Goal: Task Accomplishment & Management: Complete application form

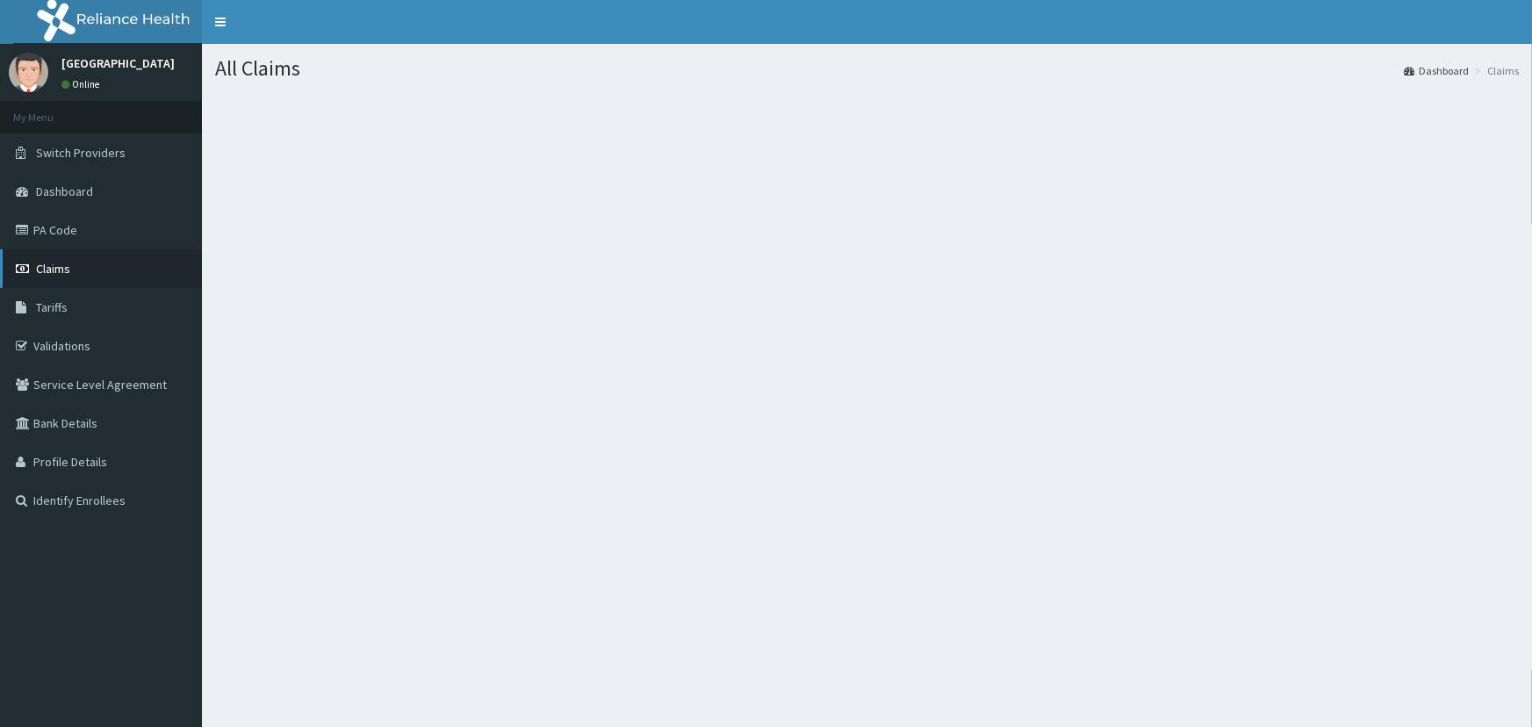
click at [85, 272] on link "Claims" at bounding box center [101, 268] width 202 height 39
click at [79, 273] on link "Claims" at bounding box center [101, 268] width 202 height 39
click at [44, 274] on span "Claims" at bounding box center [53, 269] width 34 height 16
click at [80, 267] on link "Claims" at bounding box center [101, 268] width 202 height 39
click at [88, 193] on span "Dashboard" at bounding box center [64, 191] width 57 height 16
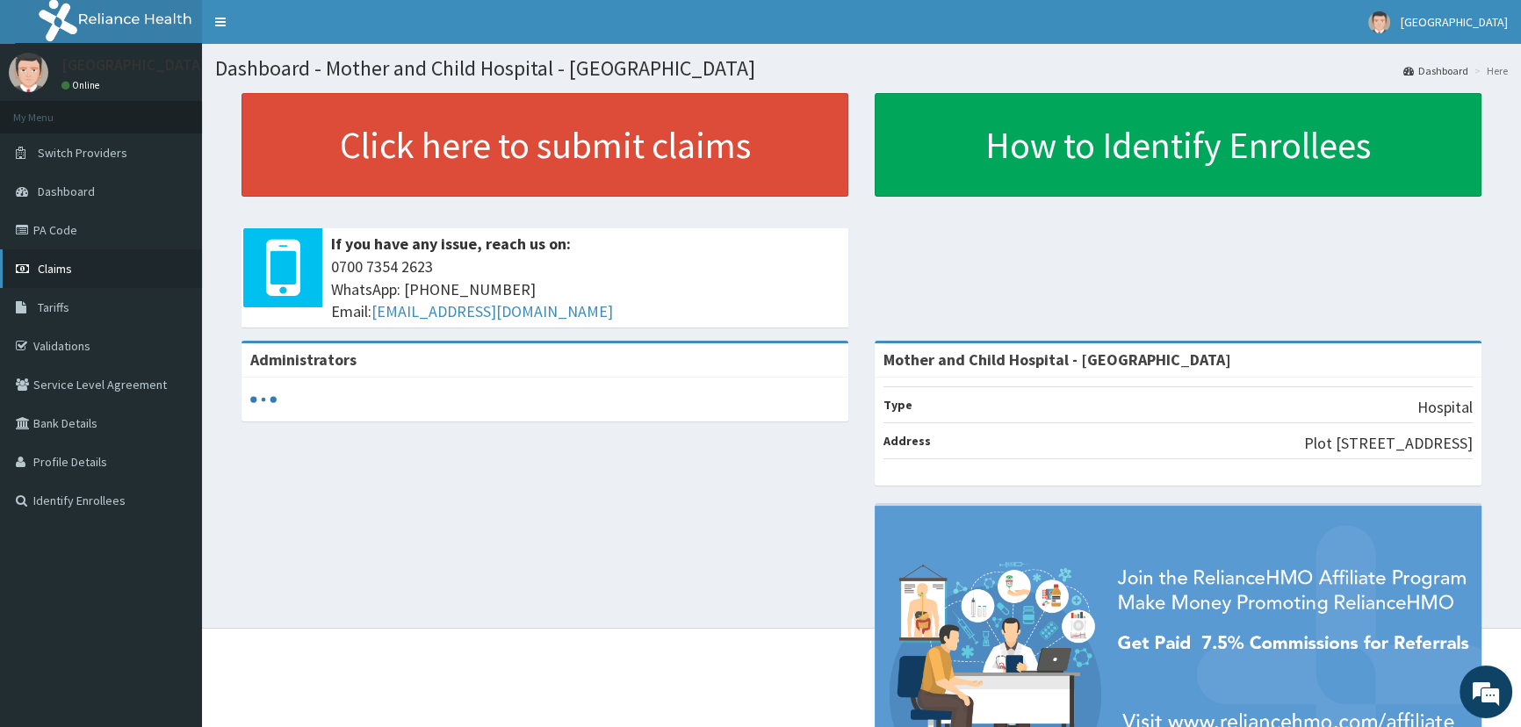
click at [76, 256] on link "Claims" at bounding box center [101, 268] width 202 height 39
click at [85, 277] on link "Claims" at bounding box center [101, 268] width 202 height 39
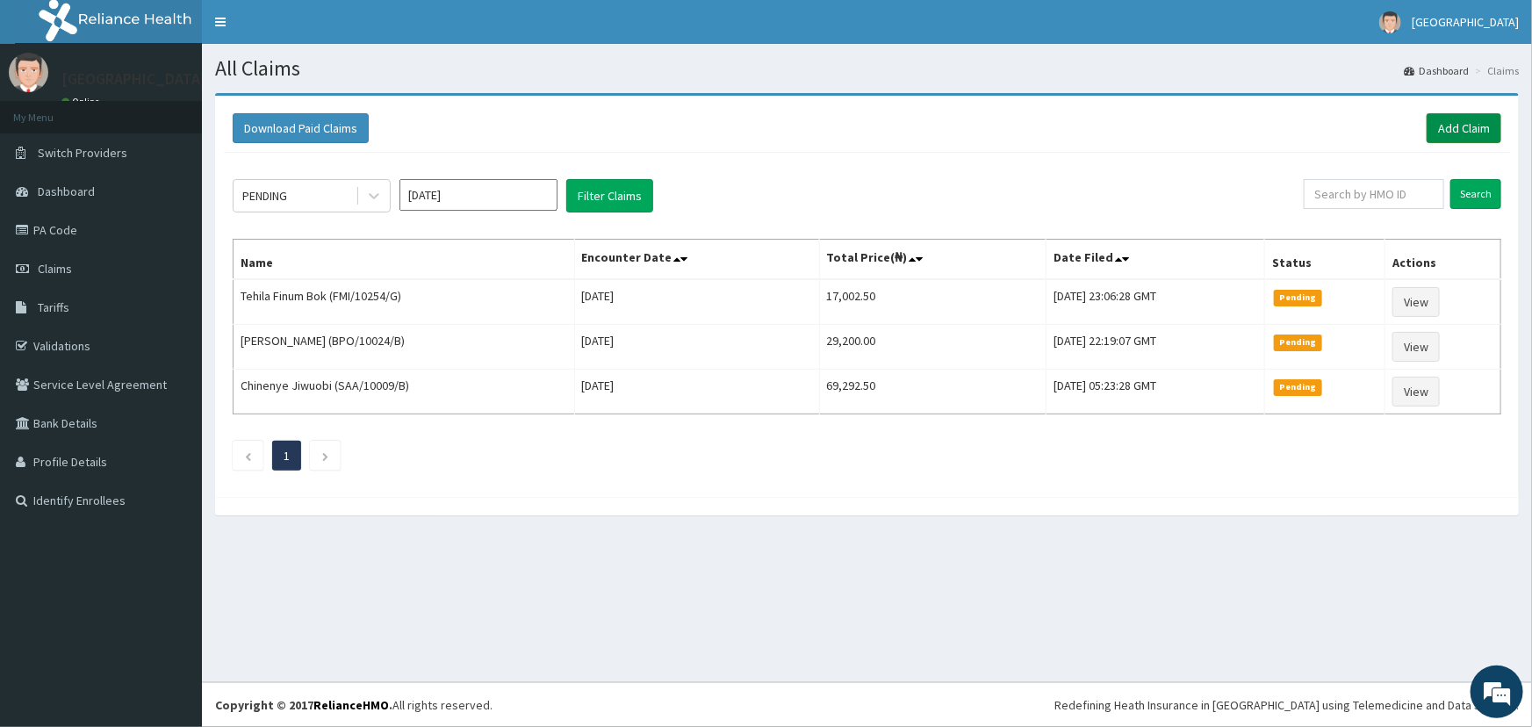
click at [1449, 132] on link "Add Claim" at bounding box center [1464, 128] width 75 height 30
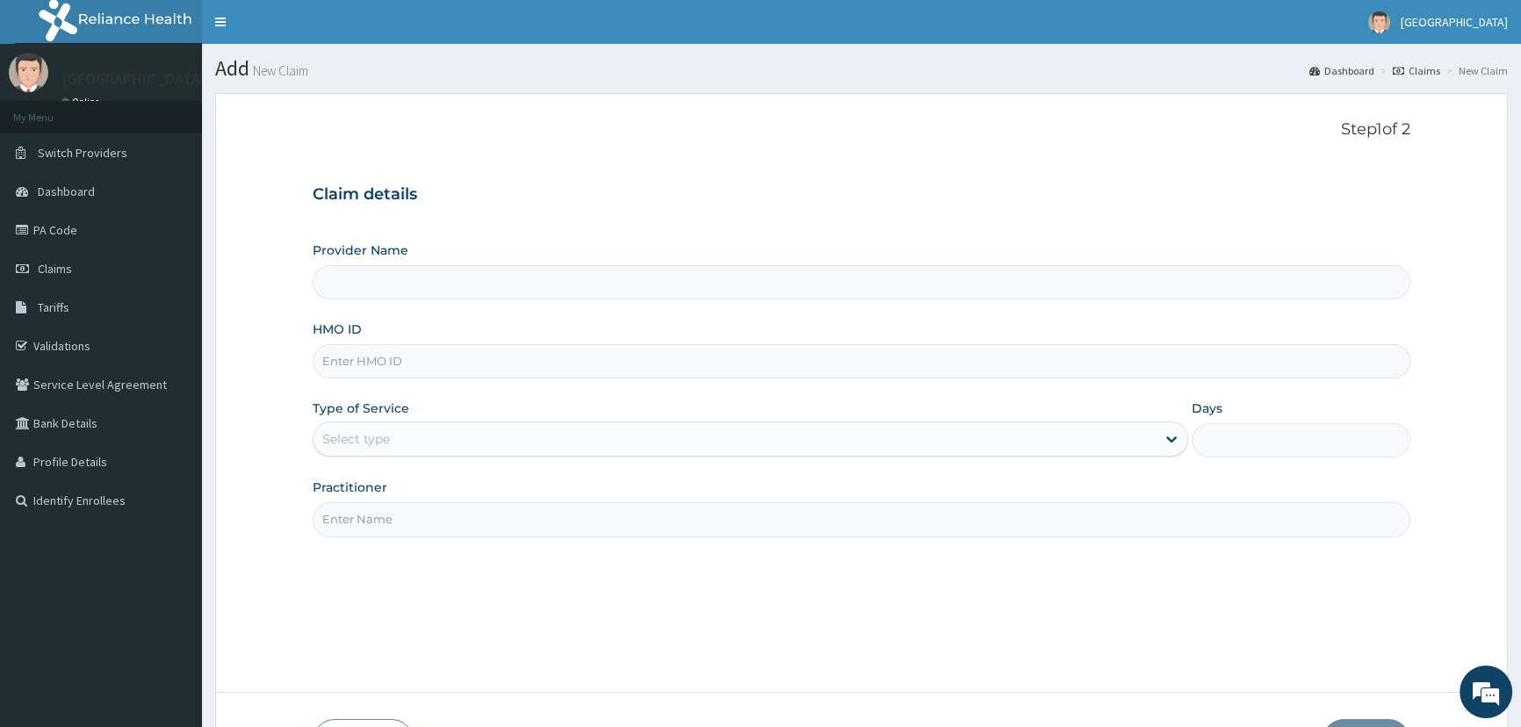
type input "Mother and Child Hospital - Omole"
drag, startPoint x: 427, startPoint y: 369, endPoint x: 441, endPoint y: 372, distance: 14.5
click at [427, 369] on input "HMO ID" at bounding box center [861, 361] width 1097 height 34
type input "HNB/10004/B"
click at [437, 437] on div "Select type" at bounding box center [733, 439] width 841 height 28
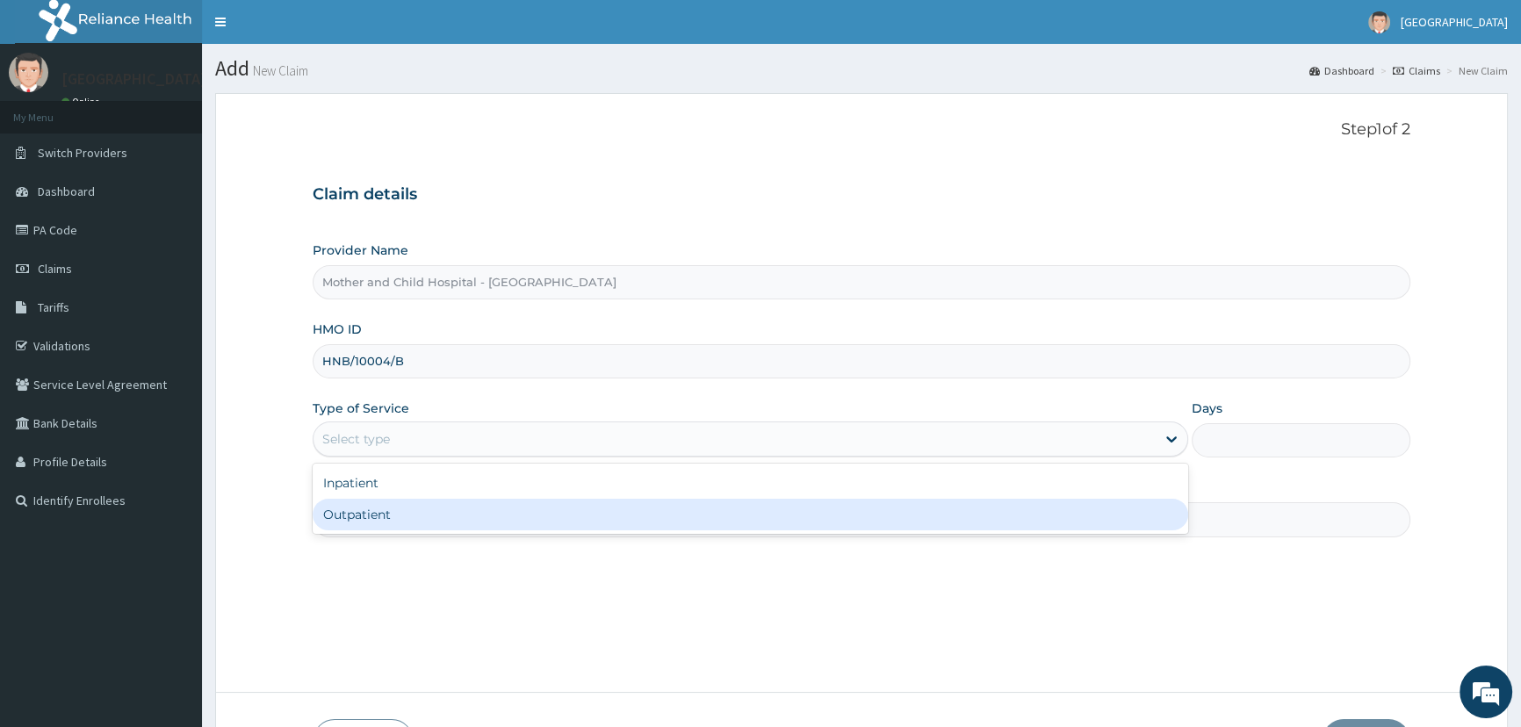
click at [385, 509] on div "Outpatient" at bounding box center [750, 515] width 874 height 32
type input "1"
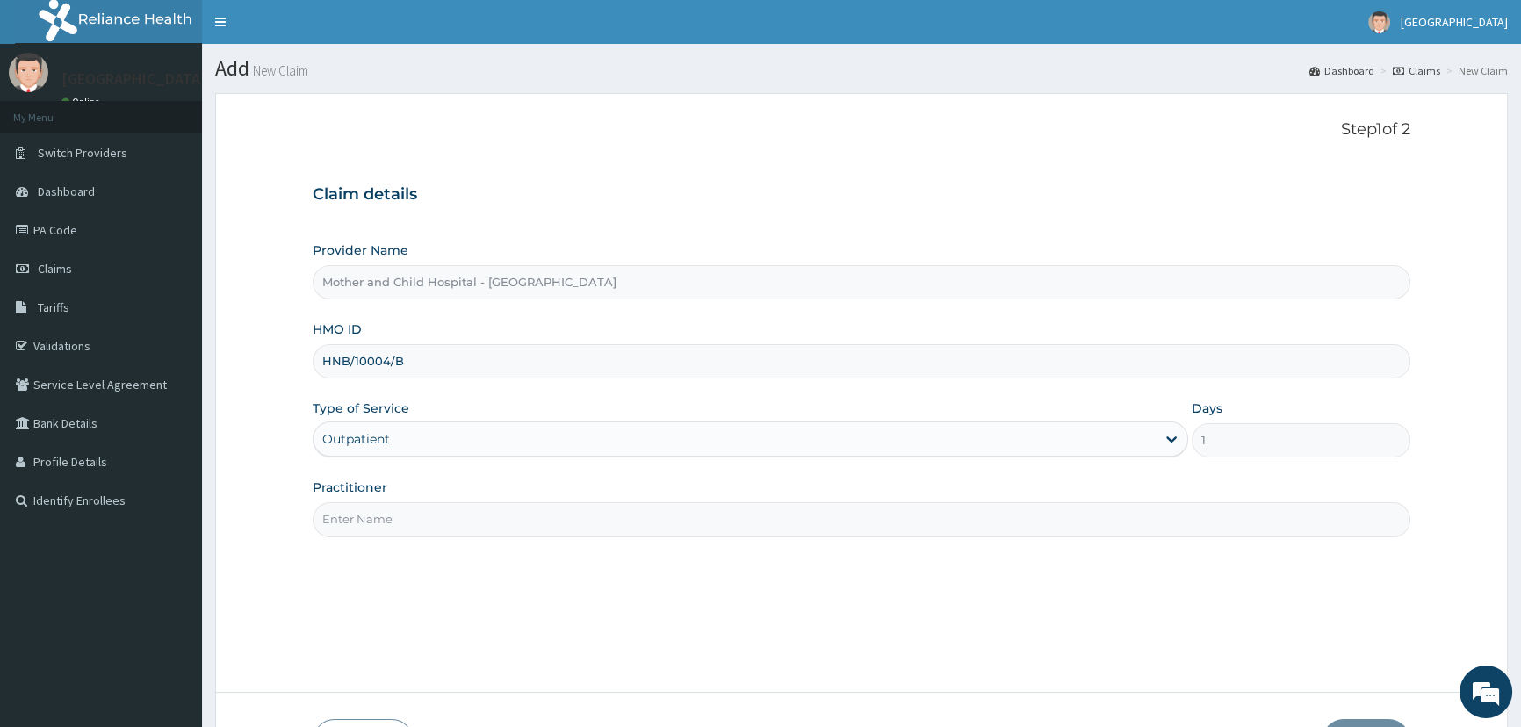
click at [405, 517] on input "Practitioner" at bounding box center [861, 519] width 1097 height 34
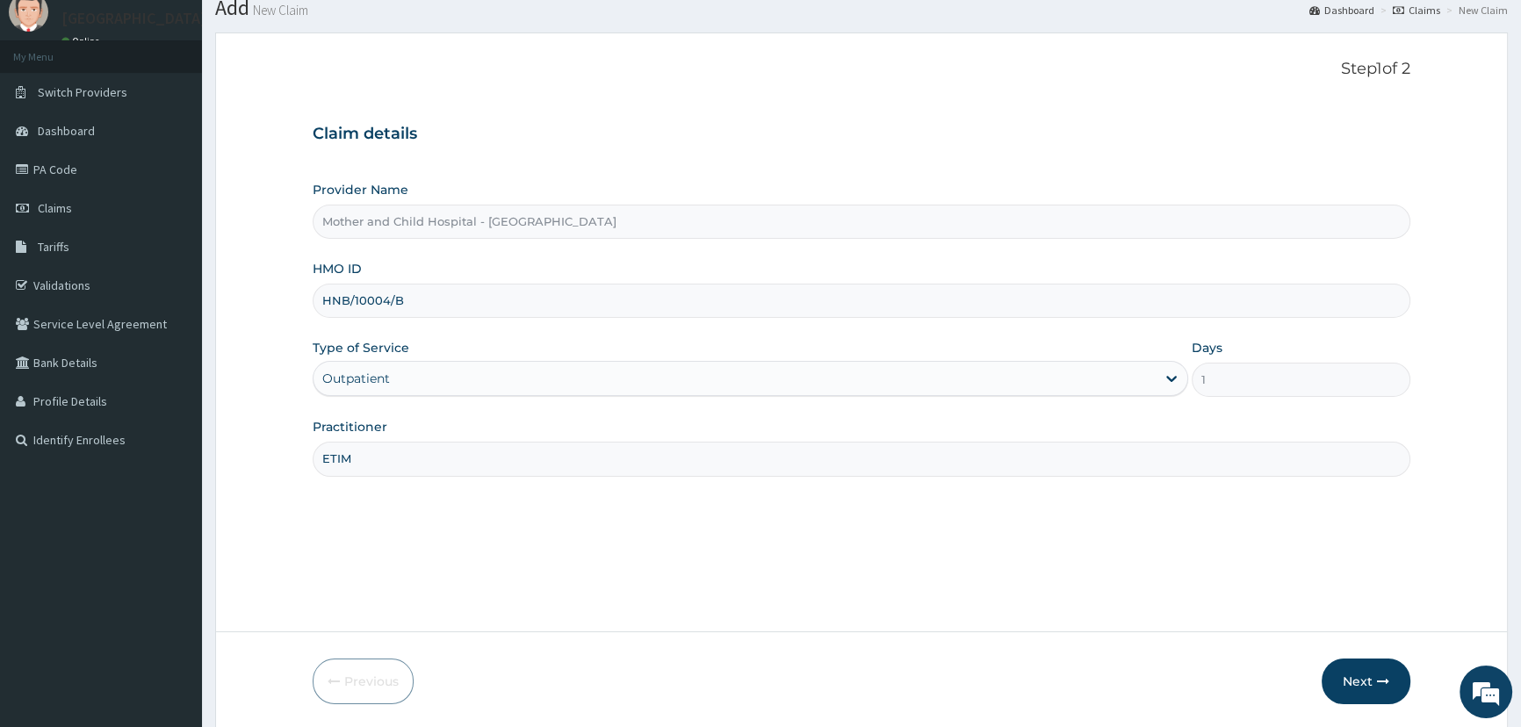
scroll to position [123, 0]
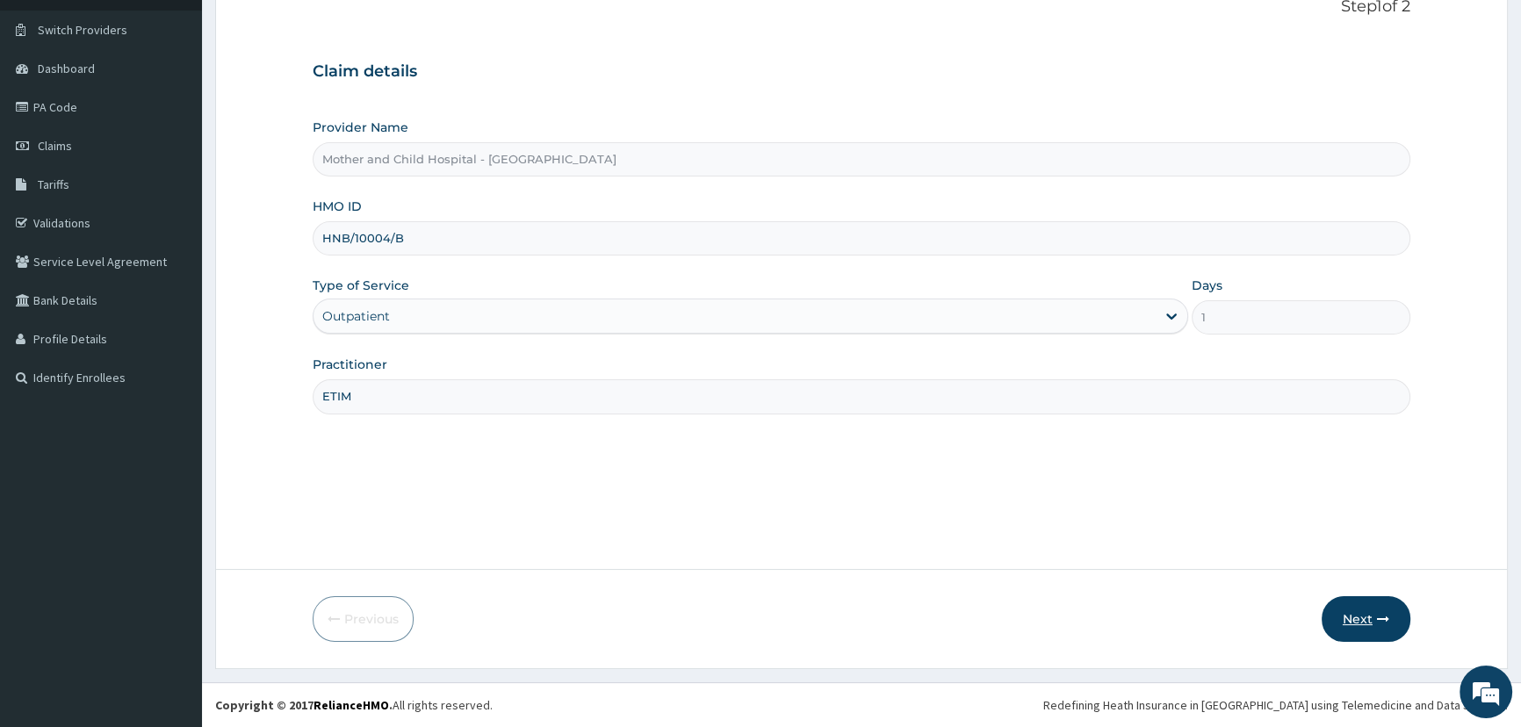
type input "ETIM"
click at [1359, 620] on button "Next" at bounding box center [1365, 619] width 89 height 46
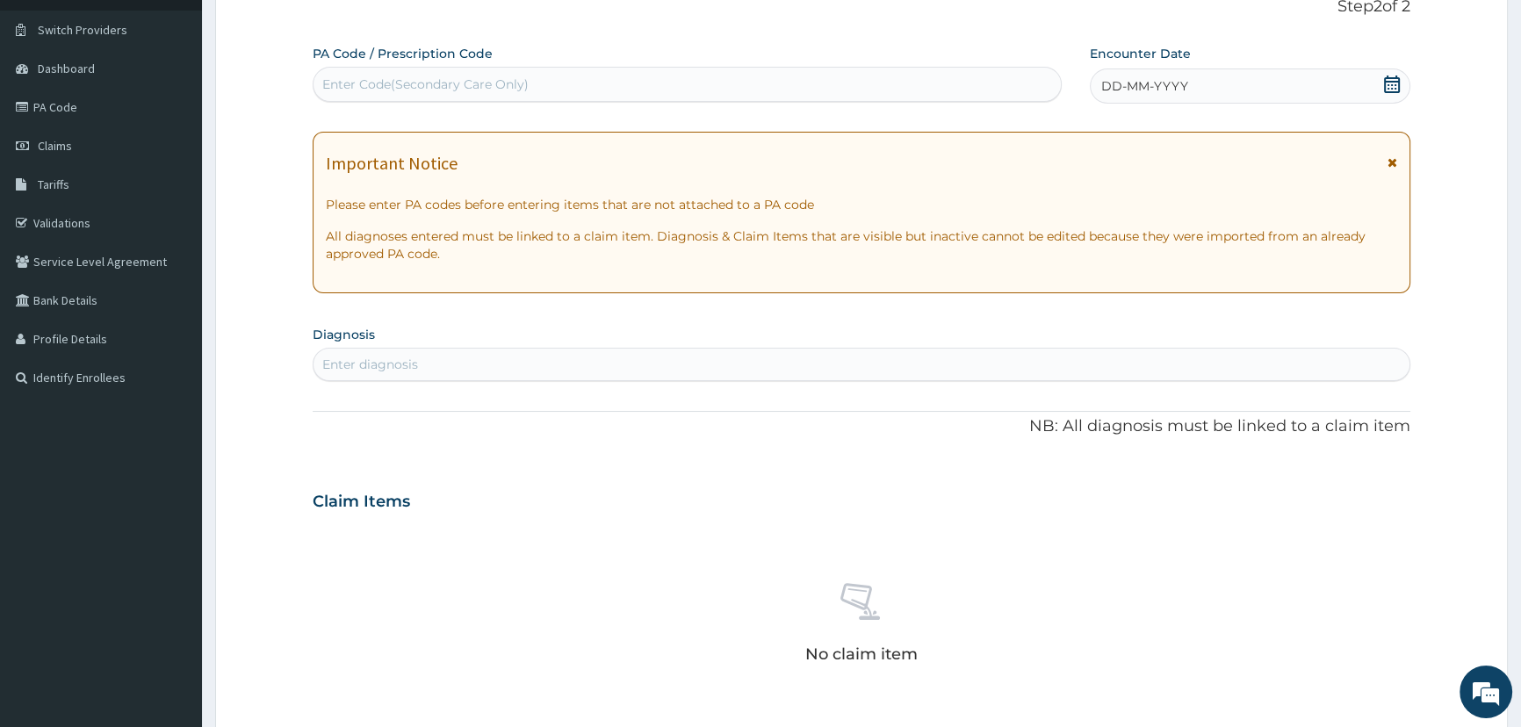
click at [1393, 88] on icon at bounding box center [1392, 85] width 18 height 18
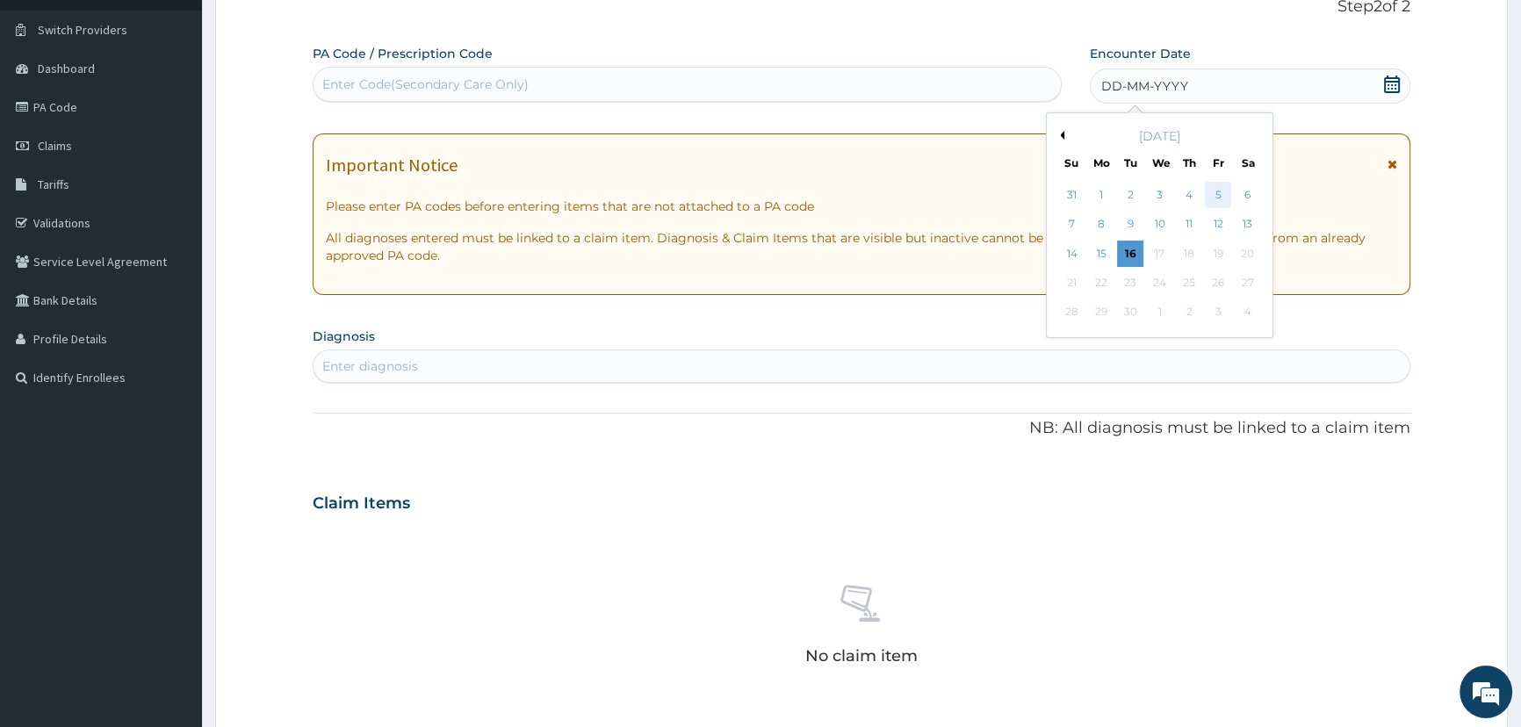
click at [1219, 192] on div "5" at bounding box center [1218, 195] width 26 height 26
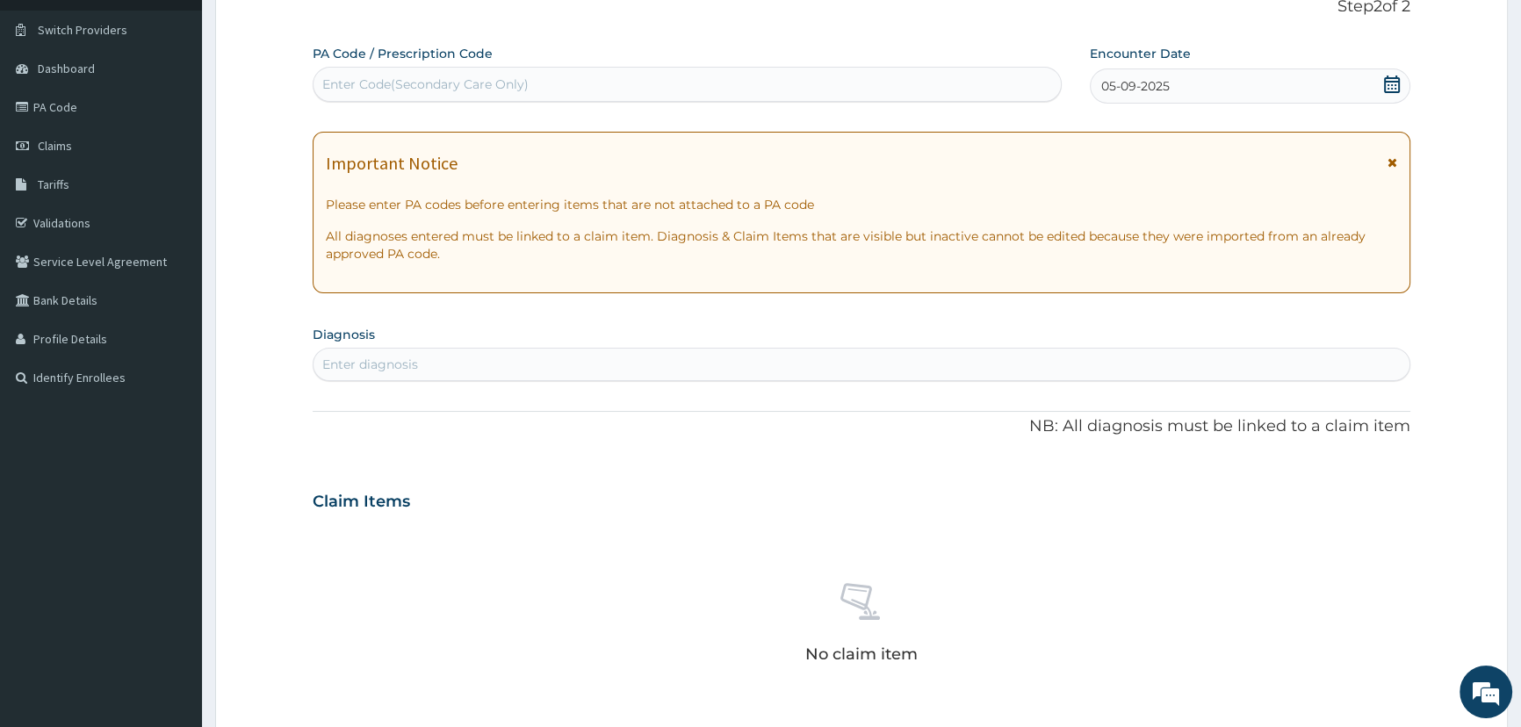
click at [427, 350] on div "Enter diagnosis" at bounding box center [861, 364] width 1097 height 33
type input "MALARIA"
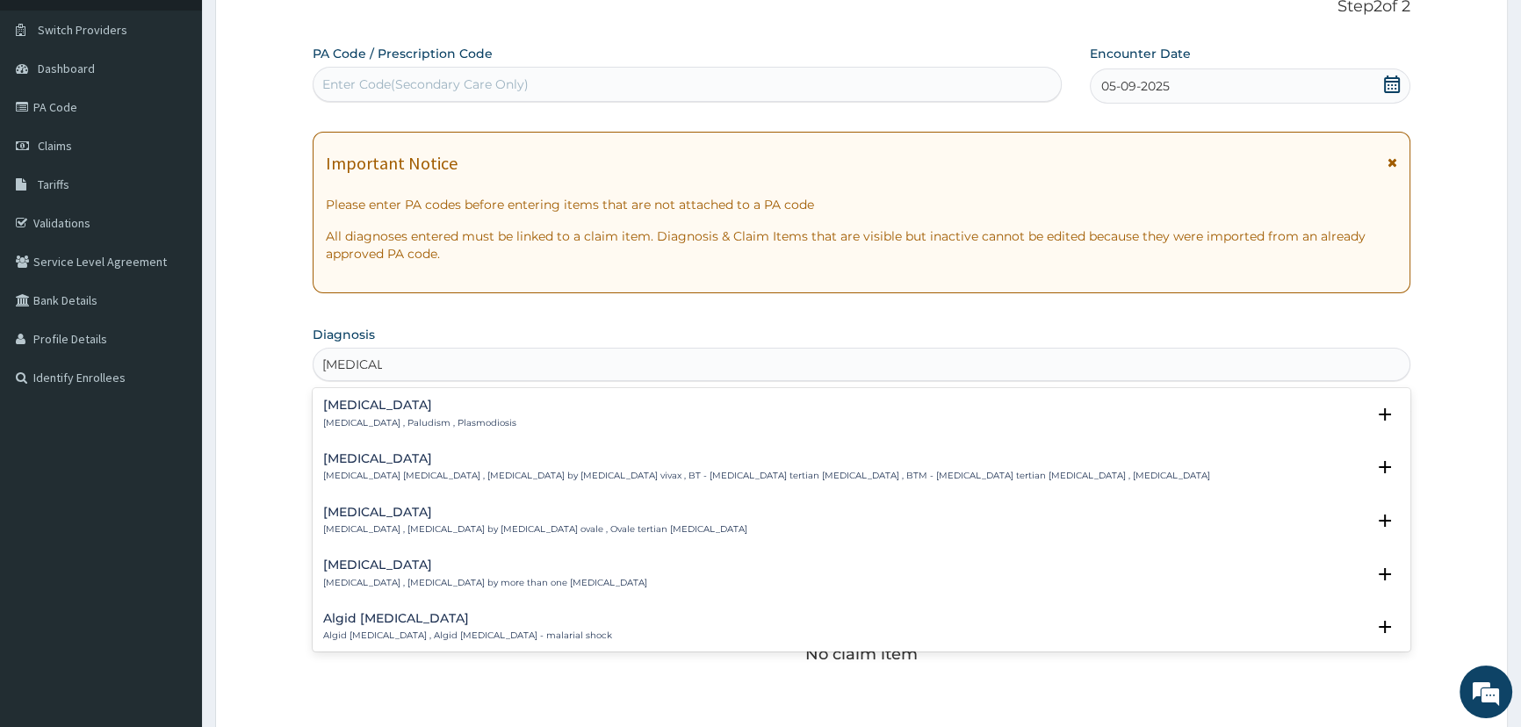
click at [400, 425] on p "Malaria , Paludism , Plasmodiosis" at bounding box center [419, 423] width 193 height 12
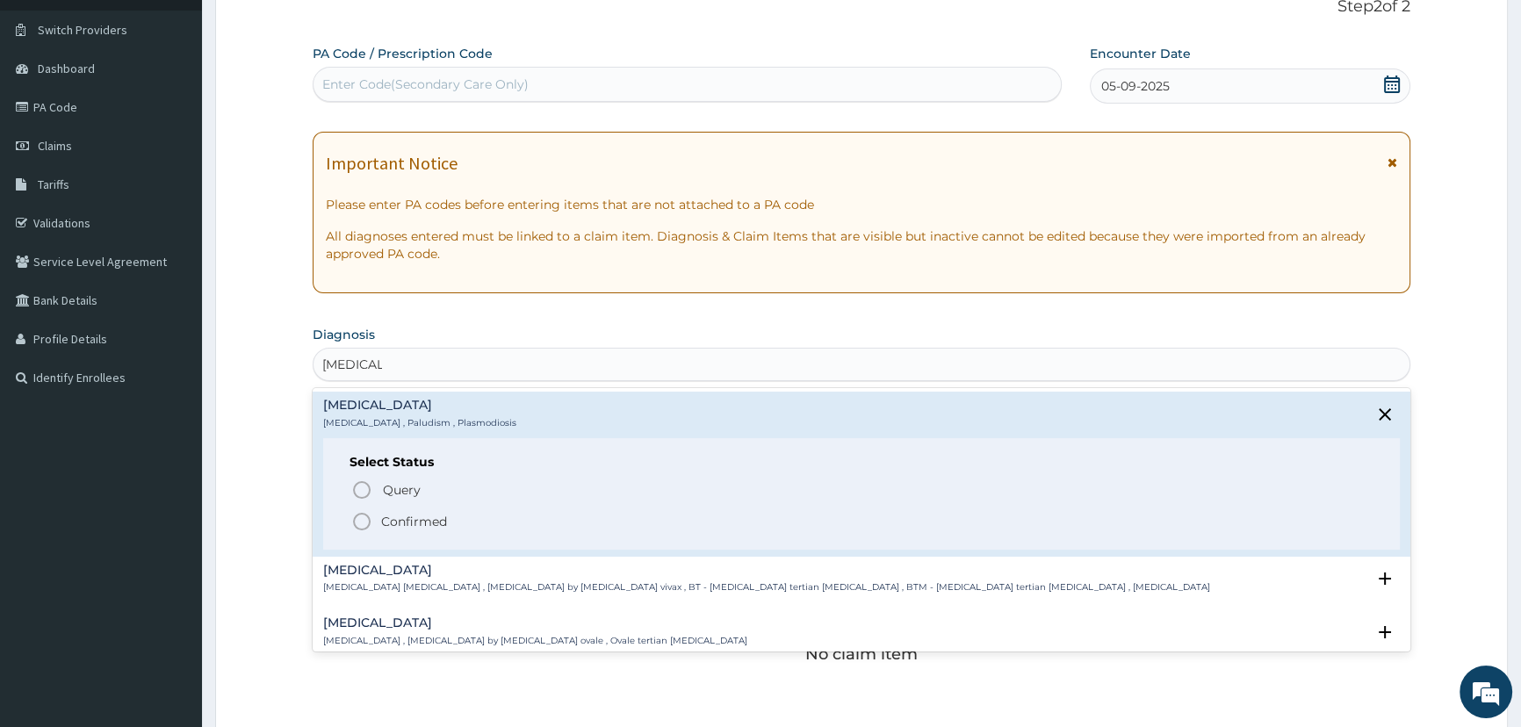
click at [398, 529] on span "Confirmed" at bounding box center [862, 521] width 1022 height 21
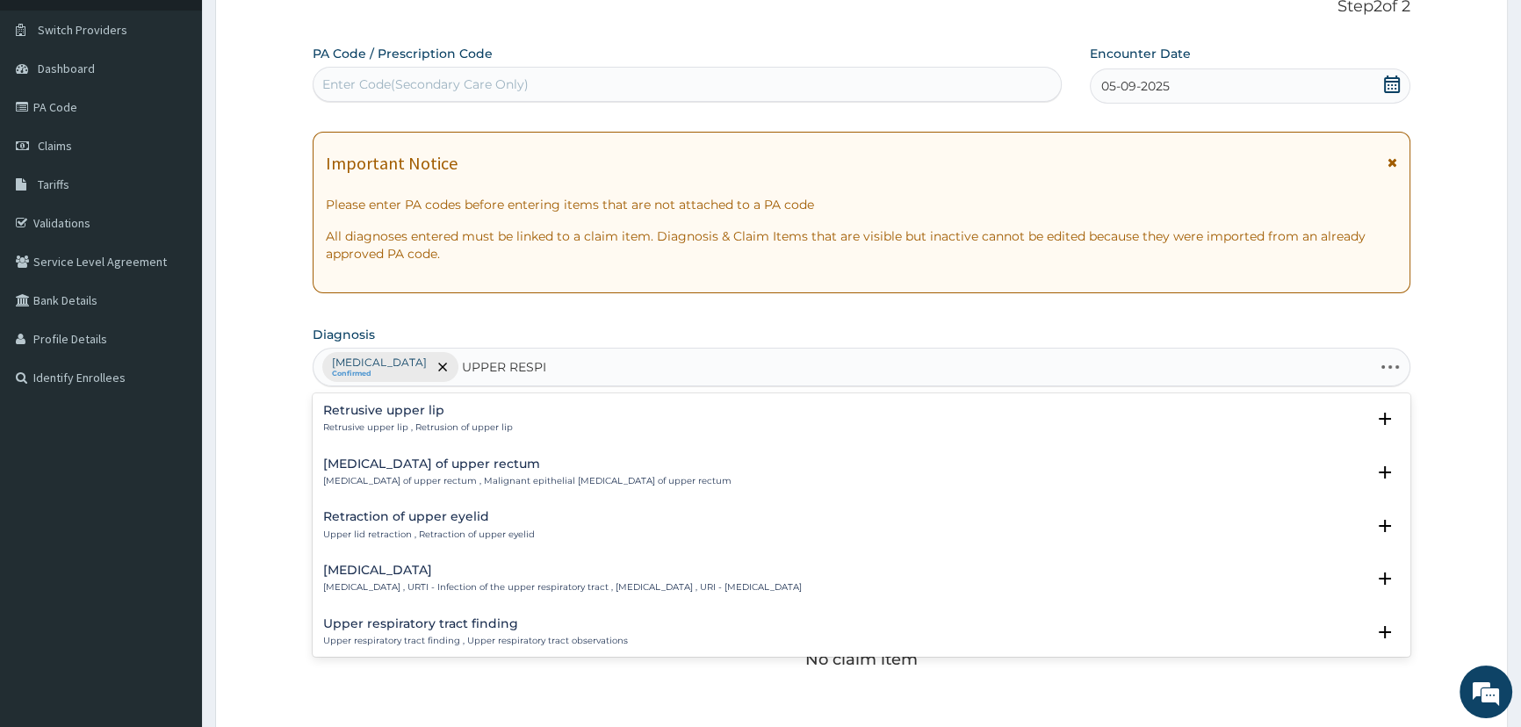
type input "UPPER RESPIR"
click at [421, 572] on h4 "Acute upper respiratory infection" at bounding box center [575, 570] width 505 height 13
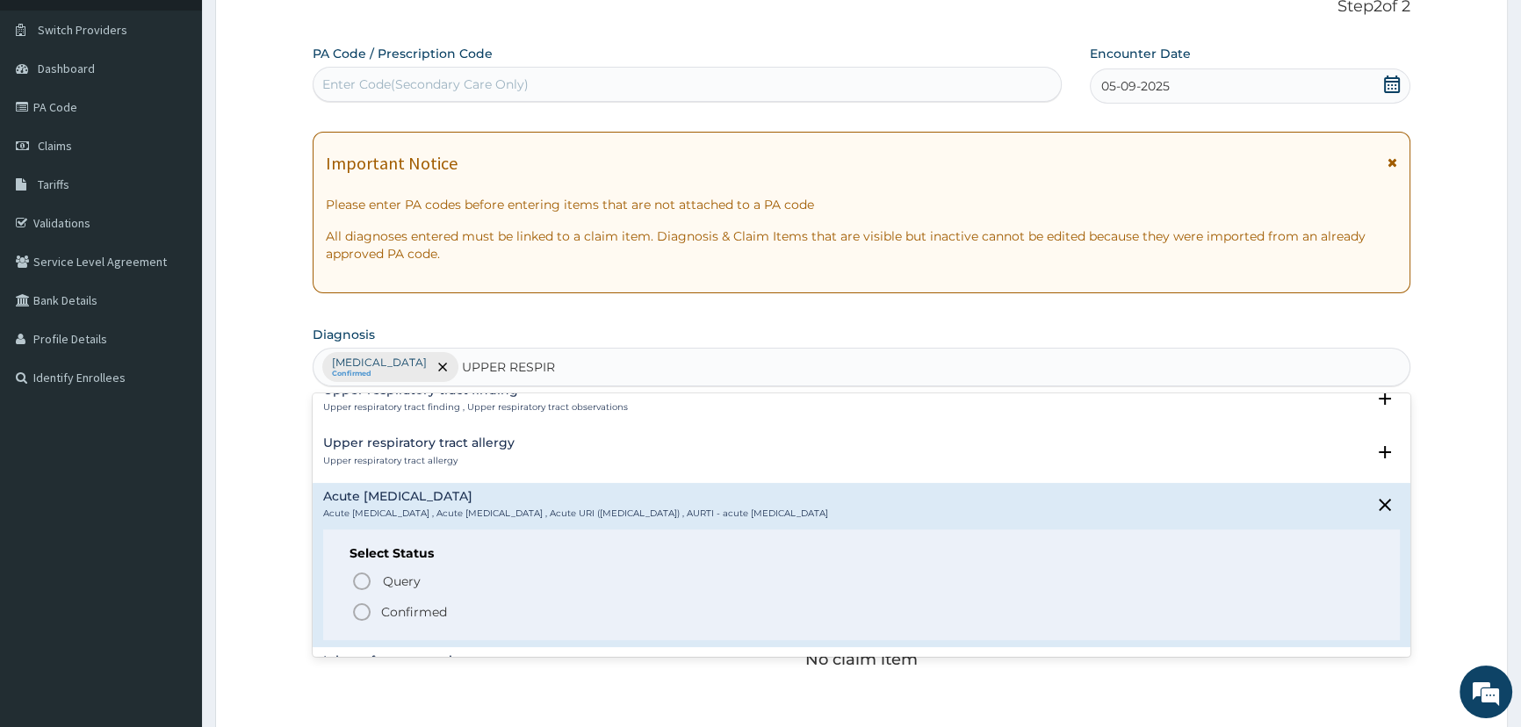
scroll to position [159, 0]
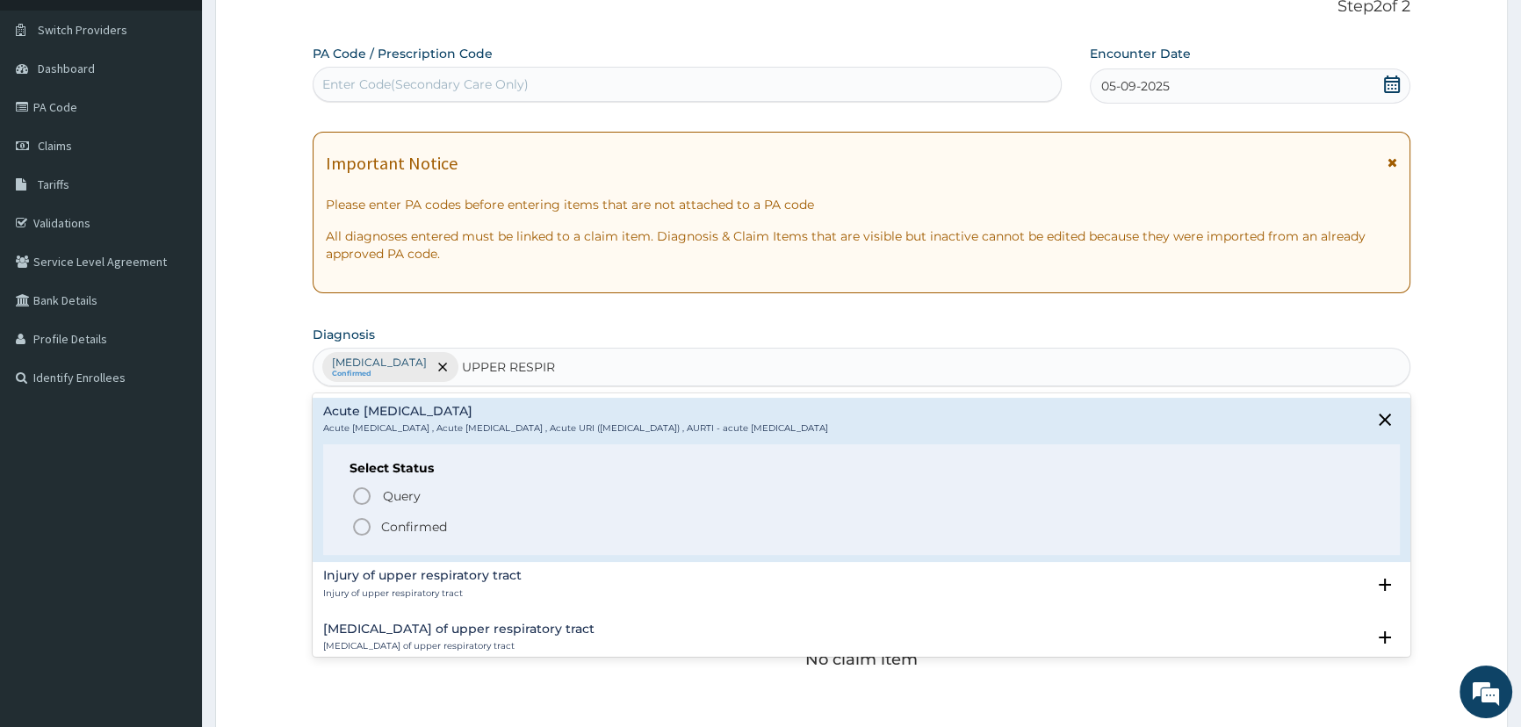
click at [420, 528] on p "Confirmed" at bounding box center [414, 527] width 66 height 18
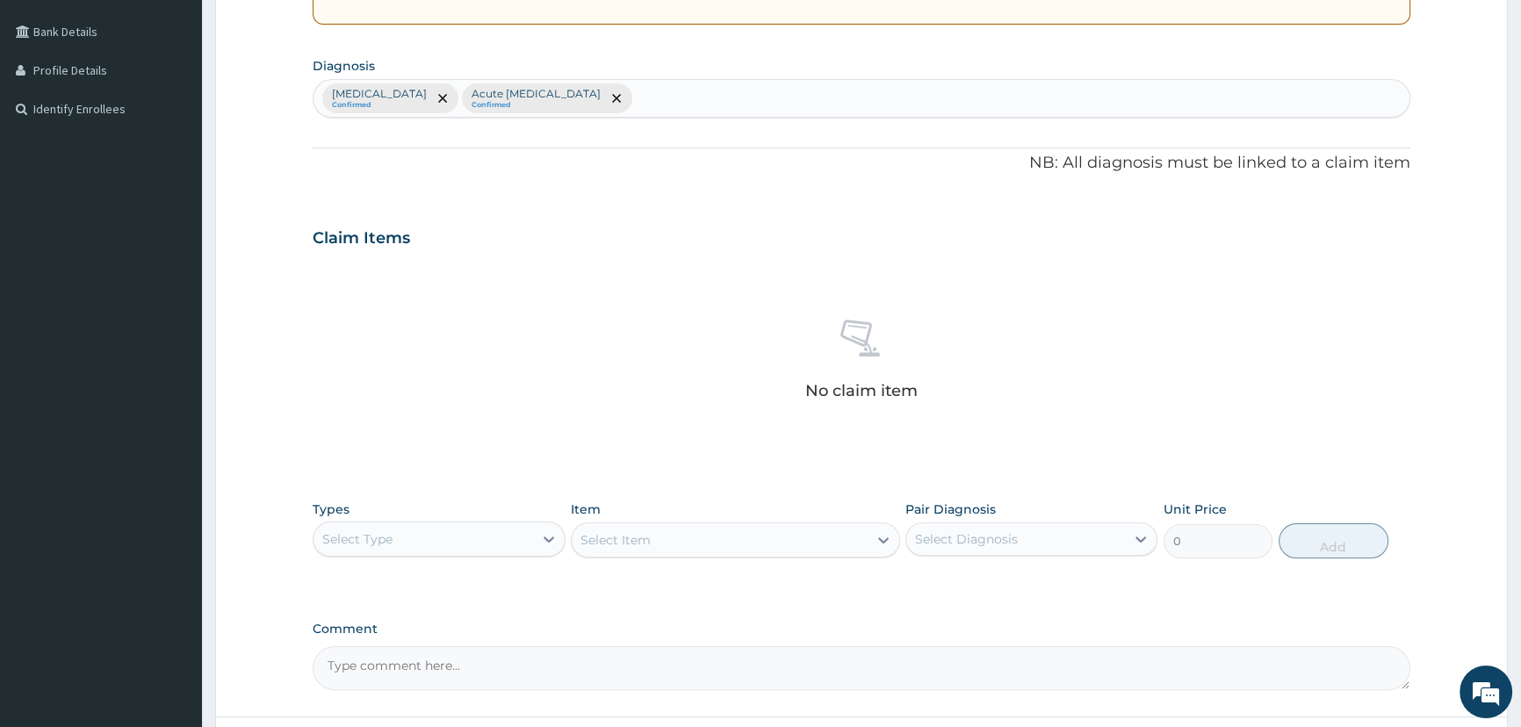
scroll to position [537, 0]
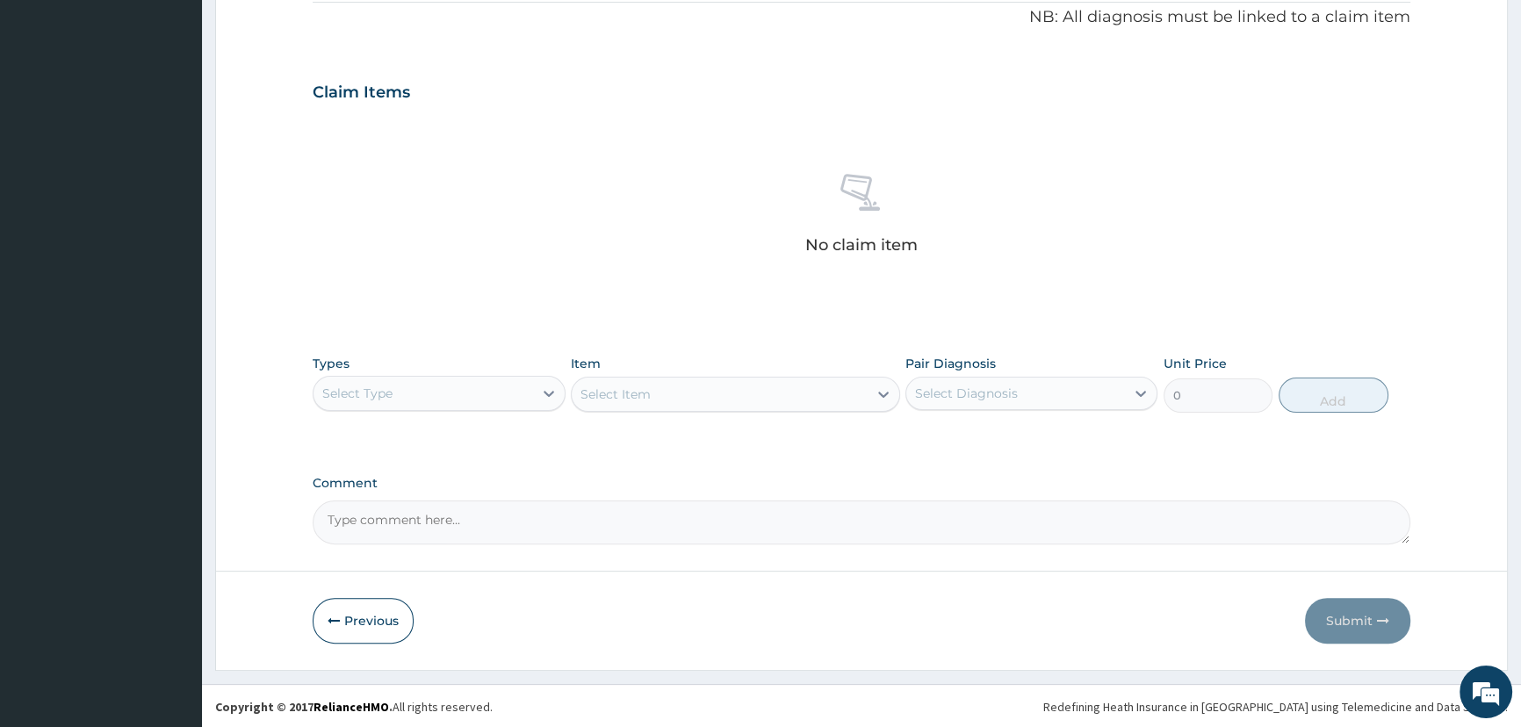
click at [507, 397] on div "Select Type" at bounding box center [422, 393] width 219 height 28
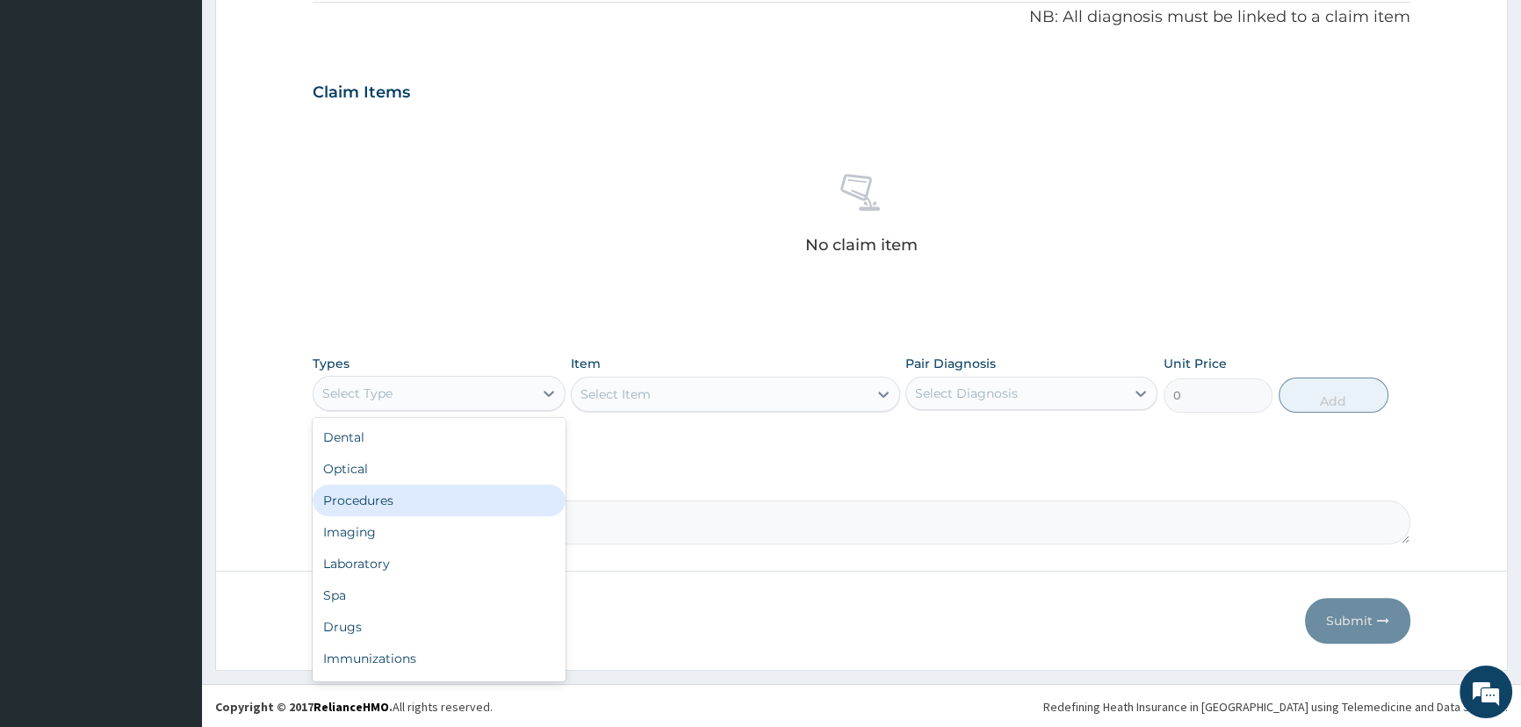
click at [454, 508] on div "Procedures" at bounding box center [439, 501] width 252 height 32
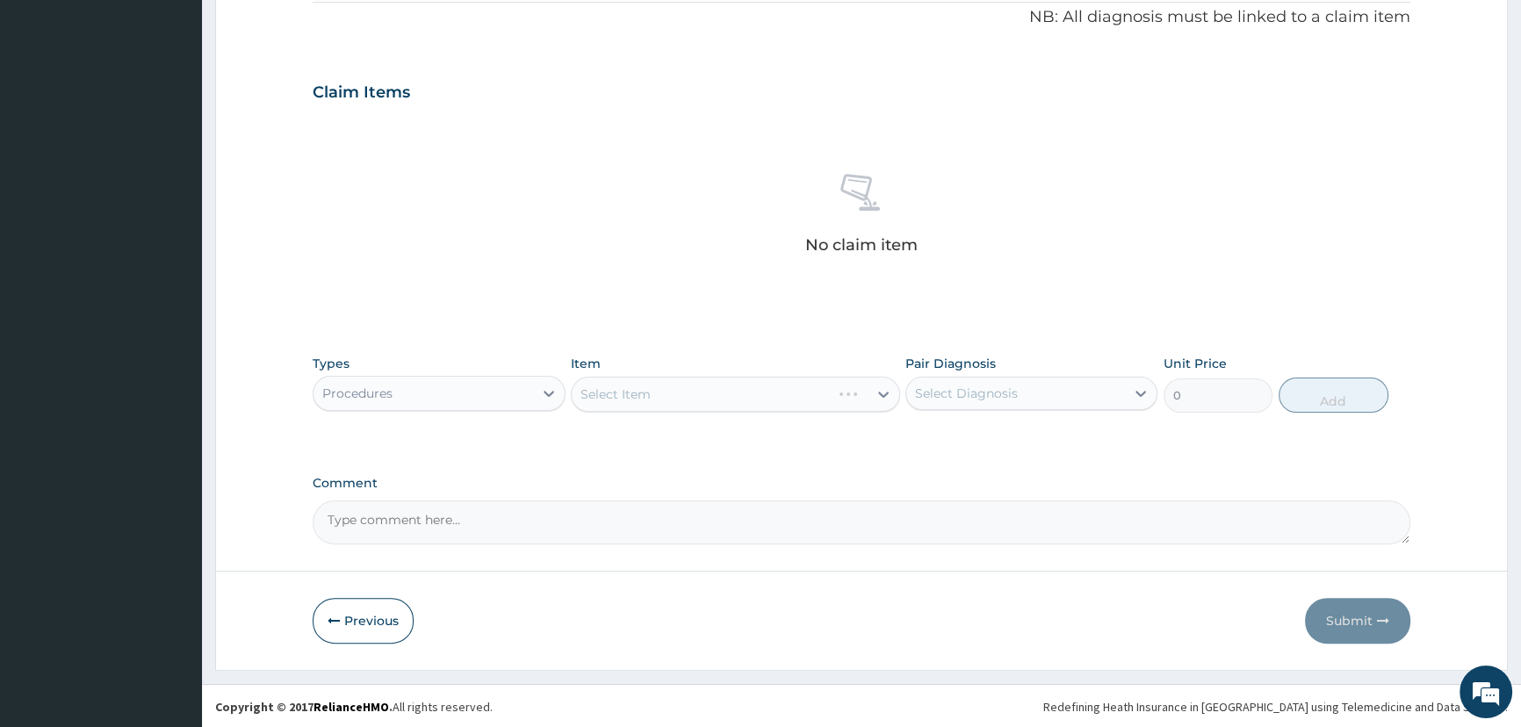
click at [647, 388] on div "Select Item" at bounding box center [735, 394] width 329 height 35
click at [650, 394] on div "Select Item" at bounding box center [735, 394] width 329 height 35
click at [693, 389] on div "Select Item" at bounding box center [720, 394] width 296 height 28
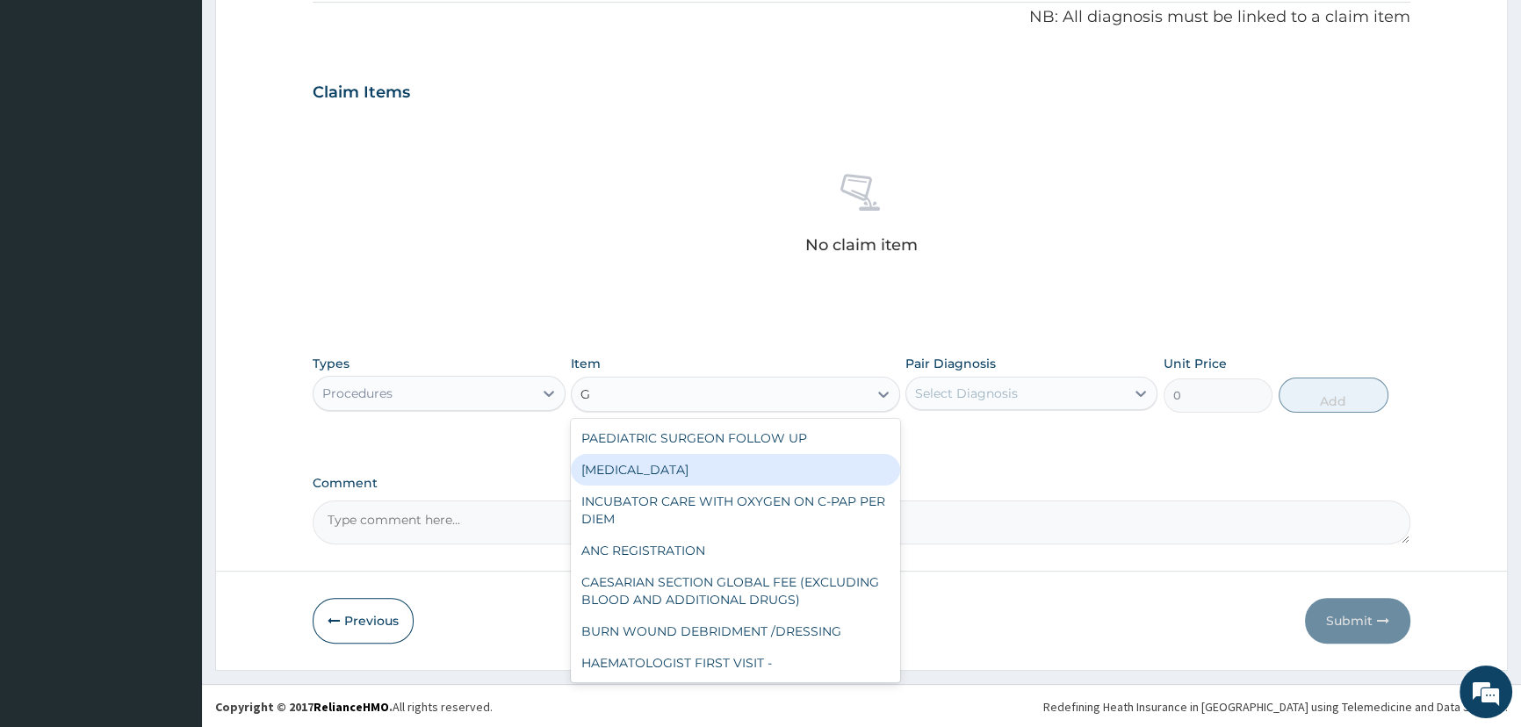
type input "GP"
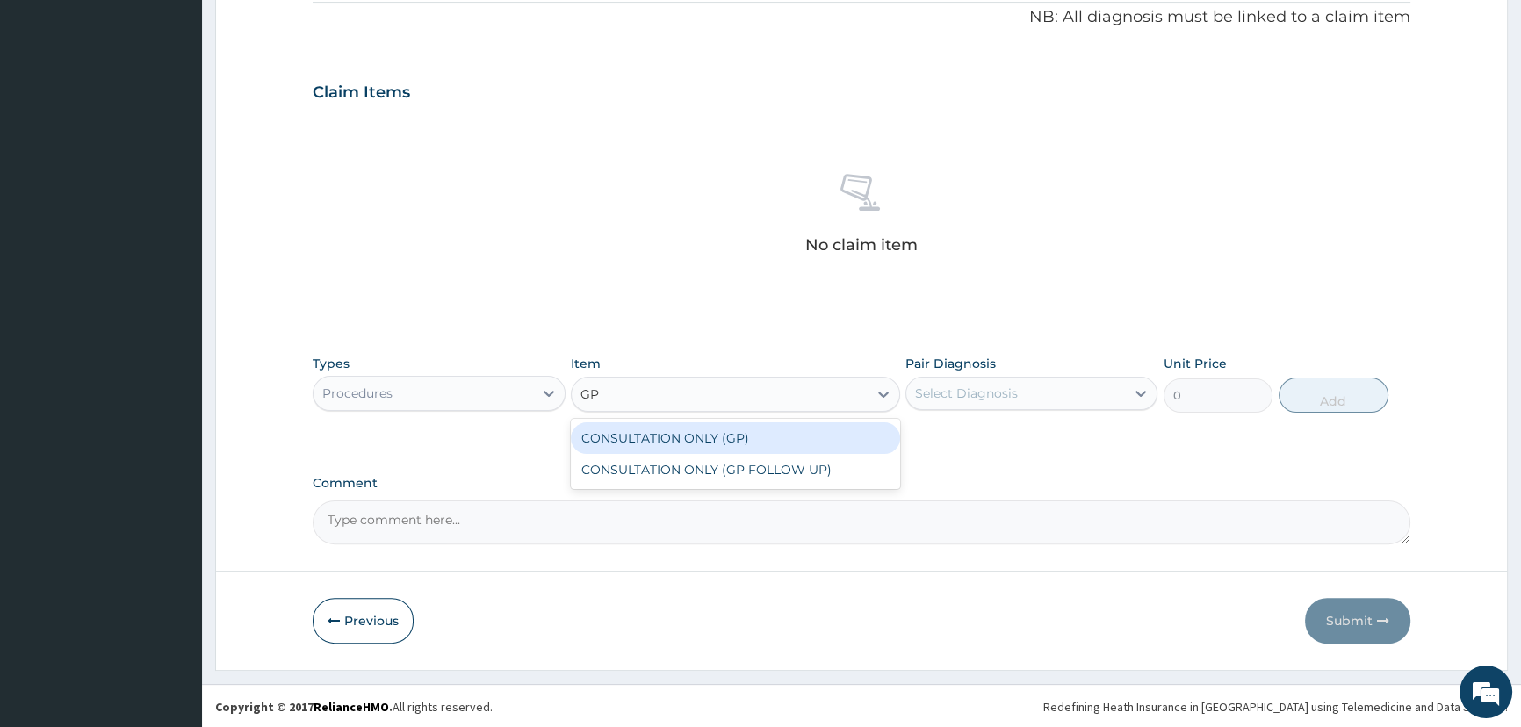
click at [722, 442] on div "CONSULTATION ONLY (GP)" at bounding box center [735, 438] width 329 height 32
type input "6250"
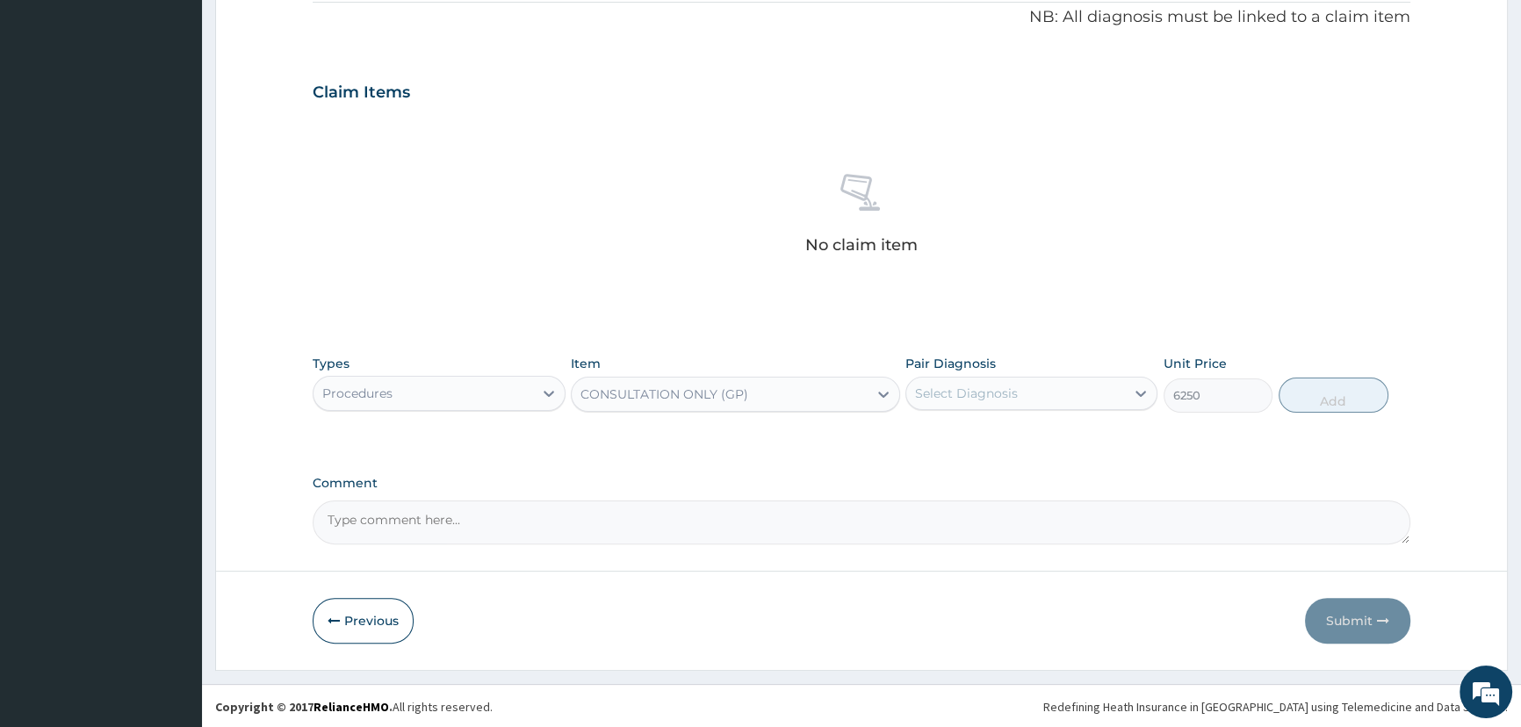
click at [983, 397] on div "Select Diagnosis" at bounding box center [966, 394] width 103 height 18
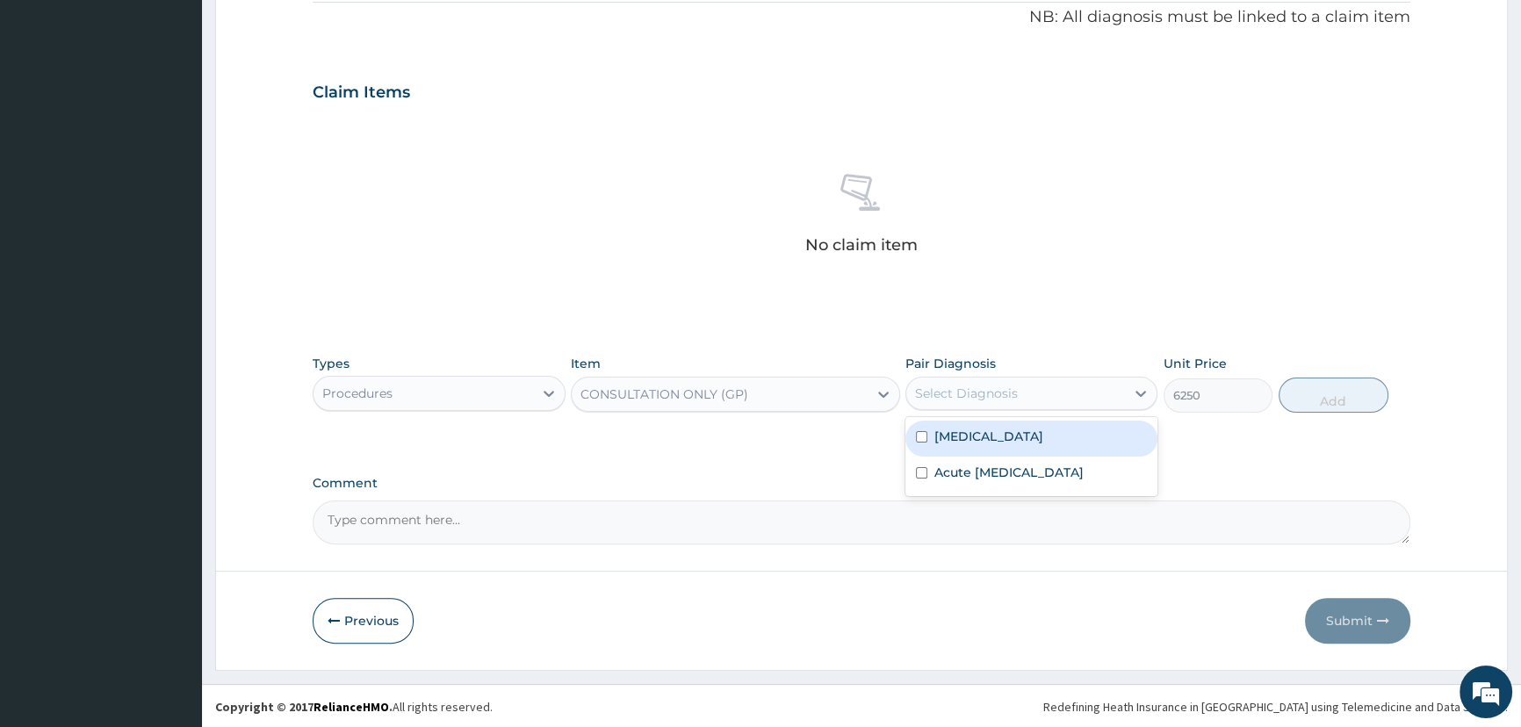
click at [986, 437] on div "Malaria" at bounding box center [1031, 439] width 252 height 36
checkbox input "true"
click at [1318, 394] on button "Add" at bounding box center [1333, 395] width 110 height 35
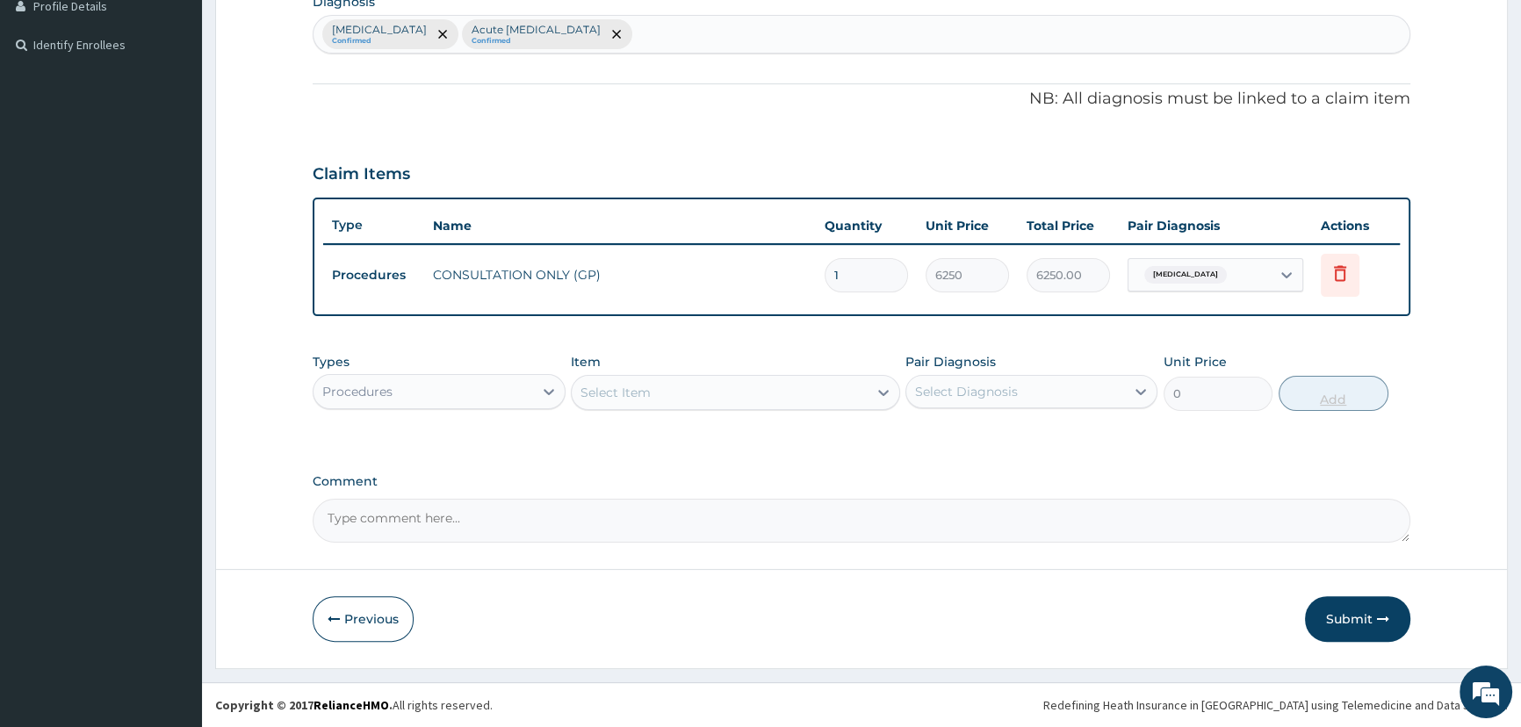
scroll to position [454, 0]
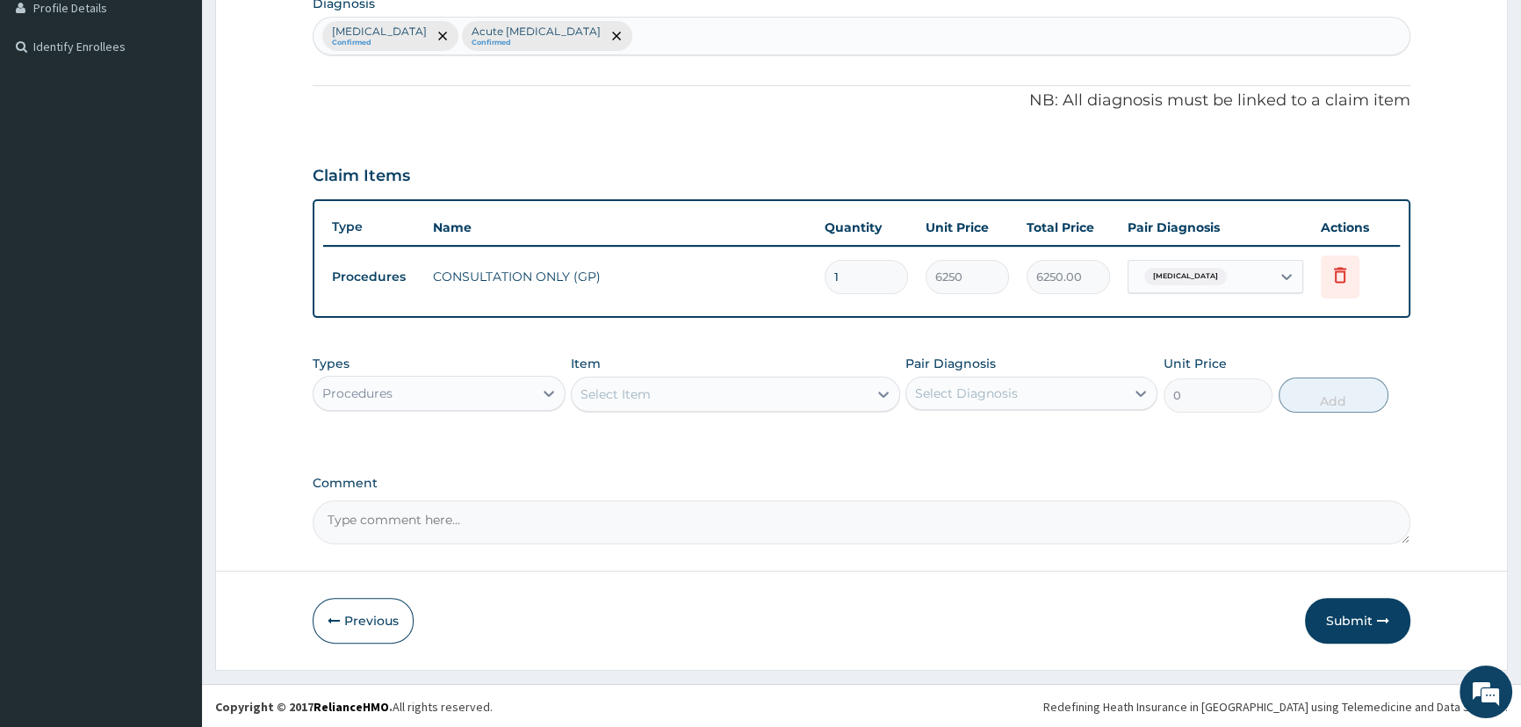
click at [504, 395] on div "Procedures" at bounding box center [422, 393] width 219 height 28
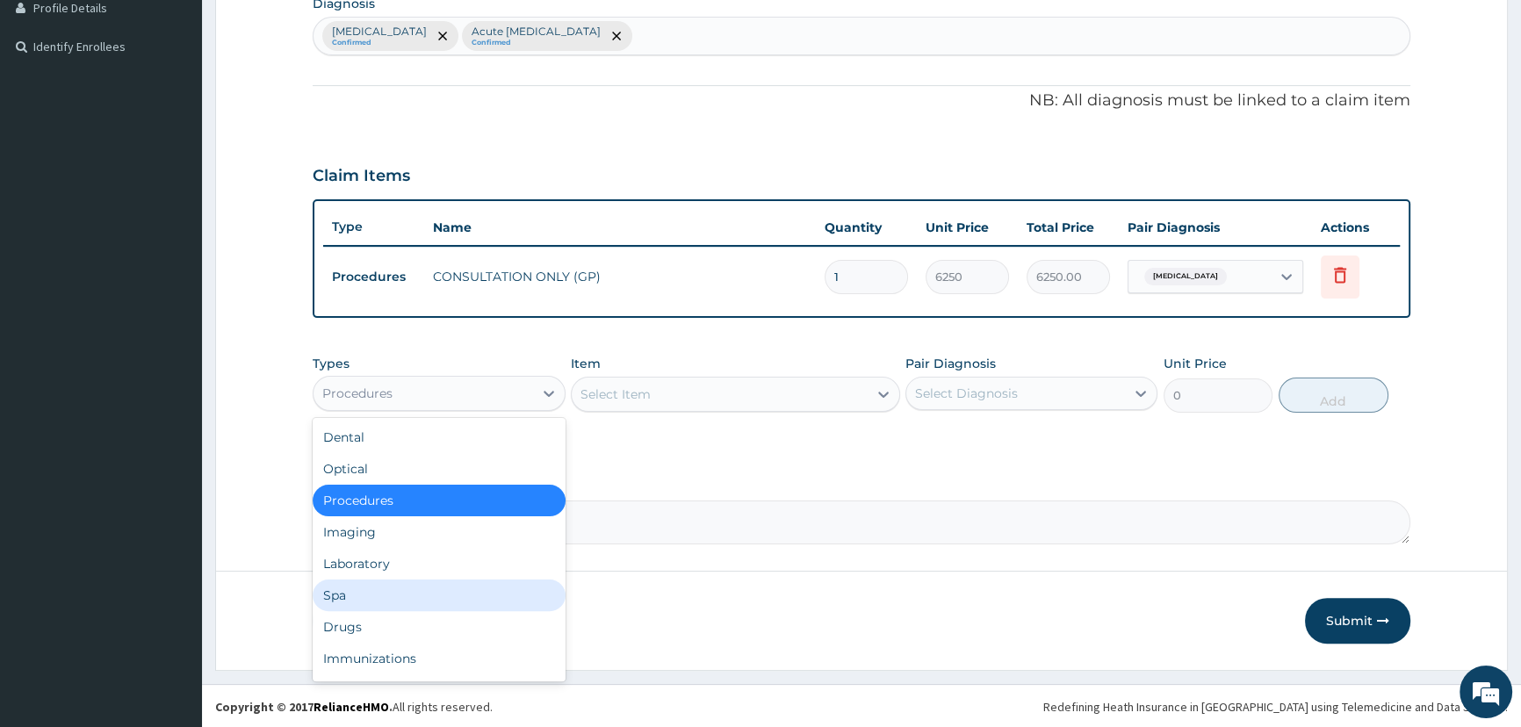
click at [419, 572] on div "Laboratory" at bounding box center [439, 564] width 252 height 32
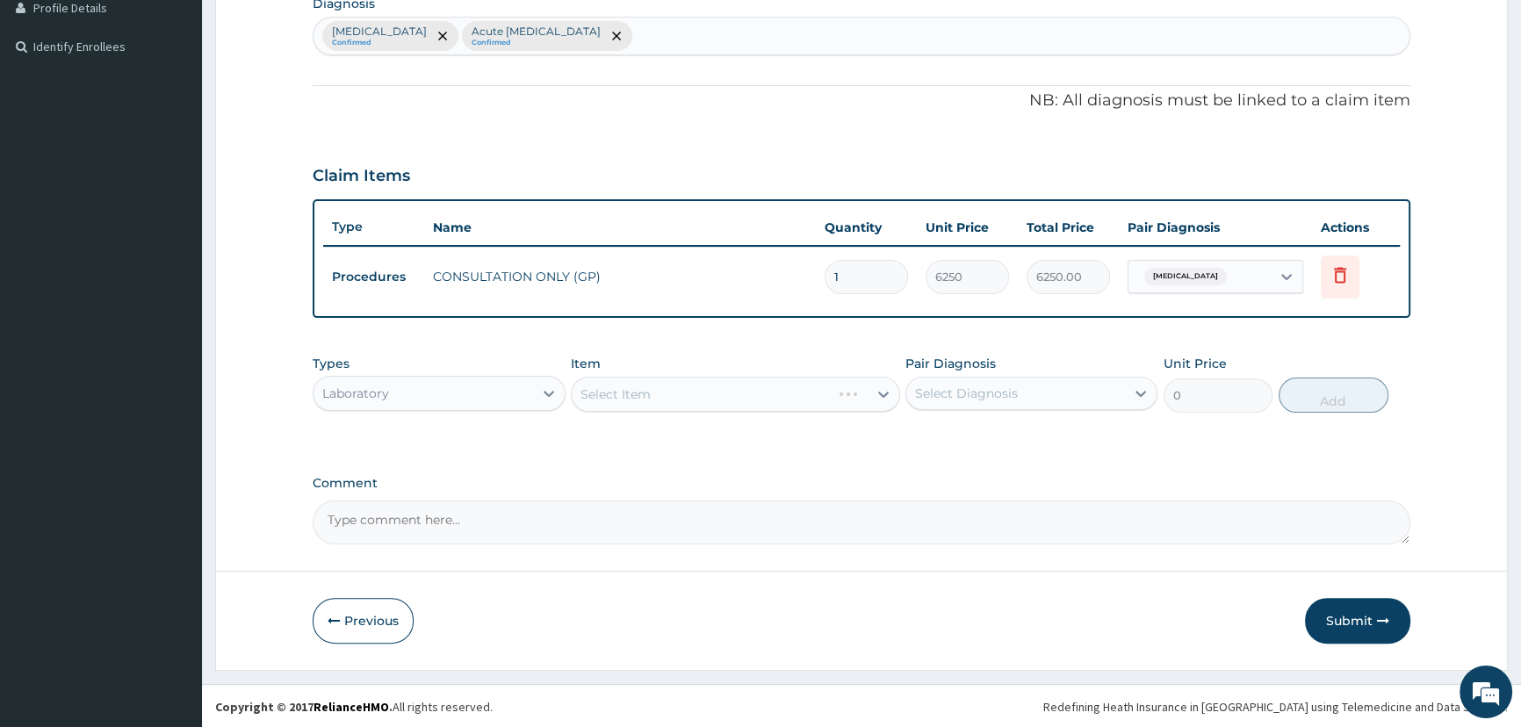
click at [658, 396] on div "Select Item" at bounding box center [735, 394] width 329 height 35
click at [677, 408] on div "Select Item" at bounding box center [735, 394] width 329 height 35
click at [679, 400] on div "Select Item" at bounding box center [735, 394] width 329 height 35
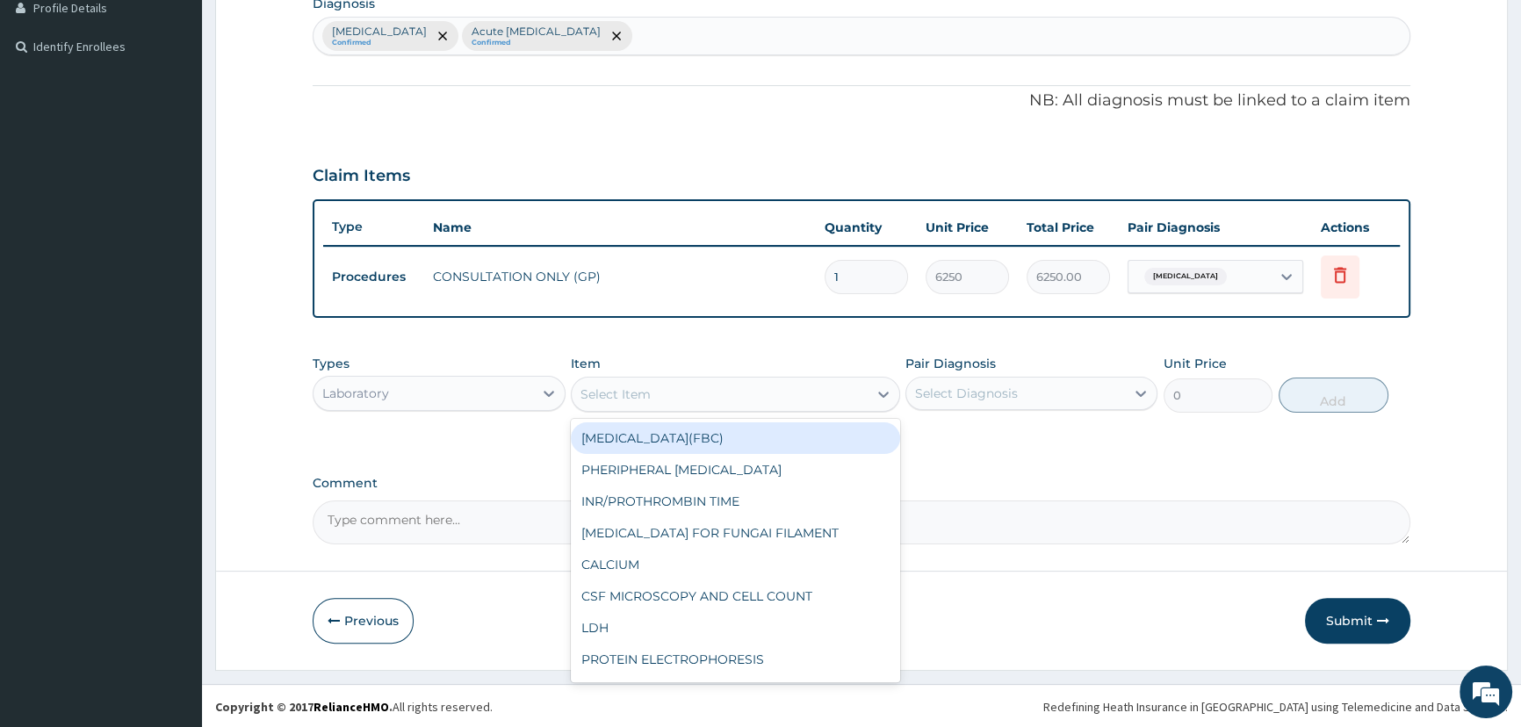
click at [687, 399] on div "Select Item" at bounding box center [720, 394] width 296 height 28
click at [691, 429] on div "FULL BLOOD COUNT(FBC)" at bounding box center [735, 438] width 329 height 32
type input "4675"
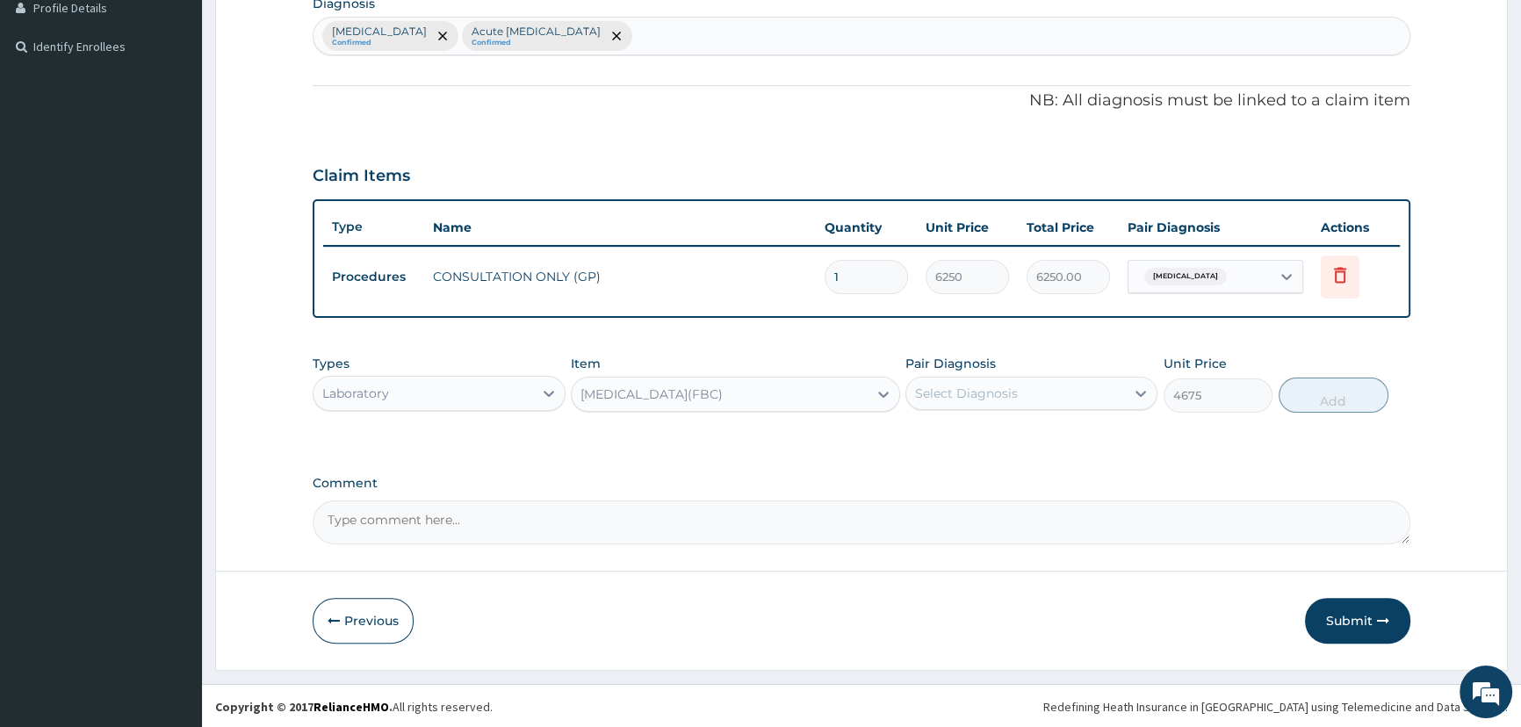
click at [1065, 389] on div "Select Diagnosis" at bounding box center [1015, 393] width 219 height 28
click at [1006, 474] on label "Acute upper respiratory infection" at bounding box center [1008, 473] width 149 height 18
checkbox input "true"
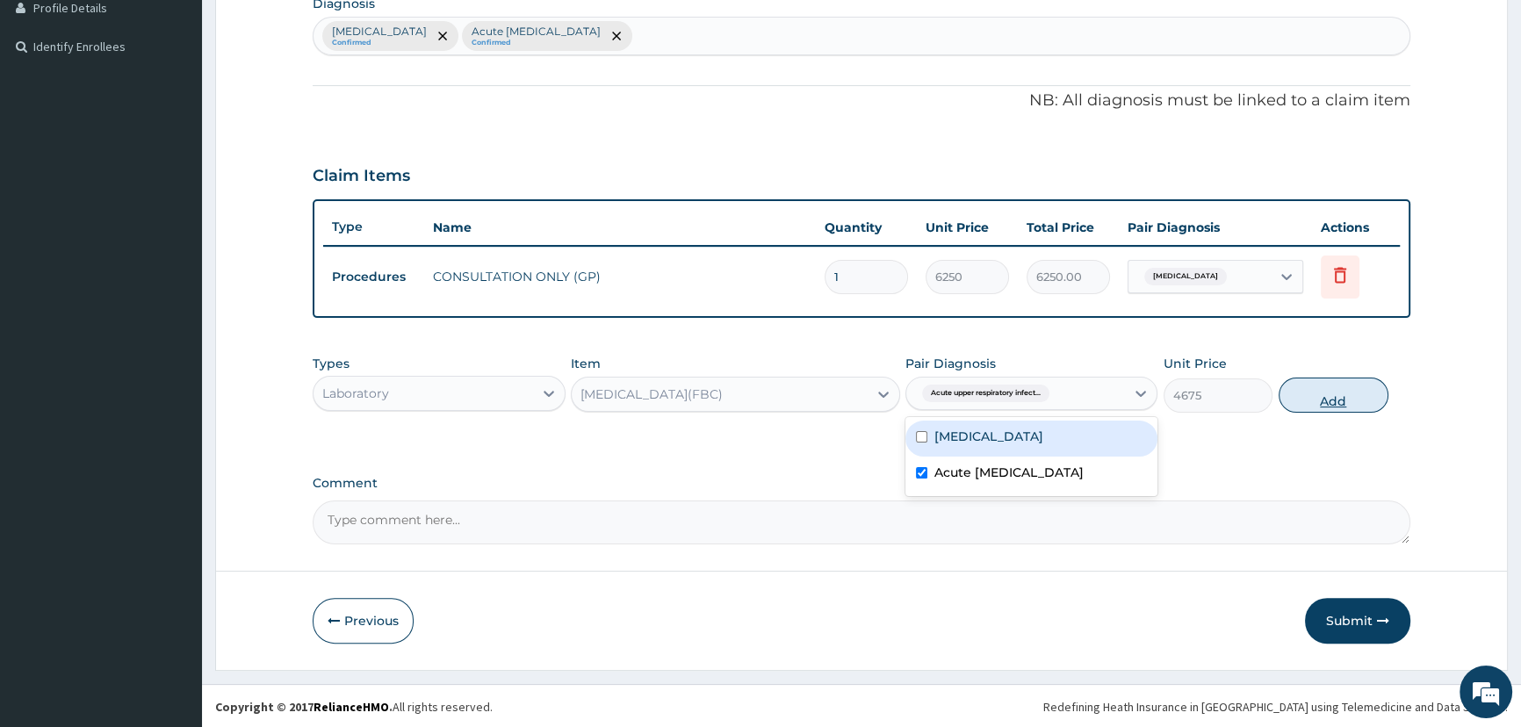
click at [1307, 397] on button "Add" at bounding box center [1333, 395] width 110 height 35
type input "0"
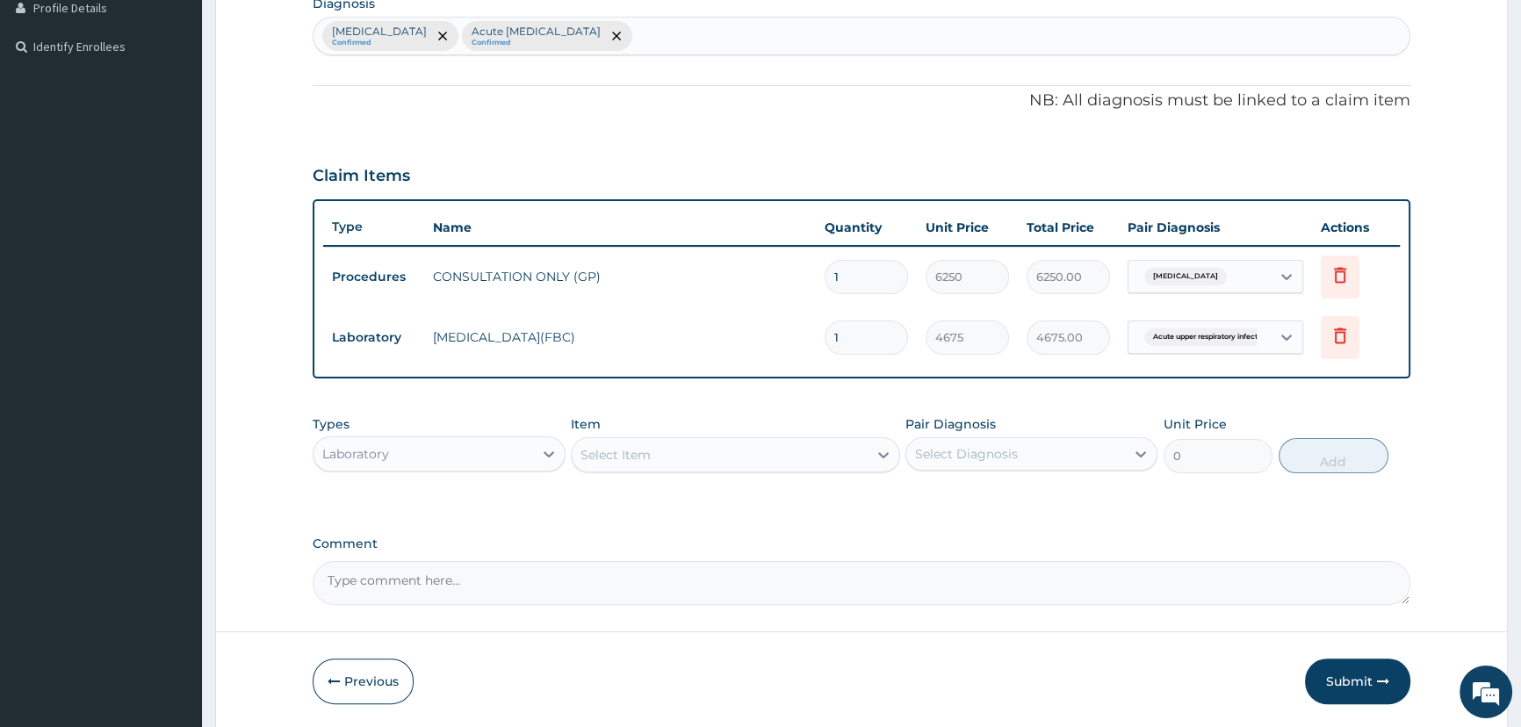
click at [692, 448] on div "Select Item" at bounding box center [720, 455] width 296 height 28
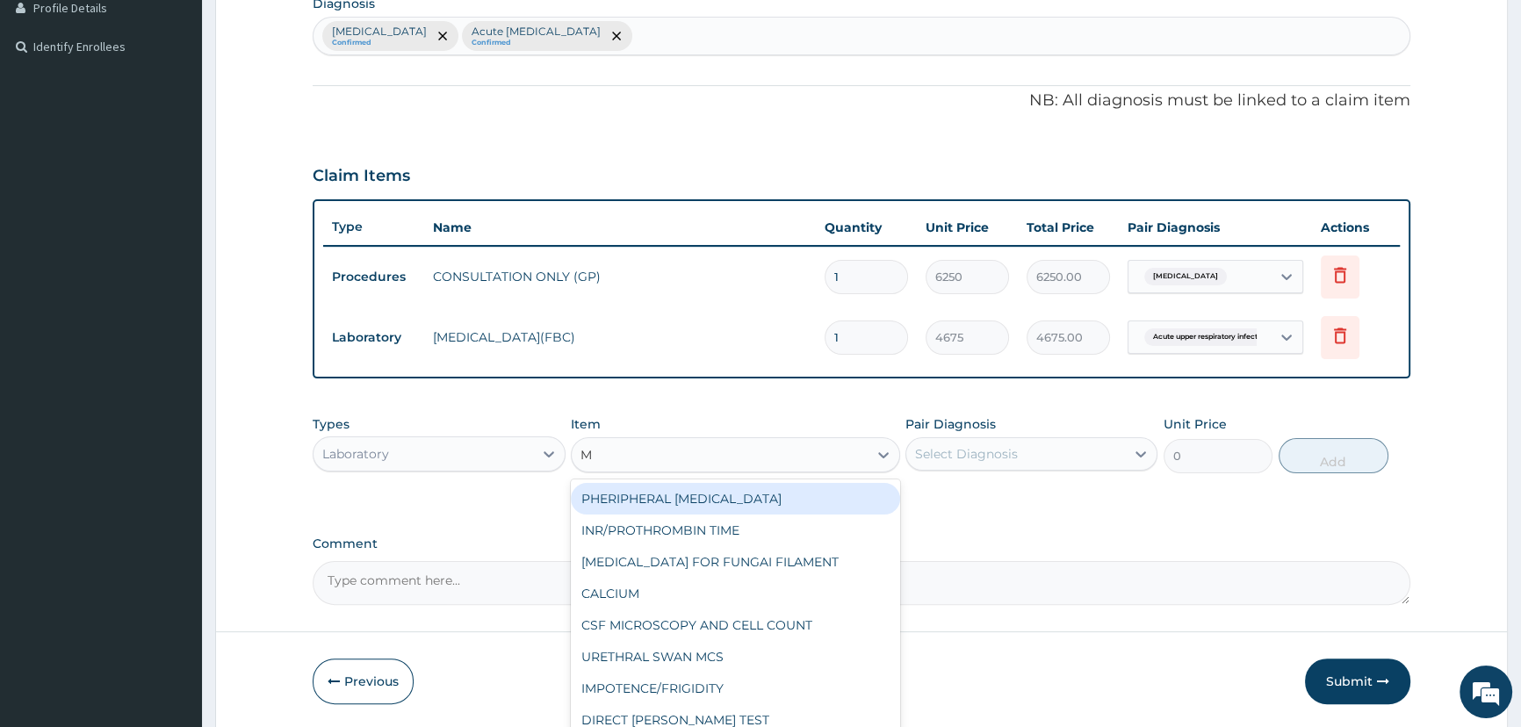
type input "MP"
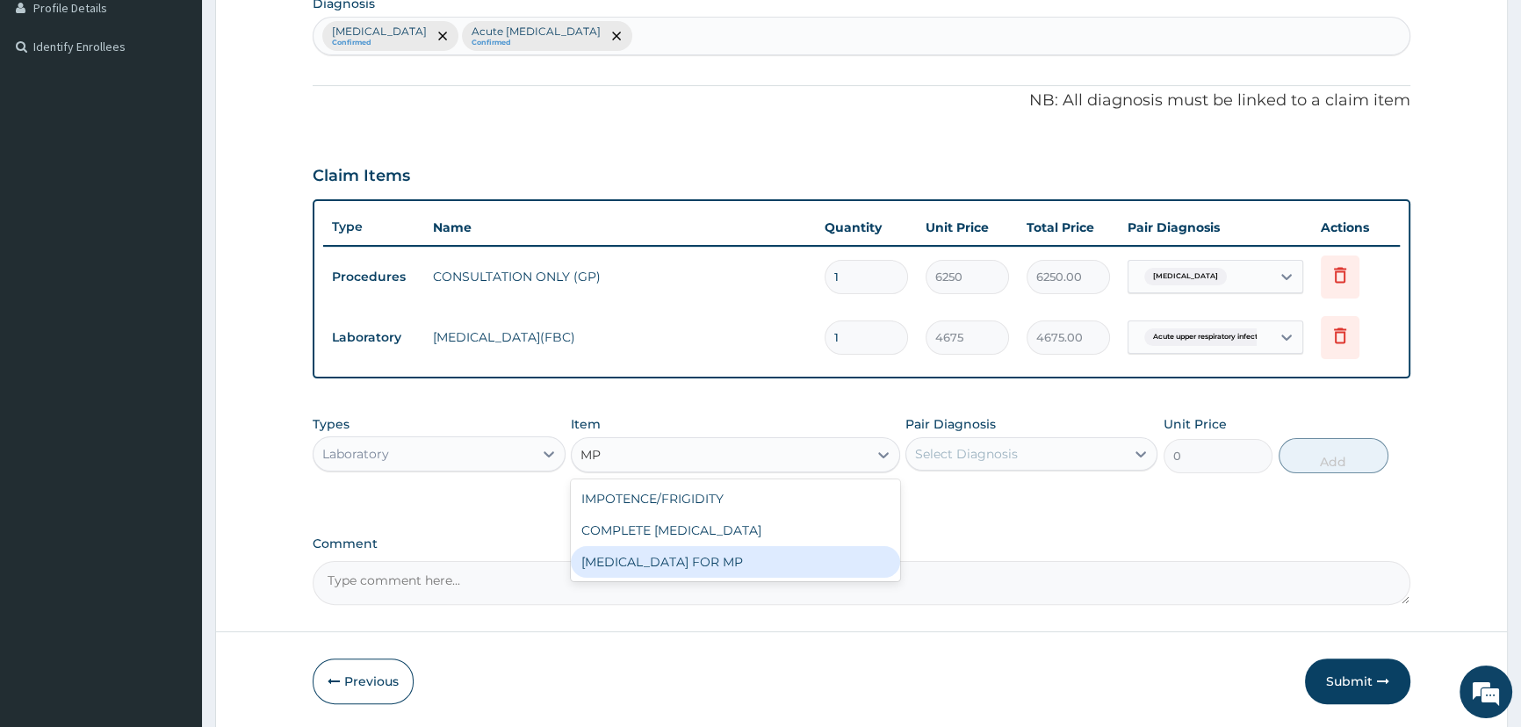
click at [674, 566] on div "BLOOD FILM FOR MP" at bounding box center [735, 562] width 329 height 32
type input "1870"
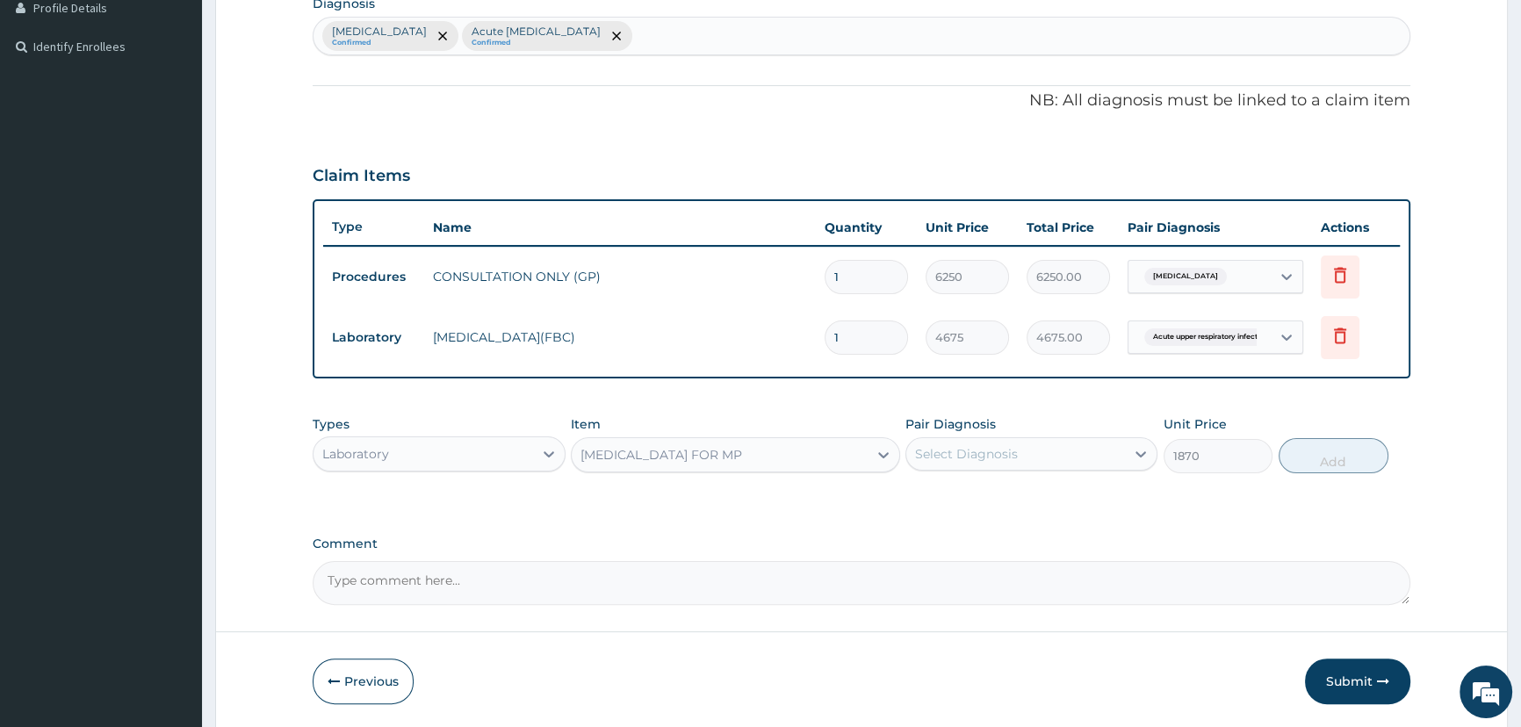
click at [1007, 454] on div "Select Diagnosis" at bounding box center [966, 454] width 103 height 18
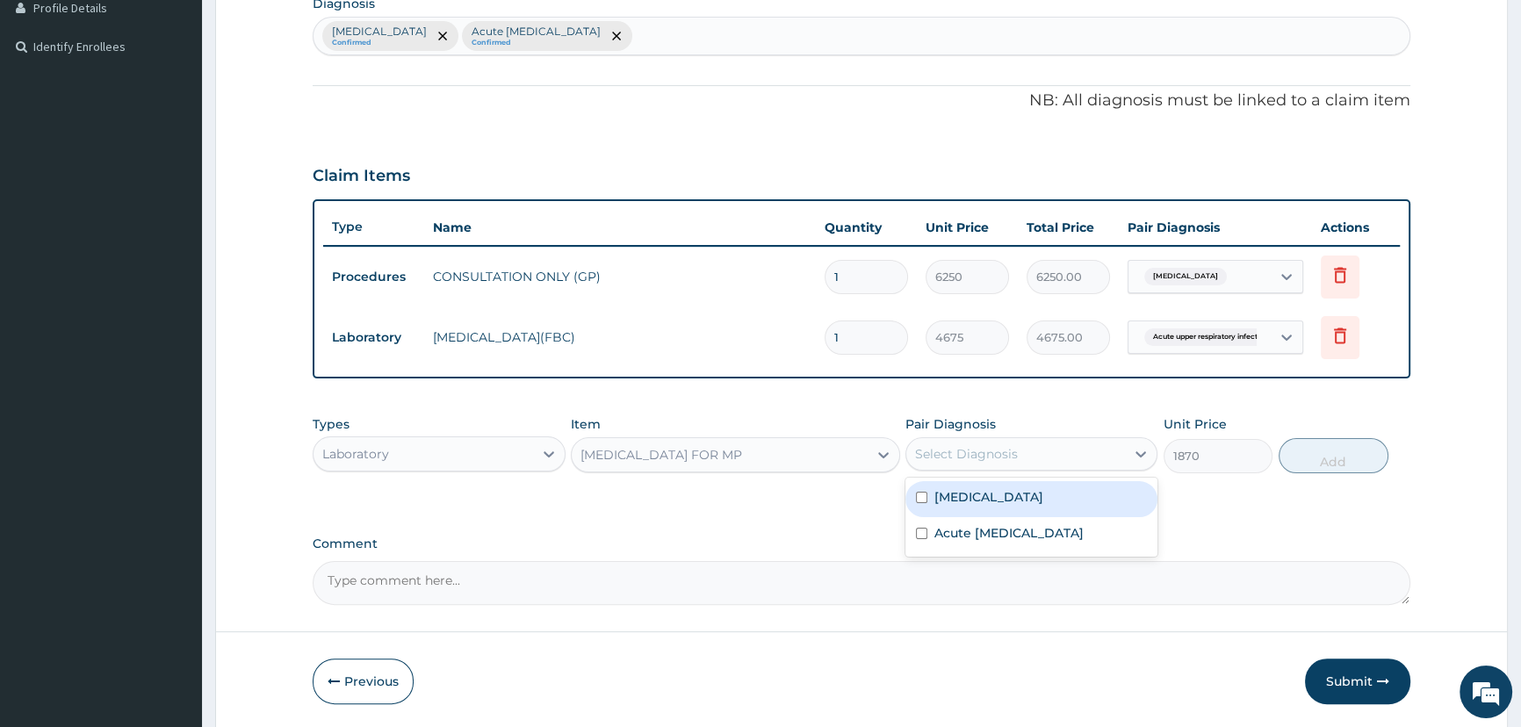
click at [989, 496] on div "Malaria" at bounding box center [1031, 499] width 252 height 36
checkbox input "true"
click at [1317, 456] on button "Add" at bounding box center [1333, 455] width 110 height 35
type input "0"
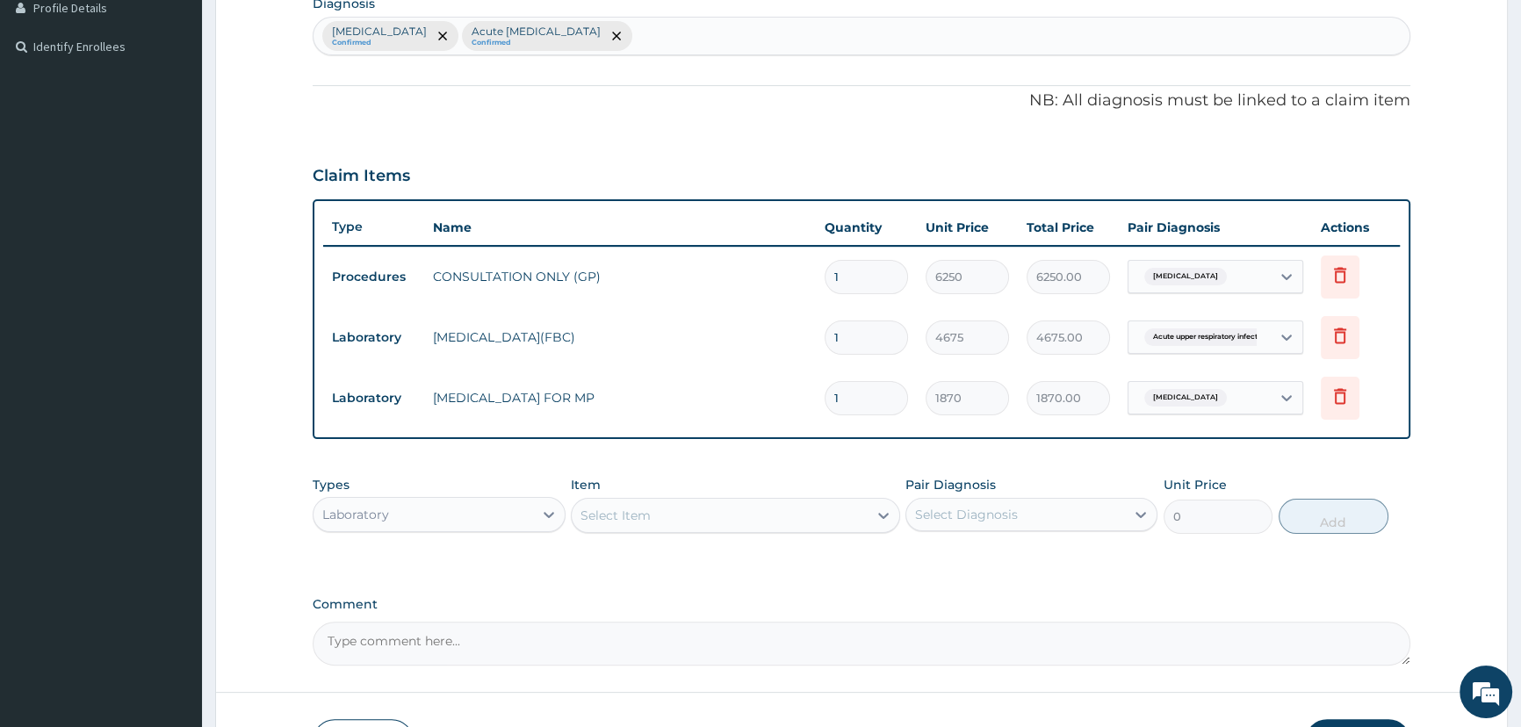
click at [382, 519] on div "Laboratory" at bounding box center [355, 515] width 67 height 18
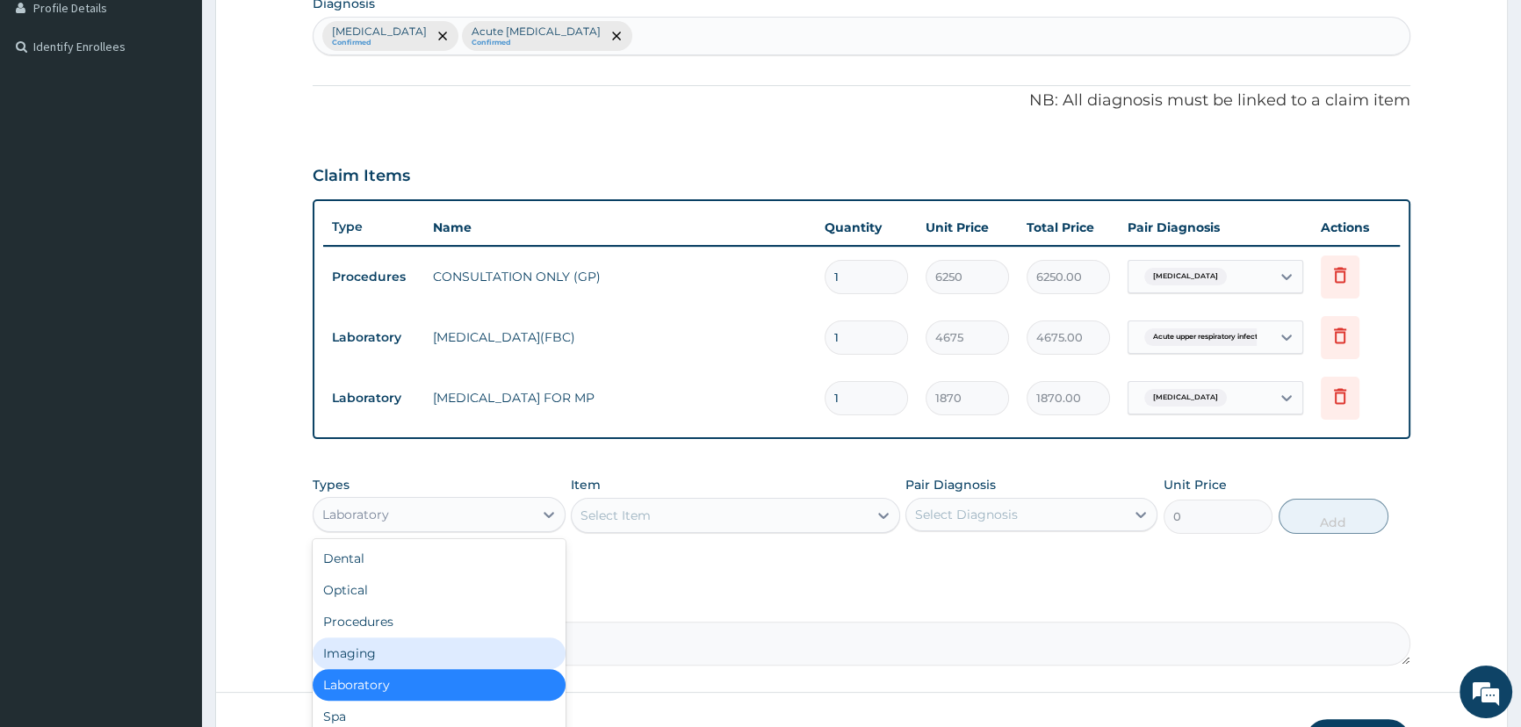
scroll to position [60, 0]
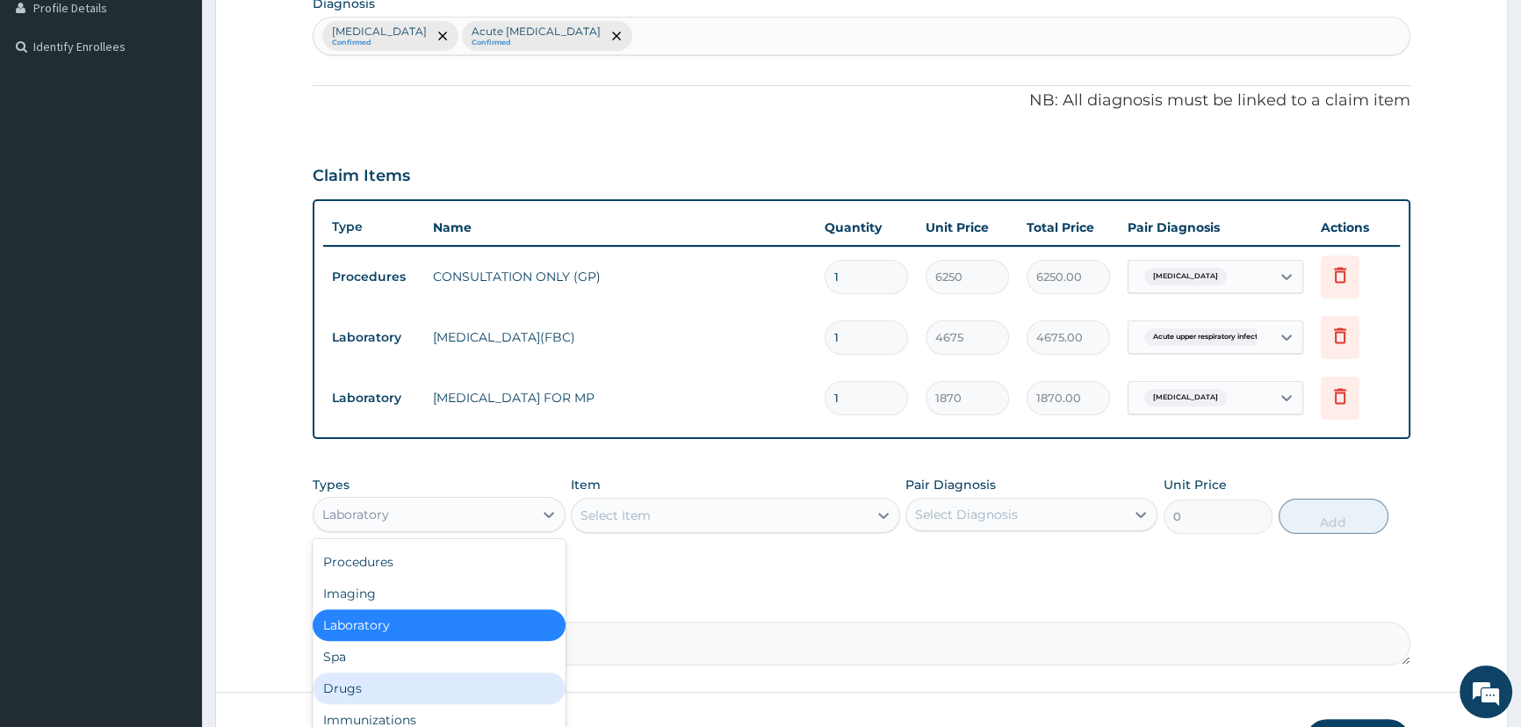
click at [384, 694] on div "Drugs" at bounding box center [439, 689] width 252 height 32
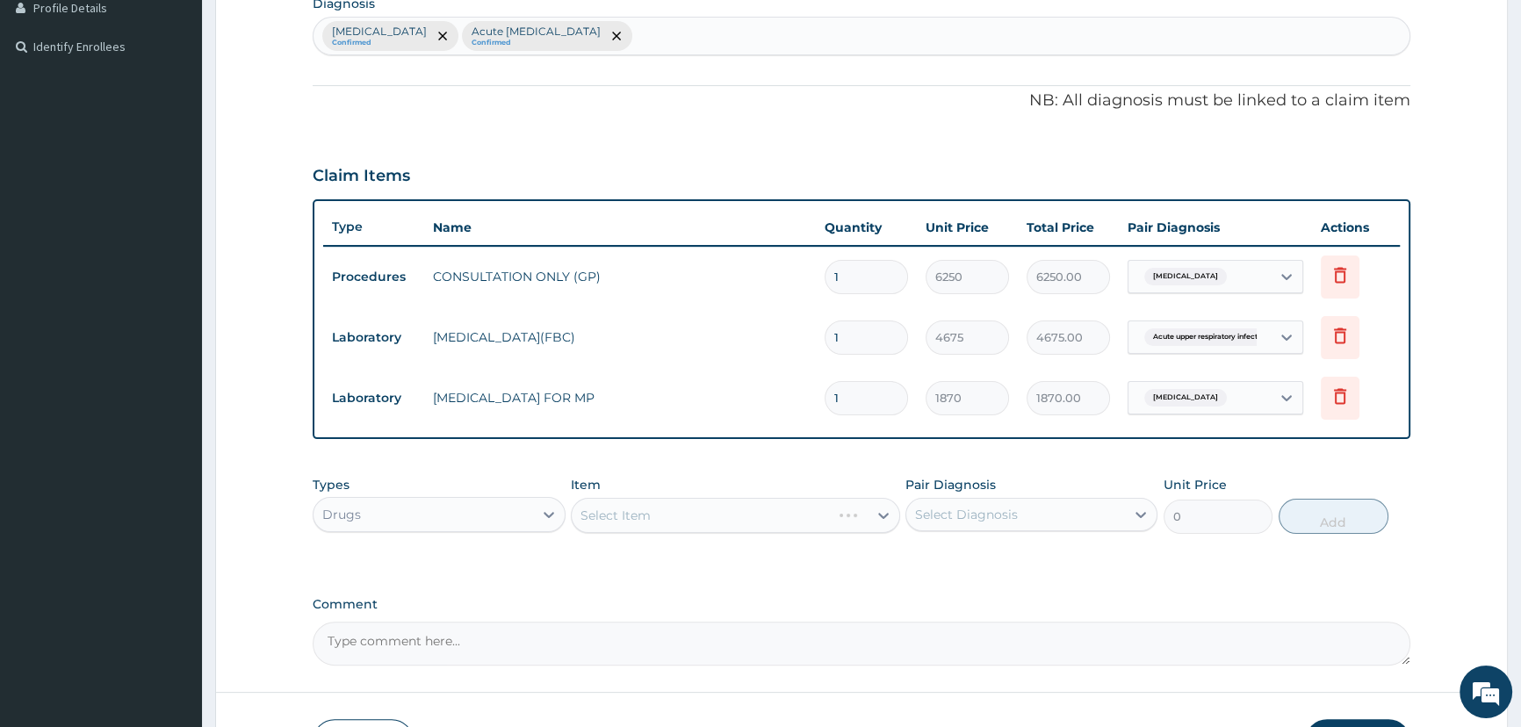
click at [658, 522] on div "Select Item" at bounding box center [735, 515] width 329 height 35
click at [658, 523] on div "Select Item" at bounding box center [735, 515] width 329 height 35
click at [629, 524] on div "Select Item" at bounding box center [735, 515] width 329 height 35
click at [695, 517] on div "Select Item" at bounding box center [735, 515] width 329 height 35
click at [626, 522] on div "Select Item" at bounding box center [615, 516] width 70 height 18
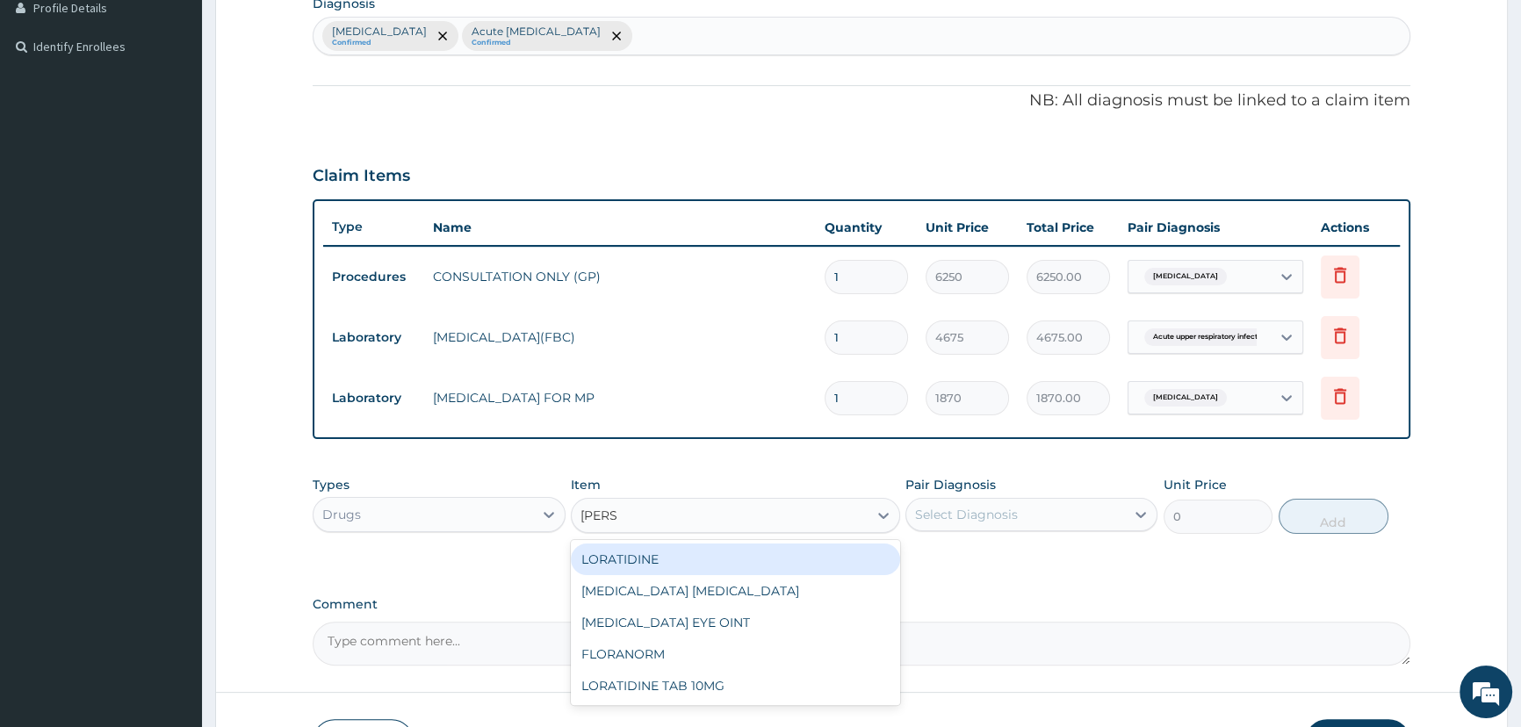
type input "LORAT"
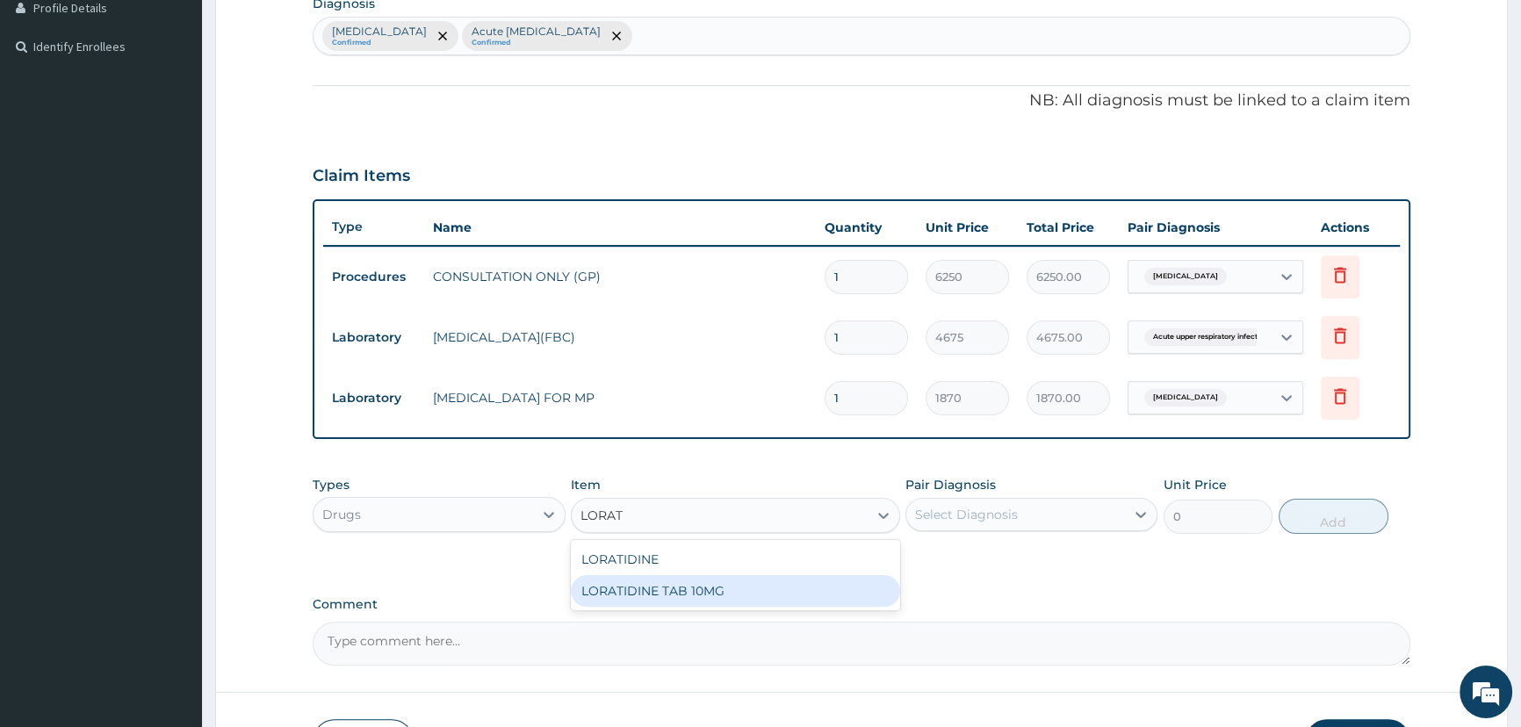
click at [733, 589] on div "LORATIDINE TAB 10MG" at bounding box center [735, 591] width 329 height 32
type input "70.13"
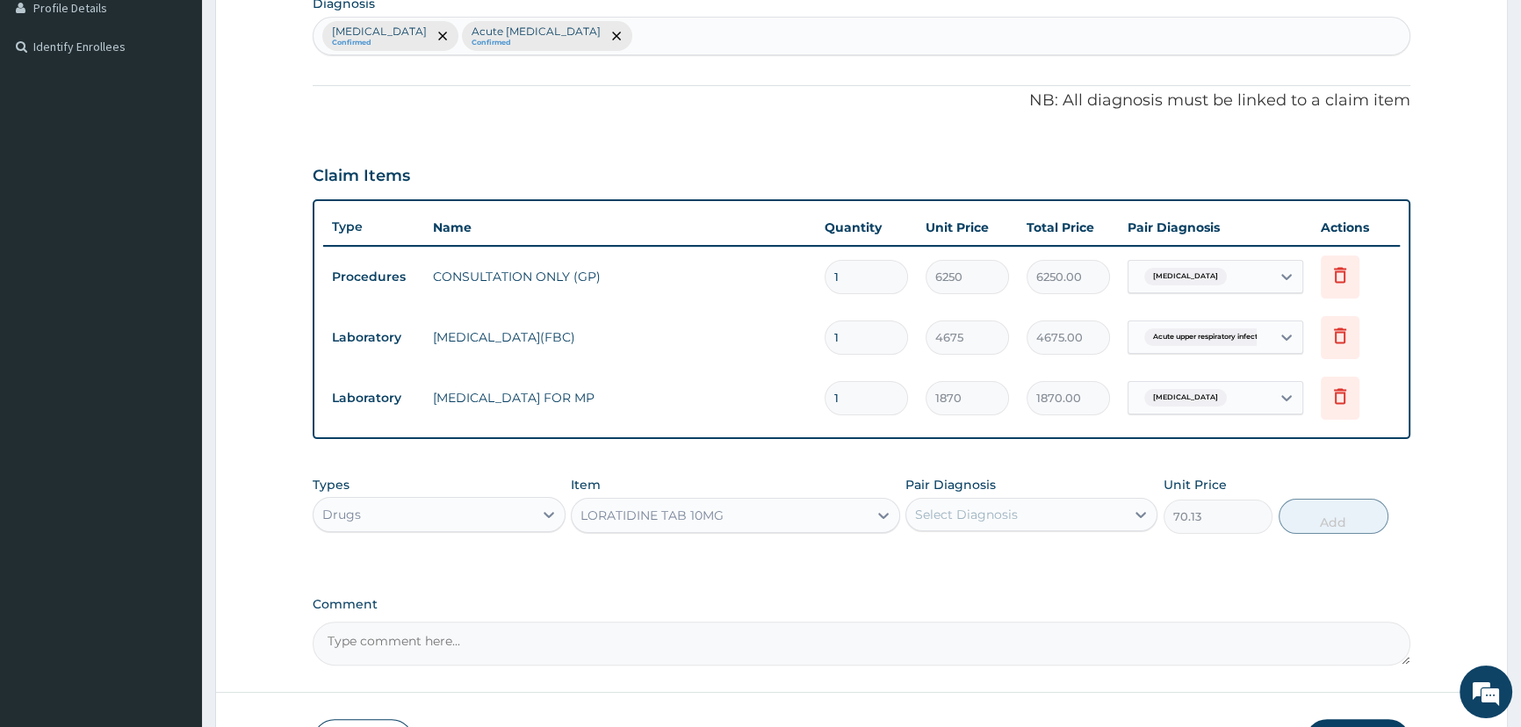
click at [979, 512] on div "Select Diagnosis" at bounding box center [966, 515] width 103 height 18
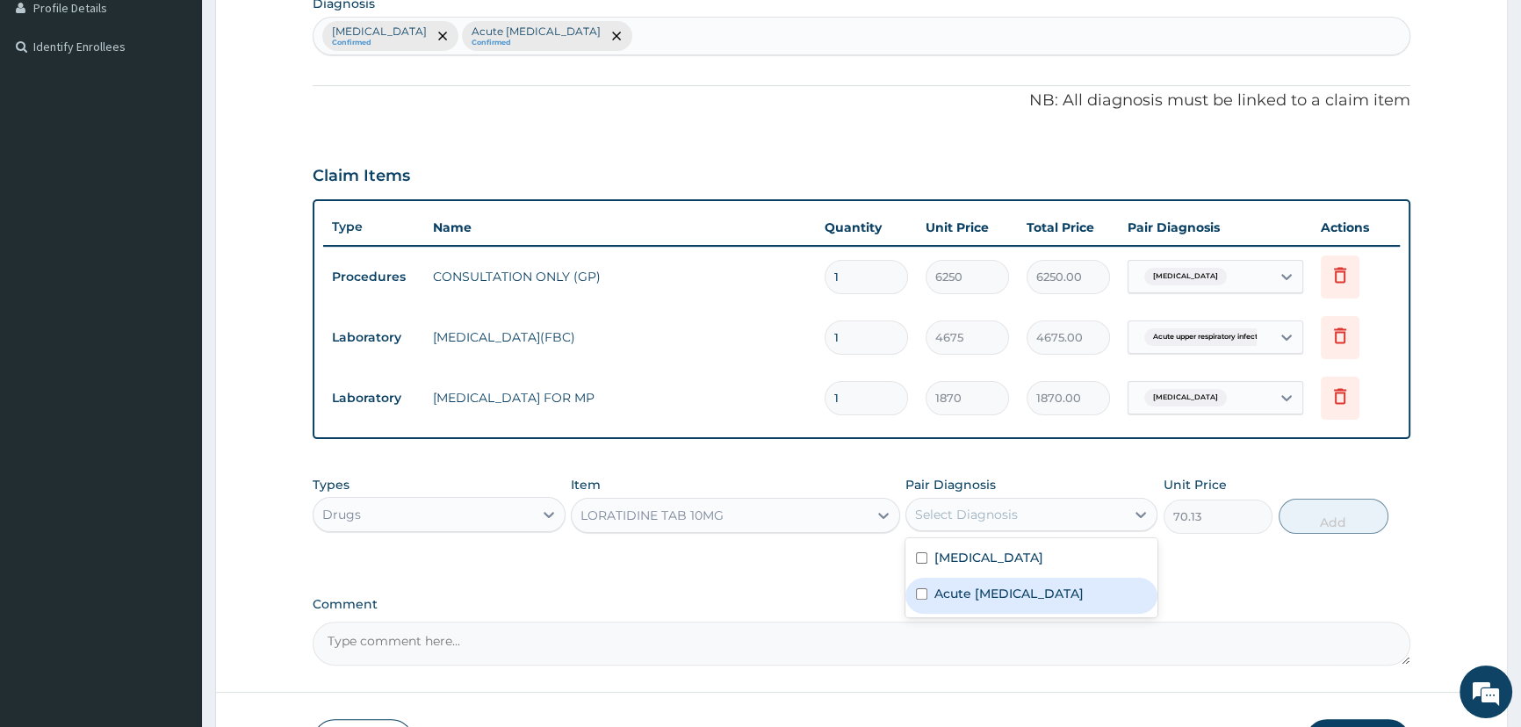
click at [1020, 597] on label "Acute upper respiratory infection" at bounding box center [1008, 594] width 149 height 18
checkbox input "true"
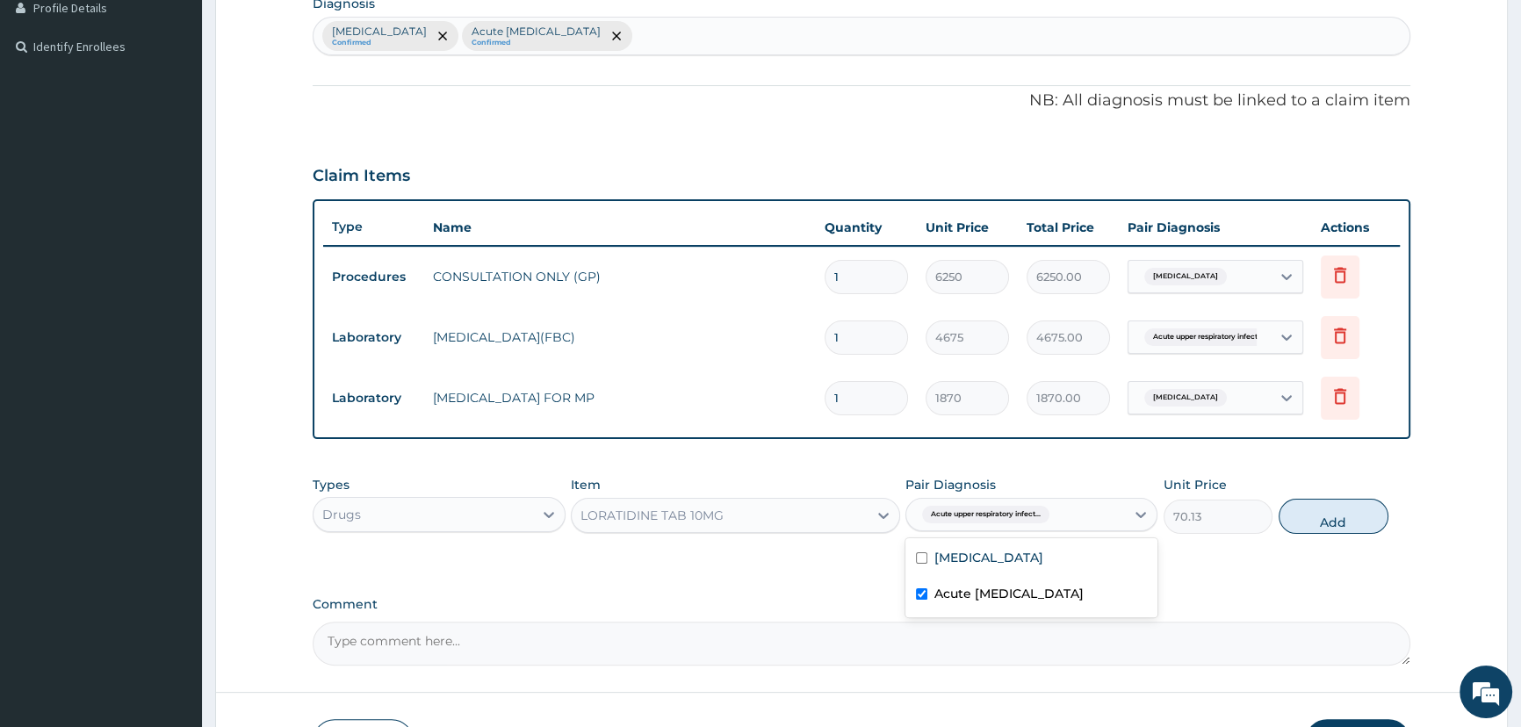
click at [1362, 518] on button "Add" at bounding box center [1333, 516] width 110 height 35
type input "0"
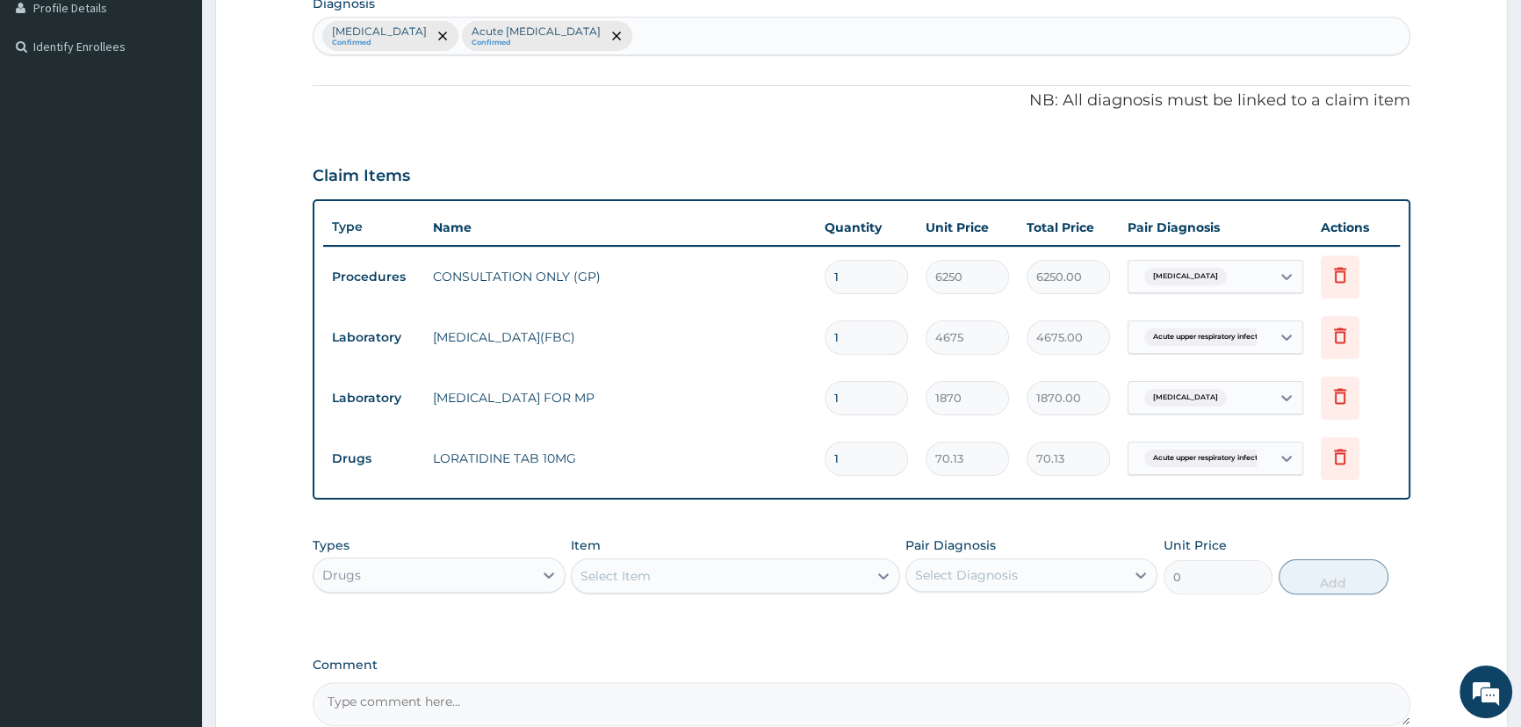
type input "0.00"
type input "5"
type input "350.65"
type input "5"
click at [1334, 458] on icon at bounding box center [1339, 456] width 21 height 21
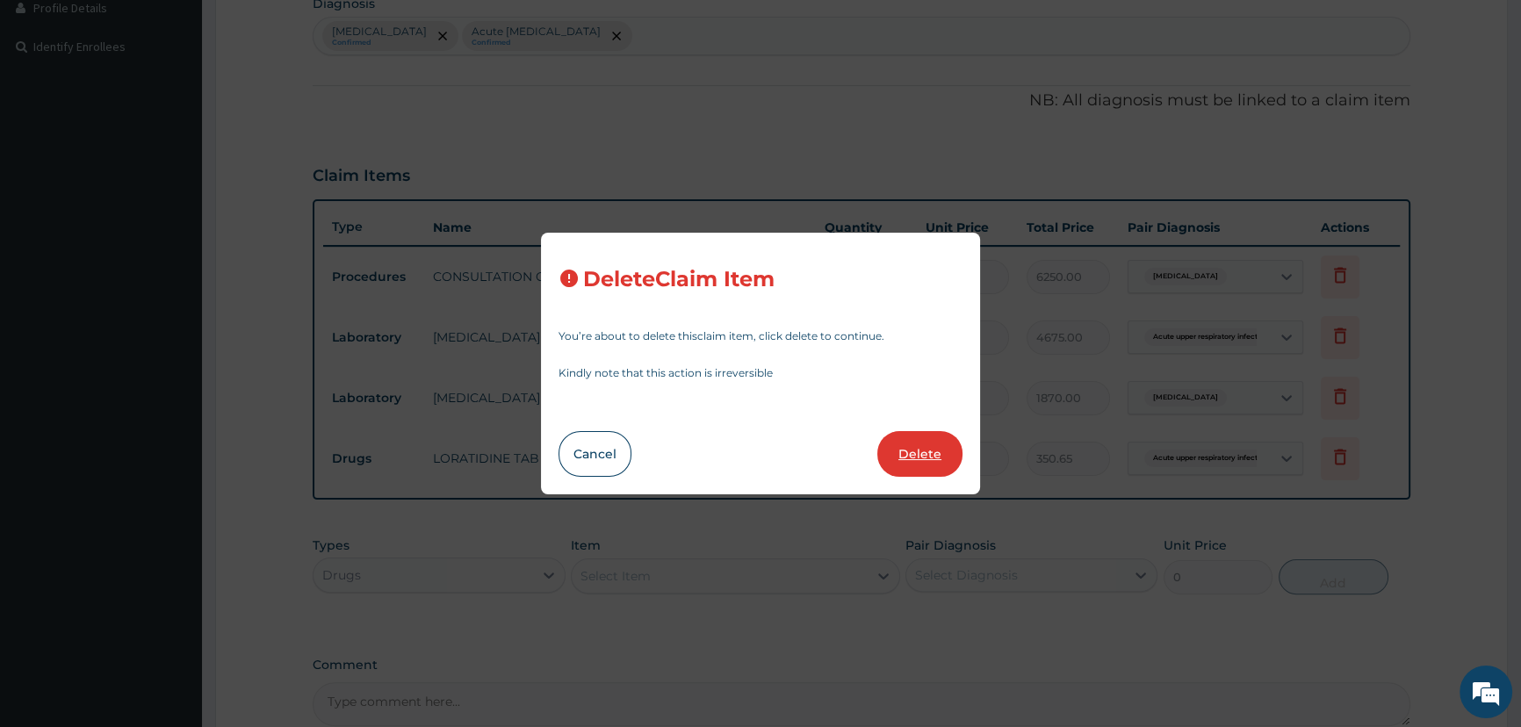
click at [916, 453] on button "Delete" at bounding box center [919, 454] width 85 height 46
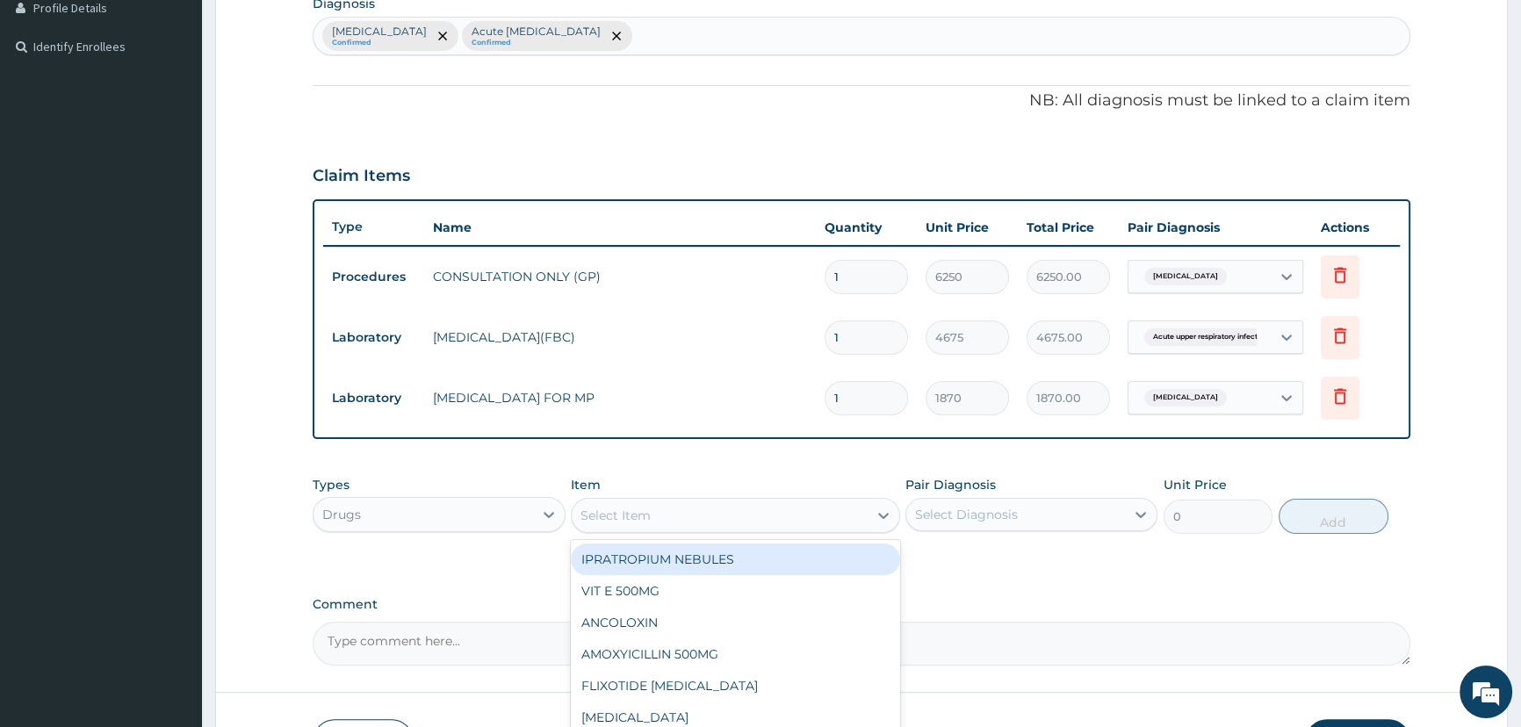
click at [653, 512] on div "Select Item" at bounding box center [720, 515] width 296 height 28
type input "CET"
click at [716, 556] on div "CETIRIZINE 10MG" at bounding box center [735, 559] width 329 height 32
type input "65.44999694824219"
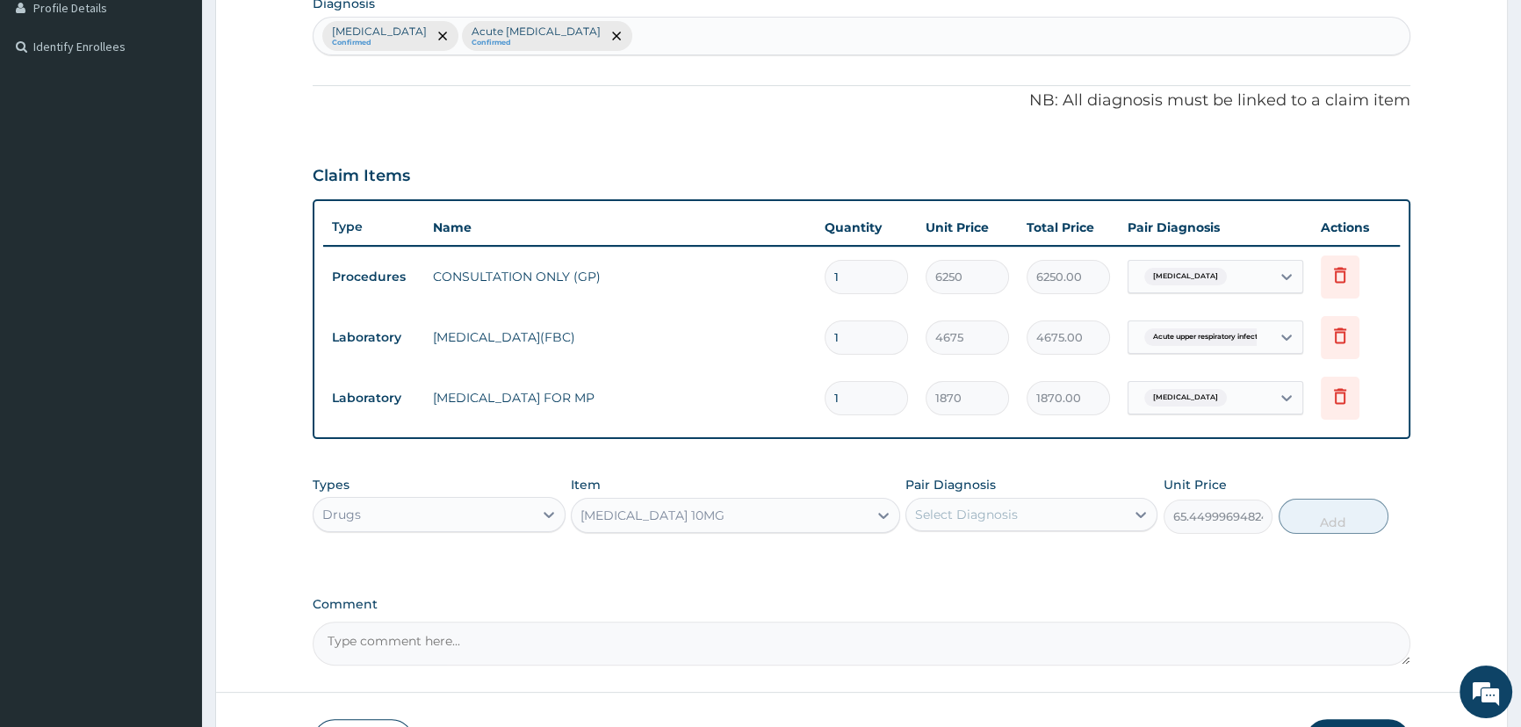
click at [1011, 519] on div "Select Diagnosis" at bounding box center [966, 515] width 103 height 18
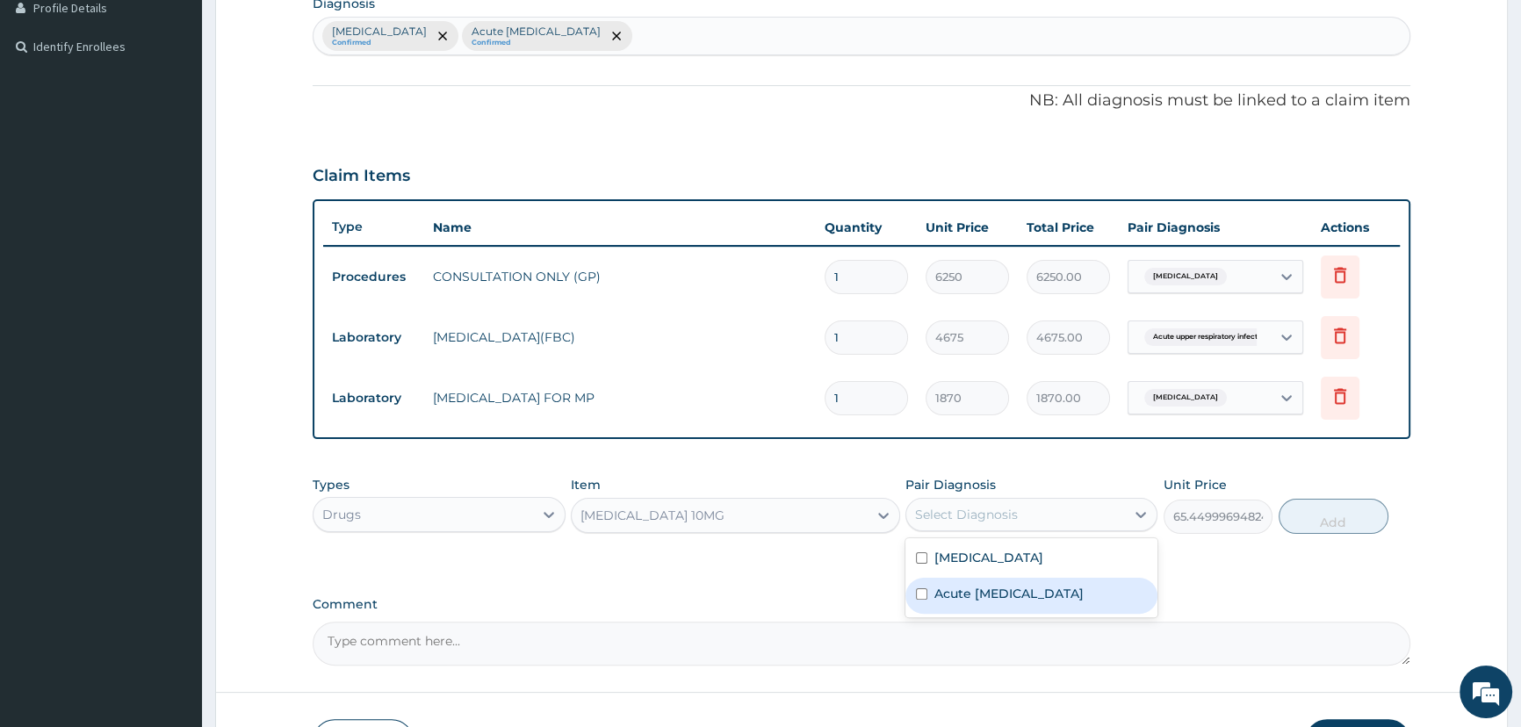
click at [1002, 599] on label "Acute upper respiratory infection" at bounding box center [1008, 594] width 149 height 18
checkbox input "true"
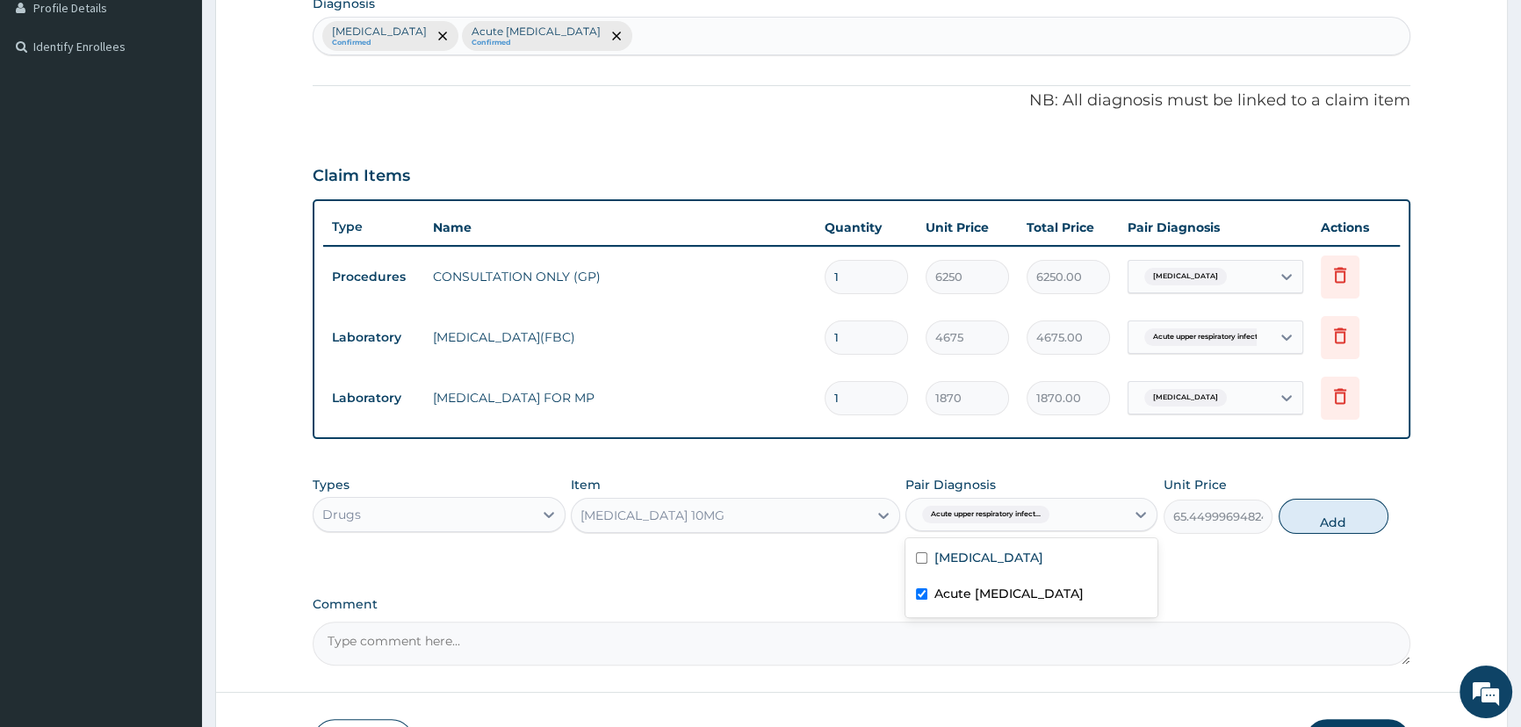
click at [1319, 514] on button "Add" at bounding box center [1333, 516] width 110 height 35
type input "0"
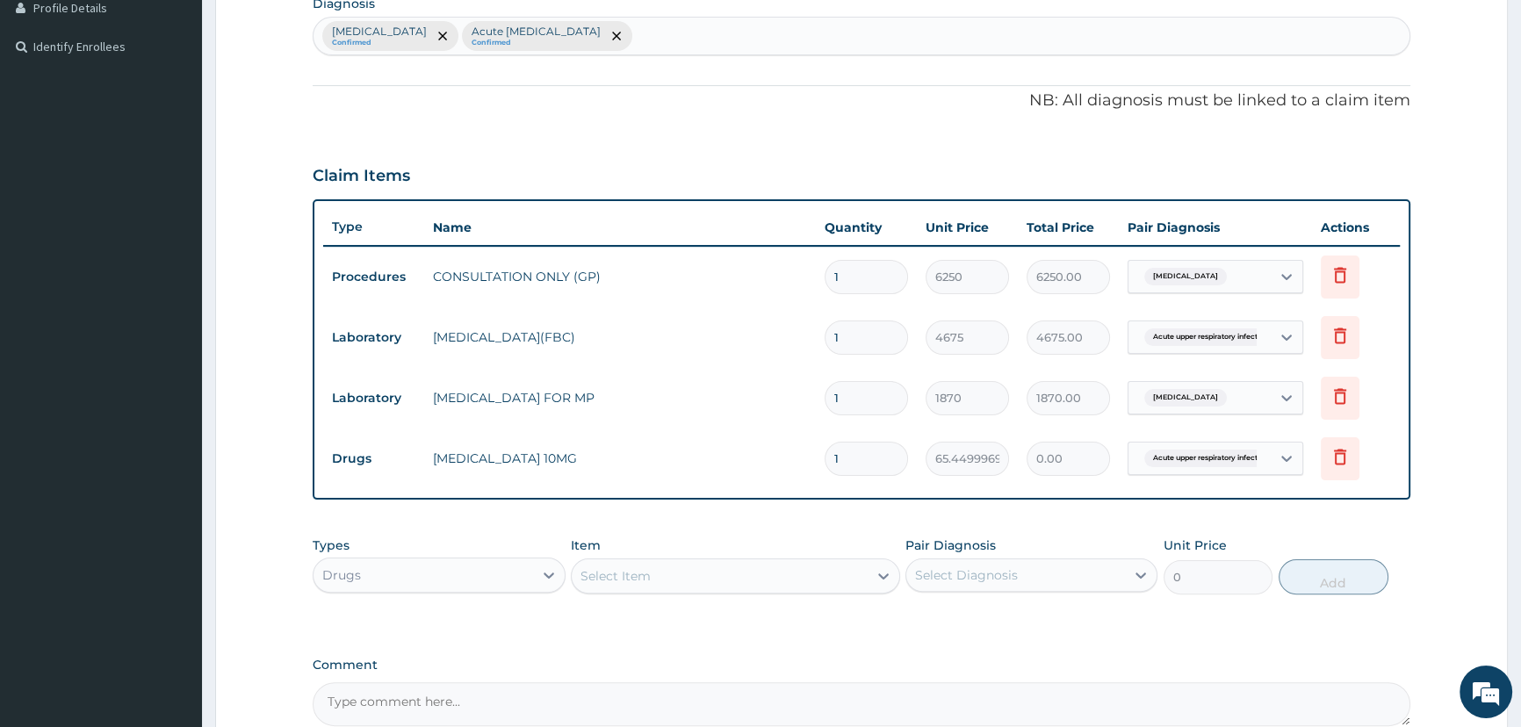
type input "0.00"
type input "5"
type input "327.25"
type input "5"
click at [669, 577] on div "Select Item" at bounding box center [720, 576] width 296 height 28
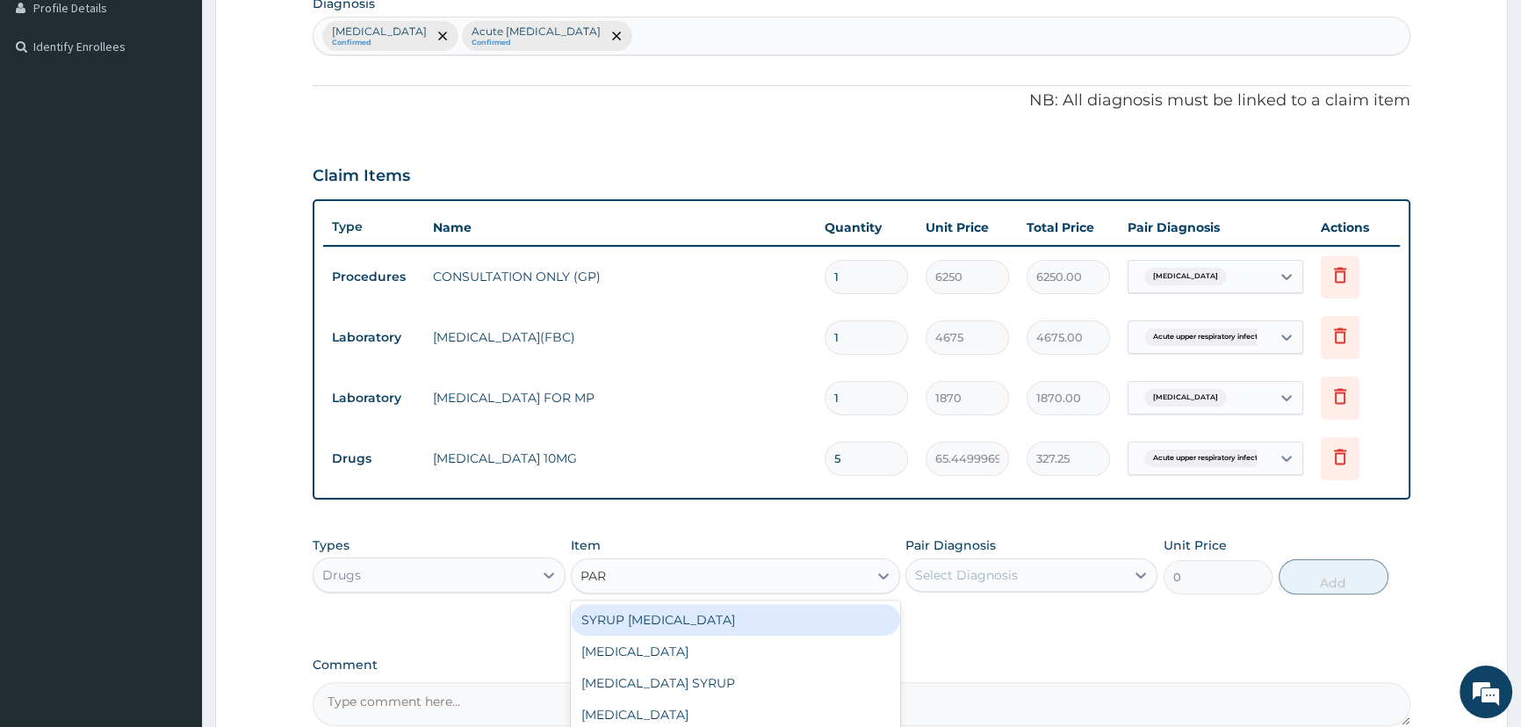
type input "PARA"
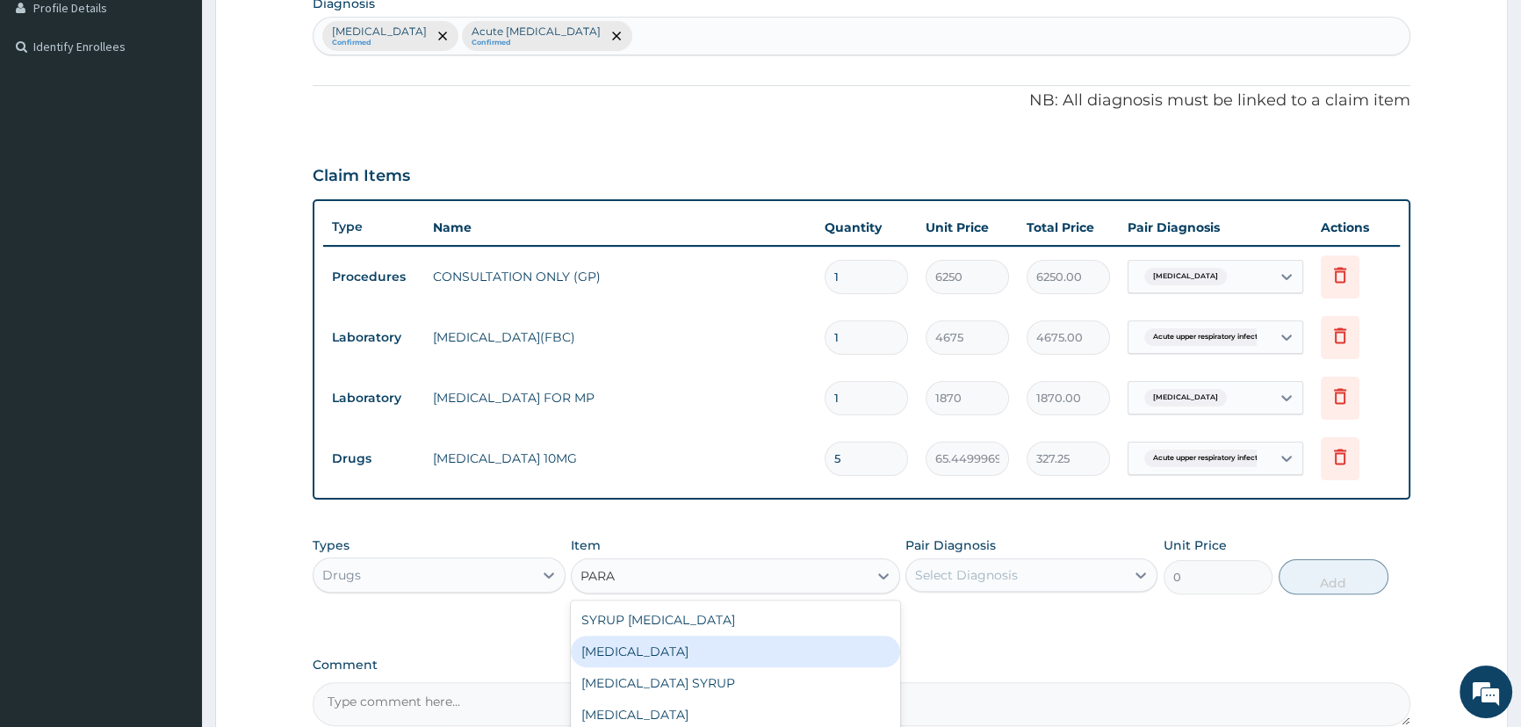
click at [691, 656] on div "PARACETAMOL" at bounding box center [735, 652] width 329 height 32
type input "37.40000152587891"
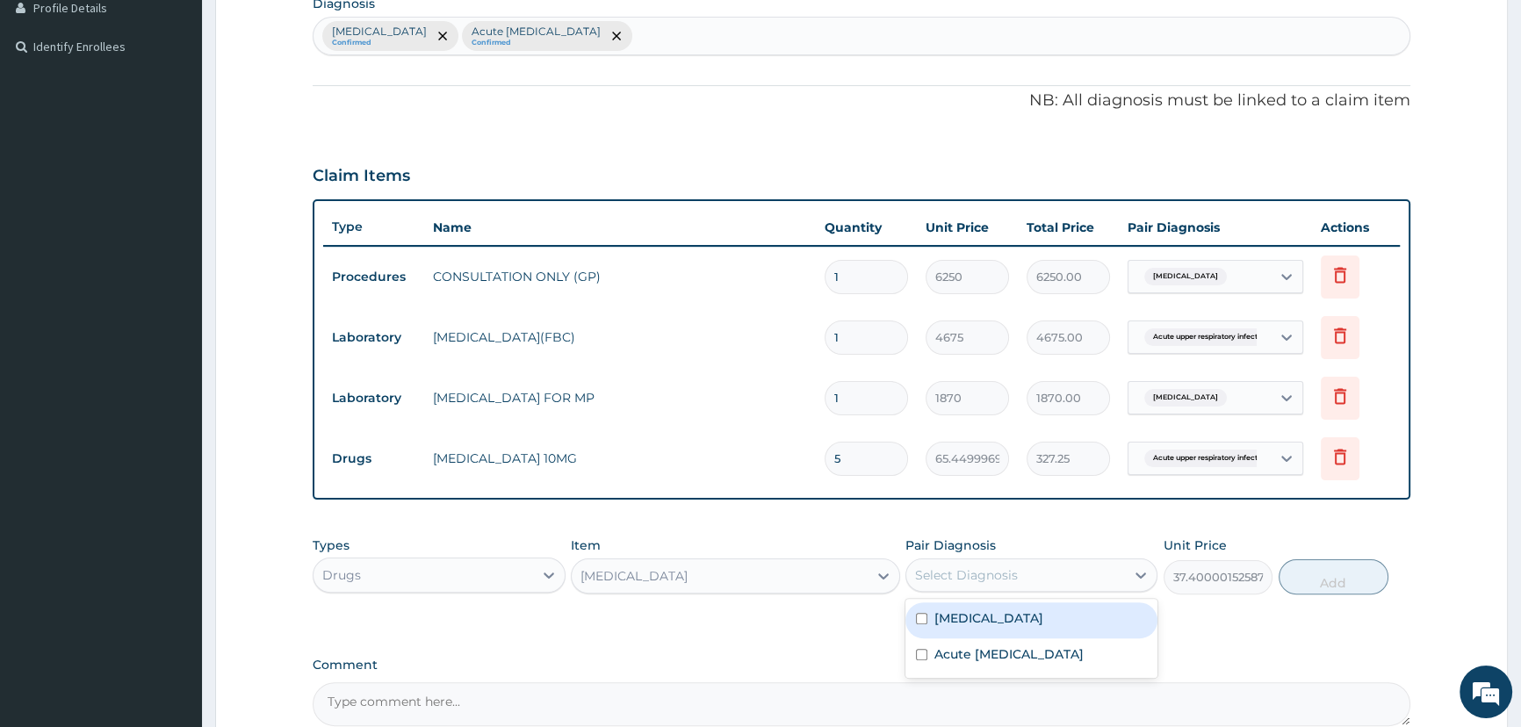
click at [935, 577] on div "Select Diagnosis" at bounding box center [966, 575] width 103 height 18
click at [939, 612] on label "Malaria" at bounding box center [988, 618] width 109 height 18
checkbox input "true"
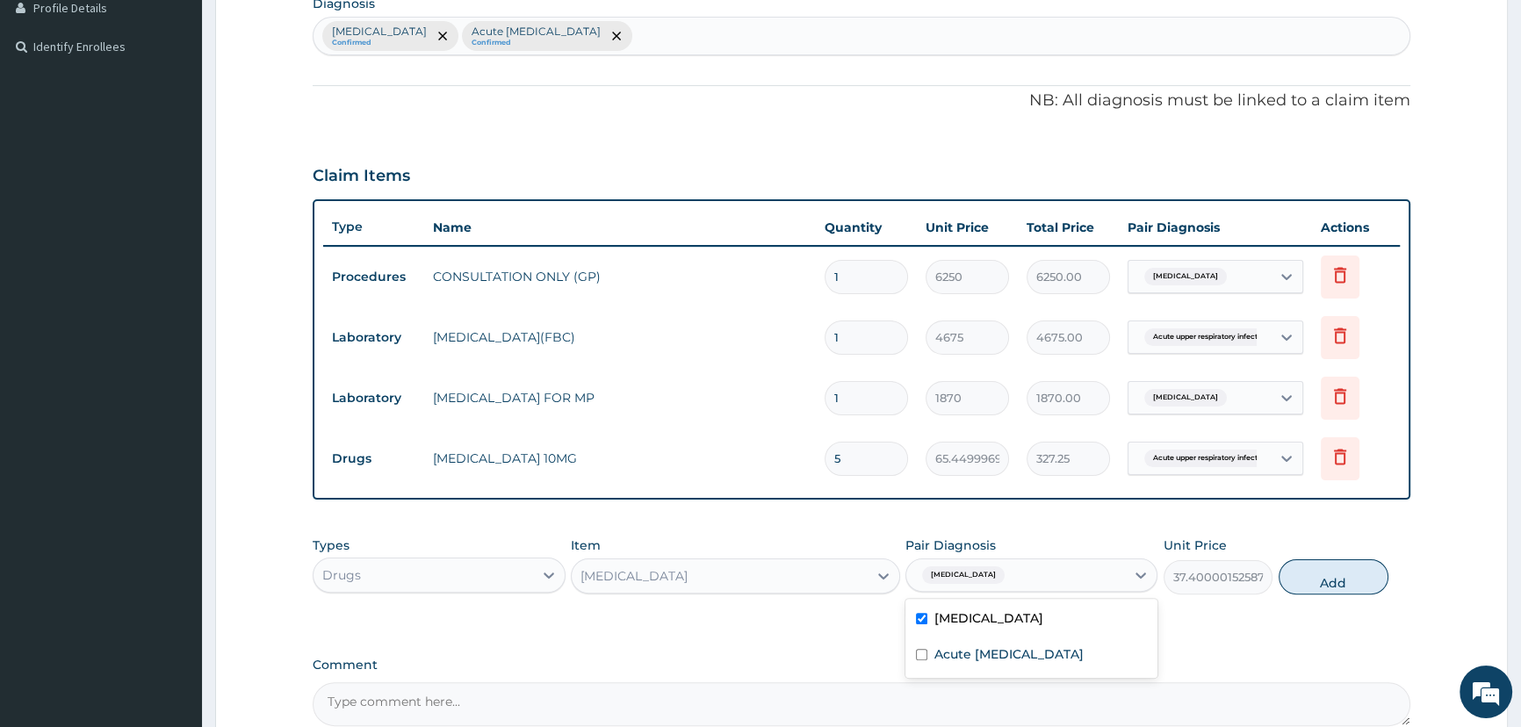
drag, startPoint x: 1334, startPoint y: 590, endPoint x: 1285, endPoint y: 574, distance: 50.8
click at [1332, 588] on button "Add" at bounding box center [1333, 576] width 110 height 35
type input "0"
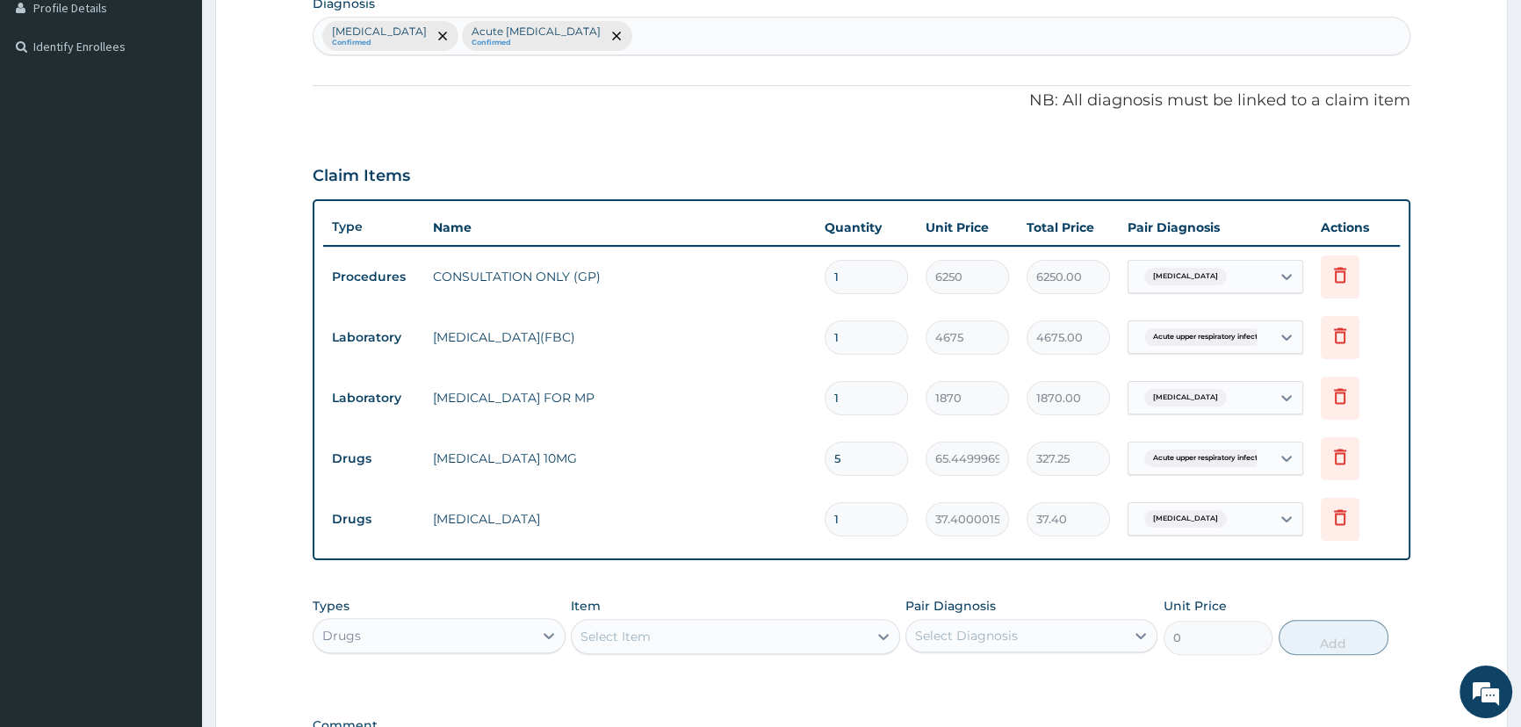
type input "18"
type input "673.20"
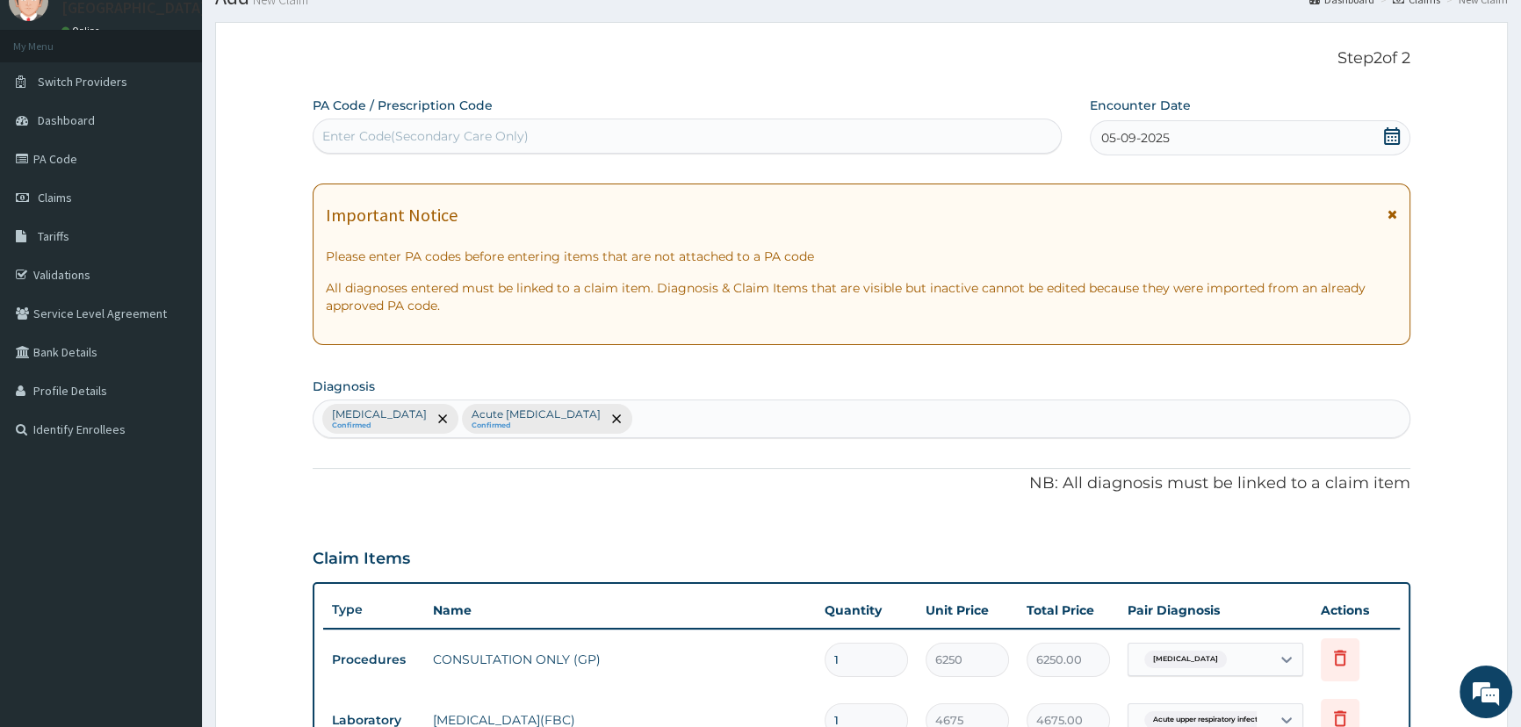
scroll to position [54, 0]
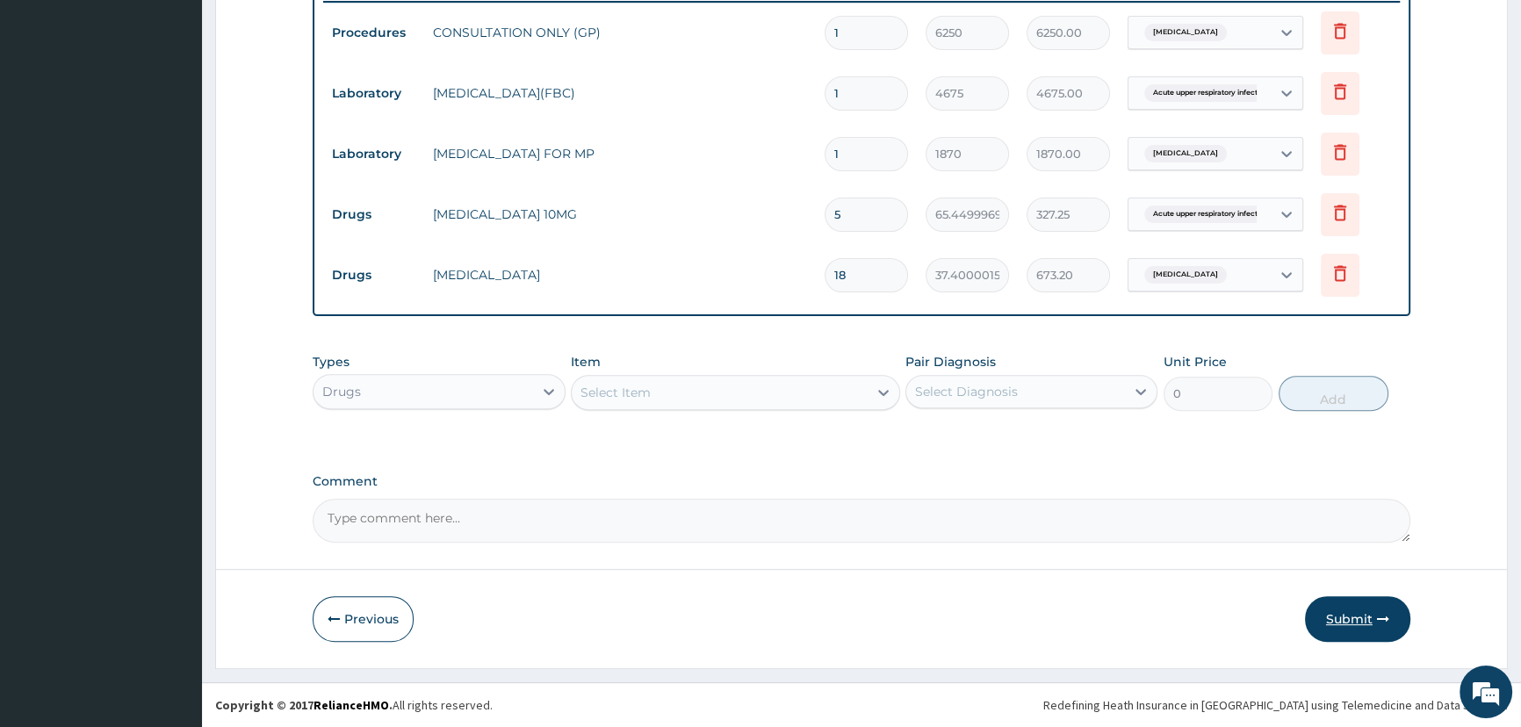
type input "18"
click at [1337, 629] on button "Submit" at bounding box center [1357, 619] width 105 height 46
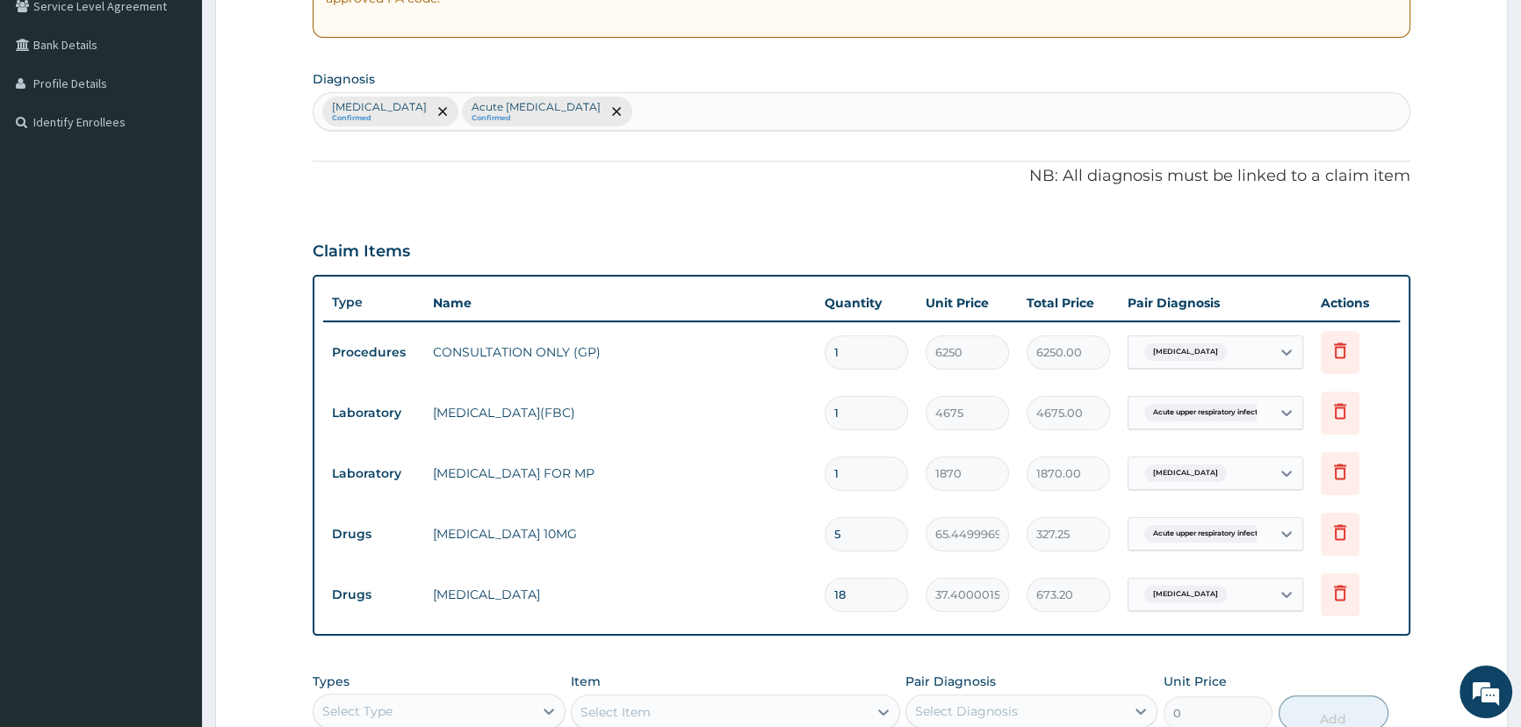
scroll to position [698, 0]
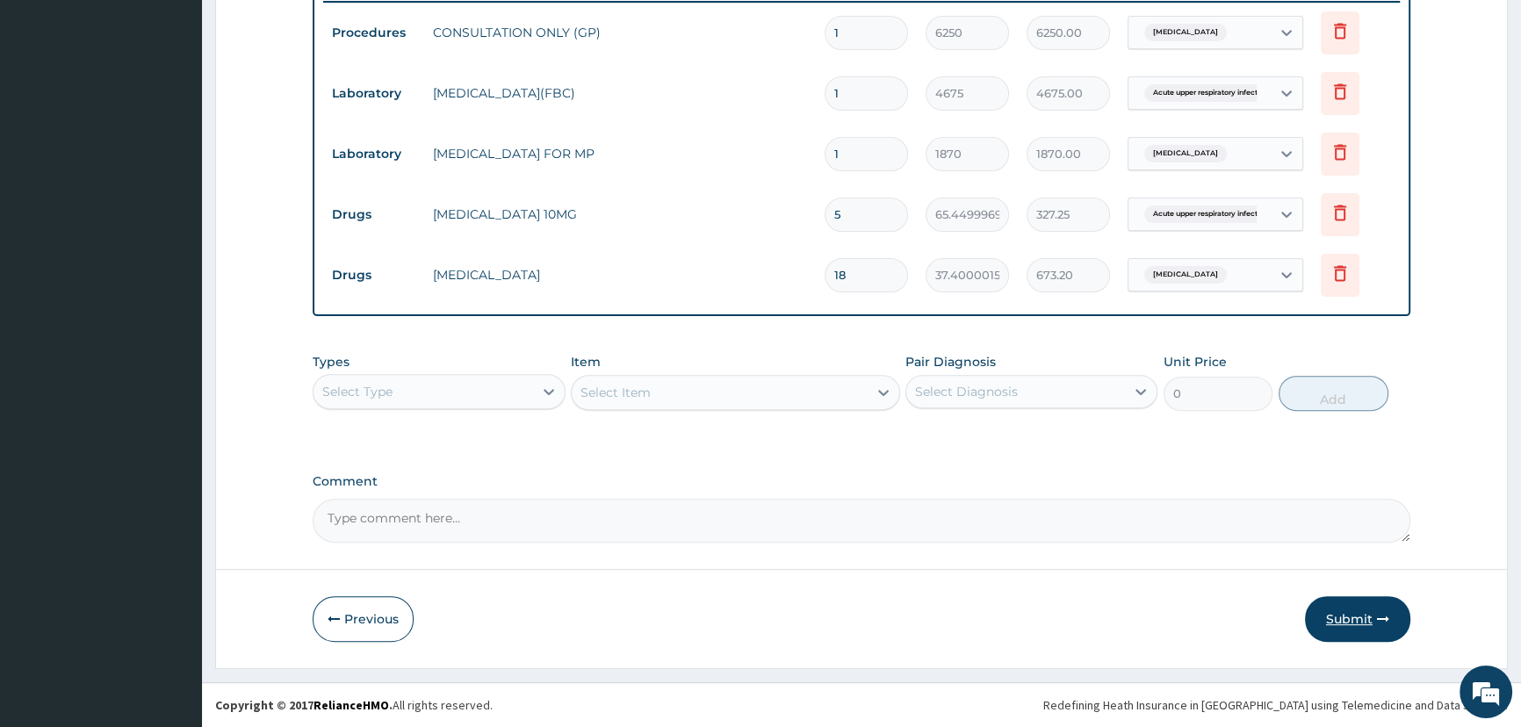
click at [1342, 613] on button "Submit" at bounding box center [1357, 619] width 105 height 46
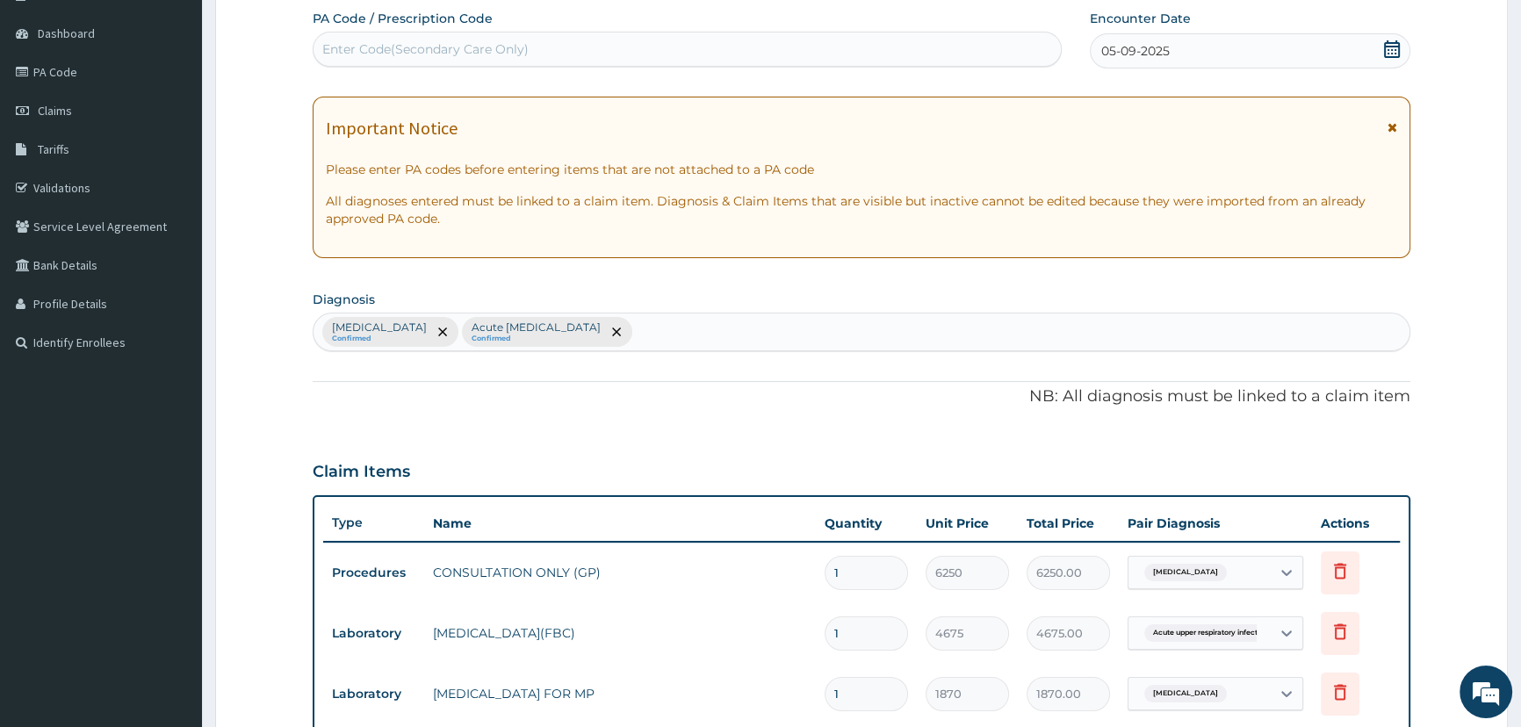
scroll to position [140, 0]
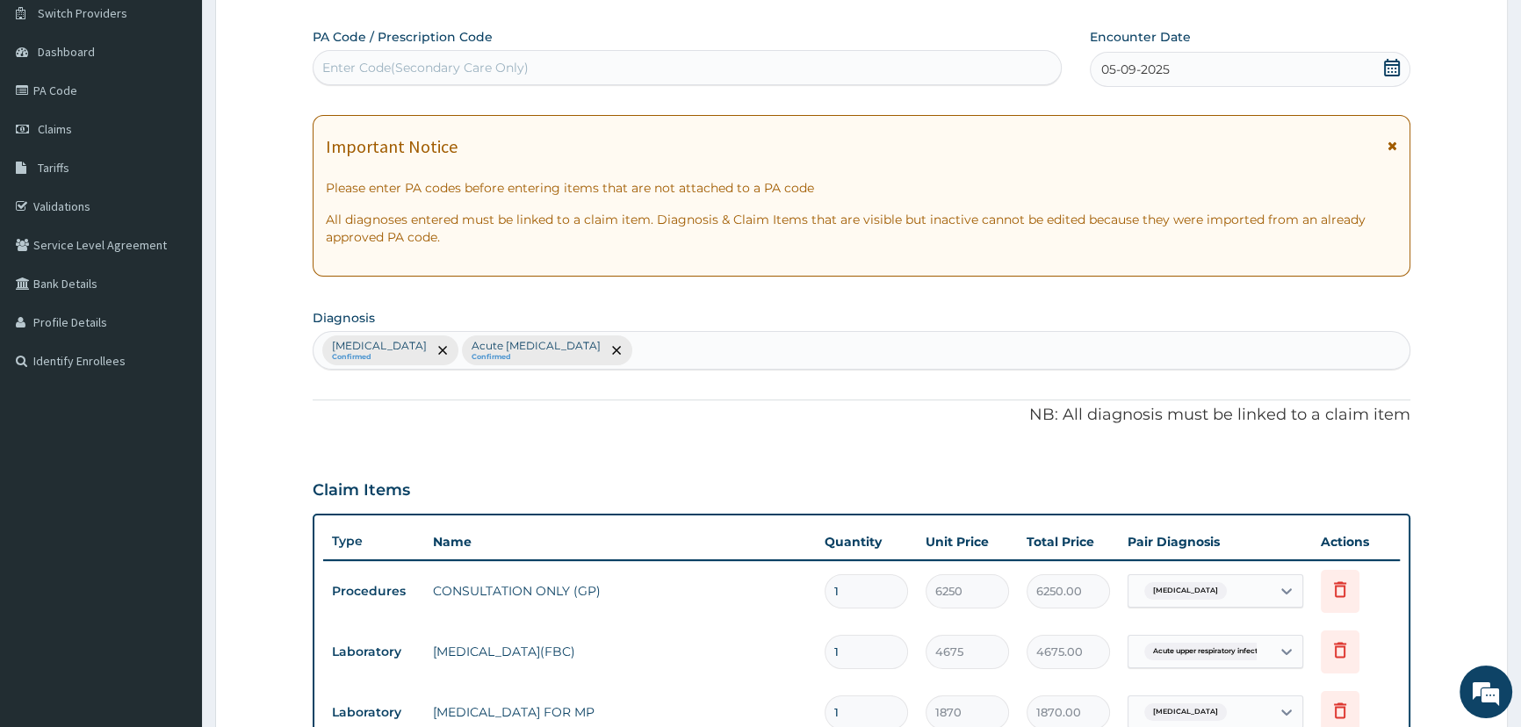
click at [1388, 64] on icon at bounding box center [1392, 68] width 16 height 18
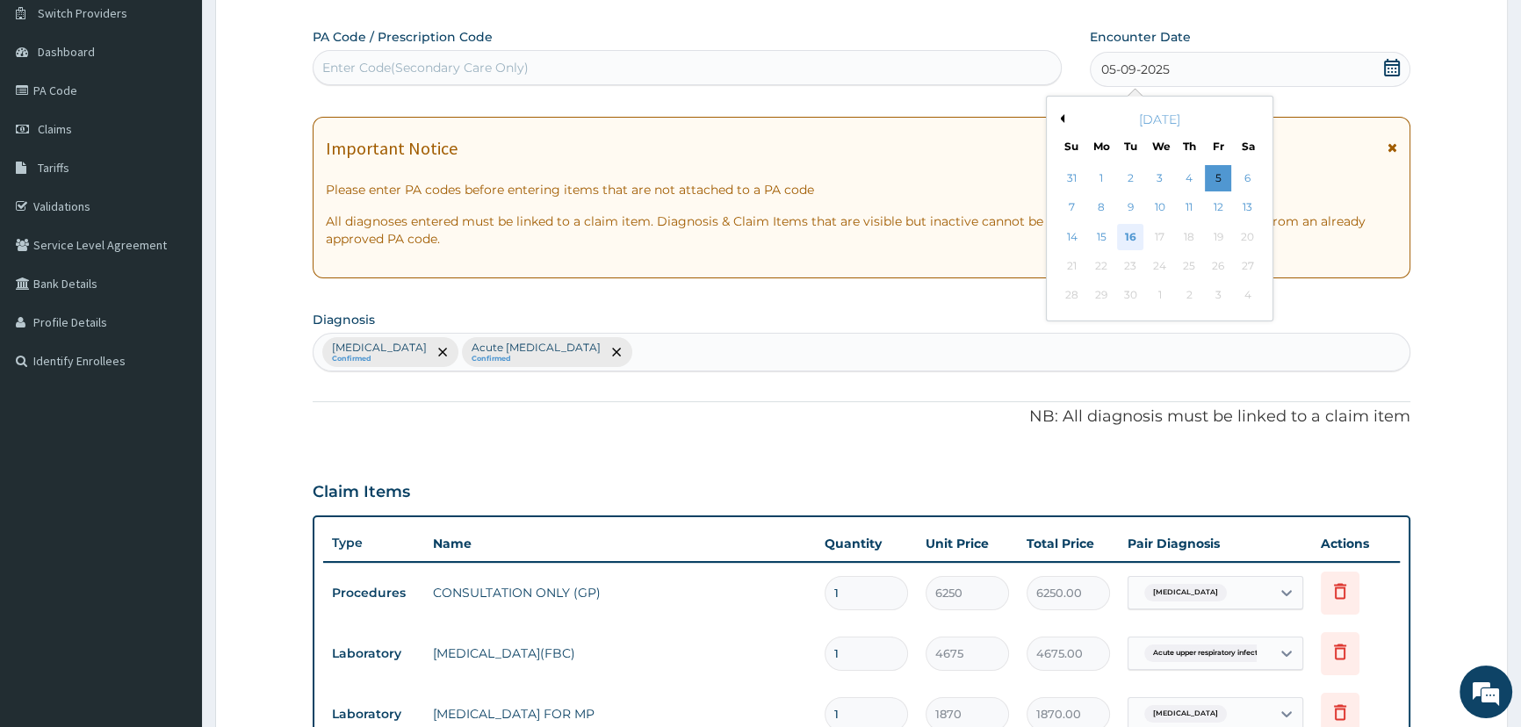
click at [1134, 237] on div "16" at bounding box center [1130, 237] width 26 height 26
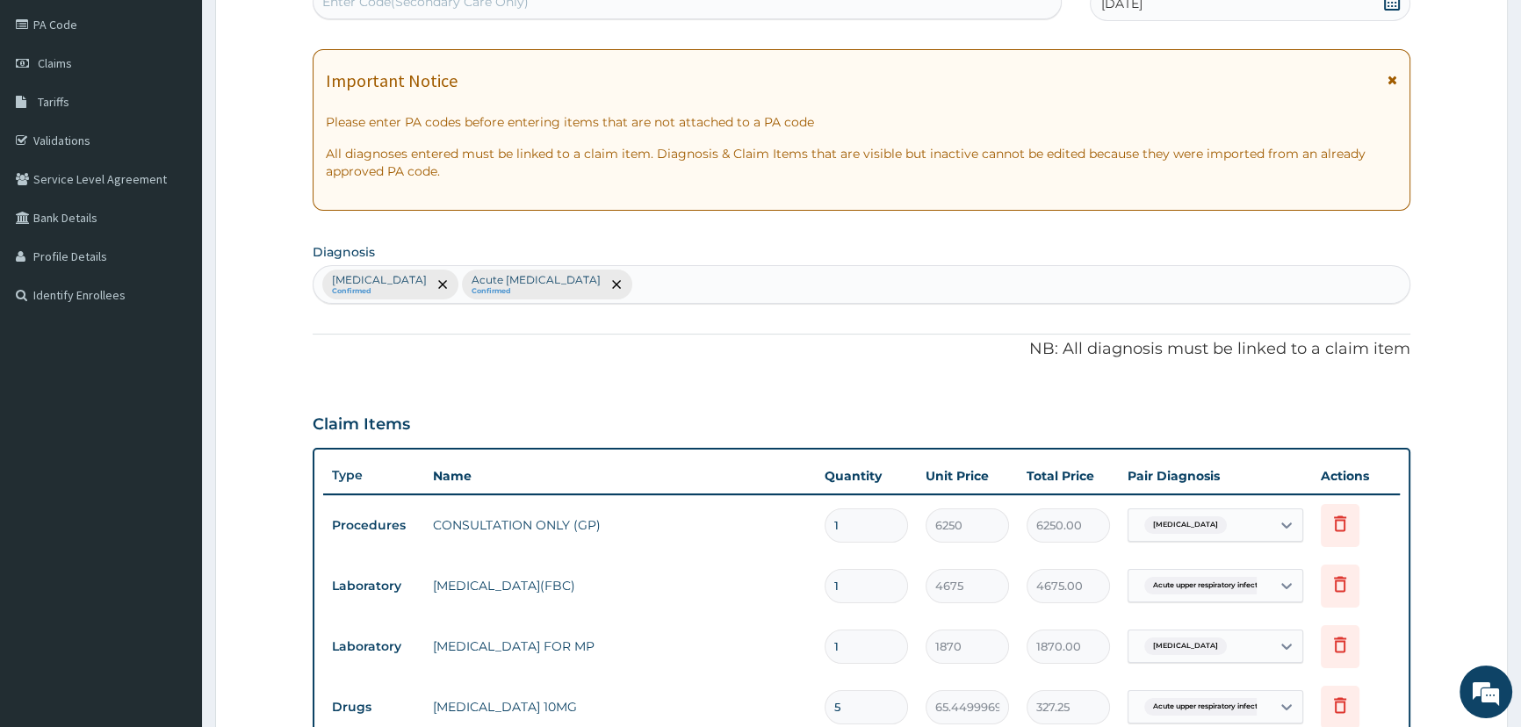
scroll to position [618, 0]
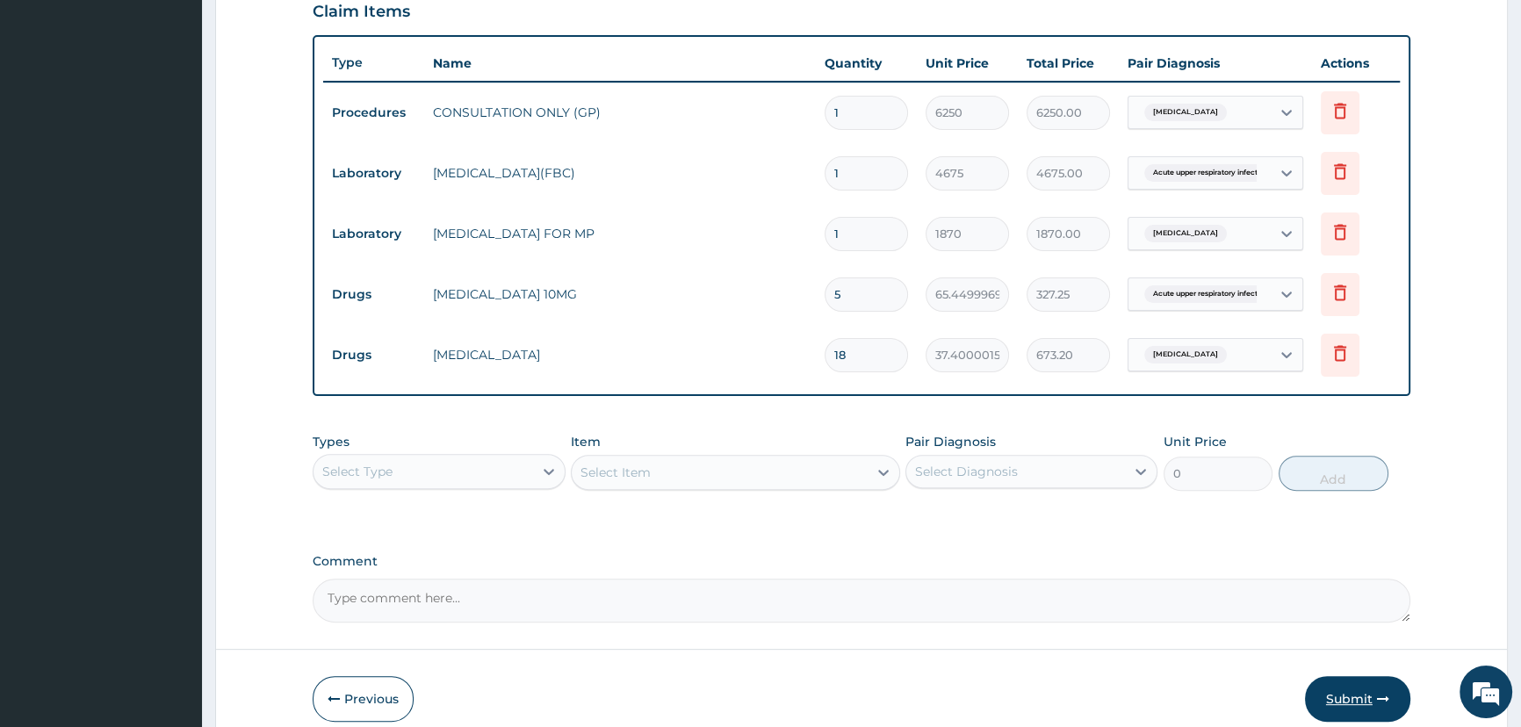
click at [1347, 701] on button "Submit" at bounding box center [1357, 699] width 105 height 46
click at [1342, 688] on button "Submit" at bounding box center [1357, 699] width 105 height 46
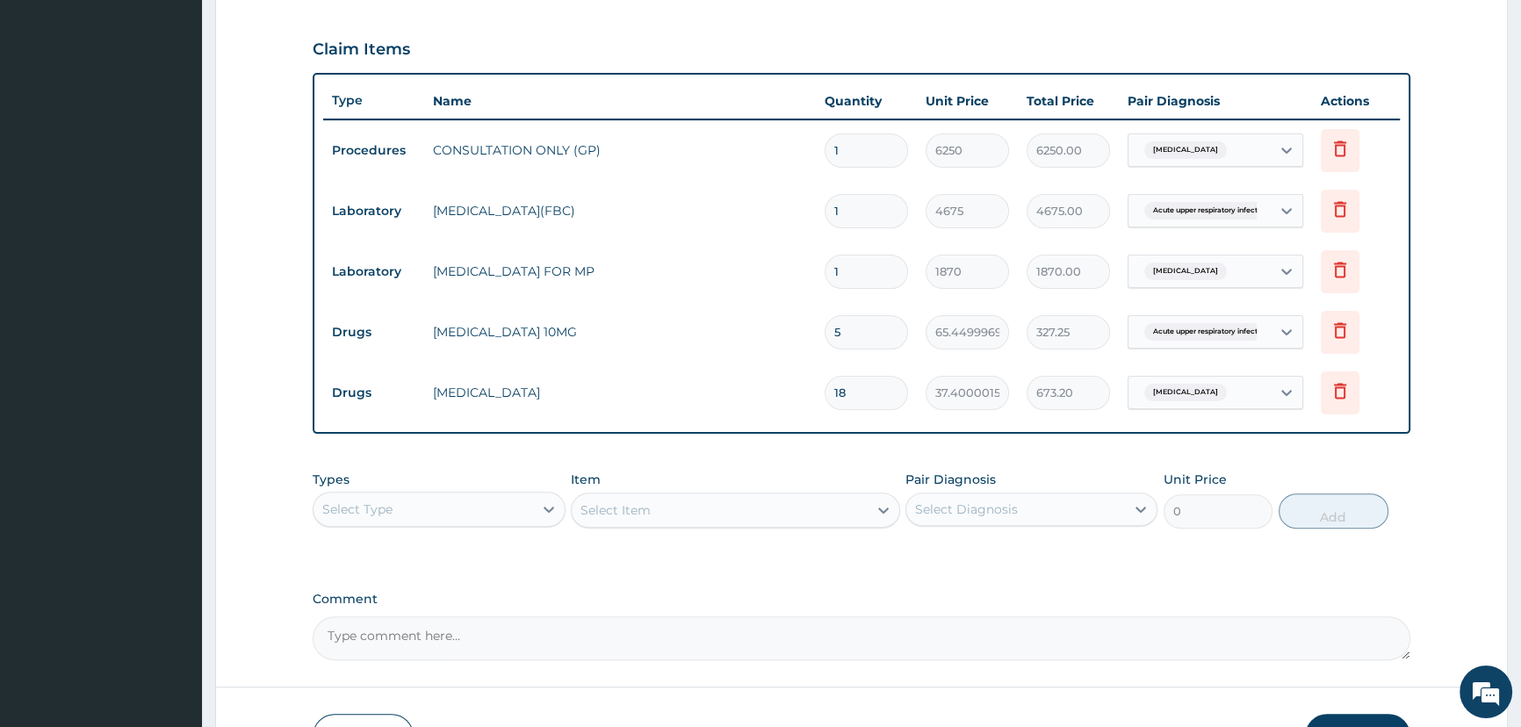
scroll to position [698, 0]
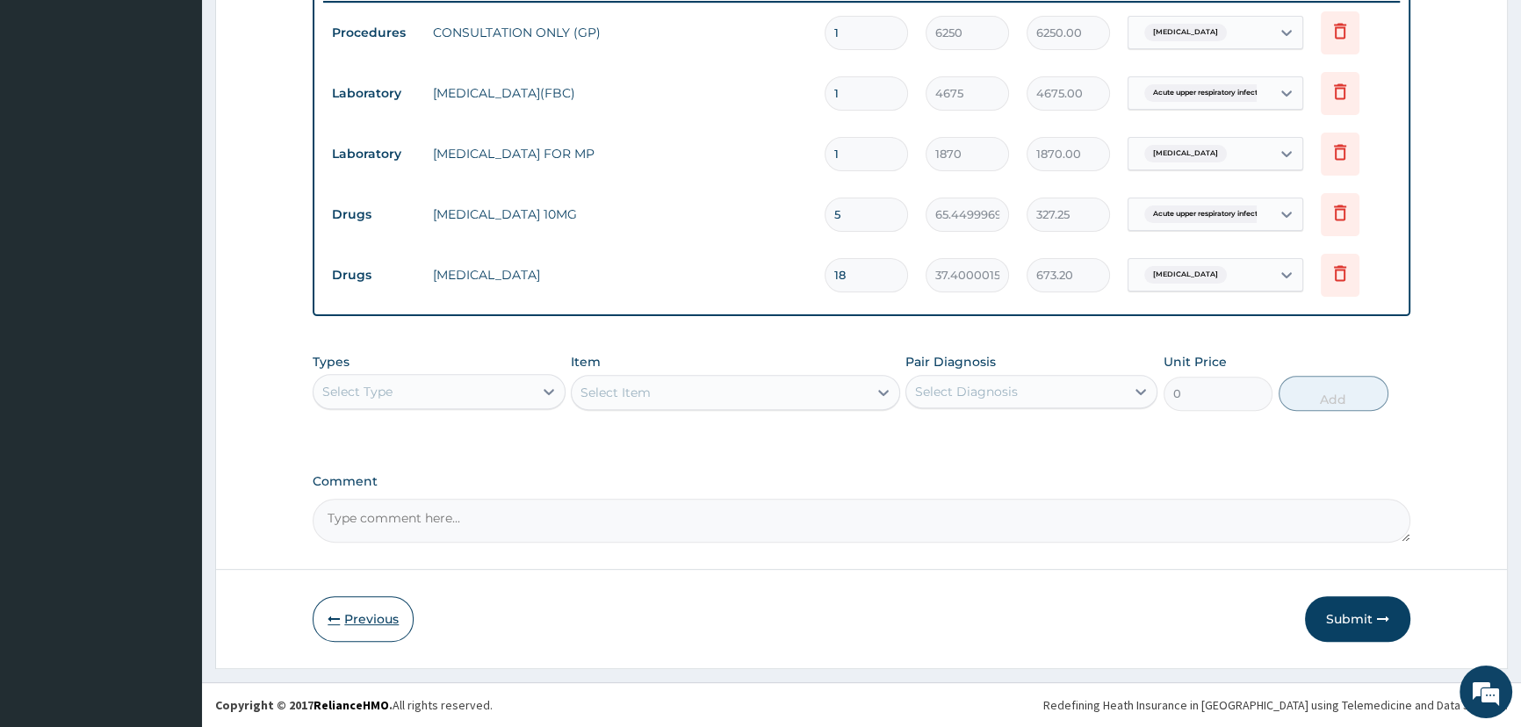
click at [371, 626] on button "Previous" at bounding box center [363, 619] width 101 height 46
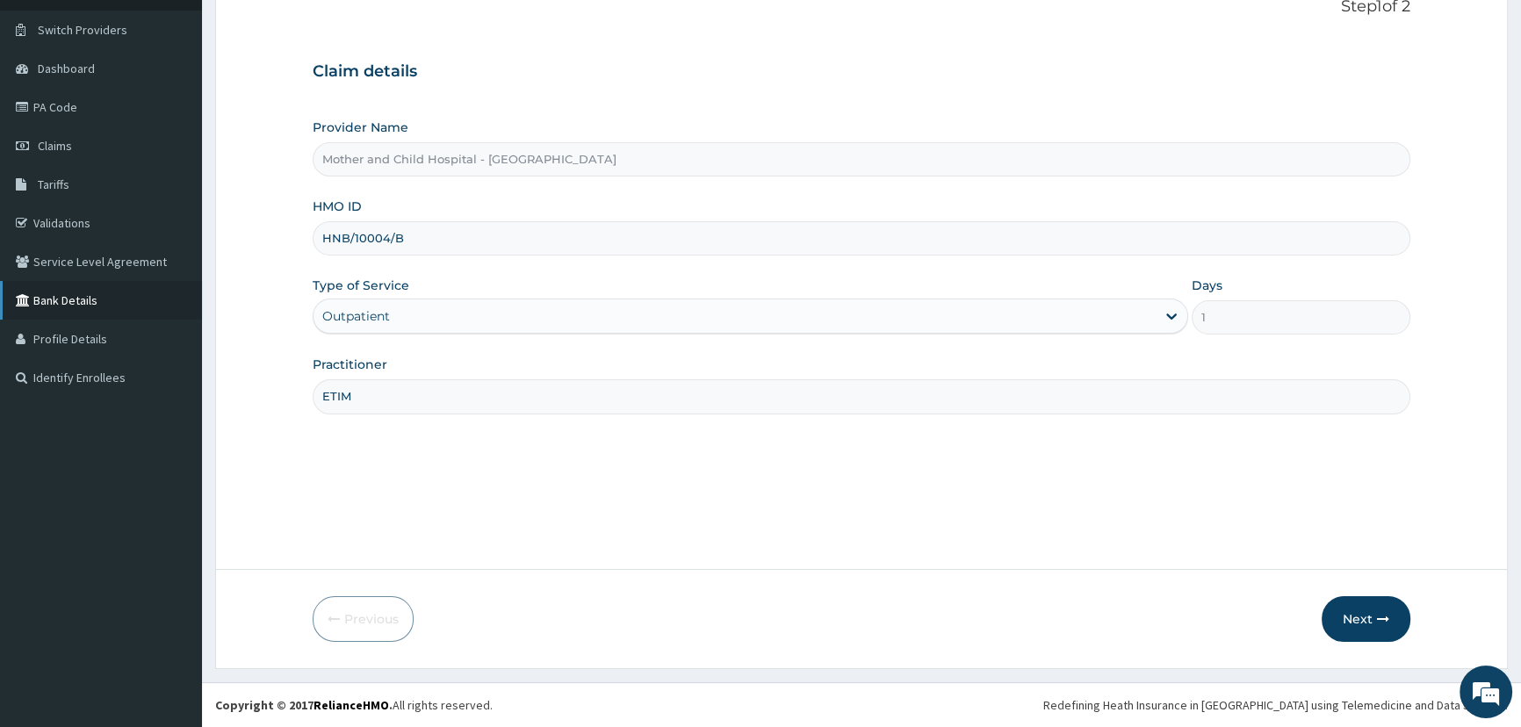
drag, startPoint x: 425, startPoint y: 248, endPoint x: 192, endPoint y: 281, distance: 235.0
click at [164, 282] on div "R EL Toggle navigation Mother And Child Hospital Mother And Child Hospital - hm…" at bounding box center [760, 302] width 1521 height 850
click at [86, 226] on link "Validations" at bounding box center [101, 223] width 202 height 39
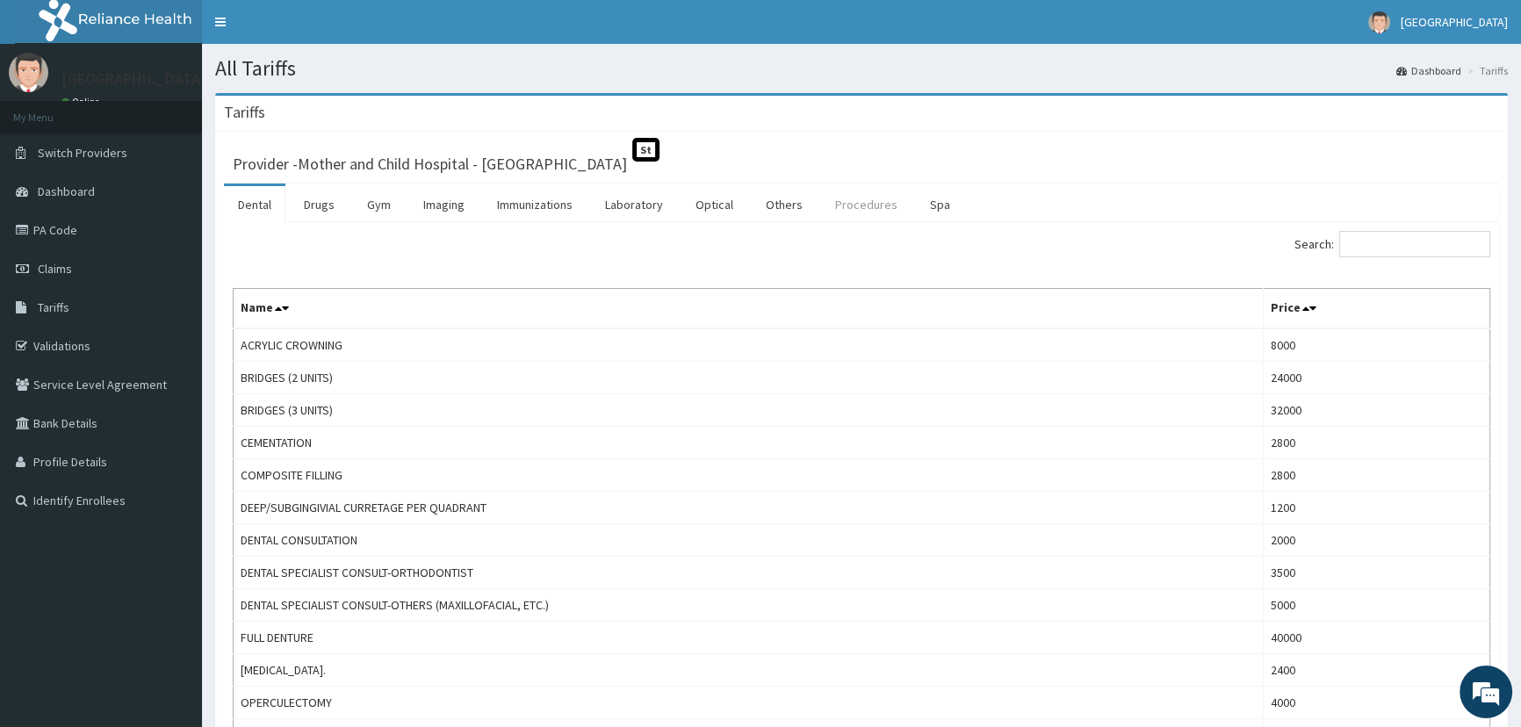
click at [860, 205] on link "Procedures" at bounding box center [866, 204] width 90 height 37
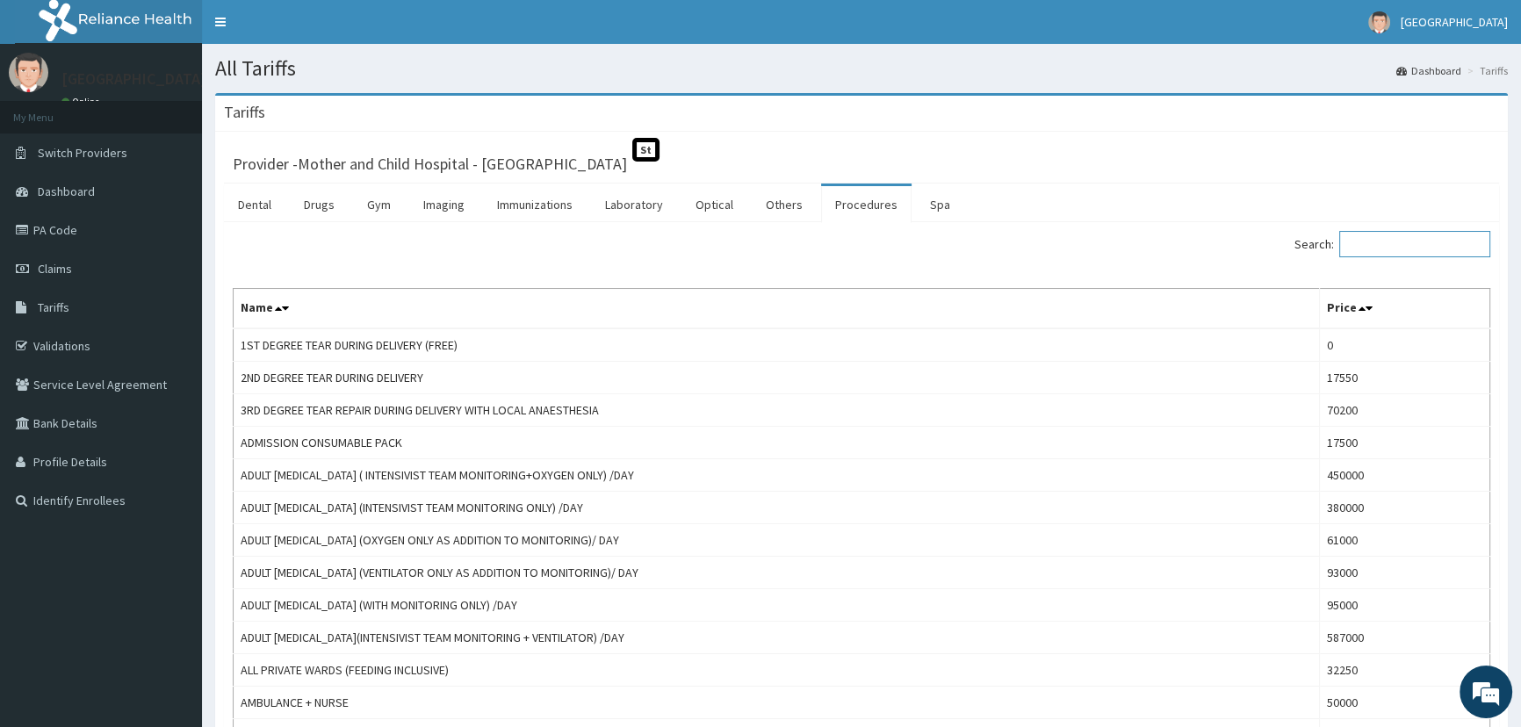
click at [1402, 247] on input "Search:" at bounding box center [1414, 244] width 151 height 26
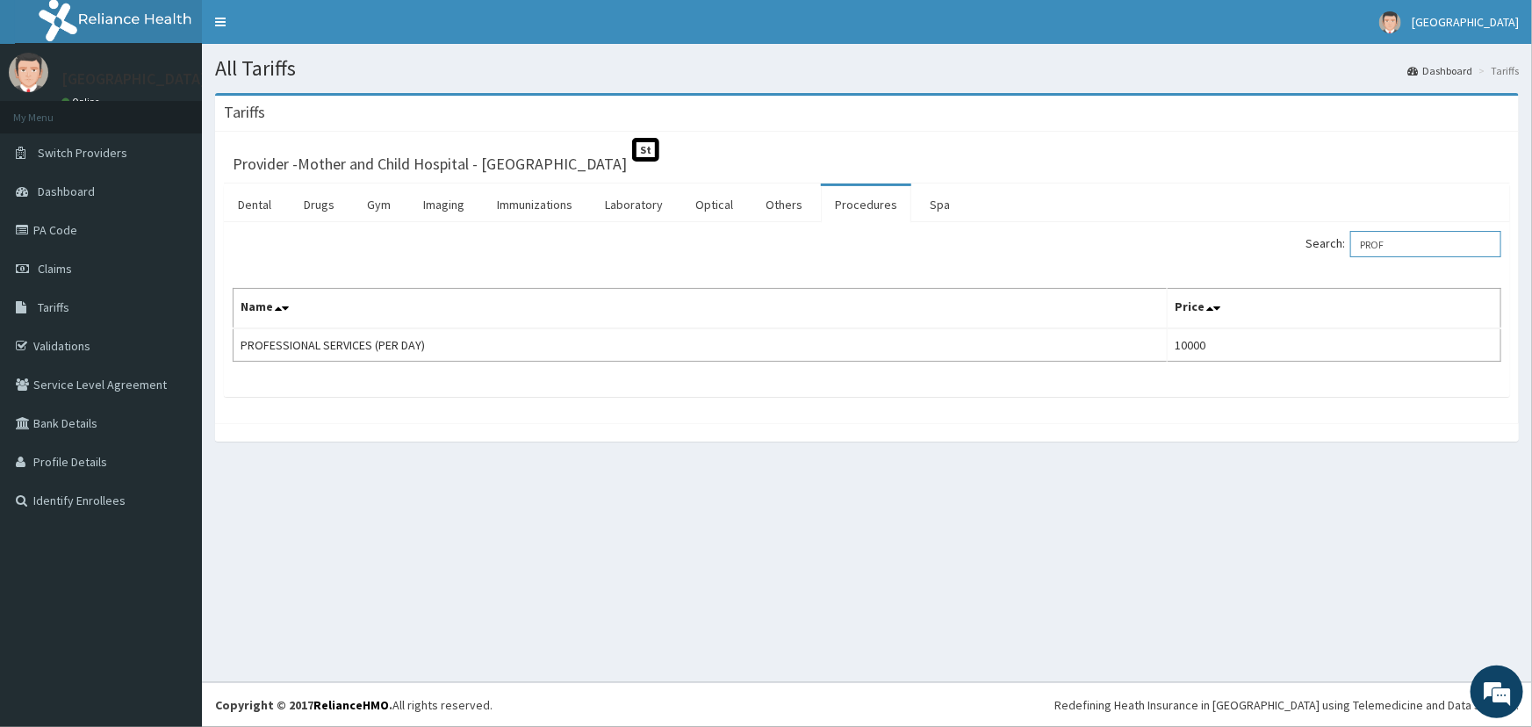
type input "PROF"
click at [78, 231] on link "PA Code" at bounding box center [101, 230] width 202 height 39
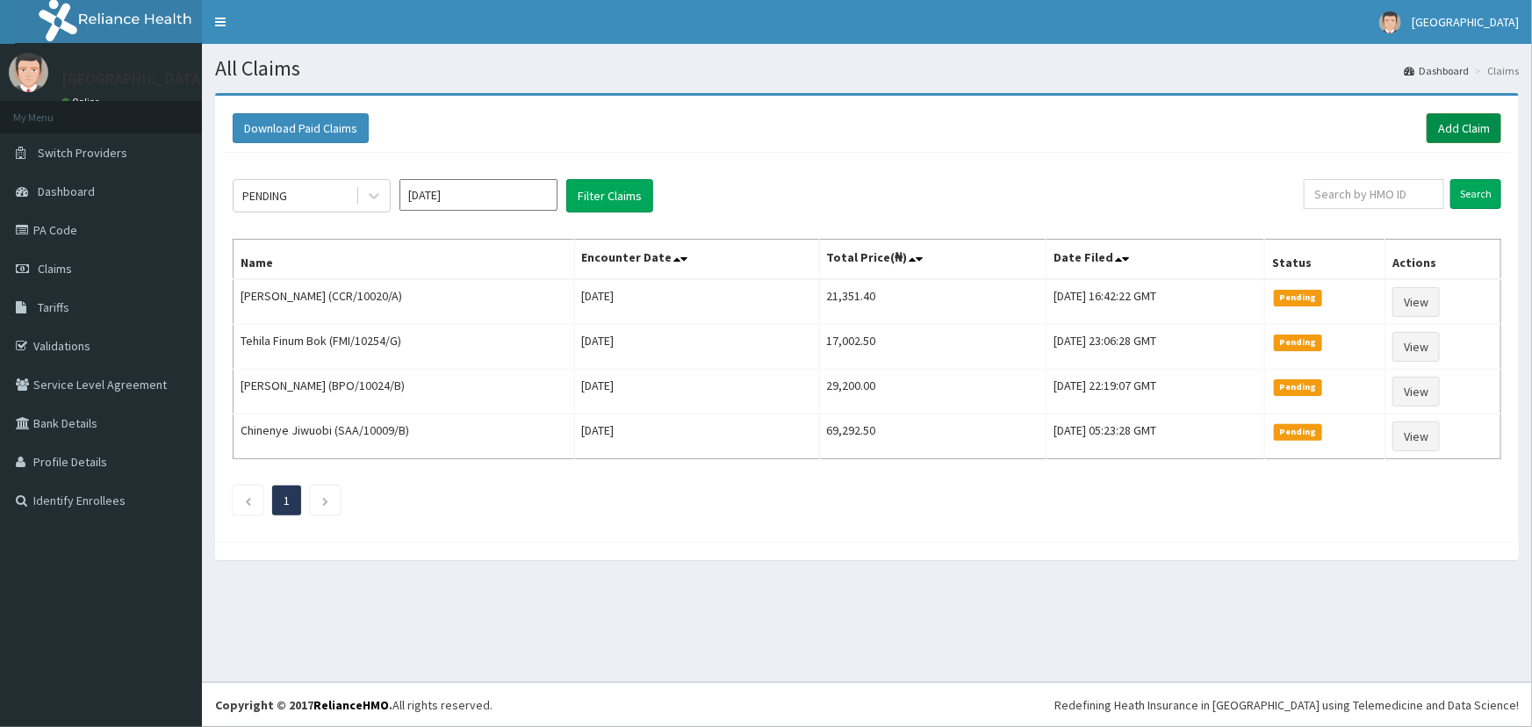
click at [1448, 120] on link "Add Claim" at bounding box center [1464, 128] width 75 height 30
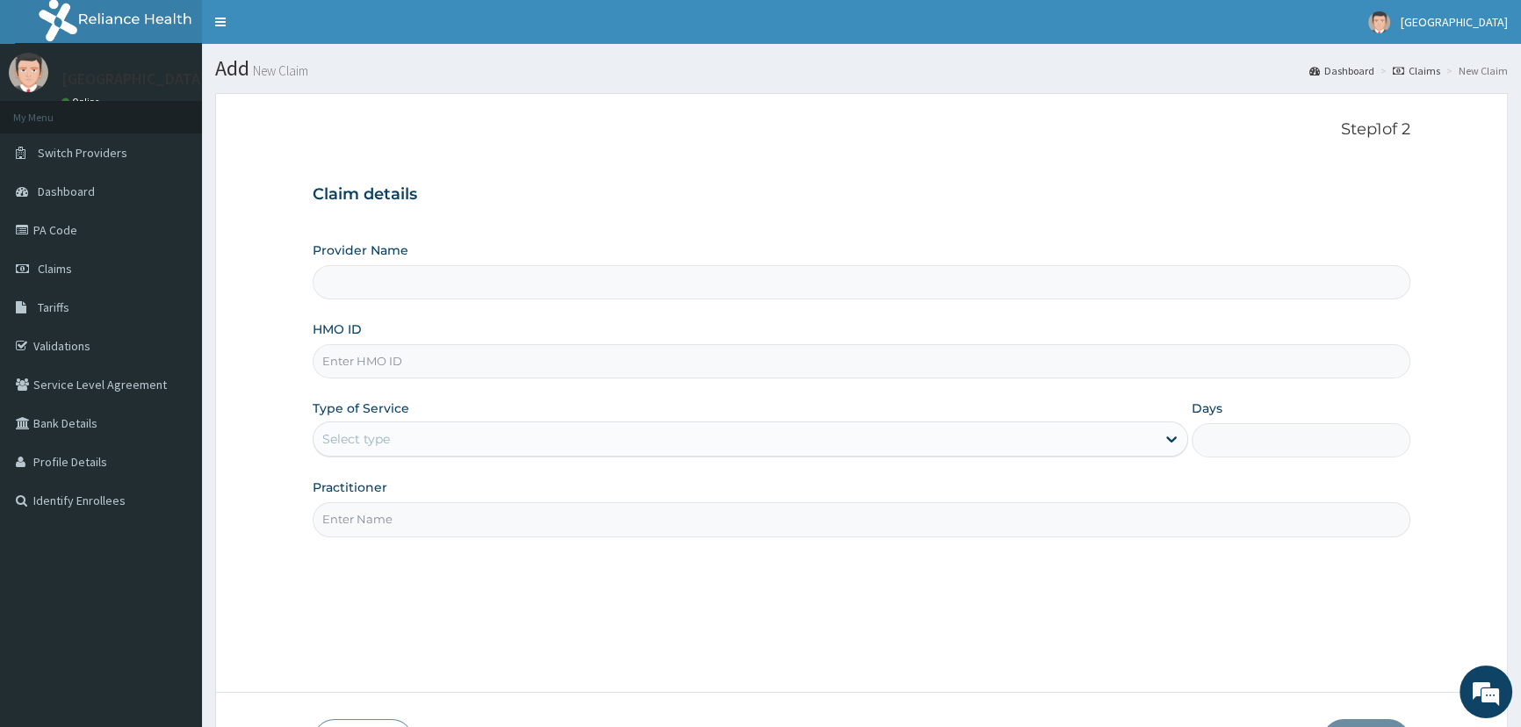
type input "Mother and Child Hospital - Omole"
click at [424, 367] on input "HMO ID" at bounding box center [861, 361] width 1097 height 34
type input "LTI/10281/A"
click at [387, 444] on div "Select type" at bounding box center [356, 439] width 68 height 18
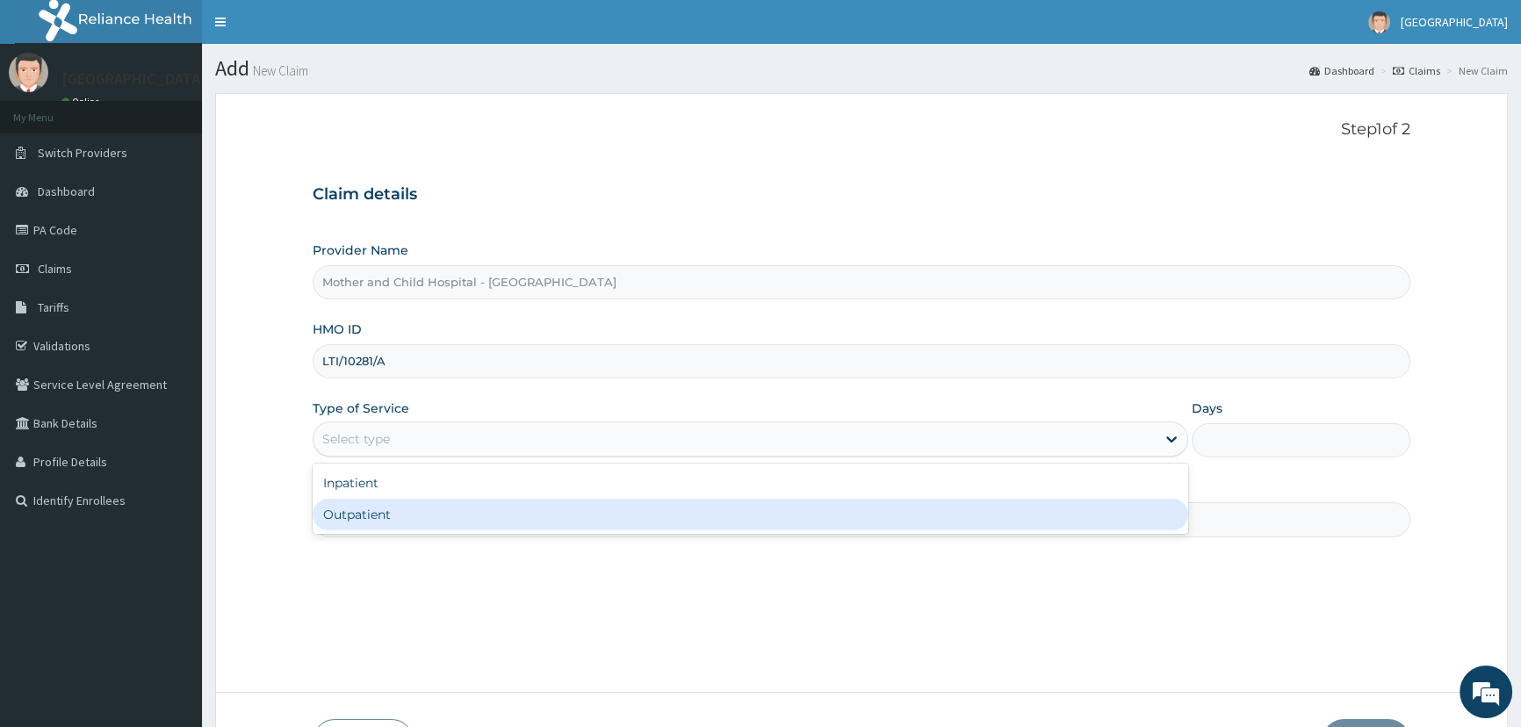
click at [408, 518] on div "Outpatient" at bounding box center [750, 515] width 874 height 32
type input "1"
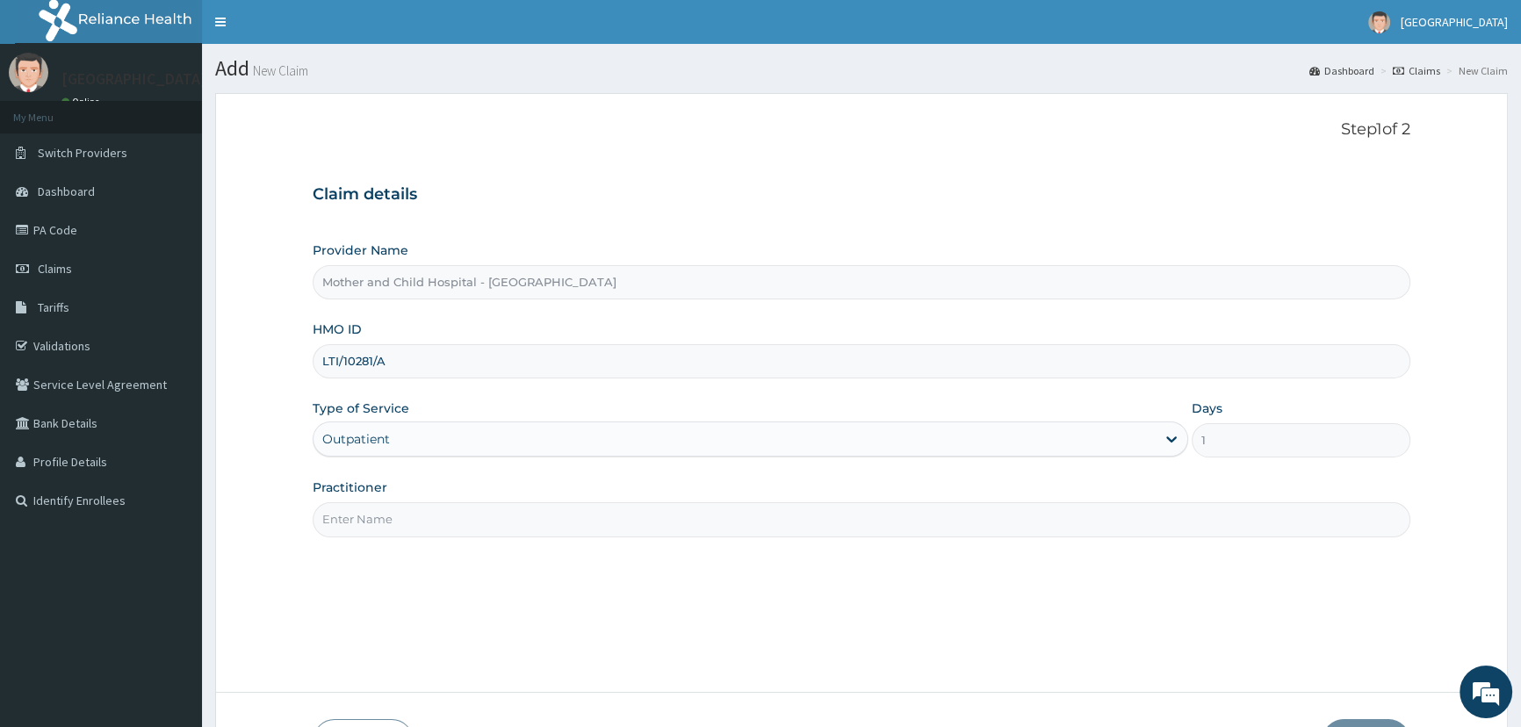
click at [426, 444] on div "Outpatient" at bounding box center [733, 439] width 841 height 28
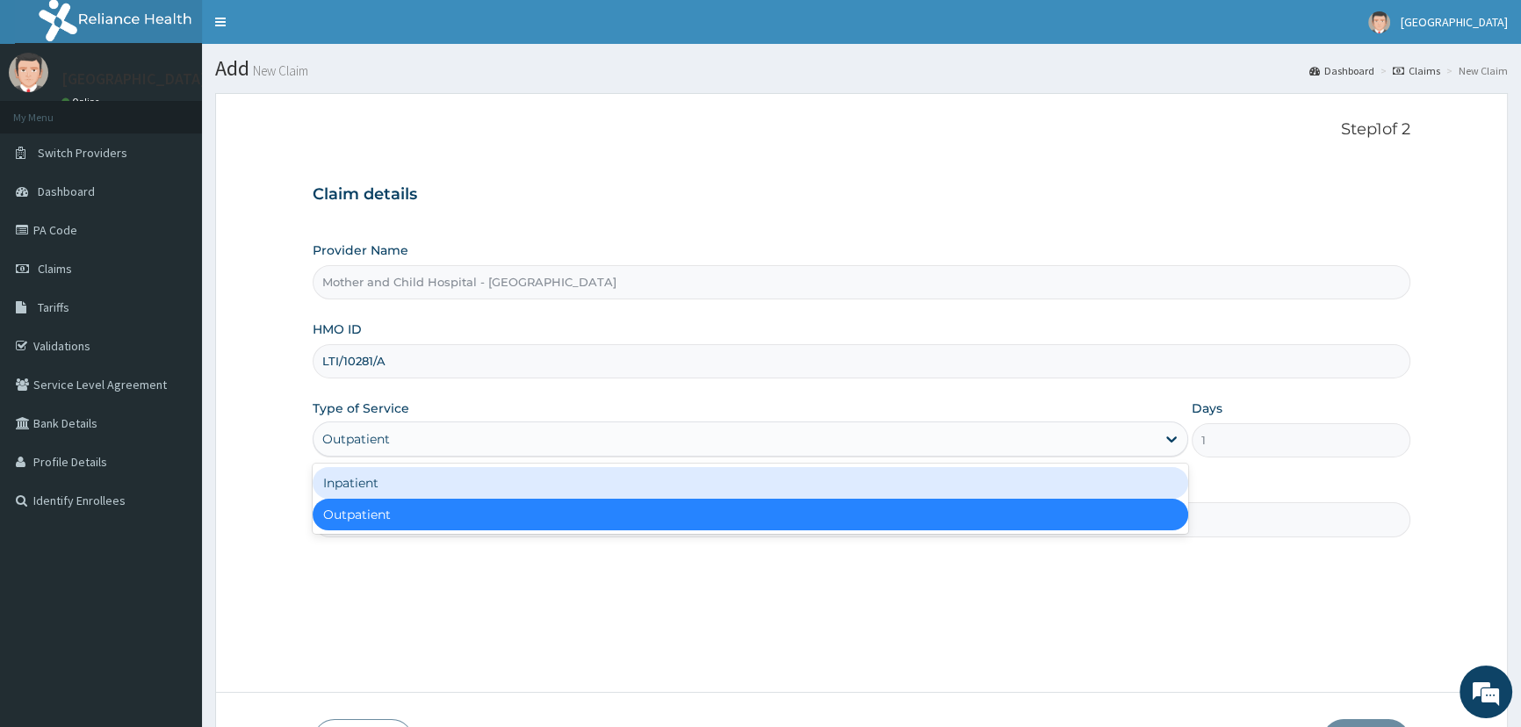
click at [419, 492] on div "Inpatient" at bounding box center [750, 483] width 874 height 32
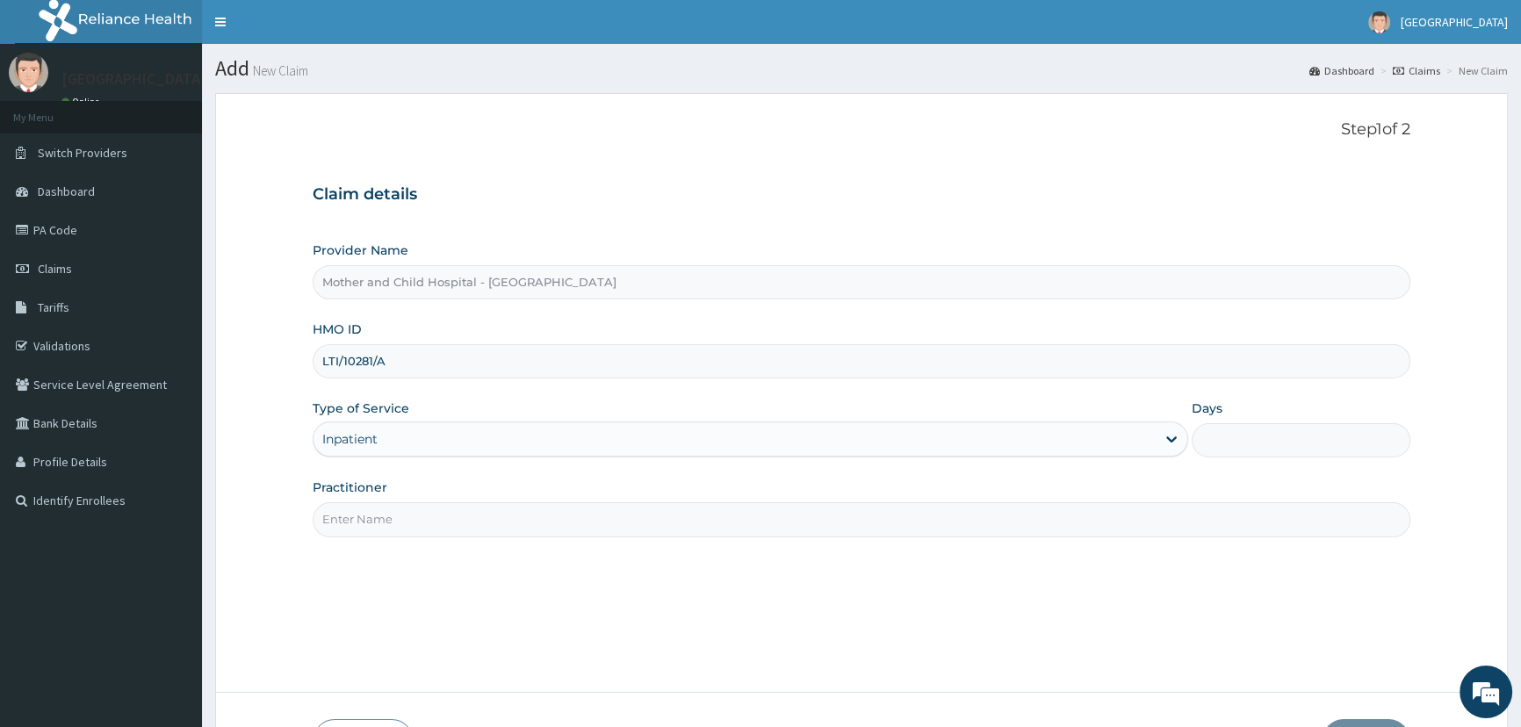
click at [1223, 442] on input "Days" at bounding box center [1300, 440] width 219 height 34
type input "4"
click at [446, 518] on input "Practitioner" at bounding box center [861, 519] width 1097 height 34
type input "E"
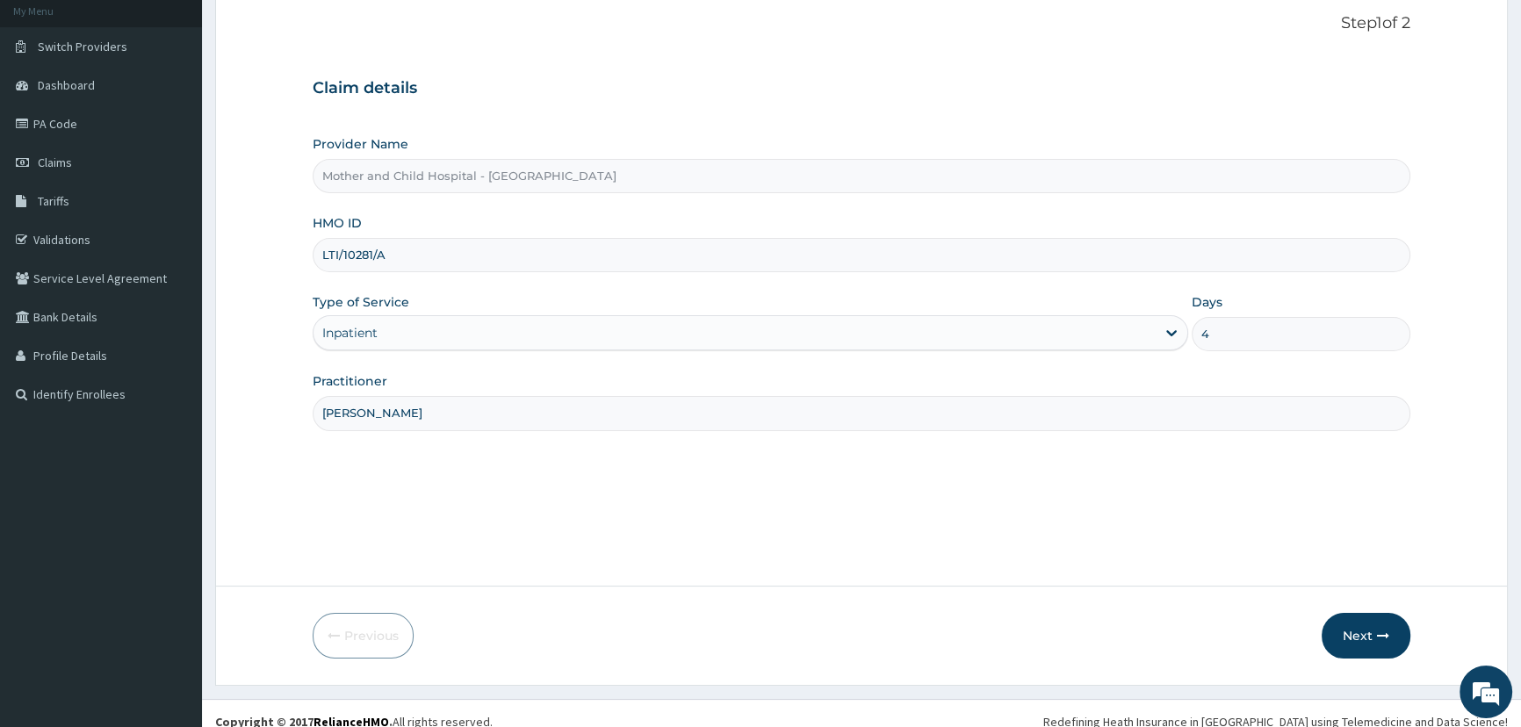
scroll to position [123, 0]
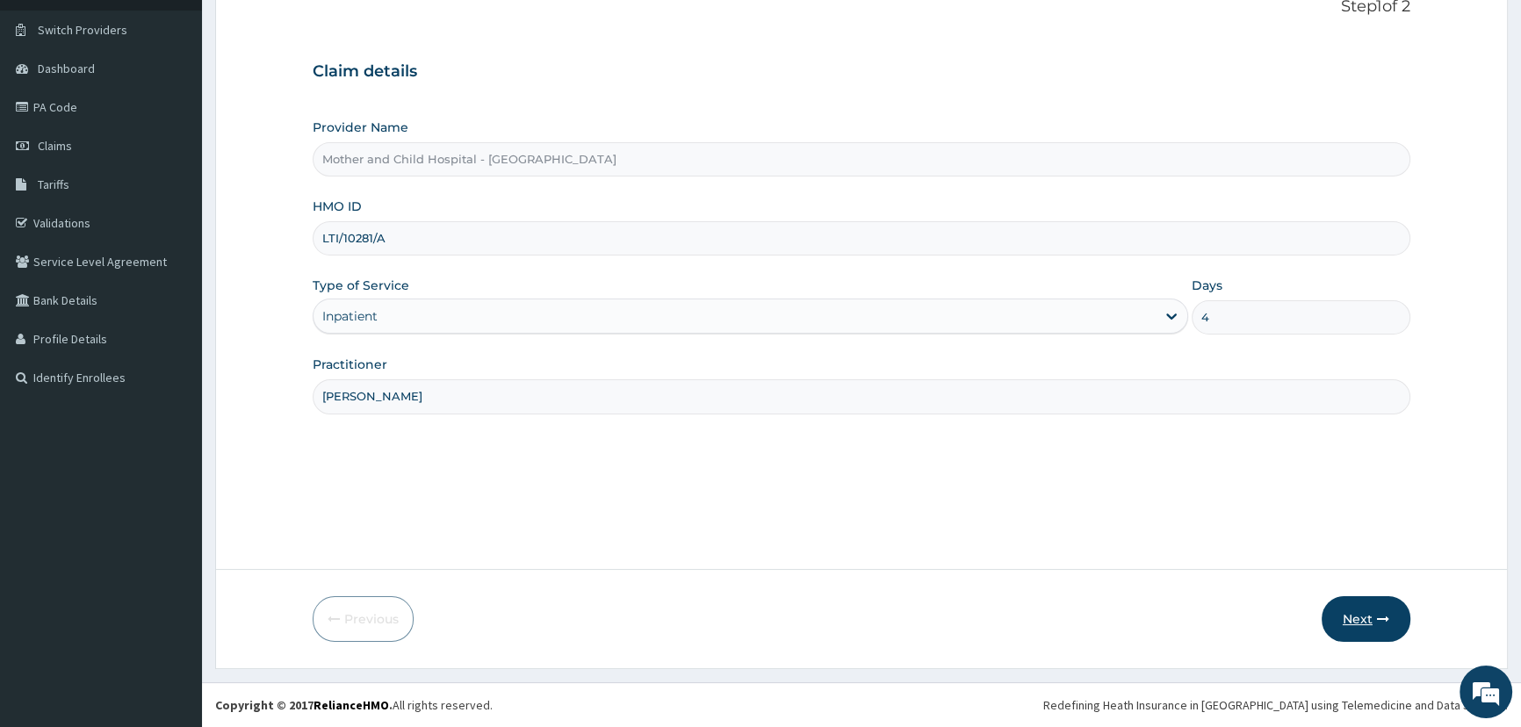
type input "DR ROTIMI"
click at [1366, 629] on button "Next" at bounding box center [1365, 619] width 89 height 46
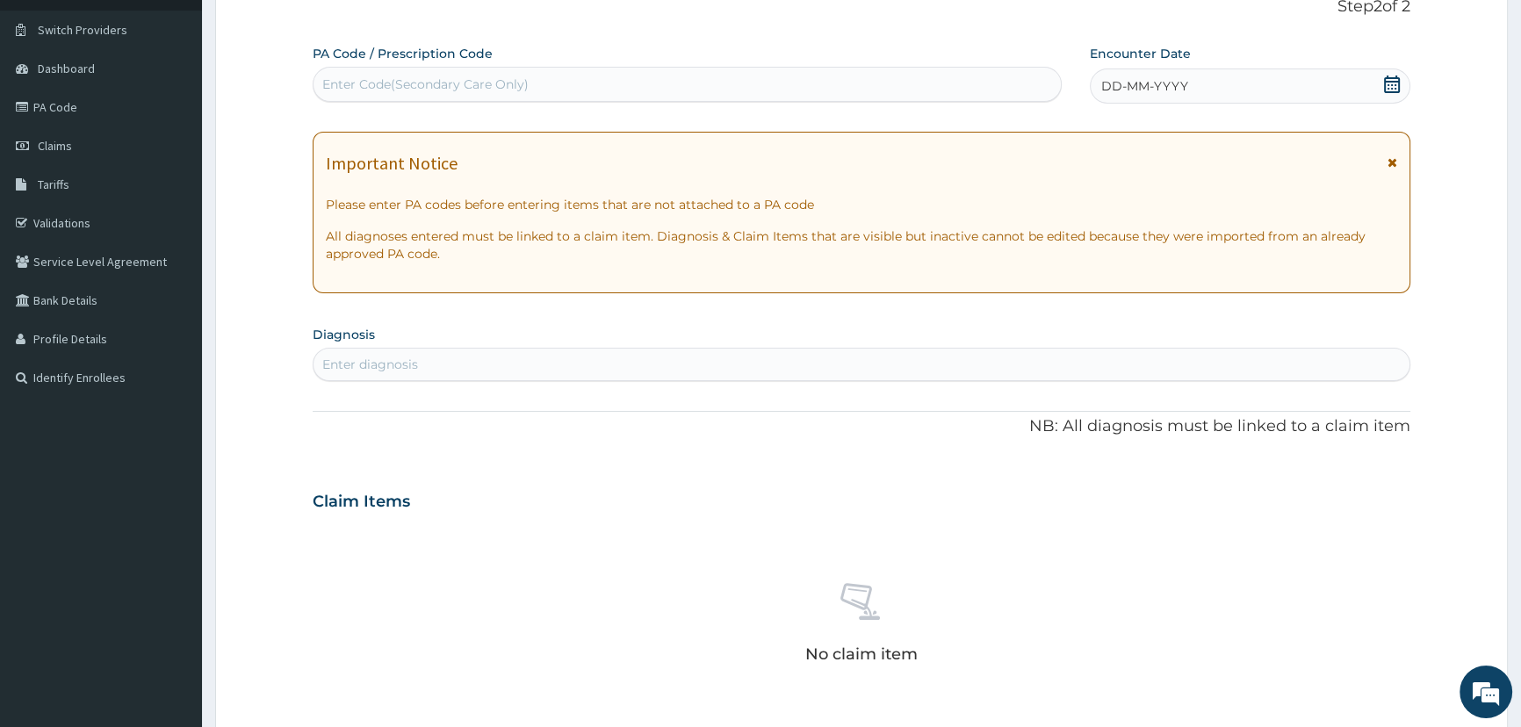
drag, startPoint x: 666, startPoint y: 85, endPoint x: 676, endPoint y: 86, distance: 9.7
click at [667, 83] on div "Enter Code(Secondary Care Only)" at bounding box center [686, 84] width 746 height 28
paste input "PA/8E9196"
type input "PA/8E9196"
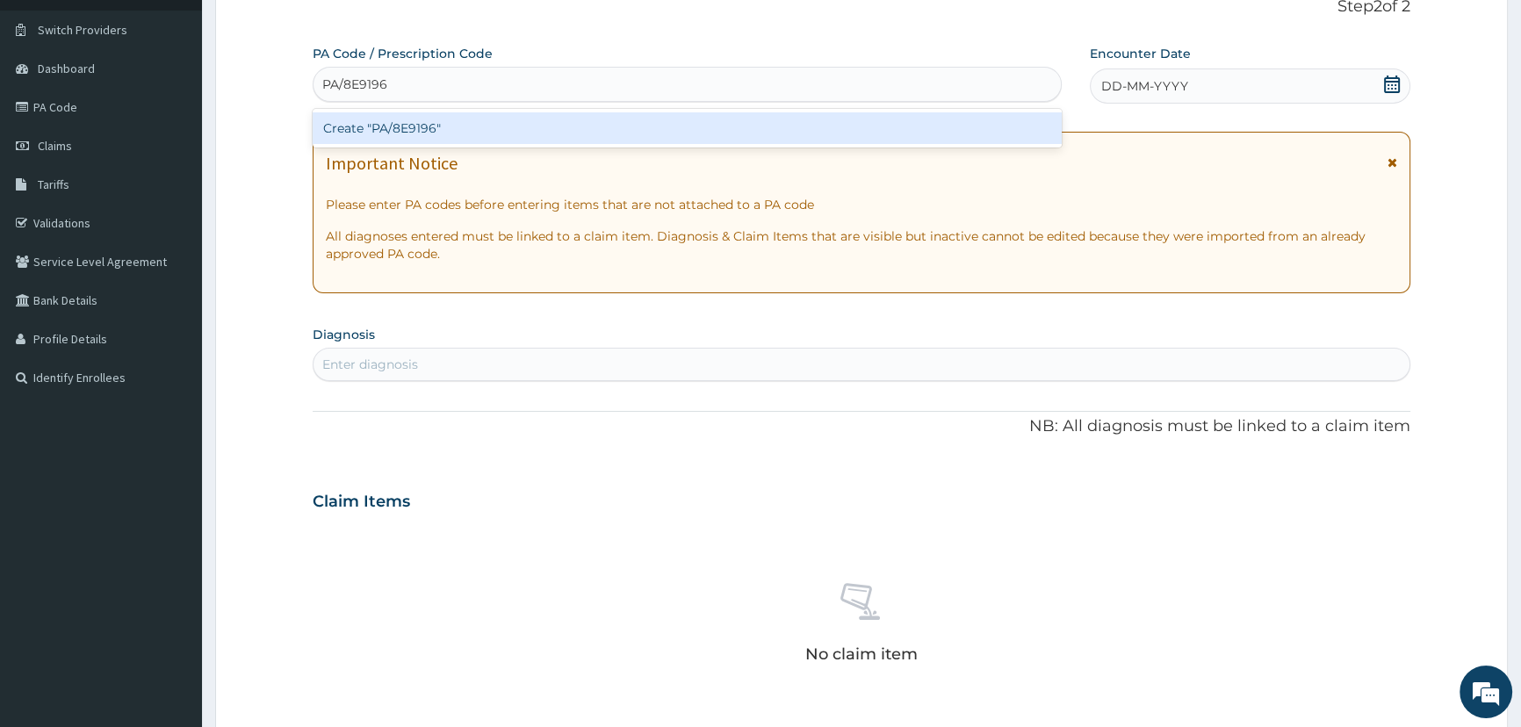
click at [355, 125] on div "Create "PA/8E9196"" at bounding box center [687, 128] width 748 height 32
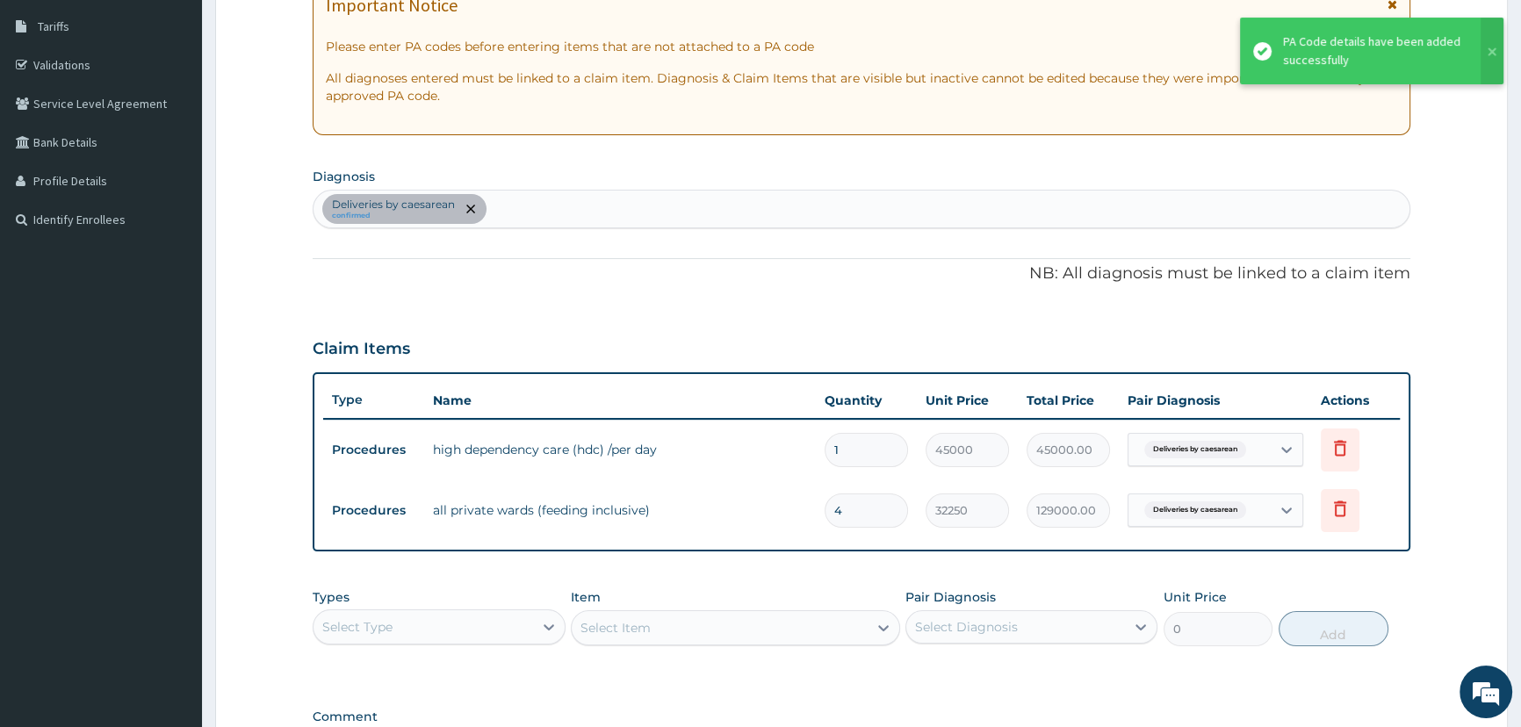
scroll to position [282, 0]
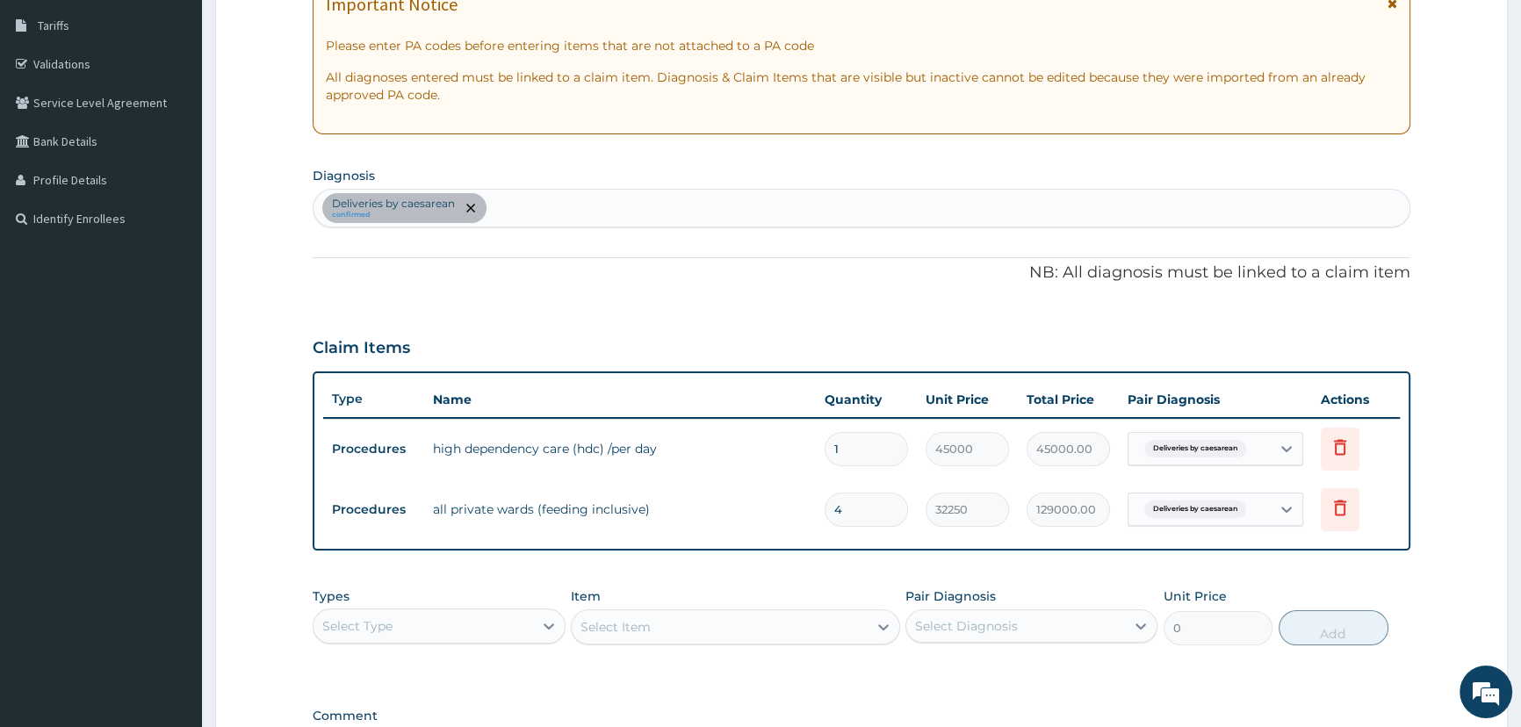
type input "0.00"
type input "3"
type input "96750.00"
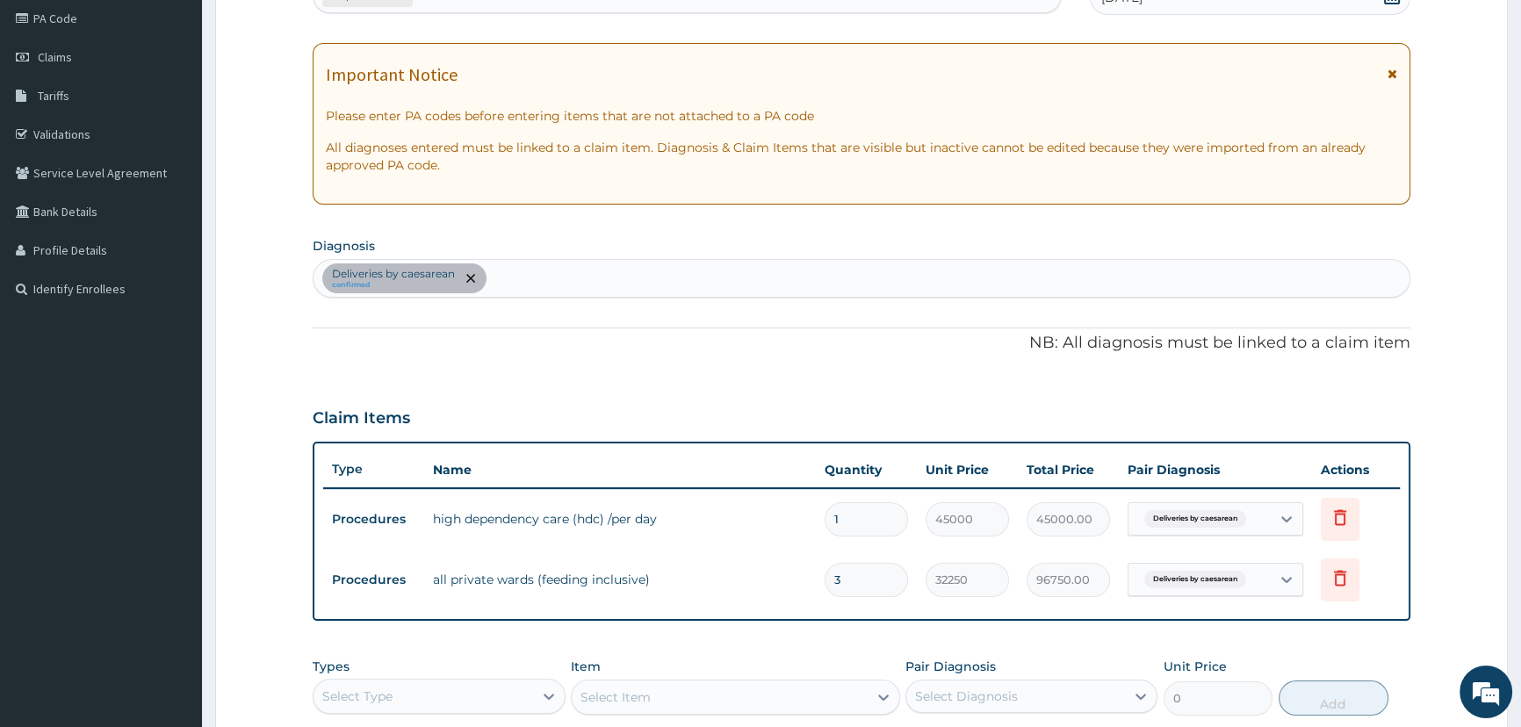
scroll to position [196, 0]
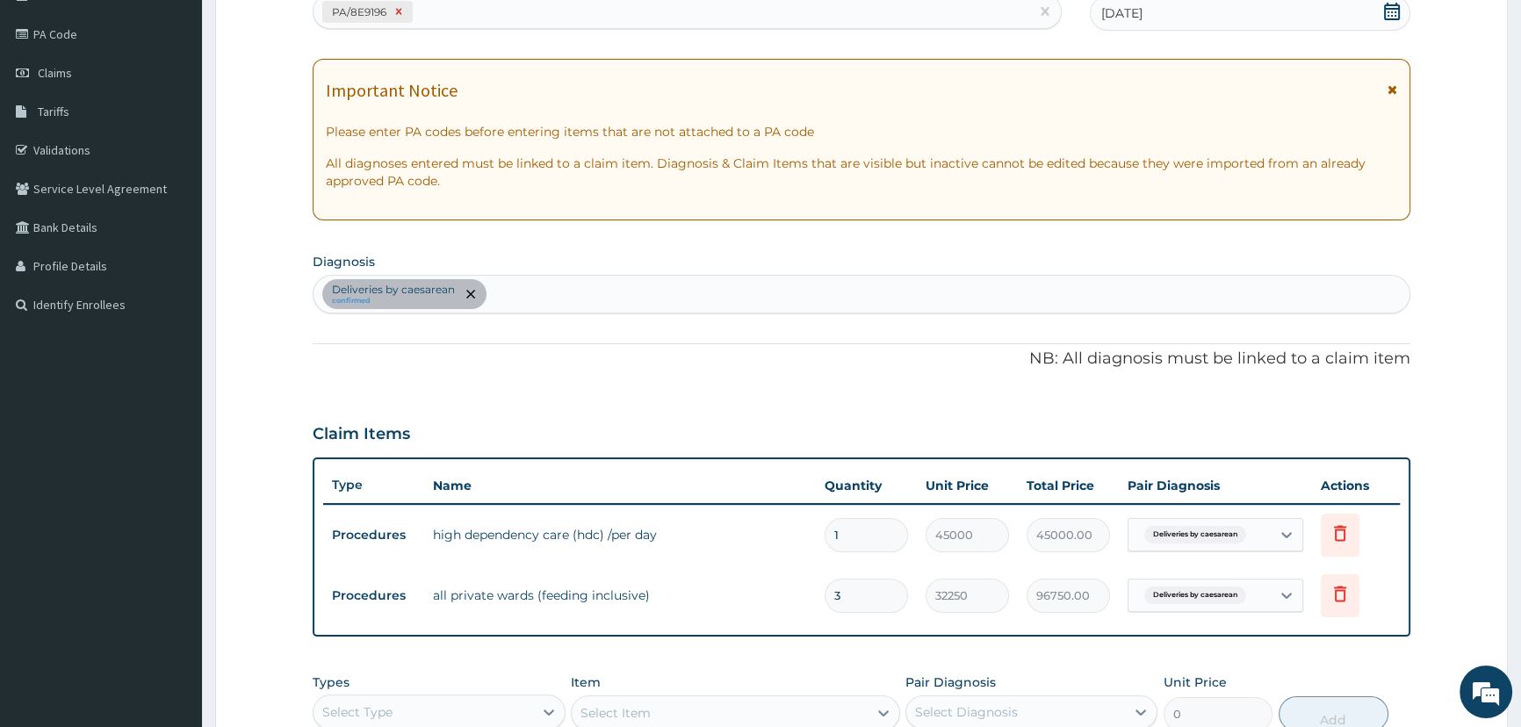
type input "3"
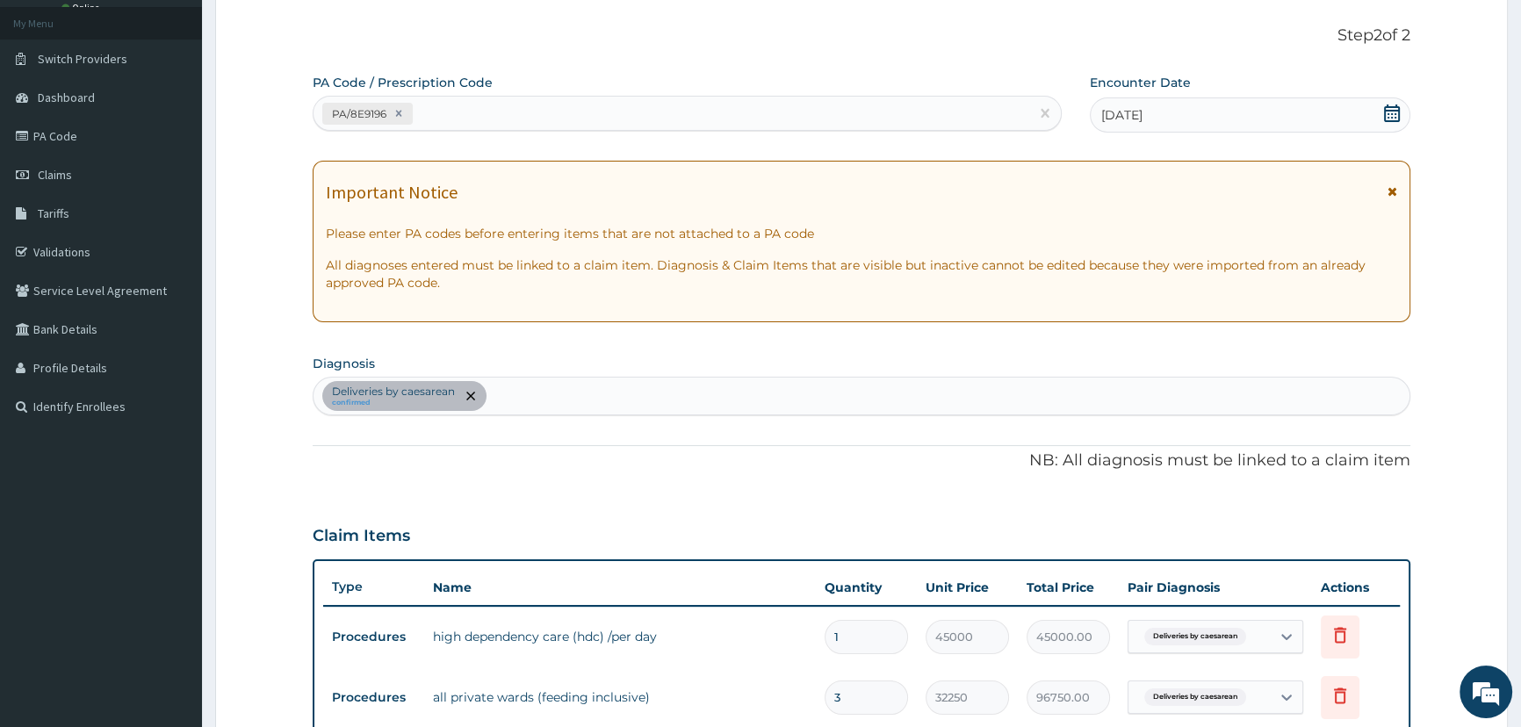
scroll to position [0, 0]
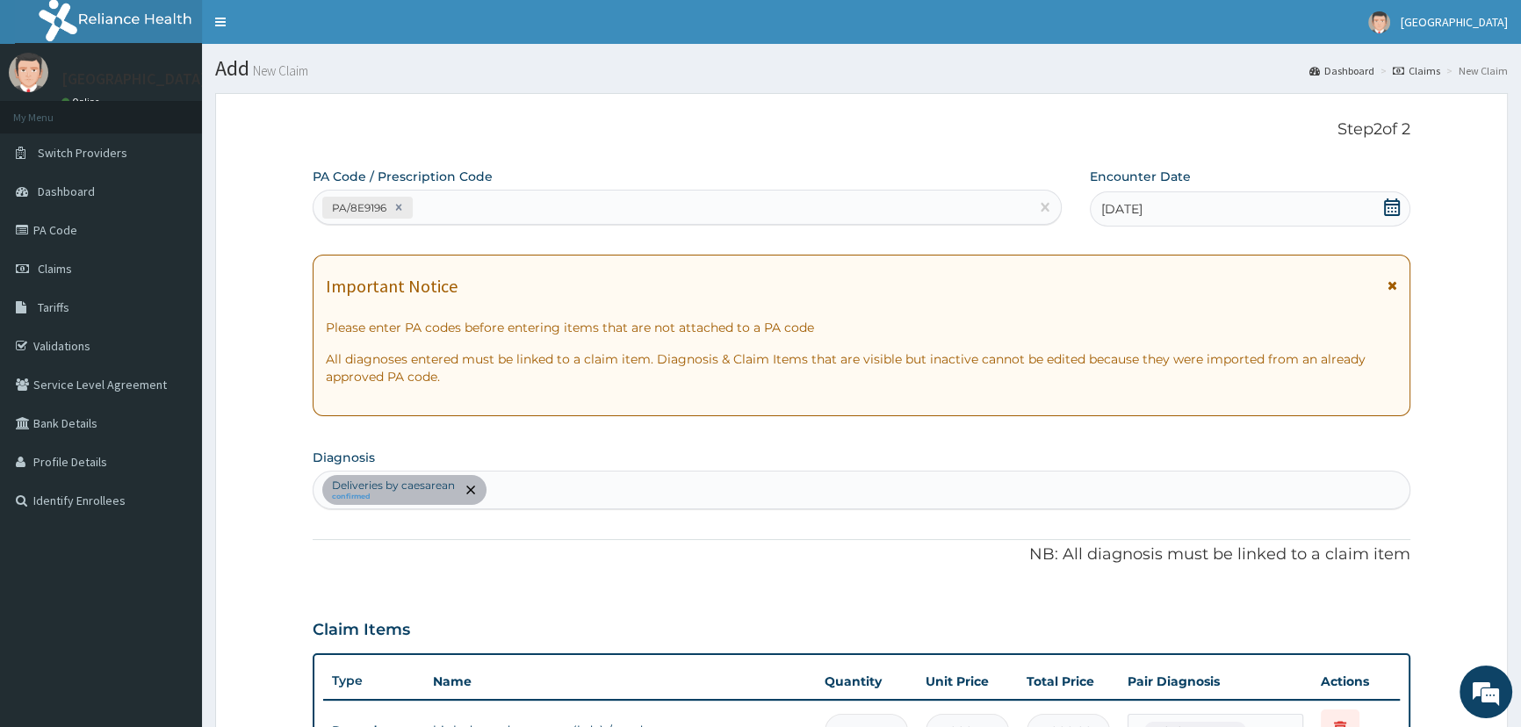
click at [572, 203] on div "PA/8E9196" at bounding box center [670, 207] width 715 height 29
paste input "PA/D98C9C"
type input "PA/D98C9C"
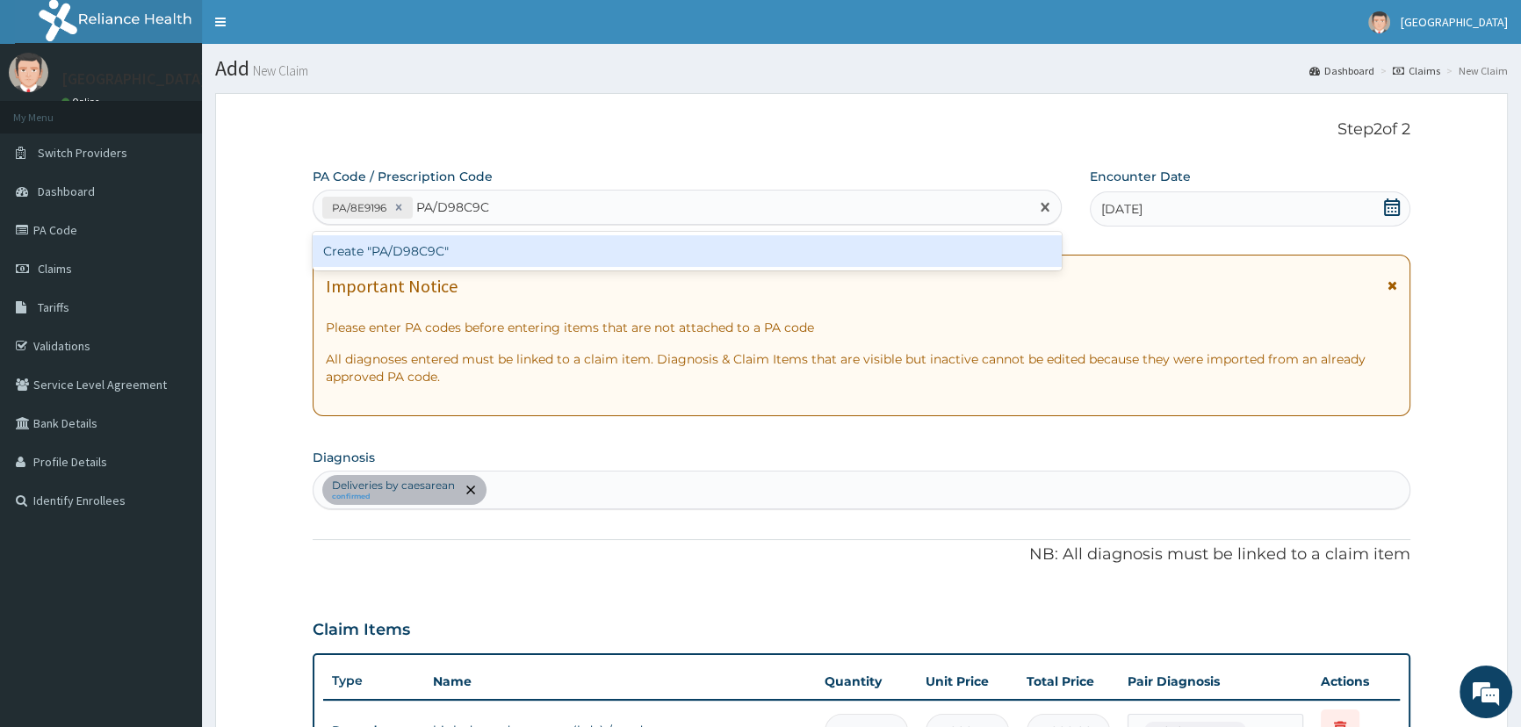
click at [412, 251] on div "Create "PA/D98C9C"" at bounding box center [687, 251] width 748 height 32
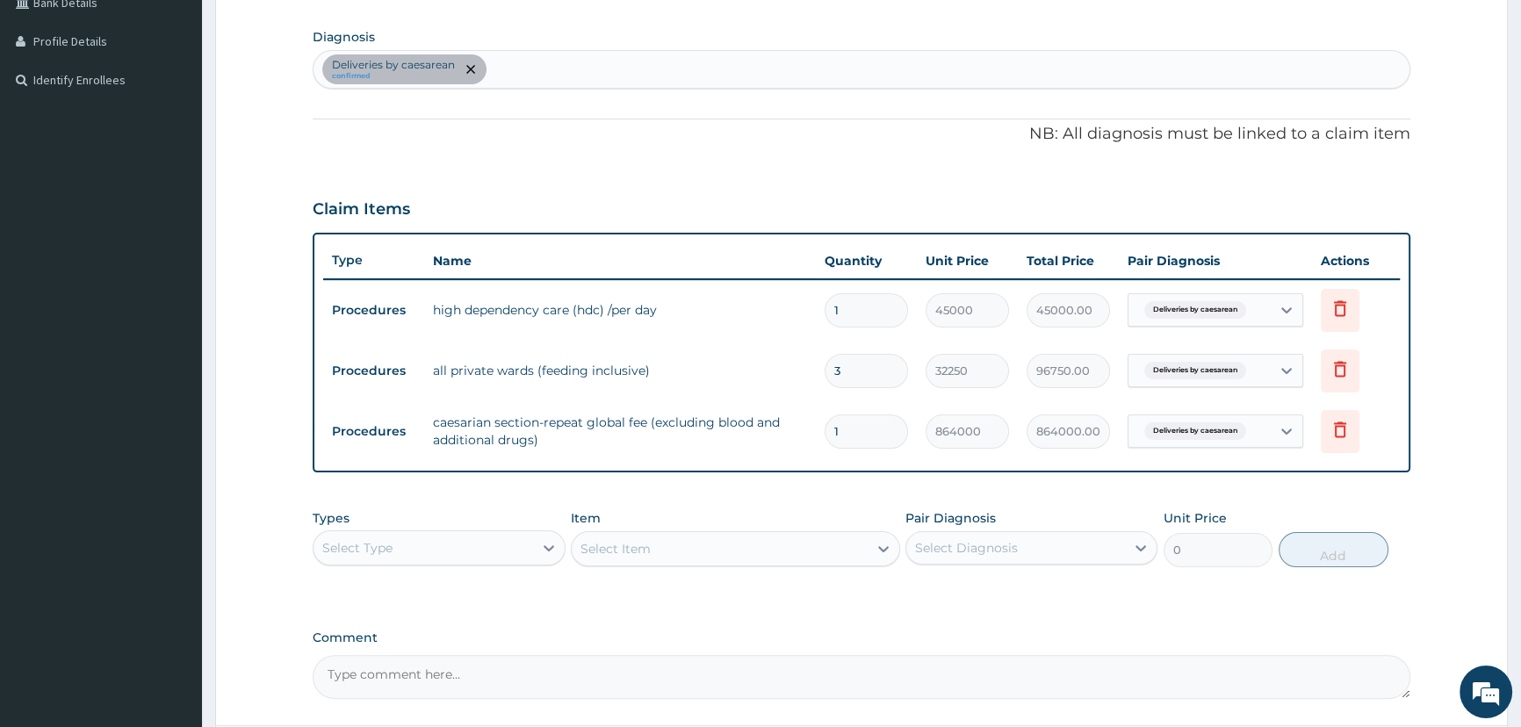
scroll to position [576, 0]
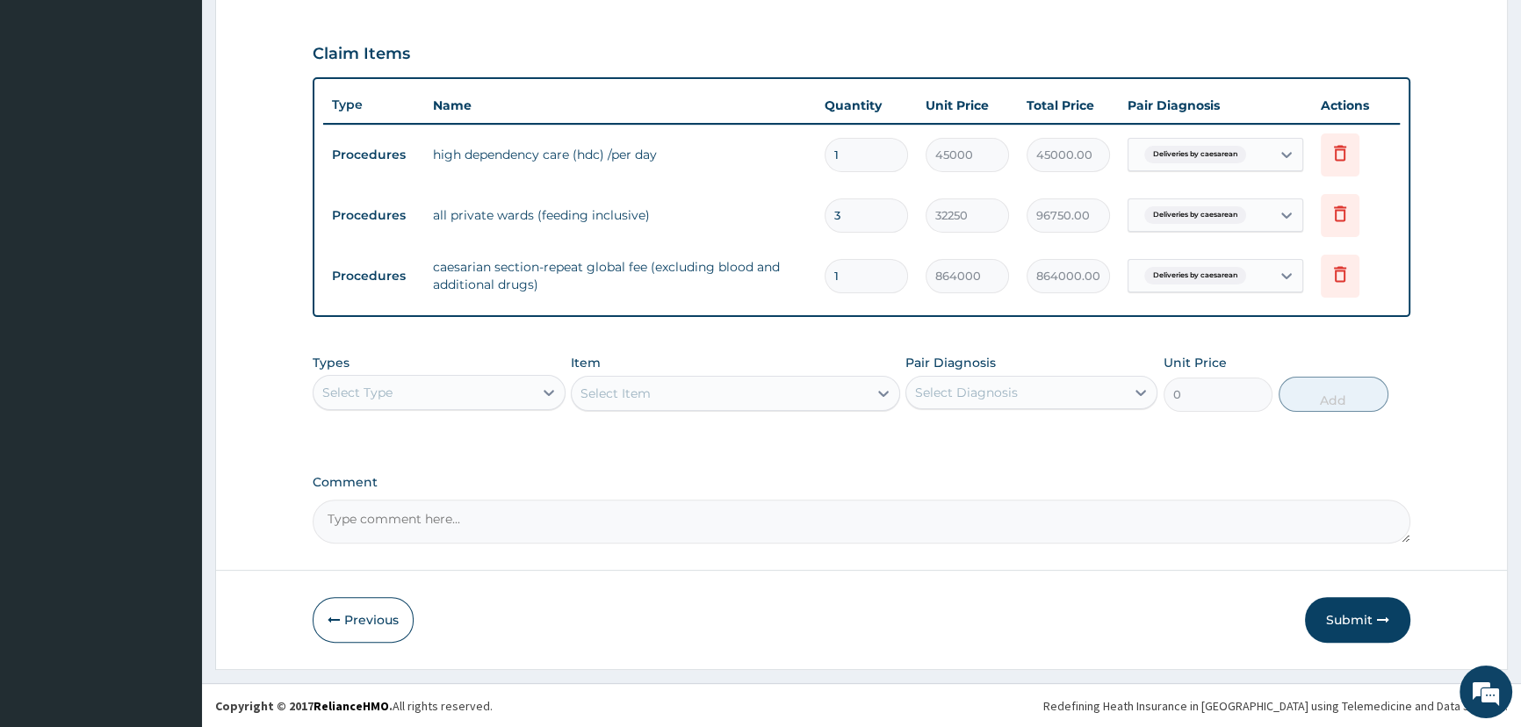
click at [432, 393] on div "Select Type" at bounding box center [422, 392] width 219 height 28
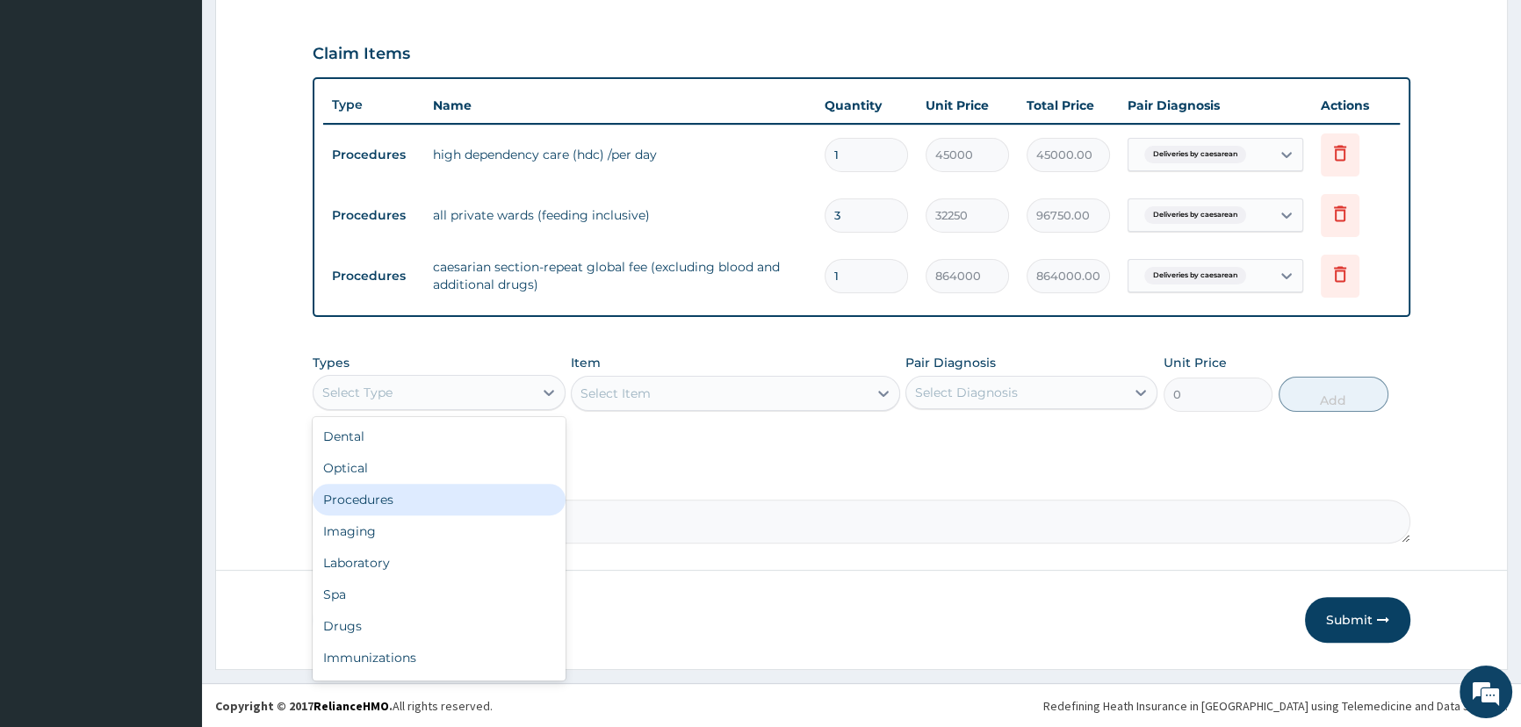
click at [404, 507] on div "Procedures" at bounding box center [439, 500] width 252 height 32
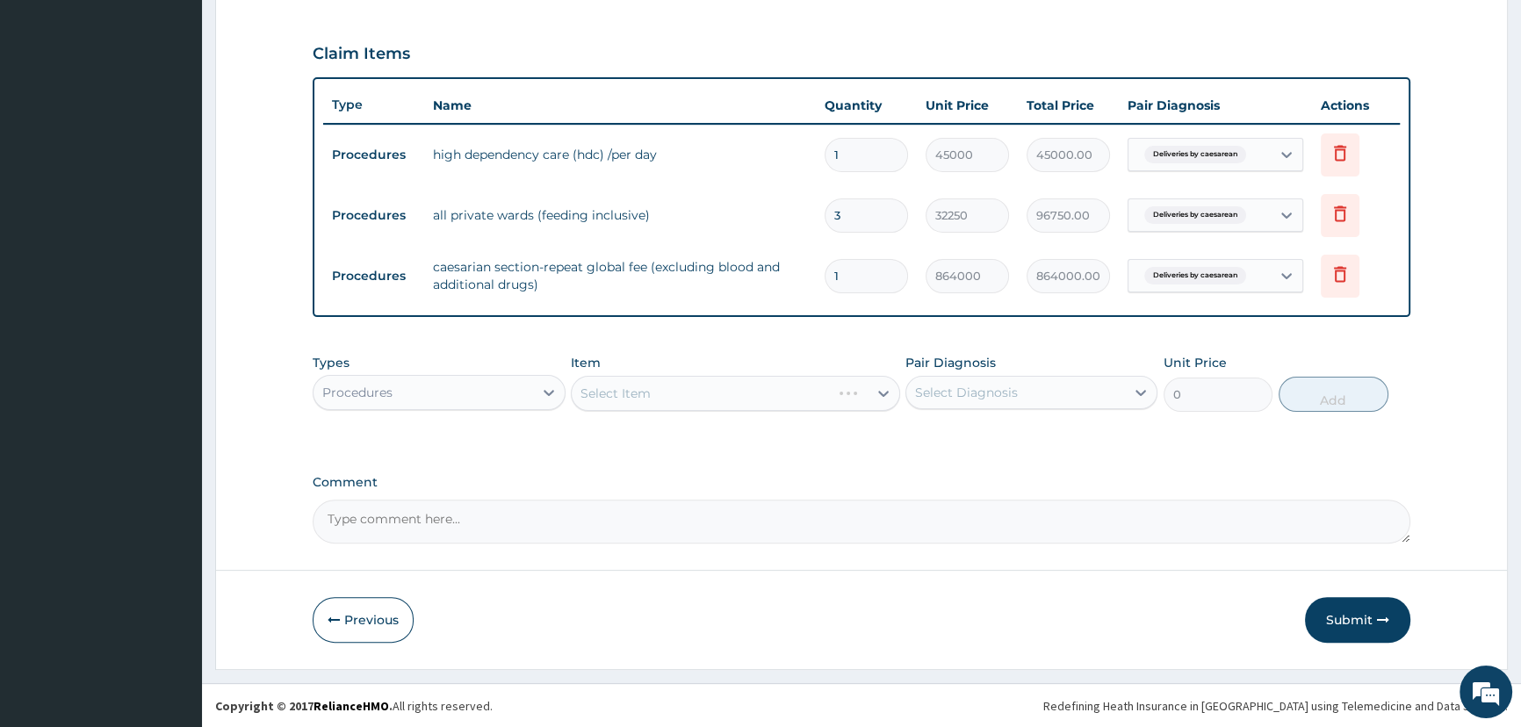
click at [685, 399] on div "Select Item" at bounding box center [735, 393] width 329 height 35
click at [652, 403] on div "Select Item" at bounding box center [735, 393] width 329 height 35
click at [683, 397] on div "Select Item" at bounding box center [735, 393] width 329 height 35
click at [707, 398] on div "Select Item" at bounding box center [735, 393] width 329 height 35
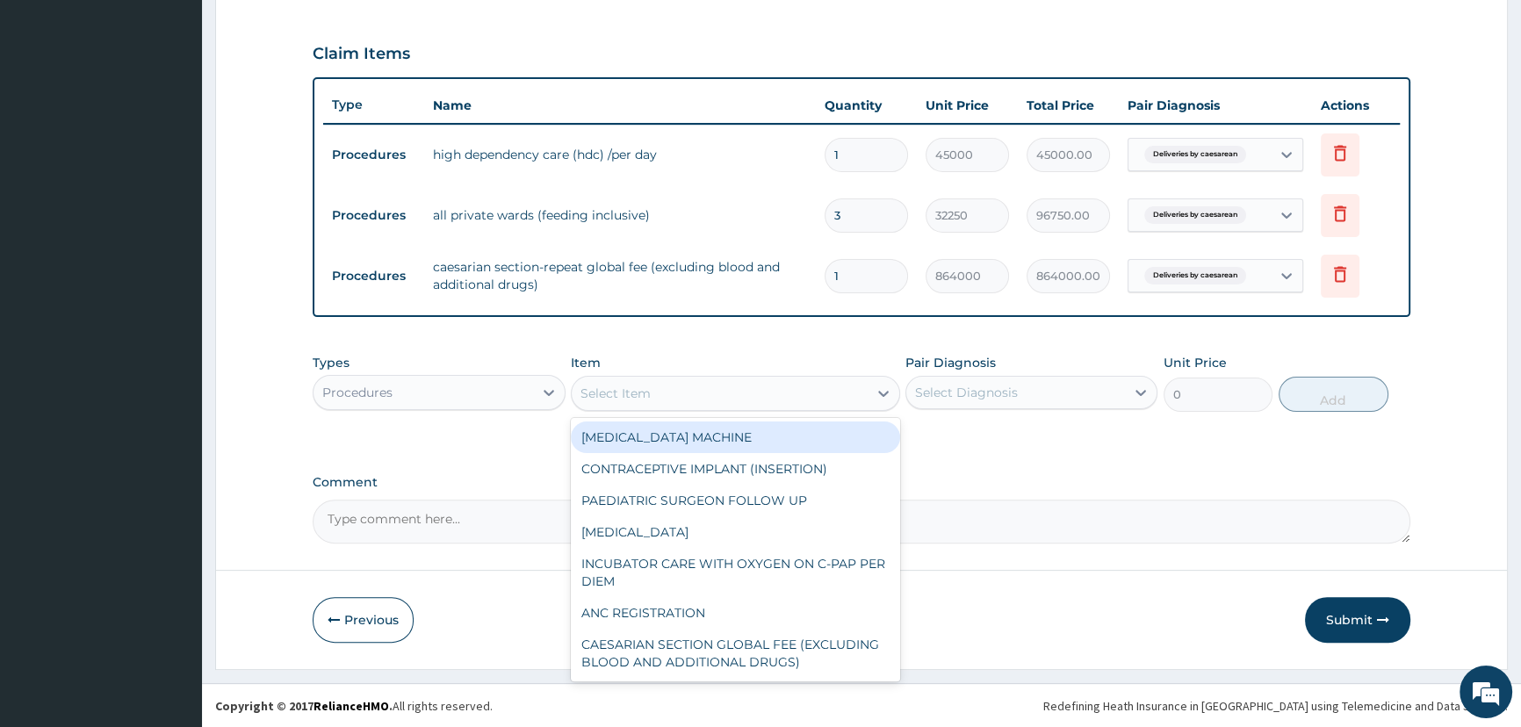
click at [707, 398] on div "Select Item" at bounding box center [720, 393] width 296 height 28
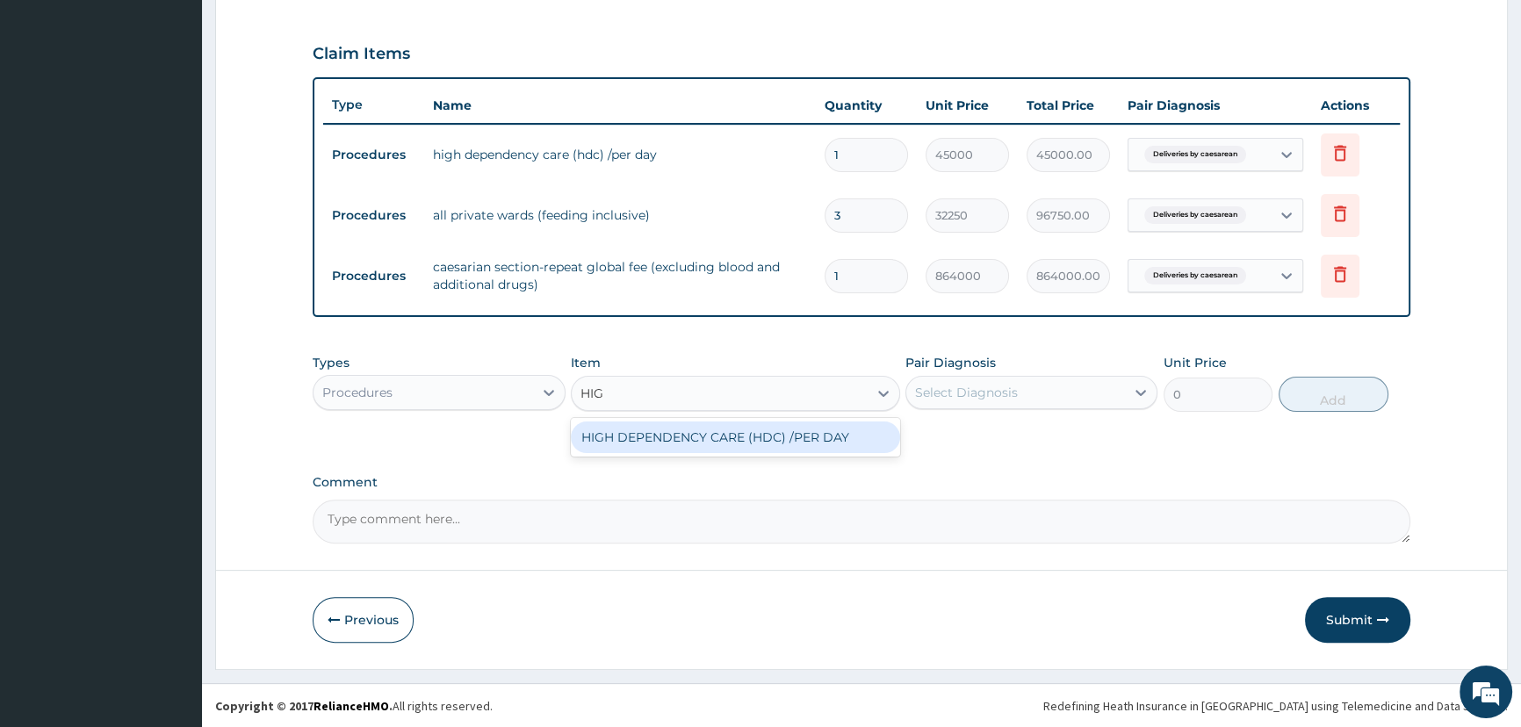
type input "HIGH"
click at [824, 438] on div "HIGH DEPENDENCY CARE (HDC) /PER DAY" at bounding box center [735, 437] width 329 height 32
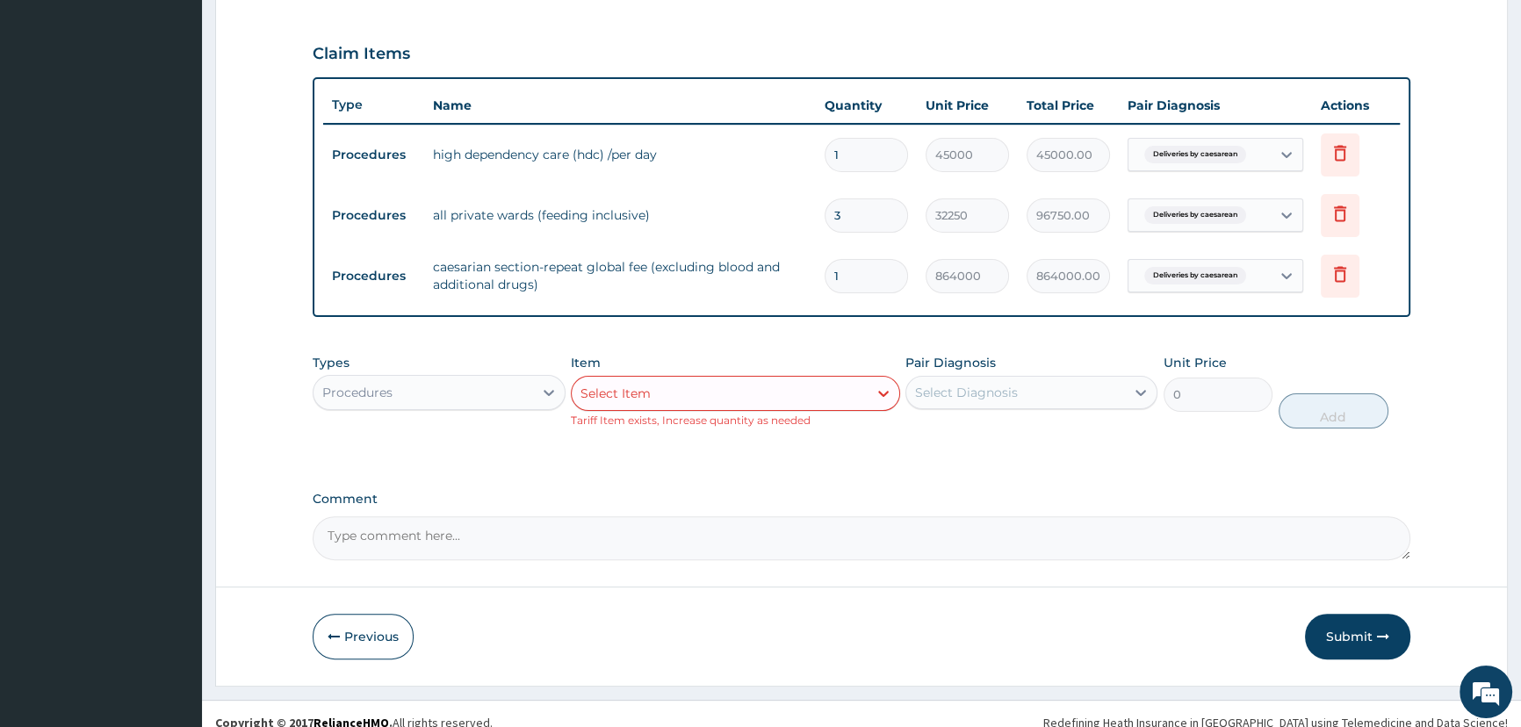
click at [815, 399] on div "Select Item" at bounding box center [720, 393] width 296 height 28
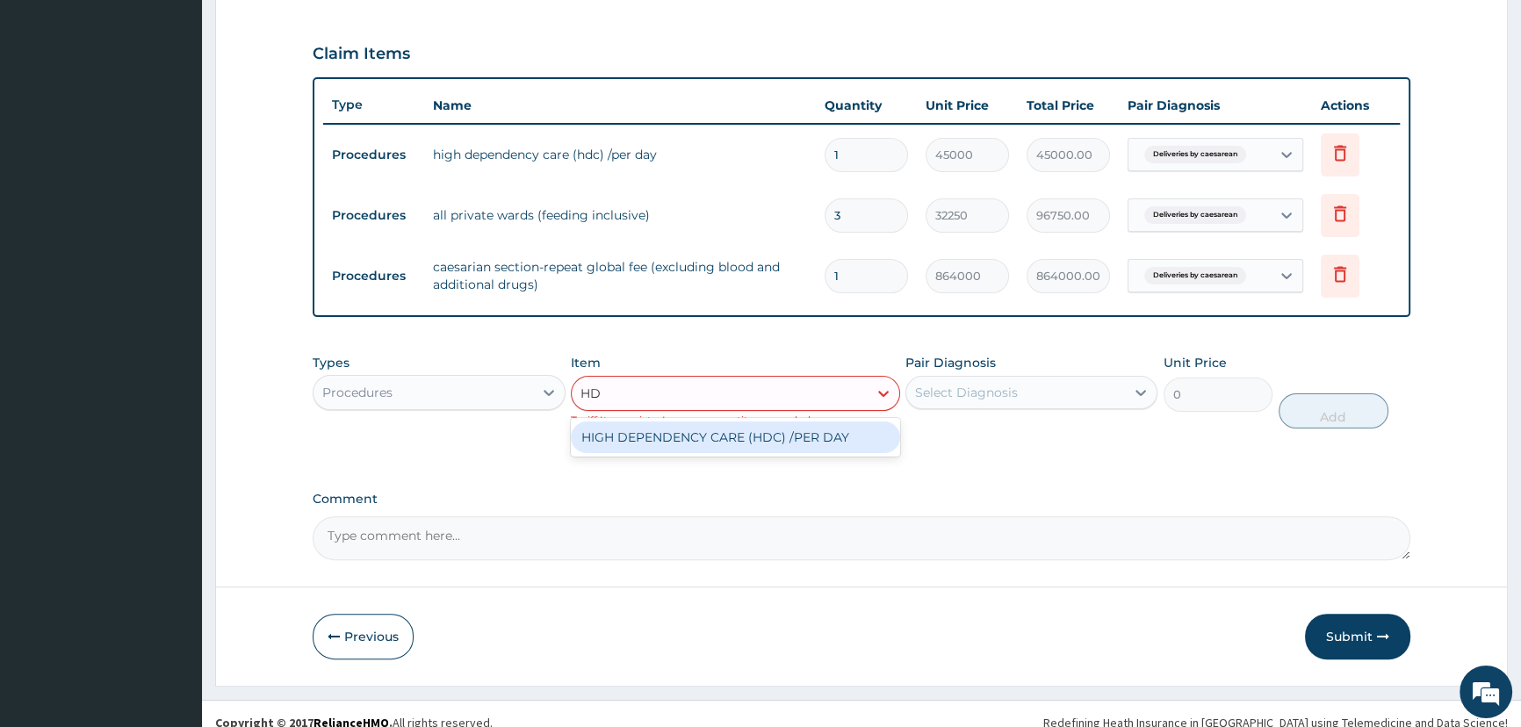
type input "HD"
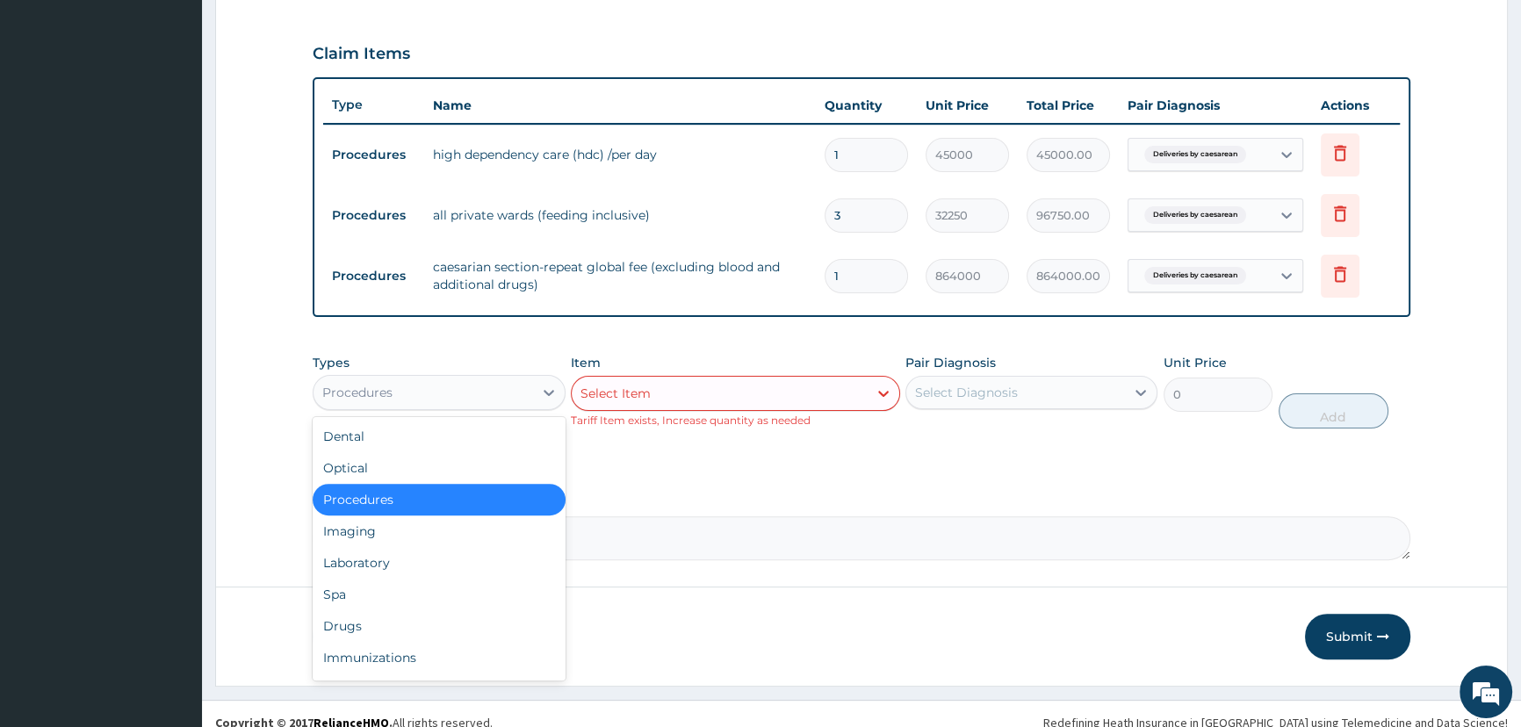
click at [478, 393] on div "Procedures" at bounding box center [422, 392] width 219 height 28
click at [394, 554] on div "Laboratory" at bounding box center [439, 563] width 252 height 32
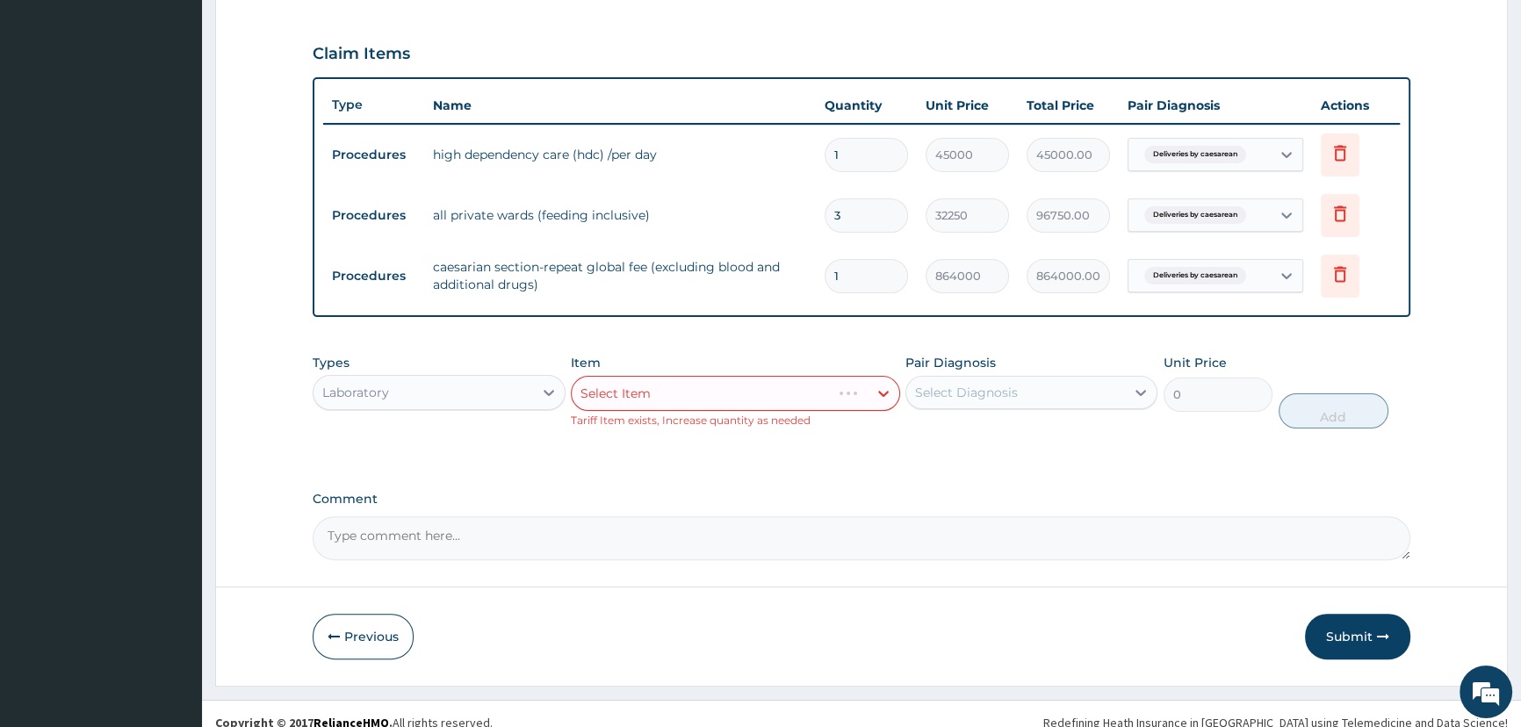
click at [664, 393] on div "Select Item" at bounding box center [735, 393] width 329 height 35
click at [780, 539] on textarea "Comment" at bounding box center [861, 538] width 1097 height 44
click at [650, 401] on div "Select Item" at bounding box center [735, 393] width 329 height 35
click at [972, 332] on div "PA Code / Prescription Code PA/8E9196 PA/D98C9C Encounter Date 04-09-2025 Impor…" at bounding box center [861, 75] width 1097 height 967
click at [665, 393] on div "Select Item" at bounding box center [720, 393] width 296 height 28
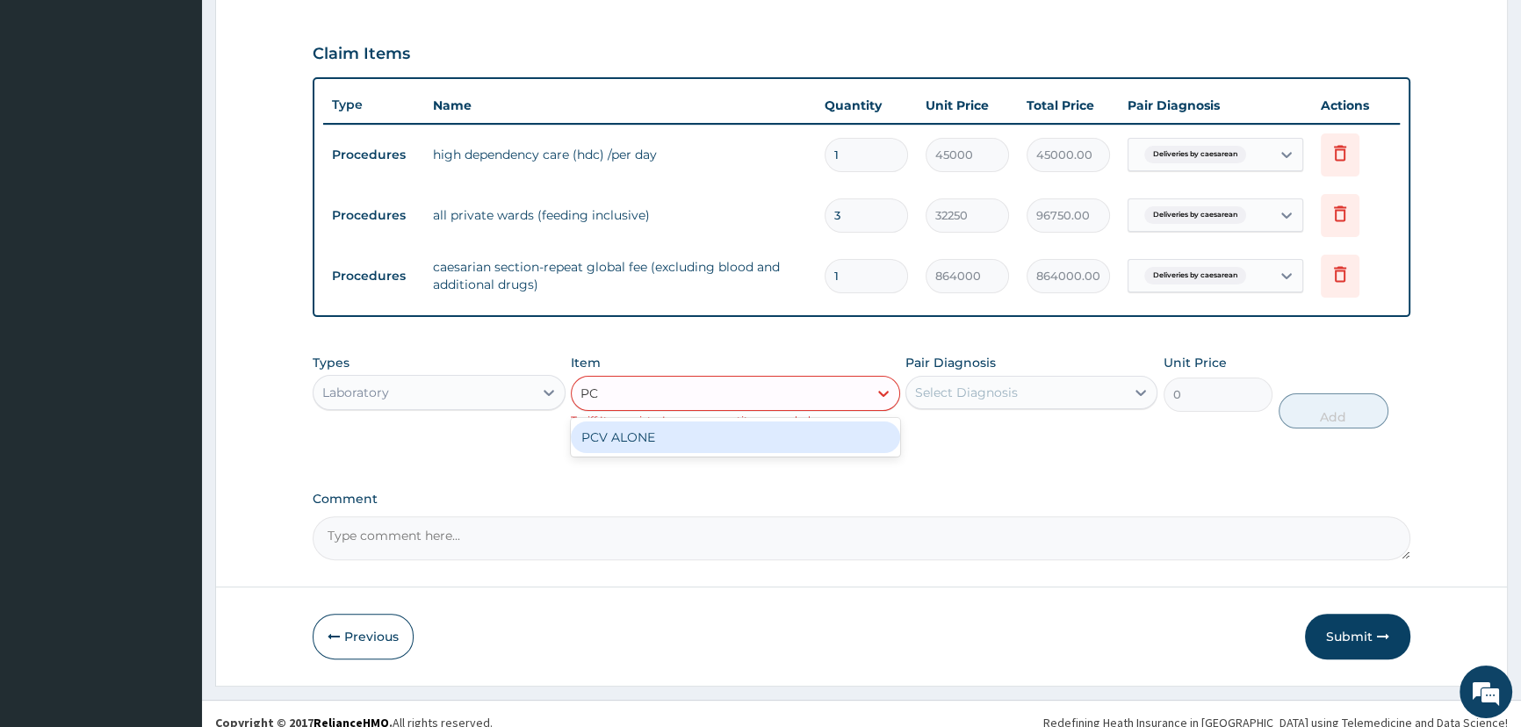
type input "PCV"
click at [654, 439] on div "PCV ALONE" at bounding box center [735, 437] width 329 height 32
type input "1402.5"
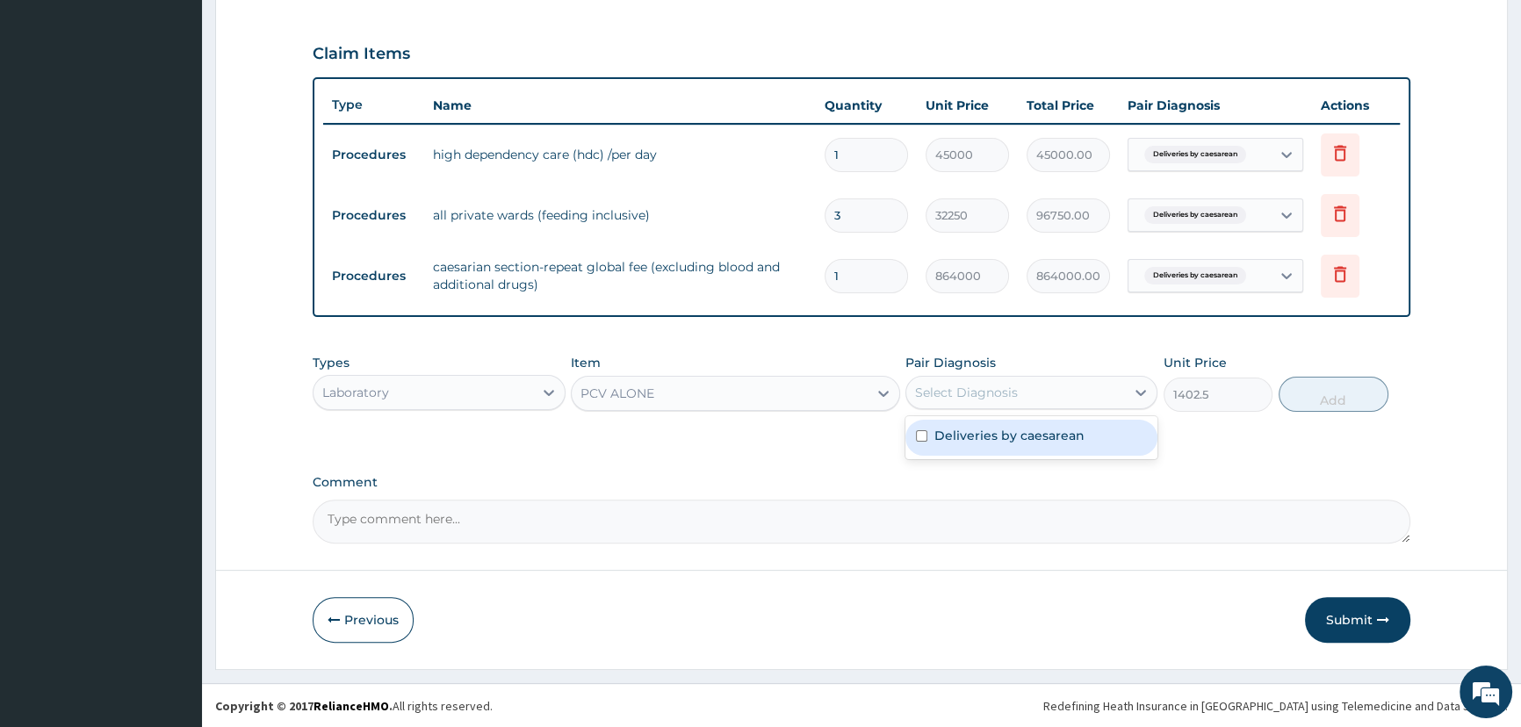
click at [1018, 393] on div "Select Diagnosis" at bounding box center [1015, 392] width 219 height 28
click at [991, 442] on label "Deliveries by caesarean" at bounding box center [1009, 436] width 150 height 18
checkbox input "true"
click at [1333, 400] on button "Add" at bounding box center [1333, 394] width 110 height 35
type input "0"
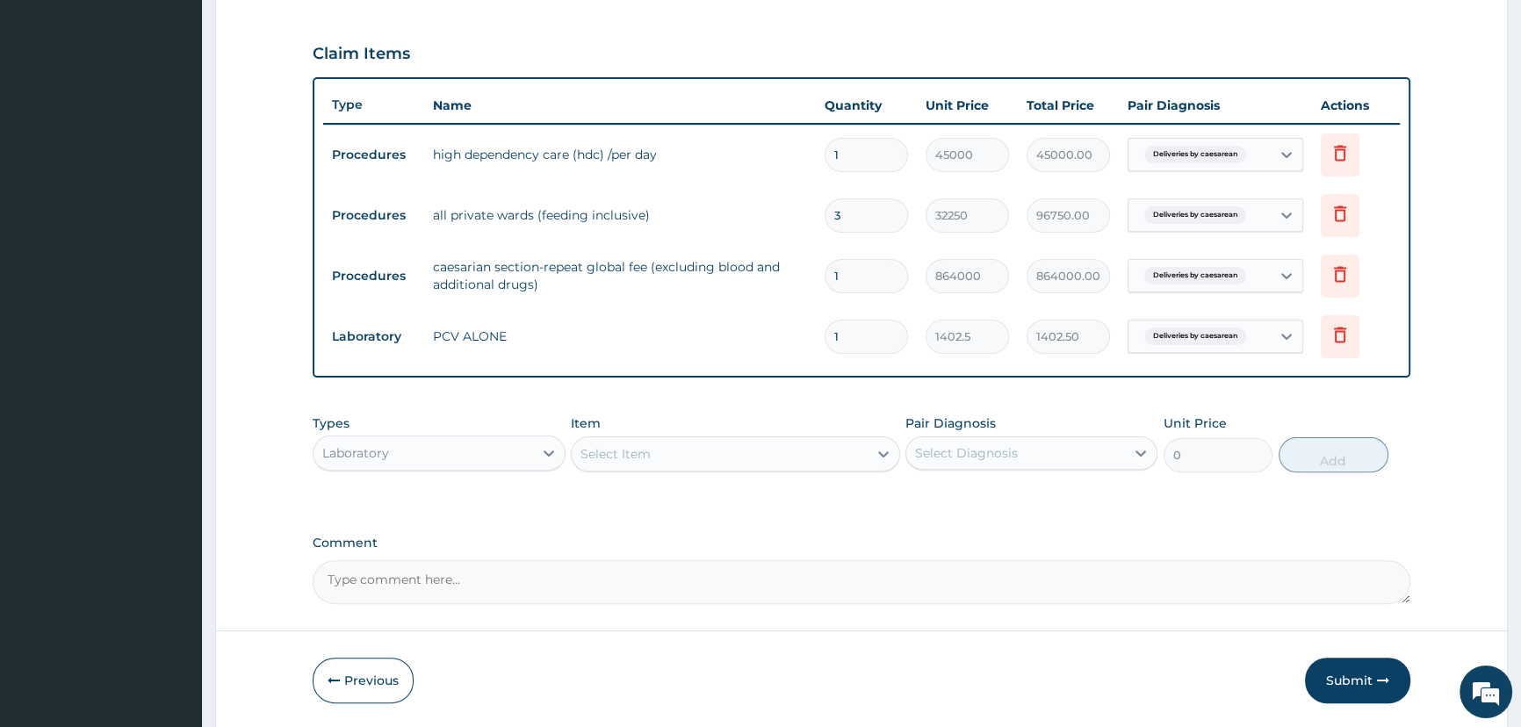
type input "0.00"
type input "2"
type input "2805.00"
type input "2"
click at [610, 463] on div "Select Item" at bounding box center [720, 454] width 296 height 28
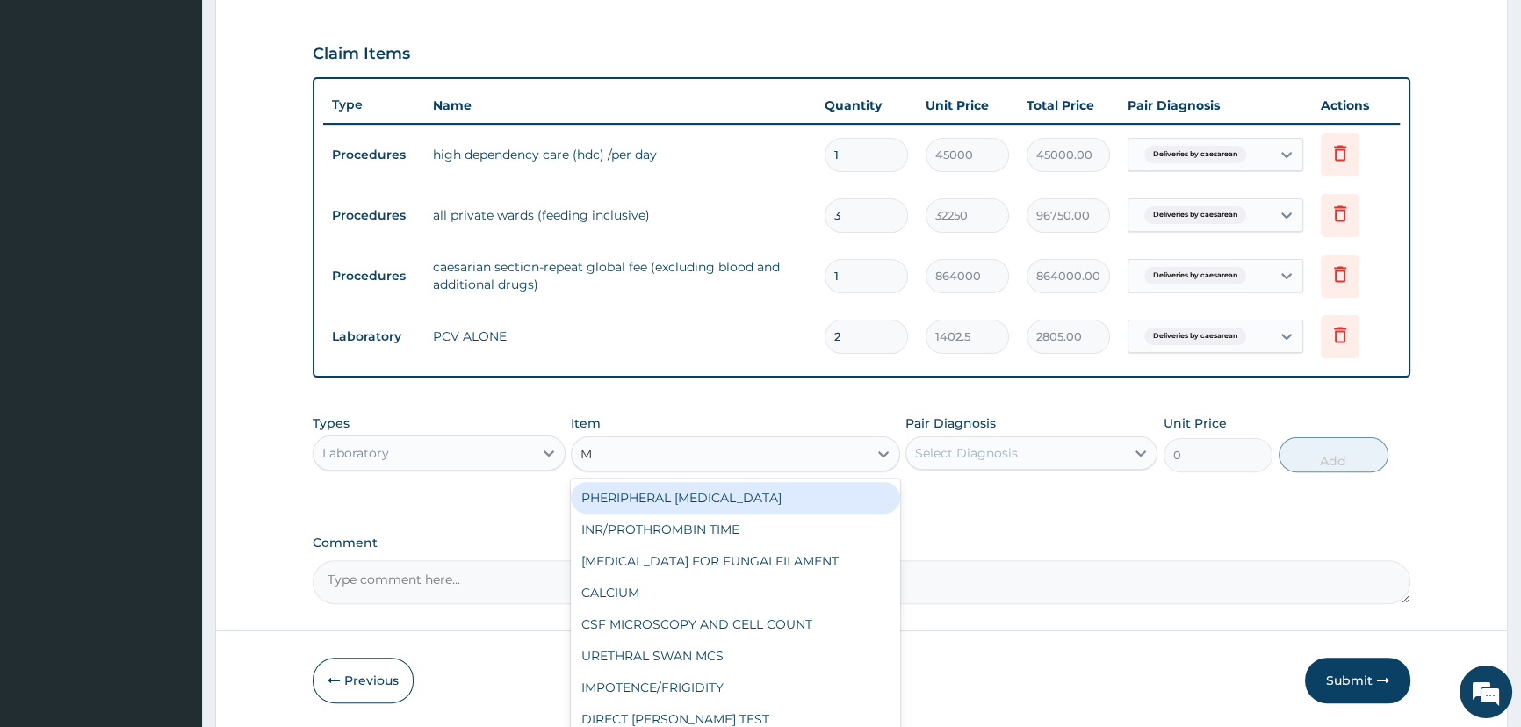
type input "MP"
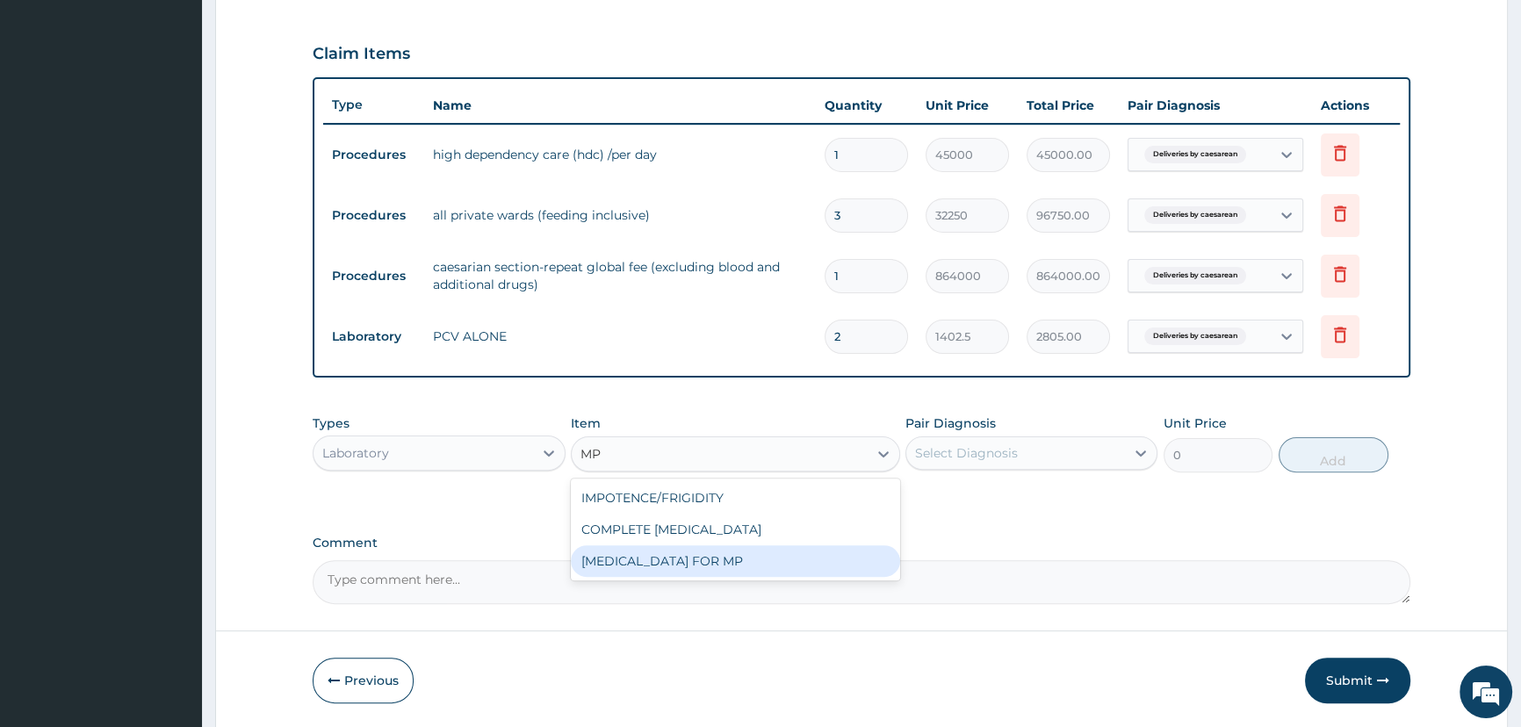
click at [694, 568] on div "[MEDICAL_DATA] FOR MP" at bounding box center [735, 561] width 329 height 32
type input "1870"
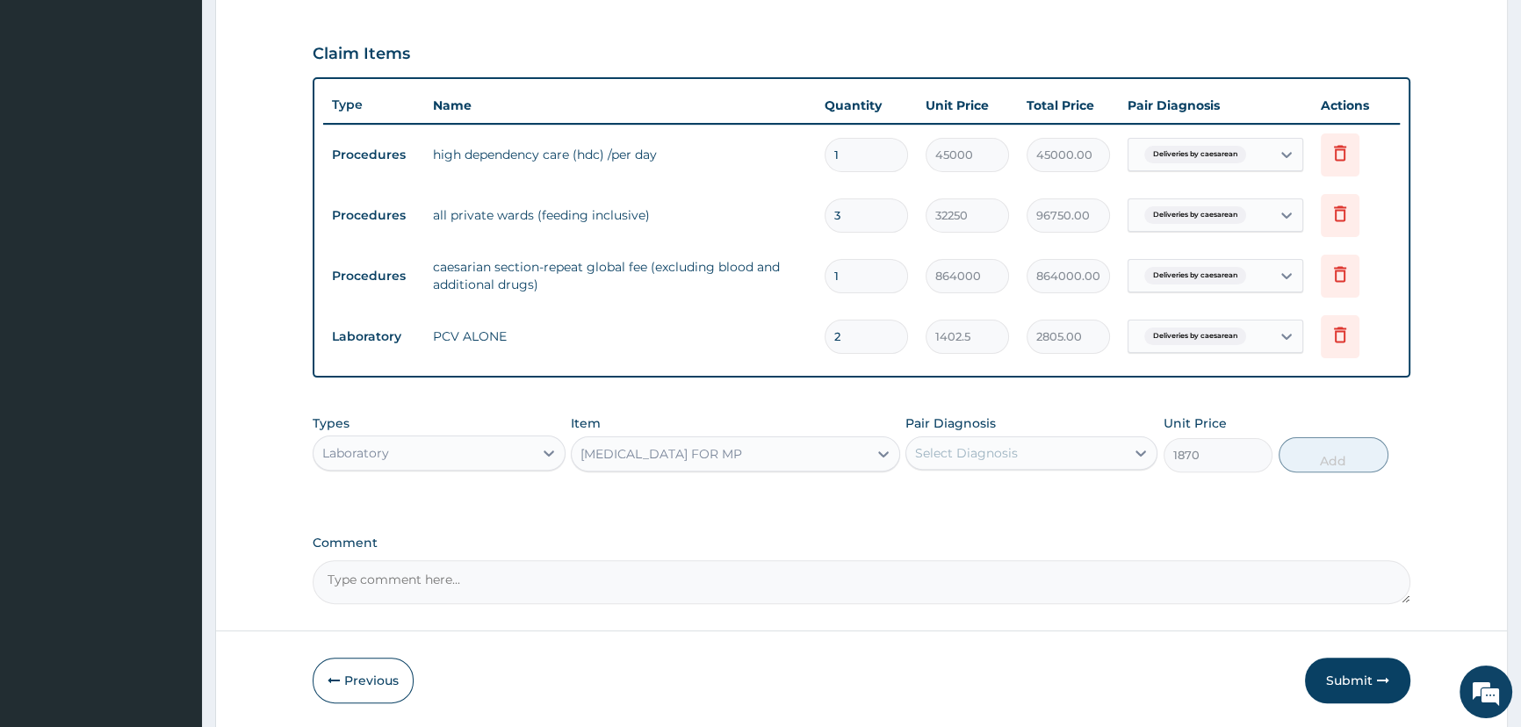
click at [1026, 465] on div "Select Diagnosis" at bounding box center [1015, 453] width 219 height 28
click at [1030, 500] on label "Deliveries by caesarean" at bounding box center [1009, 496] width 150 height 18
checkbox input "true"
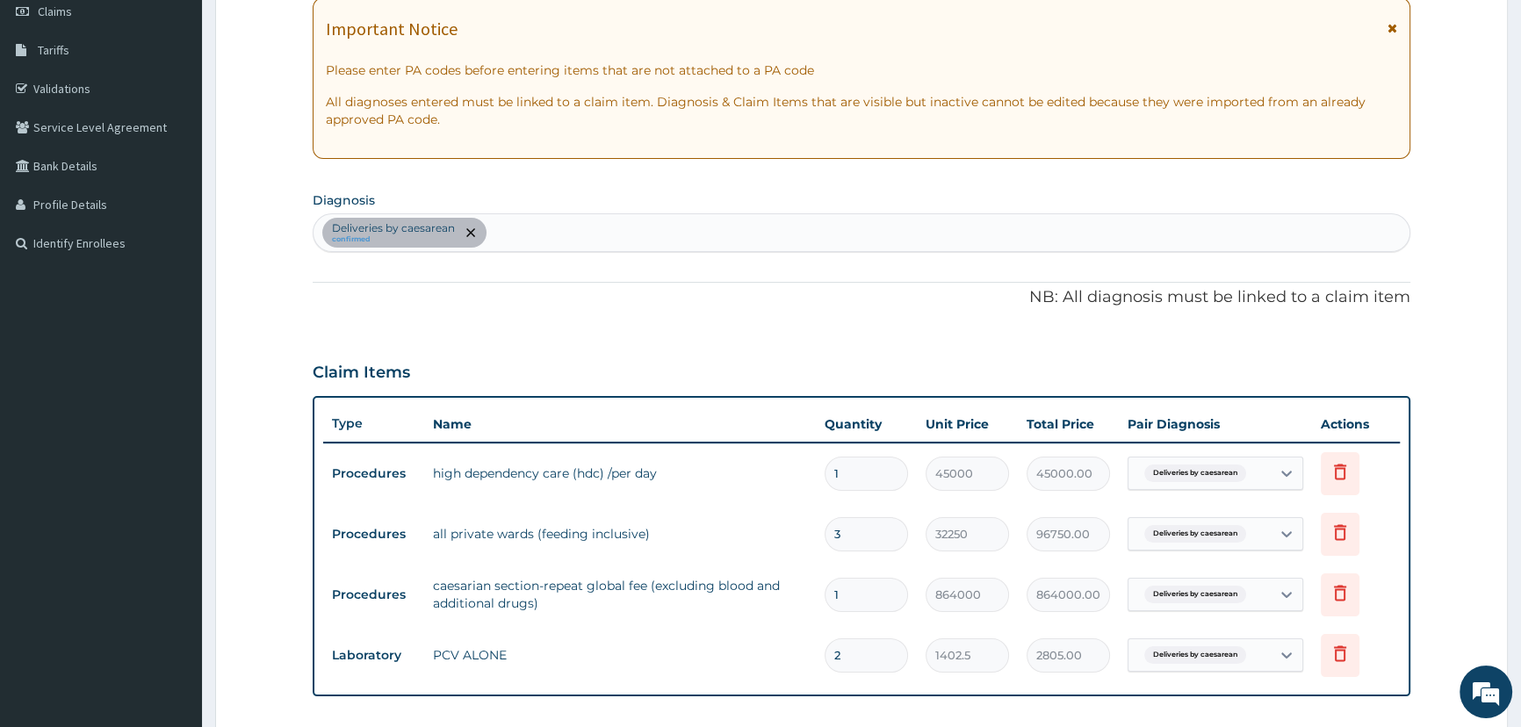
scroll to position [256, 0]
click at [562, 229] on div "Deliveries by caesarean confirmed" at bounding box center [861, 233] width 1096 height 37
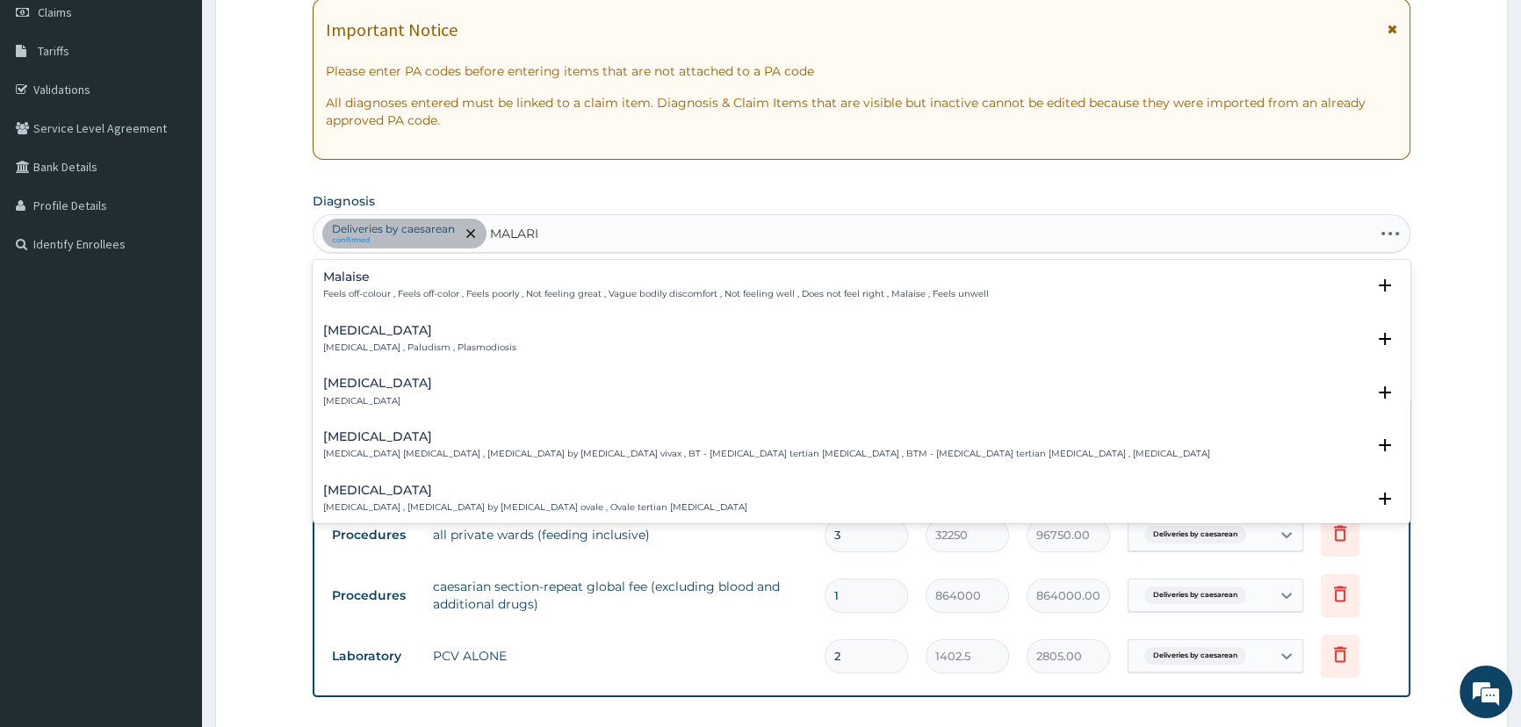
type input "MALARIA"
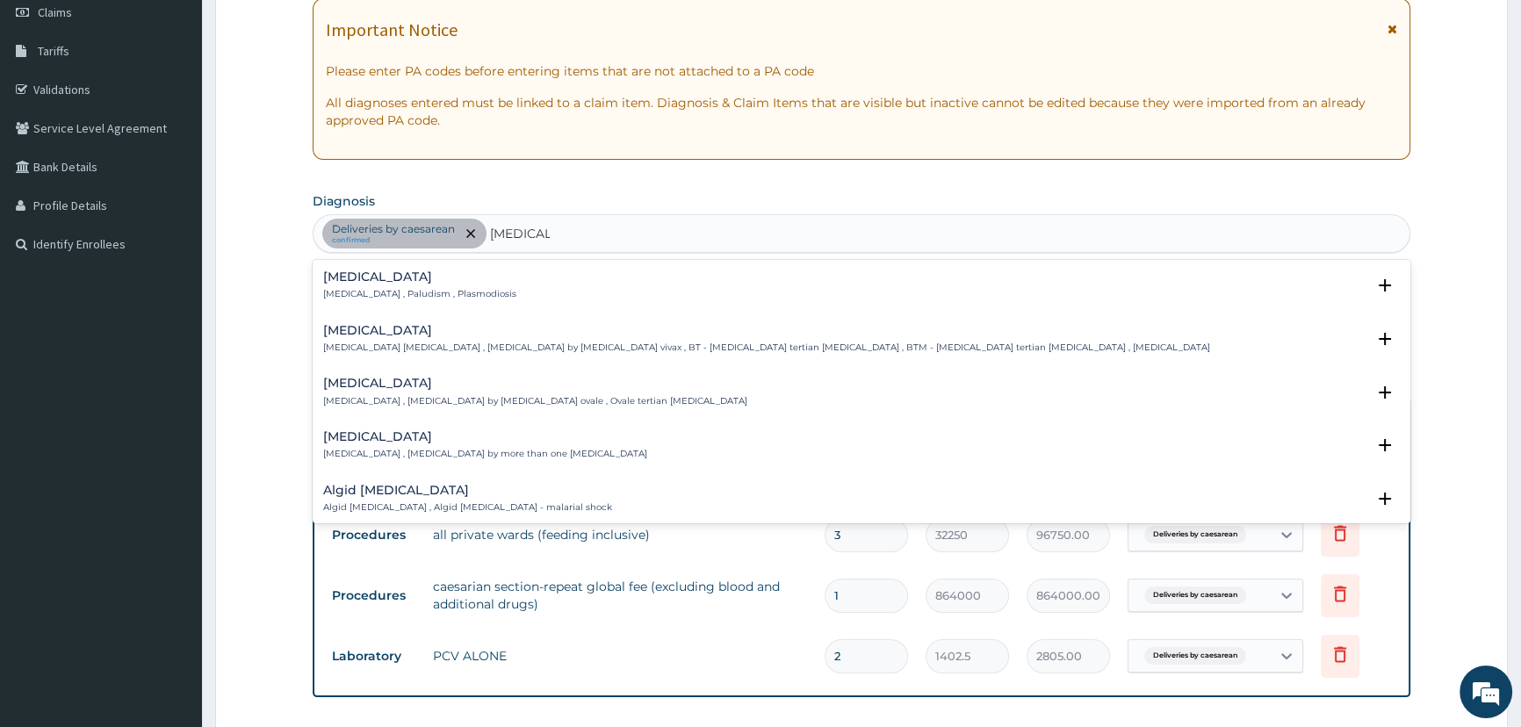
click at [412, 288] on p "Malaria , Paludism , Plasmodiosis" at bounding box center [419, 294] width 193 height 12
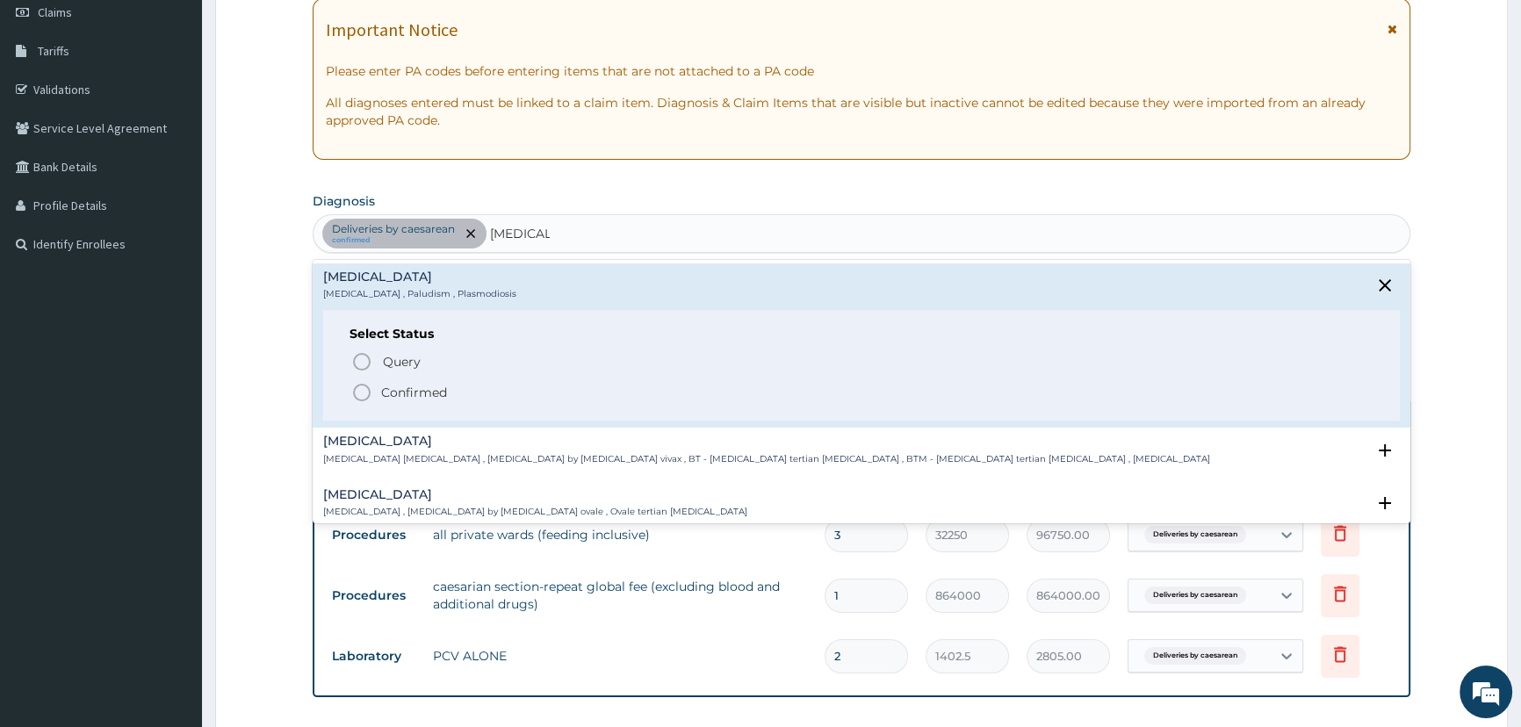
click at [429, 390] on p "Confirmed" at bounding box center [414, 393] width 66 height 18
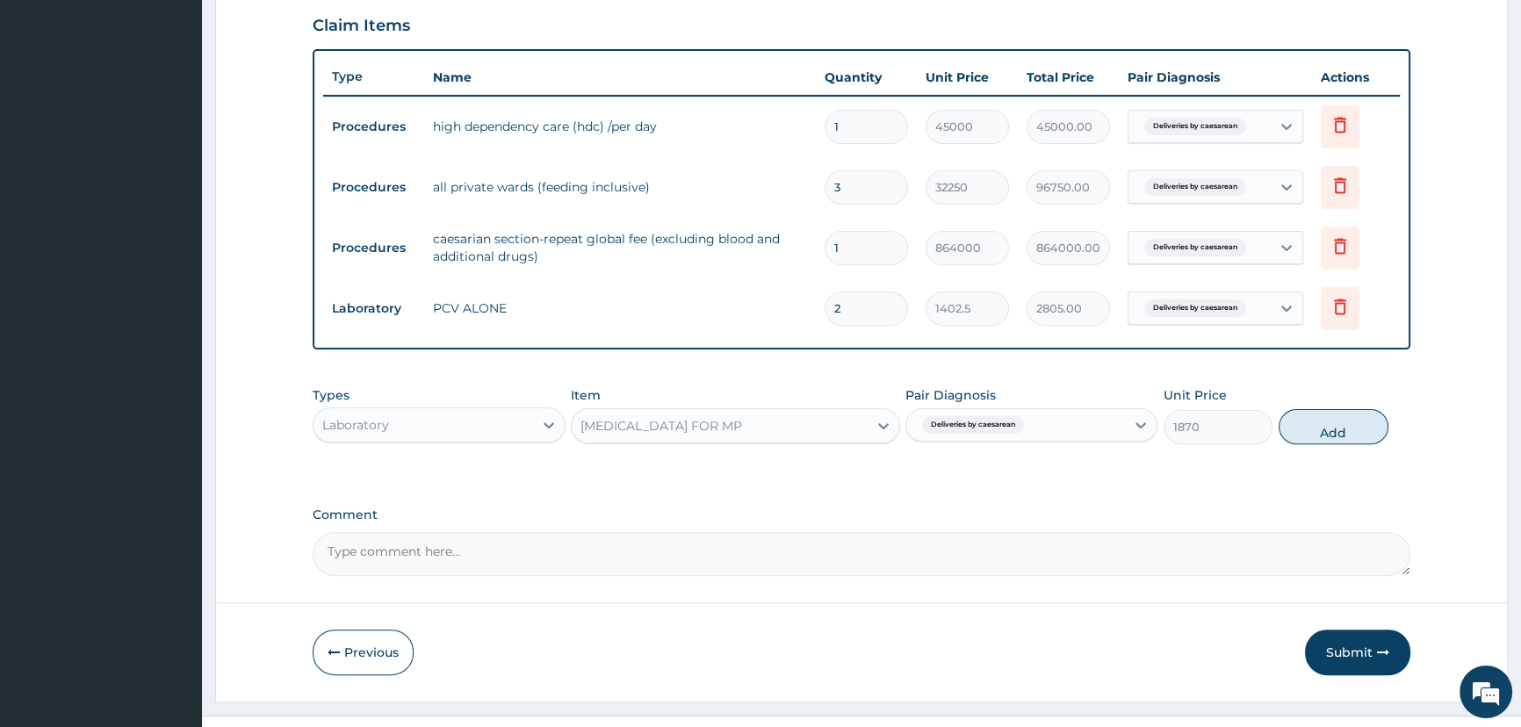
scroll to position [637, 0]
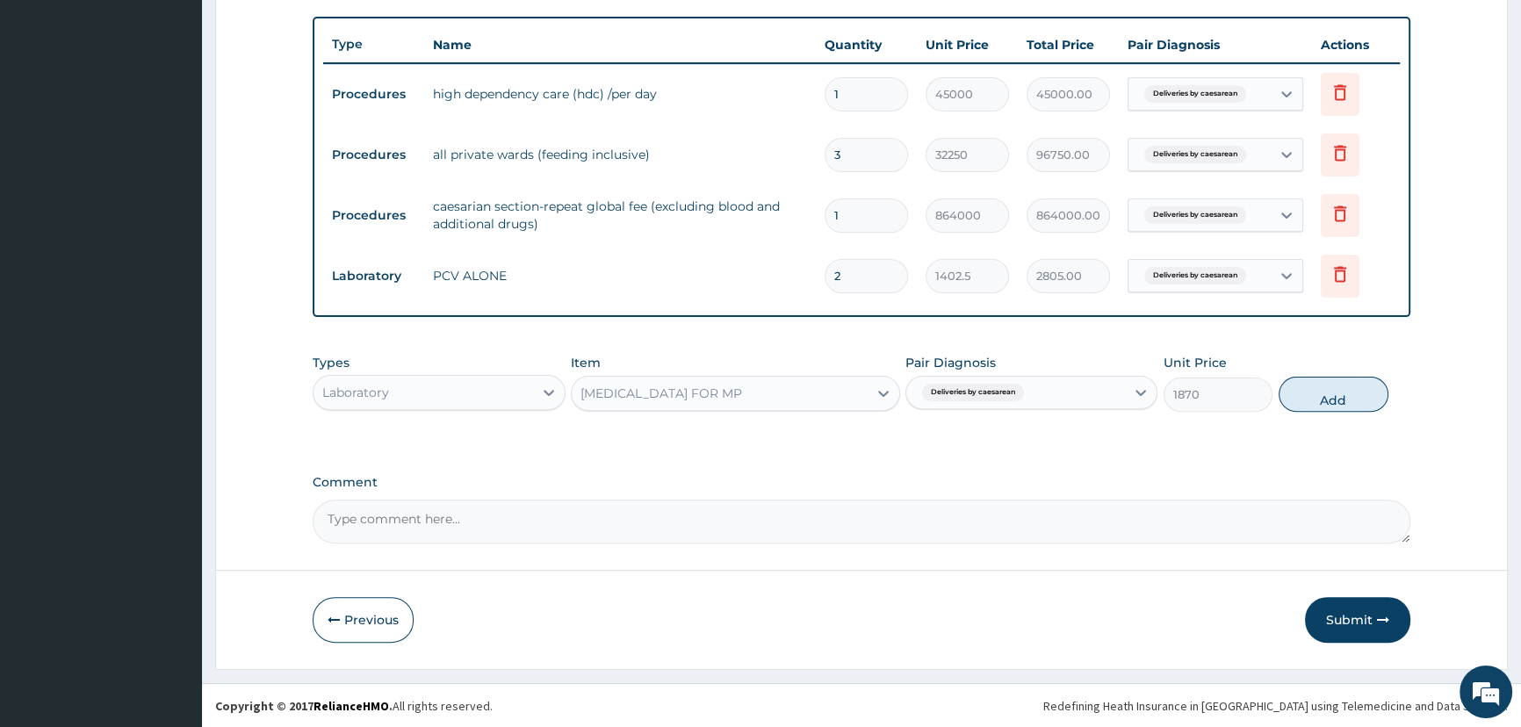
click at [967, 398] on span "Deliveries by caesarean" at bounding box center [973, 393] width 102 height 18
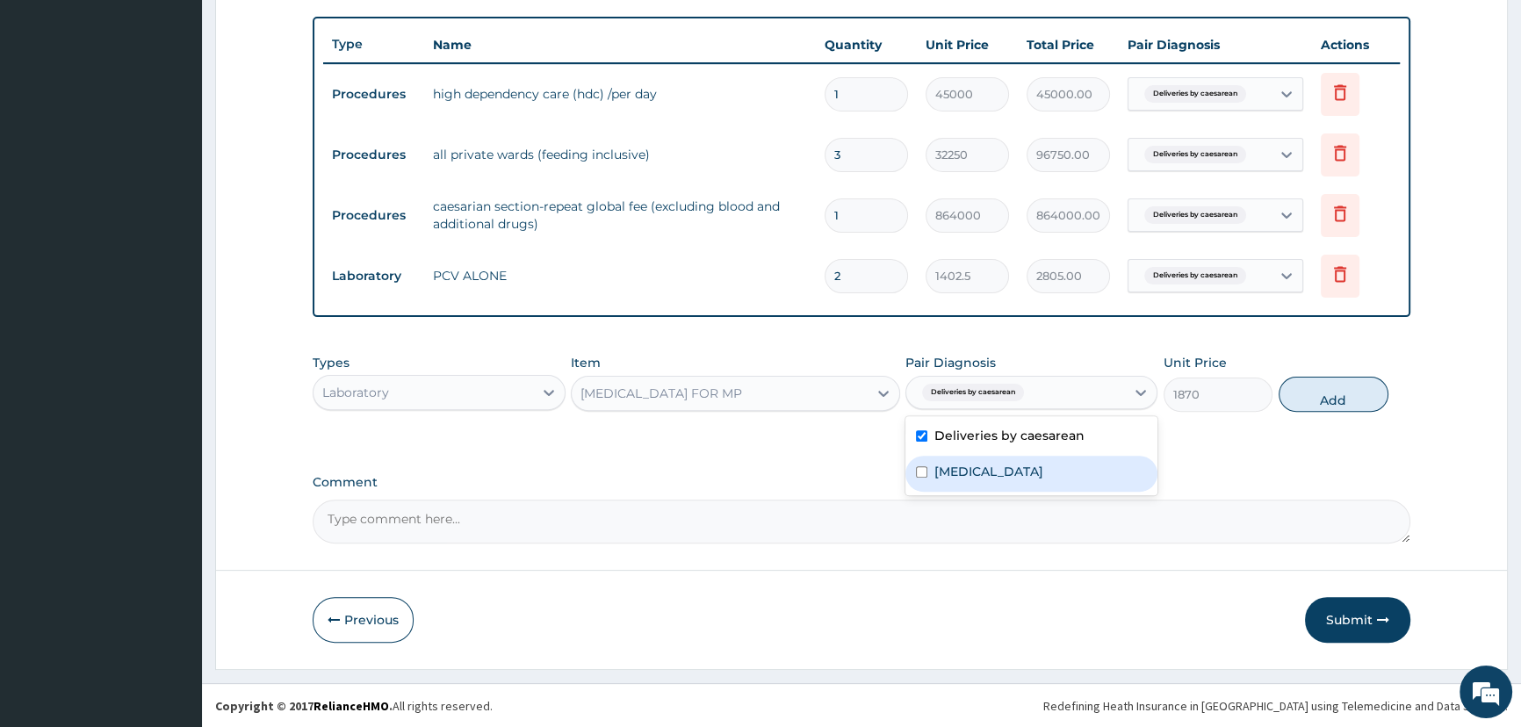
click at [948, 466] on label "Malaria" at bounding box center [988, 472] width 109 height 18
checkbox input "true"
click at [992, 435] on label "Deliveries by caesarean" at bounding box center [1009, 436] width 150 height 18
checkbox input "false"
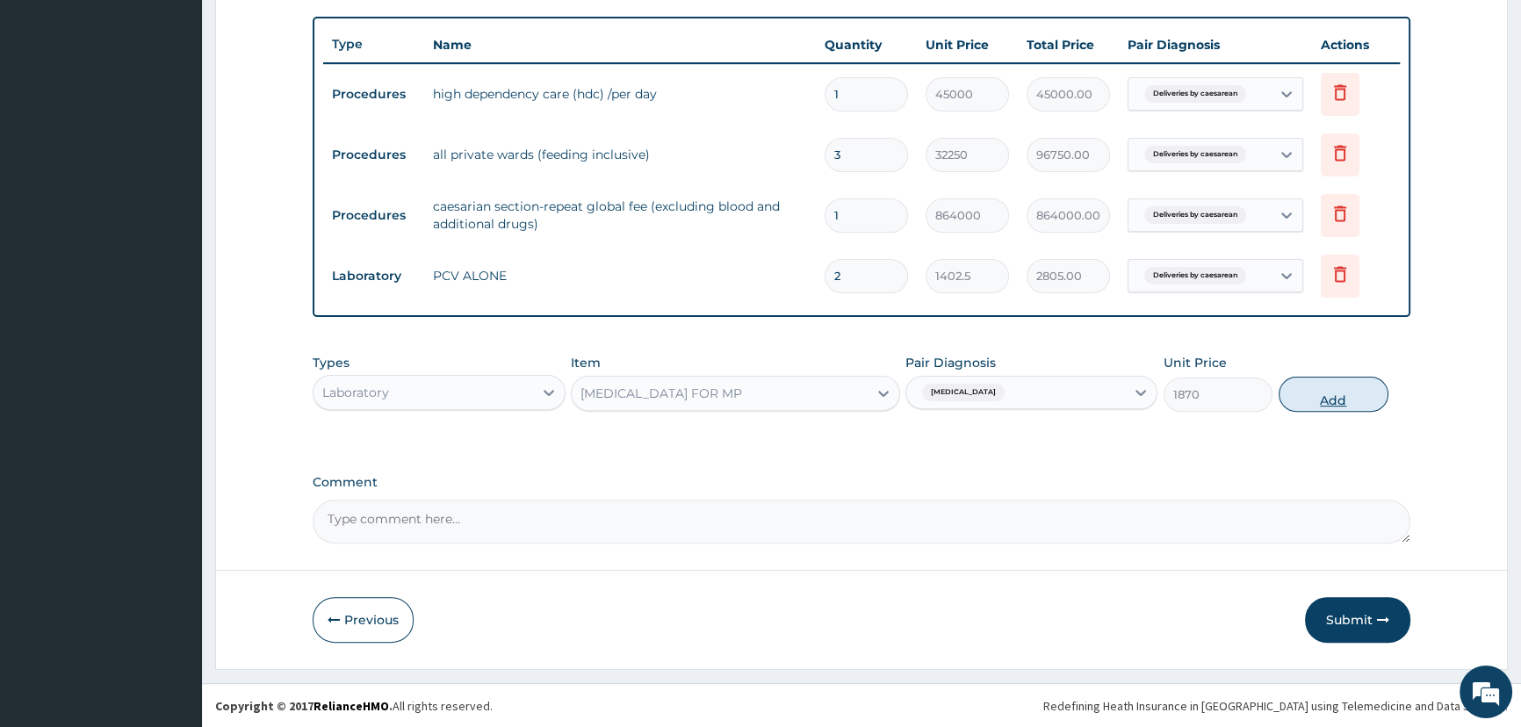
drag, startPoint x: 1382, startPoint y: 365, endPoint x: 1376, endPoint y: 378, distance: 13.7
click at [1380, 365] on div "Types Laboratory Item BLOOD FILM FOR MP Pair Diagnosis Malaria Unit Price 1870 …" at bounding box center [861, 383] width 1097 height 76
click at [1349, 396] on button "Add" at bounding box center [1333, 394] width 110 height 35
type input "0"
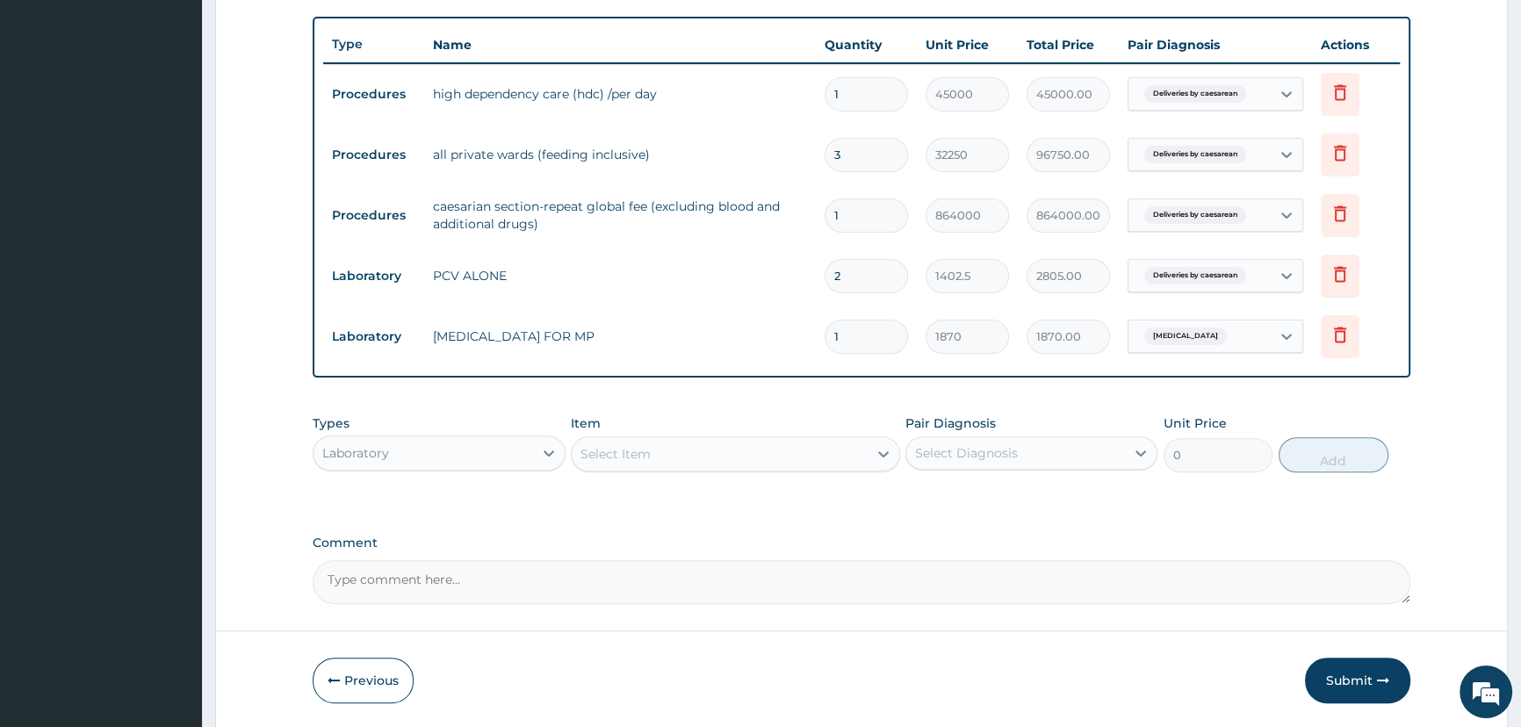
click at [434, 468] on div "Laboratory" at bounding box center [439, 452] width 252 height 35
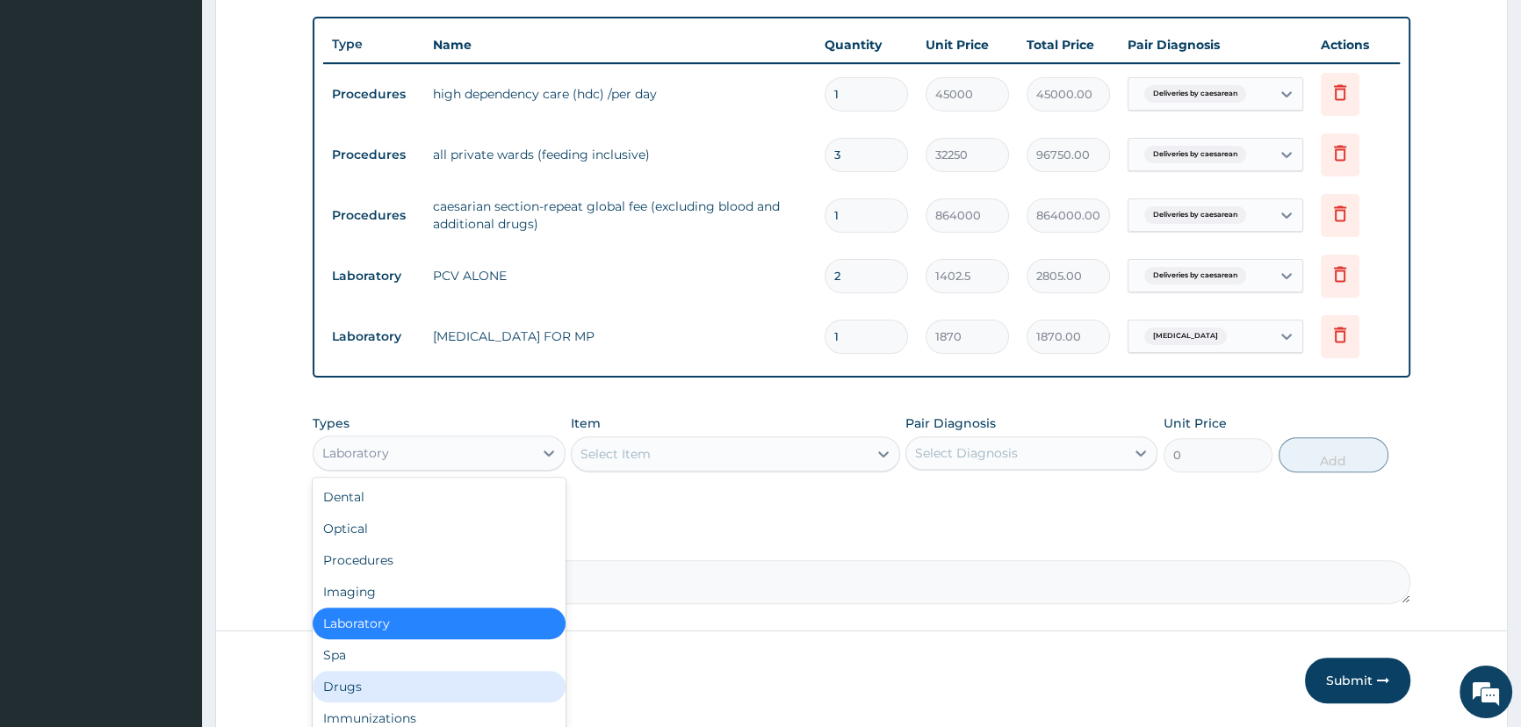
drag, startPoint x: 393, startPoint y: 688, endPoint x: 448, endPoint y: 643, distance: 71.0
click at [396, 686] on div "Drugs" at bounding box center [439, 687] width 252 height 32
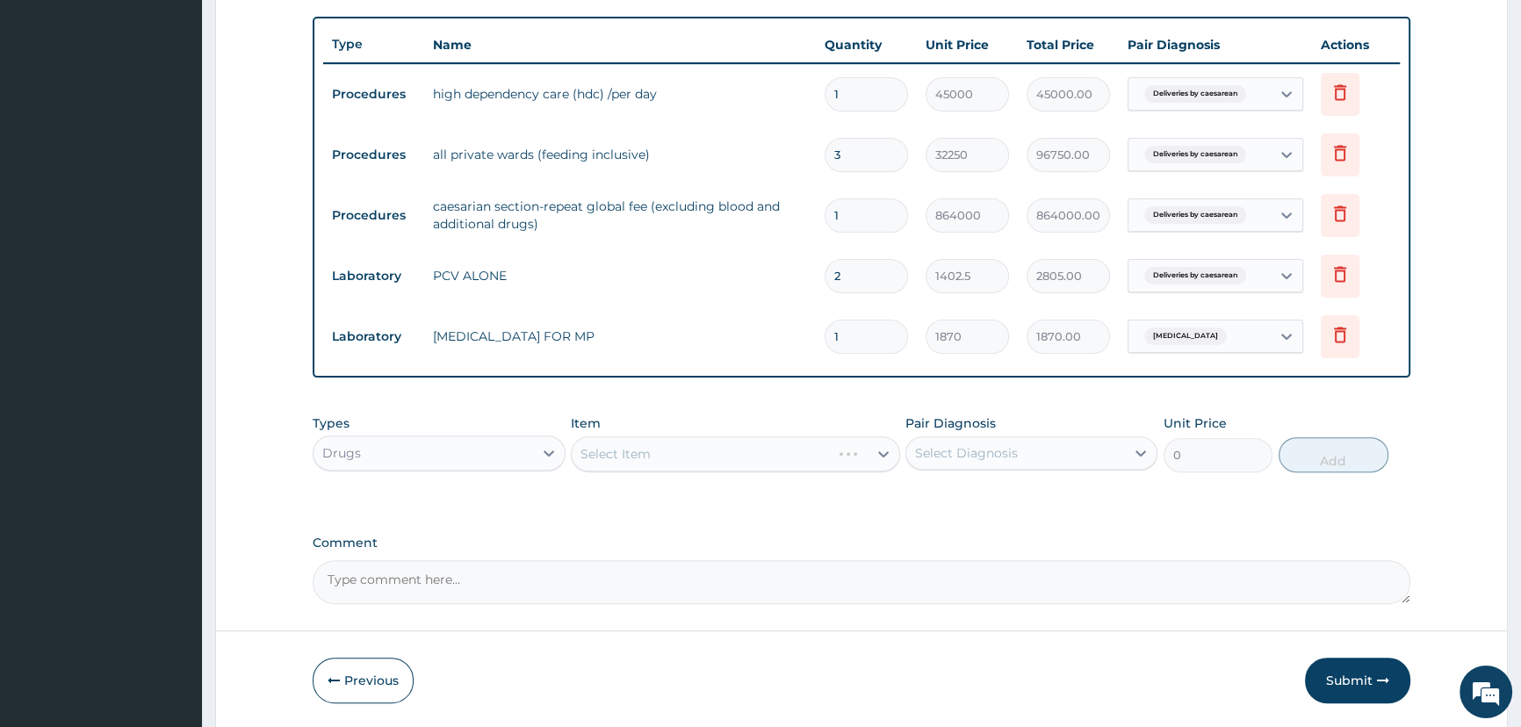
click at [635, 447] on div "Select Item" at bounding box center [735, 453] width 329 height 35
click at [637, 459] on div "Select Item" at bounding box center [735, 453] width 329 height 35
click at [648, 459] on div "Select Item" at bounding box center [735, 453] width 329 height 35
drag, startPoint x: 643, startPoint y: 457, endPoint x: 641, endPoint y: 468, distance: 11.5
click at [642, 463] on div "Select Item" at bounding box center [735, 453] width 329 height 35
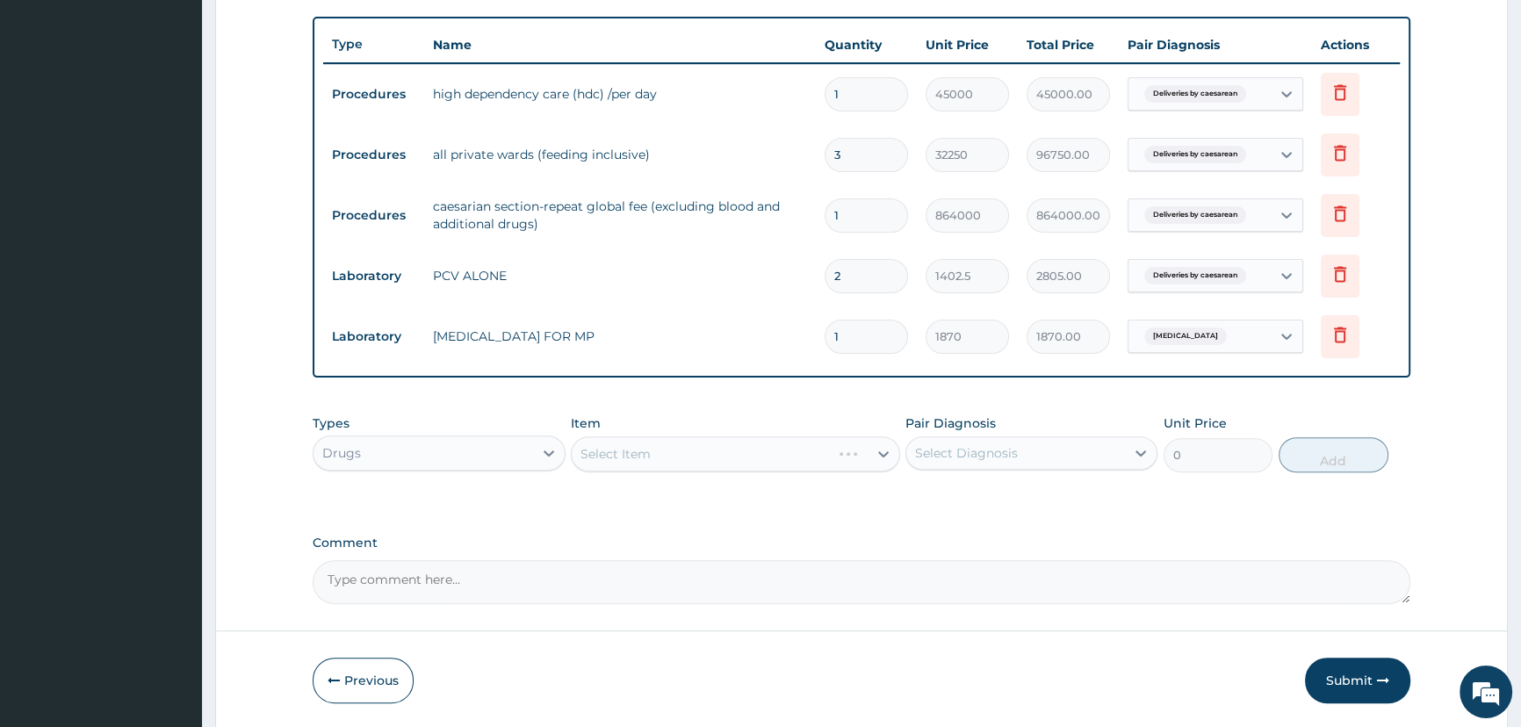
scroll to position [698, 0]
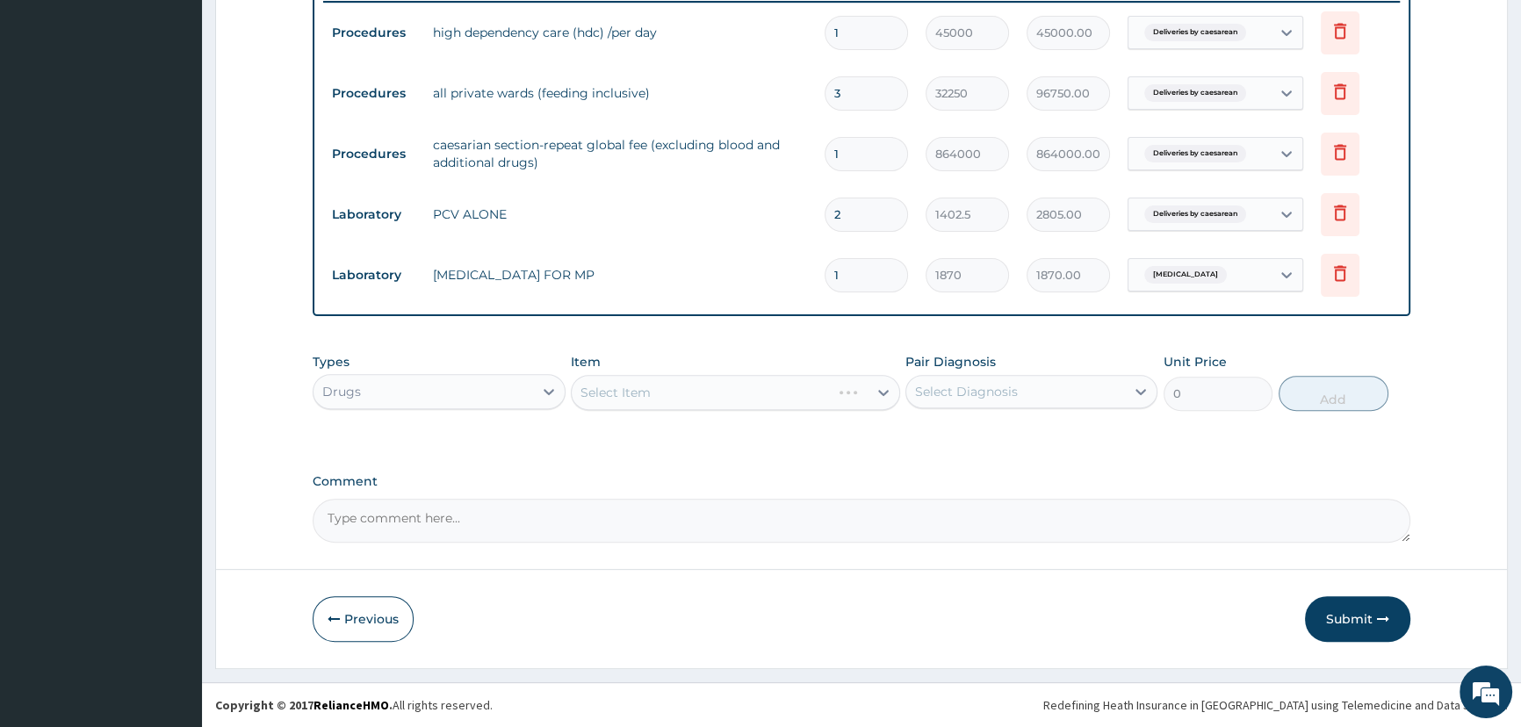
click at [681, 405] on div "Select Item" at bounding box center [735, 392] width 329 height 35
click at [652, 412] on div "Types Drugs Item Select Item Pair Diagnosis Select Diagnosis Unit Price 0 Add" at bounding box center [861, 382] width 1097 height 76
click at [656, 398] on div "Select Item" at bounding box center [735, 392] width 329 height 35
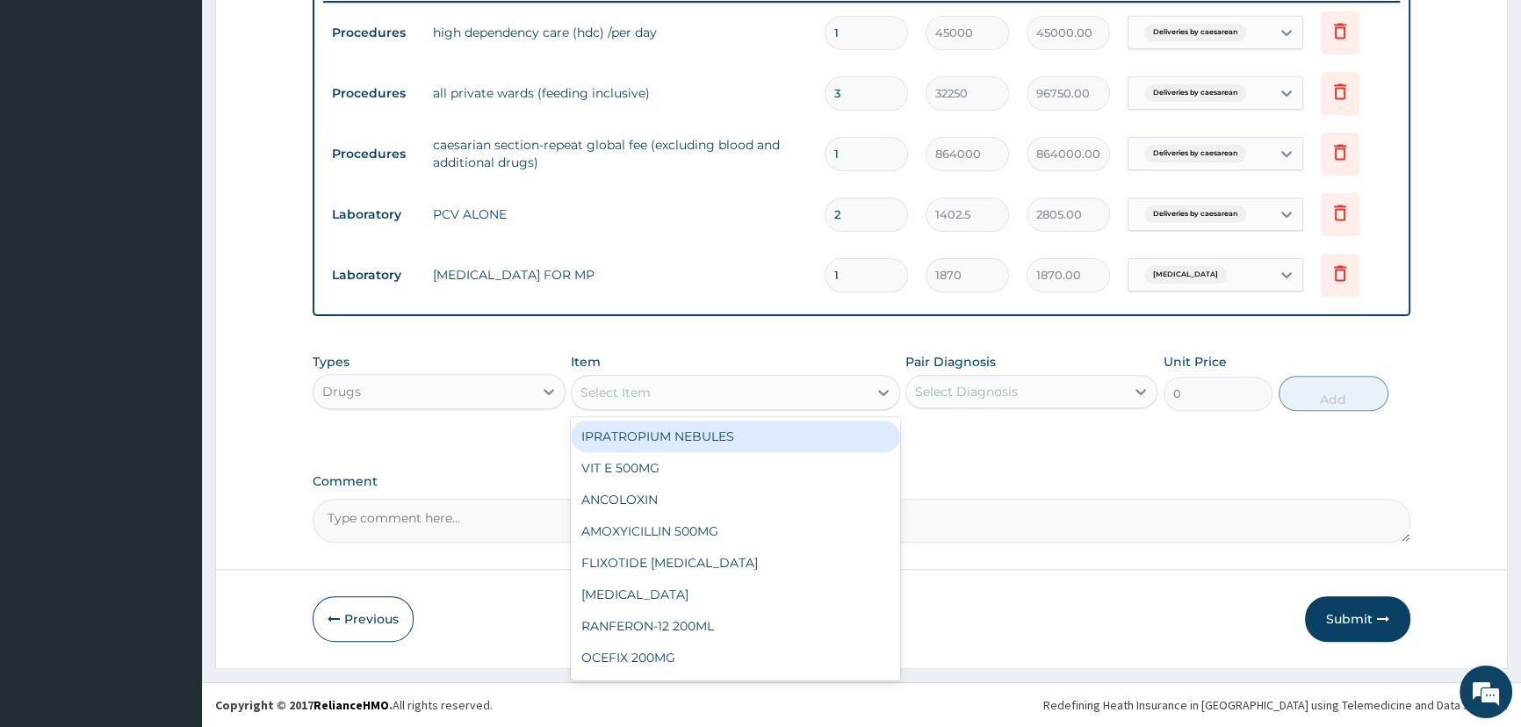
click at [664, 399] on div "Select Item" at bounding box center [720, 392] width 296 height 28
type input "CEFT"
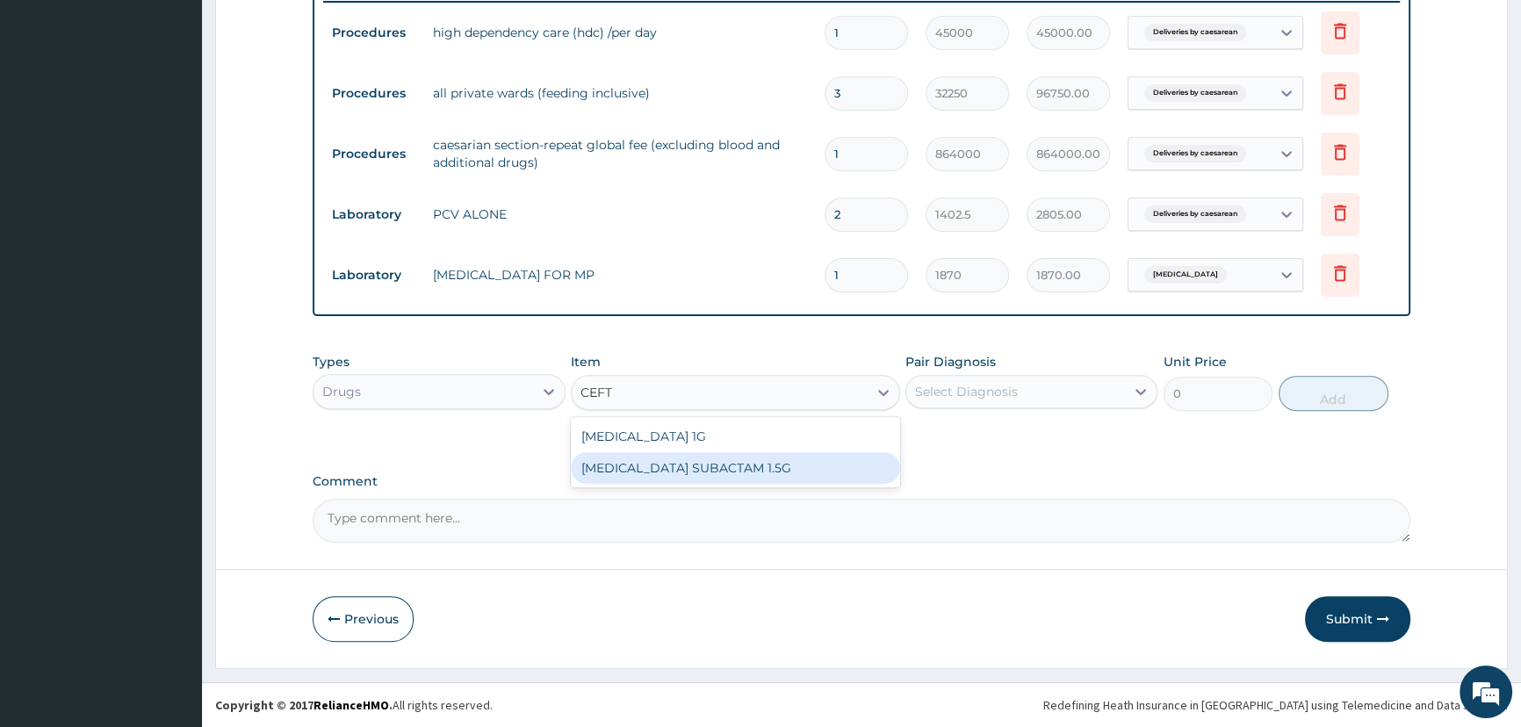
click at [790, 475] on div "CEFTRIAXONE SUBACTAM 1.5G" at bounding box center [735, 468] width 329 height 32
type input "4114"
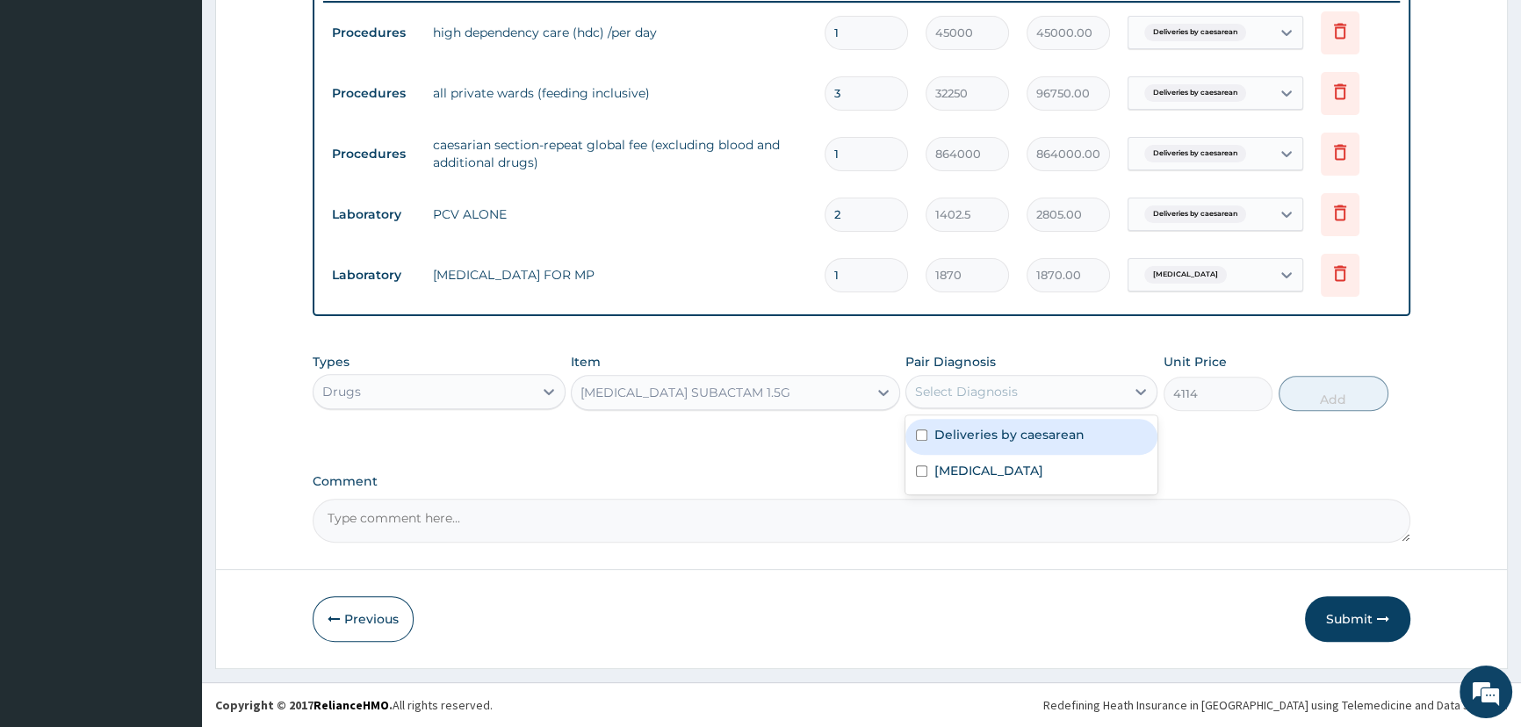
click at [1075, 400] on div "Select Diagnosis" at bounding box center [1015, 392] width 219 height 28
click at [1018, 445] on div "Deliveries by caesarean" at bounding box center [1031, 437] width 252 height 36
checkbox input "true"
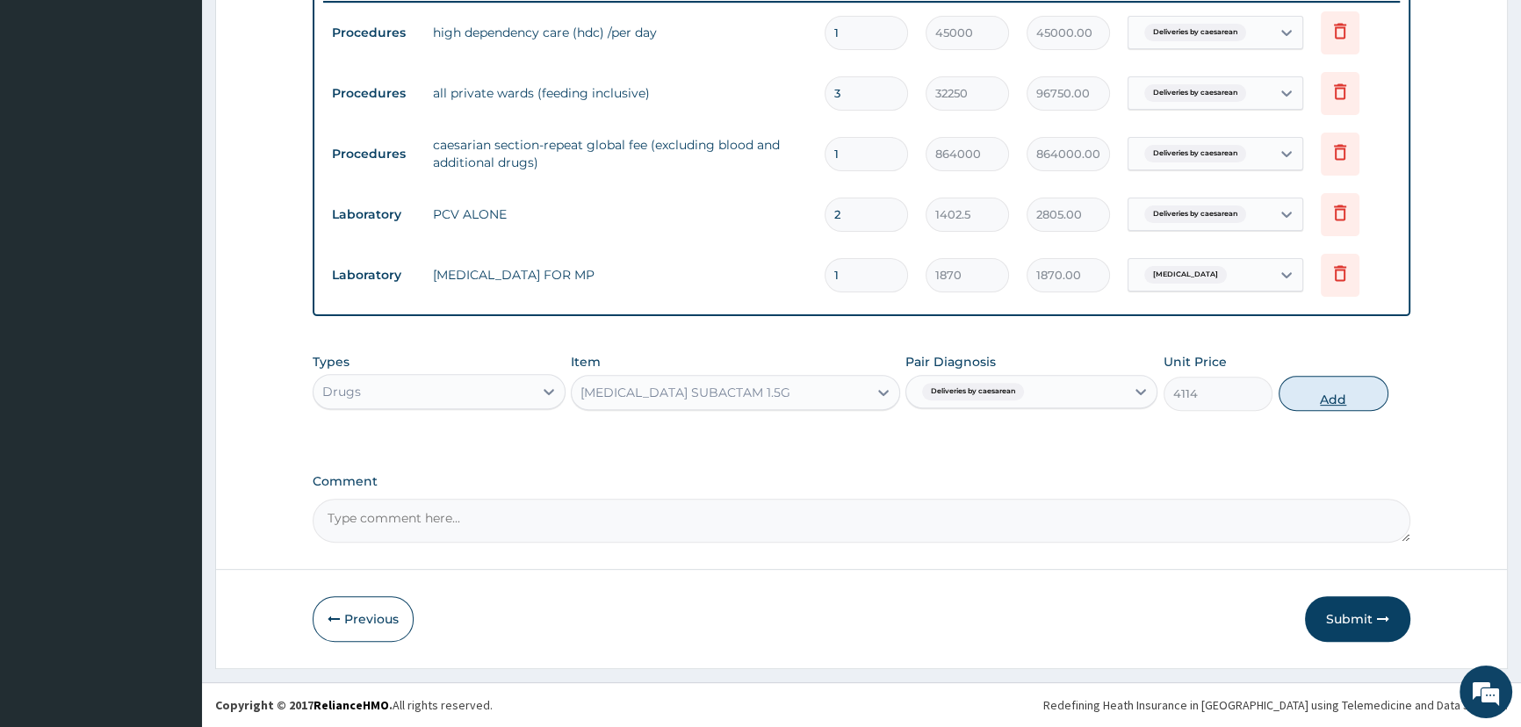
click at [1332, 405] on button "Add" at bounding box center [1333, 393] width 110 height 35
type input "0"
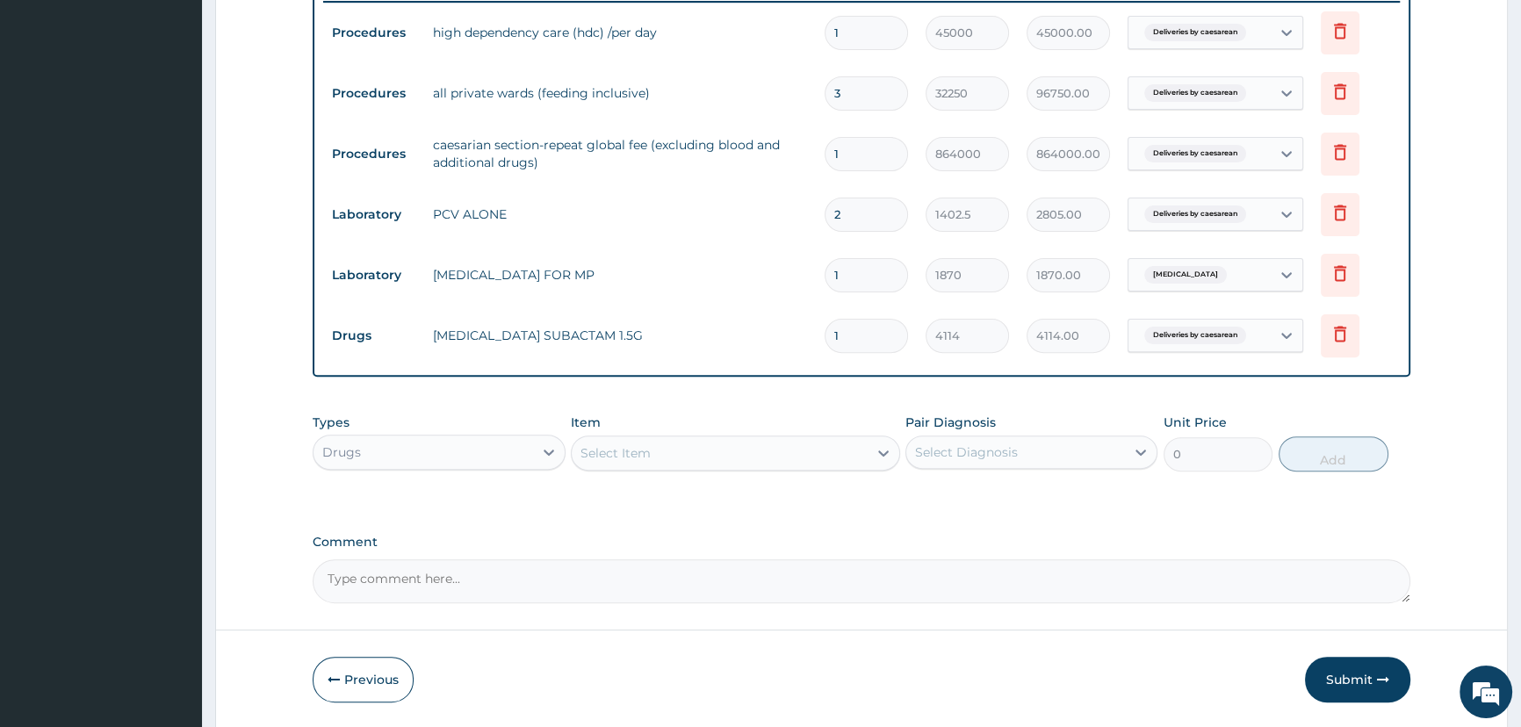
click at [682, 465] on div "Select Item" at bounding box center [720, 453] width 296 height 28
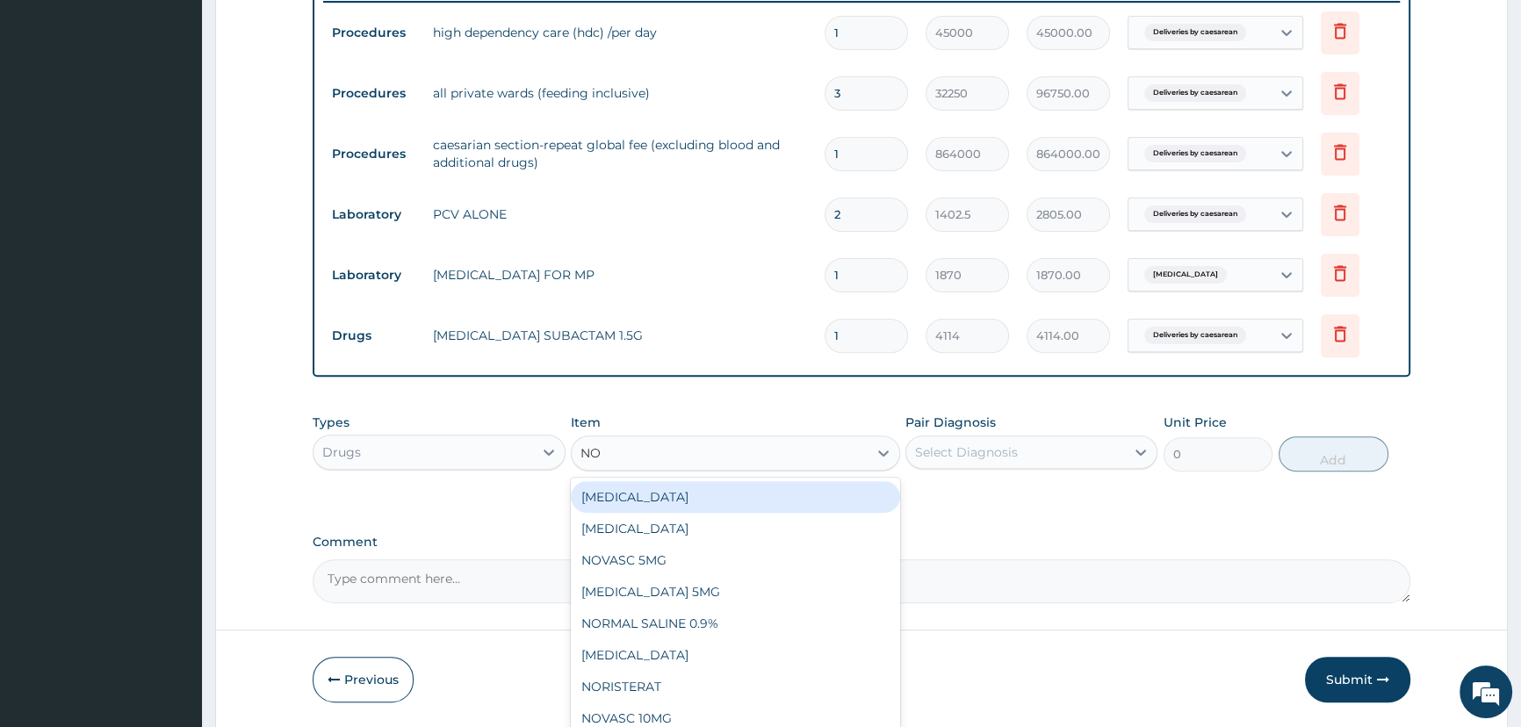
type input "NOR"
click at [697, 495] on div "NORMAL SALINE 0.9%" at bounding box center [735, 497] width 329 height 32
type input "2921.875"
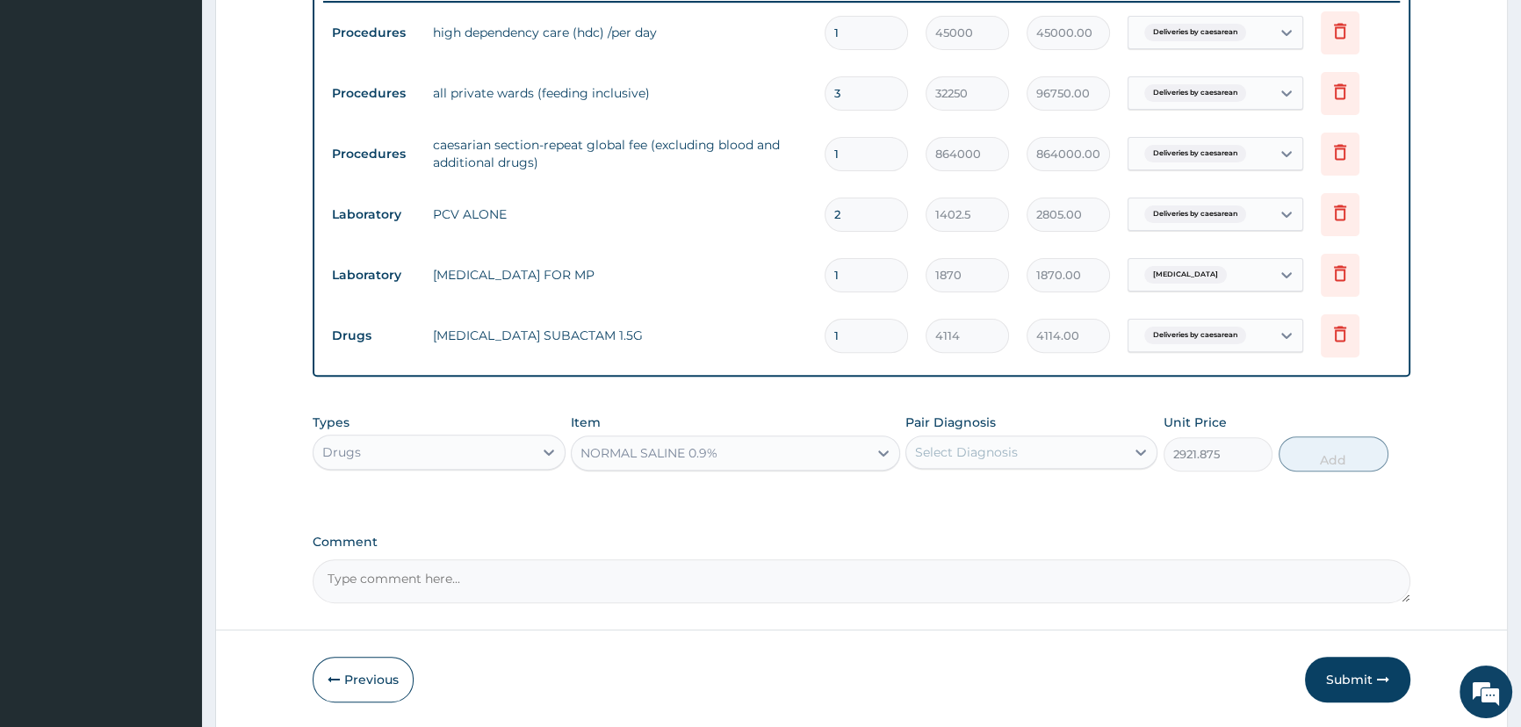
click at [1011, 450] on div "Select Diagnosis" at bounding box center [966, 452] width 103 height 18
click at [1002, 496] on label "Deliveries by caesarean" at bounding box center [1009, 495] width 150 height 18
checkbox input "true"
click at [1352, 464] on button "Add" at bounding box center [1333, 453] width 110 height 35
type input "0"
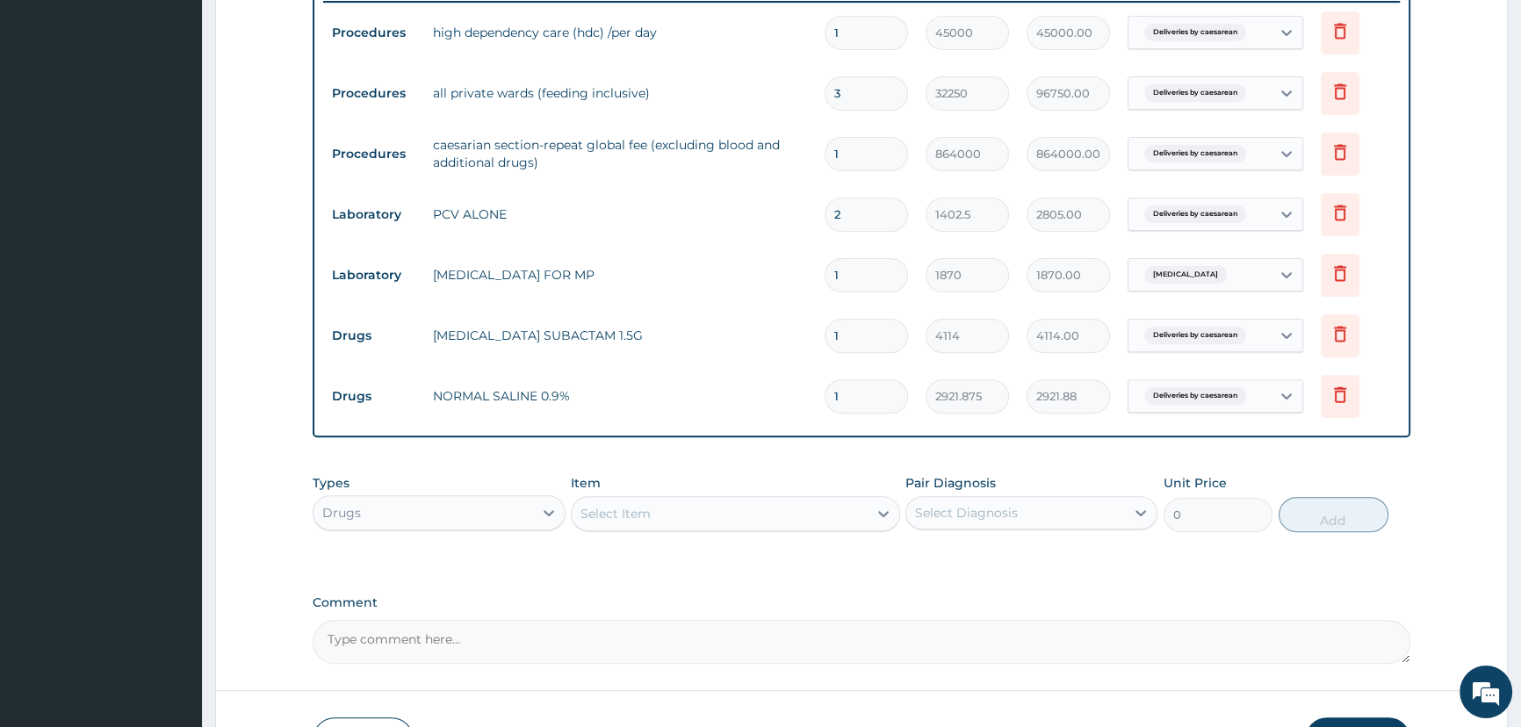
type input "0.00"
type input "7"
type input "20453.13"
type input "7"
click at [617, 517] on div "Select Item" at bounding box center [615, 514] width 70 height 18
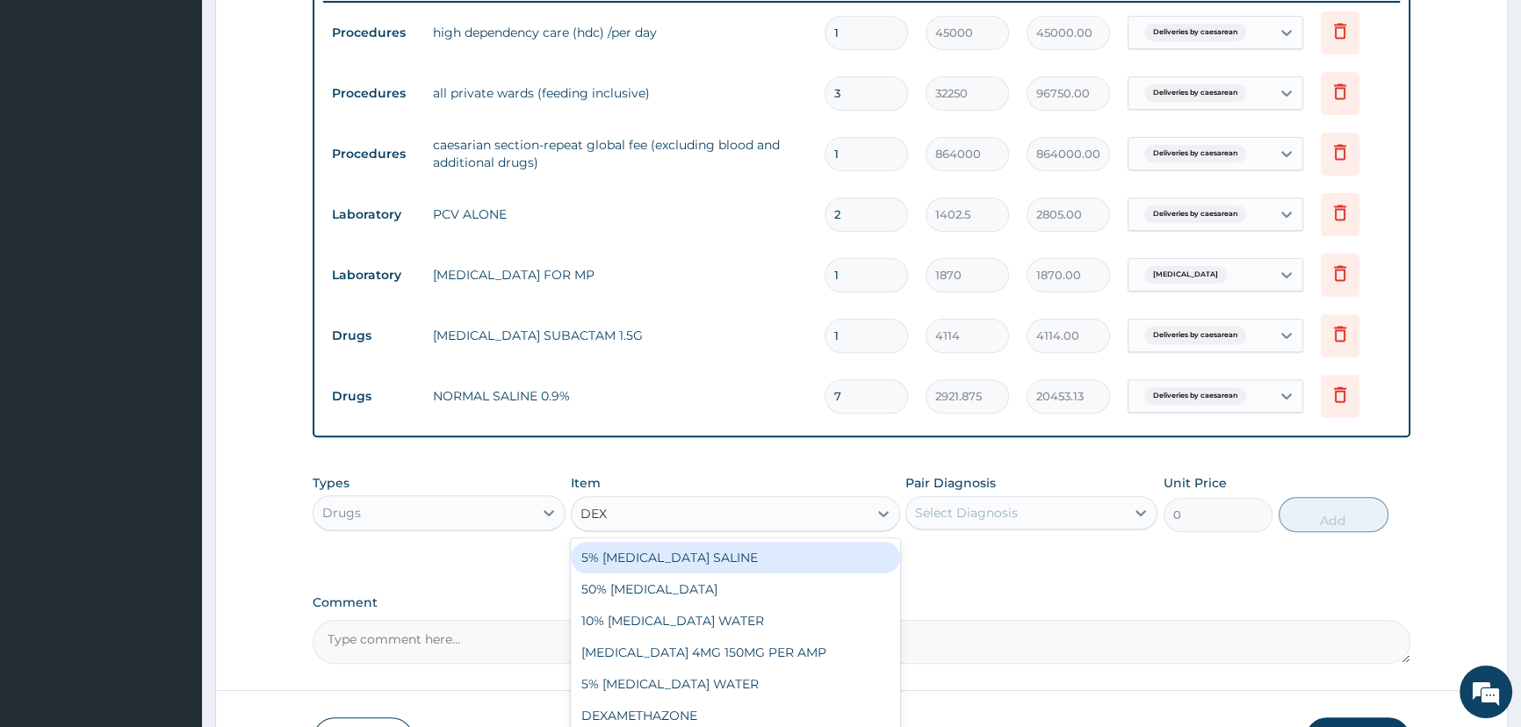
type input "DEXT"
click at [687, 563] on div "5% DEXTROSE SALINE" at bounding box center [735, 558] width 329 height 32
type input "2921.875"
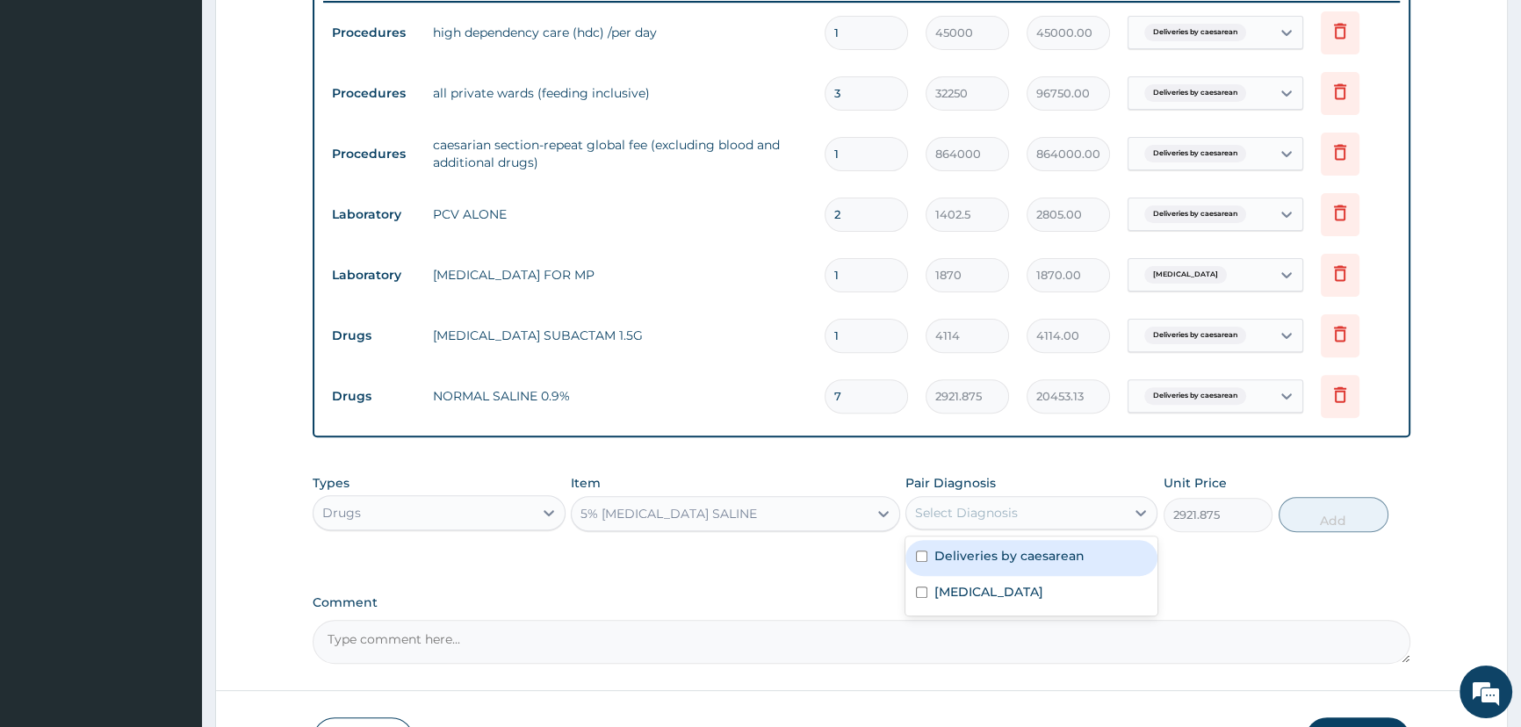
click at [1059, 514] on div "Select Diagnosis" at bounding box center [1015, 513] width 219 height 28
click at [1021, 554] on label "Deliveries by caesarean" at bounding box center [1009, 556] width 150 height 18
checkbox input "true"
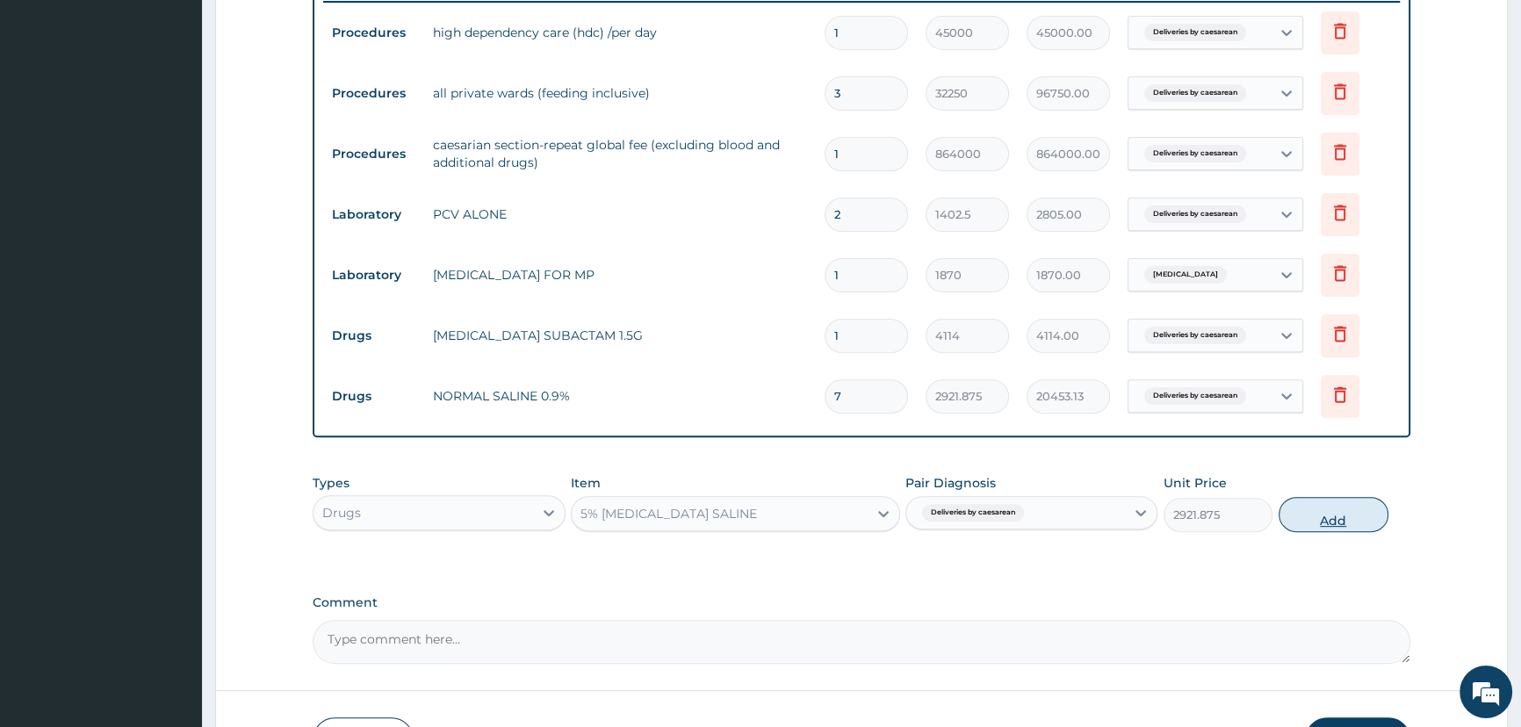
click at [1318, 519] on button "Add" at bounding box center [1333, 514] width 110 height 35
type input "0"
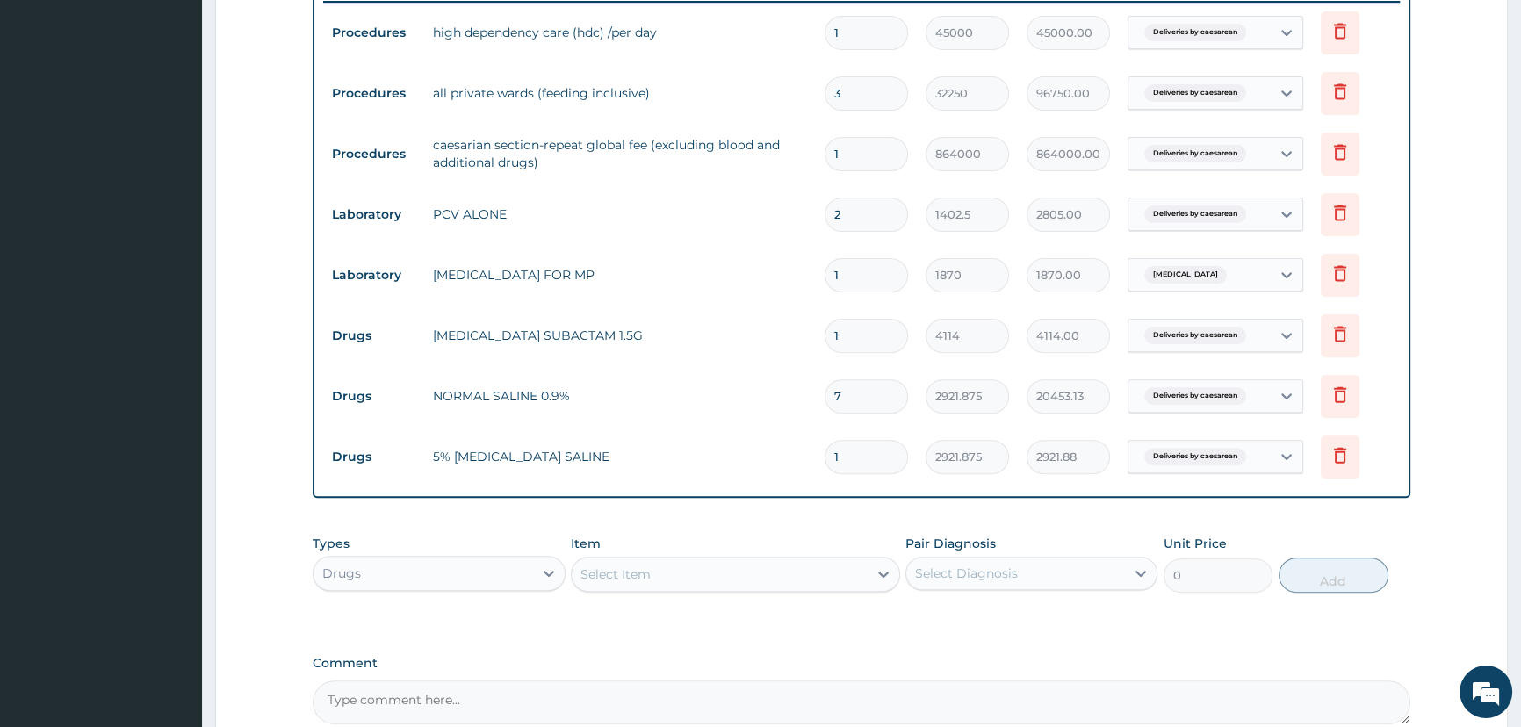
type input "0.00"
type input "5"
type input "14609.38"
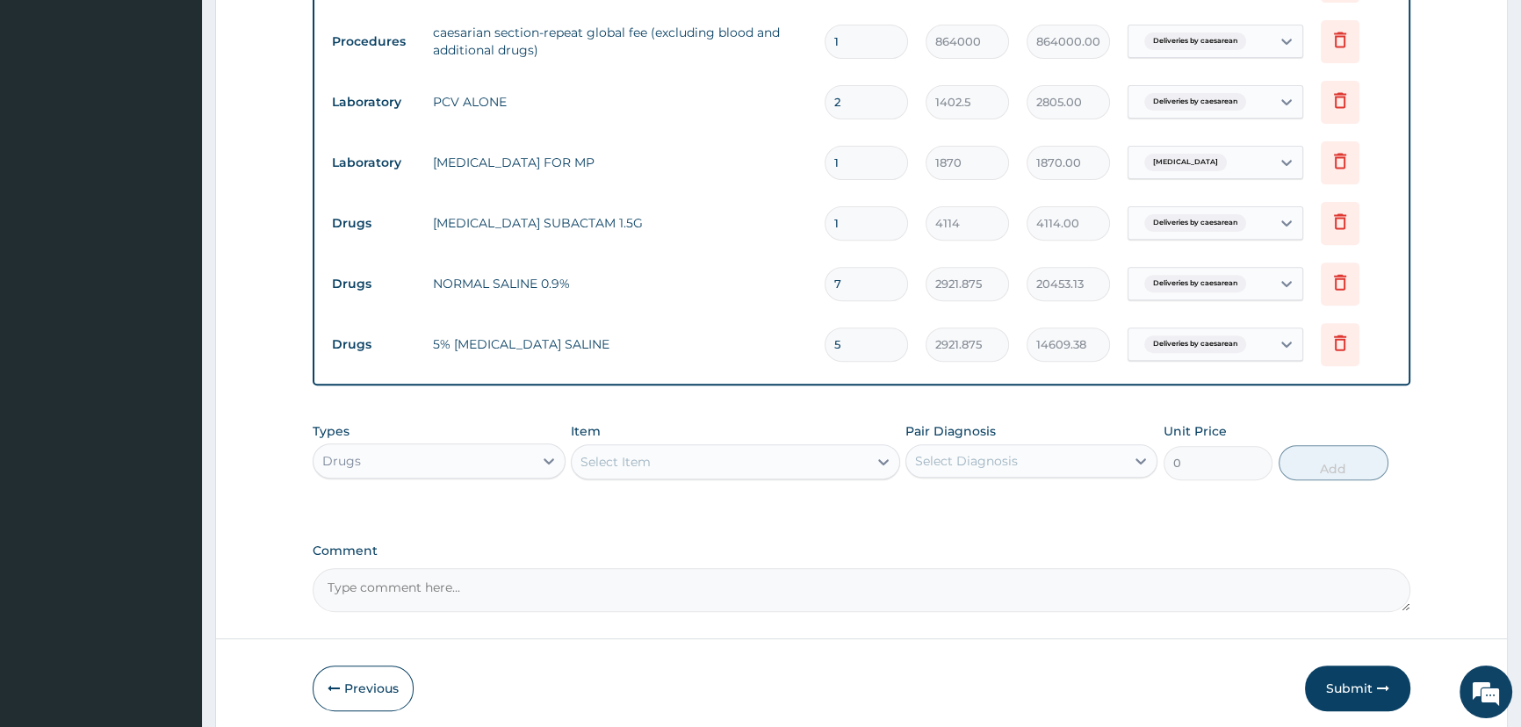
scroll to position [858, 0]
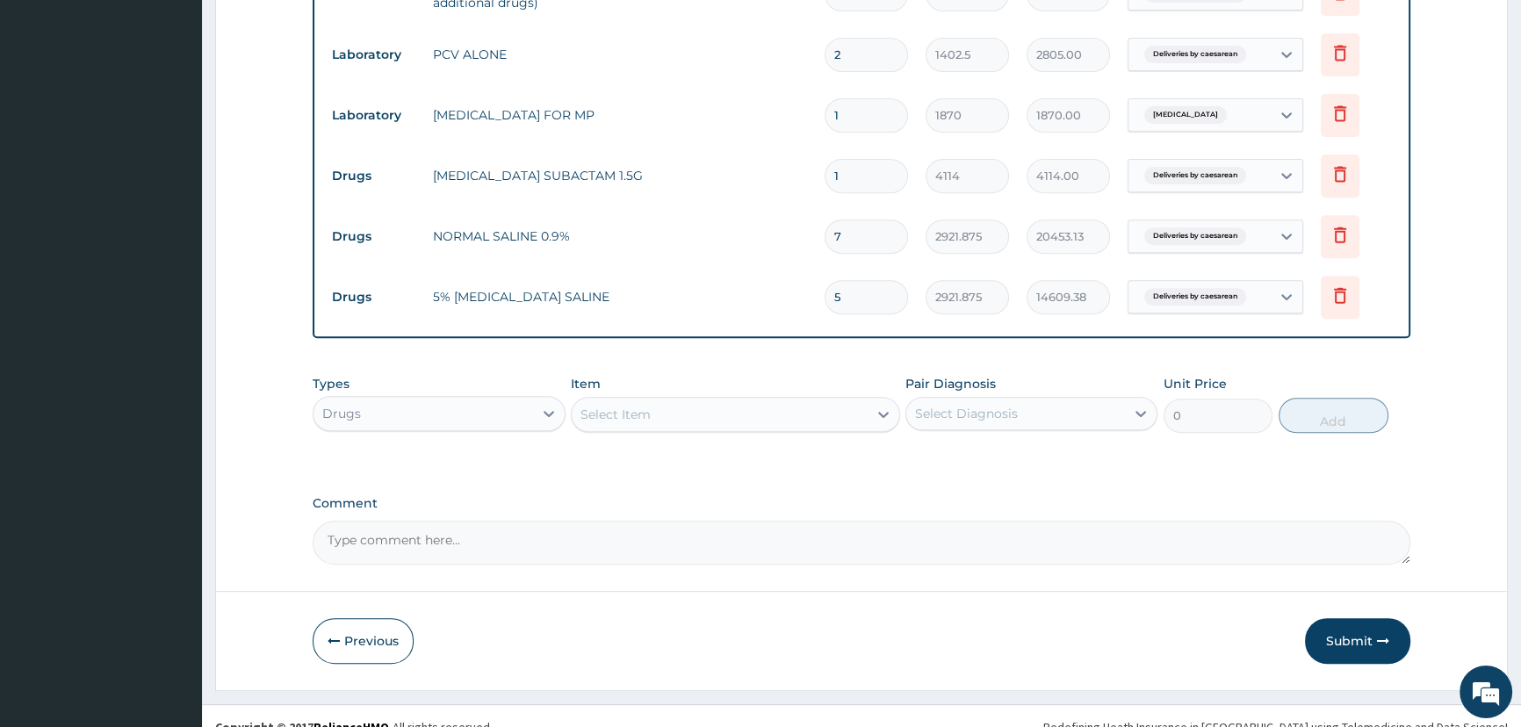
type input "5"
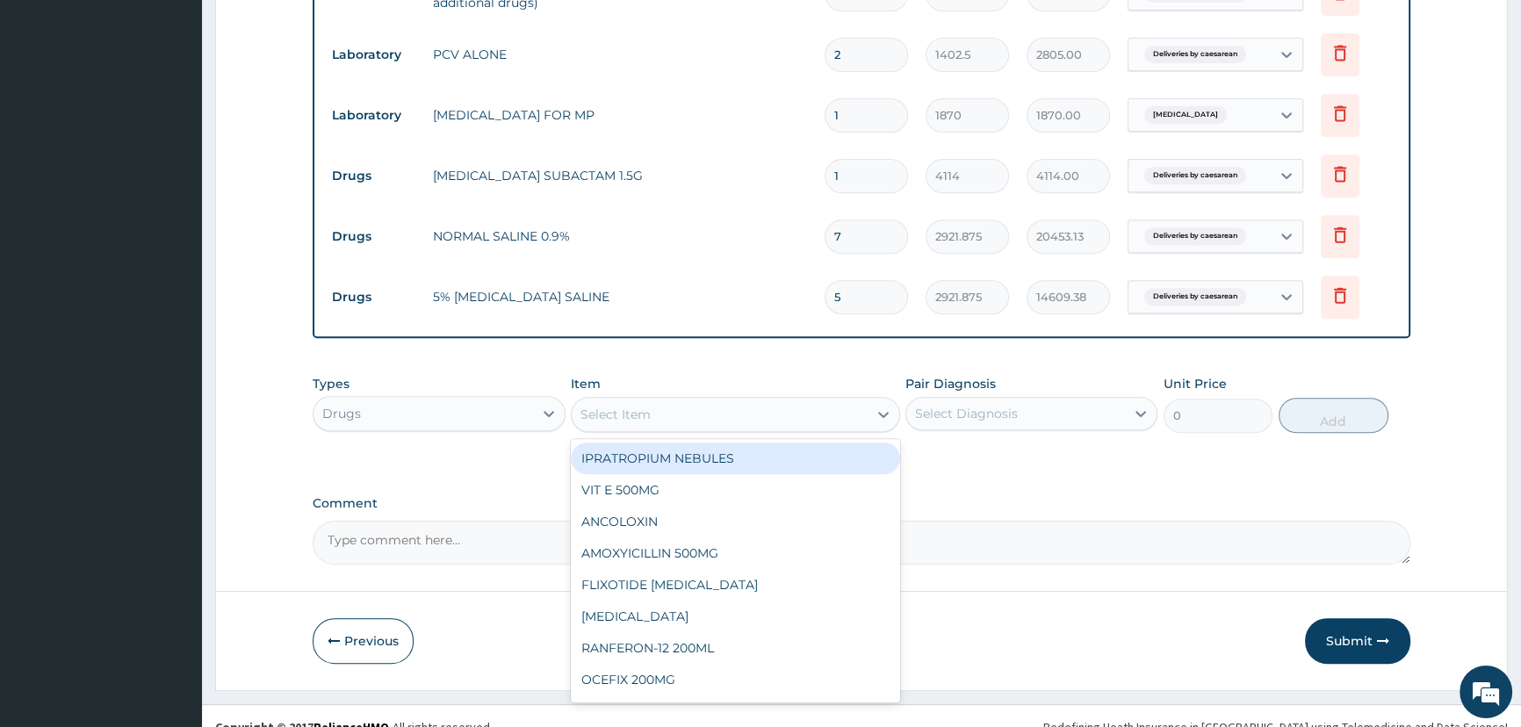
click at [705, 416] on div "Select Item" at bounding box center [720, 414] width 296 height 28
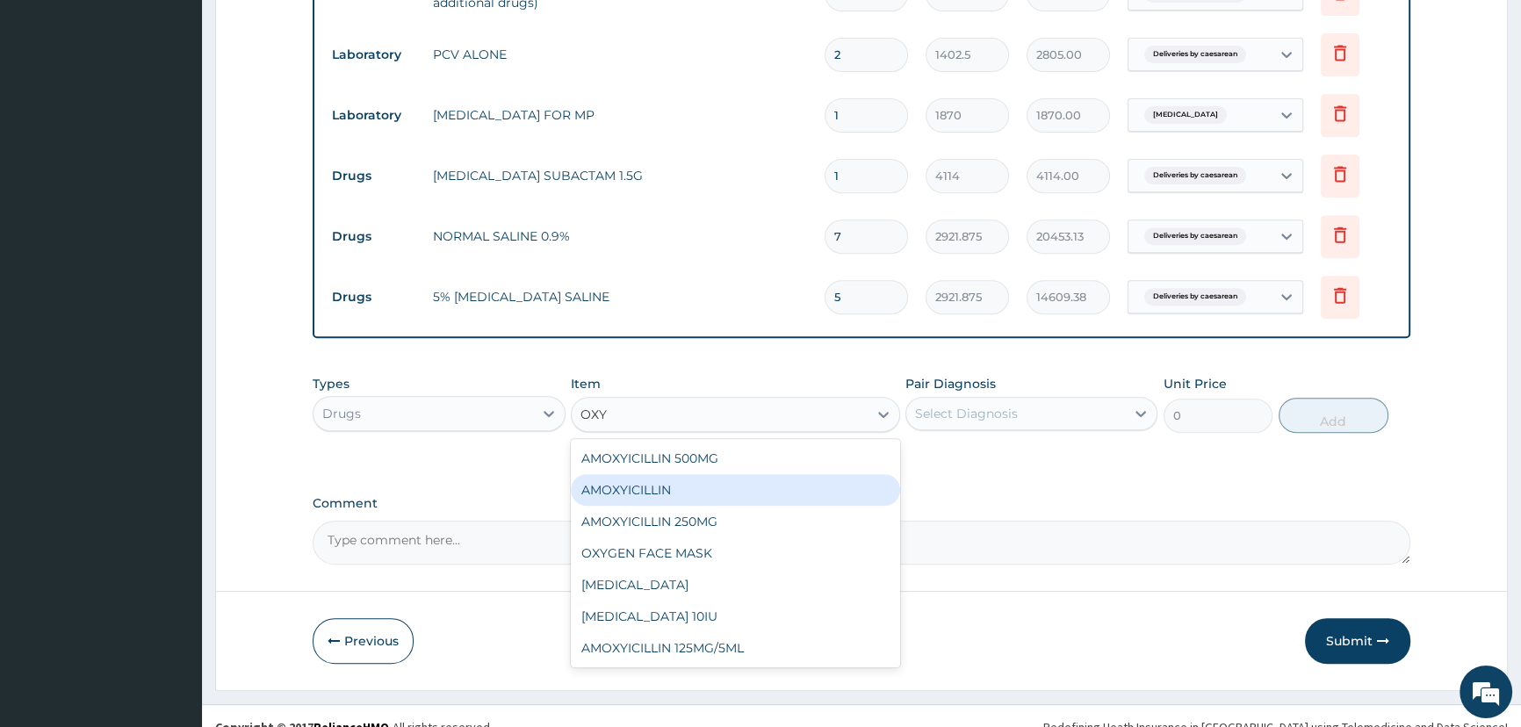
type input "OXYT"
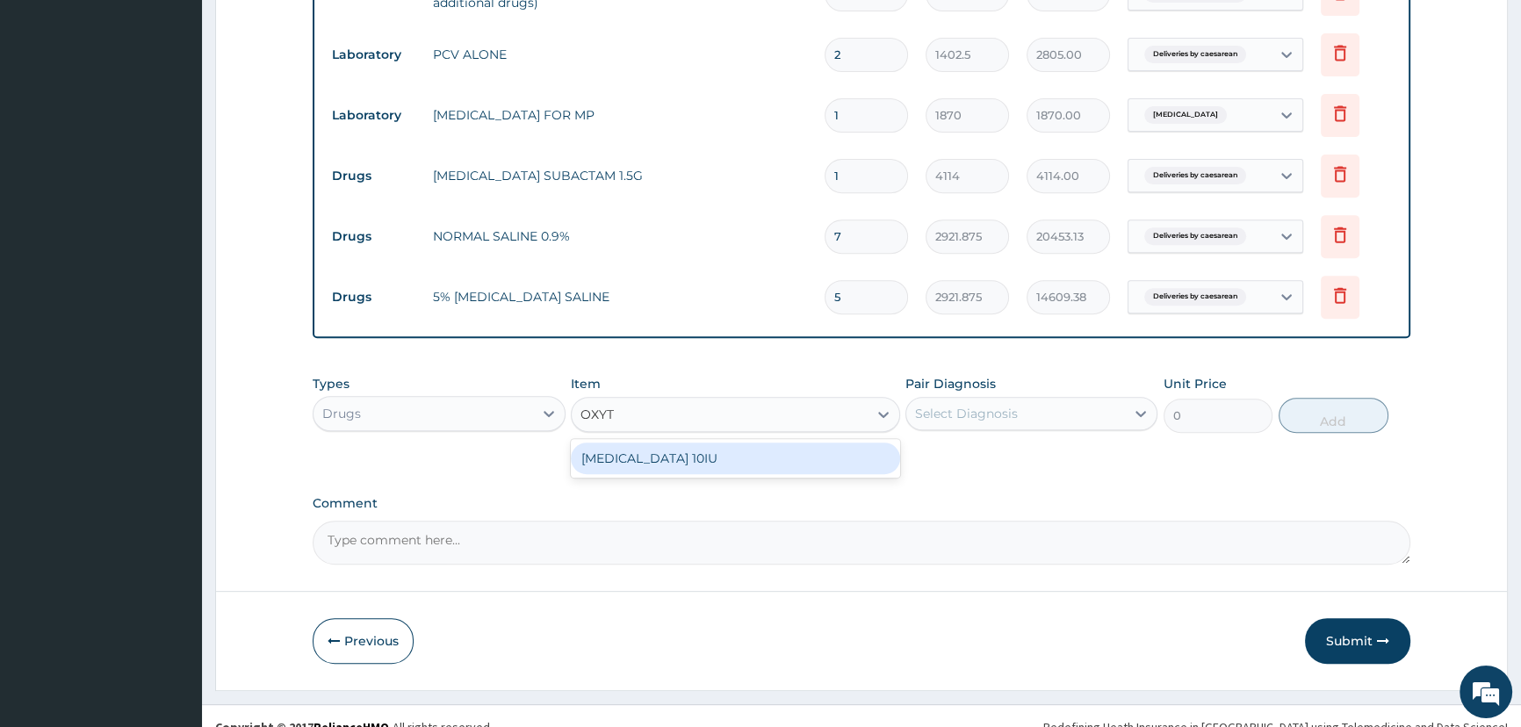
click at [701, 459] on div "OXYTOCIN 10IU" at bounding box center [735, 458] width 329 height 32
type input "584.375"
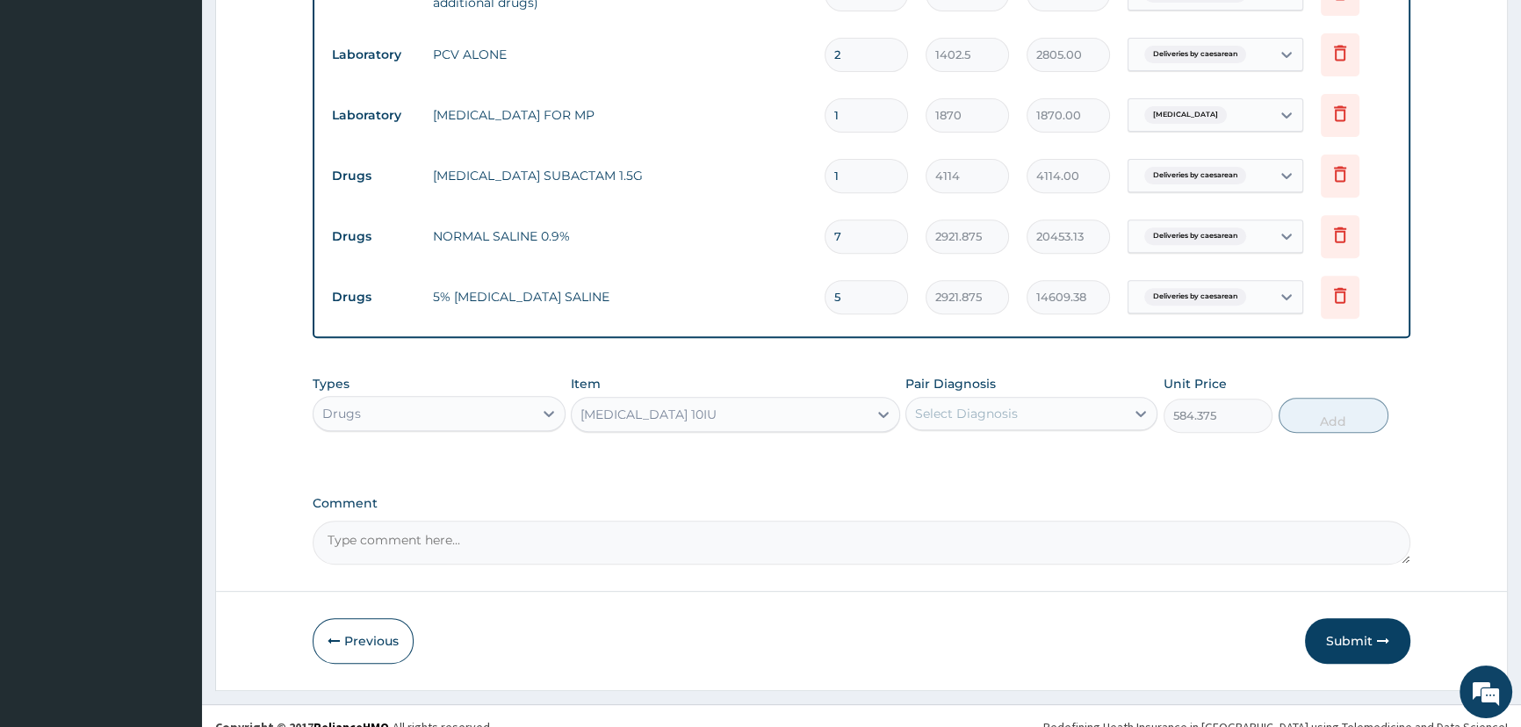
click at [1054, 415] on div "Select Diagnosis" at bounding box center [1015, 413] width 219 height 28
click at [1049, 456] on label "Deliveries by caesarean" at bounding box center [1009, 457] width 150 height 18
checkbox input "true"
click at [1338, 423] on button "Add" at bounding box center [1333, 415] width 110 height 35
type input "0"
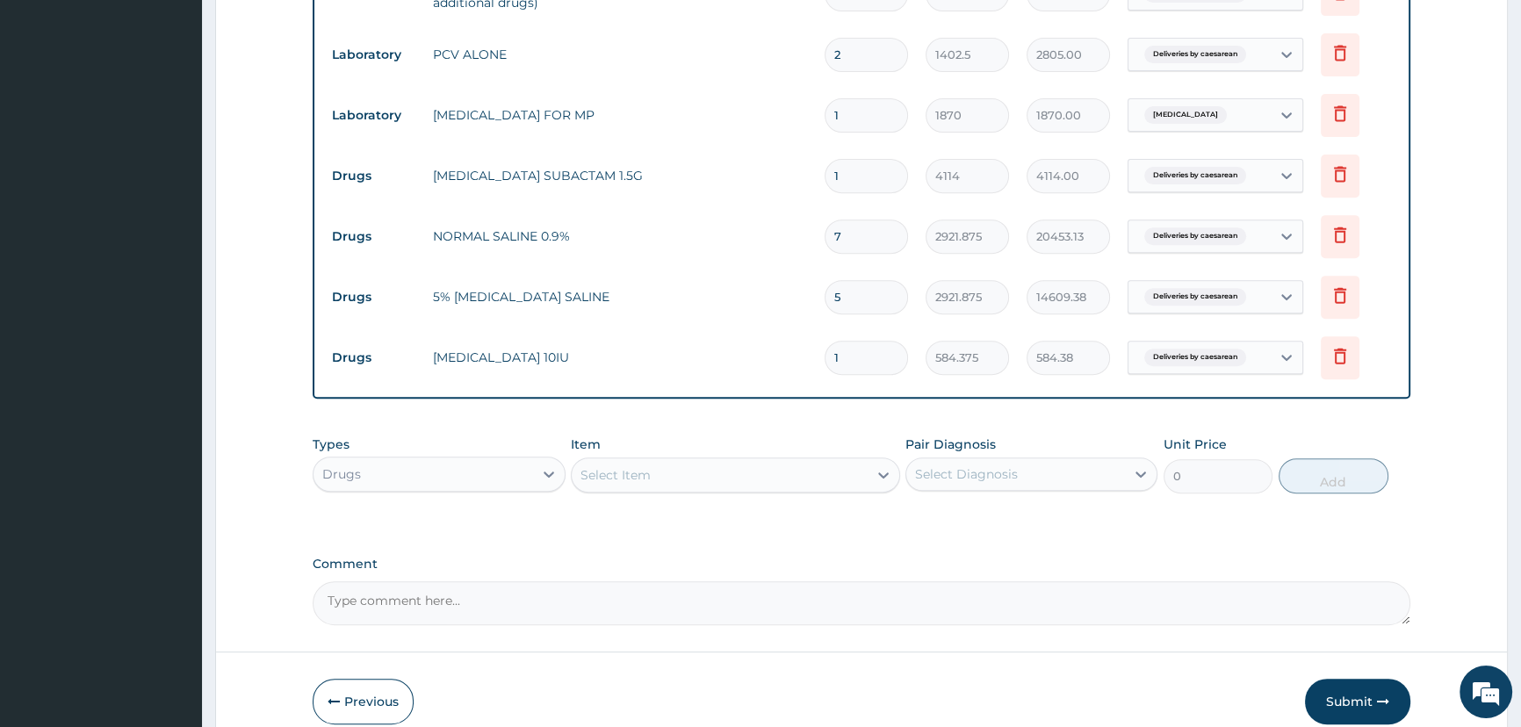
type input "0.00"
type input "5"
type input "2921.88"
type input "5"
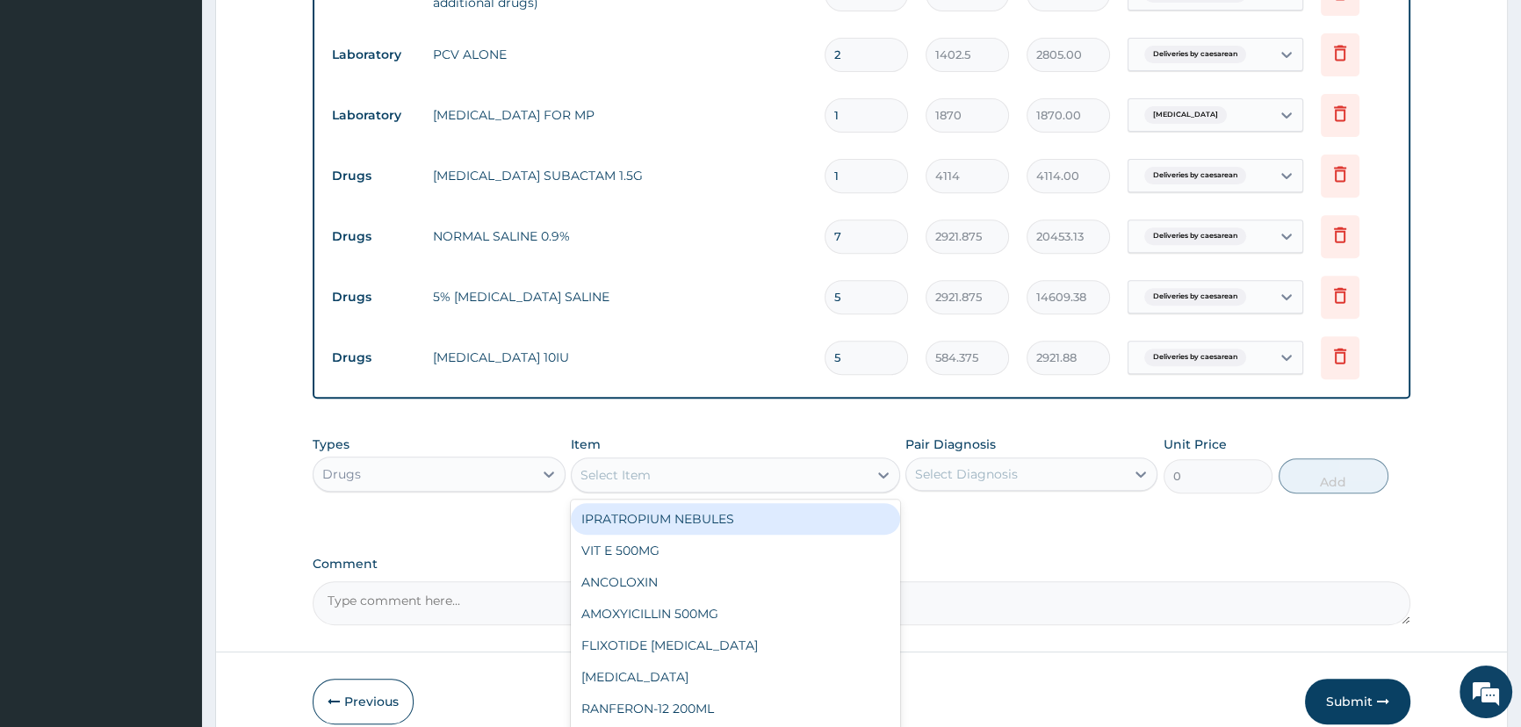
click at [606, 478] on div "Select Item" at bounding box center [615, 475] width 70 height 18
type input "DEXT"
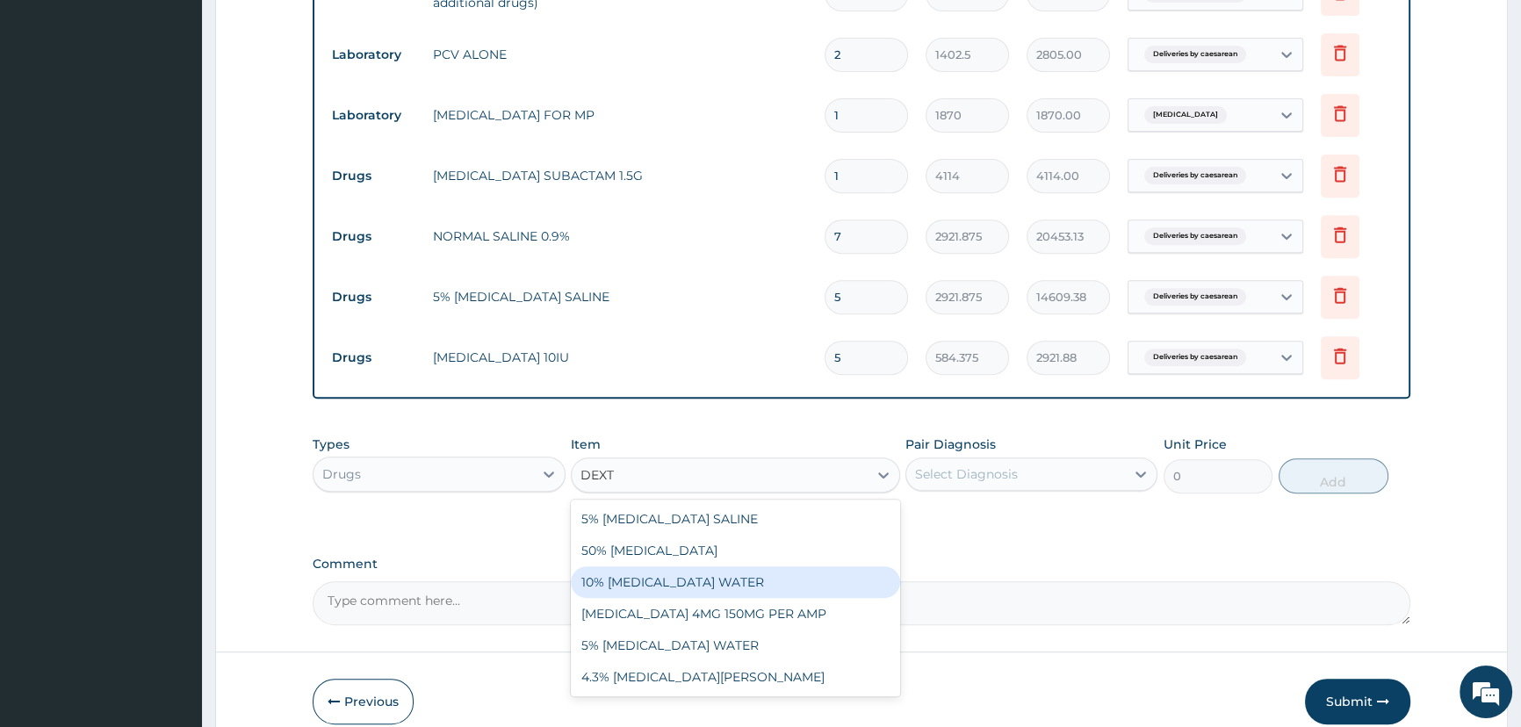
click at [709, 586] on div "10% DEXTROSE WATER" at bounding box center [735, 582] width 329 height 32
type input "2921.875"
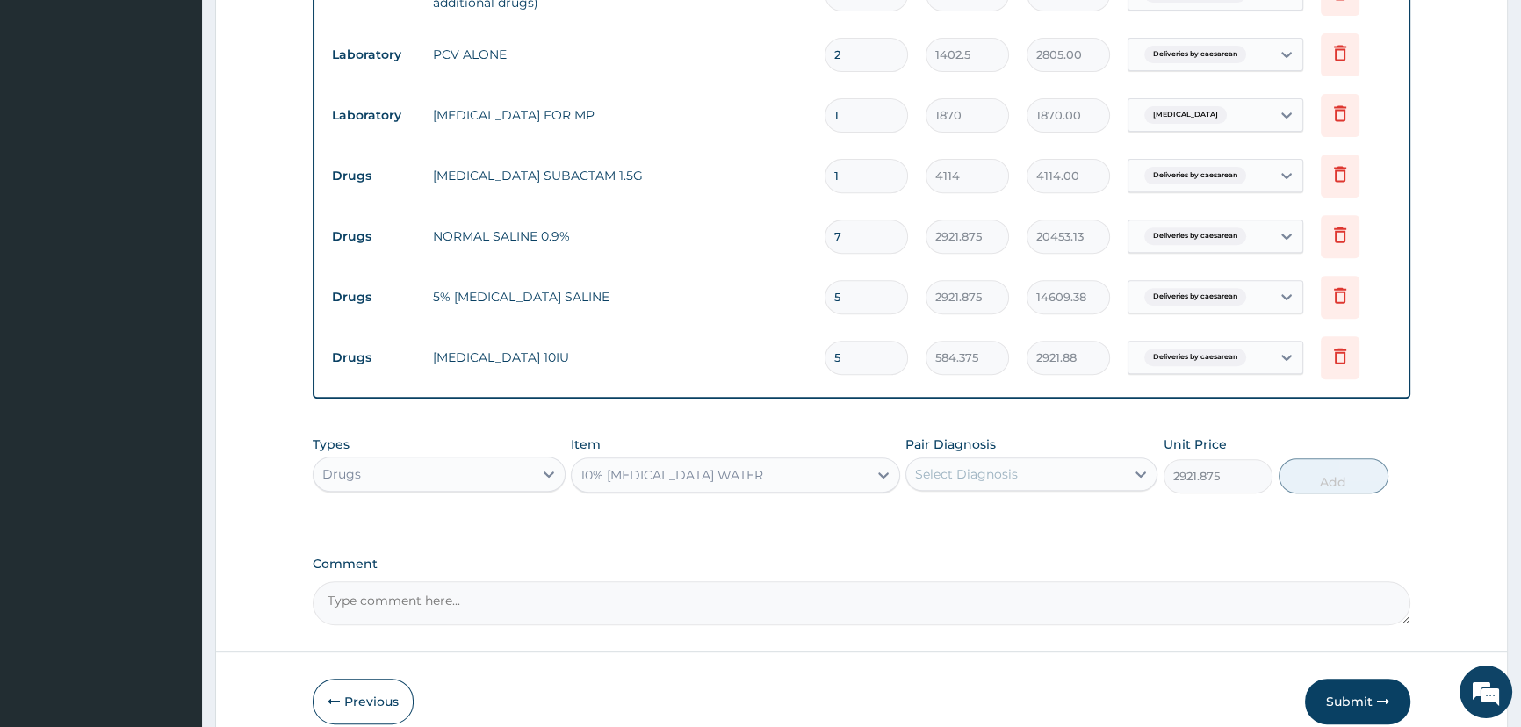
click at [1060, 476] on div "Select Diagnosis" at bounding box center [1015, 474] width 219 height 28
drag, startPoint x: 1023, startPoint y: 519, endPoint x: 1079, endPoint y: 527, distance: 56.7
click at [1025, 518] on label "Deliveries by caesarean" at bounding box center [1009, 517] width 150 height 18
checkbox input "true"
click at [1317, 477] on button "Add" at bounding box center [1333, 475] width 110 height 35
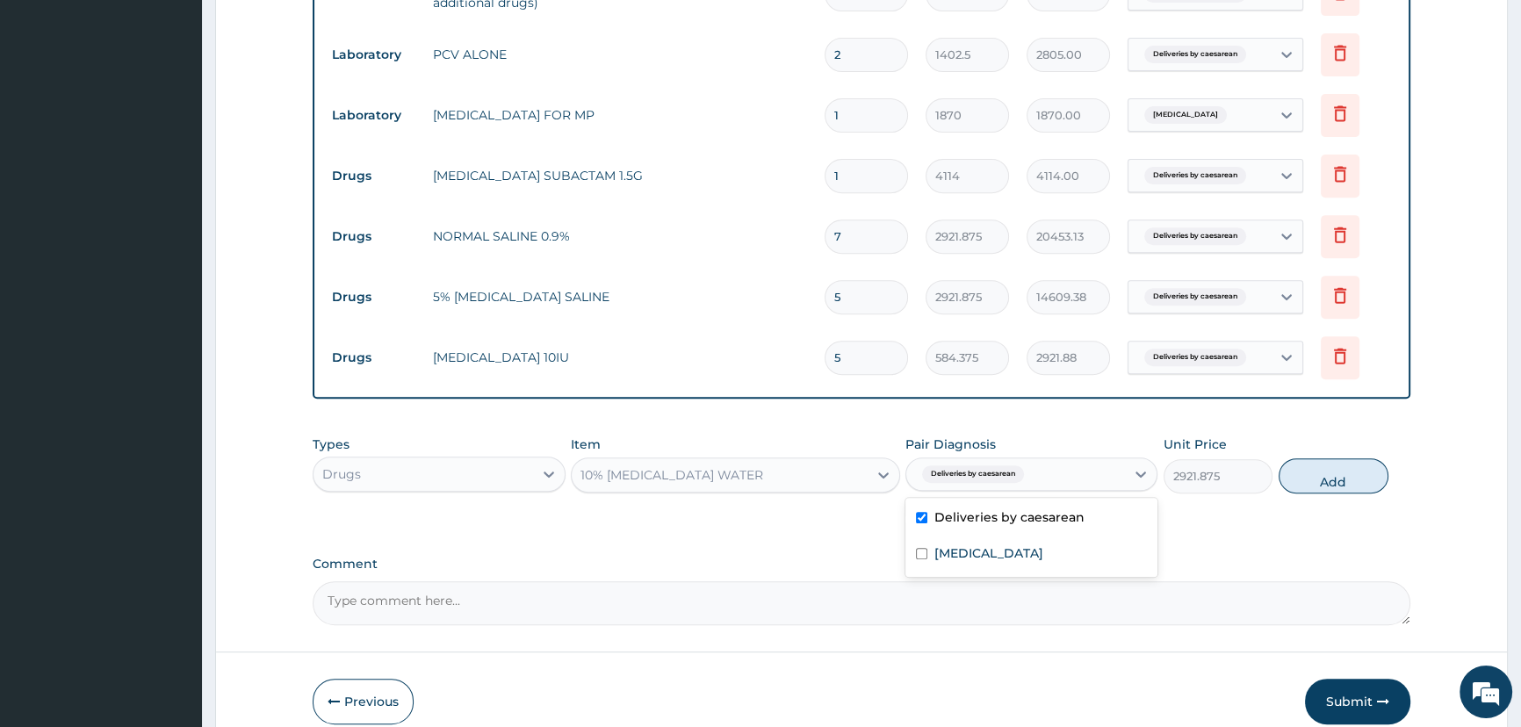
type input "0"
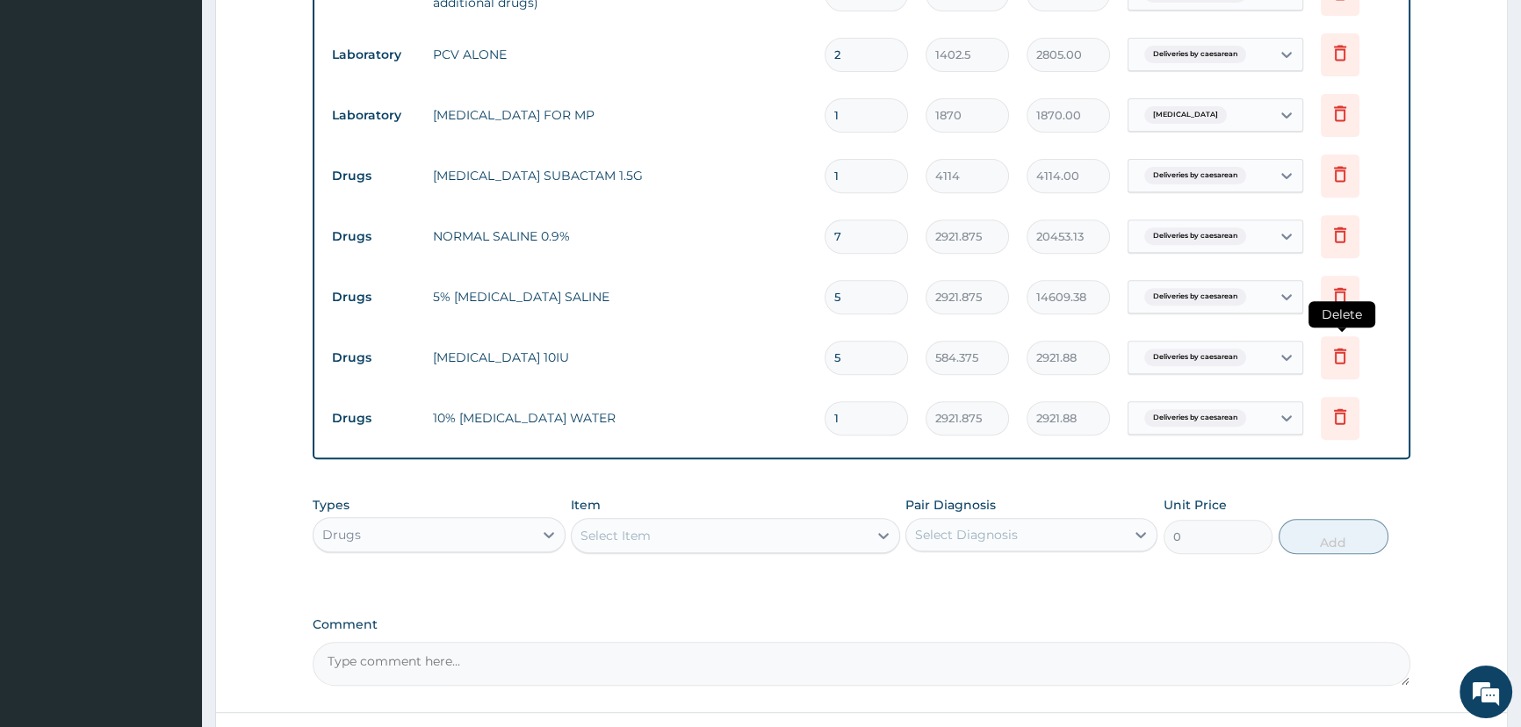
type input "0.00"
type input "3"
type input "8765.63"
type input "3"
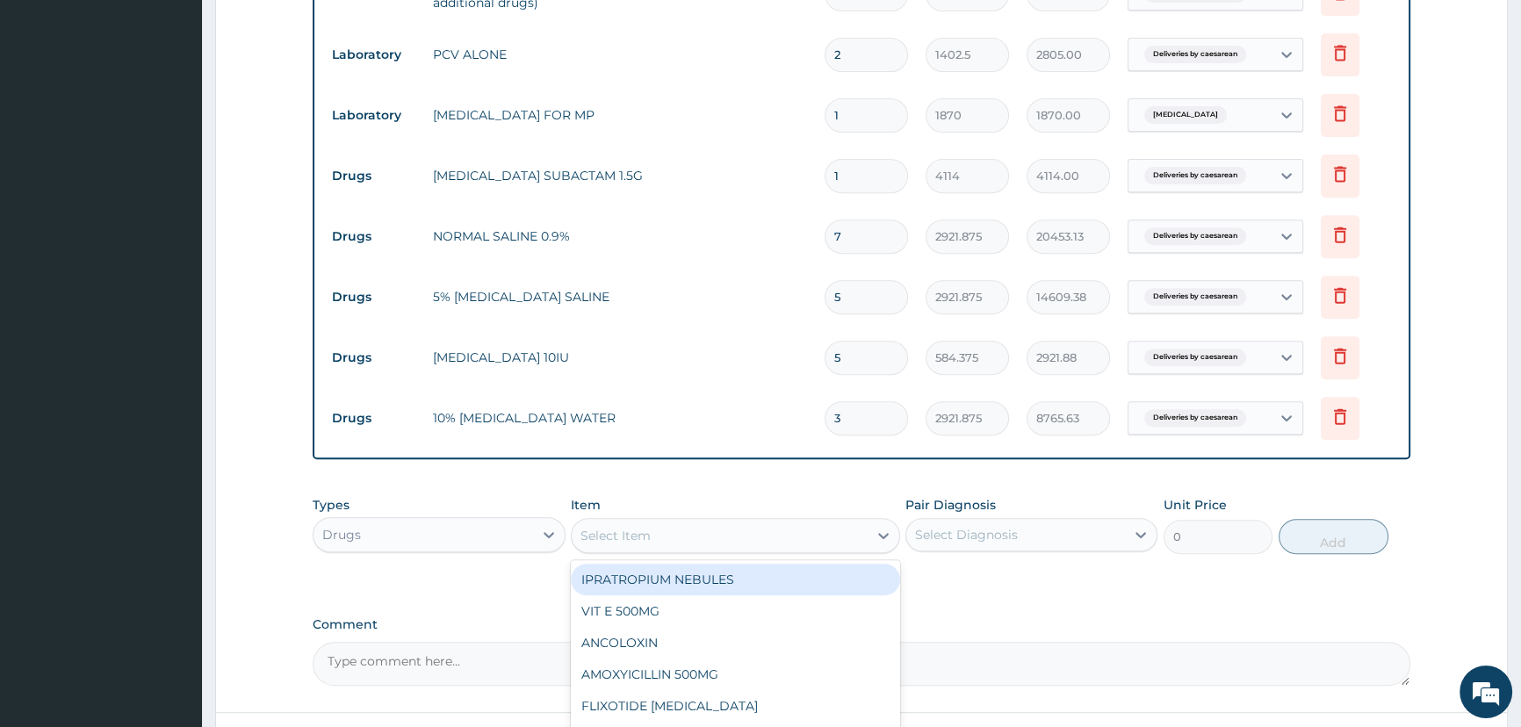
click at [680, 547] on div "Select Item" at bounding box center [720, 535] width 296 height 28
type input "CYT"
drag, startPoint x: 753, startPoint y: 568, endPoint x: 749, endPoint y: 583, distance: 15.6
click at [752, 568] on div "CYTOTEC PER TAB" at bounding box center [735, 580] width 329 height 32
type input "589.0499877929688"
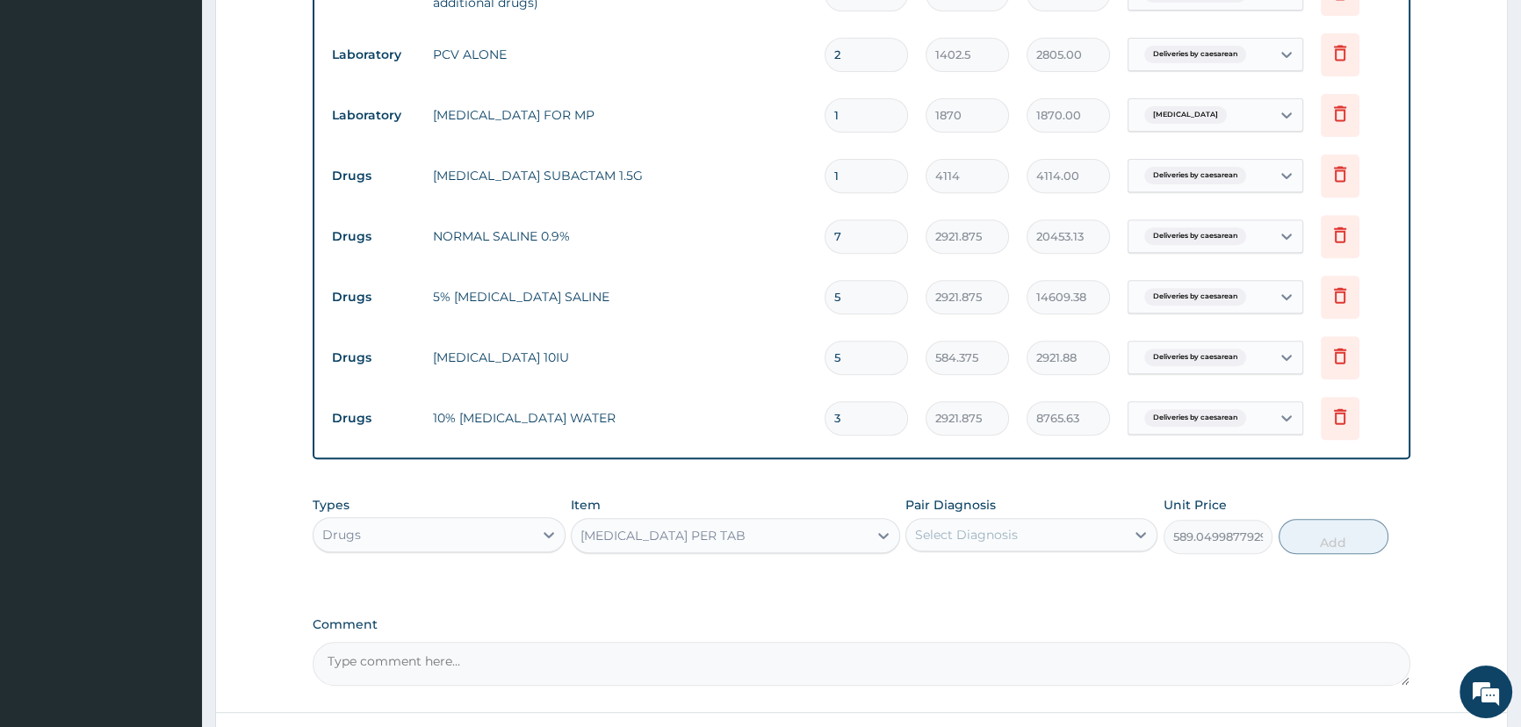
click at [1001, 528] on div "Select Diagnosis" at bounding box center [966, 535] width 103 height 18
drag, startPoint x: 1006, startPoint y: 578, endPoint x: 1199, endPoint y: 554, distance: 194.6
click at [1007, 578] on label "Deliveries by caesarean" at bounding box center [1009, 578] width 150 height 18
checkbox input "true"
click at [1333, 536] on button "Add" at bounding box center [1333, 536] width 110 height 35
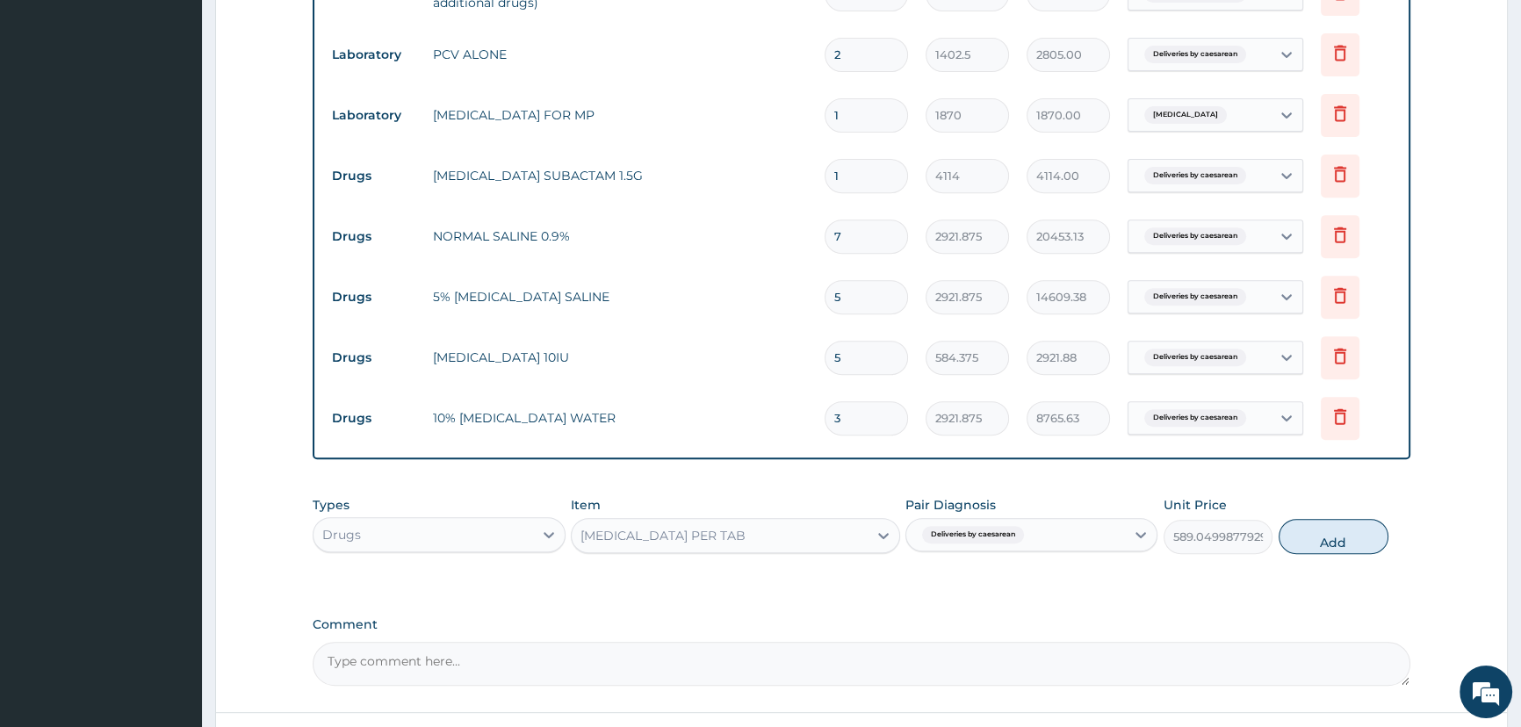
type input "0"
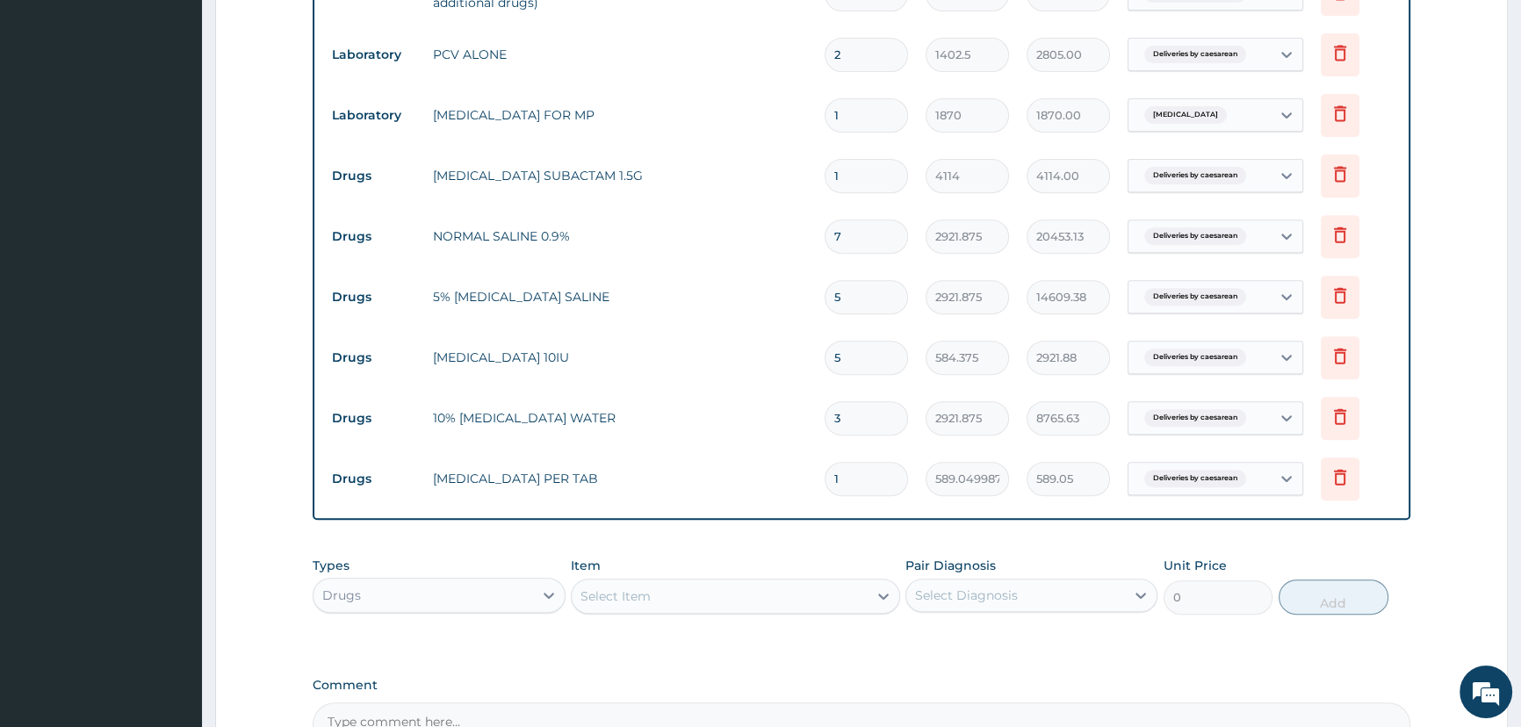
type input "0.00"
type input "3"
type input "1767.15"
type input "3"
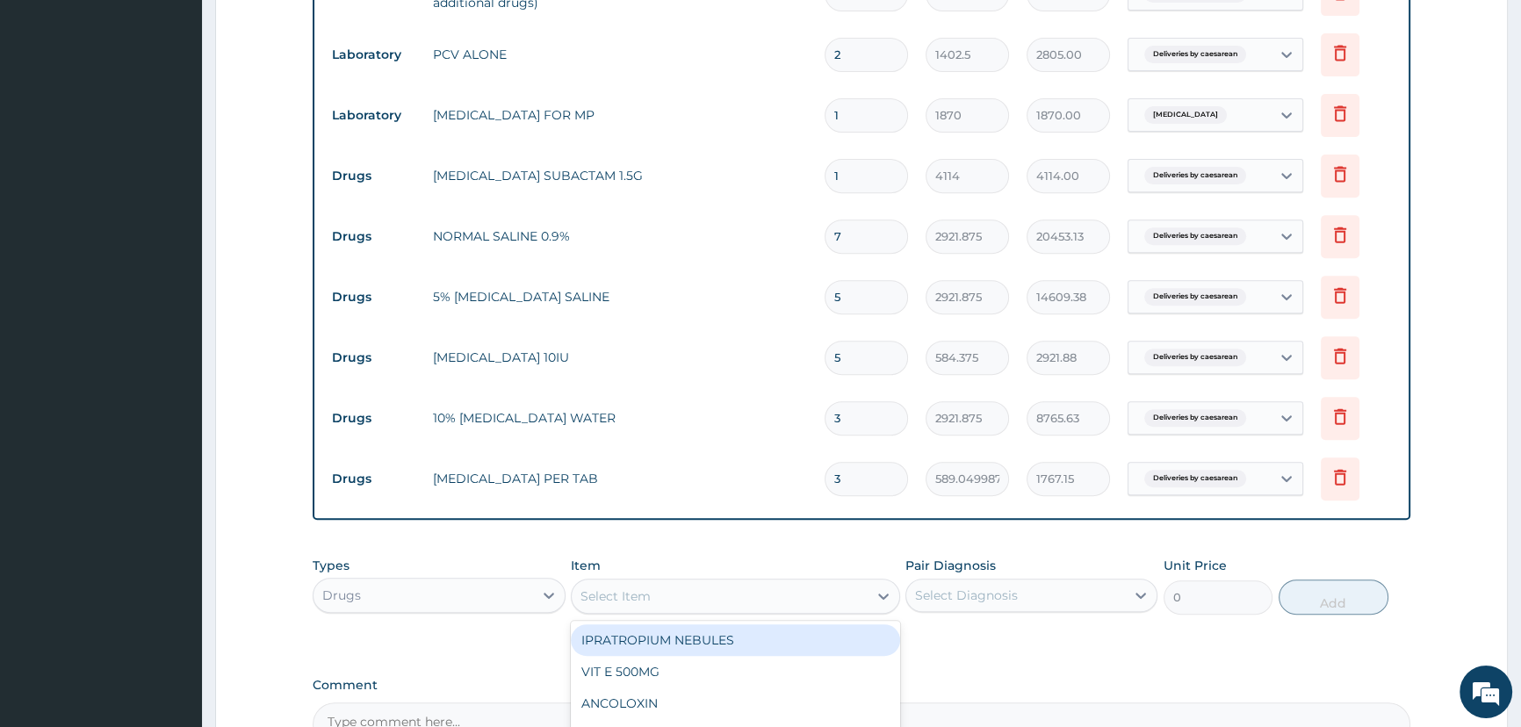
click at [644, 609] on div "Select Item" at bounding box center [720, 596] width 296 height 28
type input "MAXO"
click at [744, 646] on div "MAXOLON" at bounding box center [735, 640] width 329 height 32
type input "350.625"
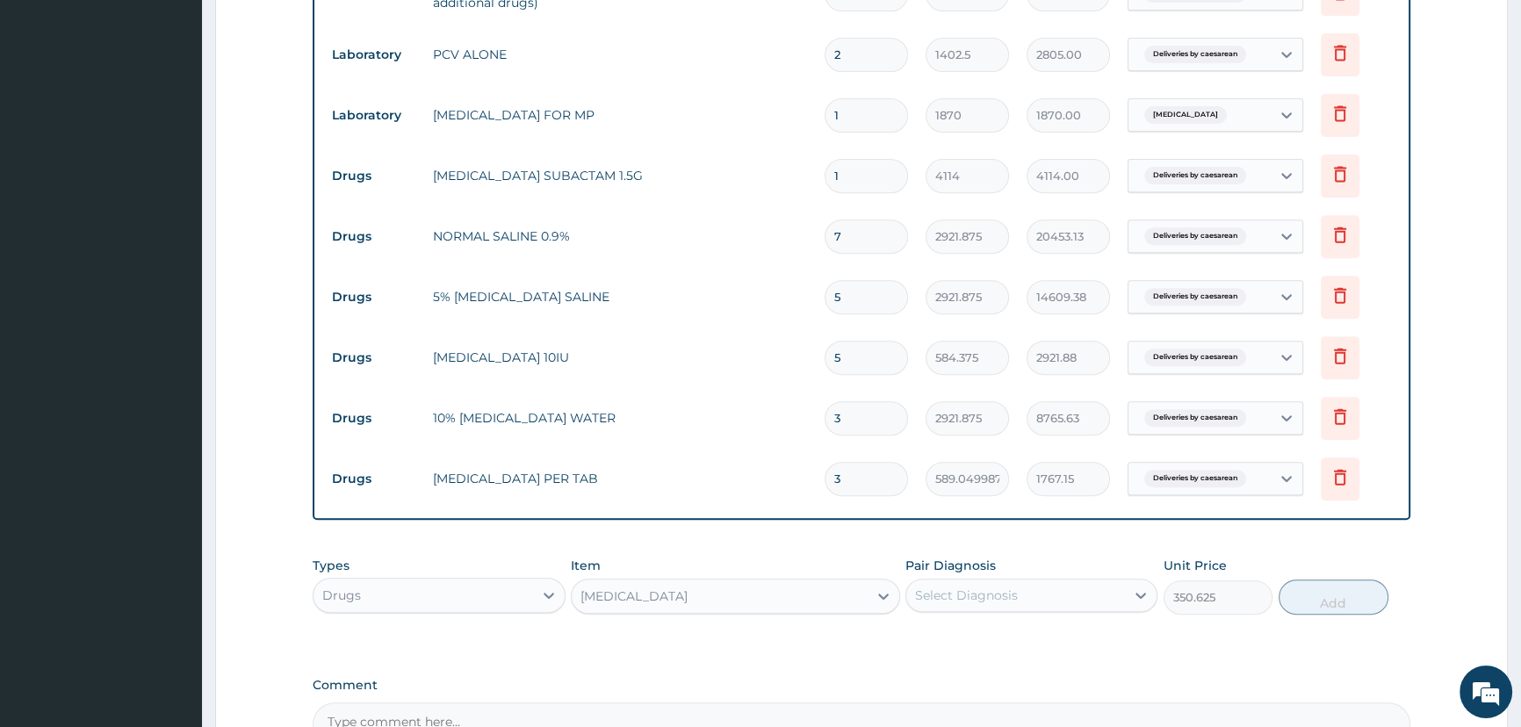
click at [965, 604] on div "Select Diagnosis" at bounding box center [966, 595] width 103 height 18
drag, startPoint x: 973, startPoint y: 644, endPoint x: 1150, endPoint y: 658, distance: 177.8
click at [975, 644] on label "Deliveries by caesarean" at bounding box center [1009, 638] width 150 height 18
checkbox input "true"
click at [1289, 600] on button "Add" at bounding box center [1333, 596] width 110 height 35
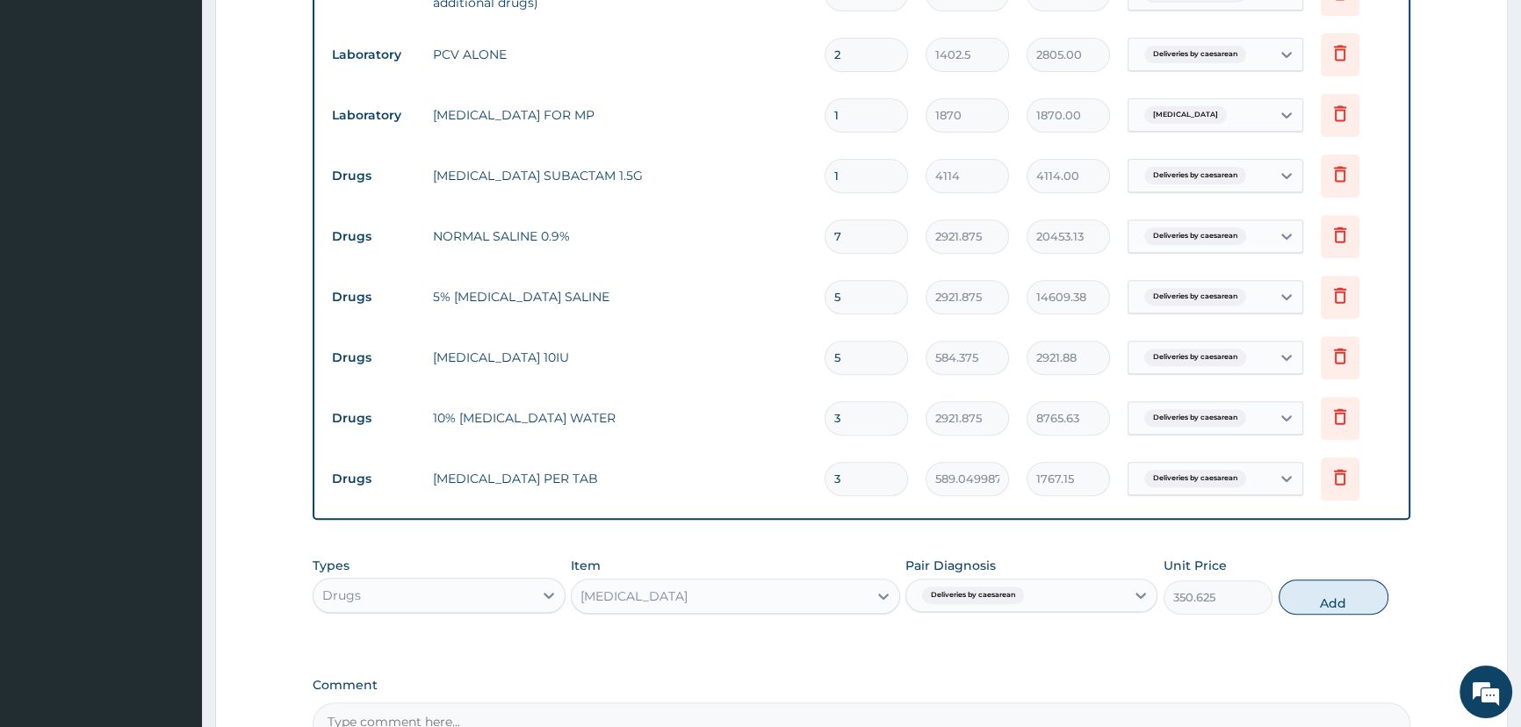
type input "0"
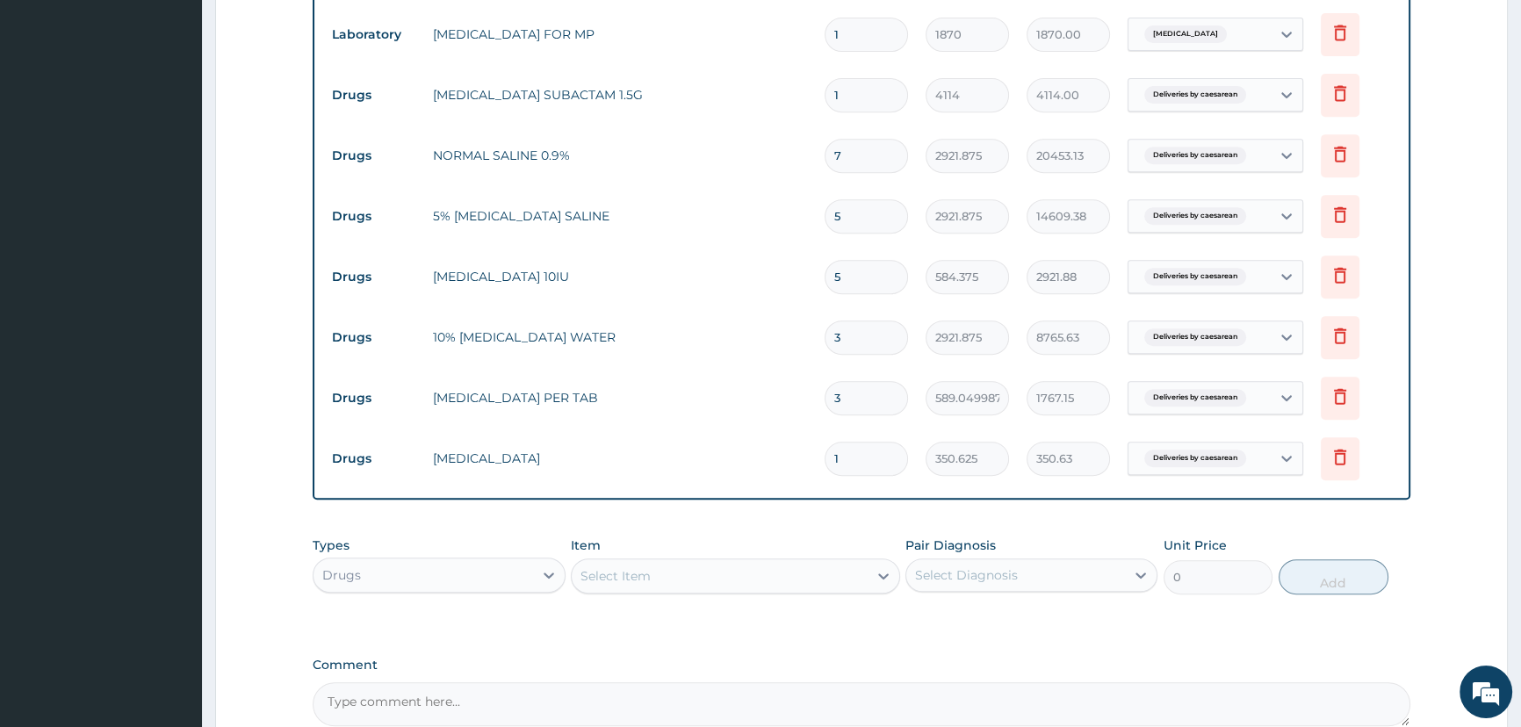
scroll to position [1097, 0]
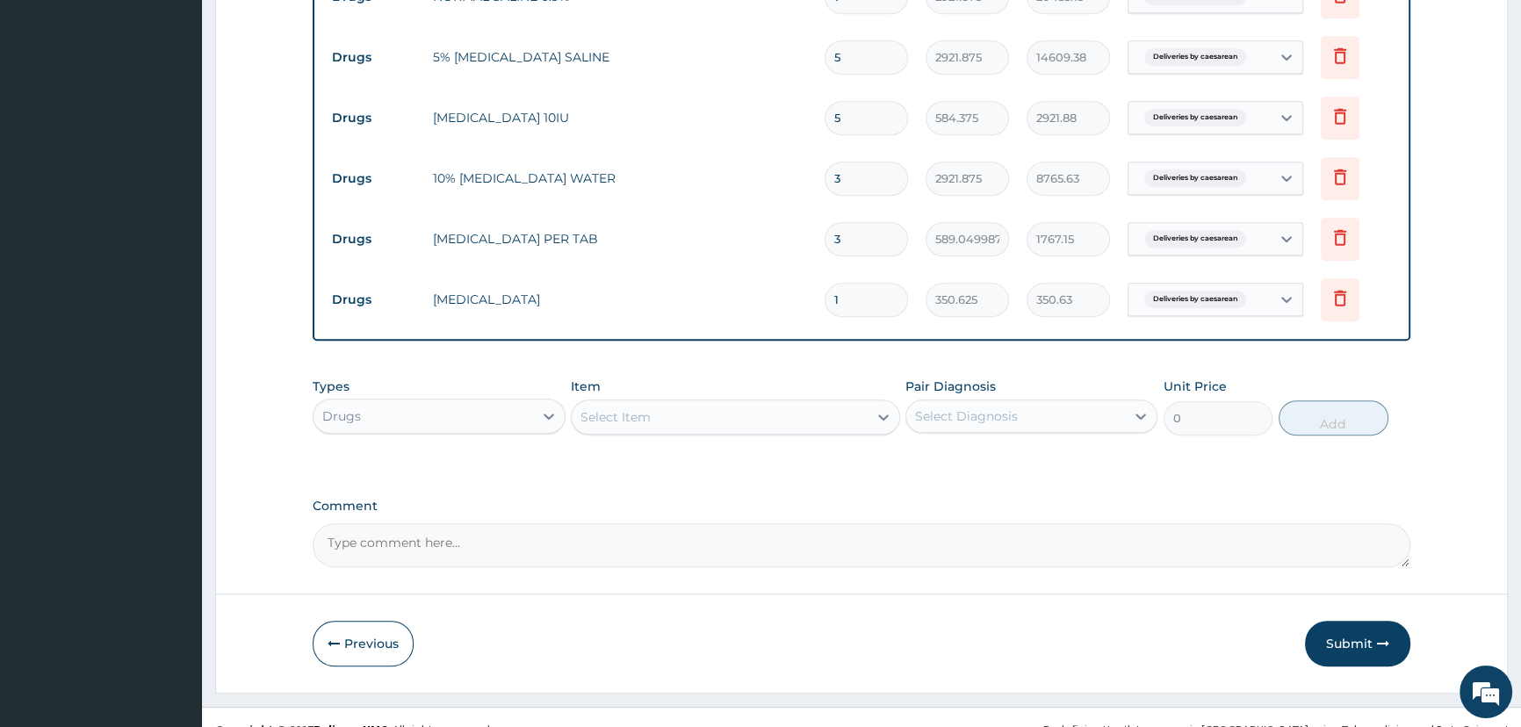
click at [683, 416] on div "Select Item" at bounding box center [720, 417] width 296 height 28
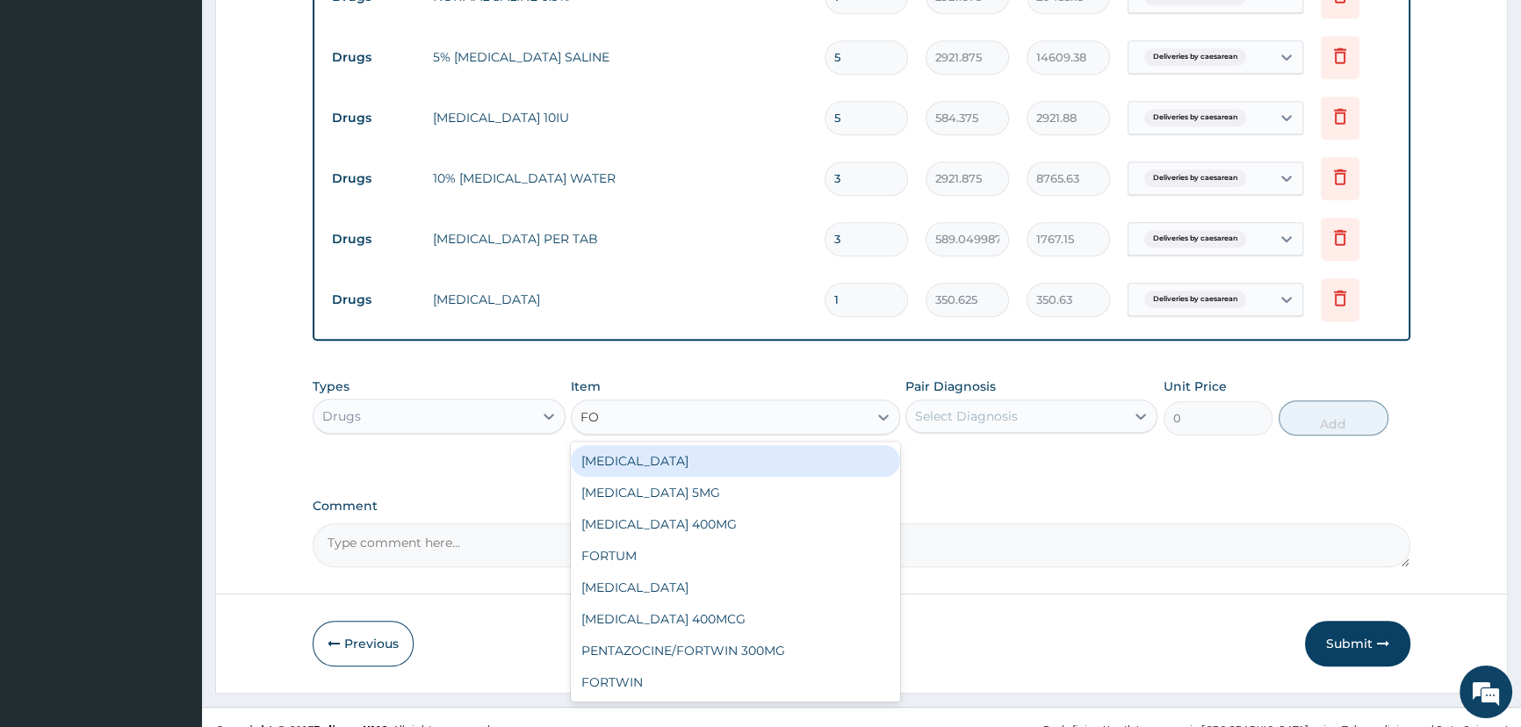
type input "FOR"
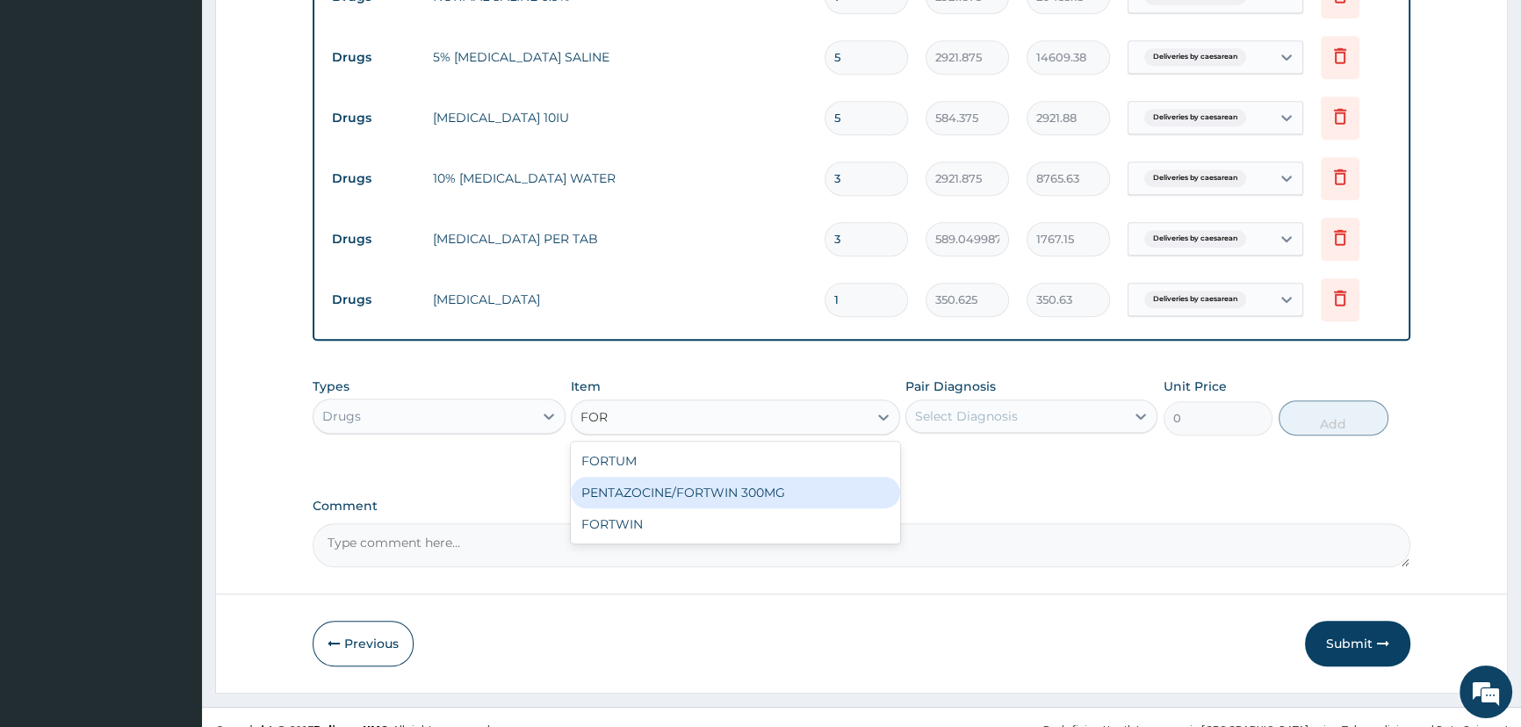
click at [723, 500] on div "PENTAZOCINE/FORTWIN 300MG" at bounding box center [735, 493] width 329 height 32
type input "1168.75"
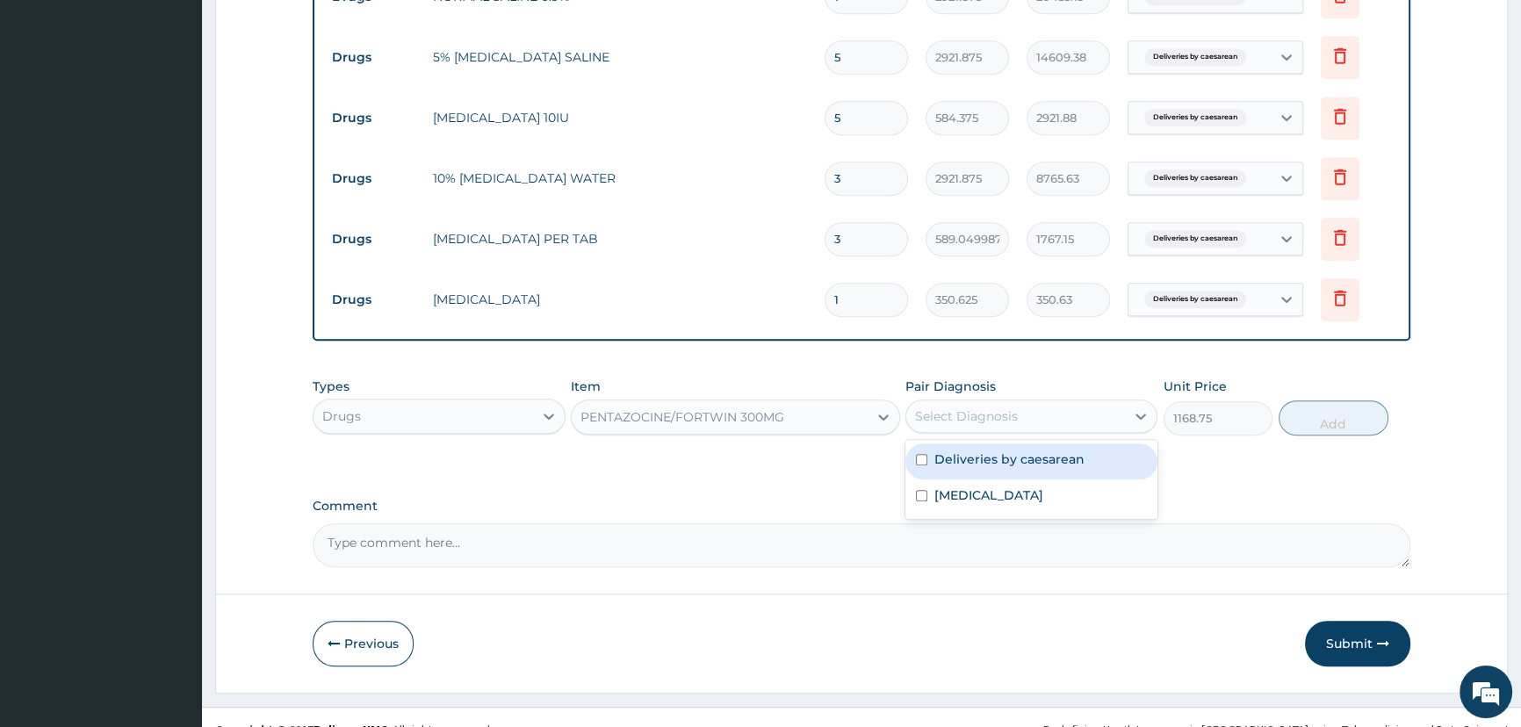
click at [981, 423] on div "Select Diagnosis" at bounding box center [966, 416] width 103 height 18
click at [1037, 467] on label "Deliveries by caesarean" at bounding box center [1009, 459] width 150 height 18
checkbox input "true"
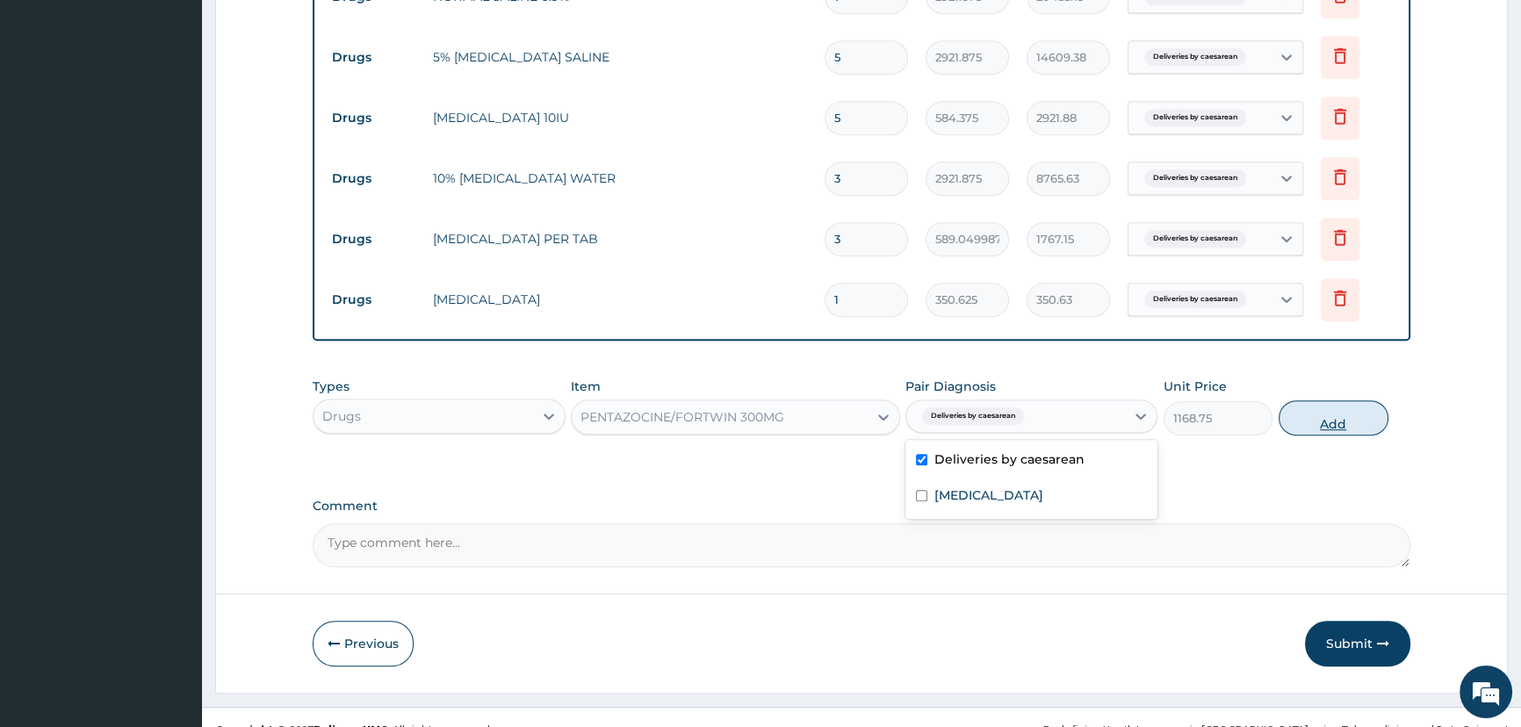
click at [1307, 419] on button "Add" at bounding box center [1333, 417] width 110 height 35
type input "0"
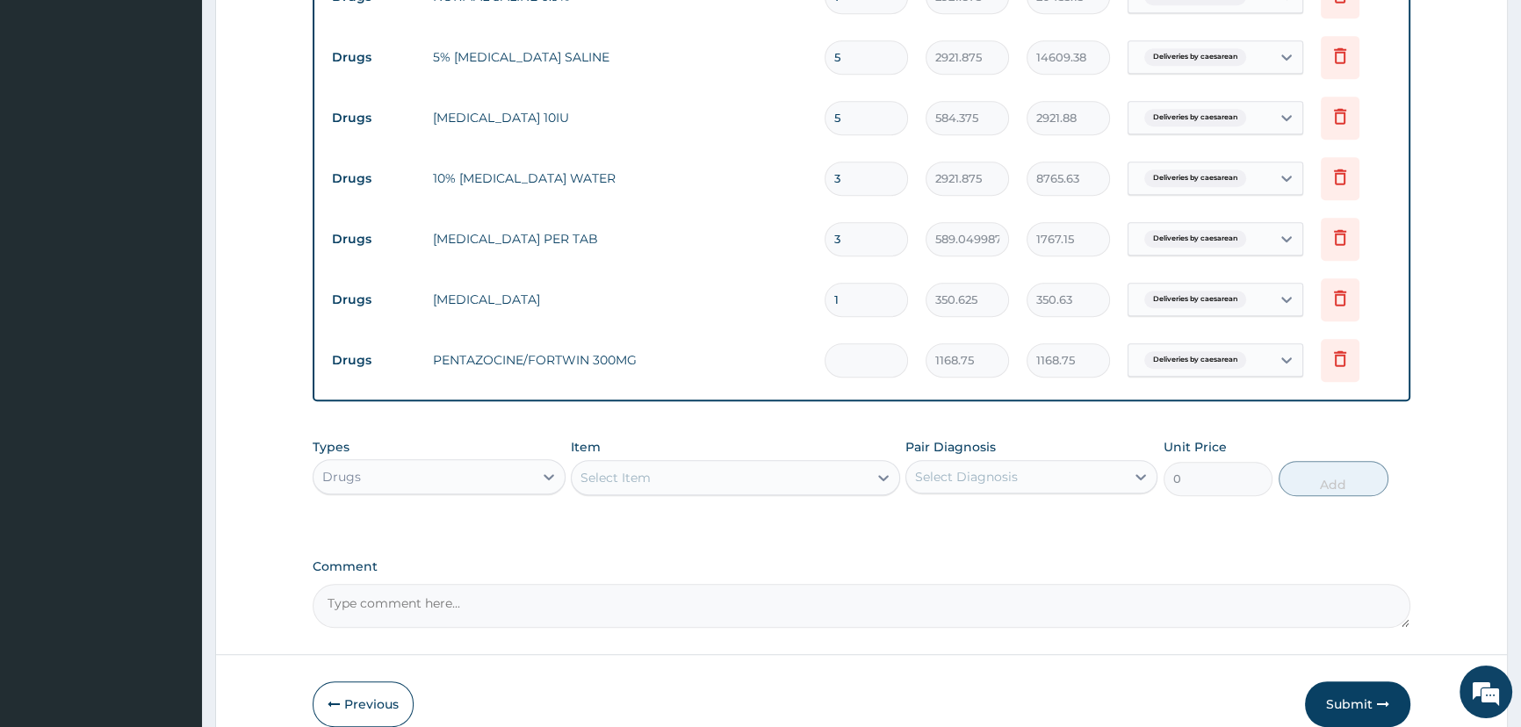
type input "0.00"
type input "7"
type input "8181.25"
type input "70"
type input "81812.50"
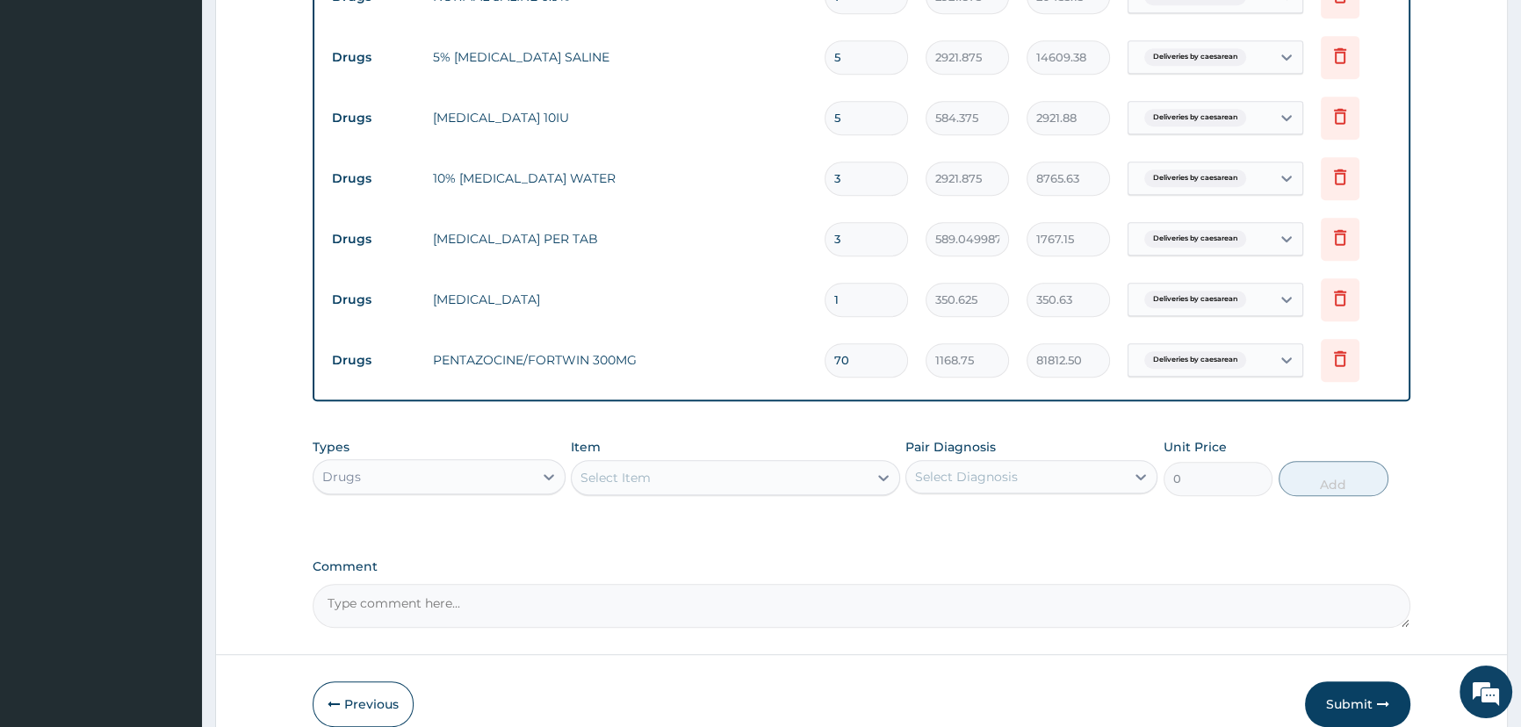
type input "701"
type input "819293.75"
type input "70"
type input "81812.50"
type input "7"
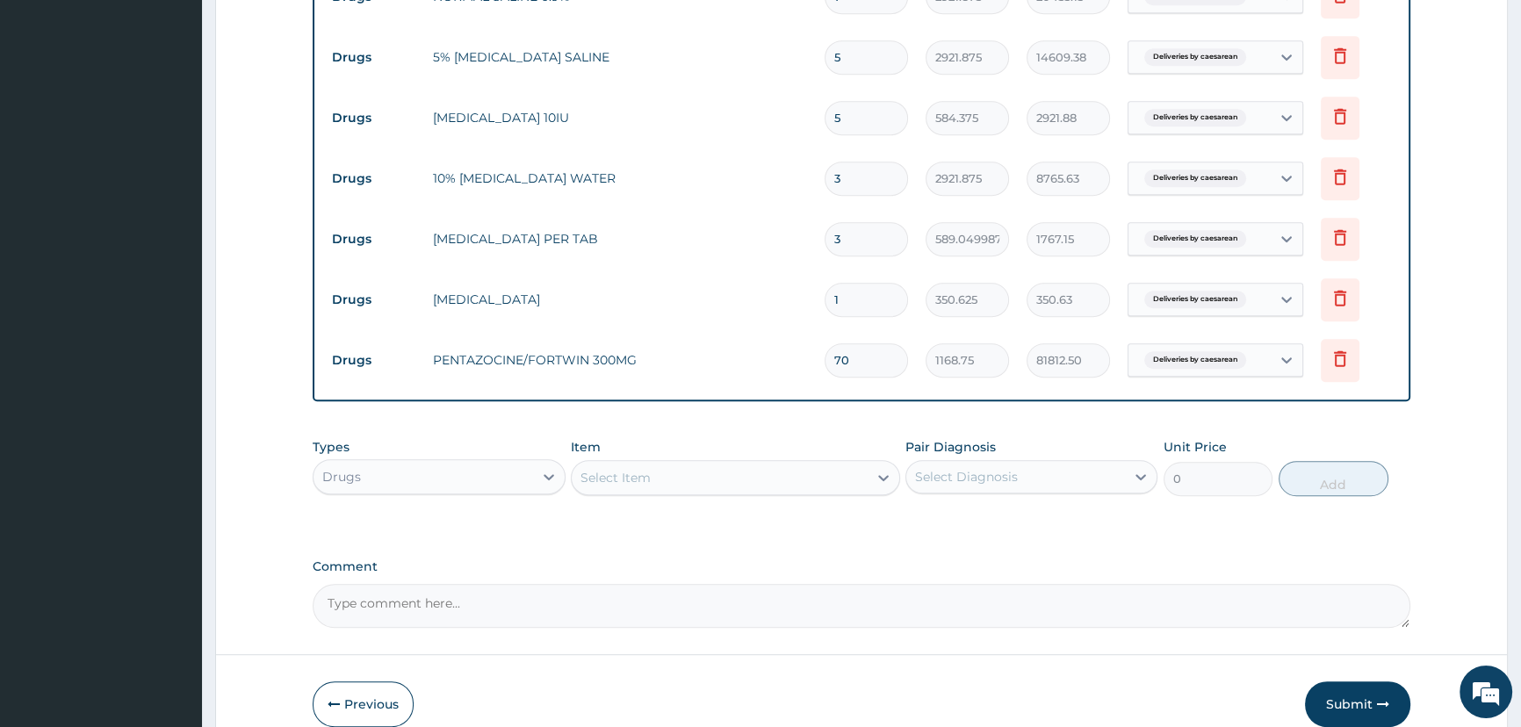
type input "8181.25"
type input "0.00"
type input "6"
type input "7012.50"
type input "6"
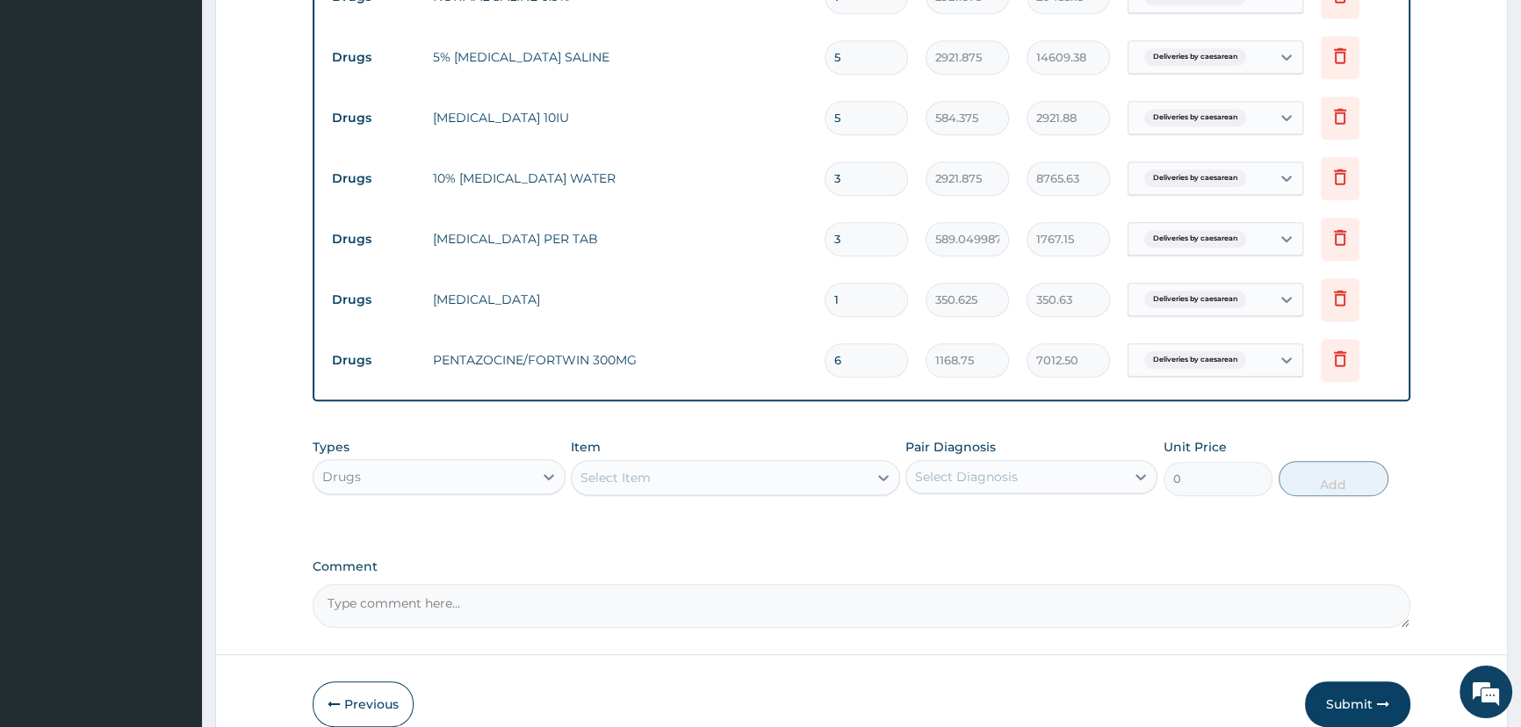
click at [645, 479] on div "Select Item" at bounding box center [615, 478] width 70 height 18
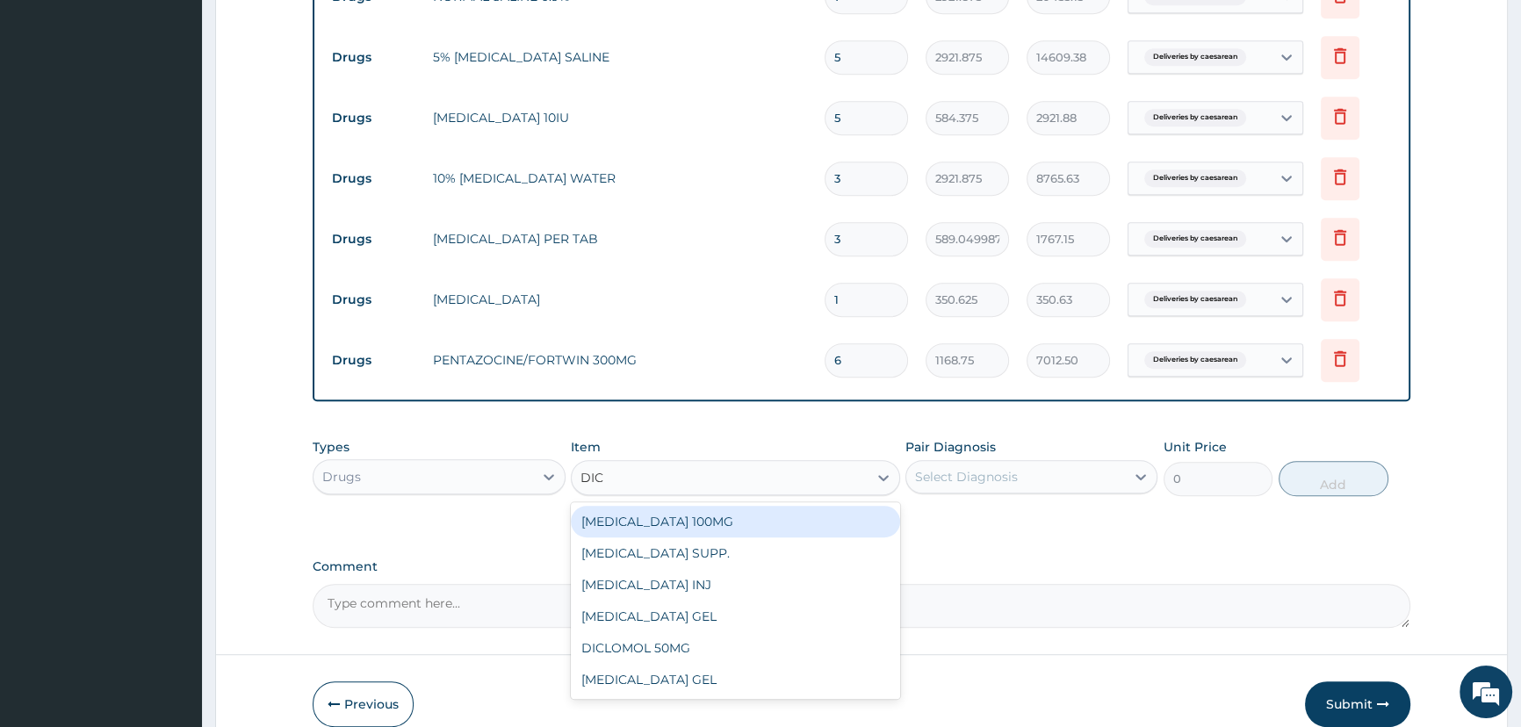
type input "DICL"
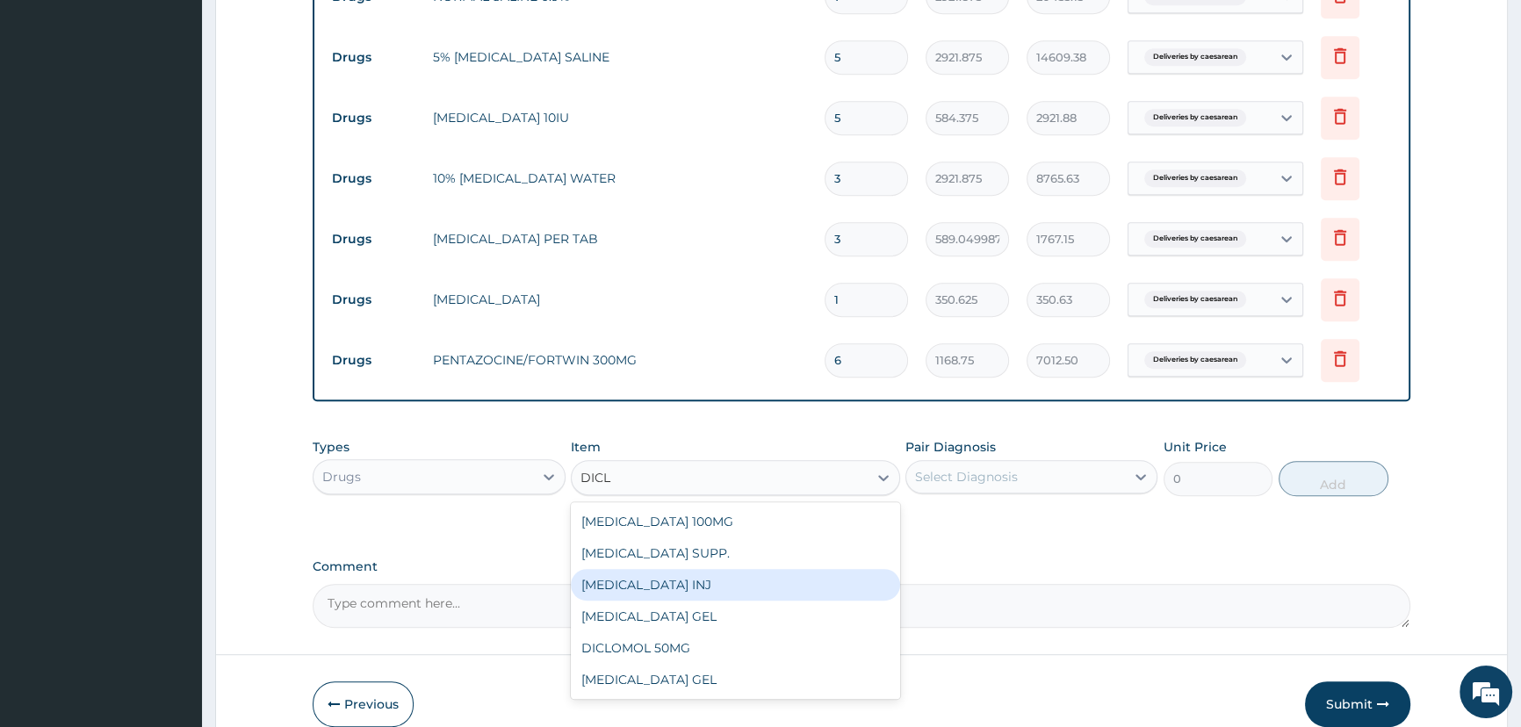
click at [668, 587] on div "DICLOFENAC INJ" at bounding box center [735, 585] width 329 height 32
type input "589.0499877929688"
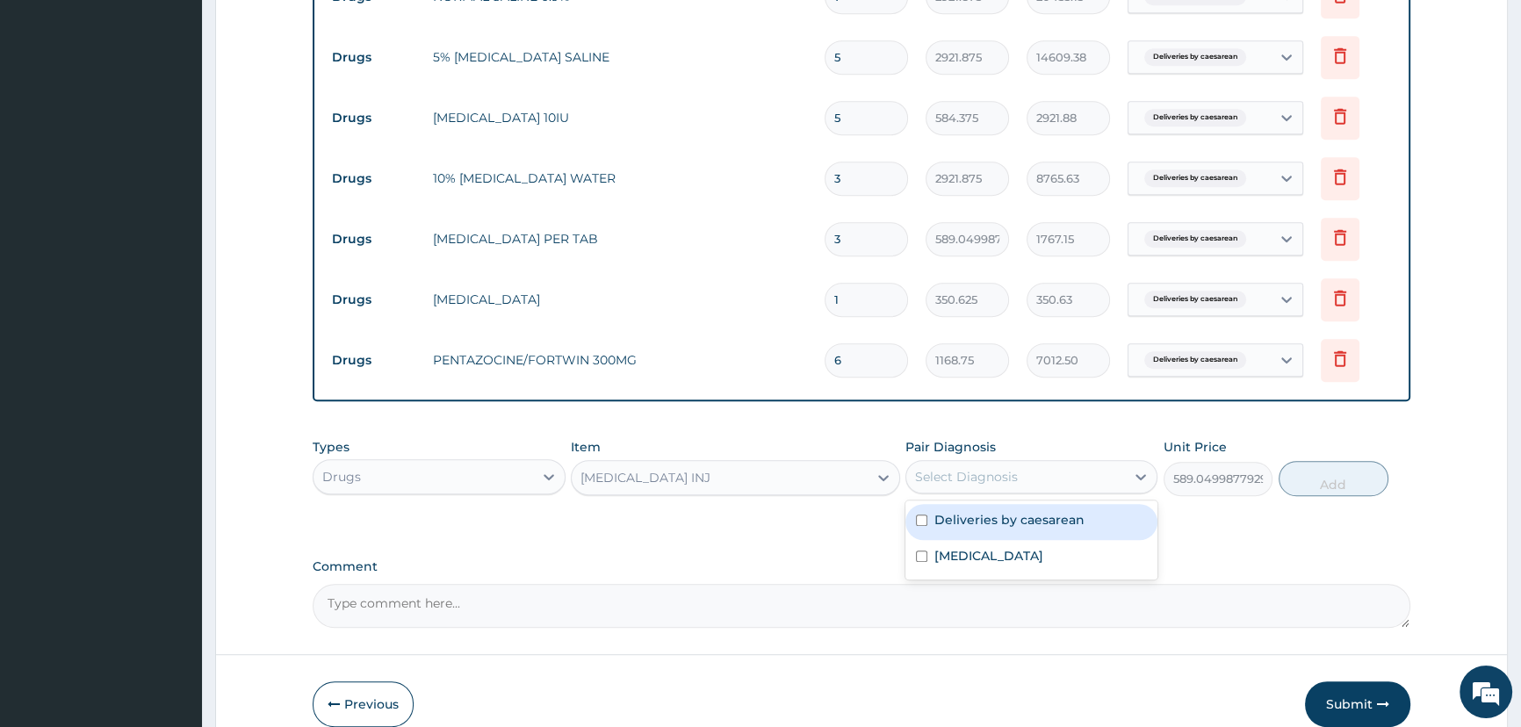
click at [956, 483] on div "Select Diagnosis" at bounding box center [966, 477] width 103 height 18
click at [989, 521] on label "Deliveries by caesarean" at bounding box center [1009, 520] width 150 height 18
checkbox input "true"
click at [1332, 479] on button "Add" at bounding box center [1333, 478] width 110 height 35
type input "0"
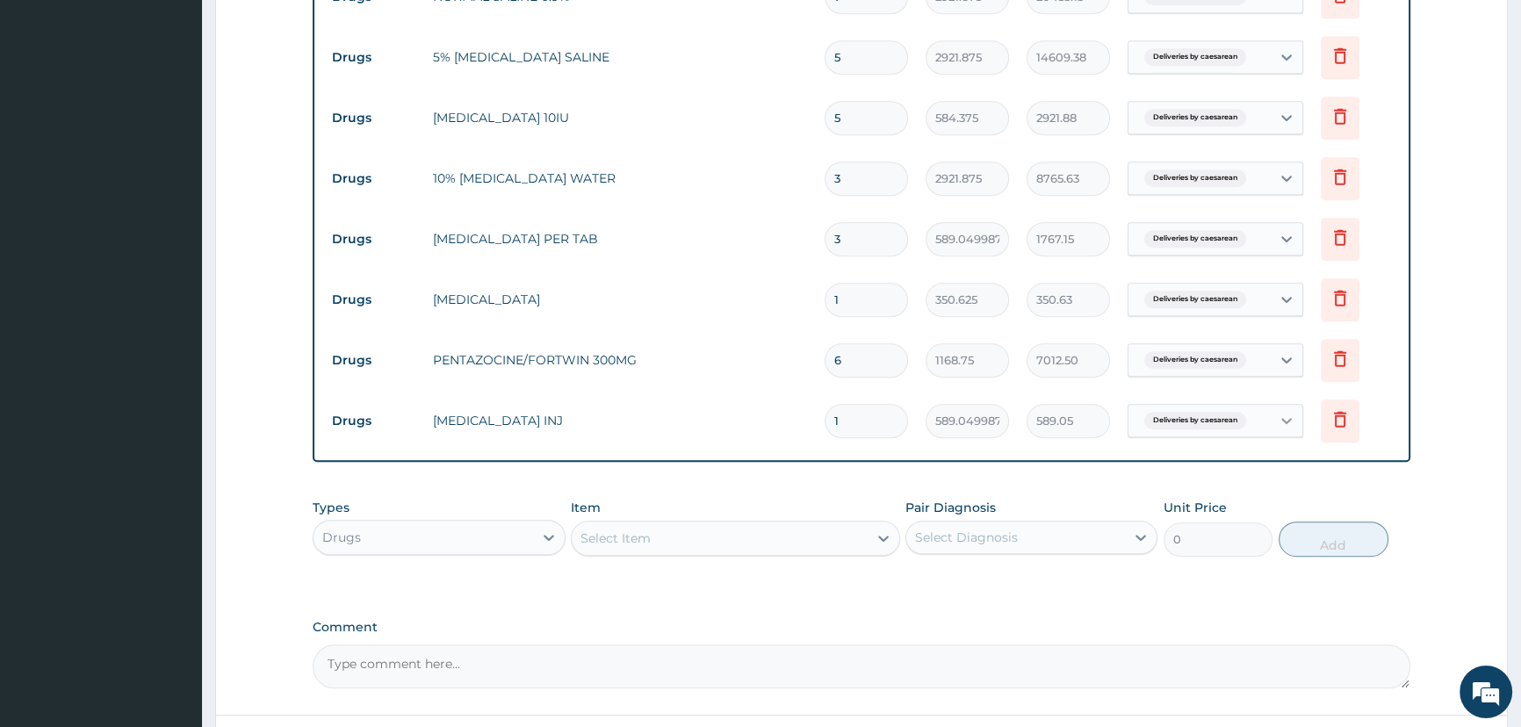
type input "0.00"
type input "6"
type input "3534.30"
type input "6"
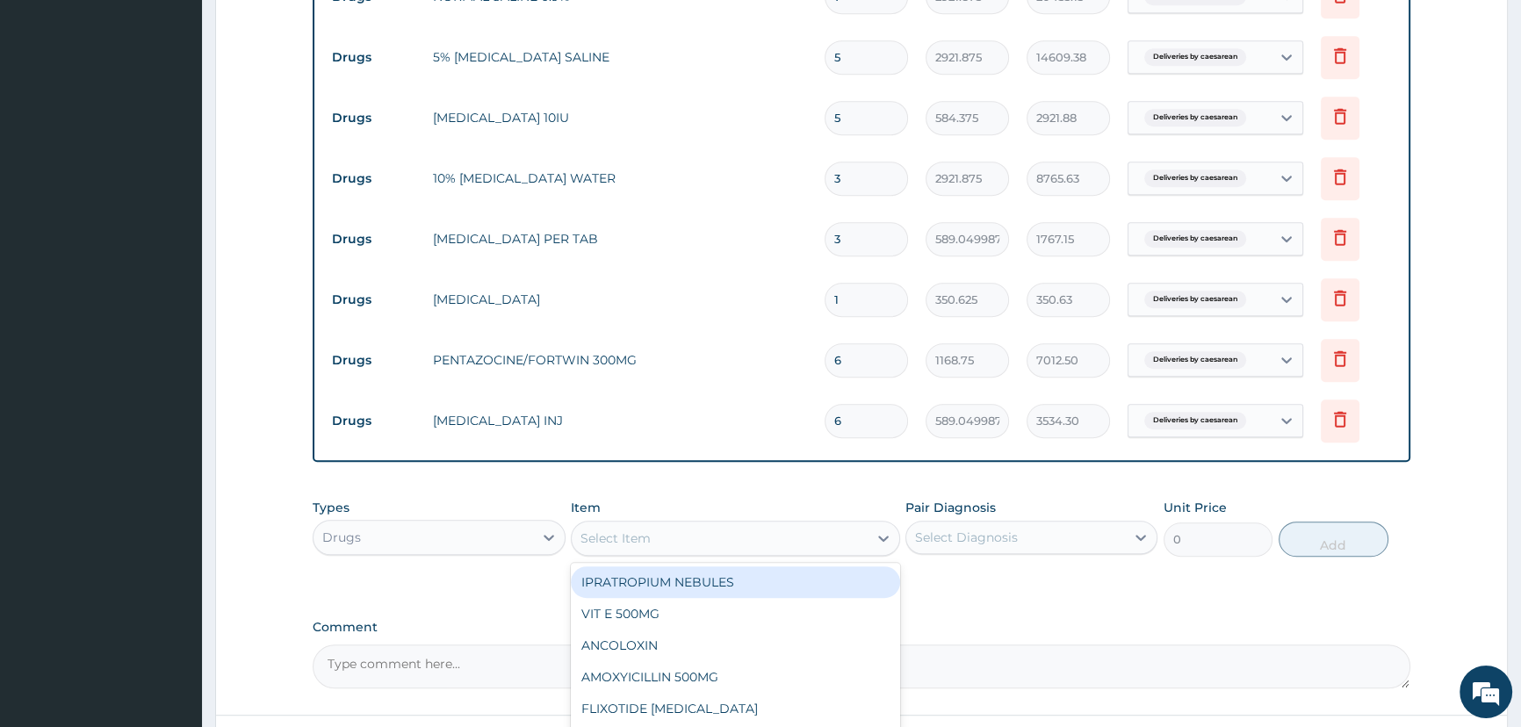
click at [637, 544] on div "Select Item" at bounding box center [615, 538] width 70 height 18
type input "ERGO"
click at [691, 586] on div "ERGOMETRINE 0.5MG/ML" at bounding box center [735, 582] width 329 height 32
type input "584.375"
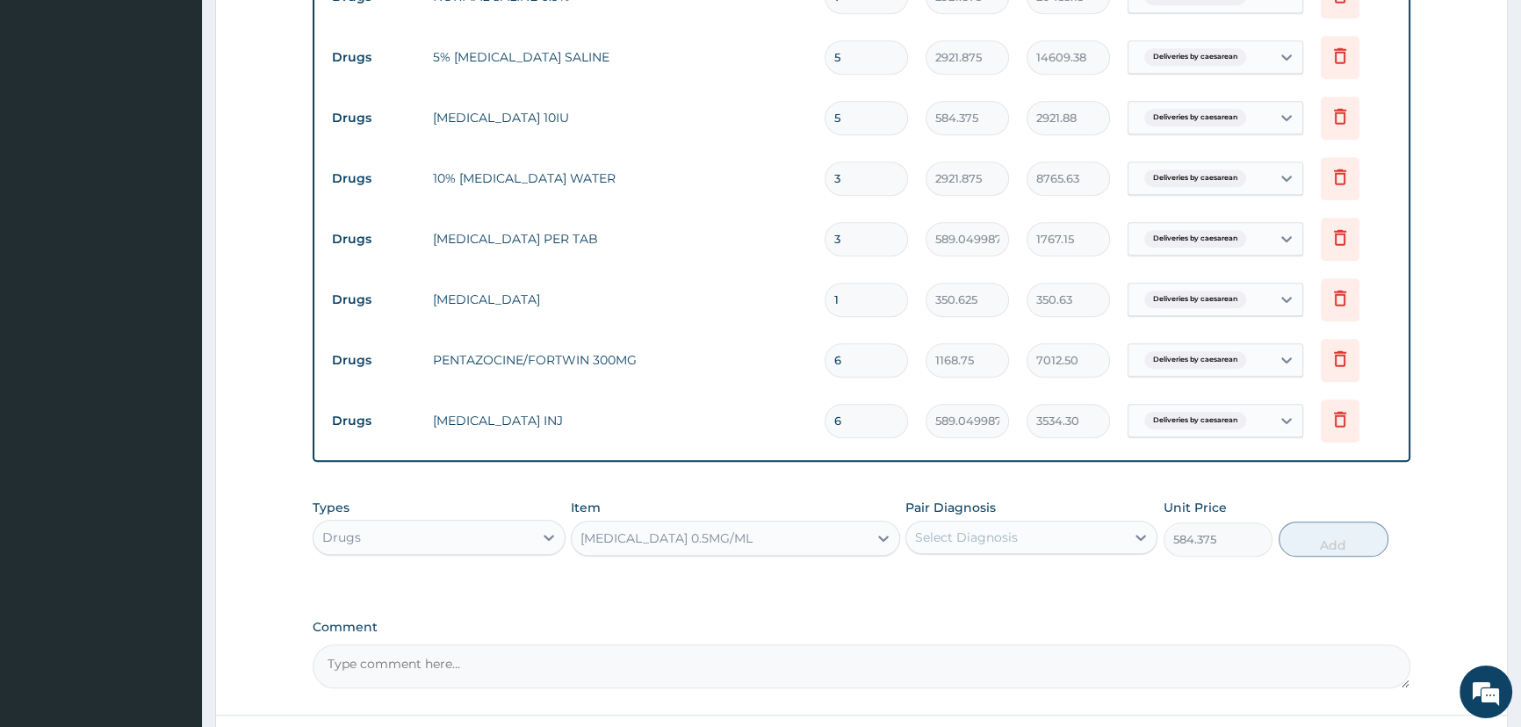
click at [956, 538] on div "Select Diagnosis" at bounding box center [966, 538] width 103 height 18
click at [1036, 581] on label "Deliveries by caesarean" at bounding box center [1009, 581] width 150 height 18
checkbox input "true"
click at [1319, 541] on button "Add" at bounding box center [1333, 538] width 110 height 35
type input "0"
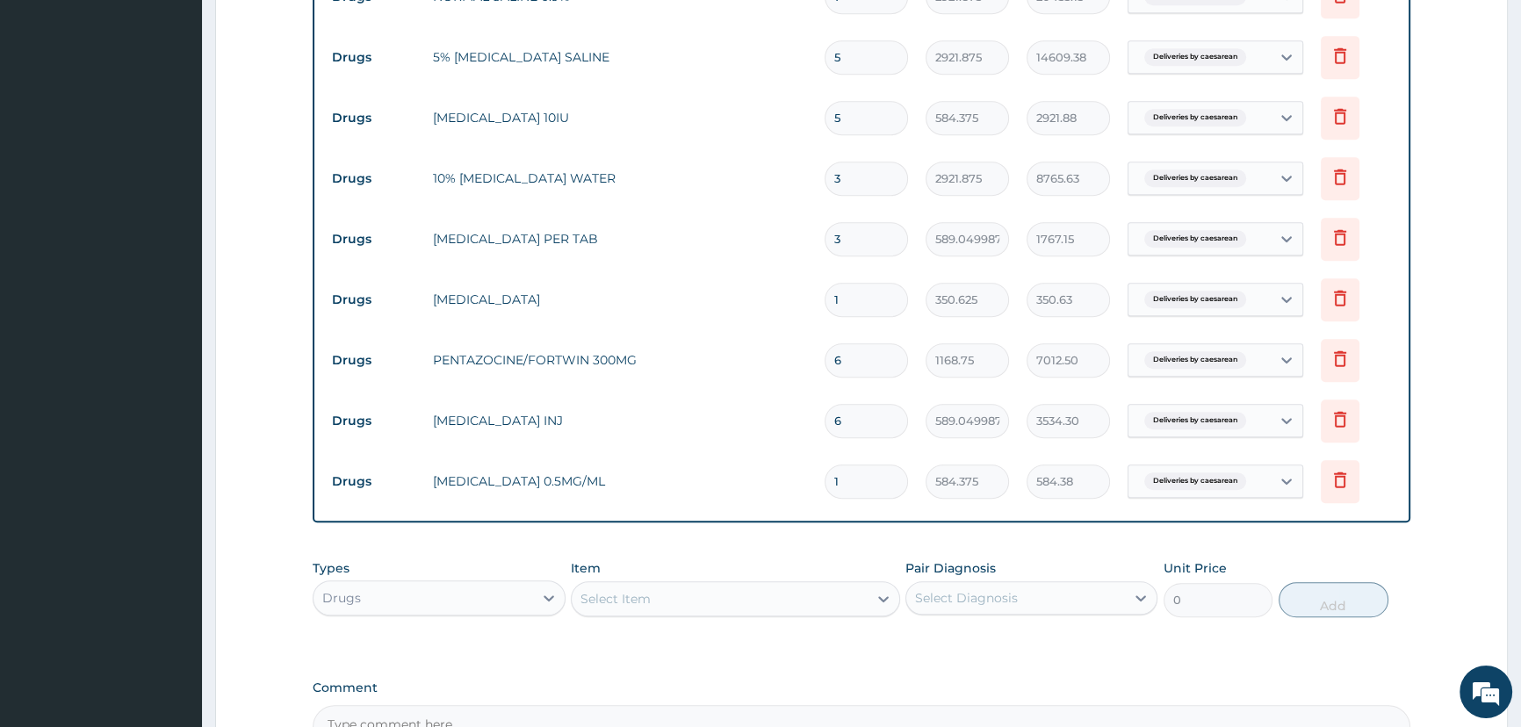
type input "0"
type input "0.00"
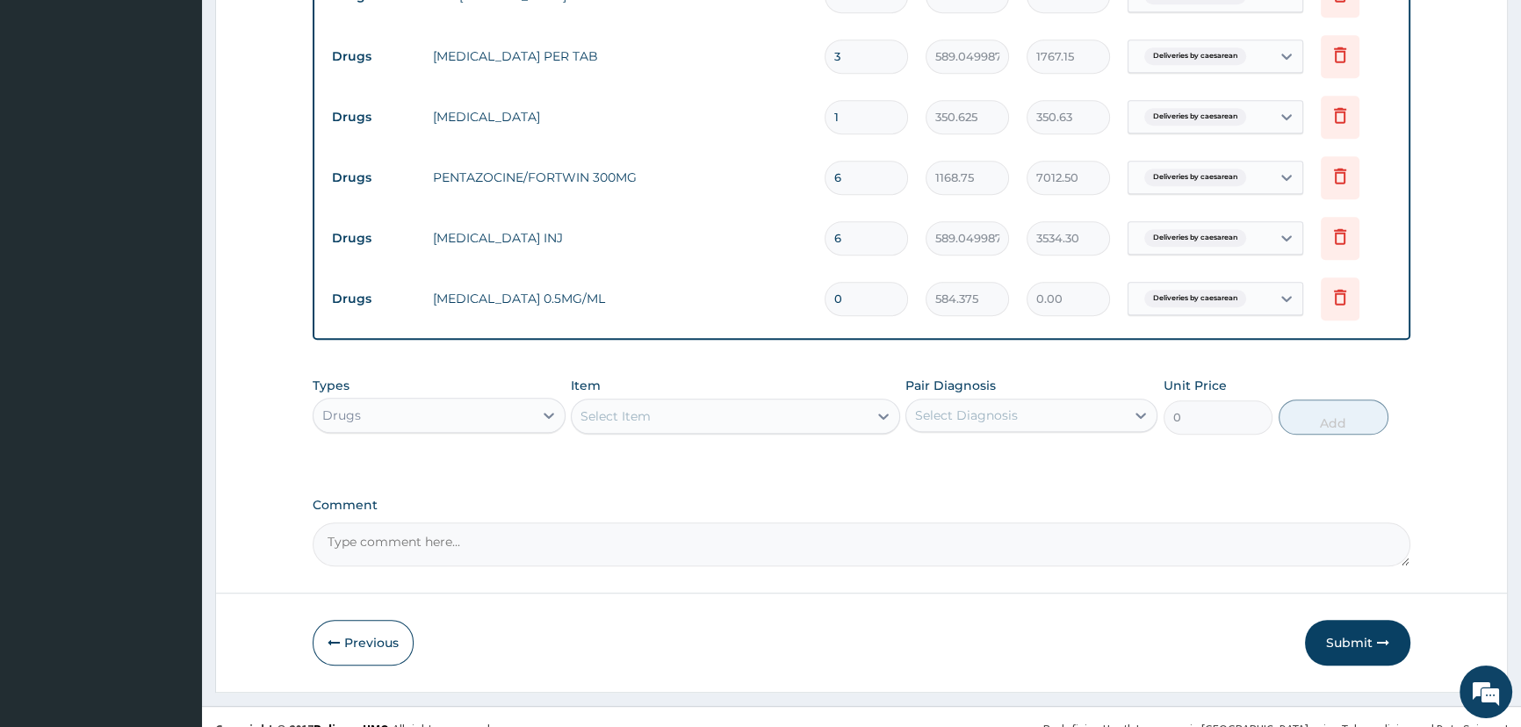
scroll to position [1308, 0]
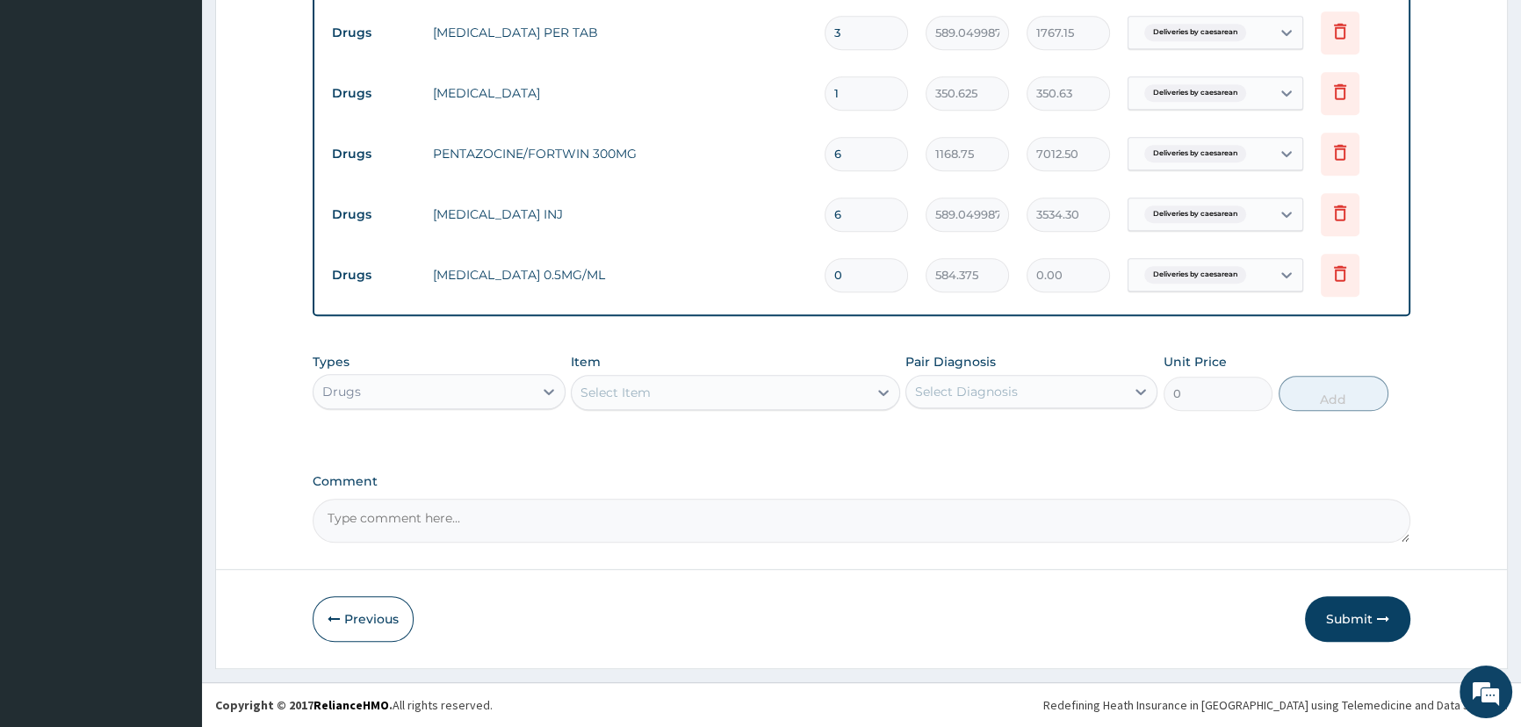
type input "0"
click at [625, 406] on div "Item Select Item" at bounding box center [735, 382] width 329 height 58
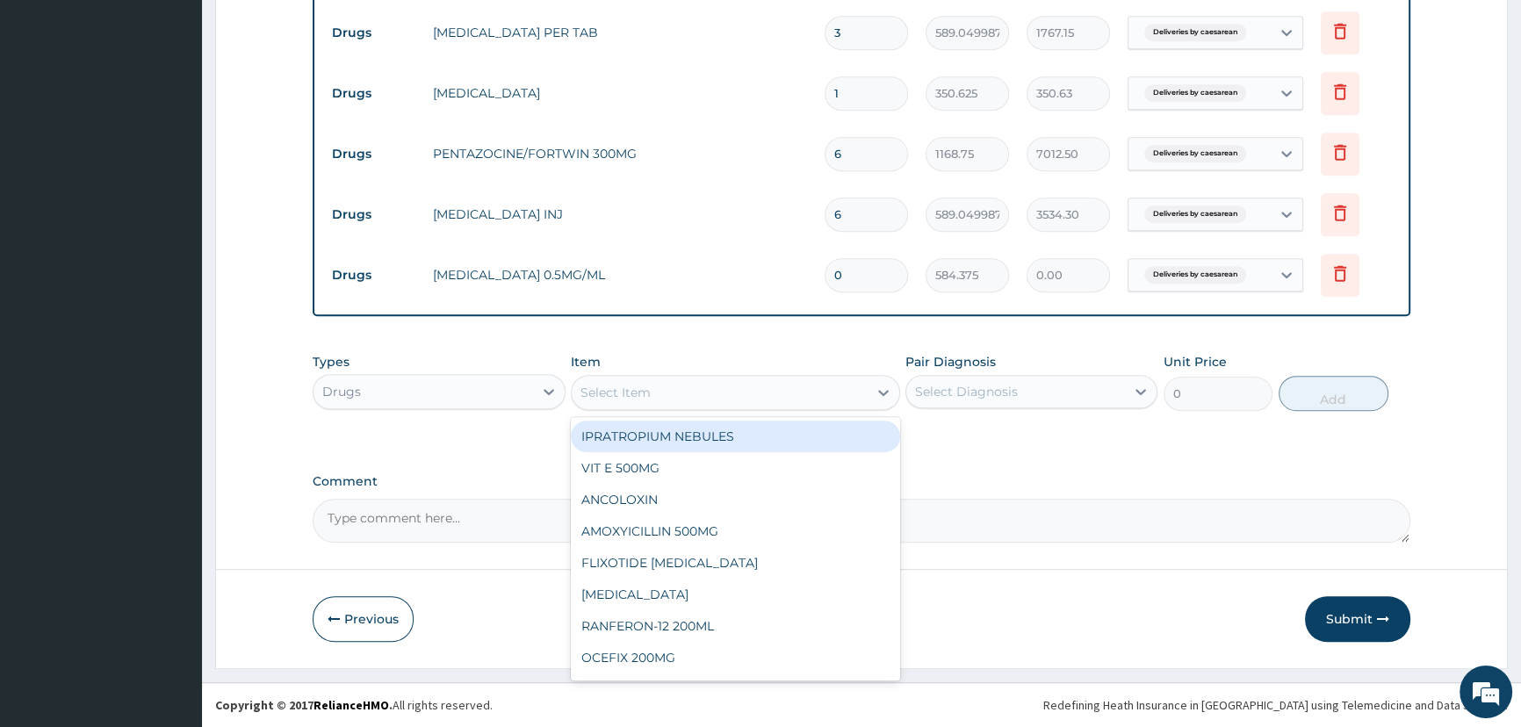
click at [642, 406] on div "Select Item" at bounding box center [735, 392] width 329 height 35
type input "CETR"
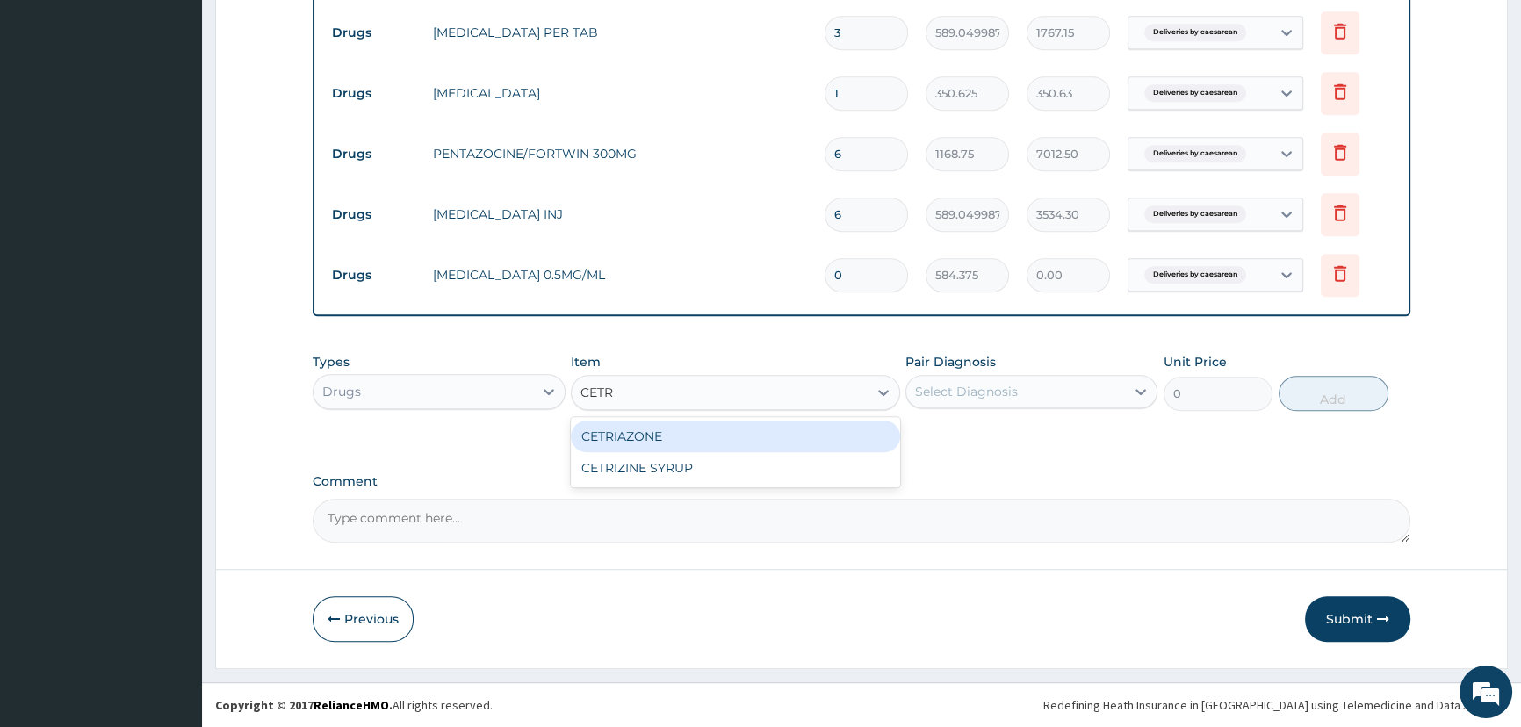
click at [714, 433] on div "CETRIAZONE" at bounding box center [735, 437] width 329 height 32
type input "3506.25"
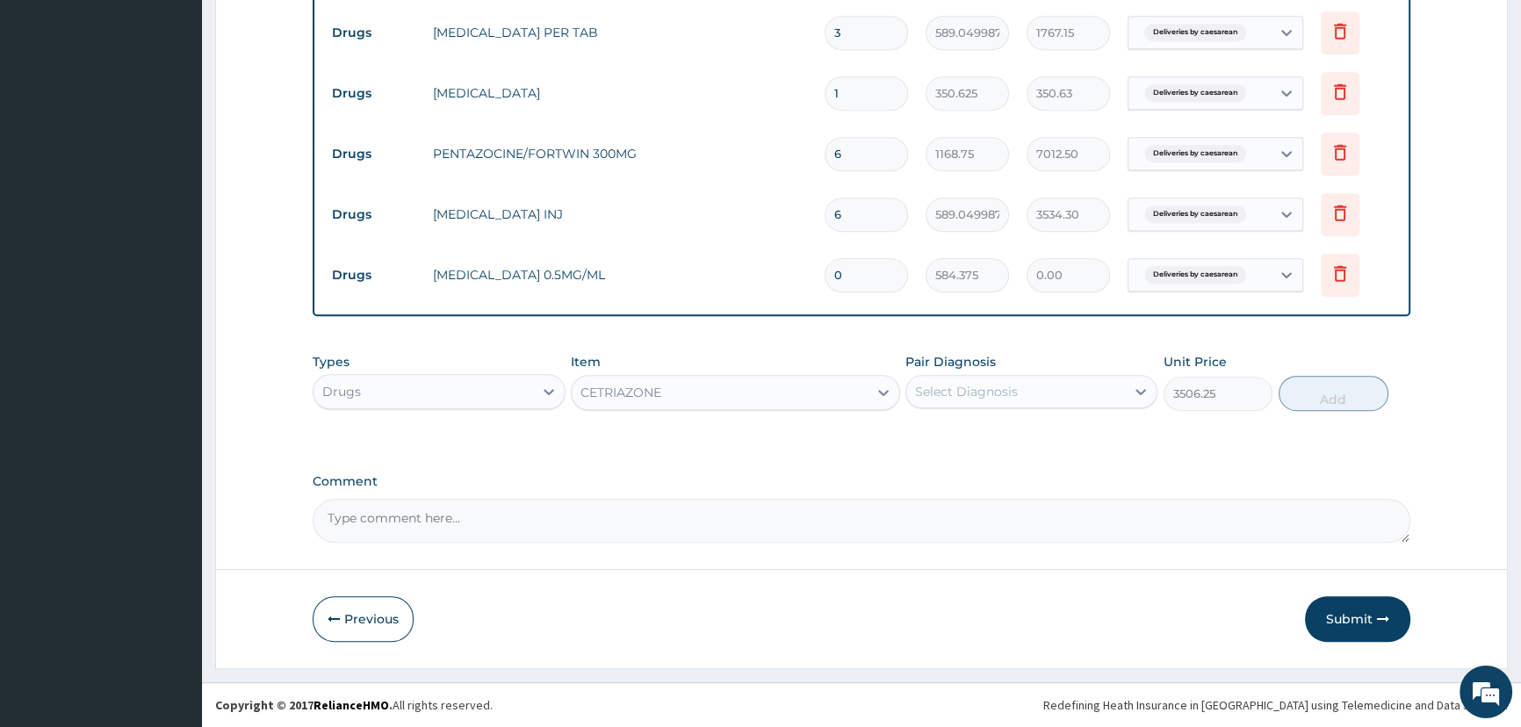
click at [1061, 398] on div "Select Diagnosis" at bounding box center [1015, 392] width 219 height 28
drag, startPoint x: 1027, startPoint y: 436, endPoint x: 1085, endPoint y: 445, distance: 58.6
click at [1030, 435] on label "Deliveries by caesarean" at bounding box center [1009, 435] width 150 height 18
checkbox input "true"
click at [1308, 392] on button "Add" at bounding box center [1333, 393] width 110 height 35
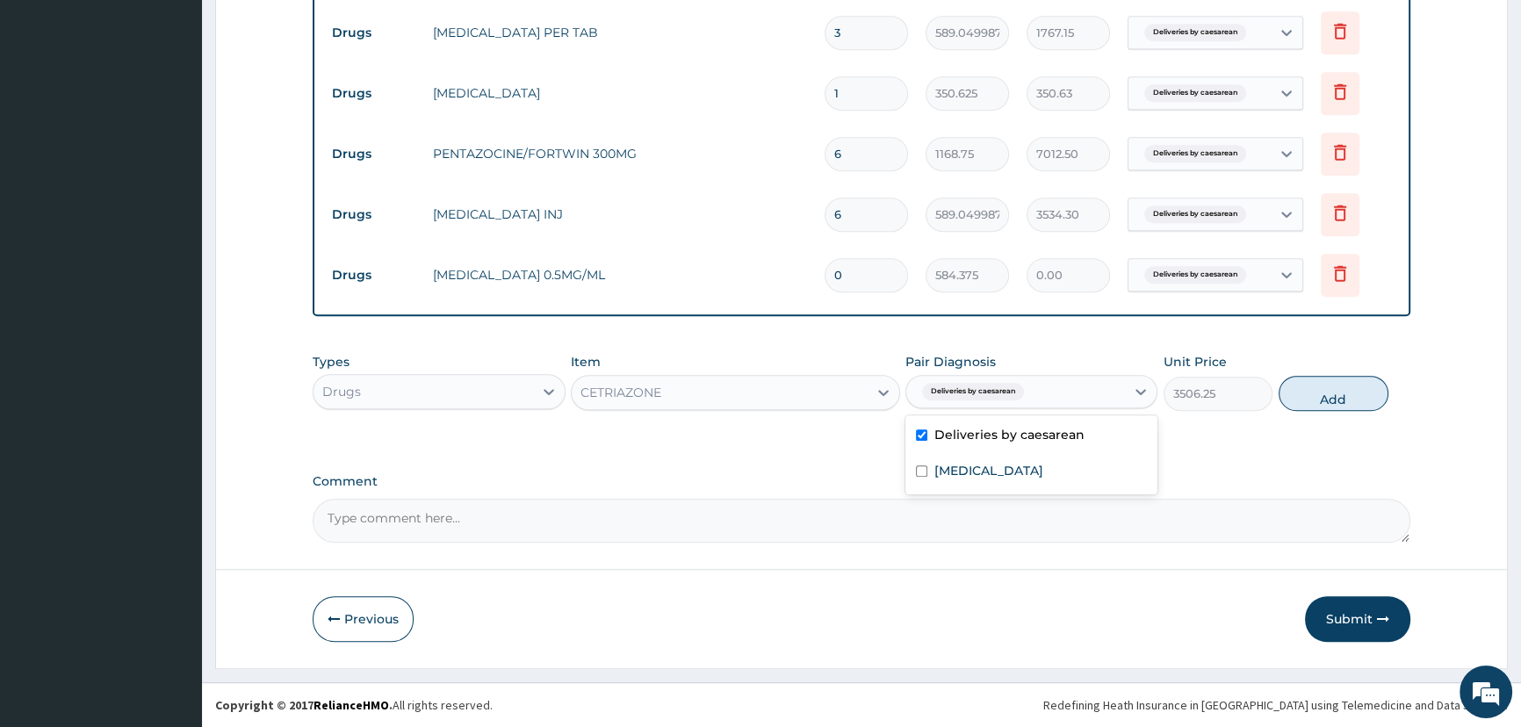
type input "0"
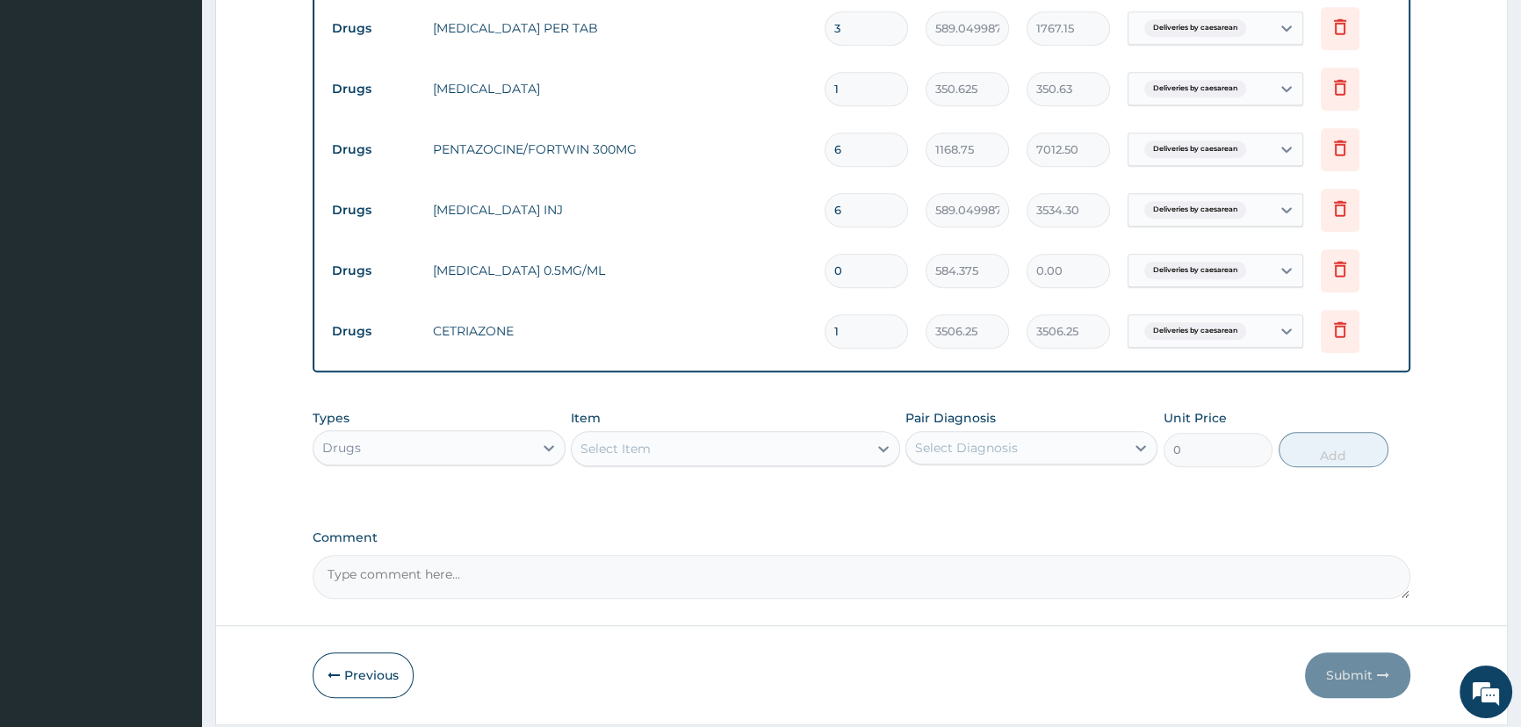
type input "0.00"
type input "4"
type input "14025.00"
type input "4"
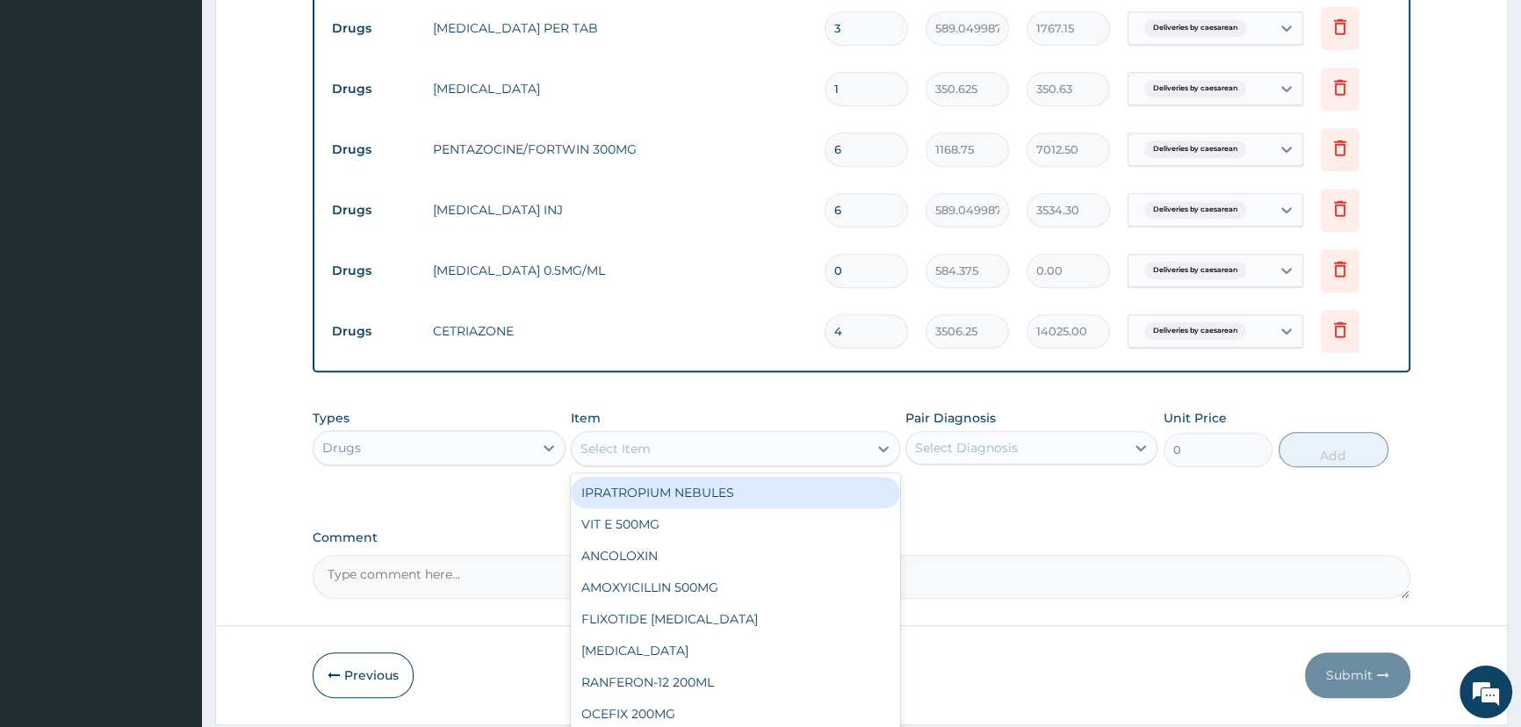
click at [642, 442] on div "Select Item" at bounding box center [720, 449] width 296 height 28
type input "FLAGY"
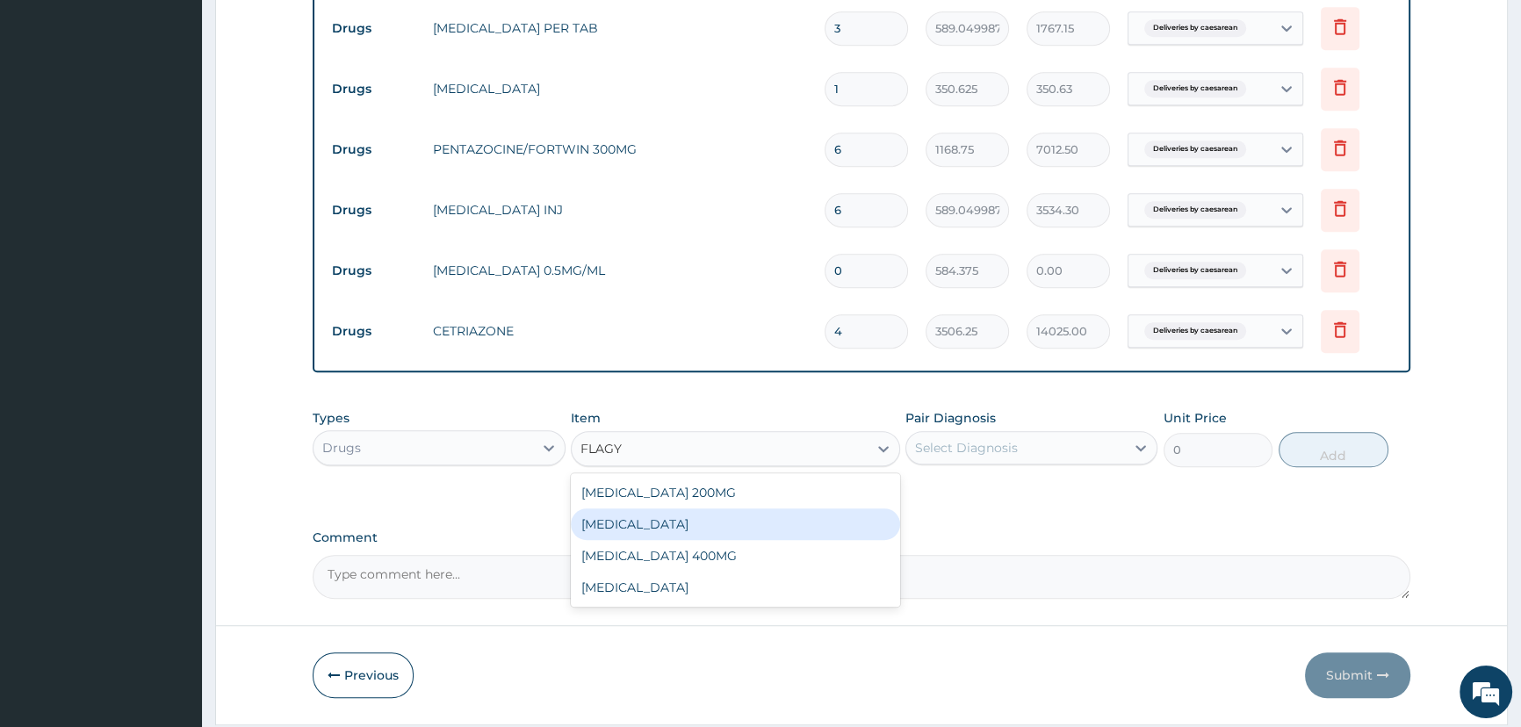
click at [659, 531] on div "FLAGYL IV" at bounding box center [735, 524] width 329 height 32
type input "1168.75"
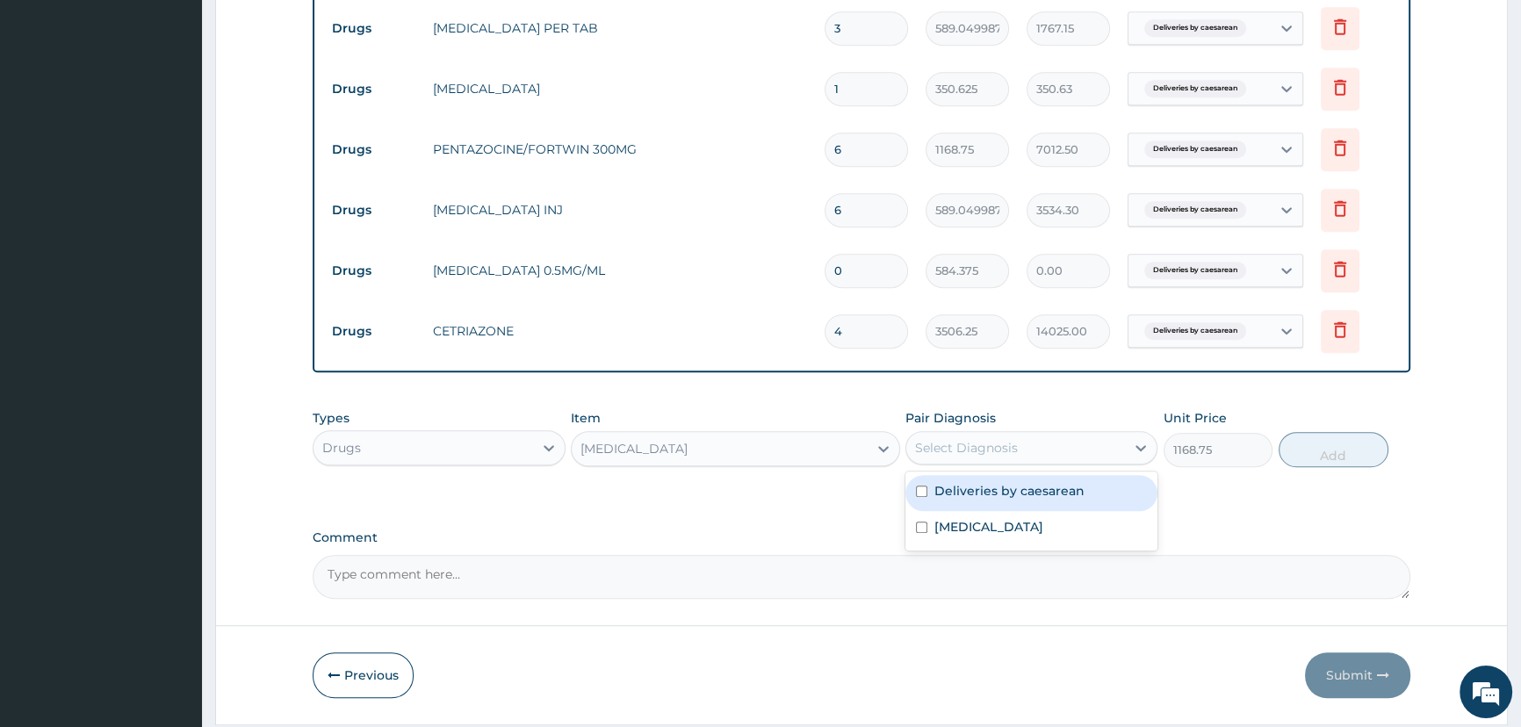
click at [1050, 458] on div "Select Diagnosis" at bounding box center [1015, 448] width 219 height 28
drag, startPoint x: 1027, startPoint y: 500, endPoint x: 1038, endPoint y: 507, distance: 12.2
click at [1028, 500] on label "Deliveries by caesarean" at bounding box center [1009, 491] width 150 height 18
checkbox input "true"
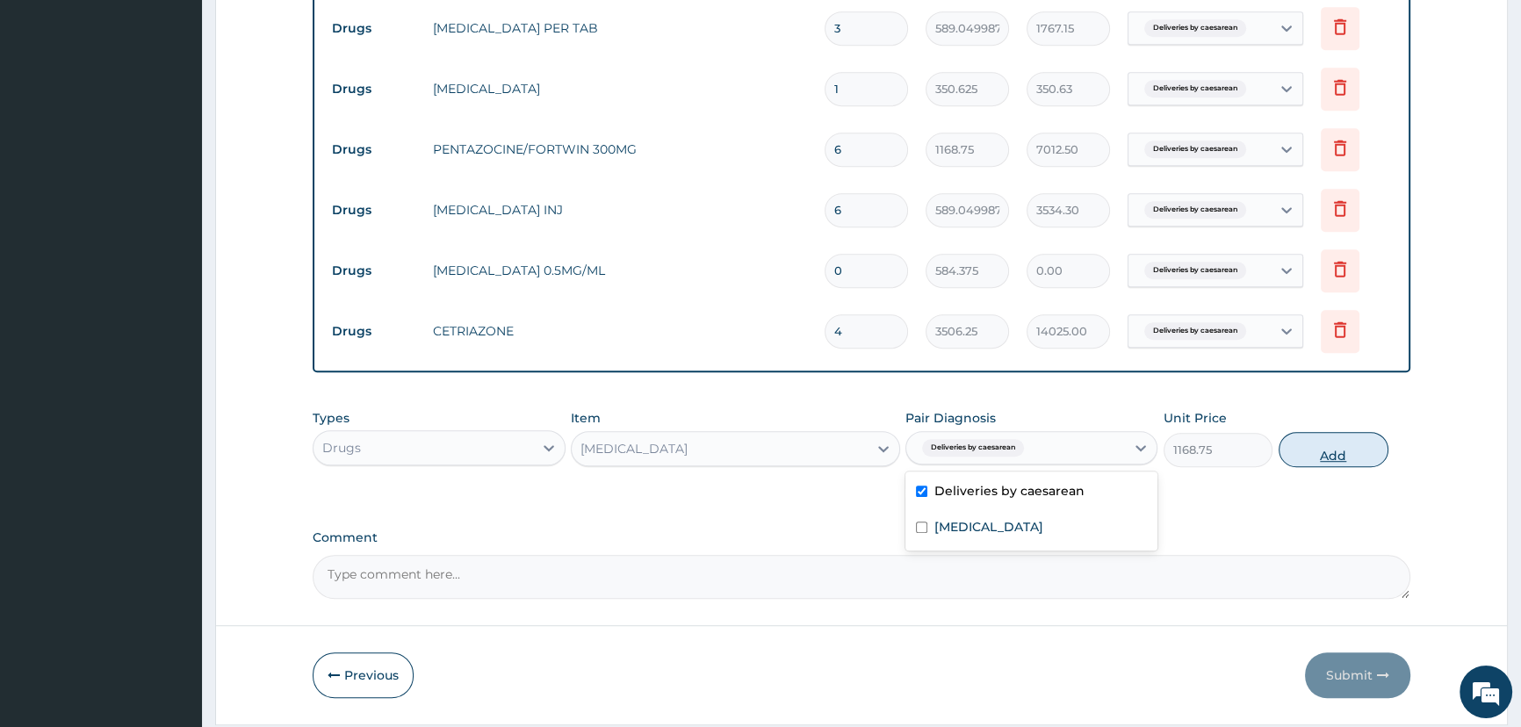
click at [1340, 436] on button "Add" at bounding box center [1333, 449] width 110 height 35
type input "0"
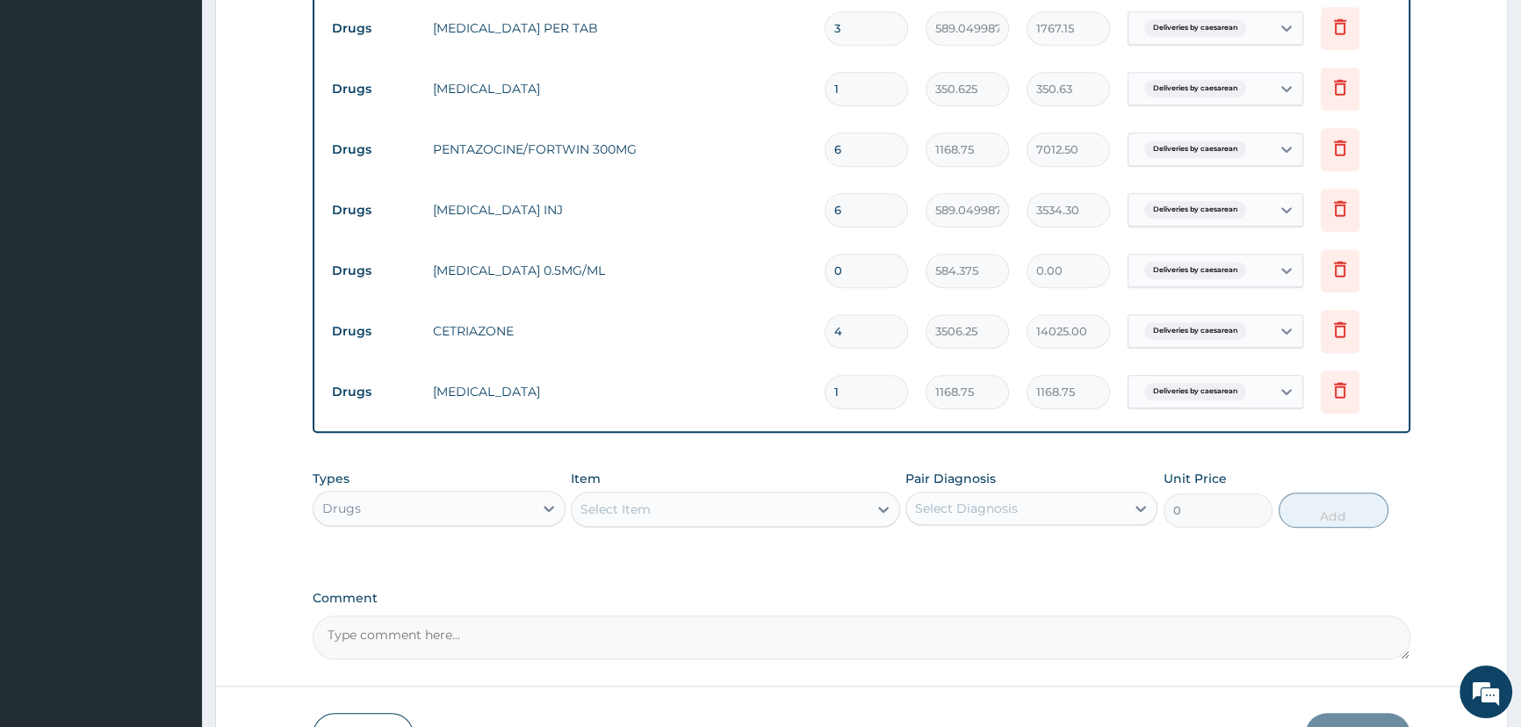
type input "0.00"
type input "5"
type input "5843.75"
type input "5"
drag, startPoint x: 748, startPoint y: 576, endPoint x: 755, endPoint y: 592, distance: 17.3
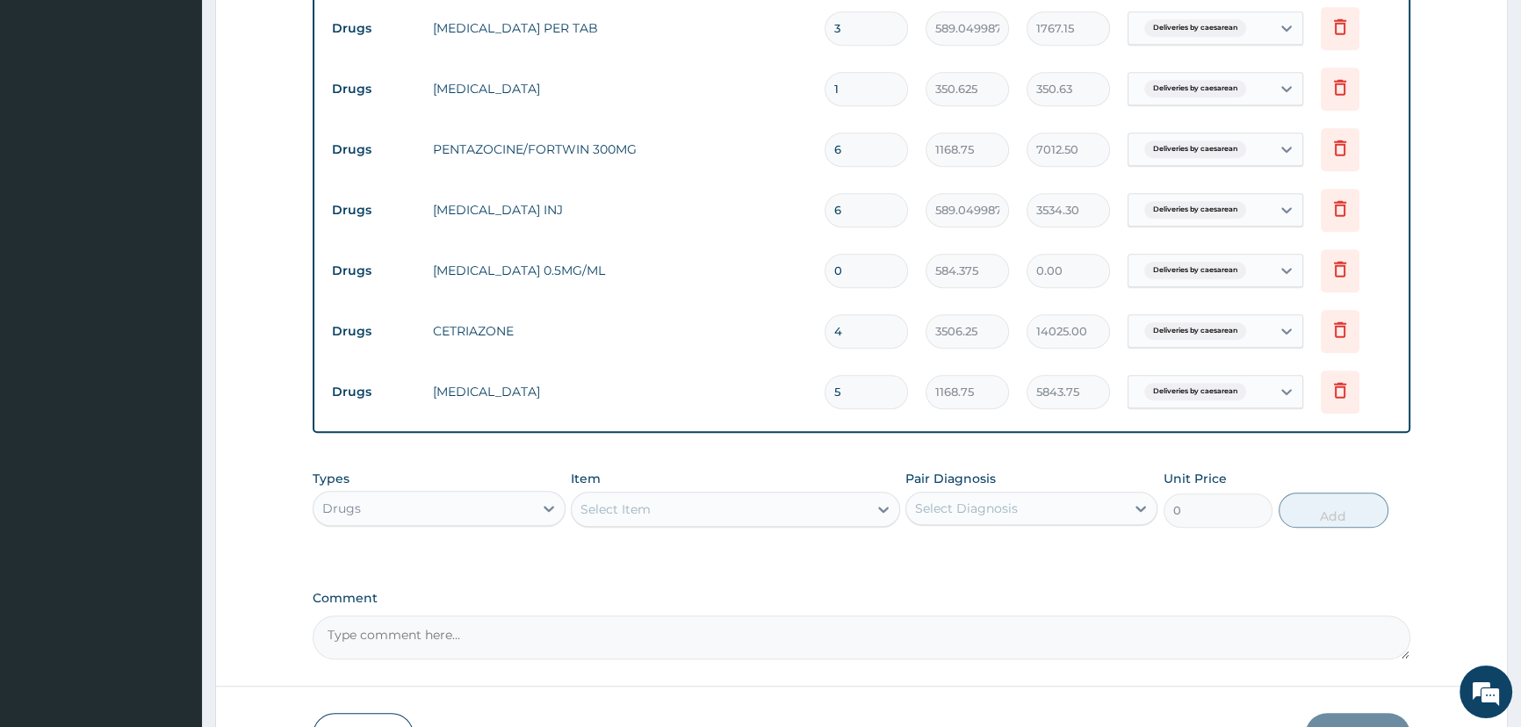
click at [619, 523] on div "Select Item" at bounding box center [720, 509] width 296 height 28
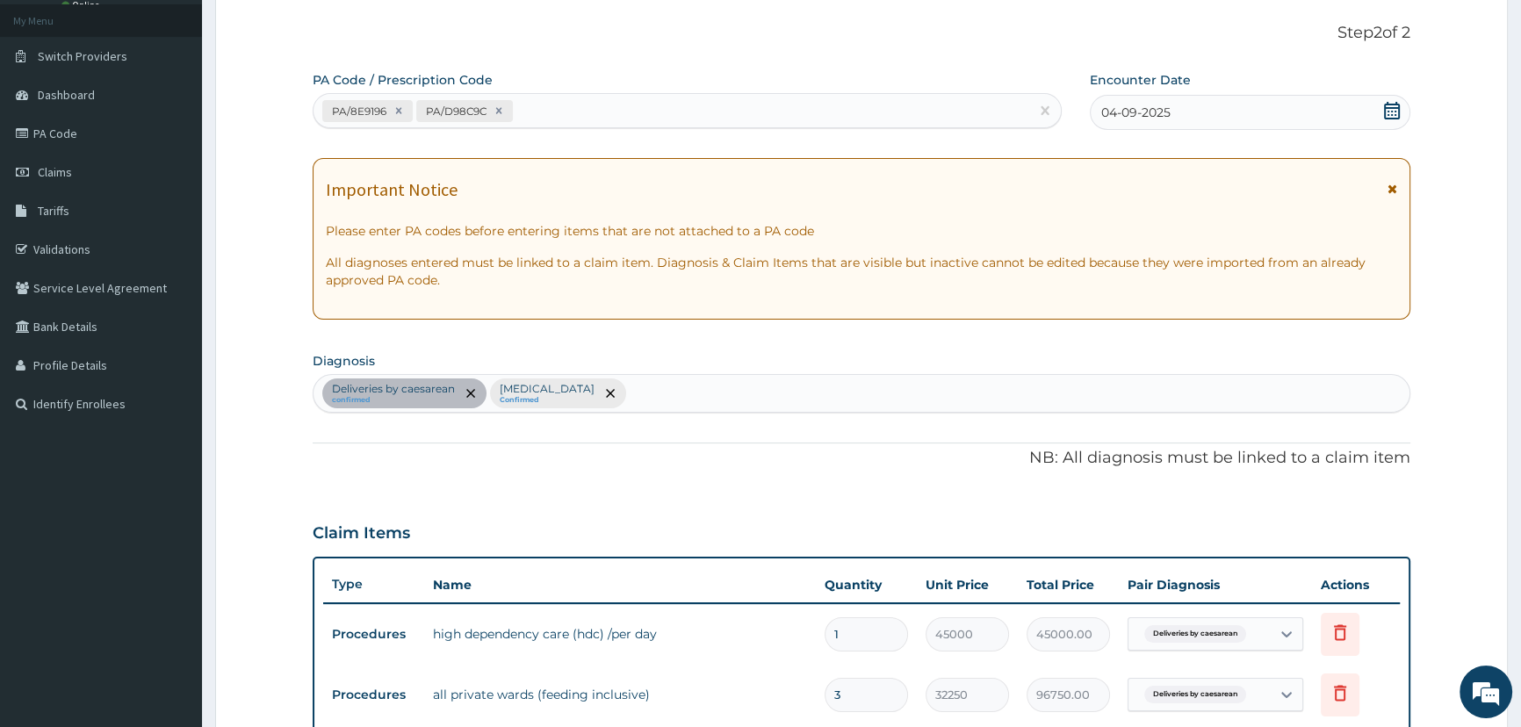
scroll to position [0, 0]
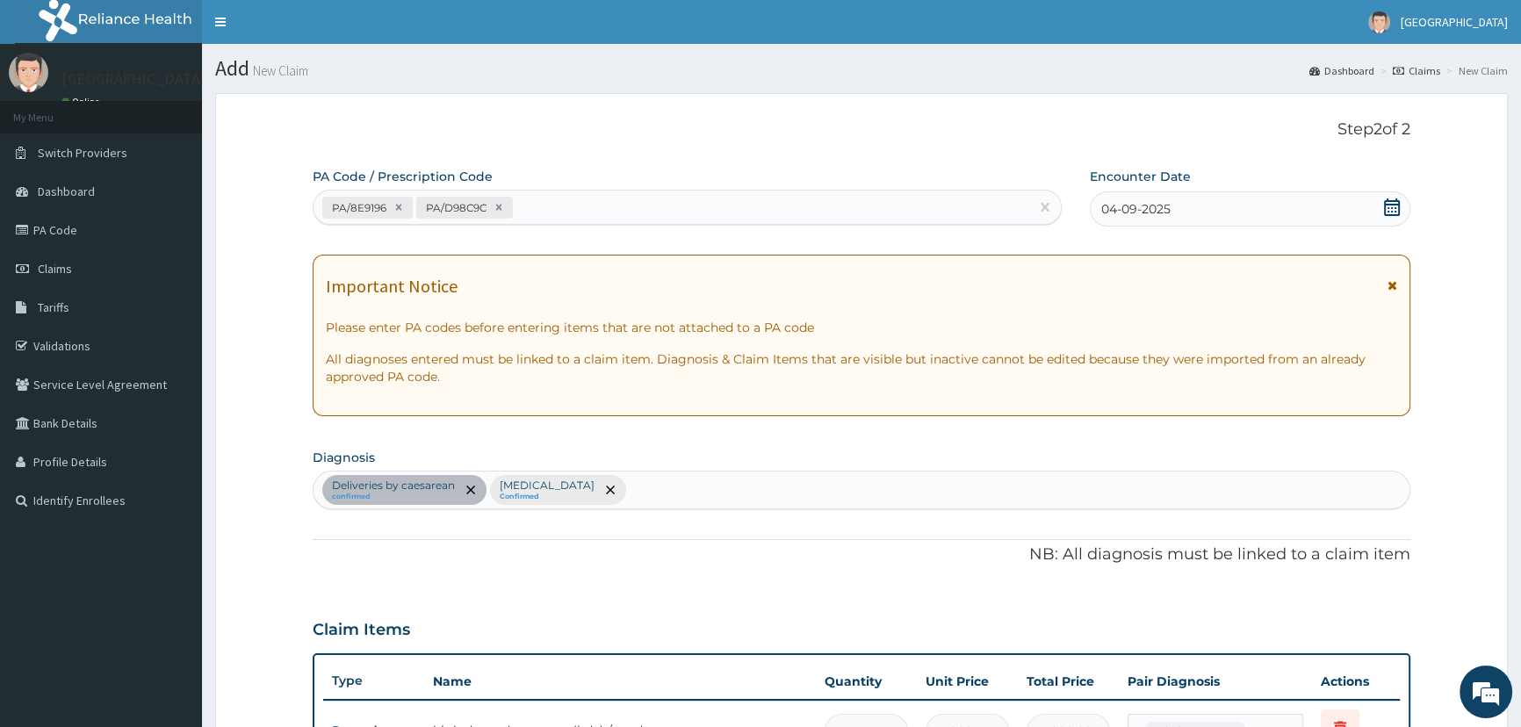
click at [664, 212] on div "PA/8E9196 PA/D98C9C" at bounding box center [670, 207] width 715 height 29
paste input "PA/C37955"
type input "PA/C37955"
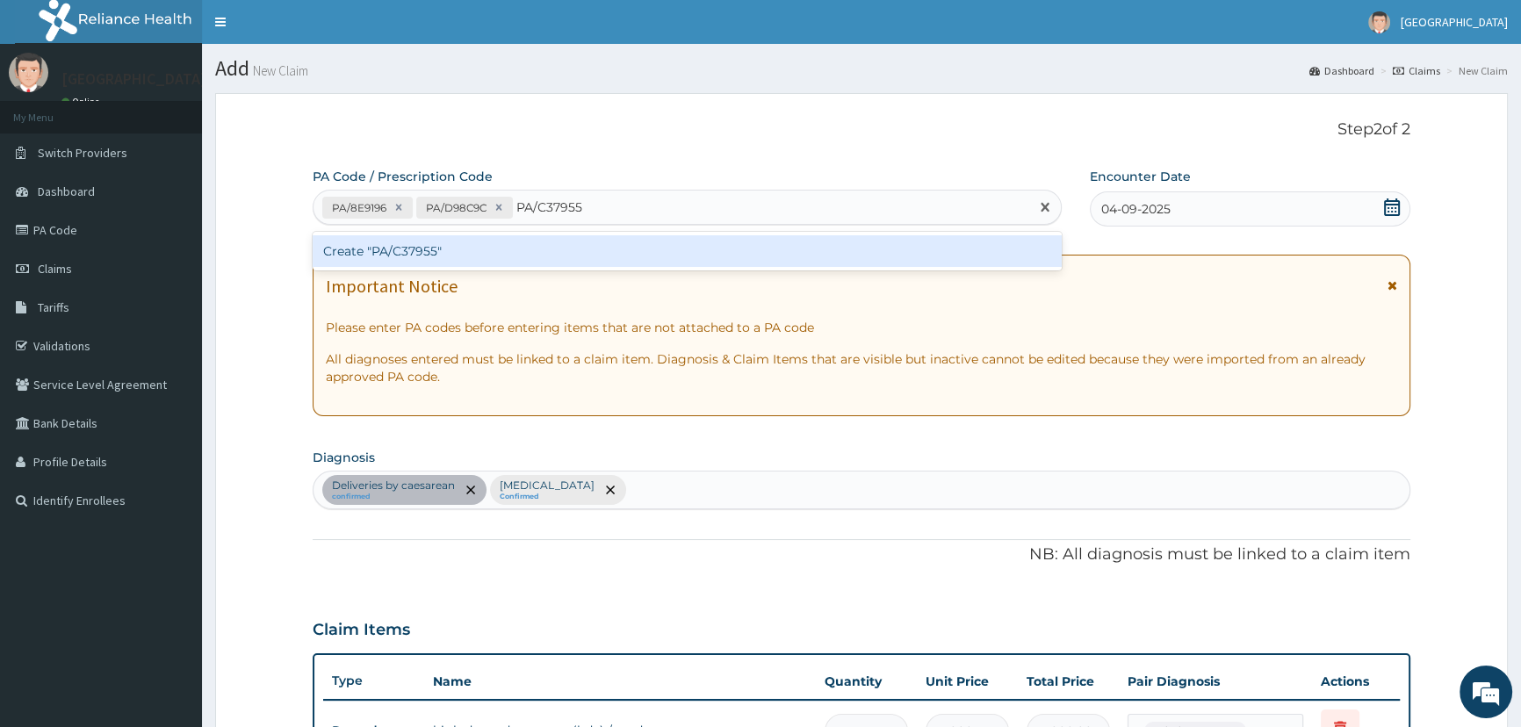
click at [396, 258] on div "Create "PA/C37955"" at bounding box center [687, 251] width 748 height 32
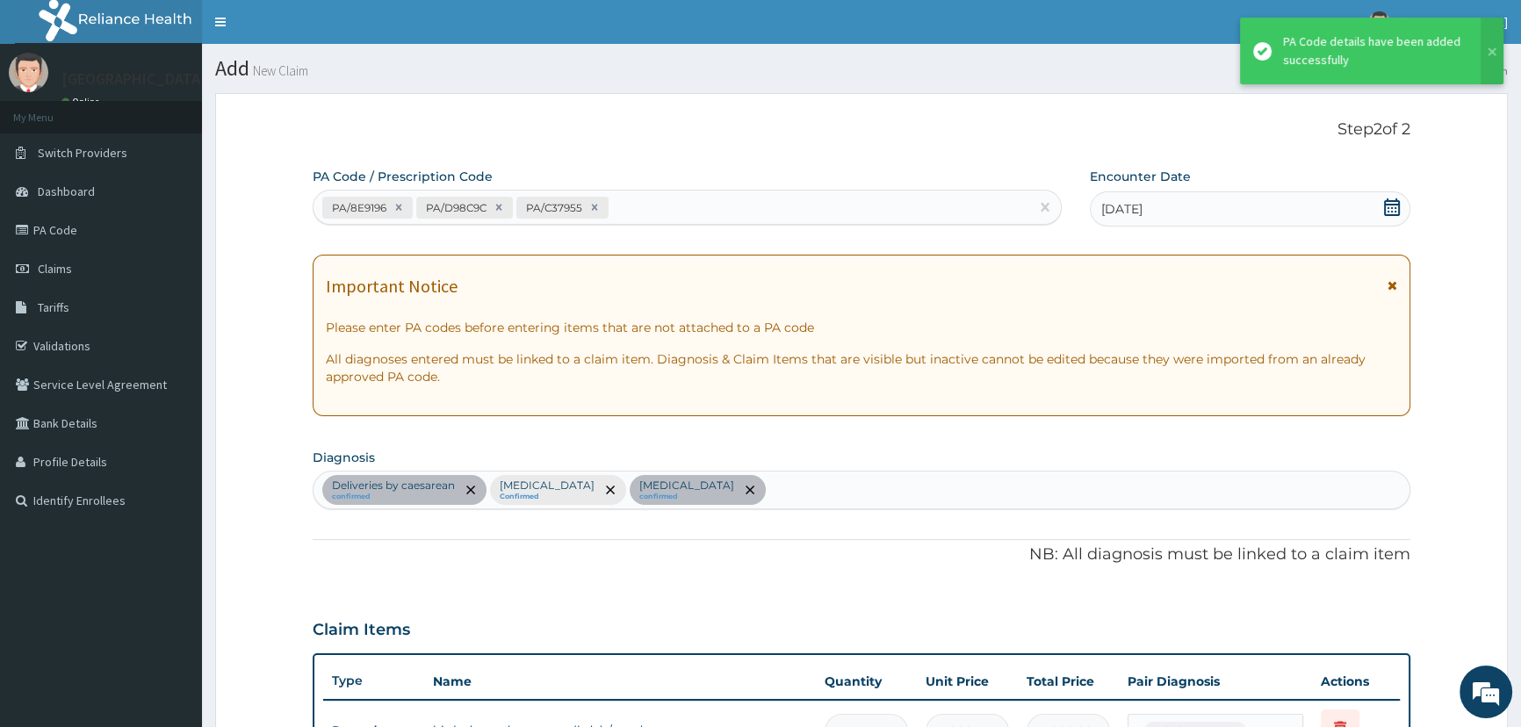
scroll to position [1403, 0]
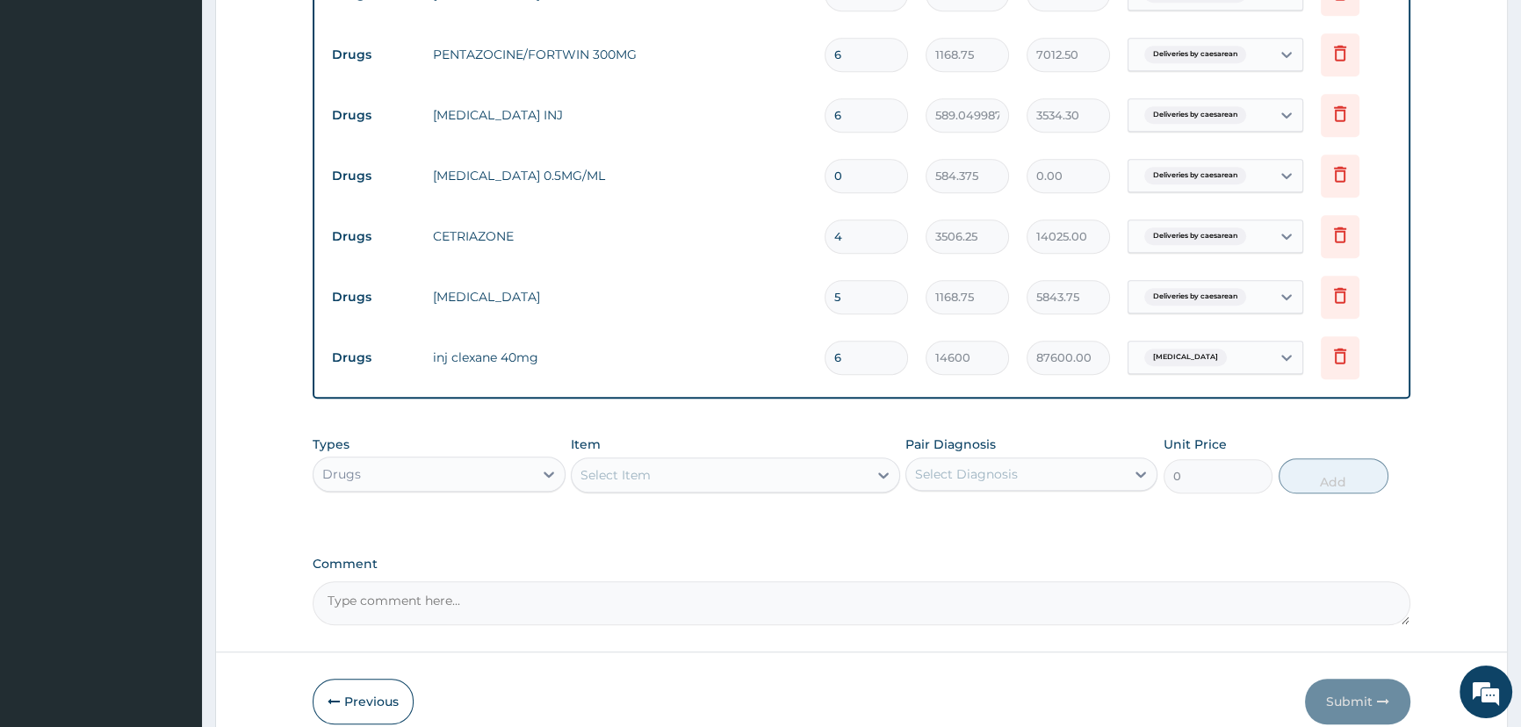
click at [628, 471] on div "Select Item" at bounding box center [720, 475] width 296 height 28
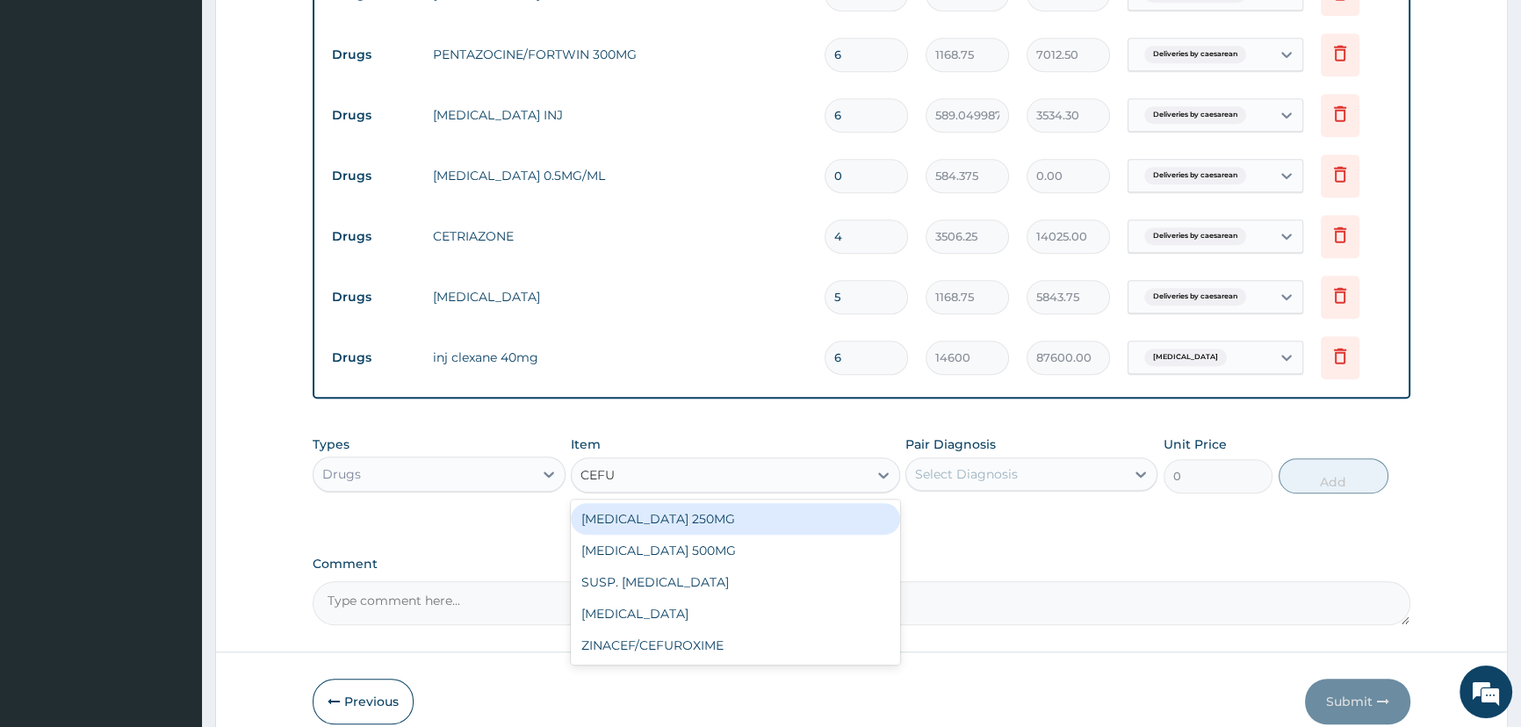
type input "CEFUR"
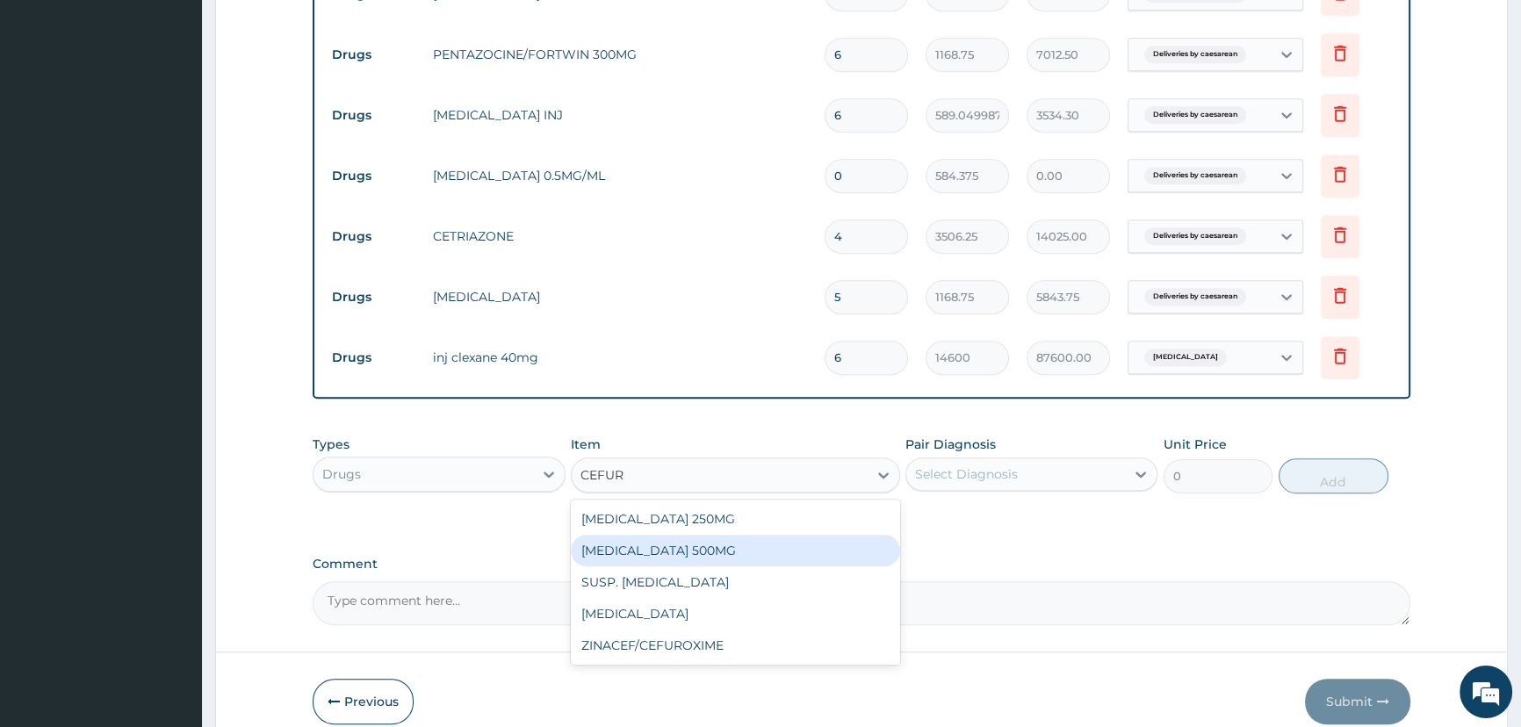
click at [723, 550] on div "CEFUROXIME 500MG" at bounding box center [735, 551] width 329 height 32
type input "467.5"
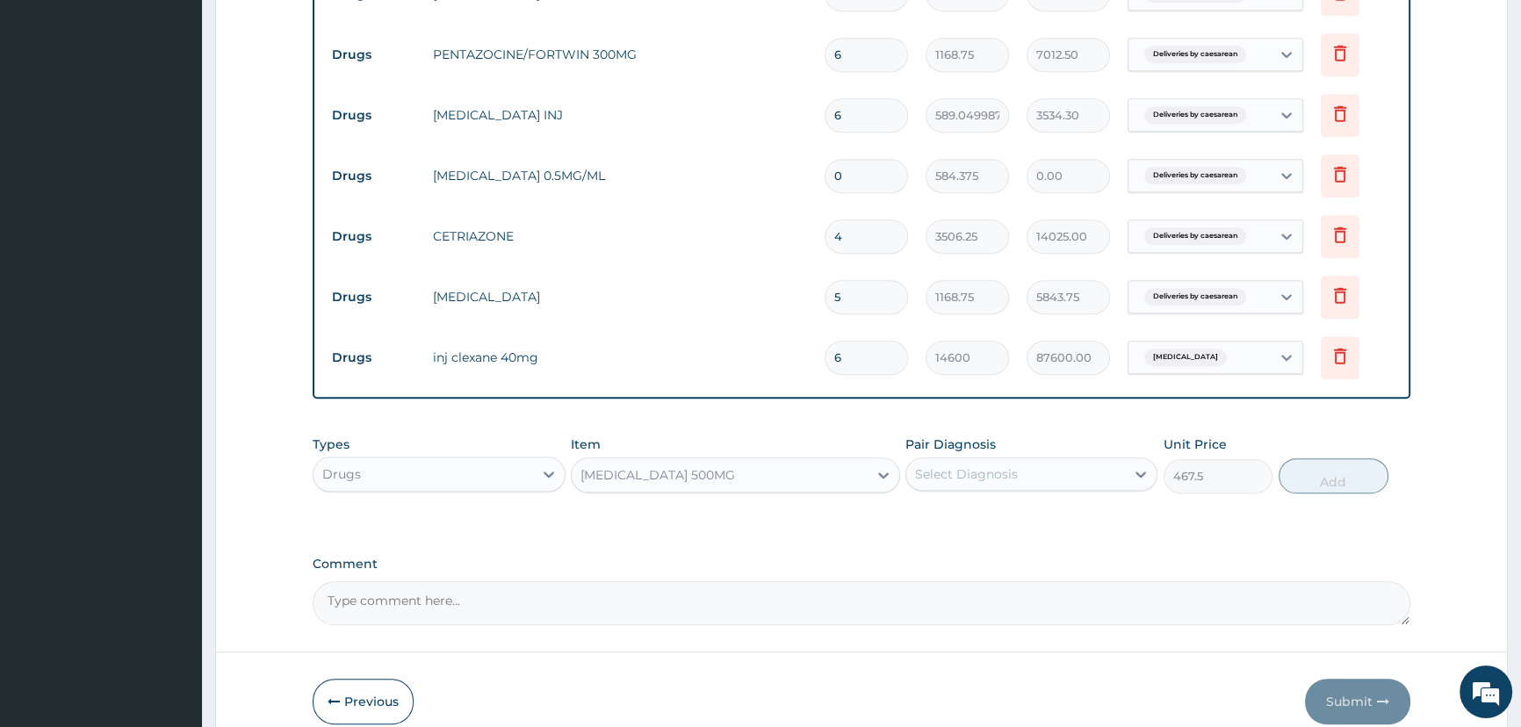
click at [975, 483] on div "Select Diagnosis" at bounding box center [966, 474] width 103 height 18
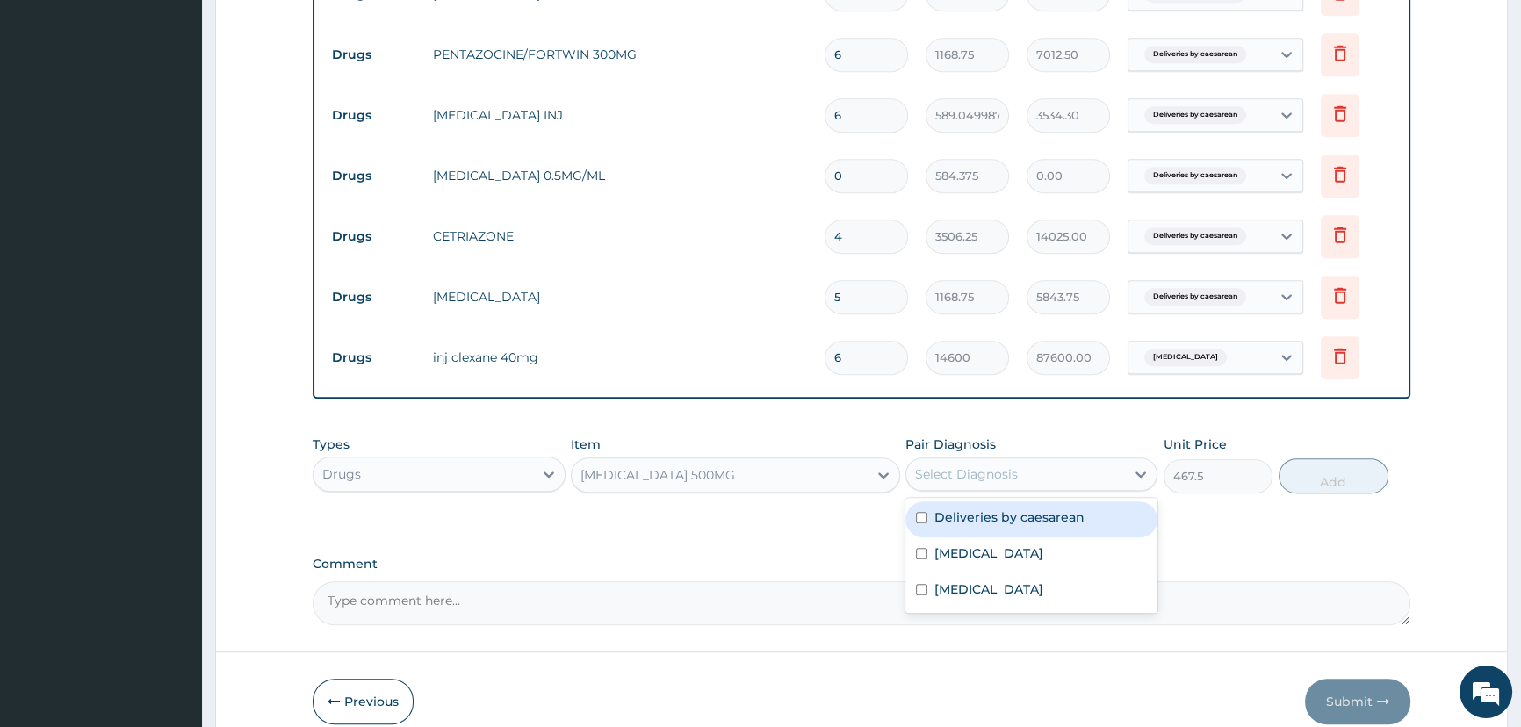
click at [1008, 522] on label "Deliveries by caesarean" at bounding box center [1009, 517] width 150 height 18
checkbox input "true"
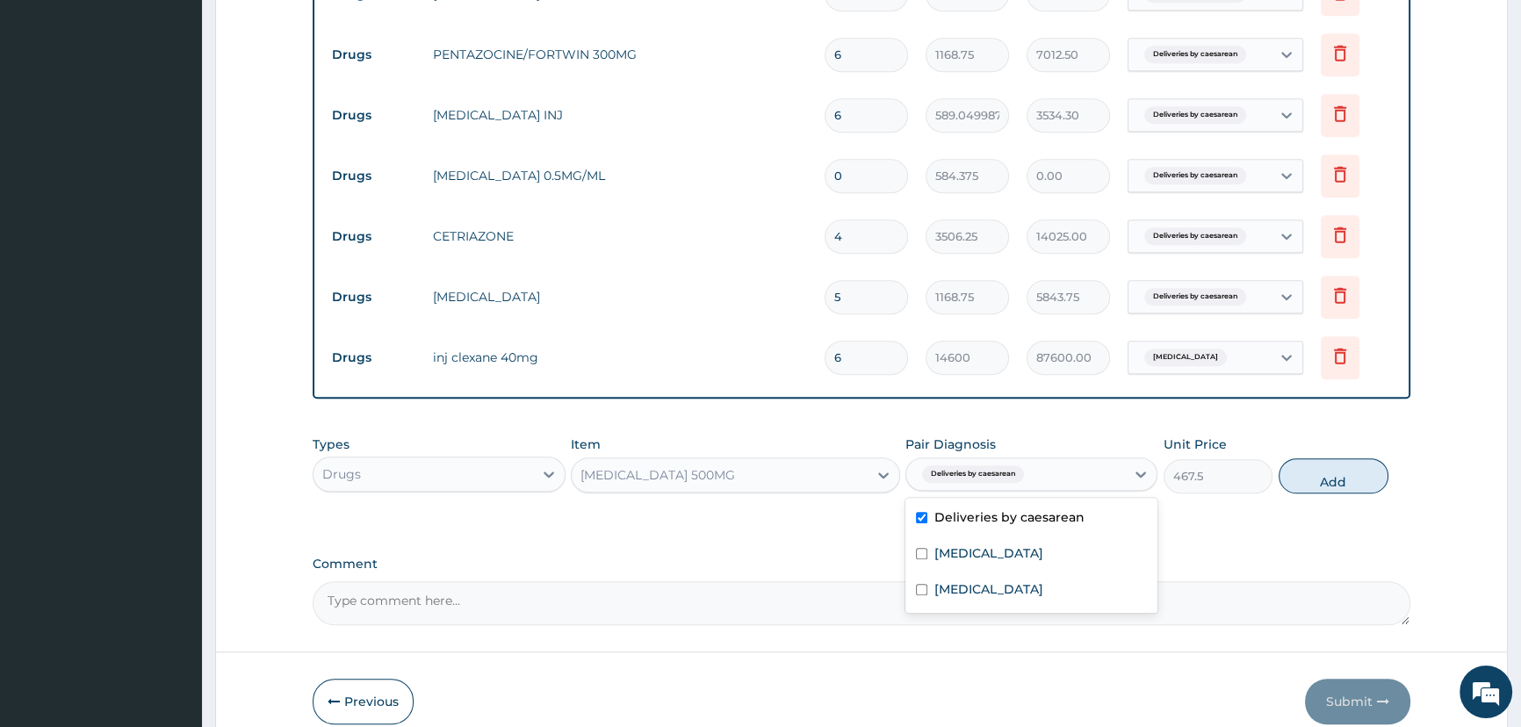
click at [1335, 483] on button "Add" at bounding box center [1333, 475] width 110 height 35
type input "0"
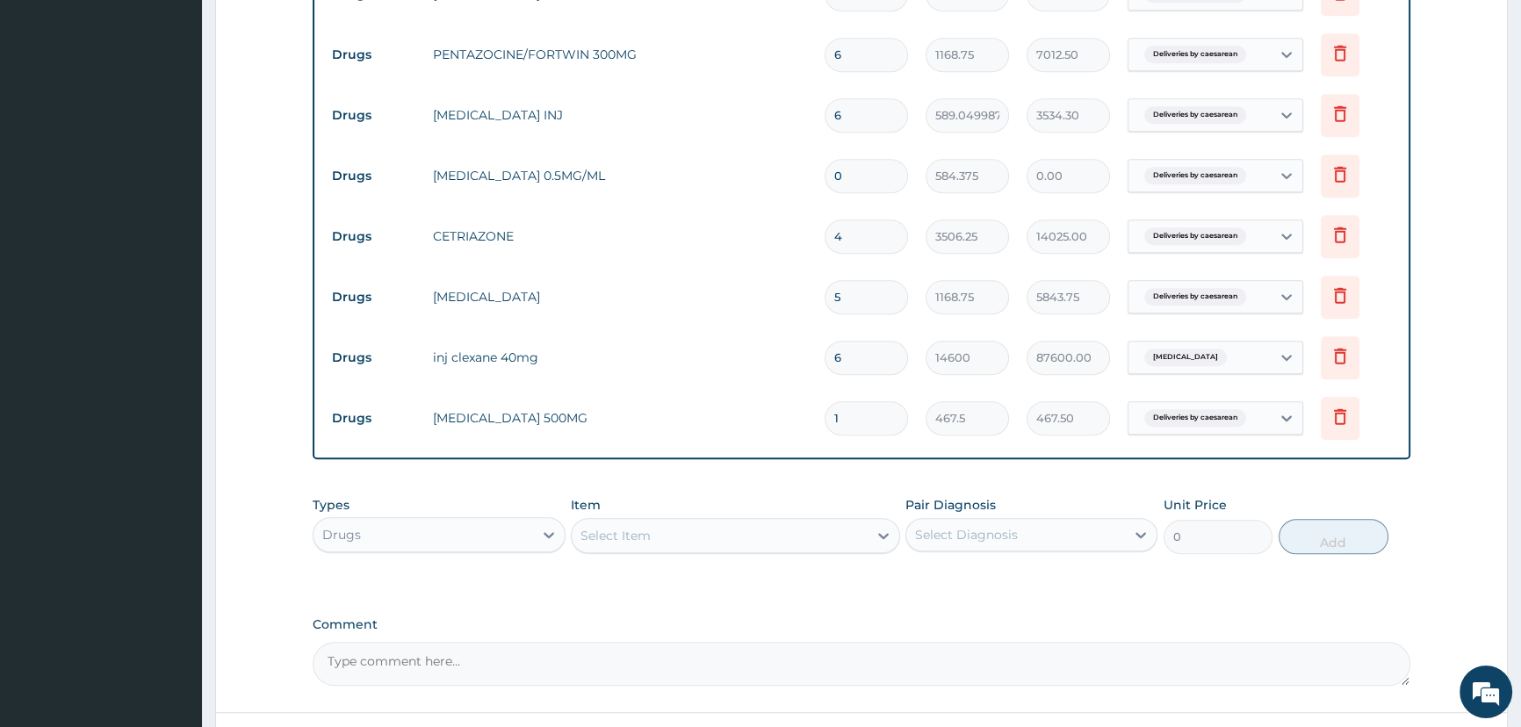
type input "10"
type input "4675.00"
type input "10"
click at [658, 536] on div "Select Item" at bounding box center [720, 535] width 296 height 28
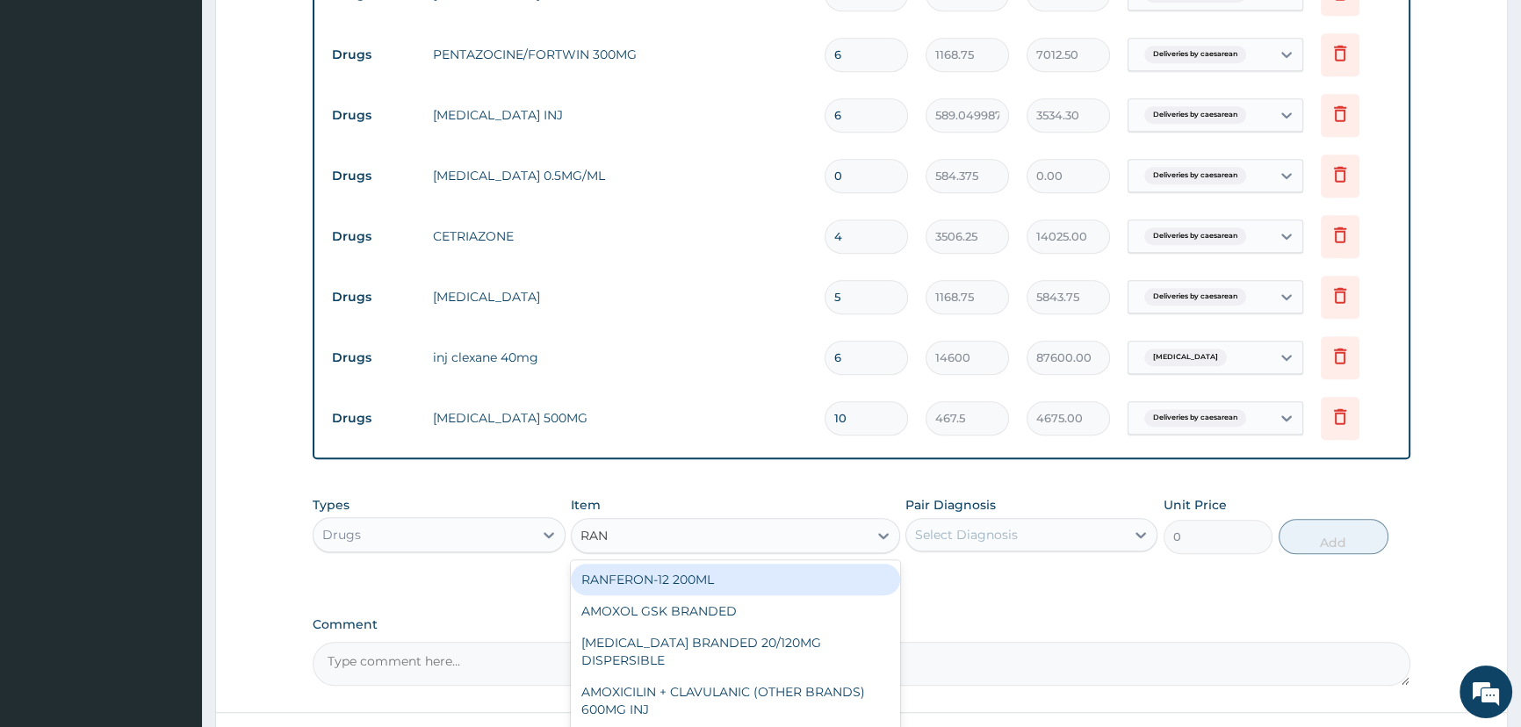
type input "RANF"
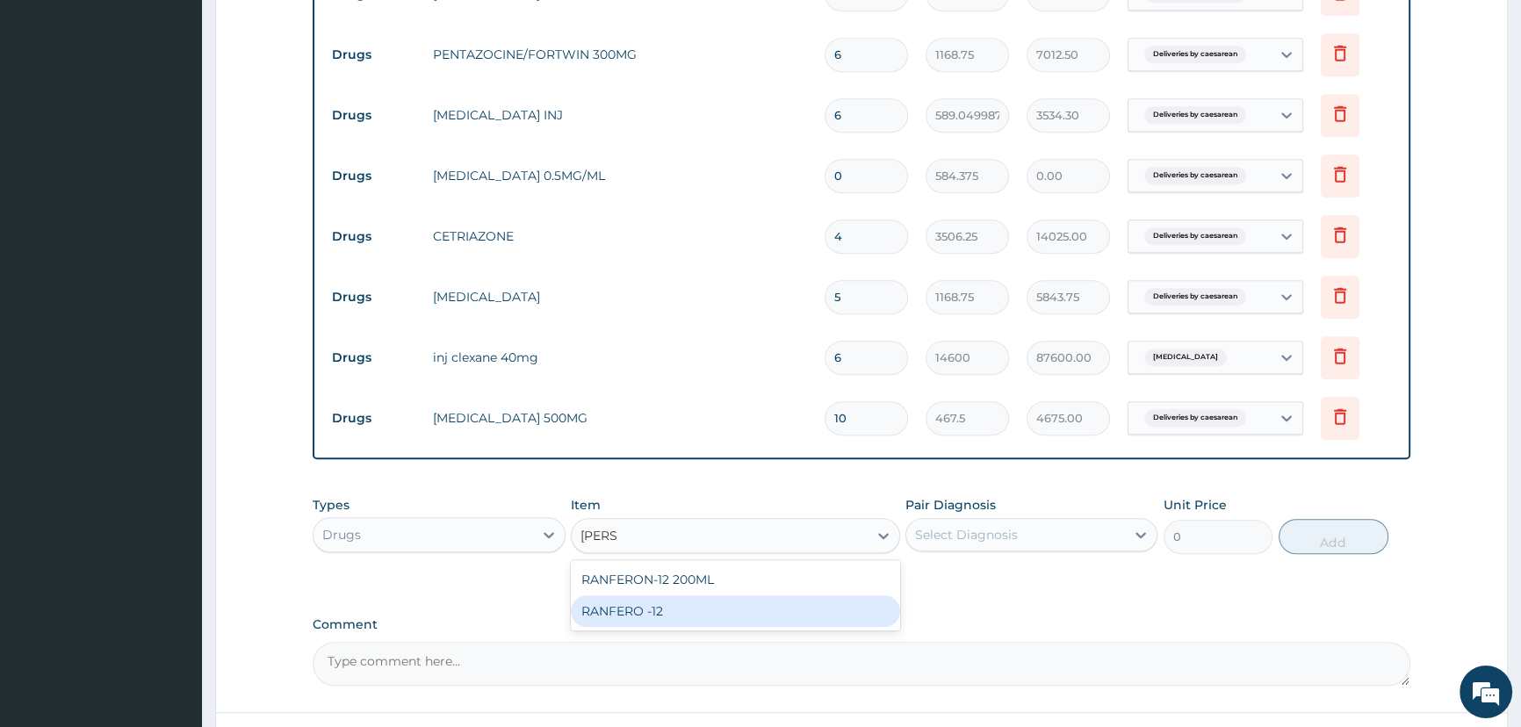
click at [676, 621] on div "RANFERO -12" at bounding box center [735, 611] width 329 height 32
type input "60.77500152587891"
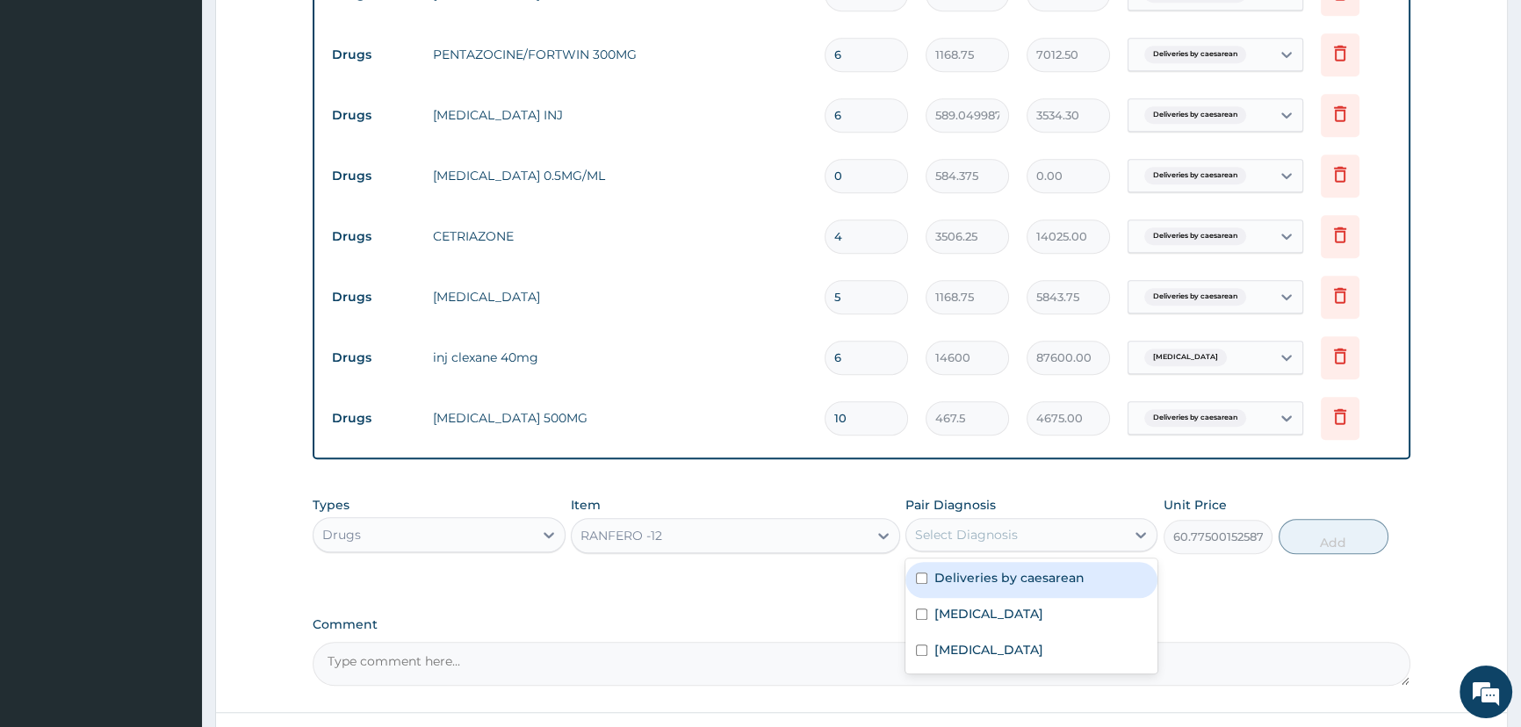
click at [985, 549] on div "Select Diagnosis" at bounding box center [1015, 535] width 219 height 28
click at [1010, 577] on label "Deliveries by caesarean" at bounding box center [1009, 578] width 150 height 18
checkbox input "true"
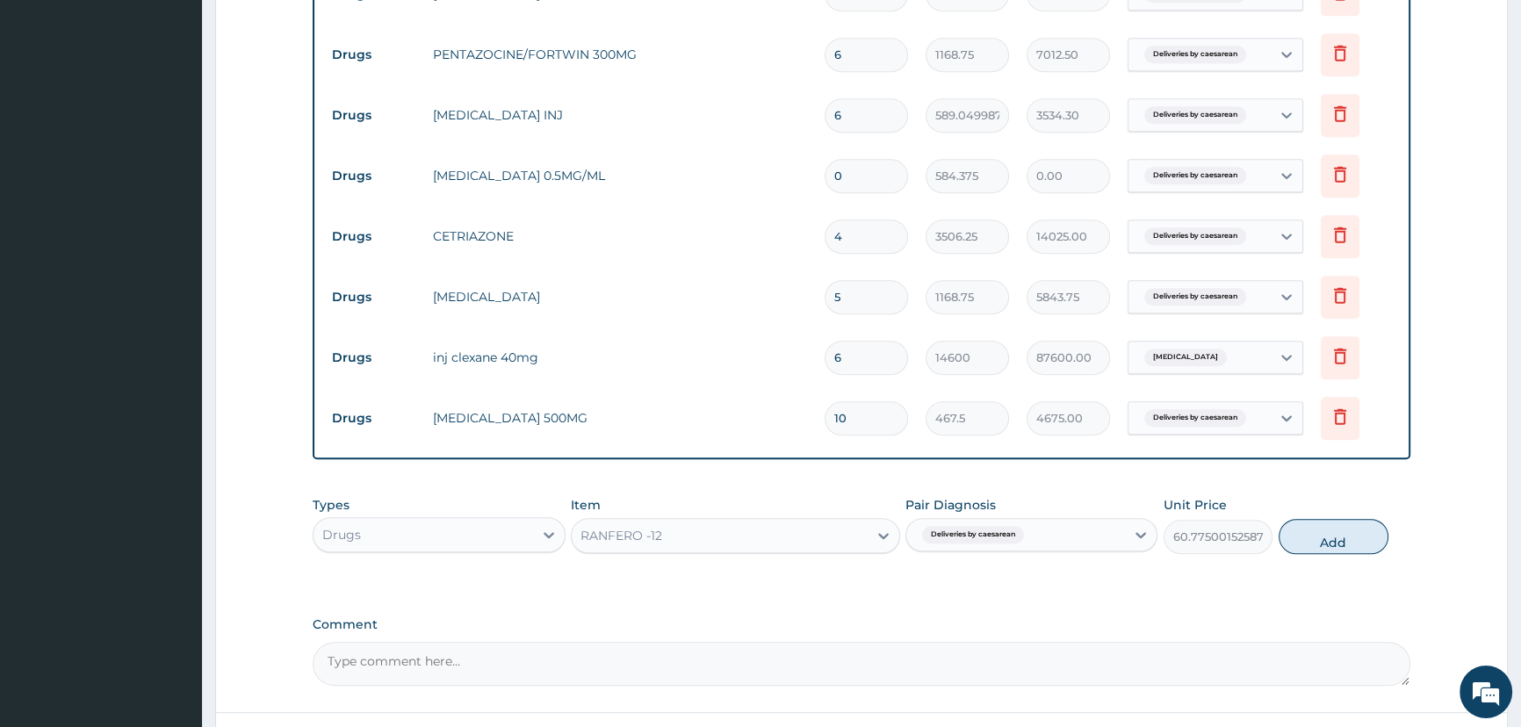
click at [1290, 548] on button "Add" at bounding box center [1333, 536] width 110 height 35
type input "0"
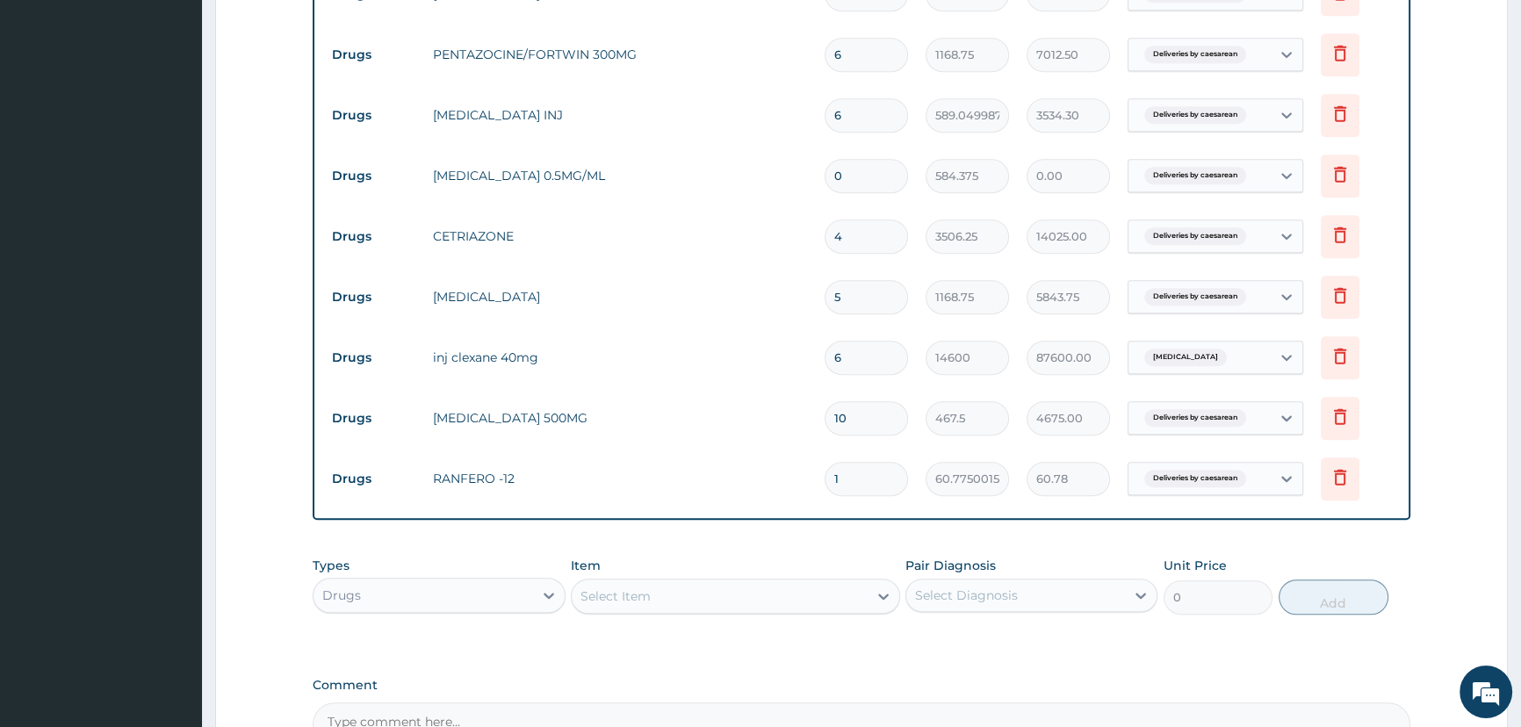
type input "14"
type input "850.85"
type input "14"
click at [654, 607] on div "Select Item" at bounding box center [720, 596] width 296 height 28
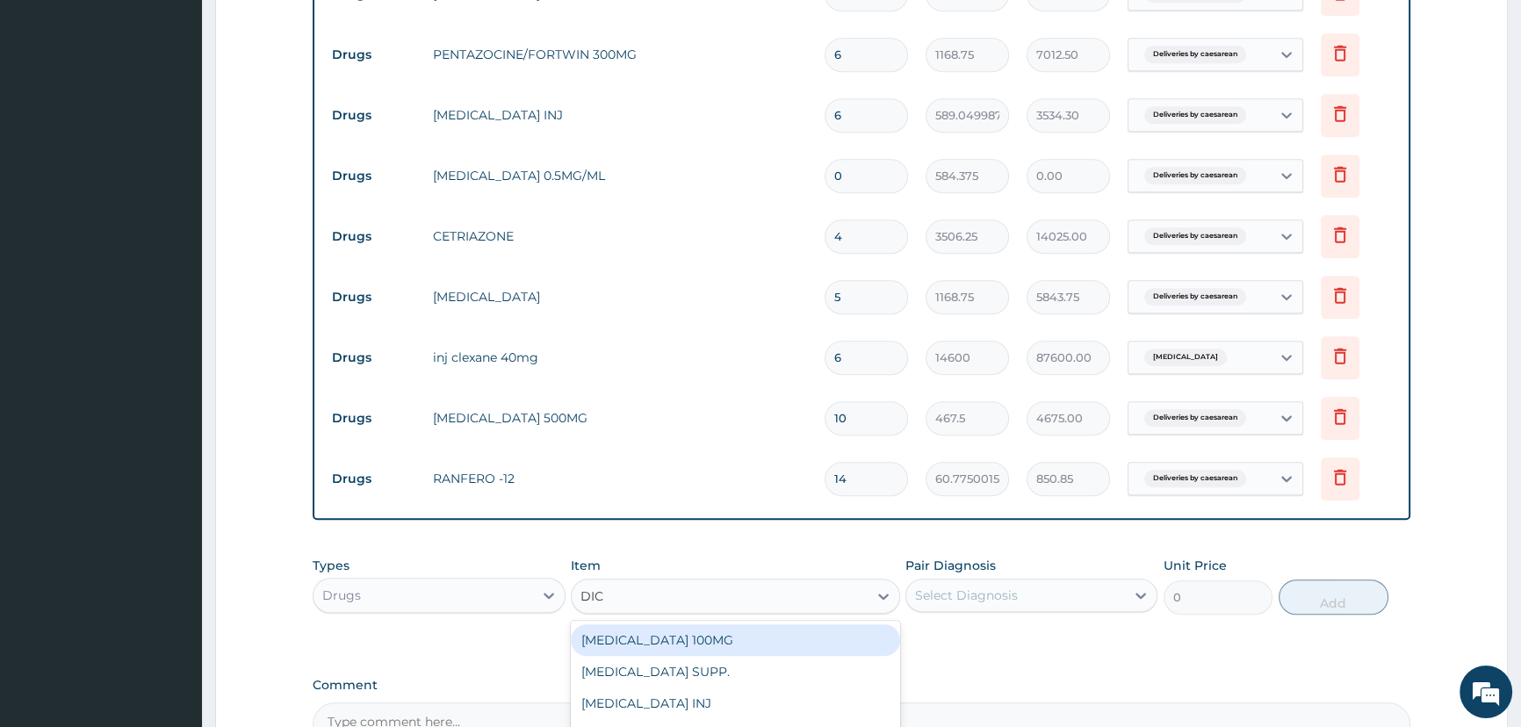
type input "DICL"
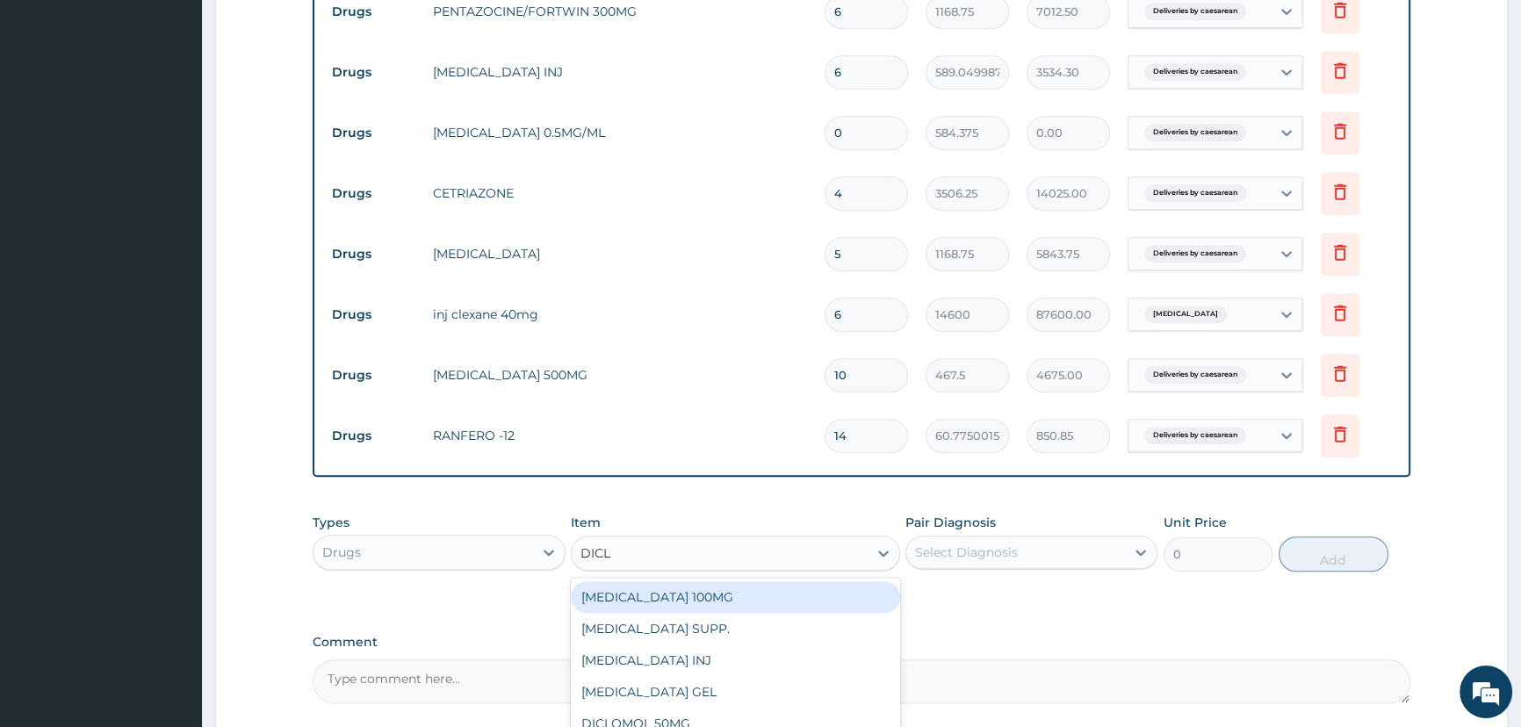
scroll to position [1563, 0]
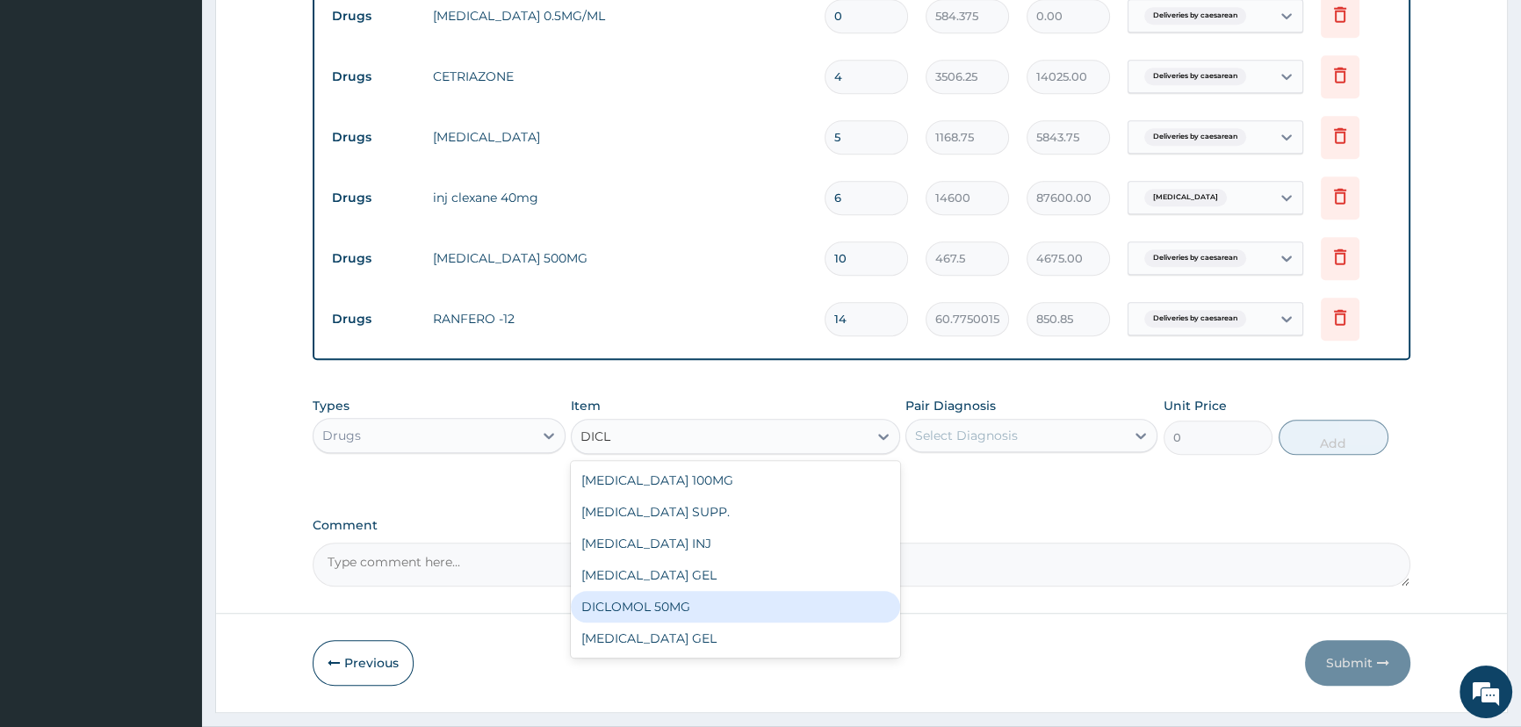
click at [716, 615] on div "DICLOMOL 50MG" at bounding box center [735, 607] width 329 height 32
type input "70.125"
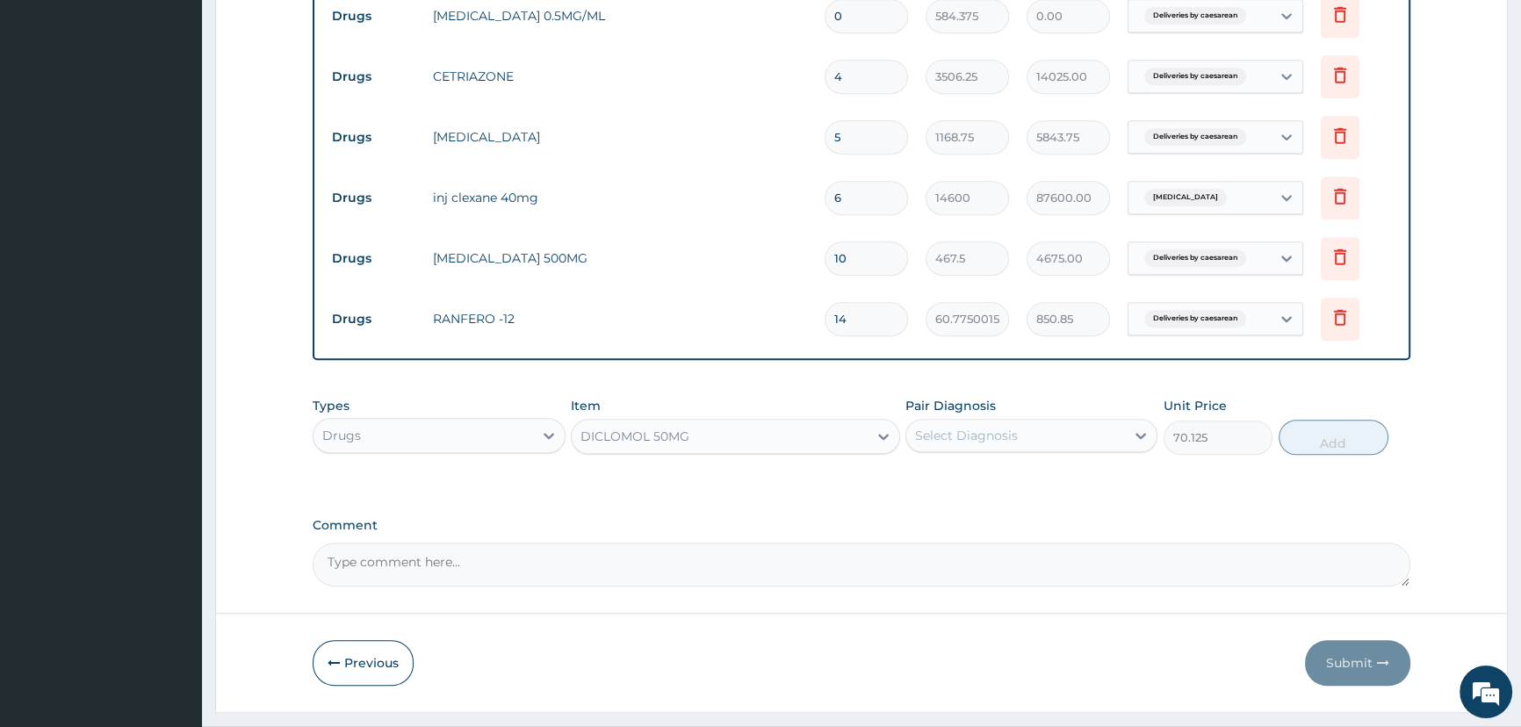
click at [1029, 450] on div "Select Diagnosis" at bounding box center [1015, 435] width 219 height 28
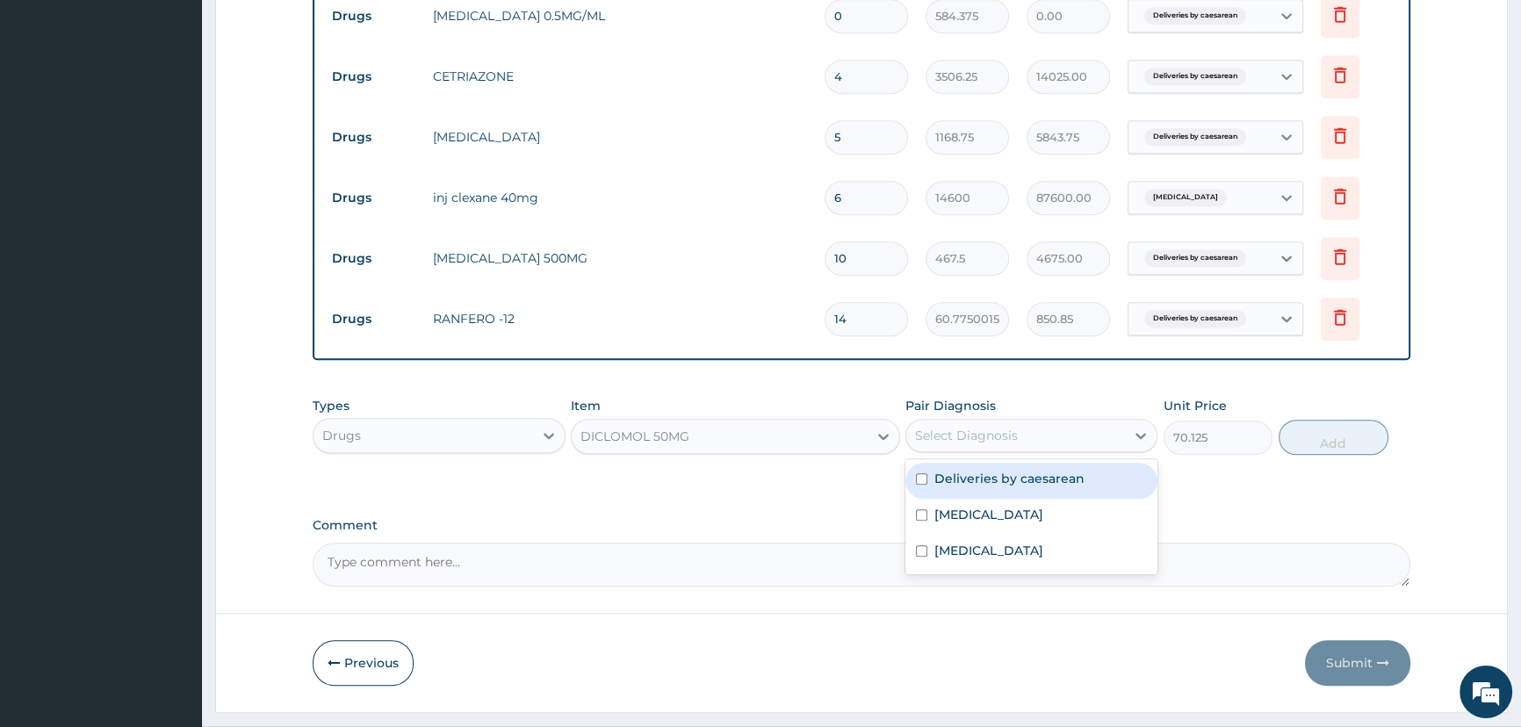
click at [1018, 487] on label "Deliveries by caesarean" at bounding box center [1009, 479] width 150 height 18
checkbox input "true"
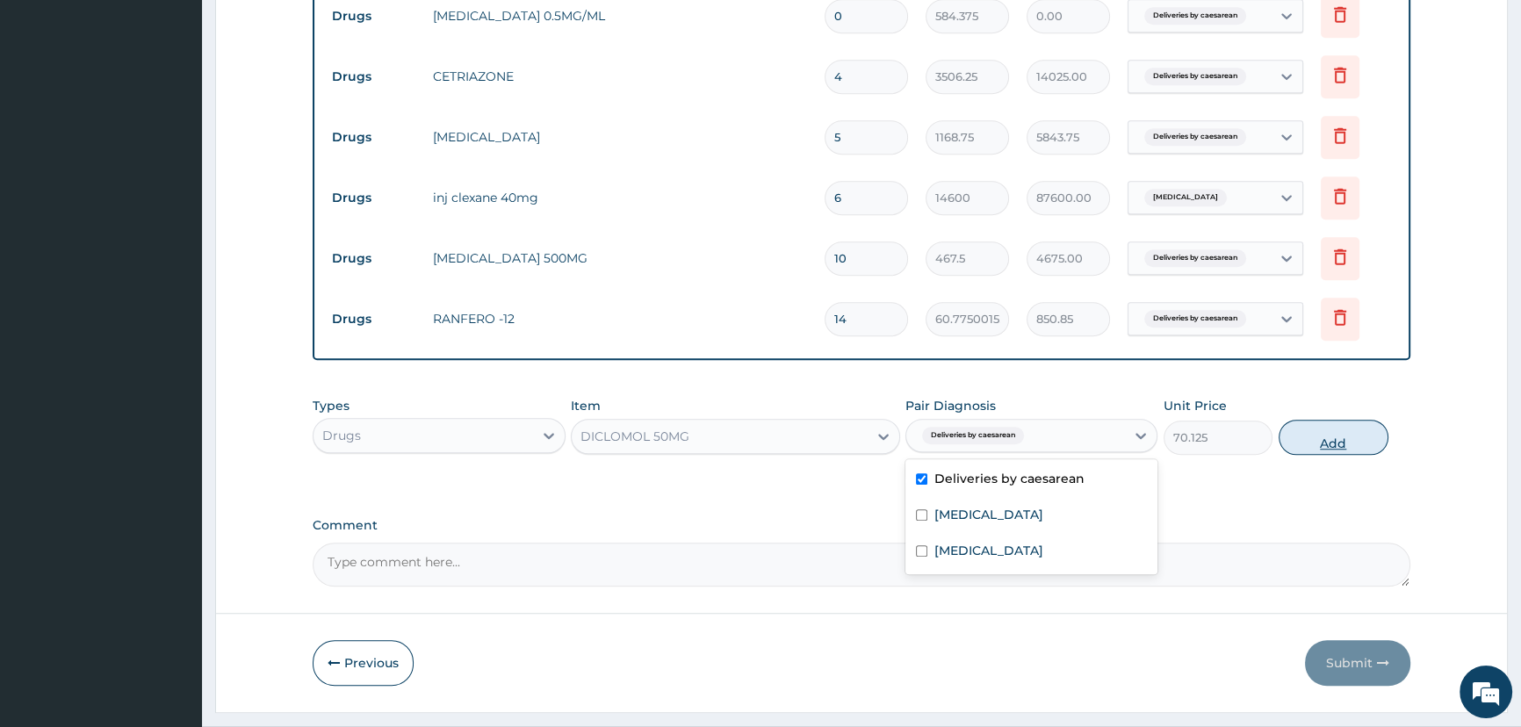
click at [1346, 433] on button "Add" at bounding box center [1333, 437] width 110 height 35
type input "0"
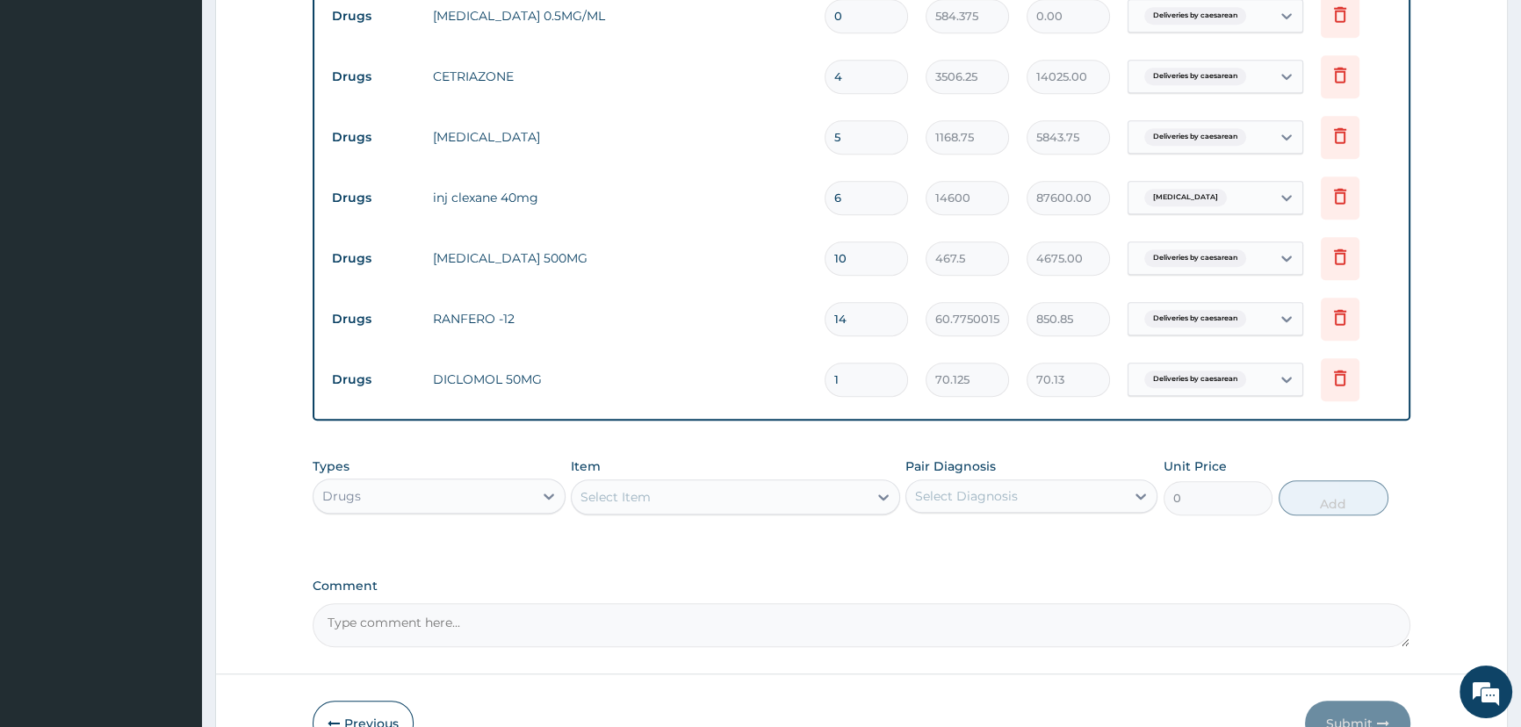
type input "10"
type input "701.25"
type input "10"
click at [641, 494] on div "Select Item" at bounding box center [615, 497] width 70 height 18
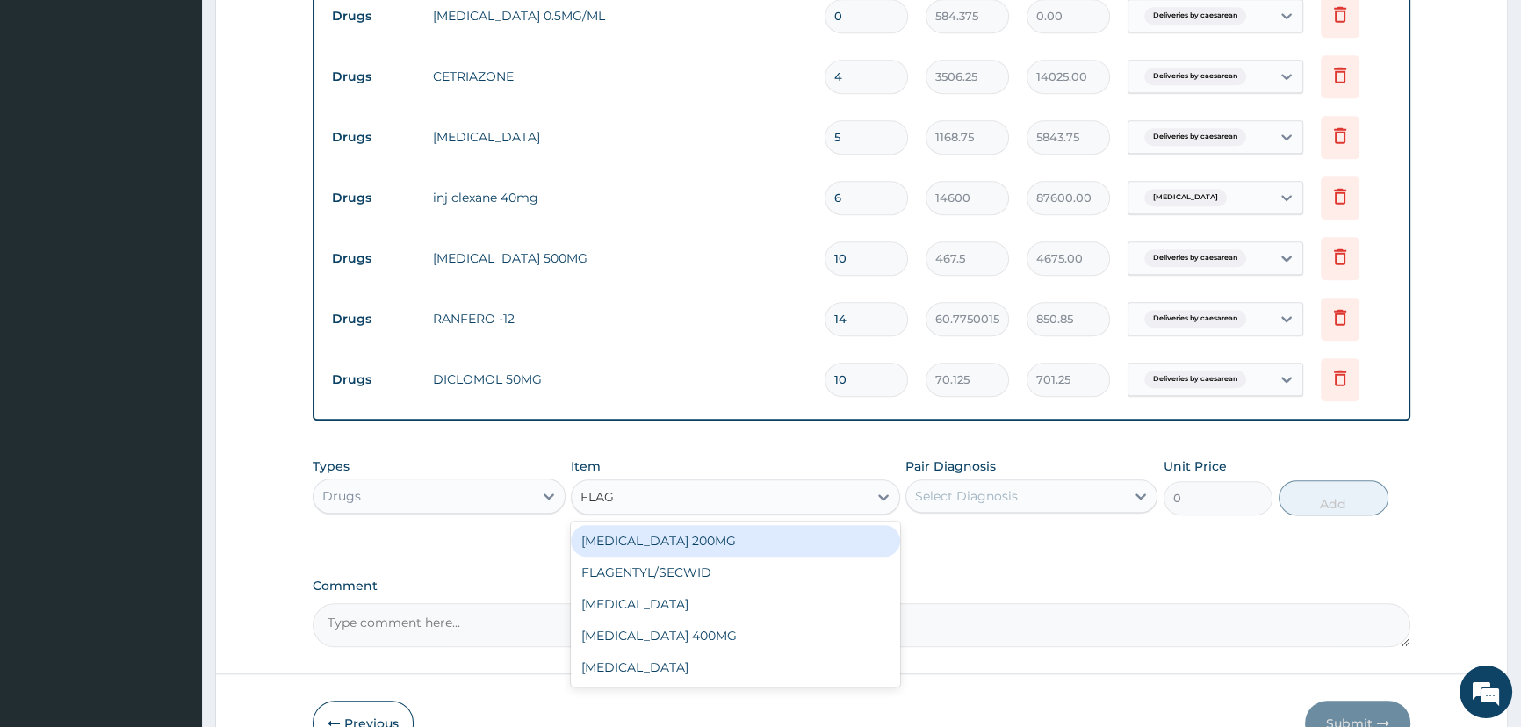
type input "FLAGY"
click at [689, 546] on div "FLAGYL 200MG" at bounding box center [735, 541] width 329 height 32
type input "60.77500152587891"
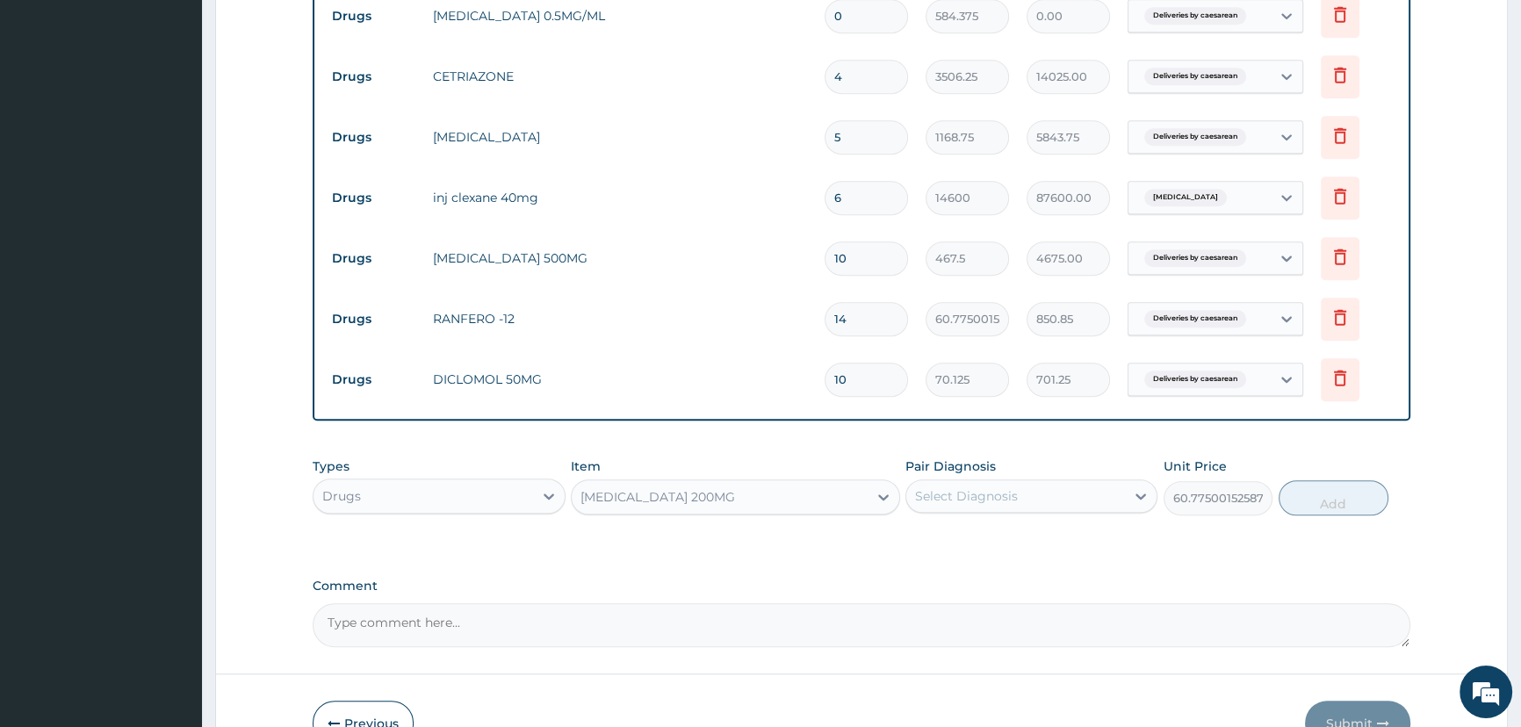
click at [1005, 494] on div "Select Diagnosis" at bounding box center [966, 496] width 103 height 18
click at [1000, 543] on label "Deliveries by caesarean" at bounding box center [1009, 539] width 150 height 18
checkbox input "true"
click at [1330, 500] on button "Add" at bounding box center [1333, 497] width 110 height 35
type input "0"
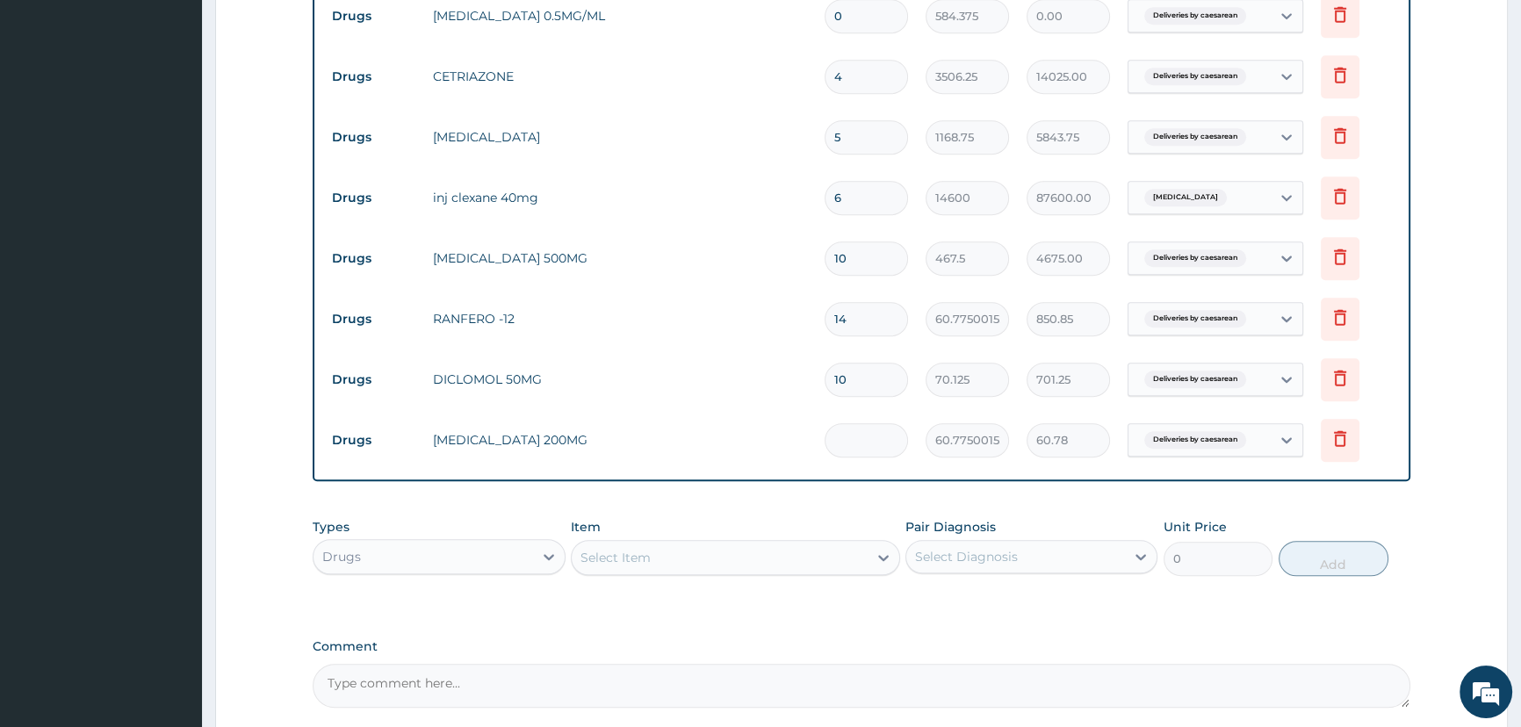
type input "0.00"
type input "3"
type input "182.33"
type input "30"
type input "1823.25"
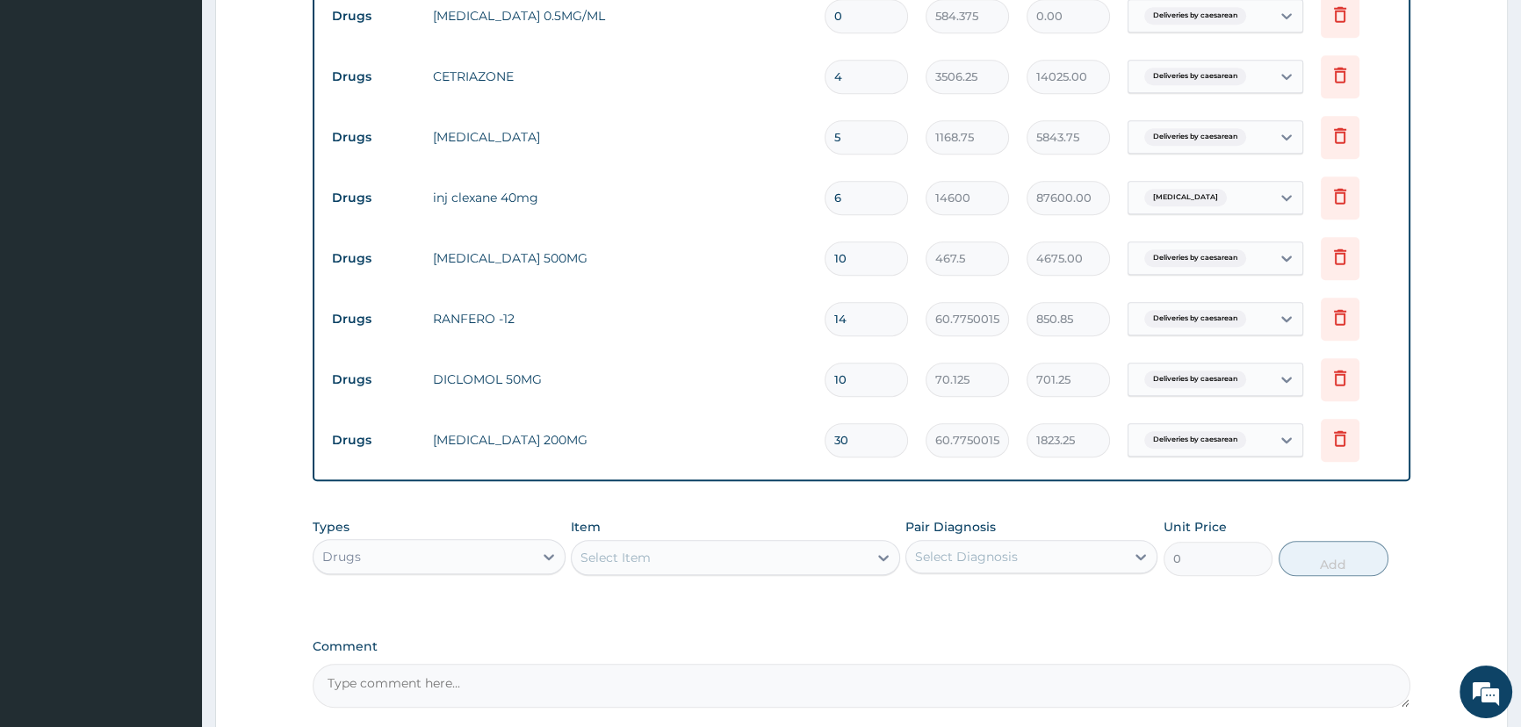
type input "30"
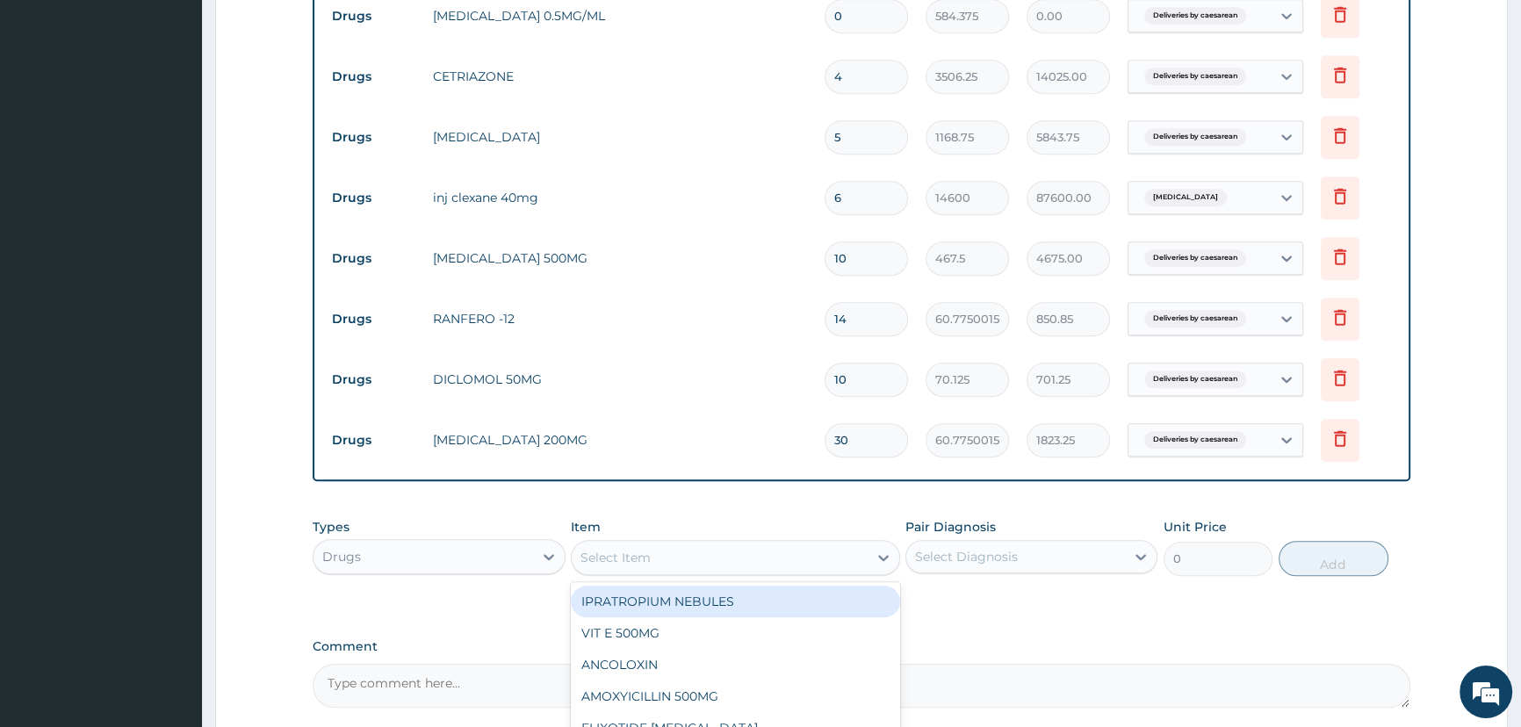
click at [669, 568] on div "Select Item" at bounding box center [720, 557] width 296 height 28
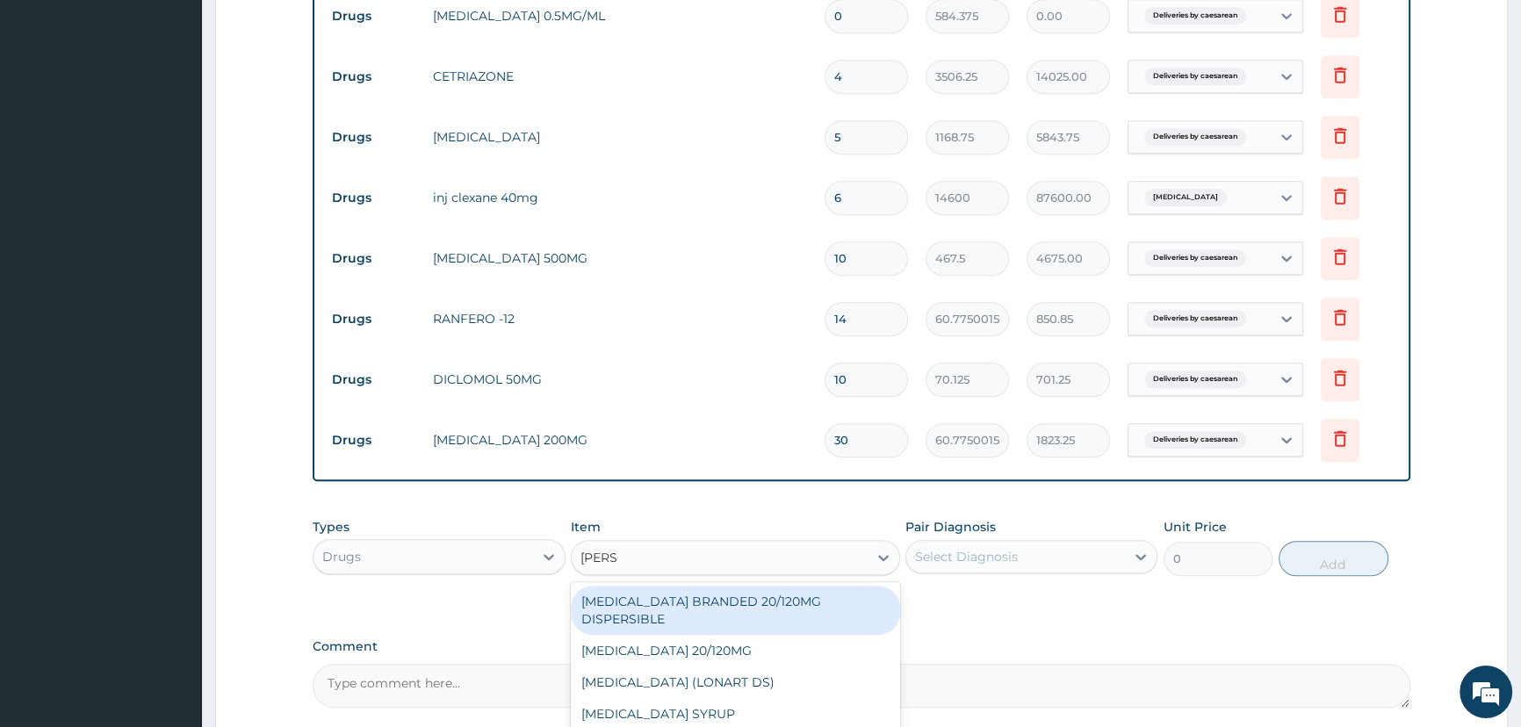
type input "COART"
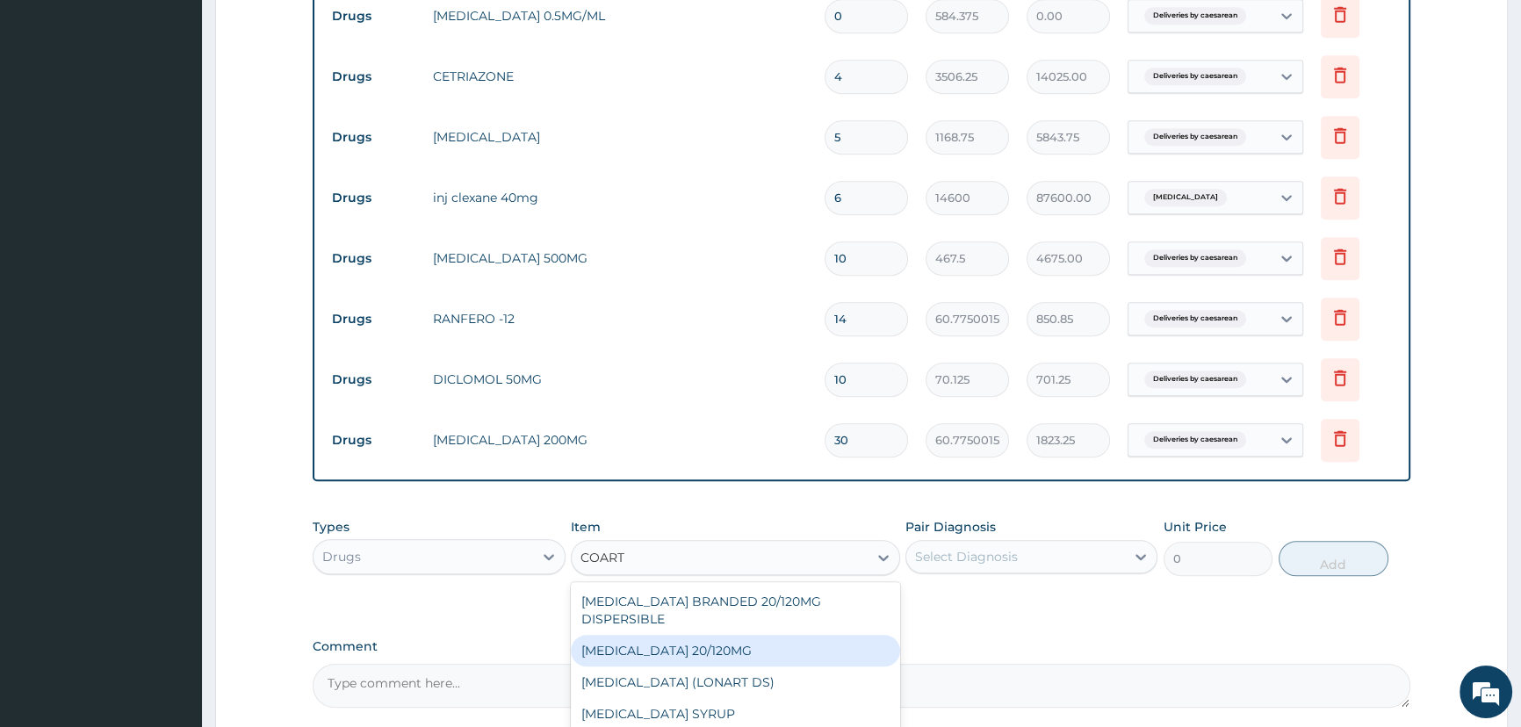
click at [692, 637] on div "COARTEM 20/120MG" at bounding box center [735, 651] width 329 height 32
type input "121.5500030517578"
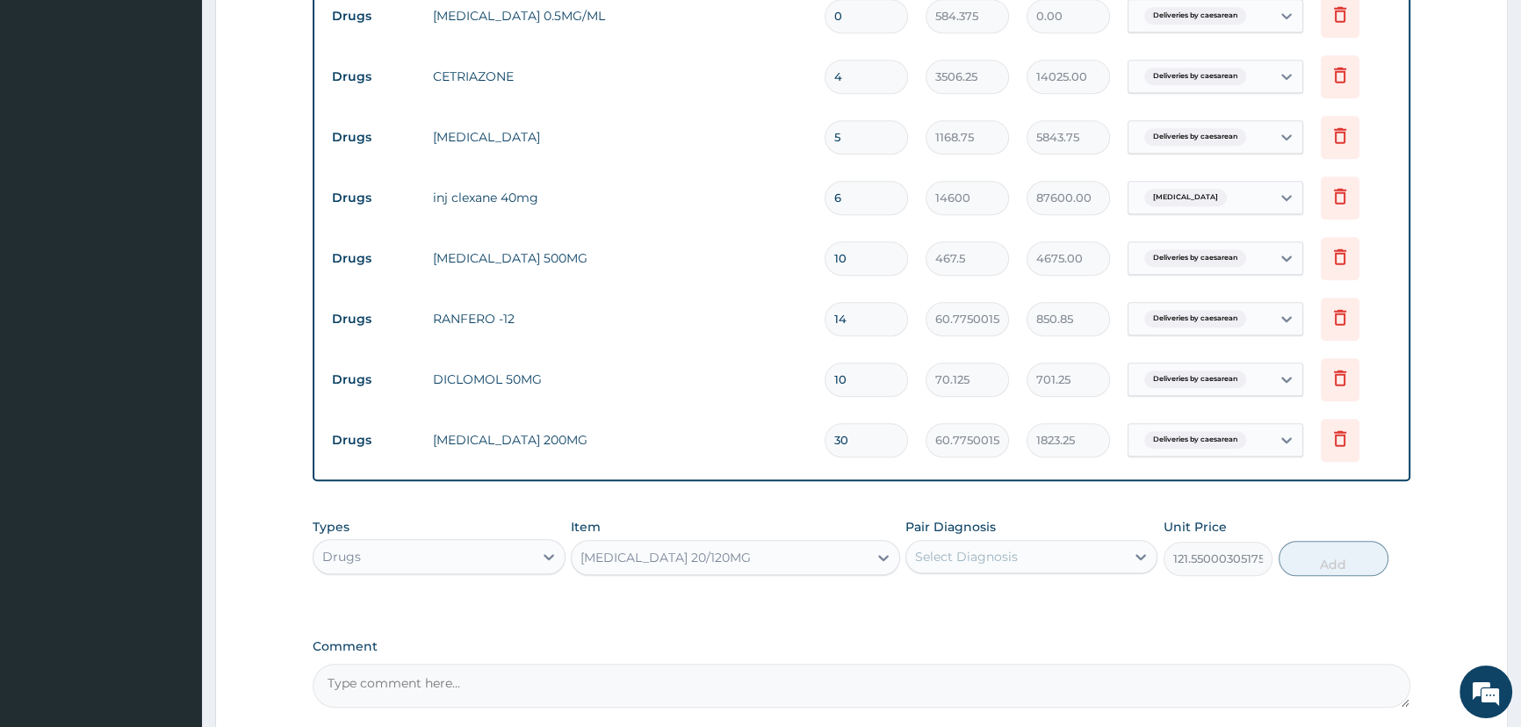
click at [989, 558] on div "Select Diagnosis" at bounding box center [966, 557] width 103 height 18
click at [718, 564] on div "COARTEM 20/120MG" at bounding box center [720, 557] width 296 height 28
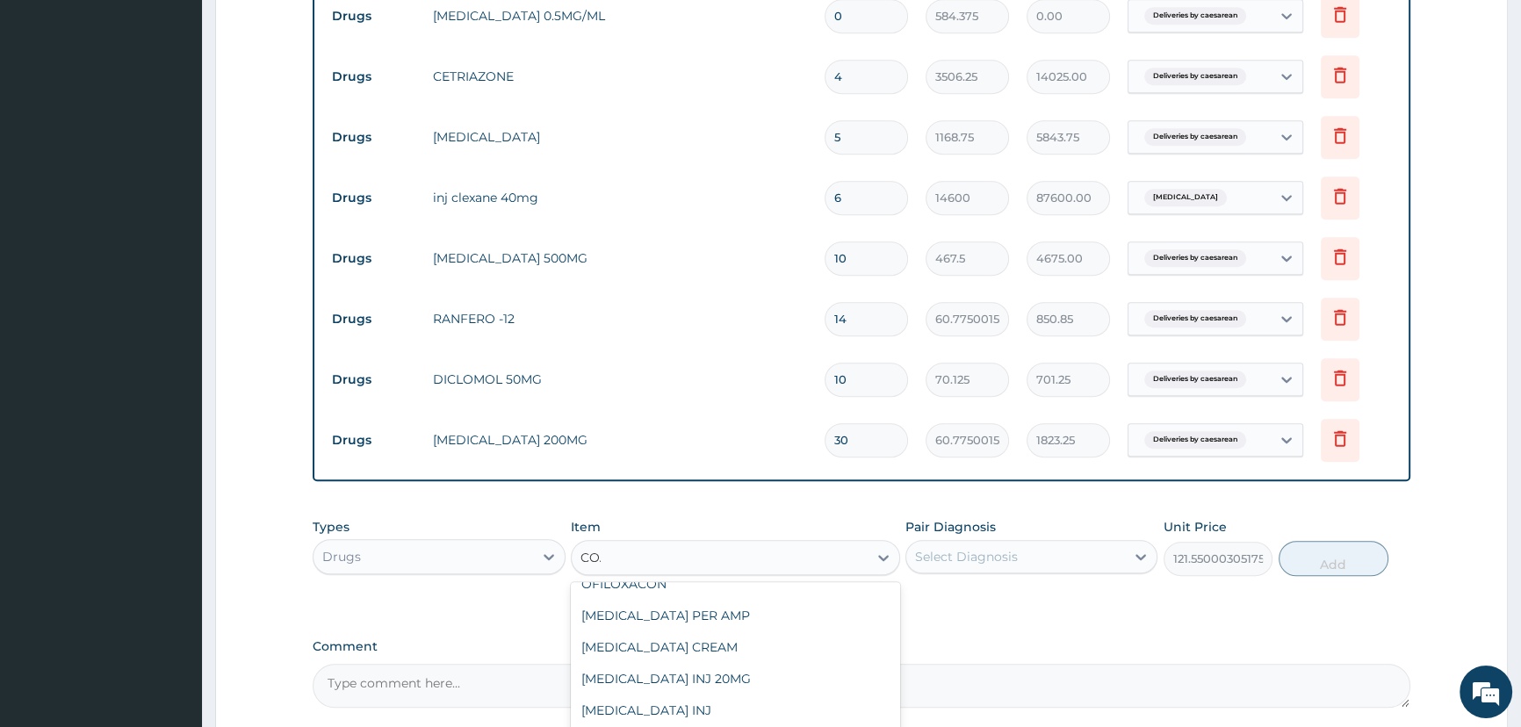
scroll to position [0, 0]
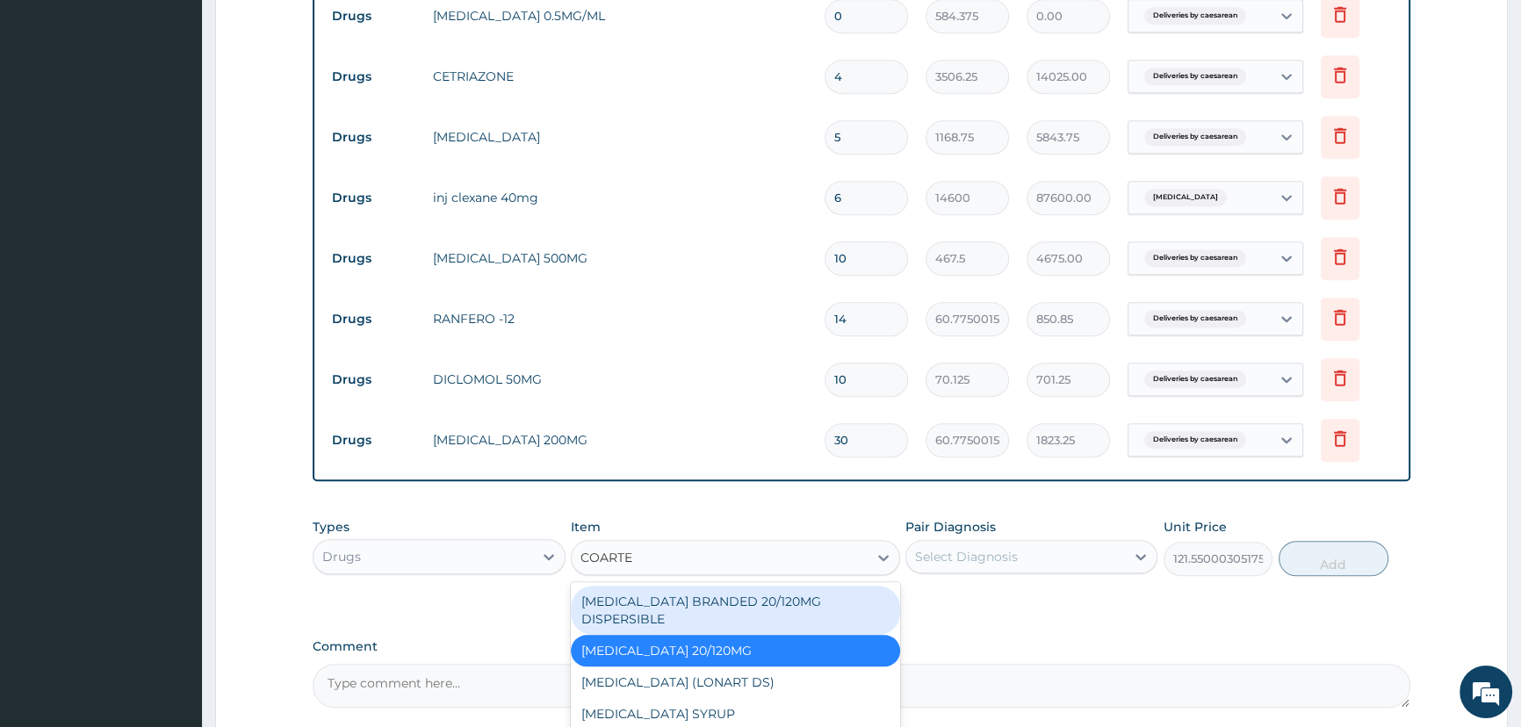
type input "COARTE"
click at [751, 430] on td "FLAGYL 200MG" at bounding box center [620, 439] width 392 height 35
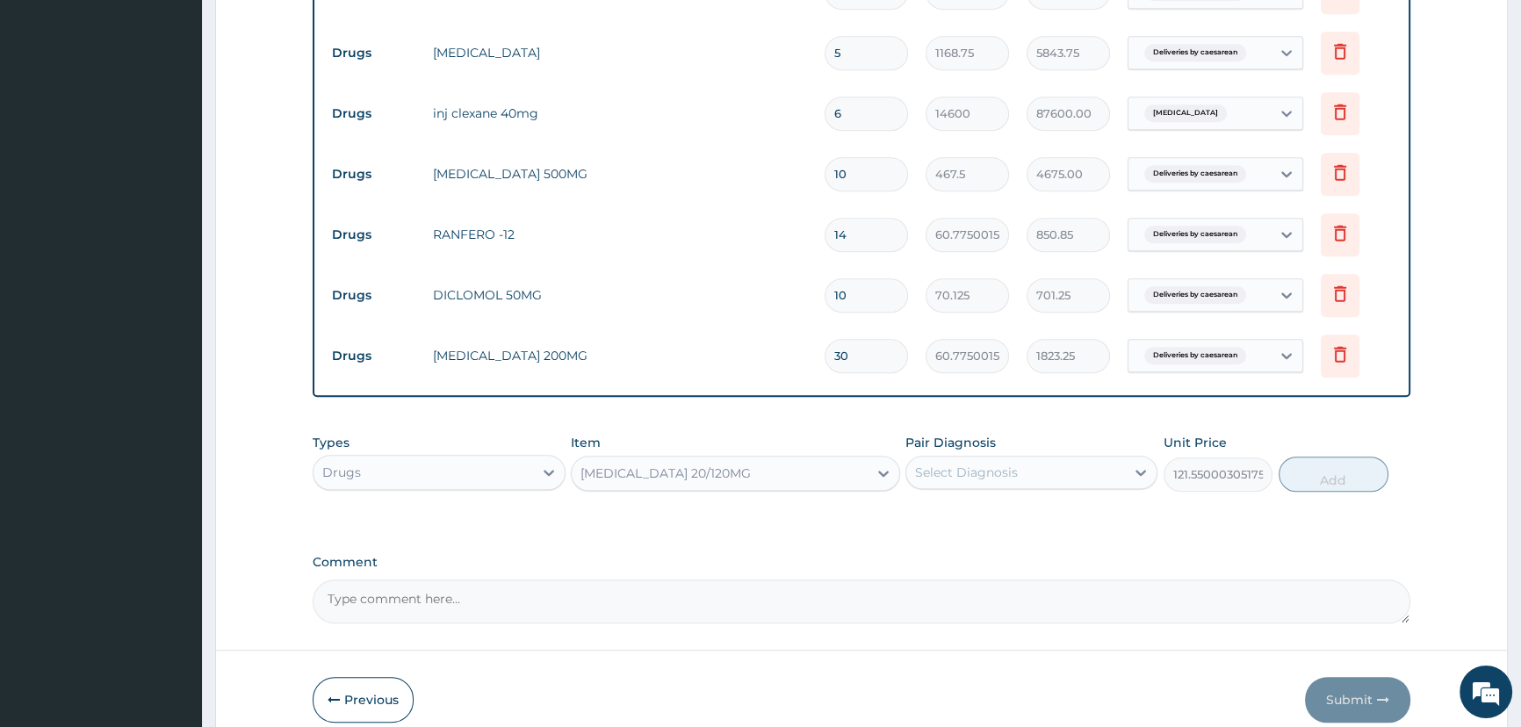
scroll to position [1734, 0]
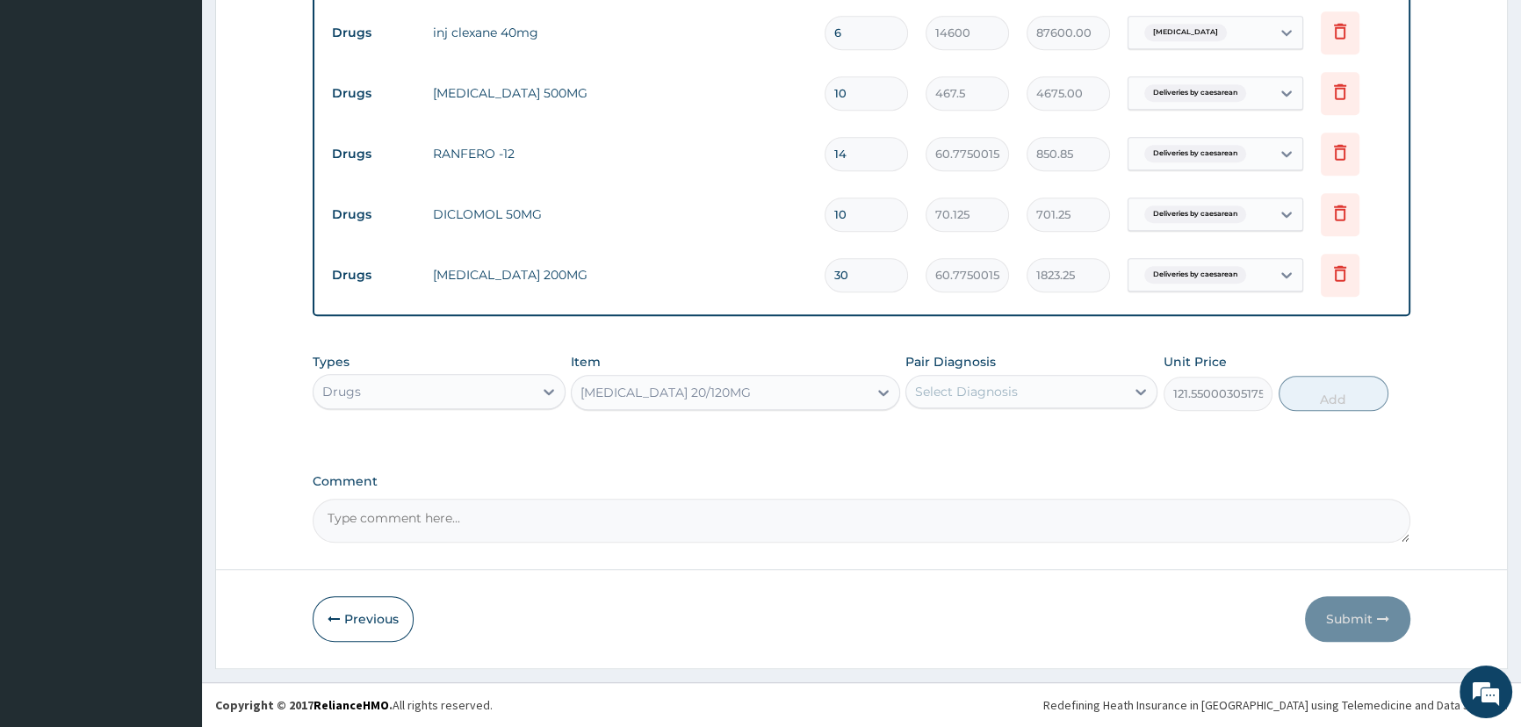
click at [726, 395] on div "COARTEM 20/120MG" at bounding box center [720, 392] width 296 height 28
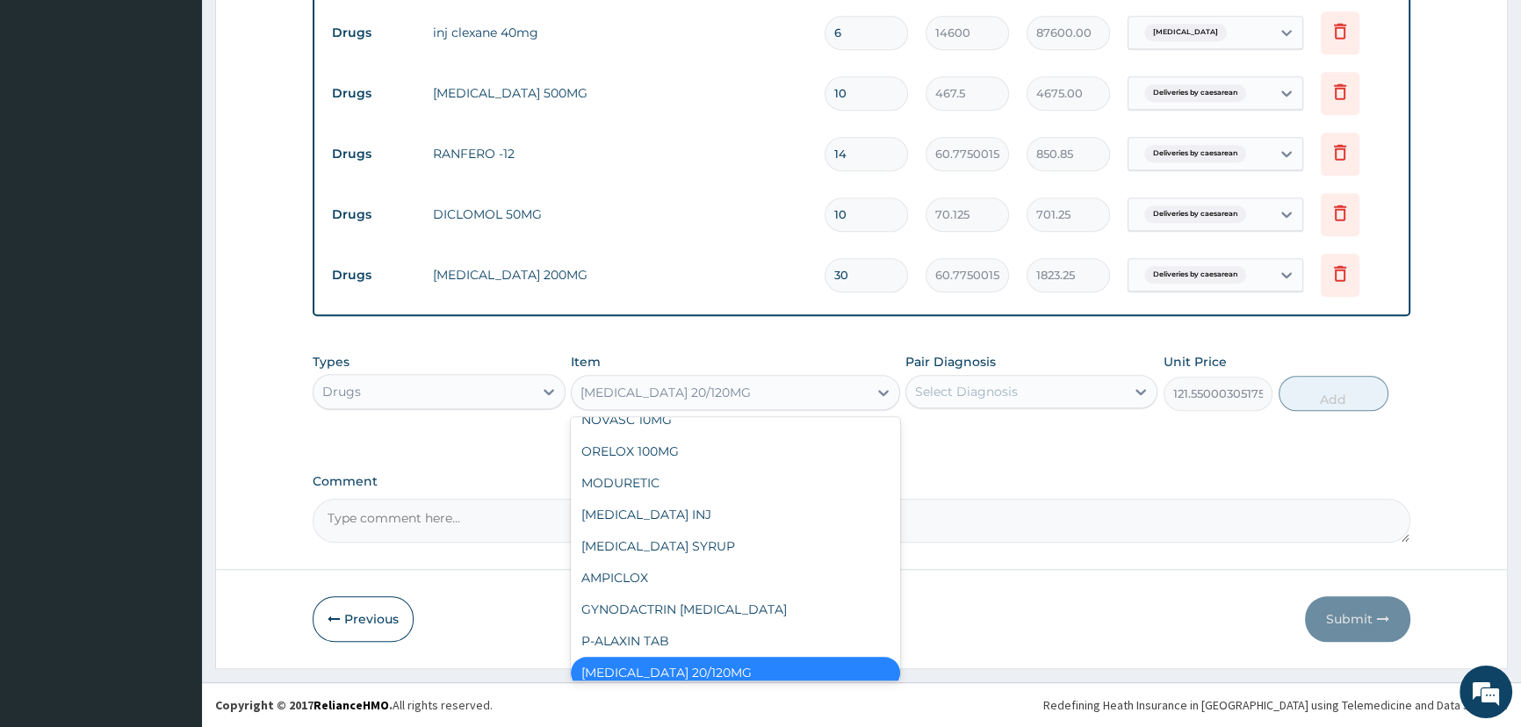
type input "V"
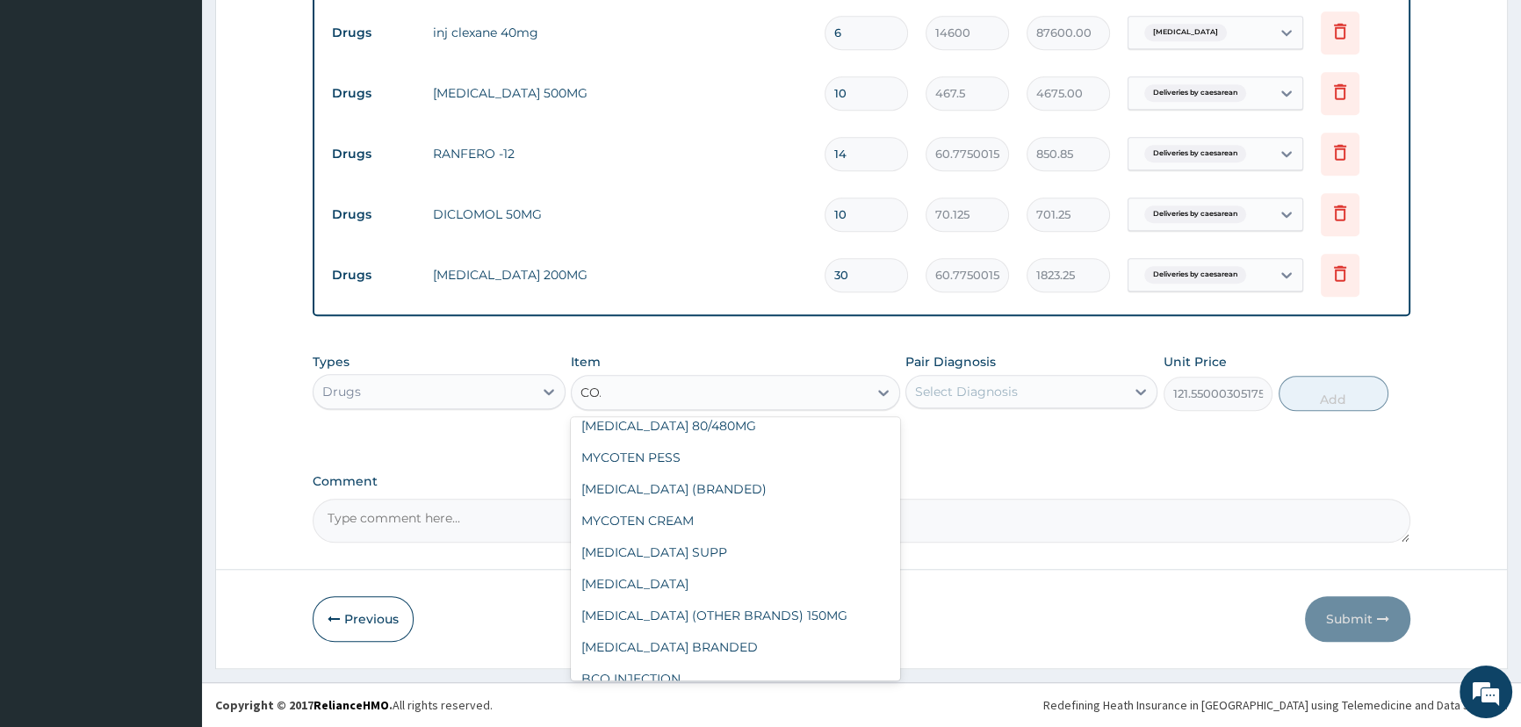
scroll to position [0, 0]
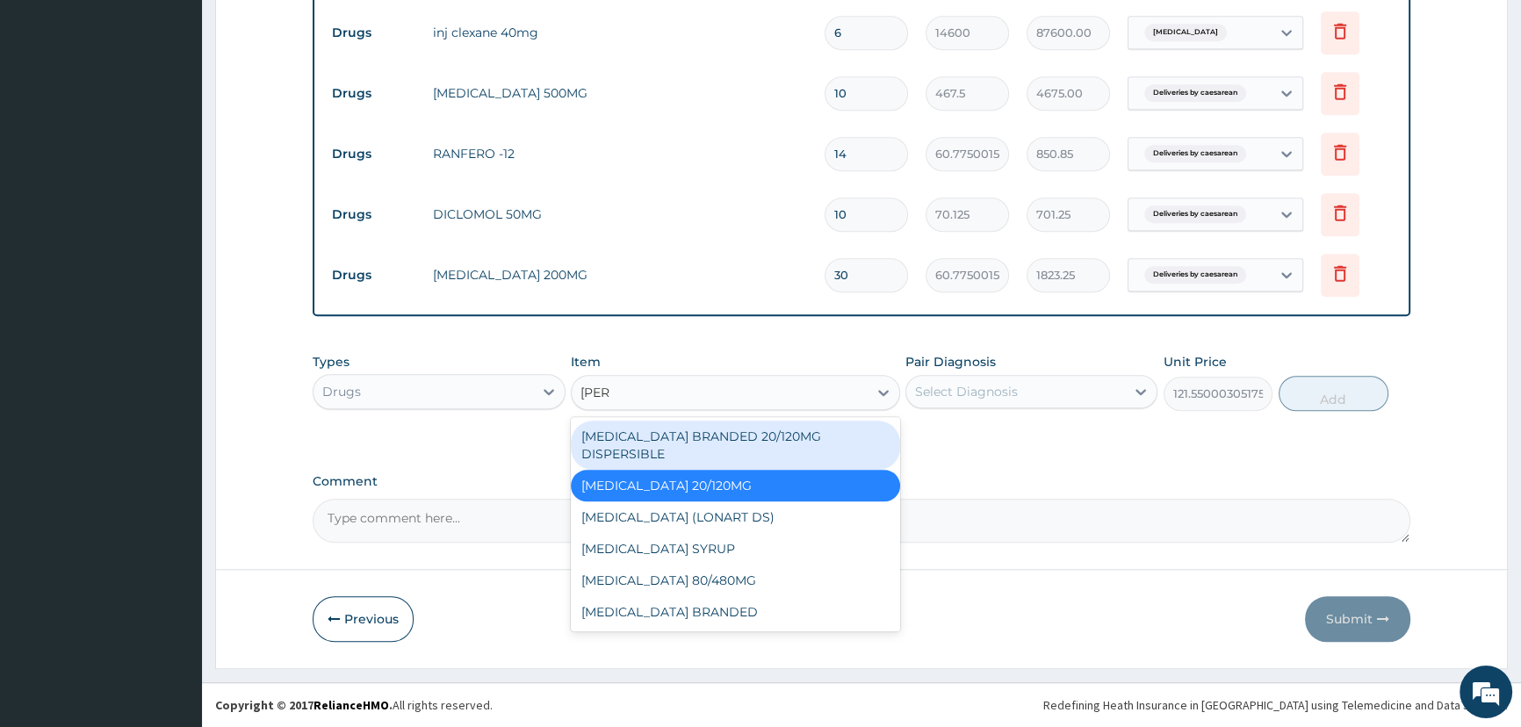
type input "COART"
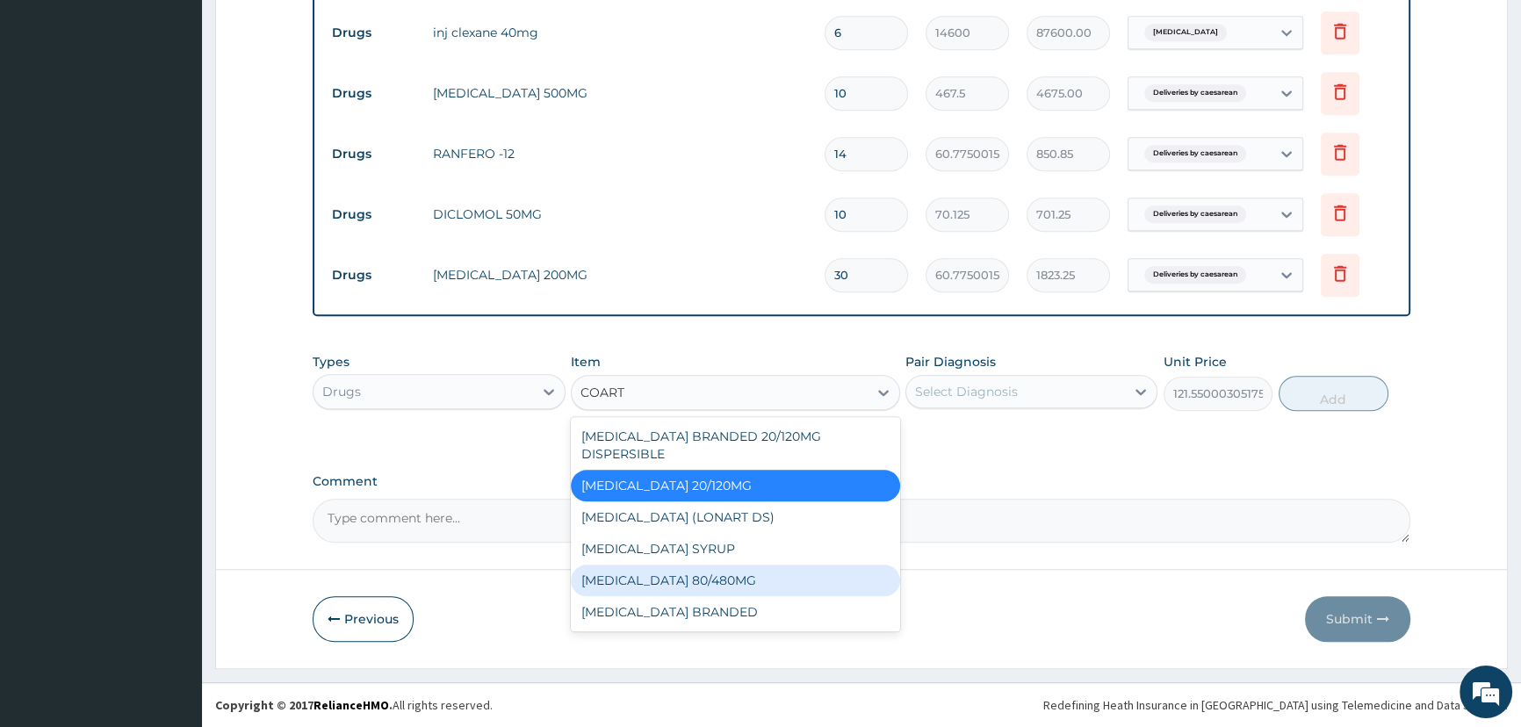
click at [655, 565] on div "COARTEM 80/480MG" at bounding box center [735, 581] width 329 height 32
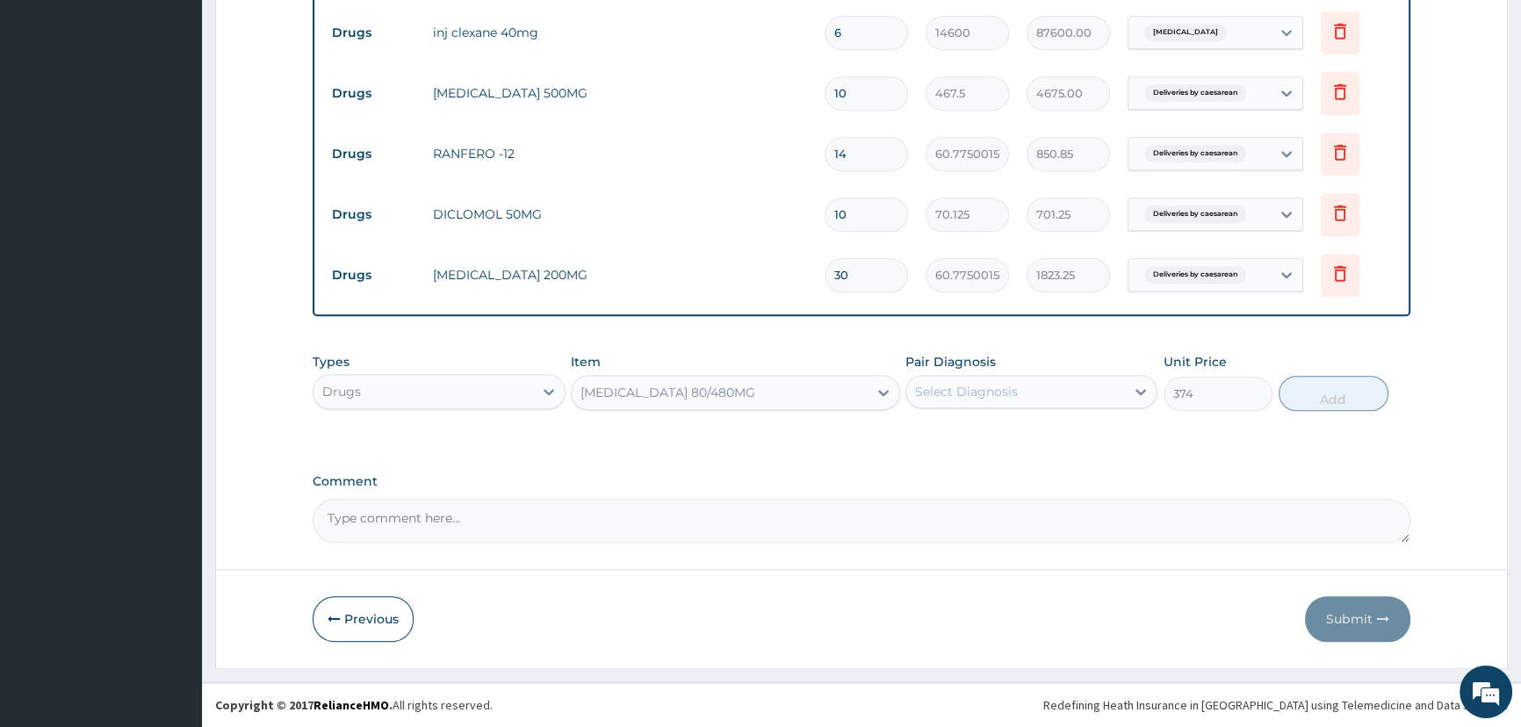
click at [1031, 392] on div "Select Diagnosis" at bounding box center [1015, 392] width 219 height 28
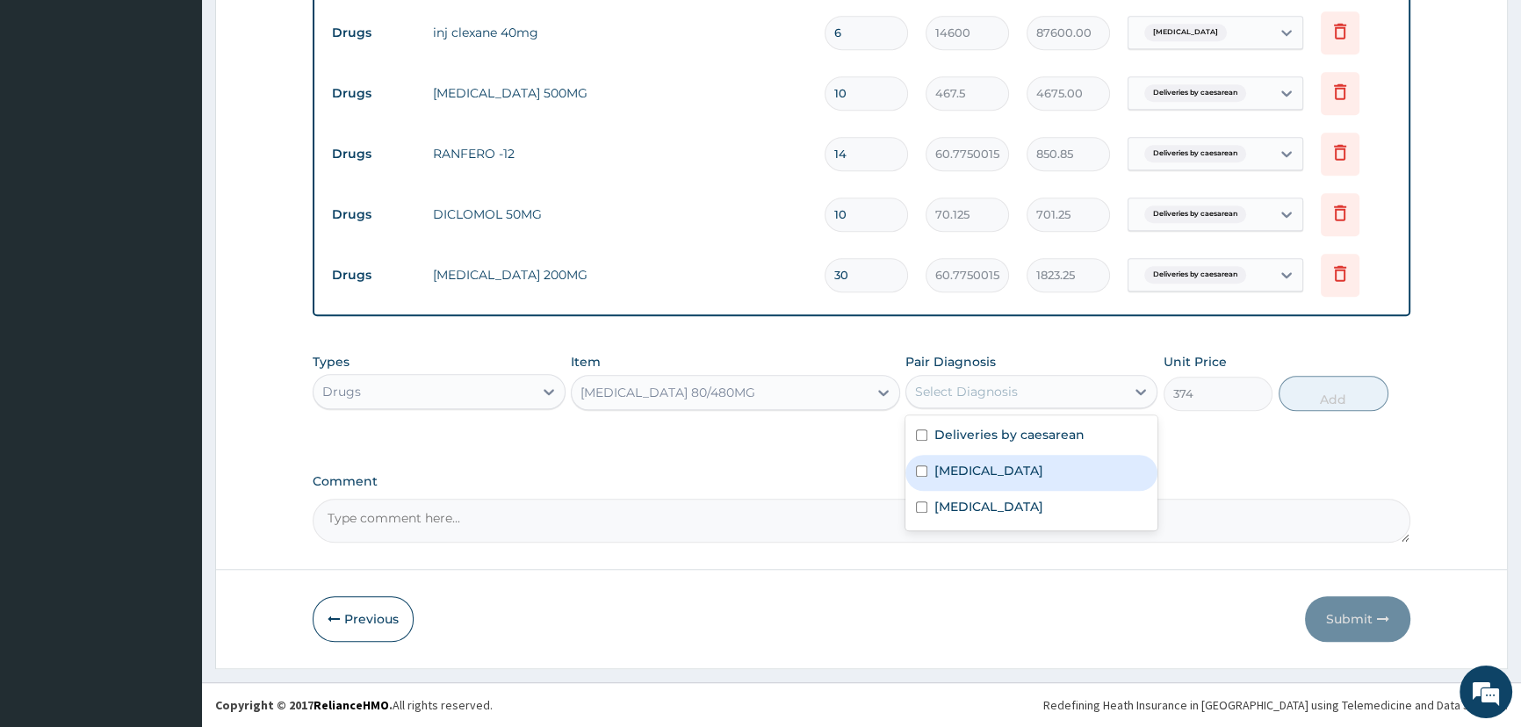
click at [975, 469] on label "Malaria" at bounding box center [988, 471] width 109 height 18
click at [1327, 400] on button "Add" at bounding box center [1333, 393] width 110 height 35
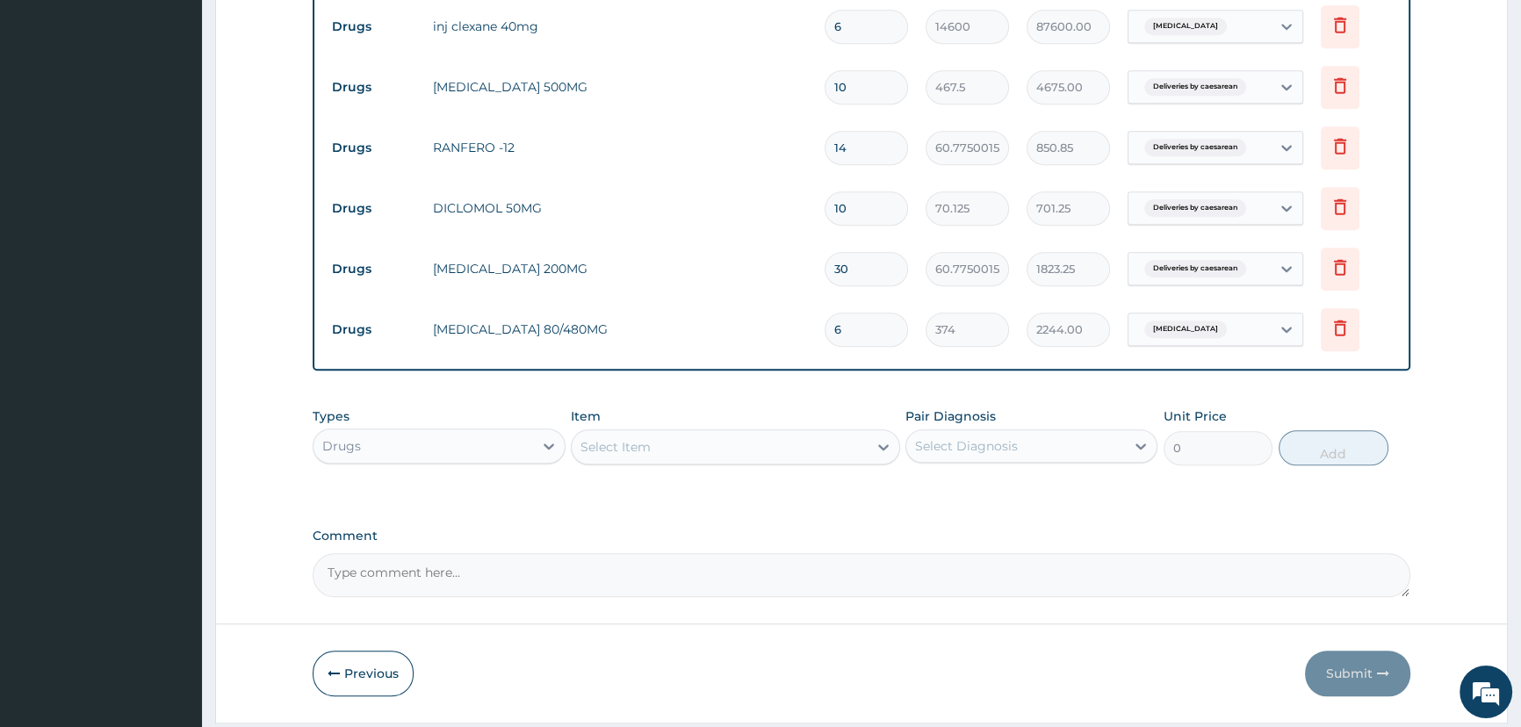
click at [421, 457] on div "Drugs" at bounding box center [422, 446] width 219 height 28
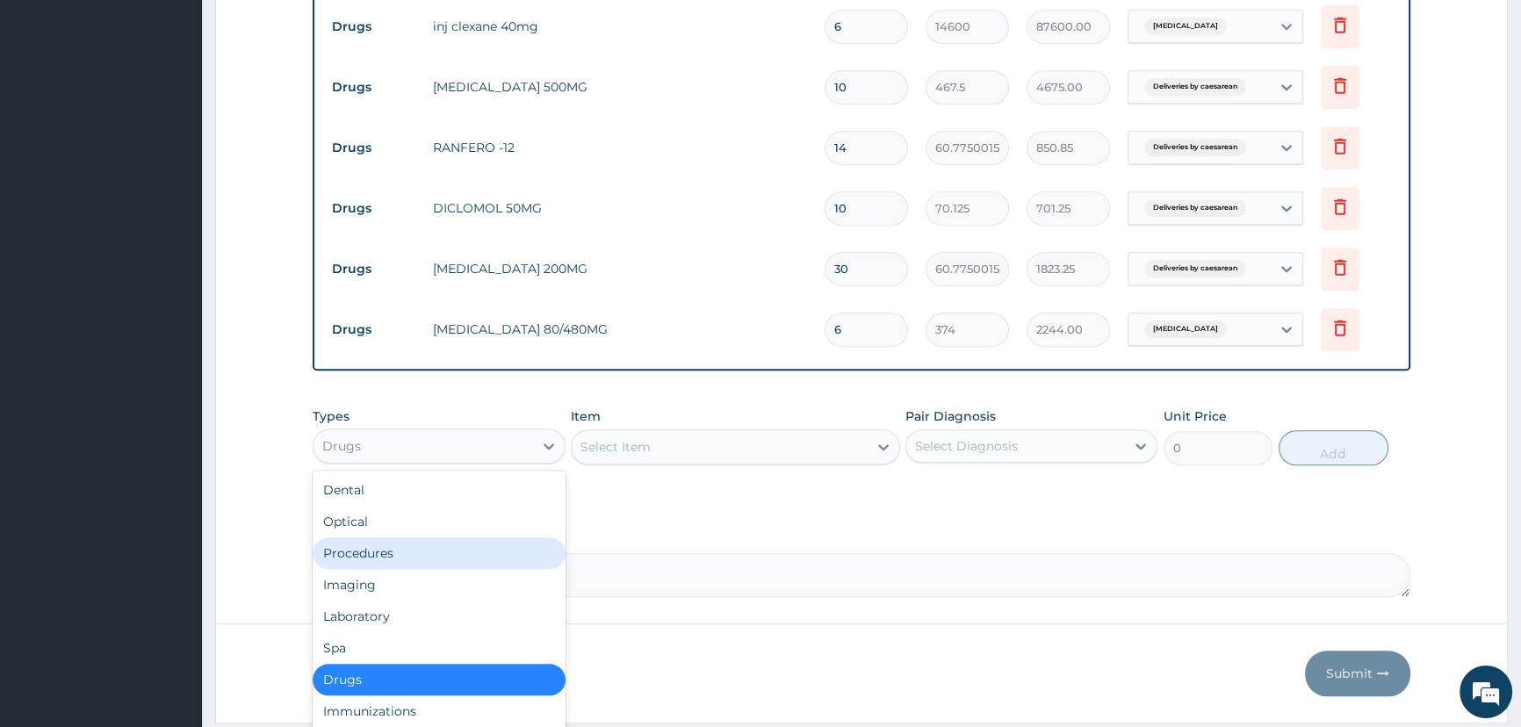
click at [412, 558] on div "Procedures" at bounding box center [439, 553] width 252 height 32
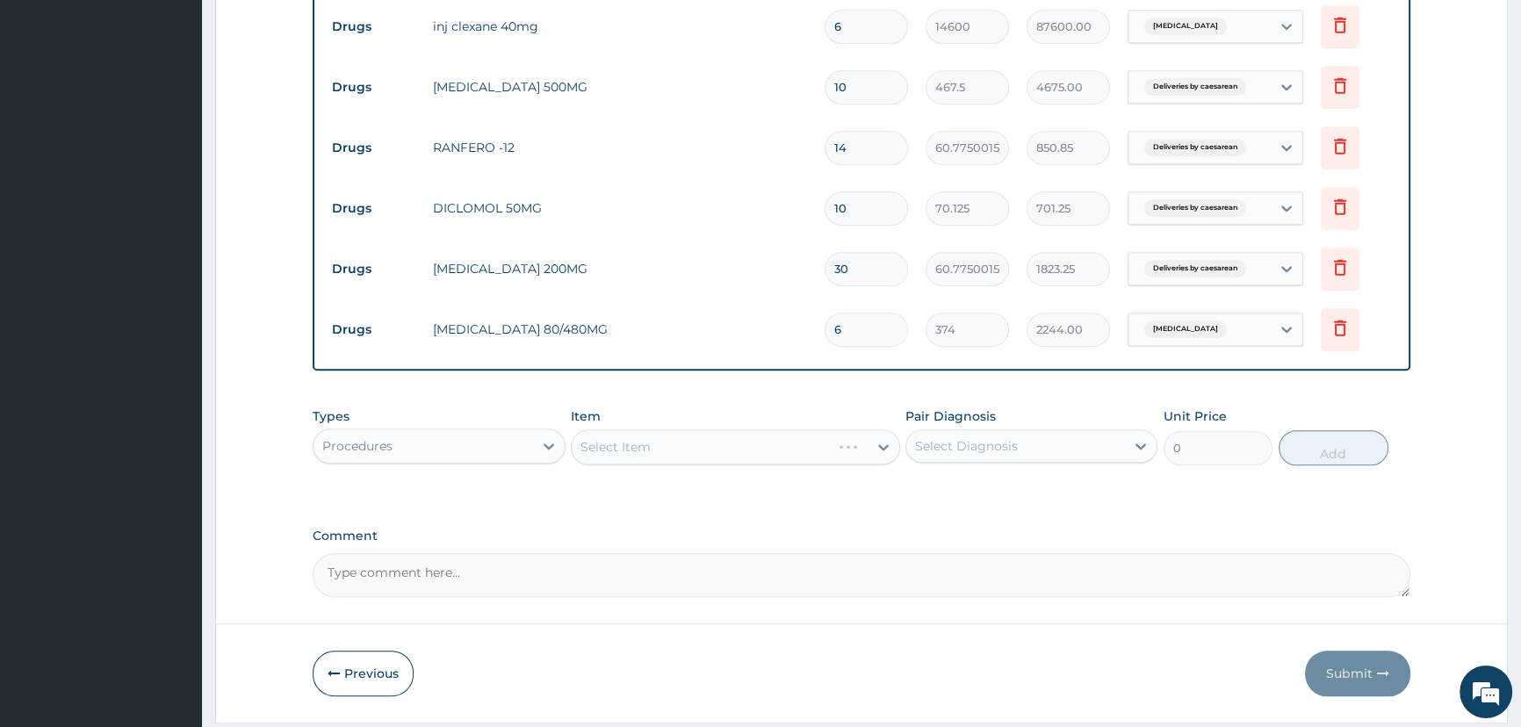
click at [623, 456] on div "Select Item" at bounding box center [735, 446] width 329 height 35
click at [606, 457] on div "Select Item" at bounding box center [735, 446] width 329 height 35
click at [665, 461] on div "Select Item" at bounding box center [720, 447] width 296 height 28
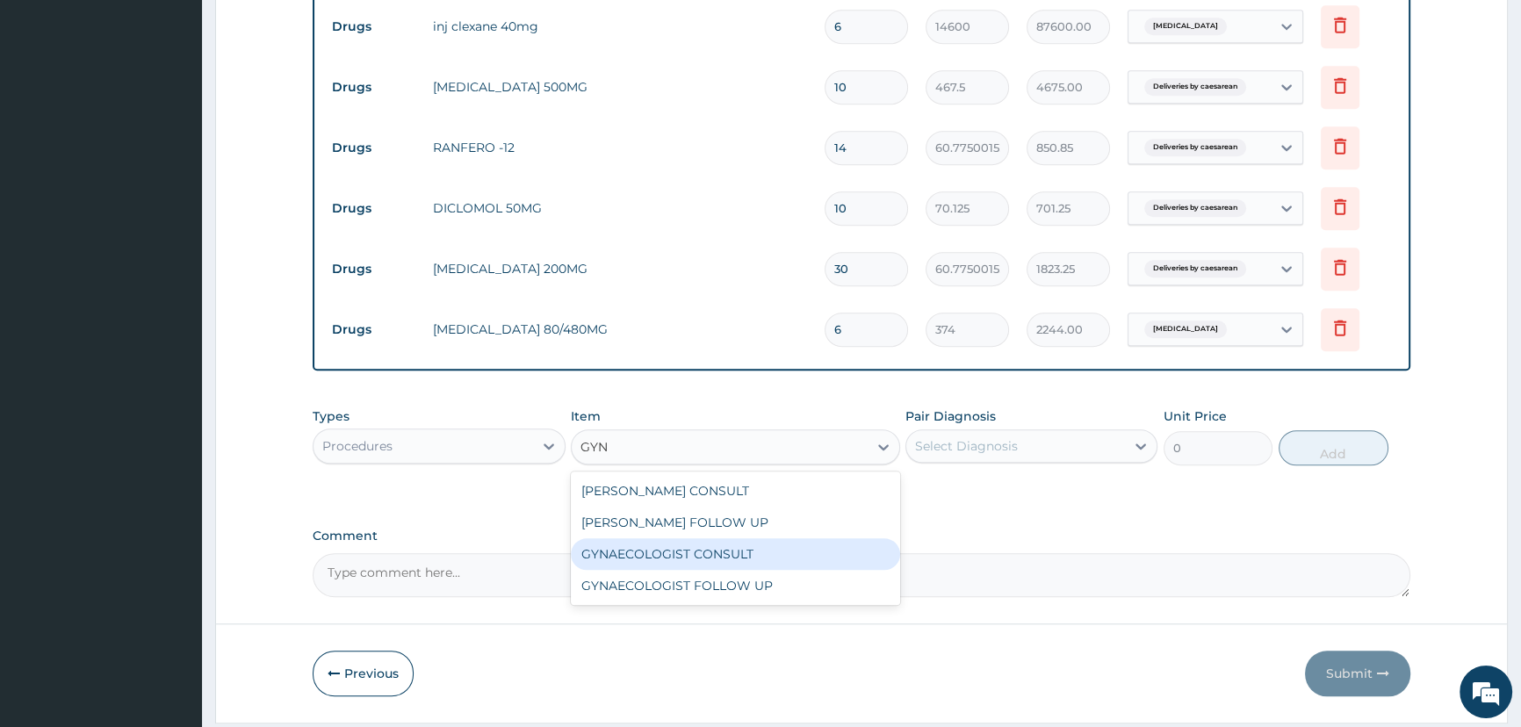
click at [699, 549] on div "GYNAECOLOGIST CONSULT" at bounding box center [735, 554] width 329 height 32
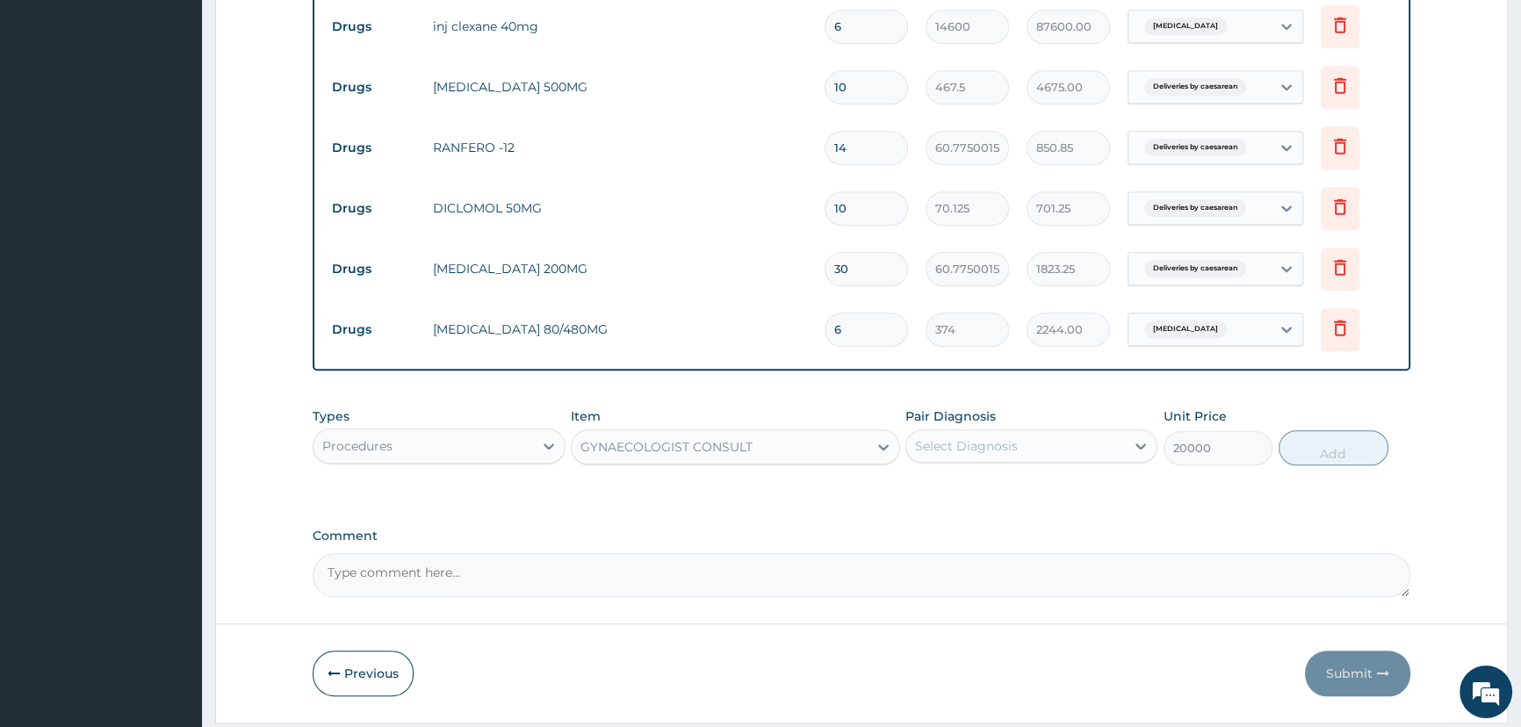
click at [1016, 448] on div "Select Diagnosis" at bounding box center [1015, 446] width 219 height 28
click at [1072, 492] on label "Deliveries by caesarean" at bounding box center [1009, 489] width 150 height 18
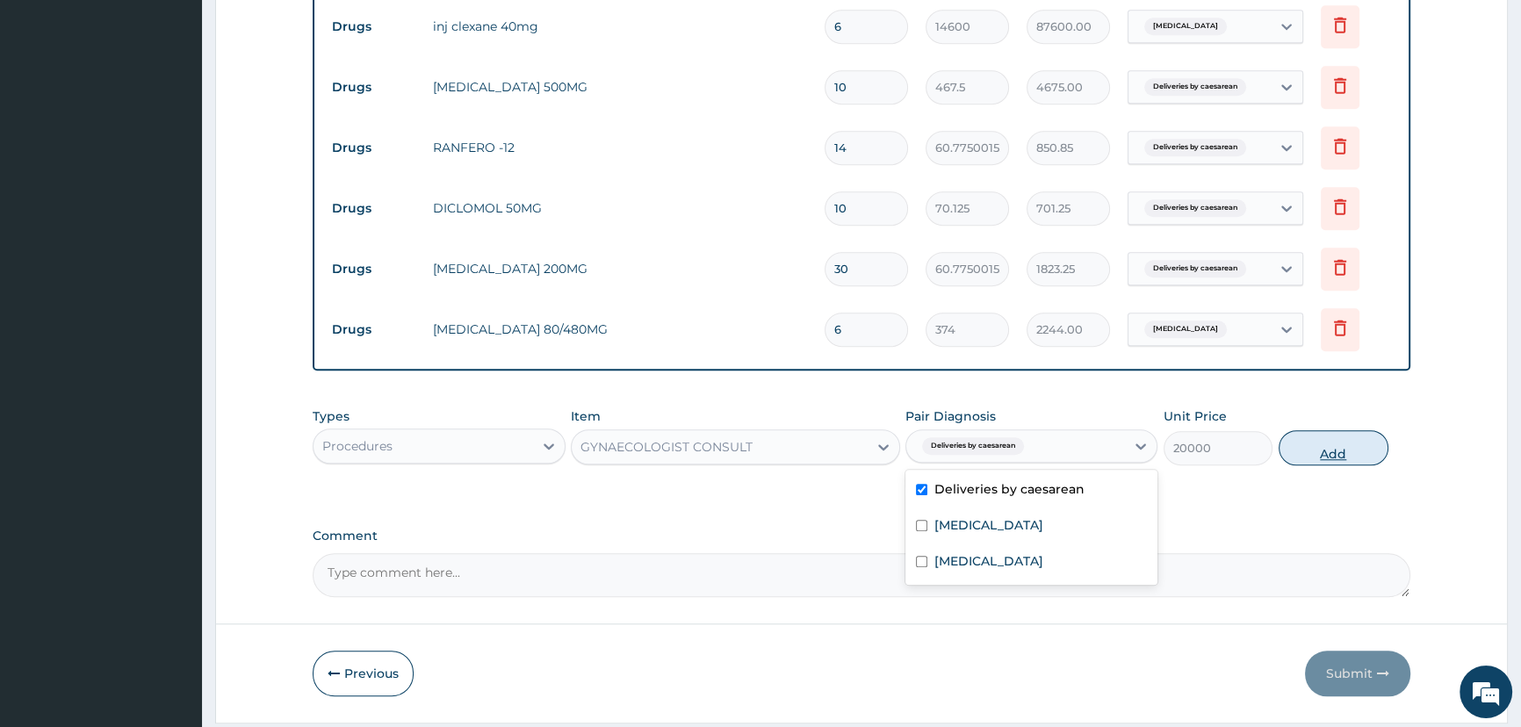
click at [1360, 461] on button "Add" at bounding box center [1333, 447] width 110 height 35
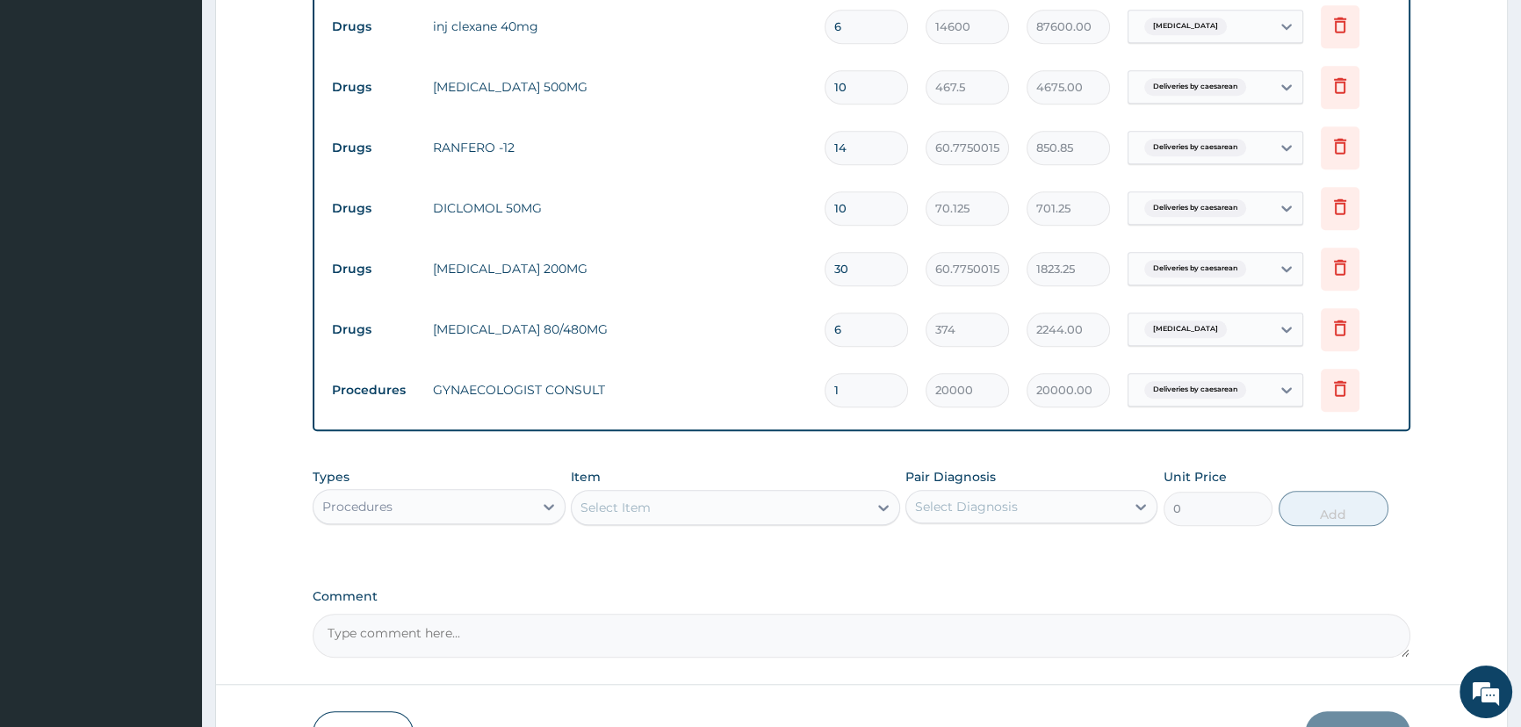
click at [709, 518] on div "Select Item" at bounding box center [720, 507] width 296 height 28
click at [789, 562] on div "PROFESSIONAL SERVICES (PER DAY)" at bounding box center [735, 552] width 329 height 32
click at [962, 512] on div "Select Diagnosis" at bounding box center [966, 507] width 103 height 18
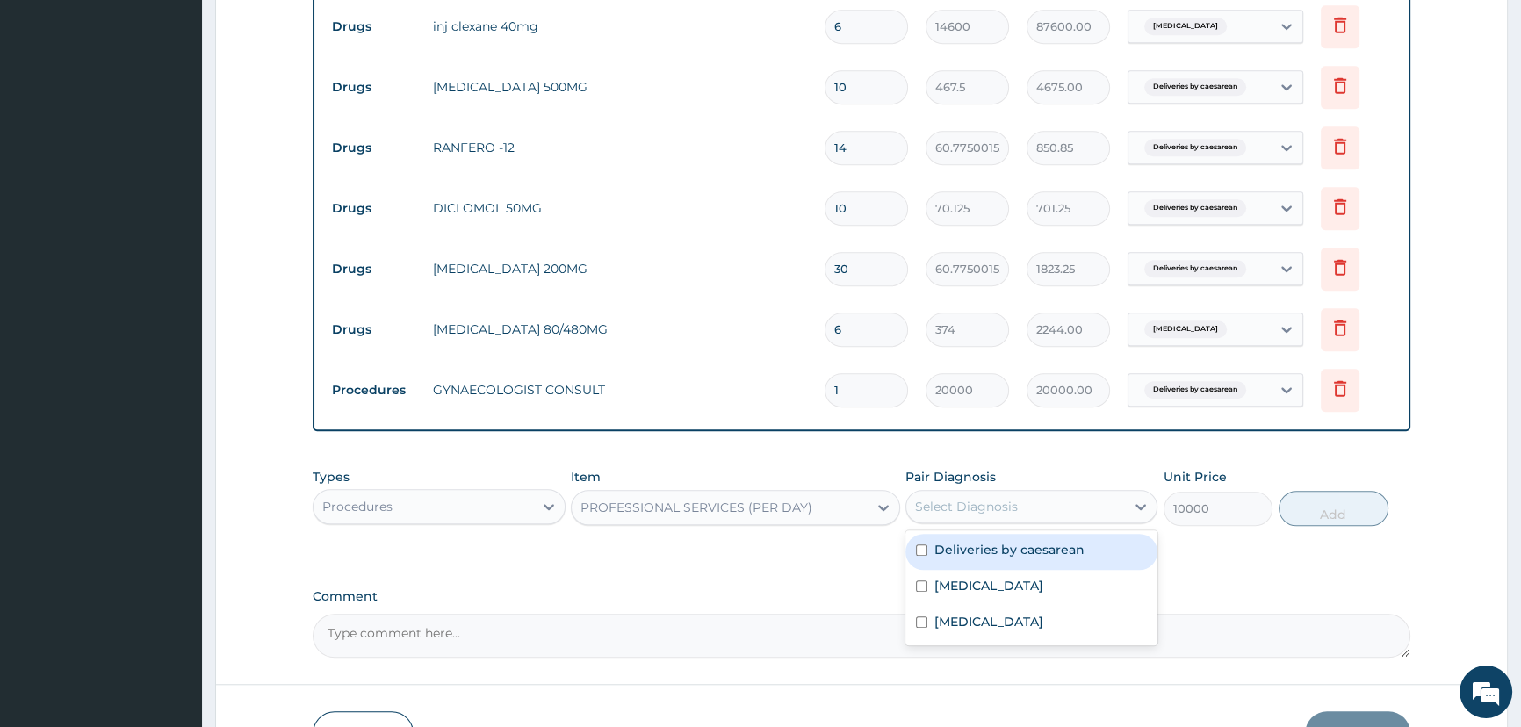
click at [1007, 547] on div "Deliveries by caesarean" at bounding box center [1031, 552] width 252 height 36
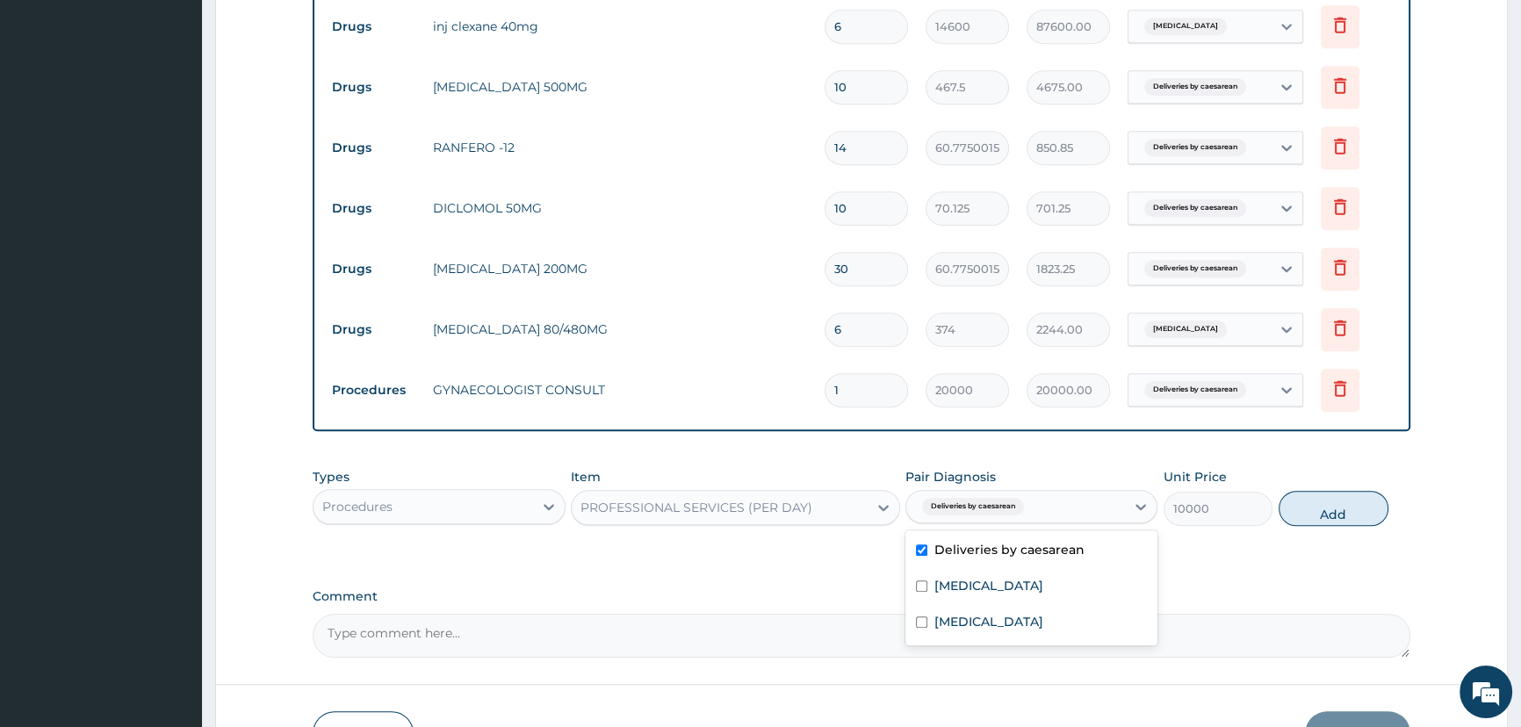
click at [1299, 512] on button "Add" at bounding box center [1333, 508] width 110 height 35
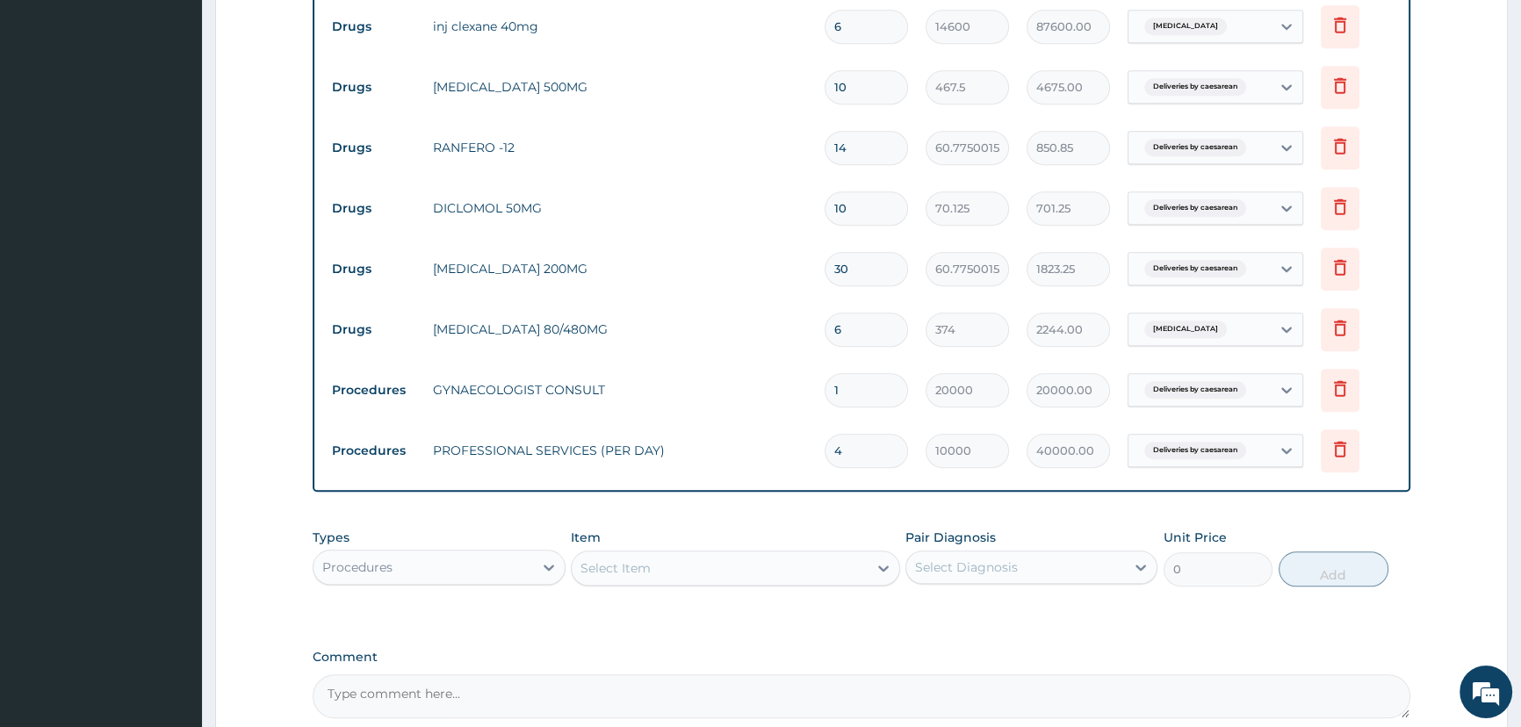
click at [665, 575] on div "Select Item" at bounding box center [720, 568] width 296 height 28
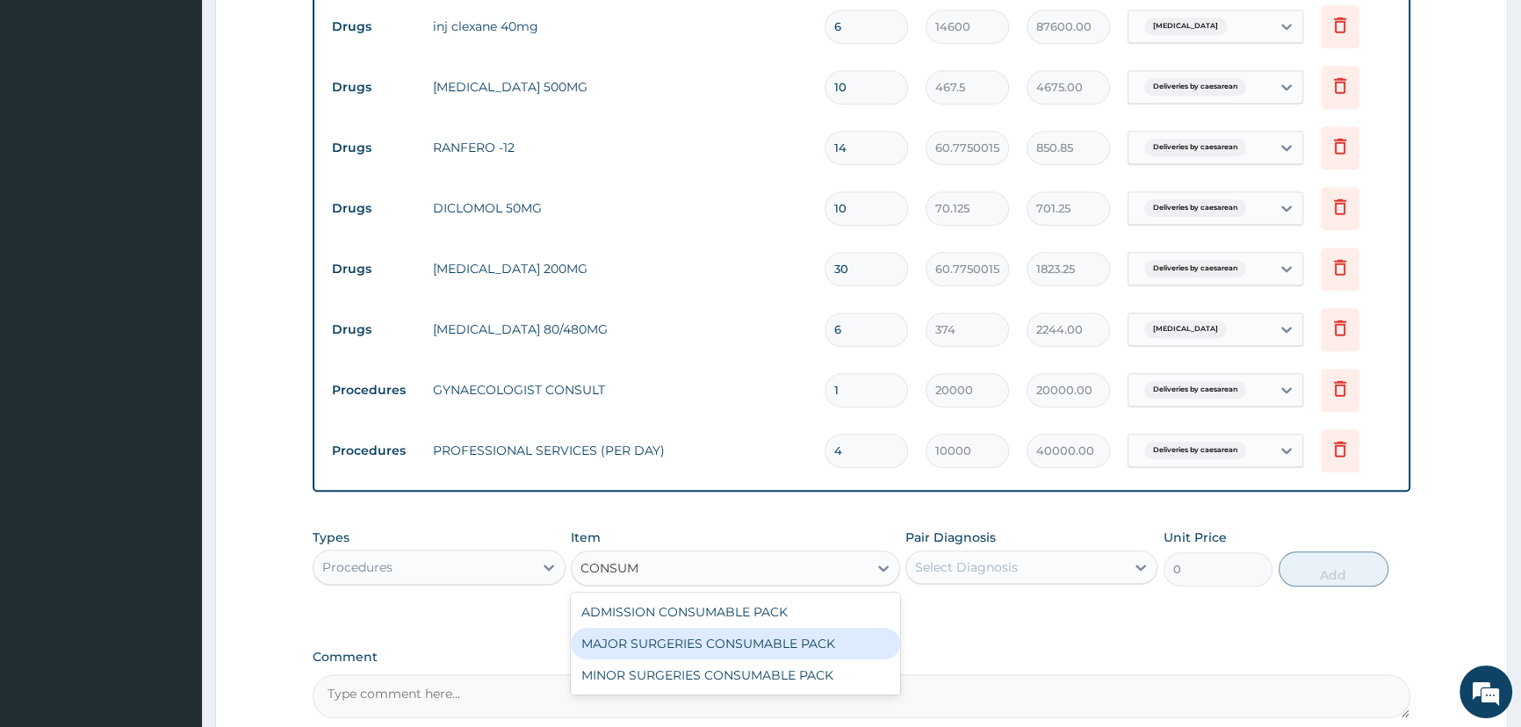
click at [732, 651] on div "MAJOR SURGERIES CONSUMABLE PACK" at bounding box center [735, 644] width 329 height 32
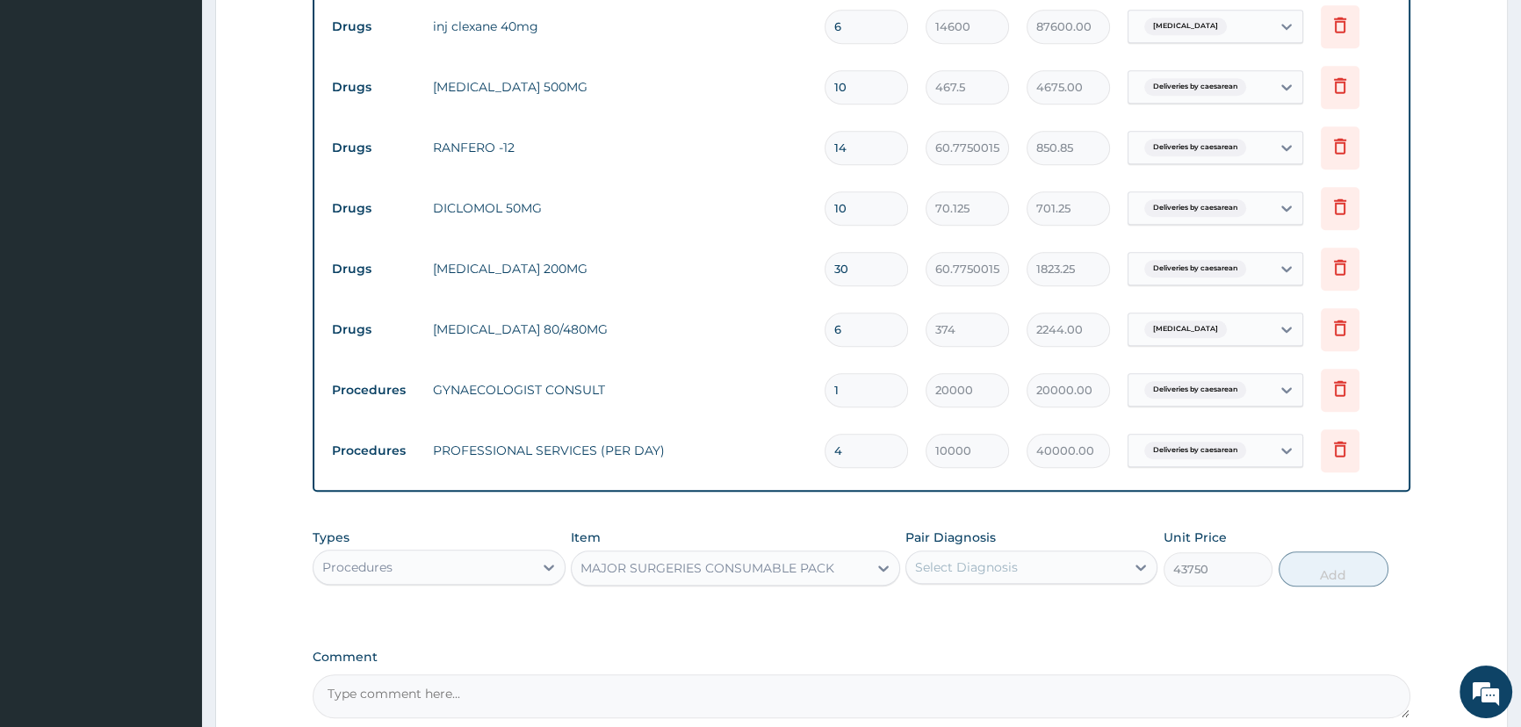
click at [980, 573] on div "Select Diagnosis" at bounding box center [966, 567] width 103 height 18
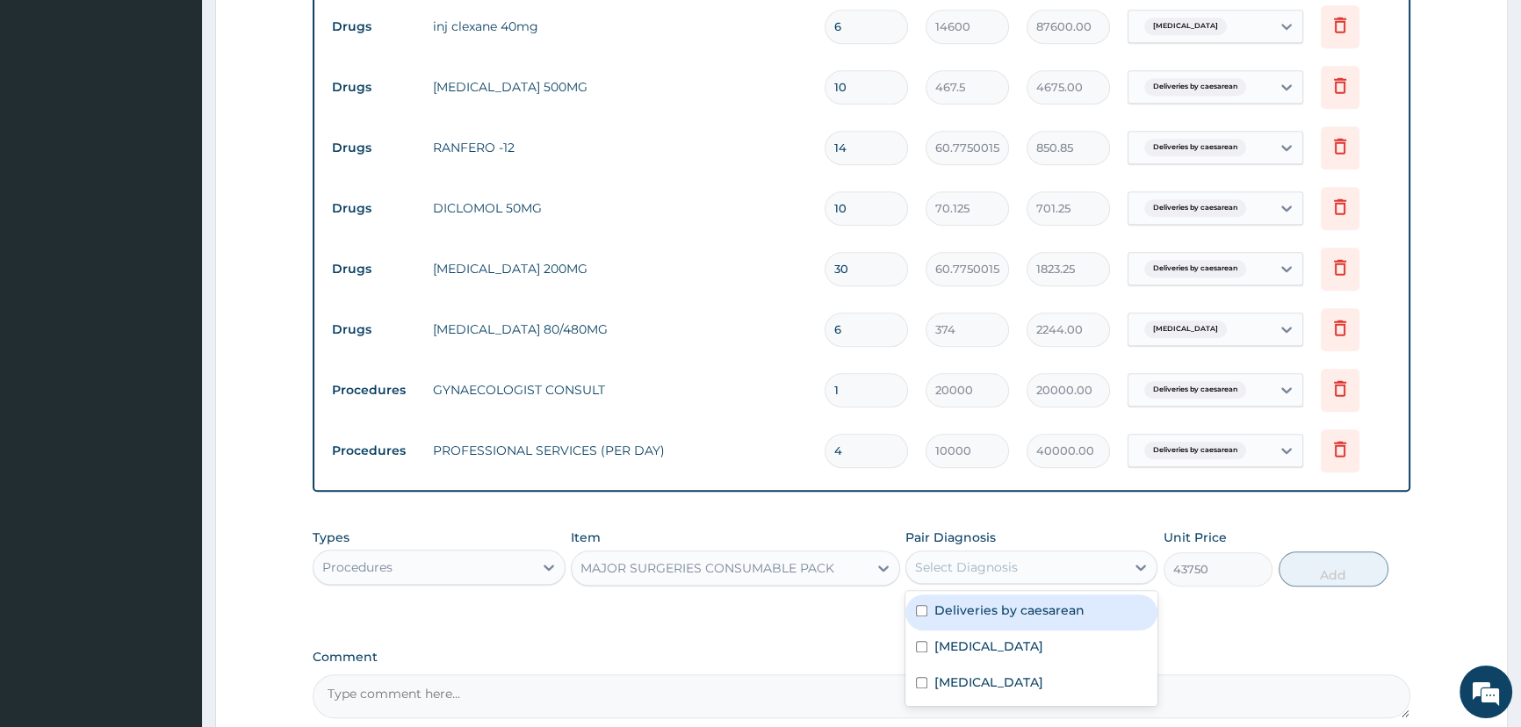
click at [1036, 618] on label "Deliveries by caesarean" at bounding box center [1009, 610] width 150 height 18
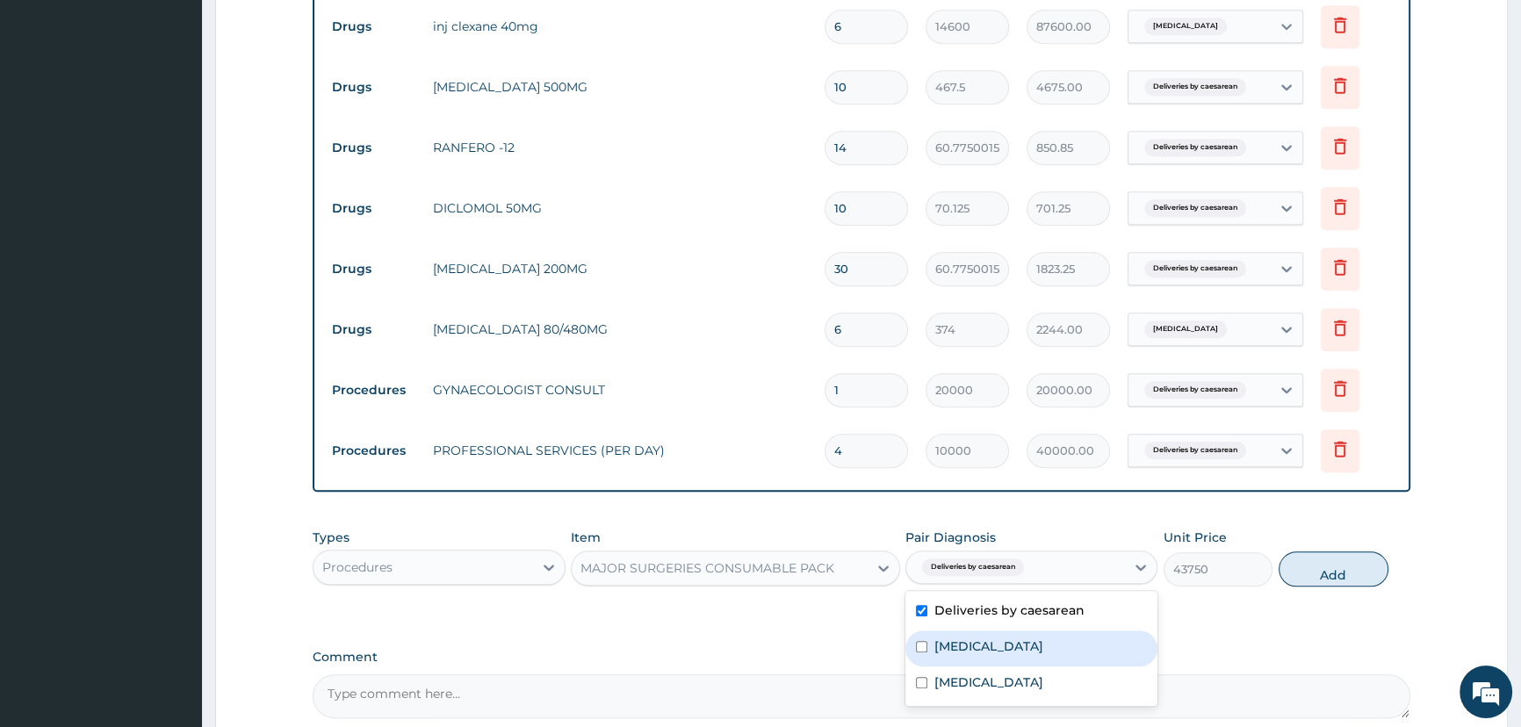
click at [1317, 583] on button "Add" at bounding box center [1333, 568] width 110 height 35
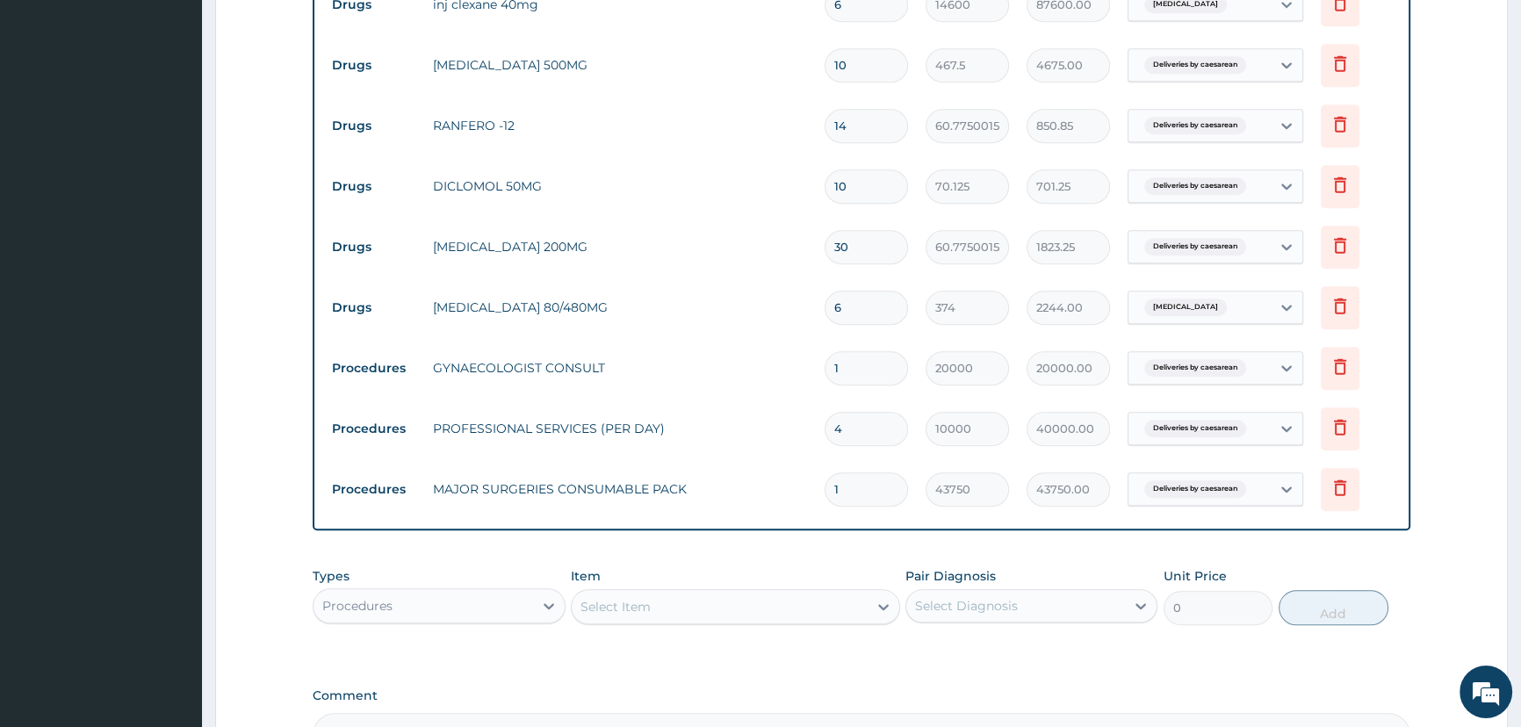
scroll to position [1978, 0]
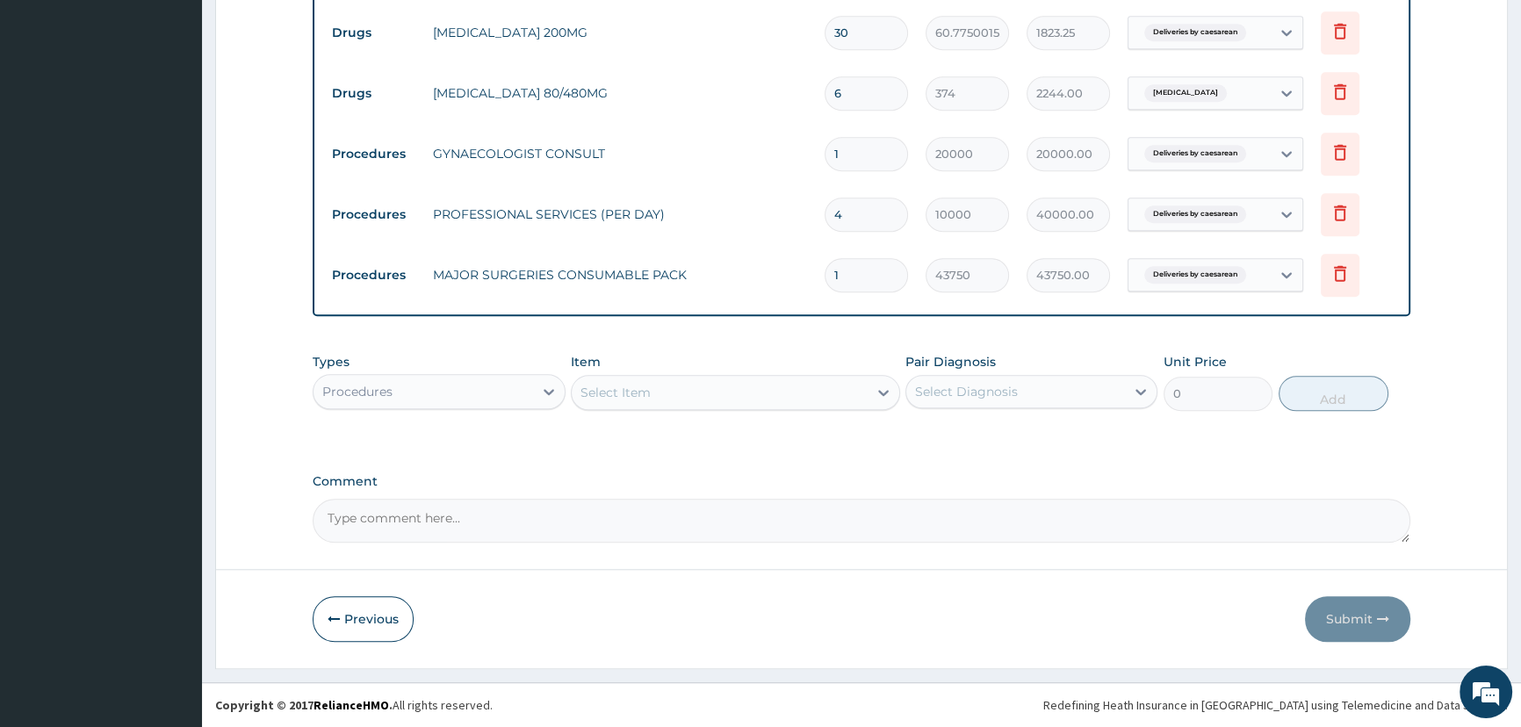
click at [726, 398] on div "Select Item" at bounding box center [720, 392] width 296 height 28
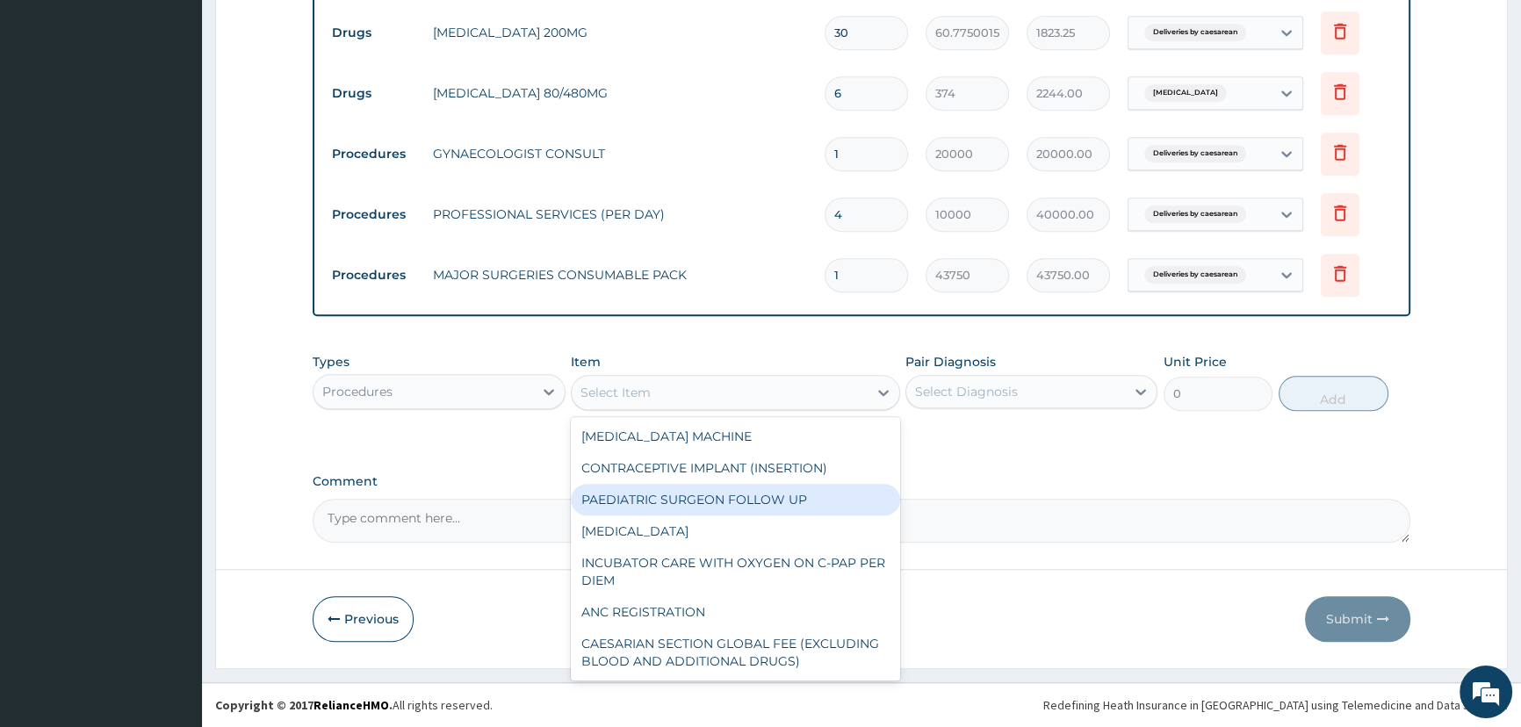
click at [877, 487] on div "PAEDIATRIC SURGEON FOLLOW UP" at bounding box center [735, 500] width 329 height 32
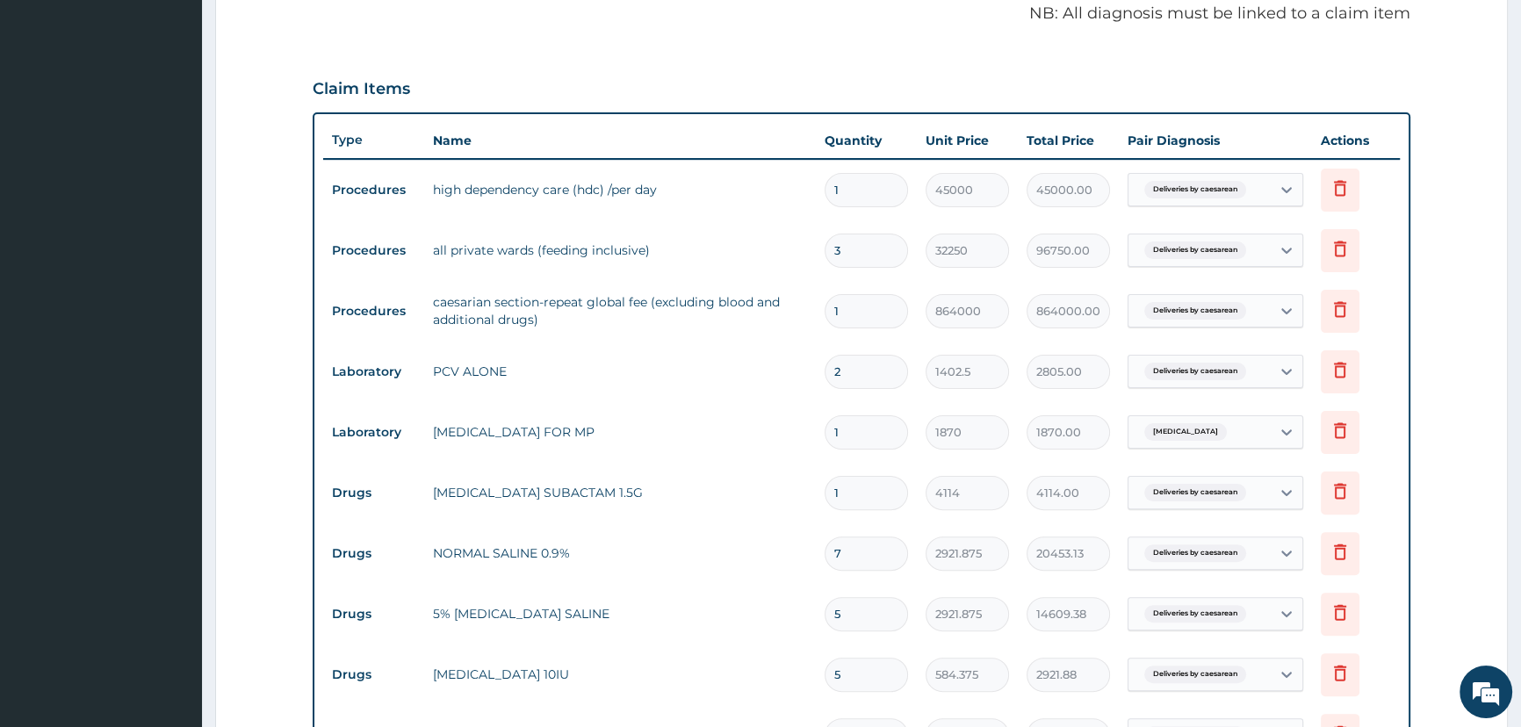
scroll to position [62, 0]
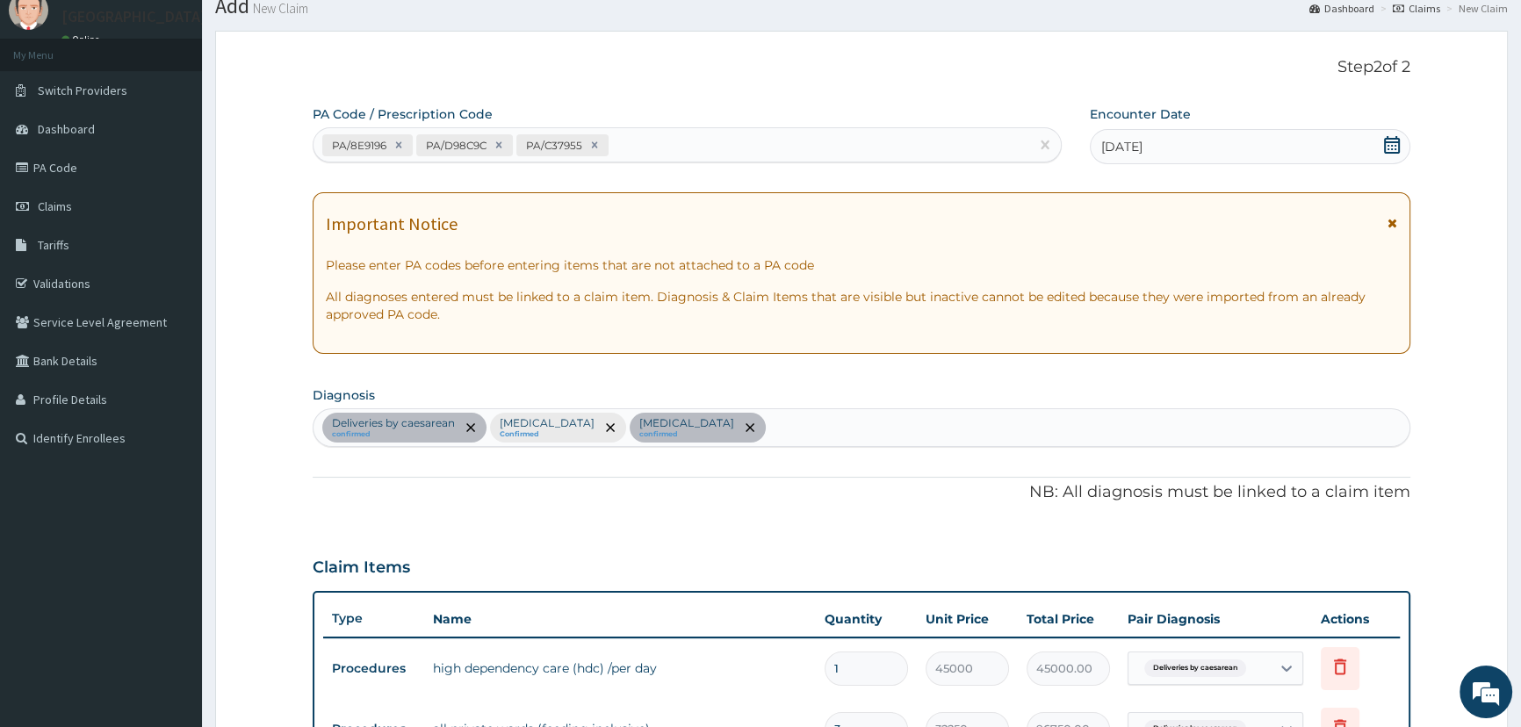
click at [653, 140] on div "PA/8E9196 PA/D98C9C PA/C37955" at bounding box center [670, 145] width 715 height 29
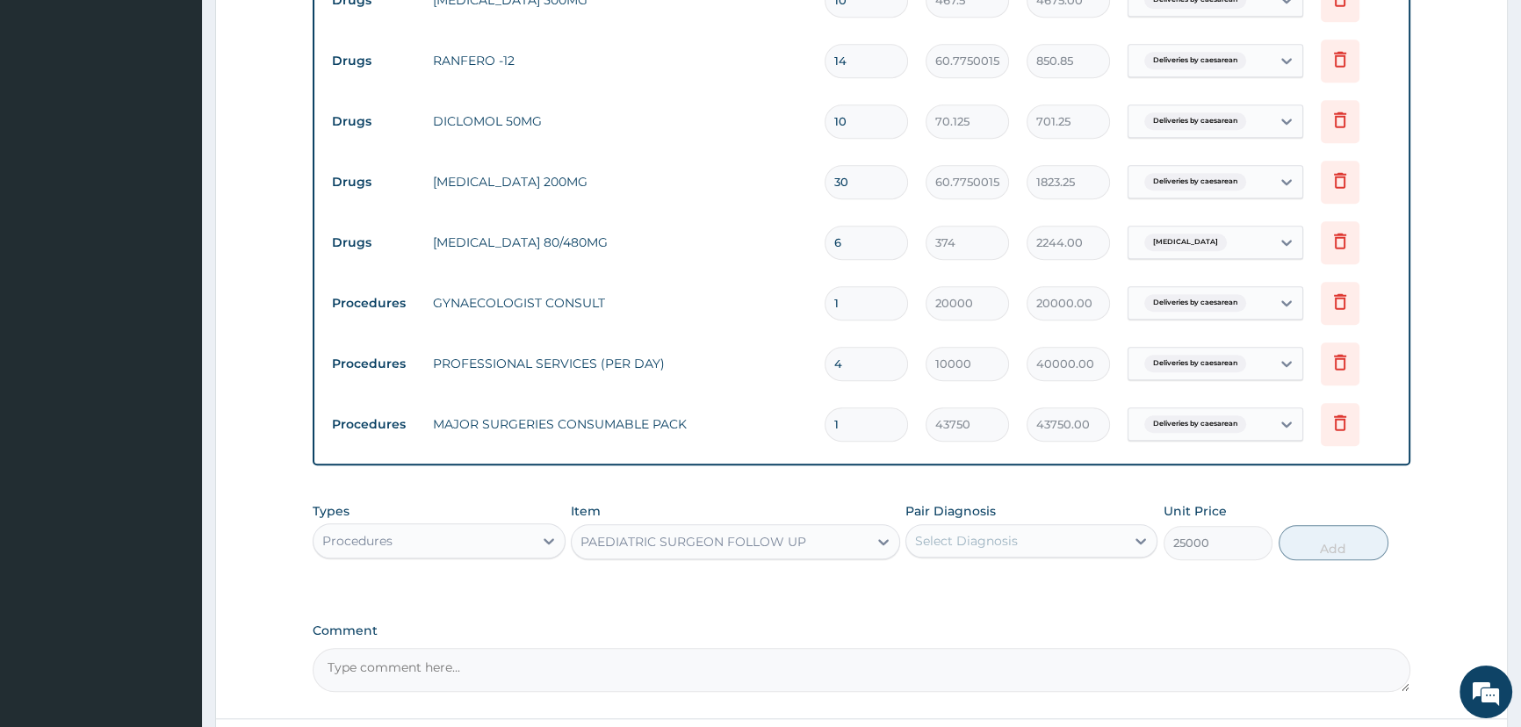
scroll to position [1978, 0]
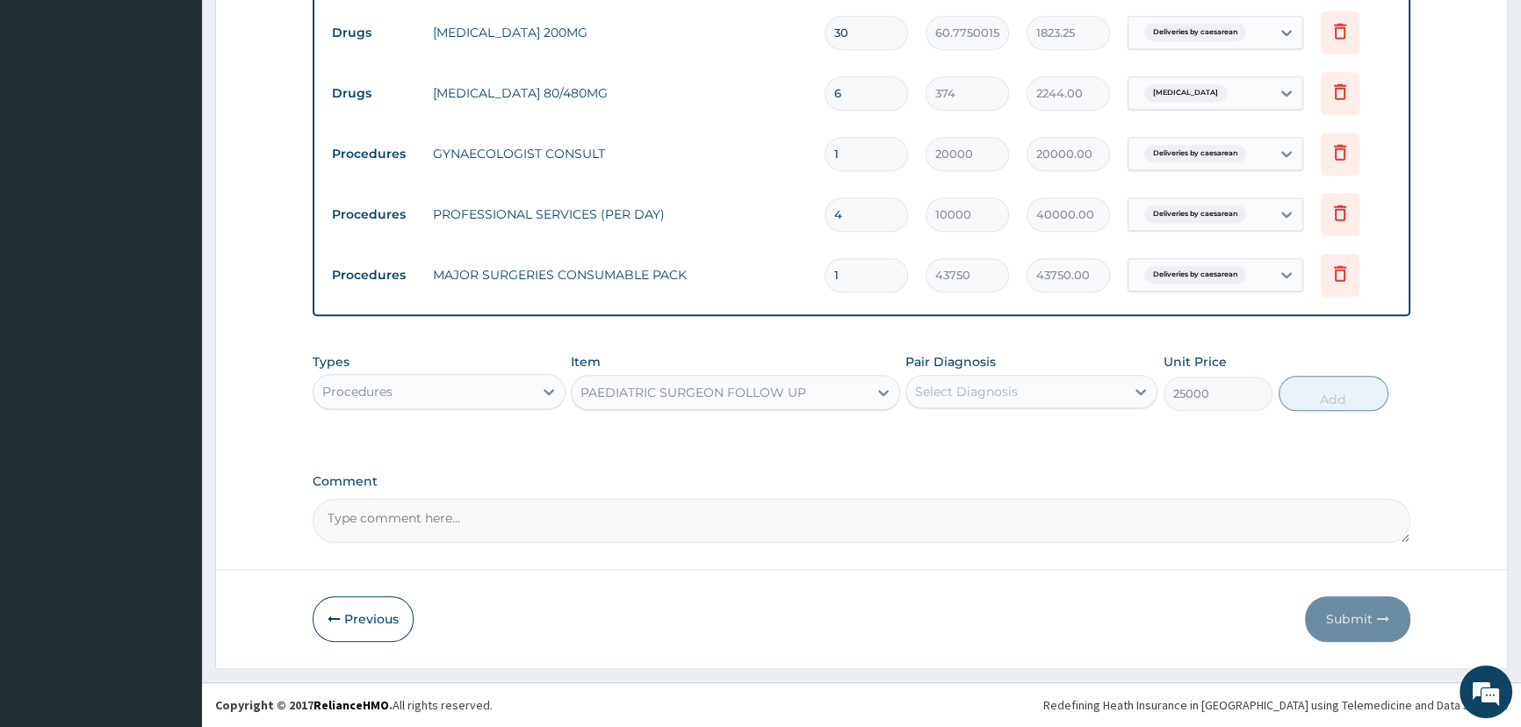
click at [774, 400] on div "PAEDIATRIC SURGEON FOLLOW UP" at bounding box center [693, 393] width 226 height 18
click at [767, 388] on div "PAEDIATRIC SURGEON FOLLOW UP" at bounding box center [693, 393] width 226 height 18
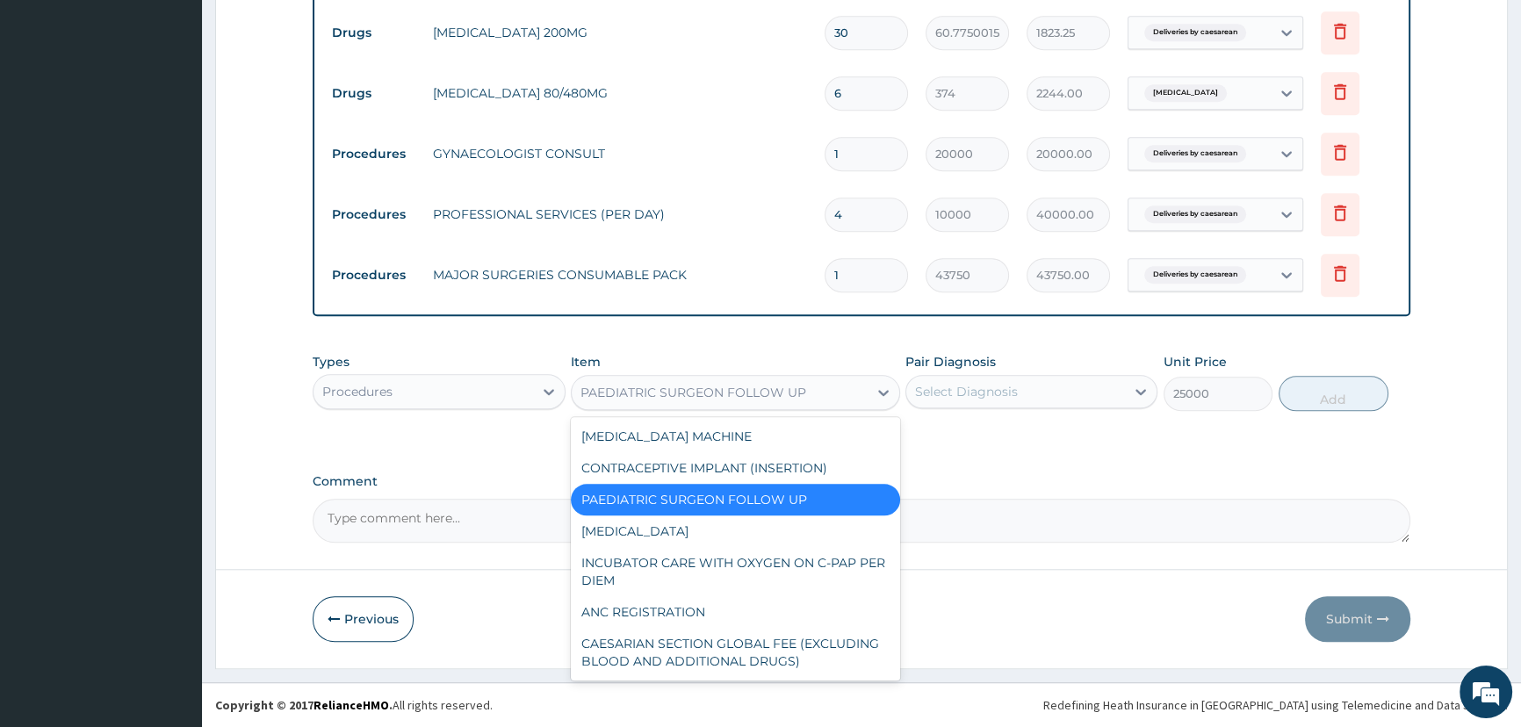
click at [695, 499] on div "PAEDIATRIC SURGEON FOLLOW UP" at bounding box center [735, 500] width 329 height 32
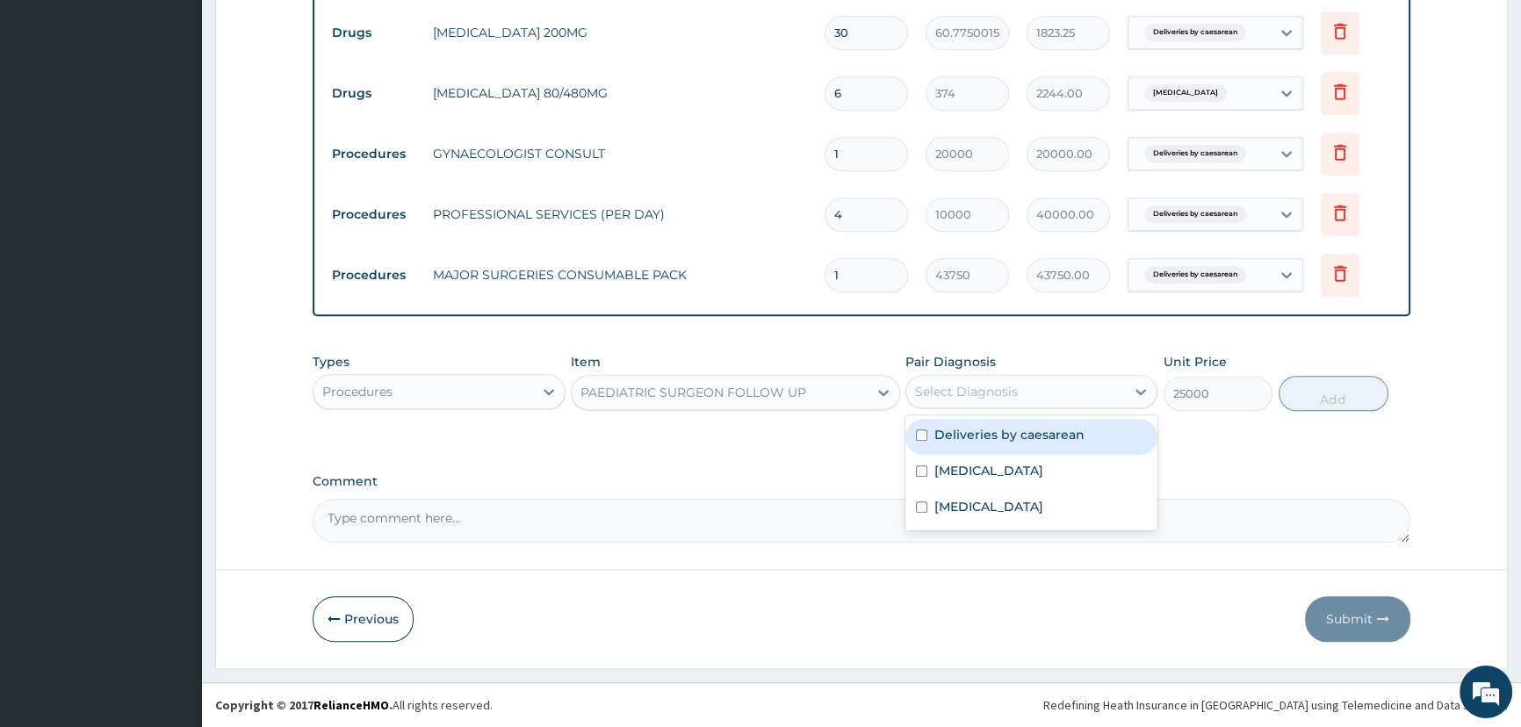
click at [1094, 388] on div "Select Diagnosis" at bounding box center [1015, 392] width 219 height 28
click at [1052, 429] on label "Deliveries by caesarean" at bounding box center [1009, 435] width 150 height 18
click at [1341, 397] on button "Add" at bounding box center [1333, 393] width 110 height 35
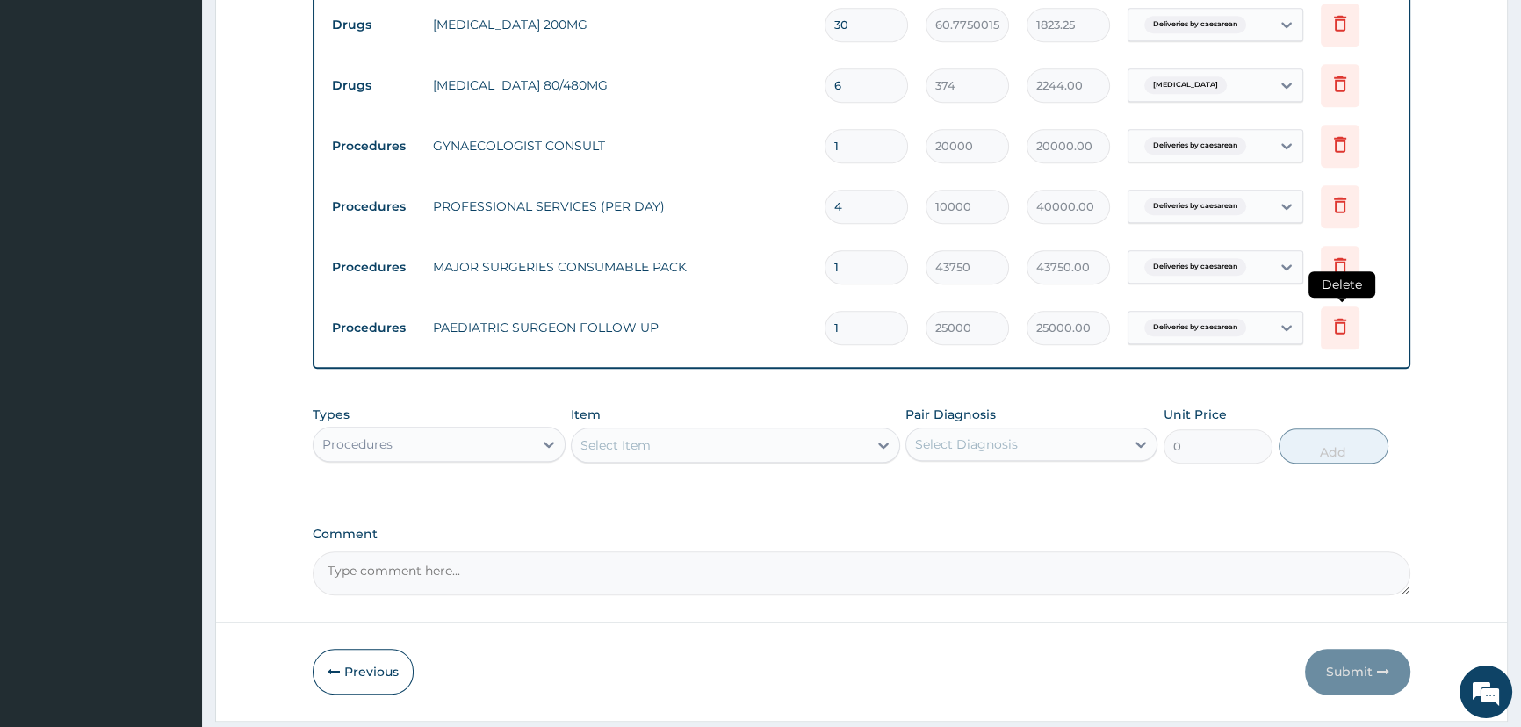
click at [1344, 334] on icon at bounding box center [1340, 326] width 12 height 16
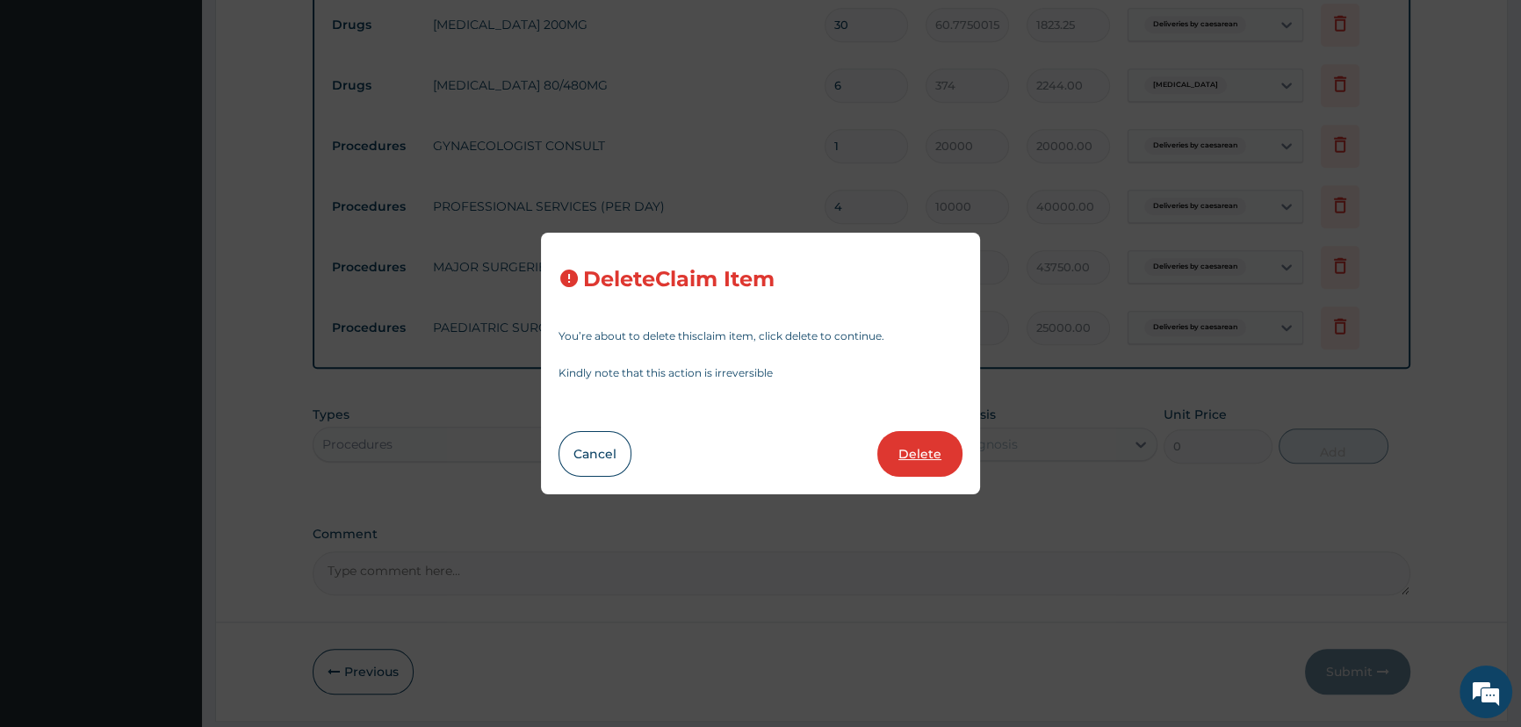
click at [920, 451] on button "Delete" at bounding box center [919, 454] width 85 height 46
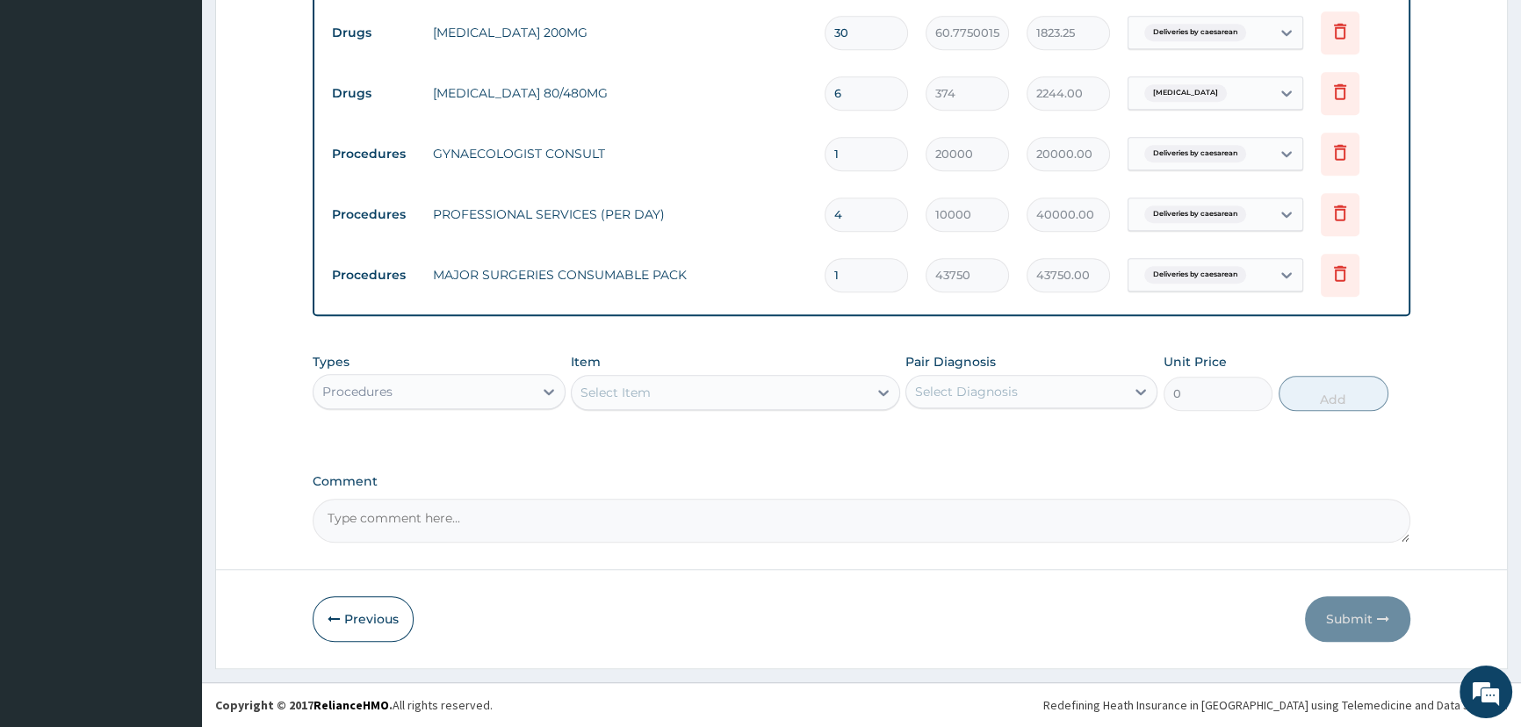
click at [555, 521] on textarea "Comment" at bounding box center [861, 521] width 1097 height 44
click at [374, 619] on button "Previous" at bounding box center [363, 619] width 101 height 46
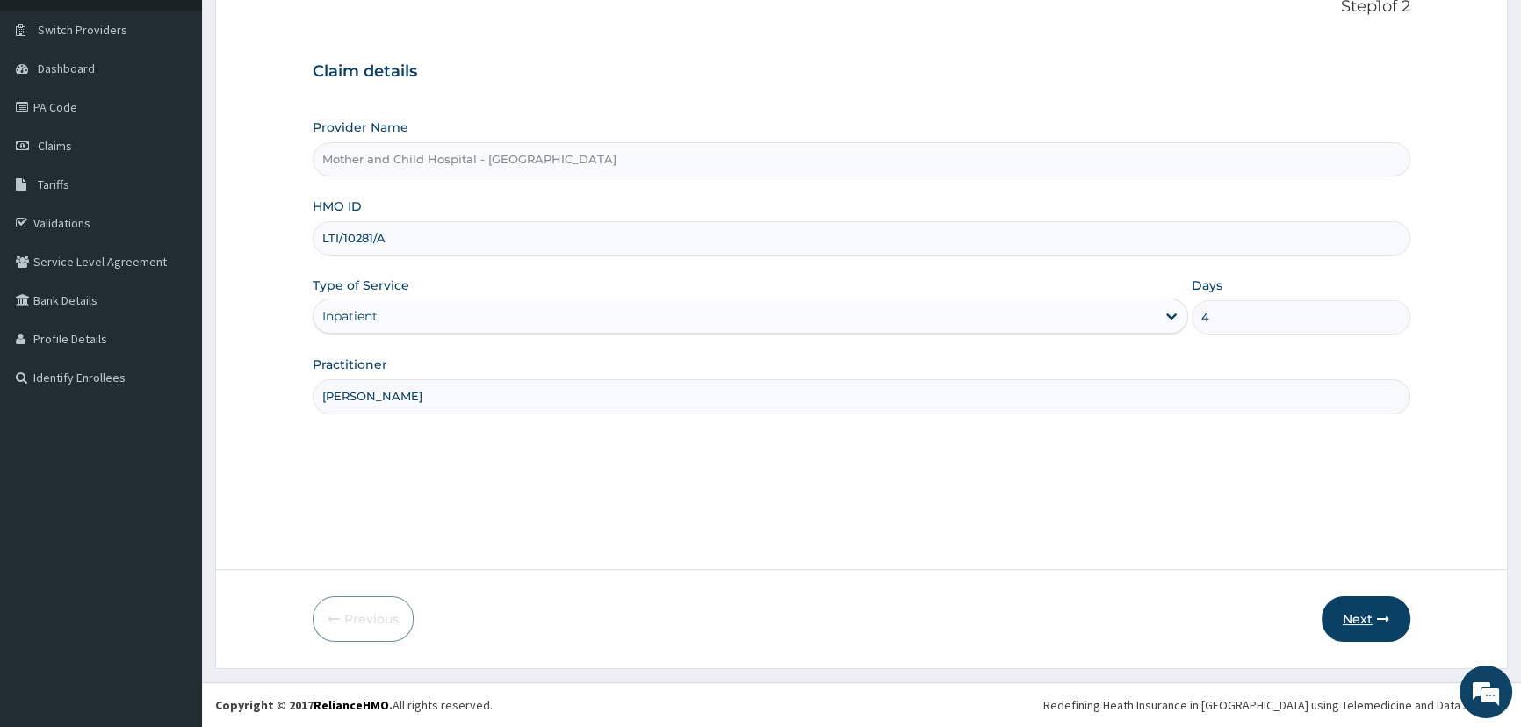
click at [1348, 622] on button "Next" at bounding box center [1365, 619] width 89 height 46
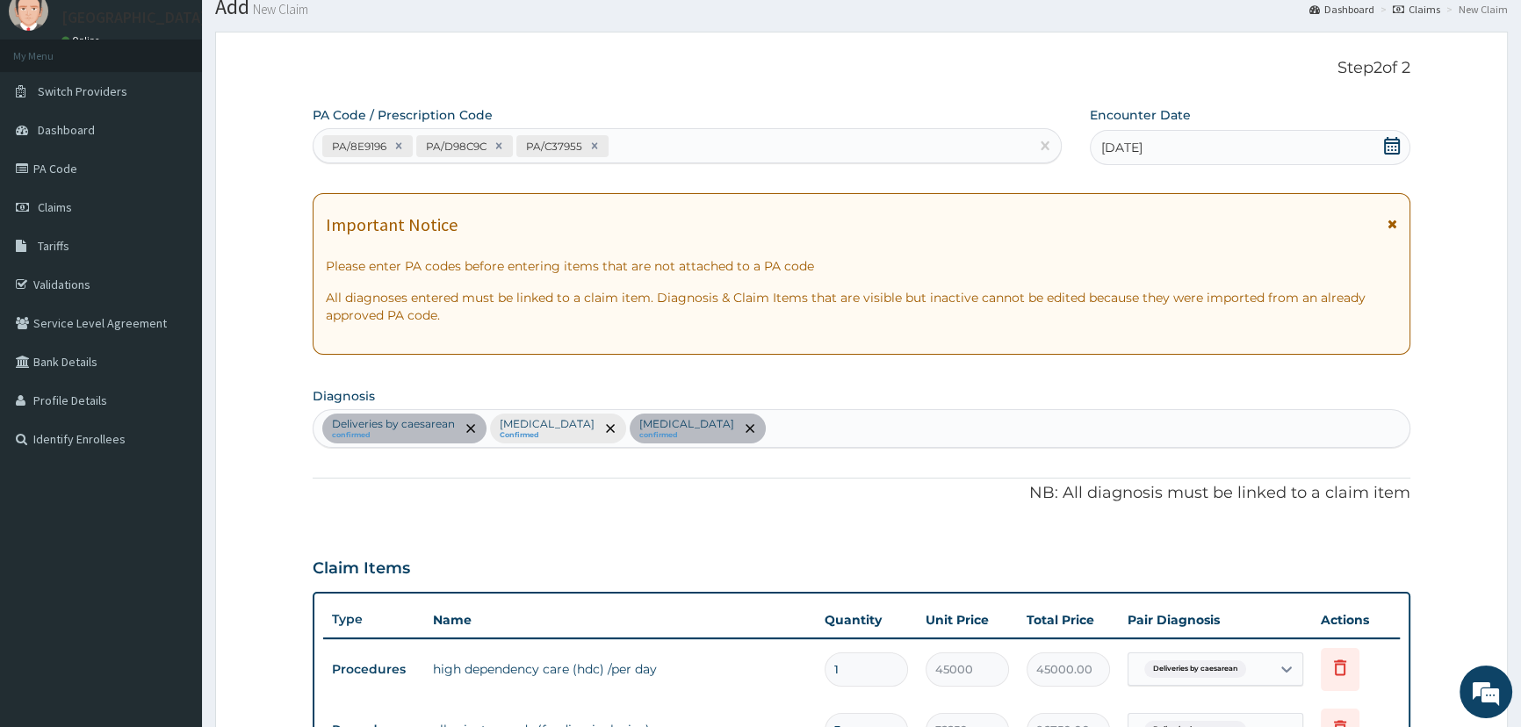
scroll to position [0, 0]
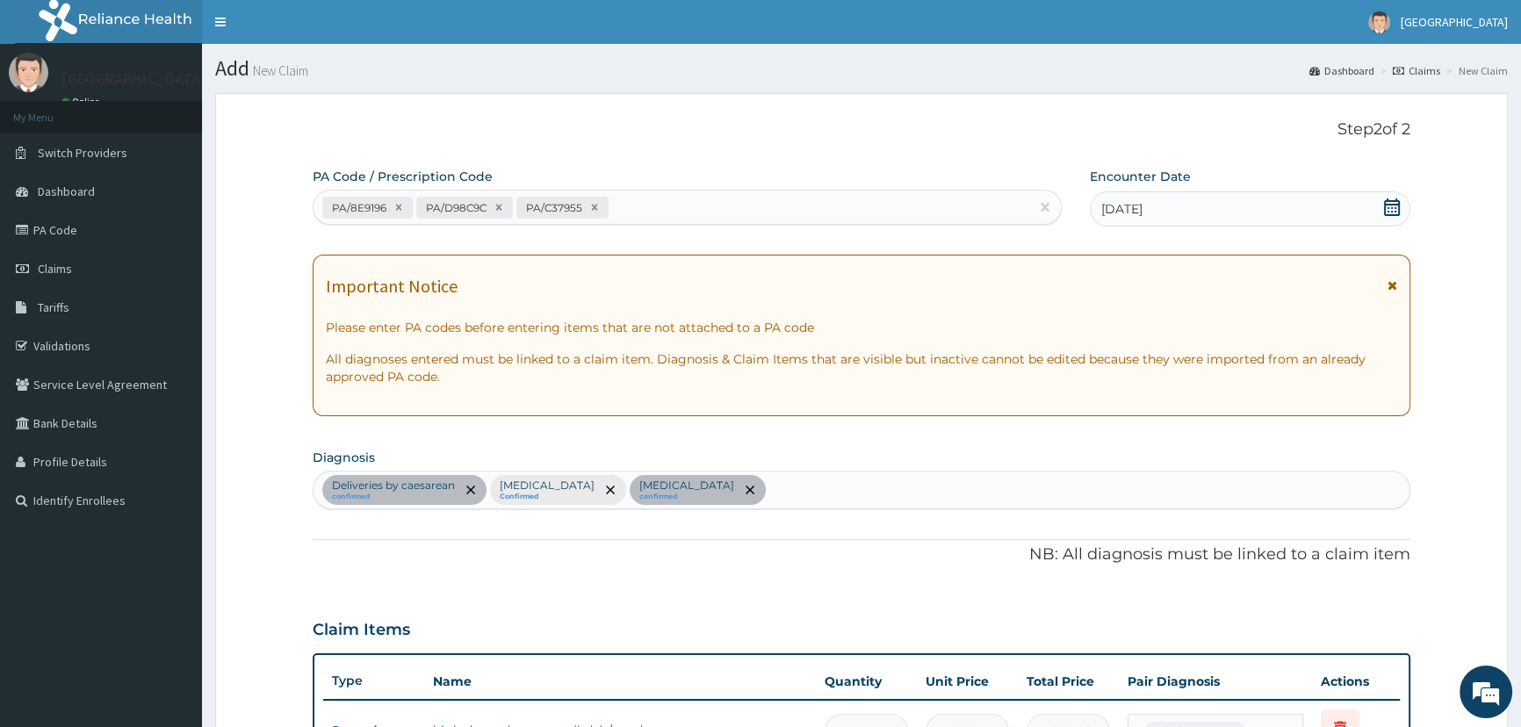
click at [1390, 208] on icon at bounding box center [1392, 207] width 18 height 18
click at [1387, 204] on icon at bounding box center [1392, 207] width 16 height 18
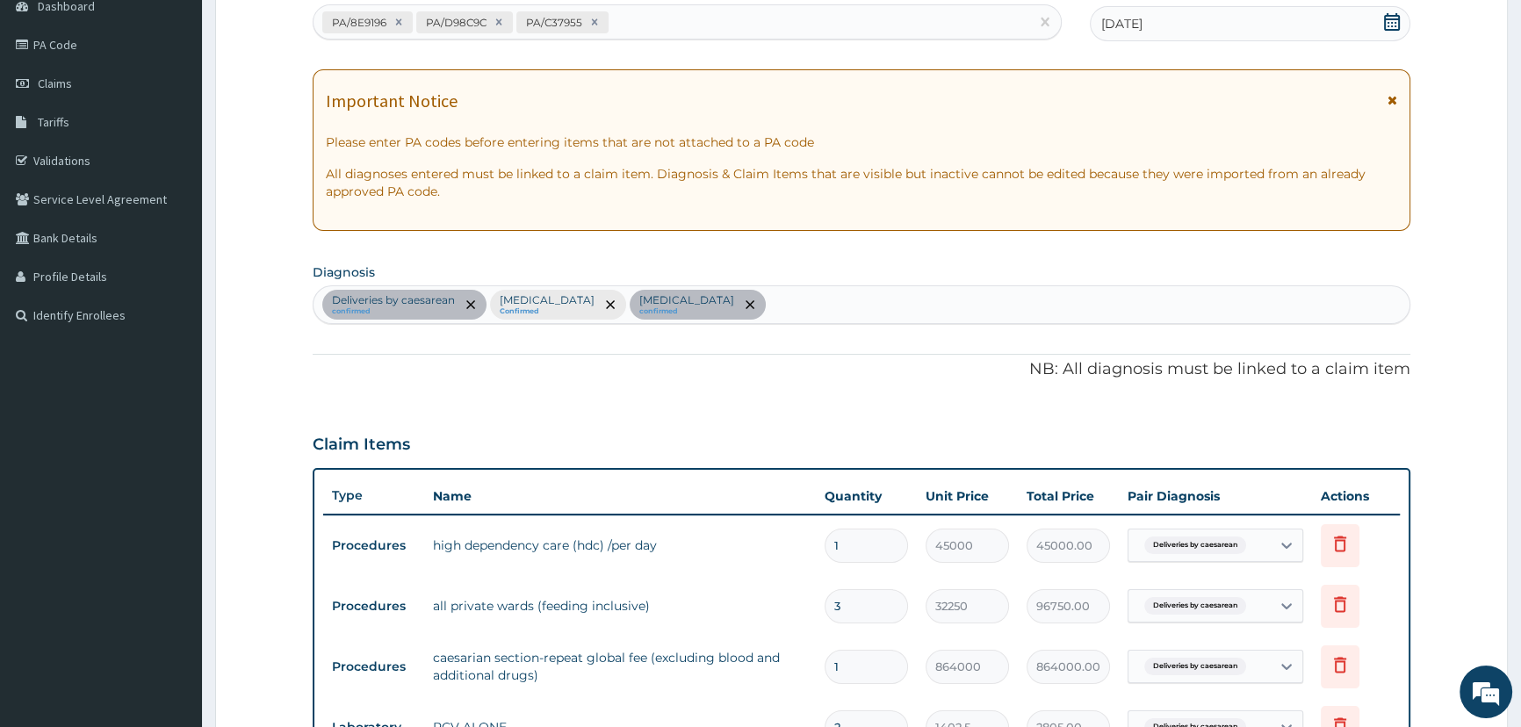
scroll to position [159, 0]
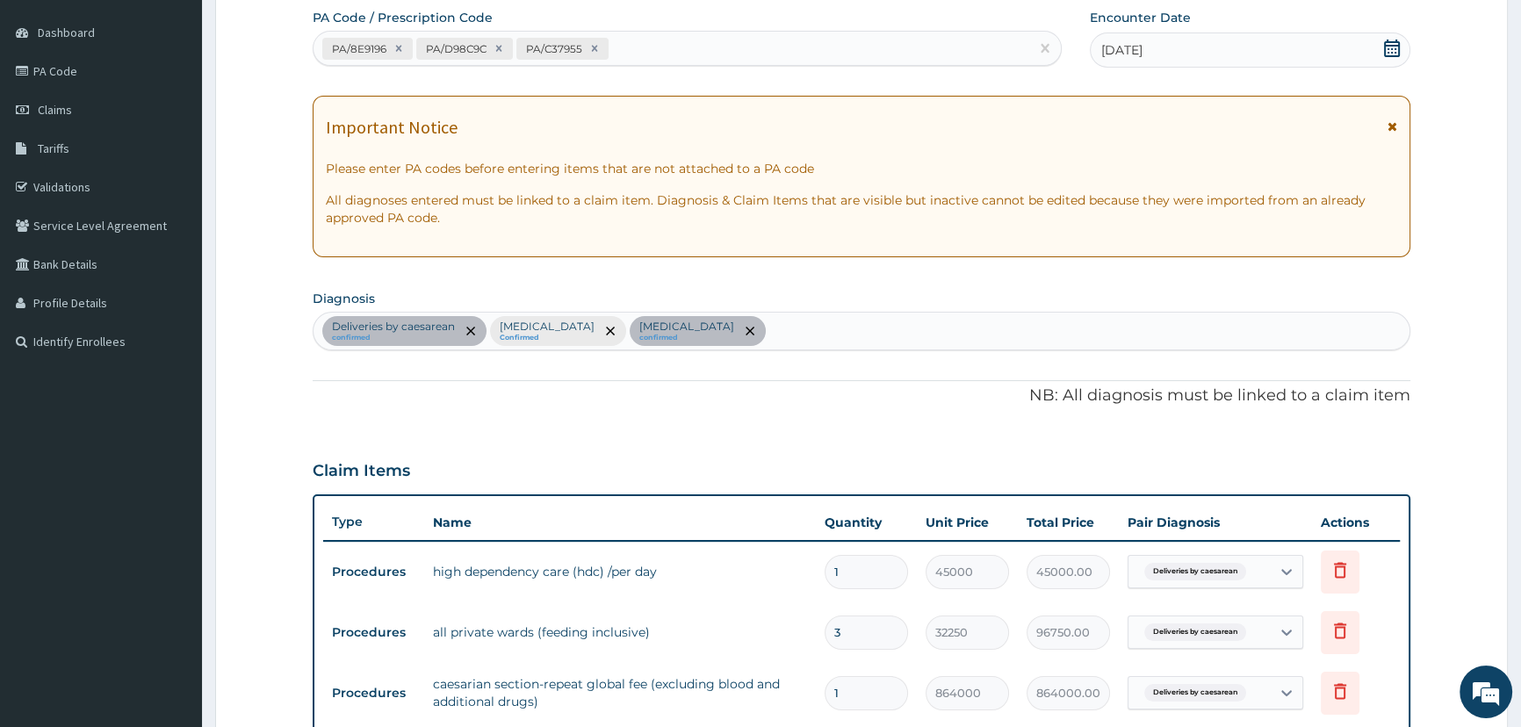
click at [1395, 51] on icon at bounding box center [1392, 49] width 16 height 18
click at [1392, 46] on icon at bounding box center [1392, 49] width 18 height 18
click at [1392, 51] on icon at bounding box center [1392, 49] width 16 height 18
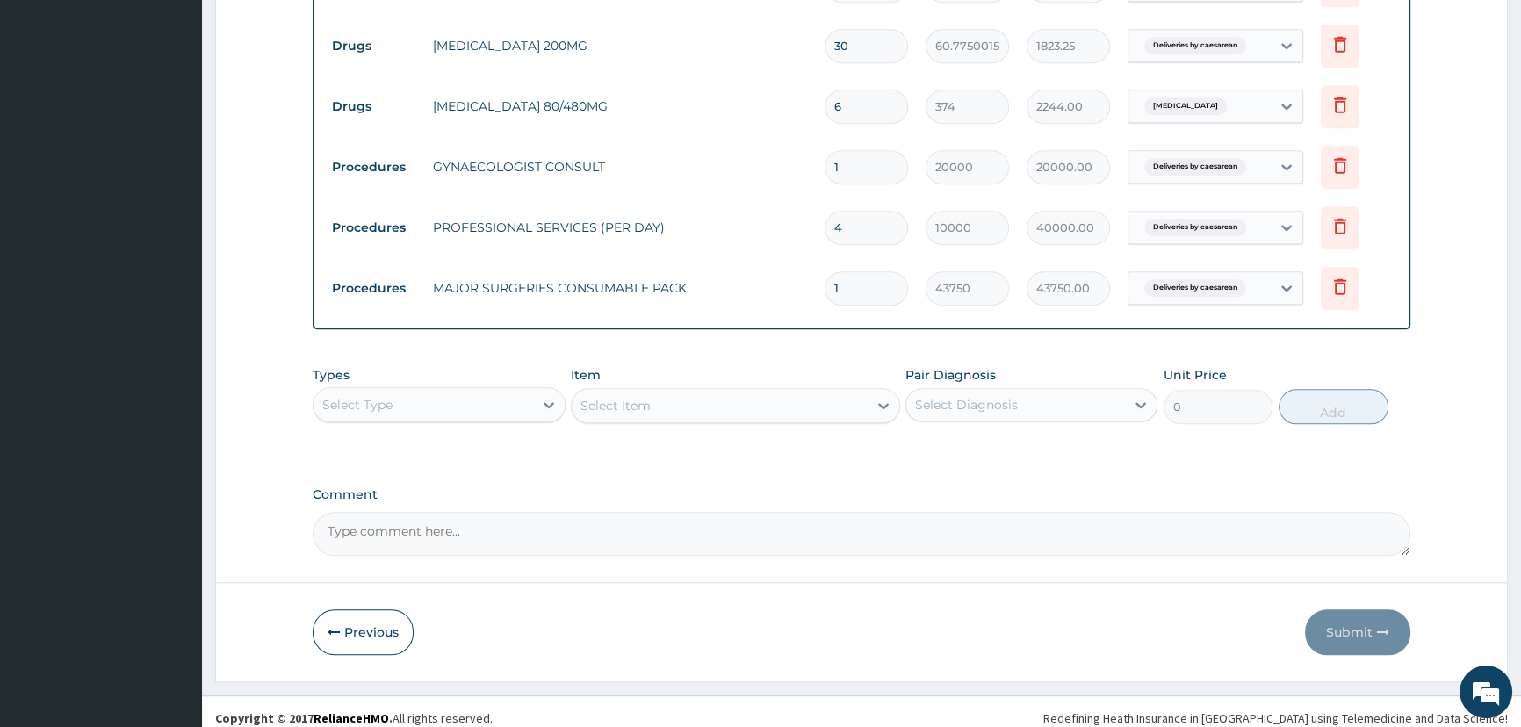
scroll to position [1978, 0]
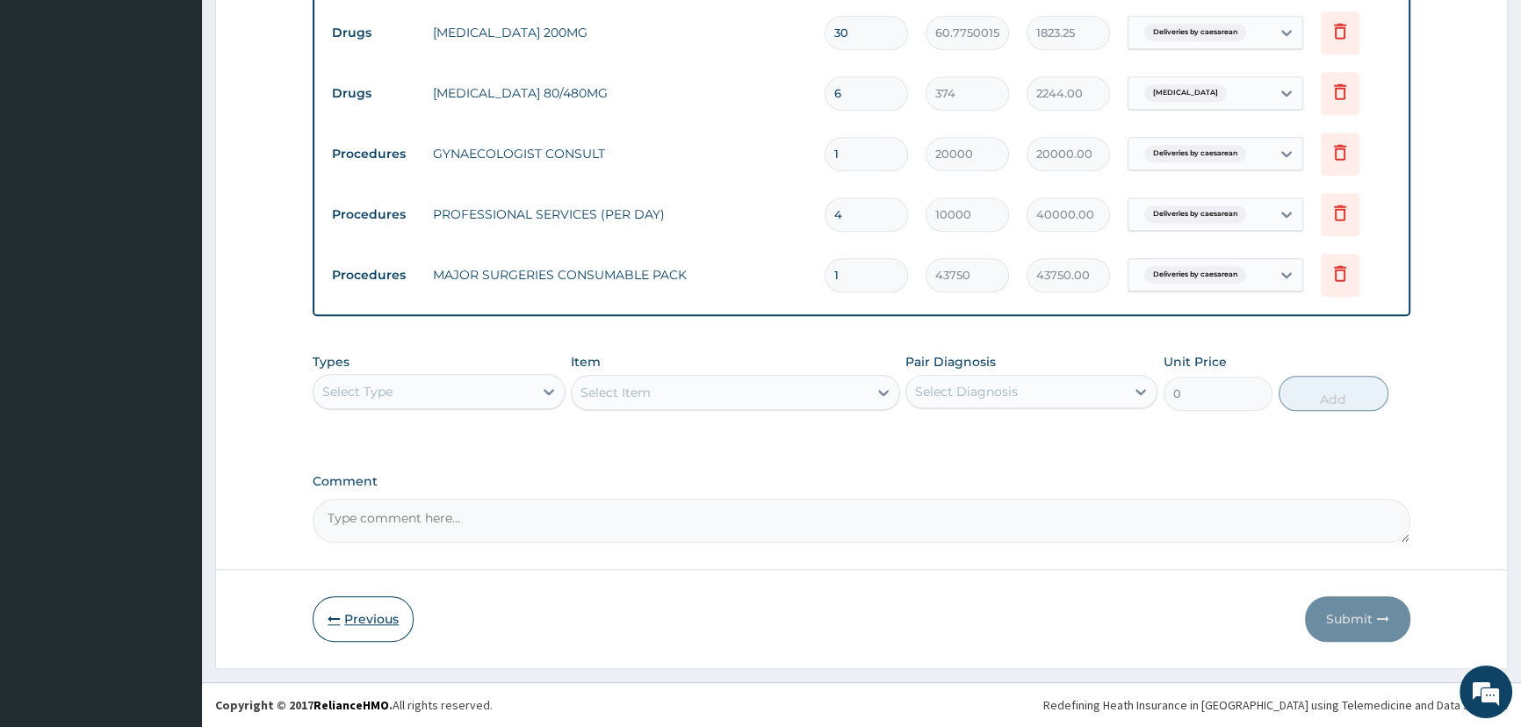
click at [375, 608] on button "Previous" at bounding box center [363, 619] width 101 height 46
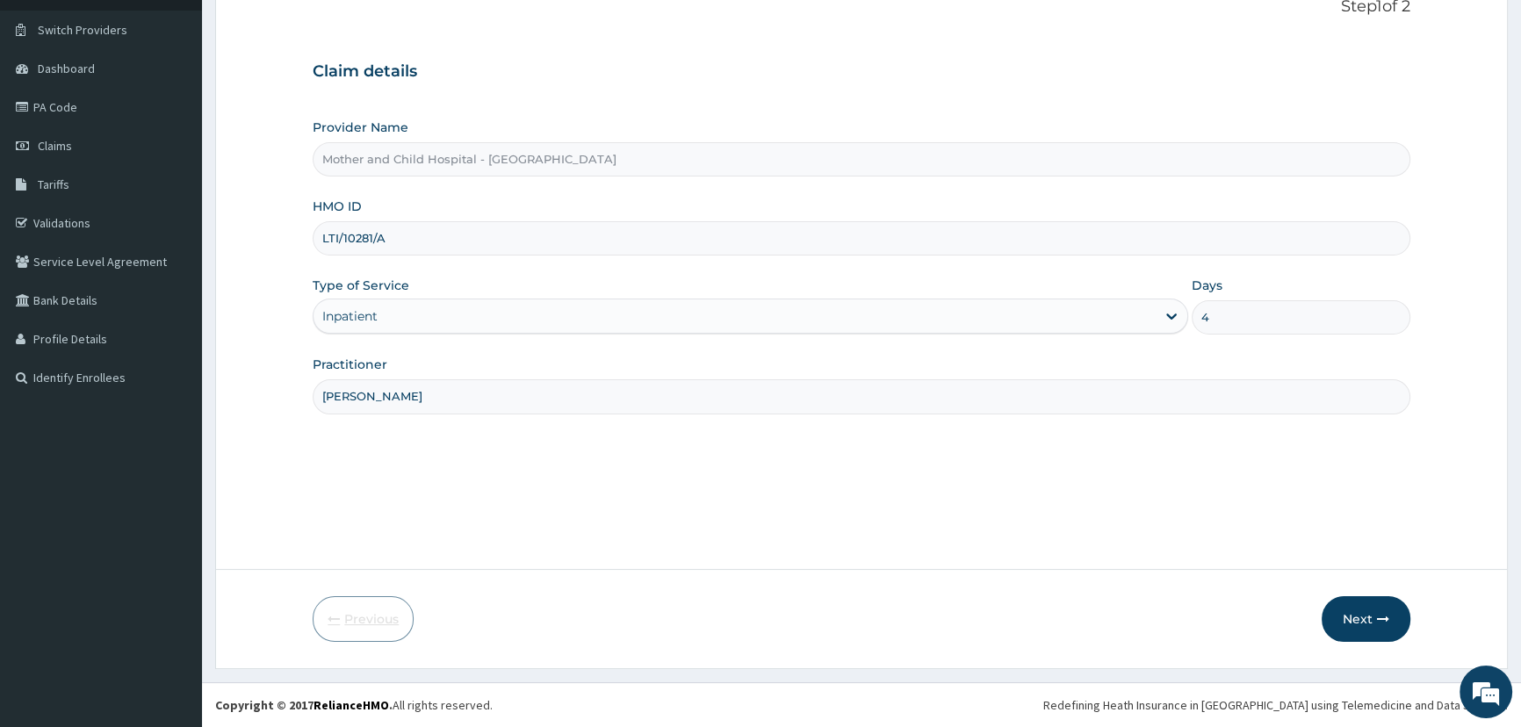
scroll to position [123, 0]
click at [1363, 625] on button "Next" at bounding box center [1365, 619] width 89 height 46
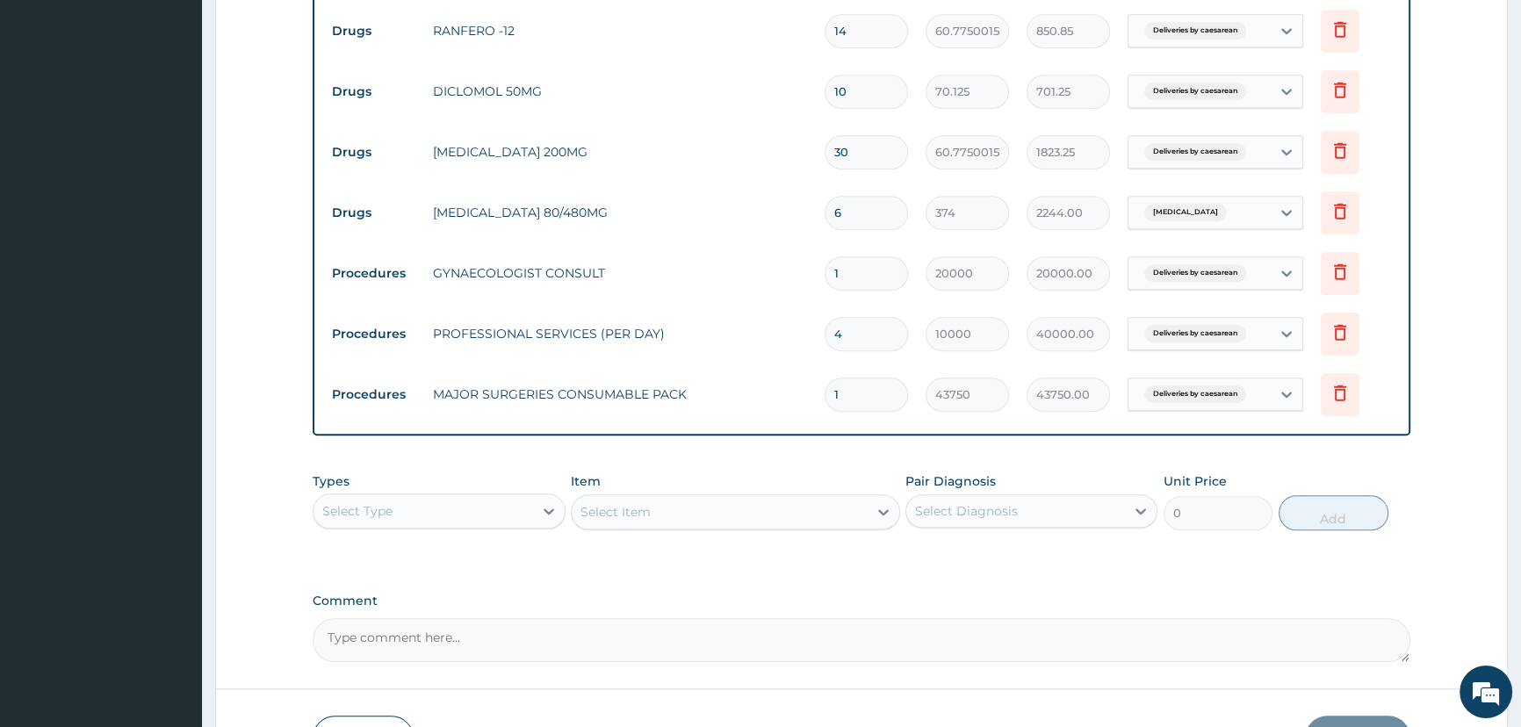
scroll to position [1978, 0]
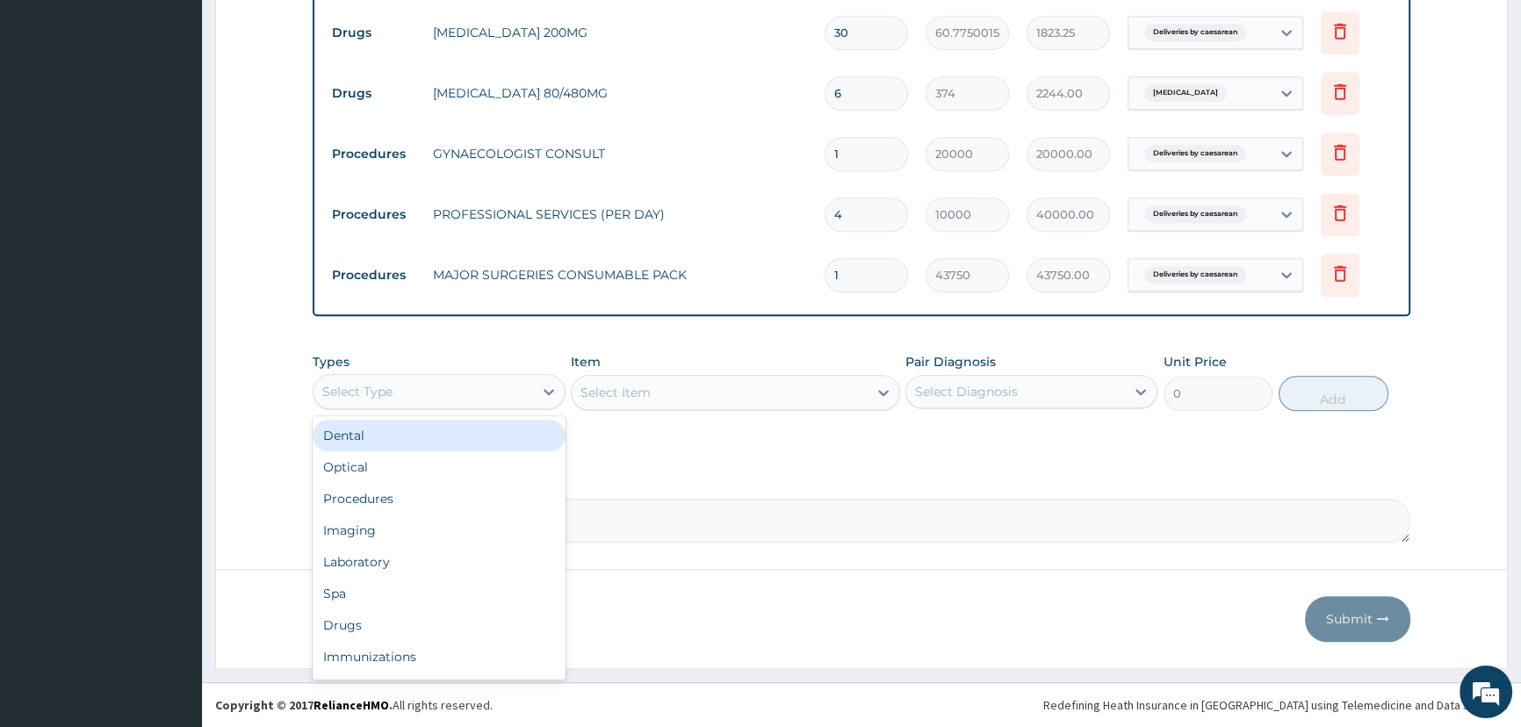
click at [497, 396] on div "Select Type" at bounding box center [422, 392] width 219 height 28
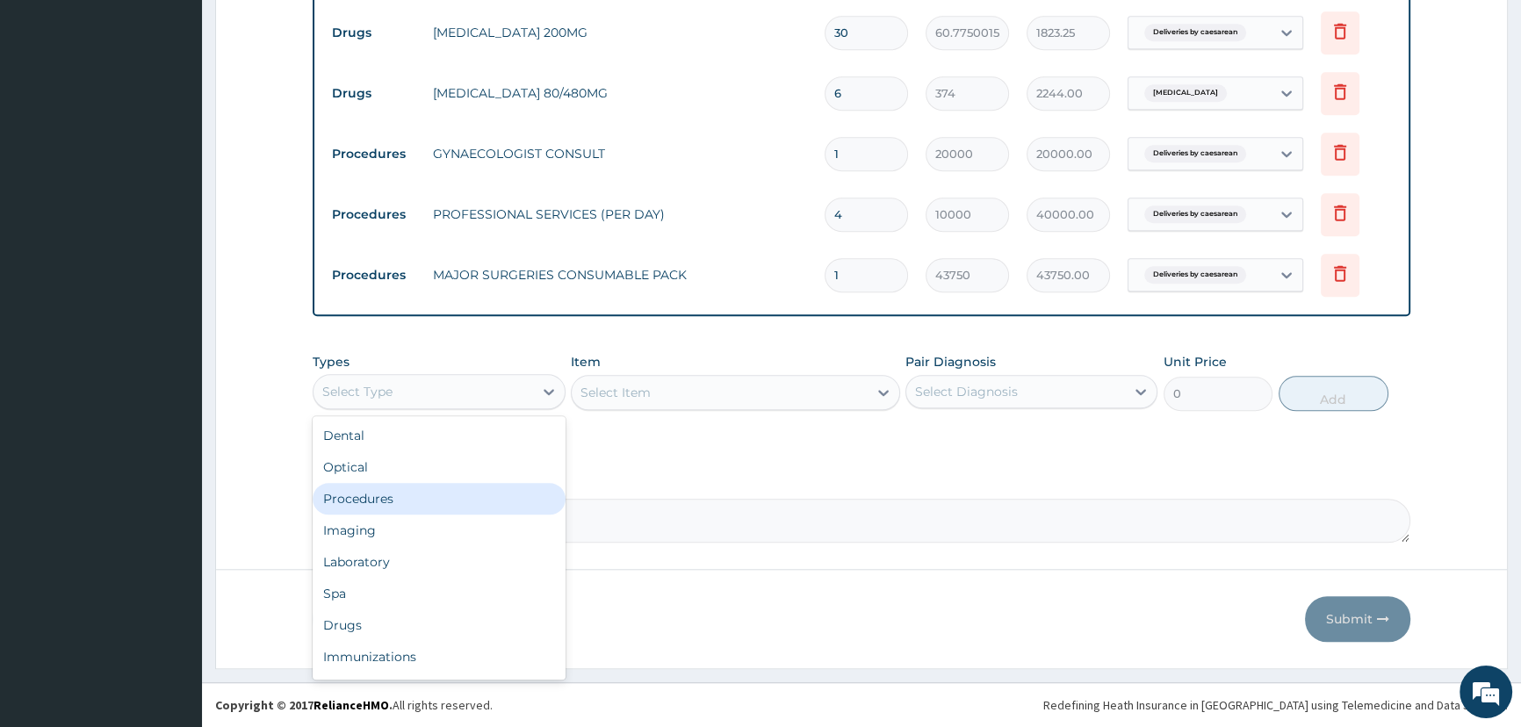
drag, startPoint x: 471, startPoint y: 508, endPoint x: 494, endPoint y: 491, distance: 28.8
click at [471, 507] on div "Procedures" at bounding box center [439, 499] width 252 height 32
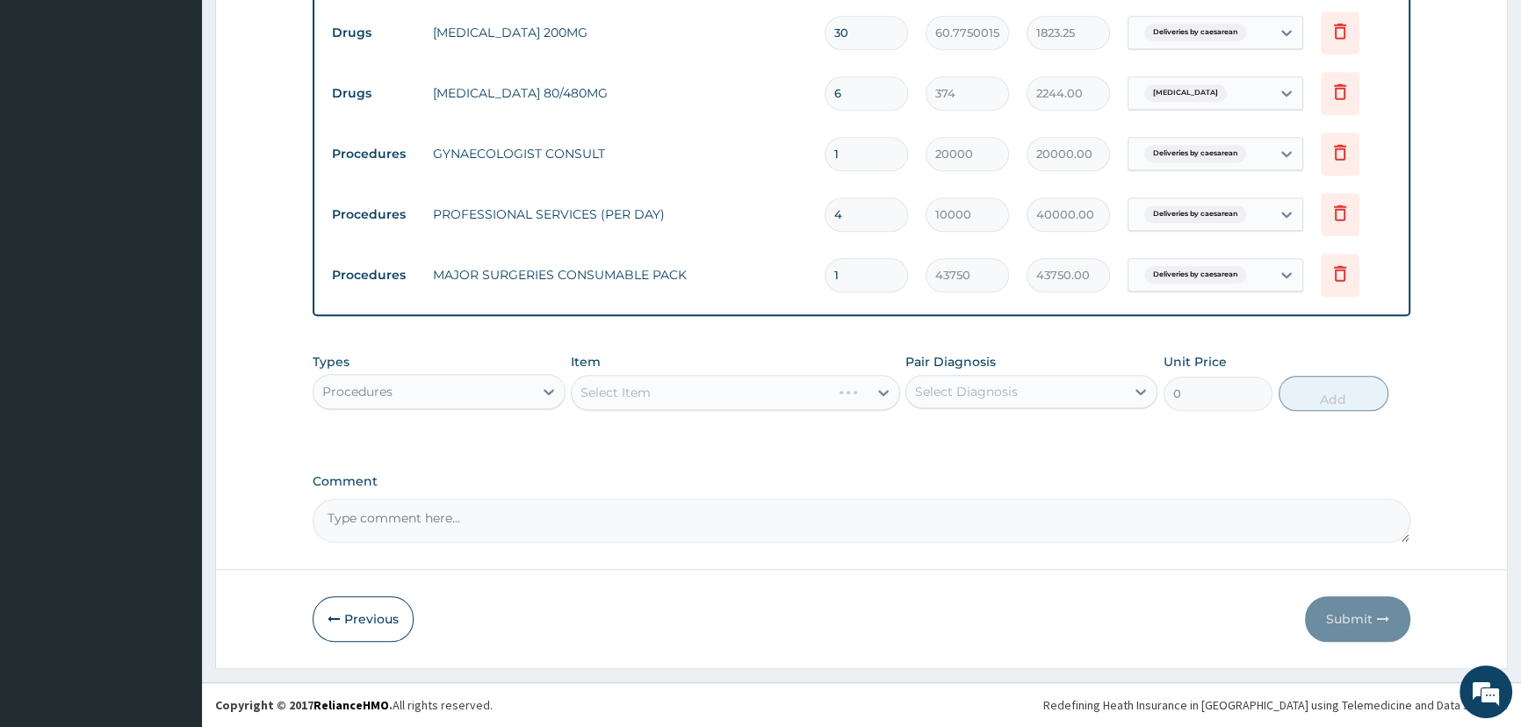
click at [702, 388] on div "Select Item" at bounding box center [735, 392] width 329 height 35
click at [665, 403] on div "Select Item" at bounding box center [735, 392] width 329 height 35
click at [681, 403] on div "Select Item" at bounding box center [735, 392] width 329 height 35
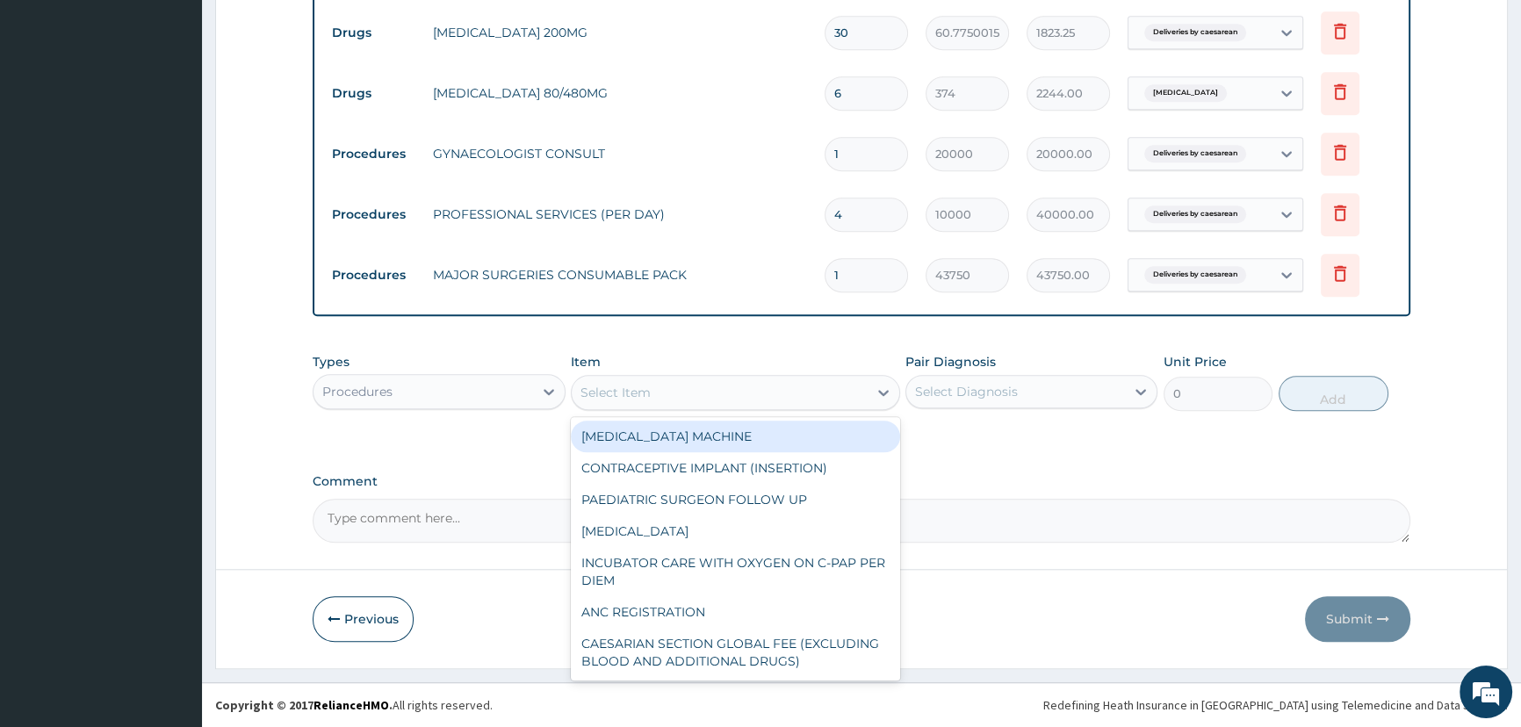
click at [681, 403] on div "Select Item" at bounding box center [720, 392] width 296 height 28
click at [676, 405] on div "Select Item" at bounding box center [720, 392] width 296 height 28
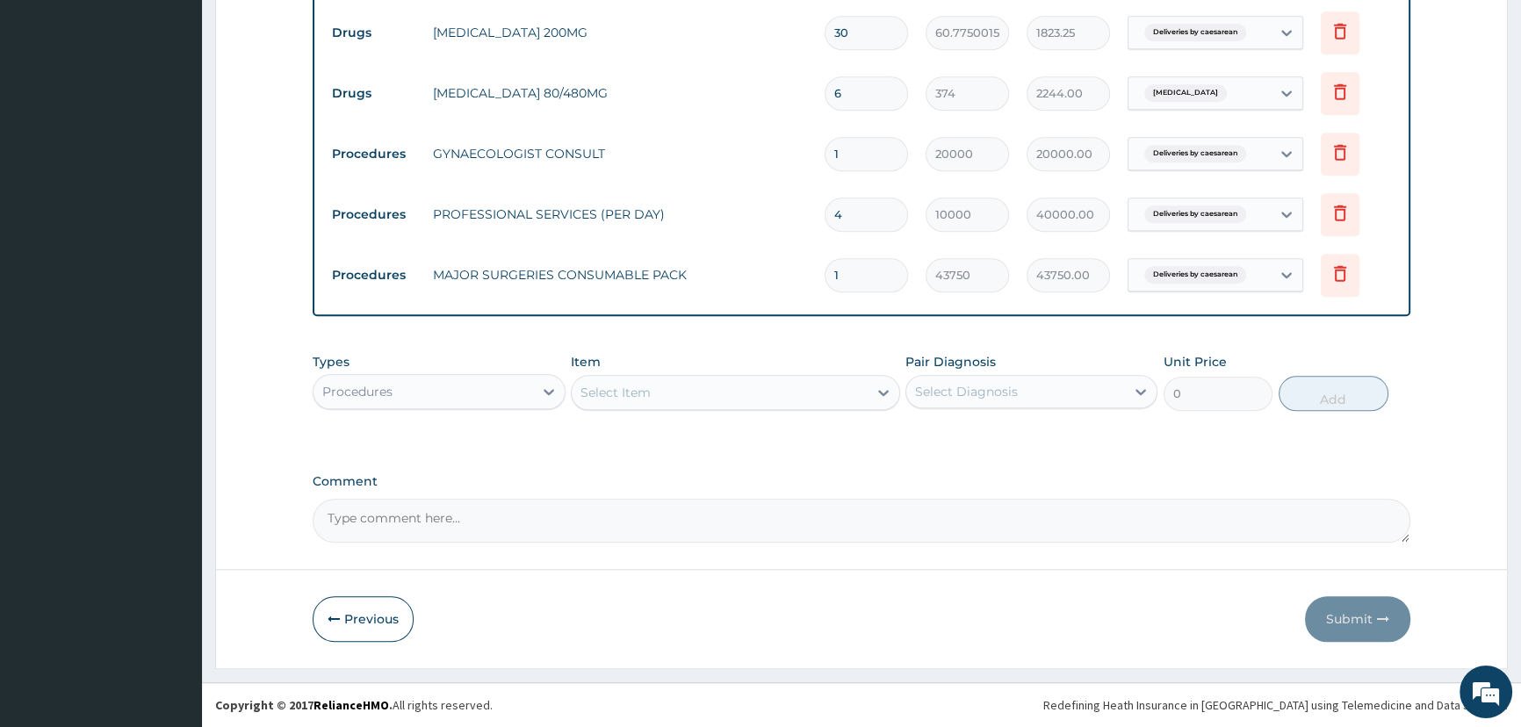
click at [682, 386] on div "Select Item" at bounding box center [720, 392] width 296 height 28
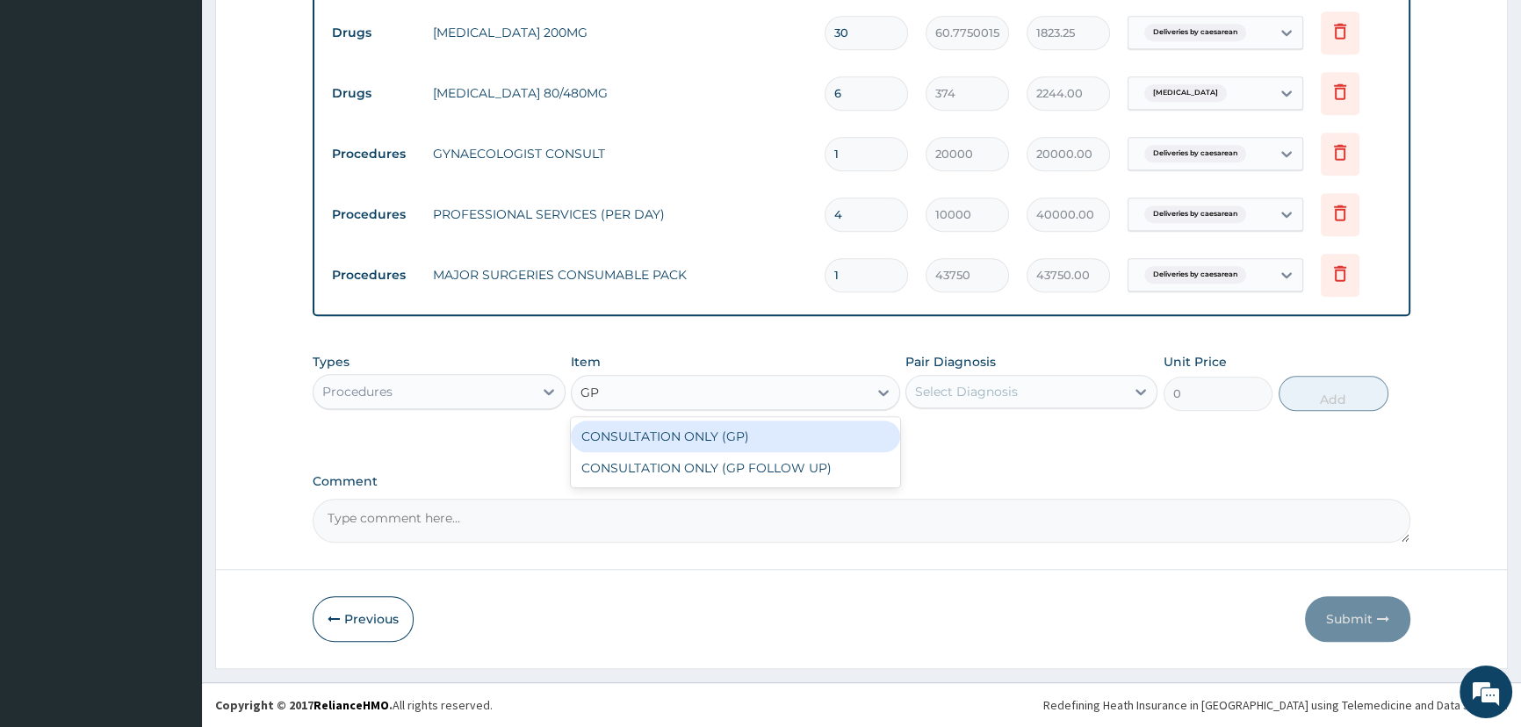
drag, startPoint x: 786, startPoint y: 442, endPoint x: 798, endPoint y: 457, distance: 18.7
click at [787, 442] on div "CONSULTATION ONLY (GP)" at bounding box center [735, 437] width 329 height 32
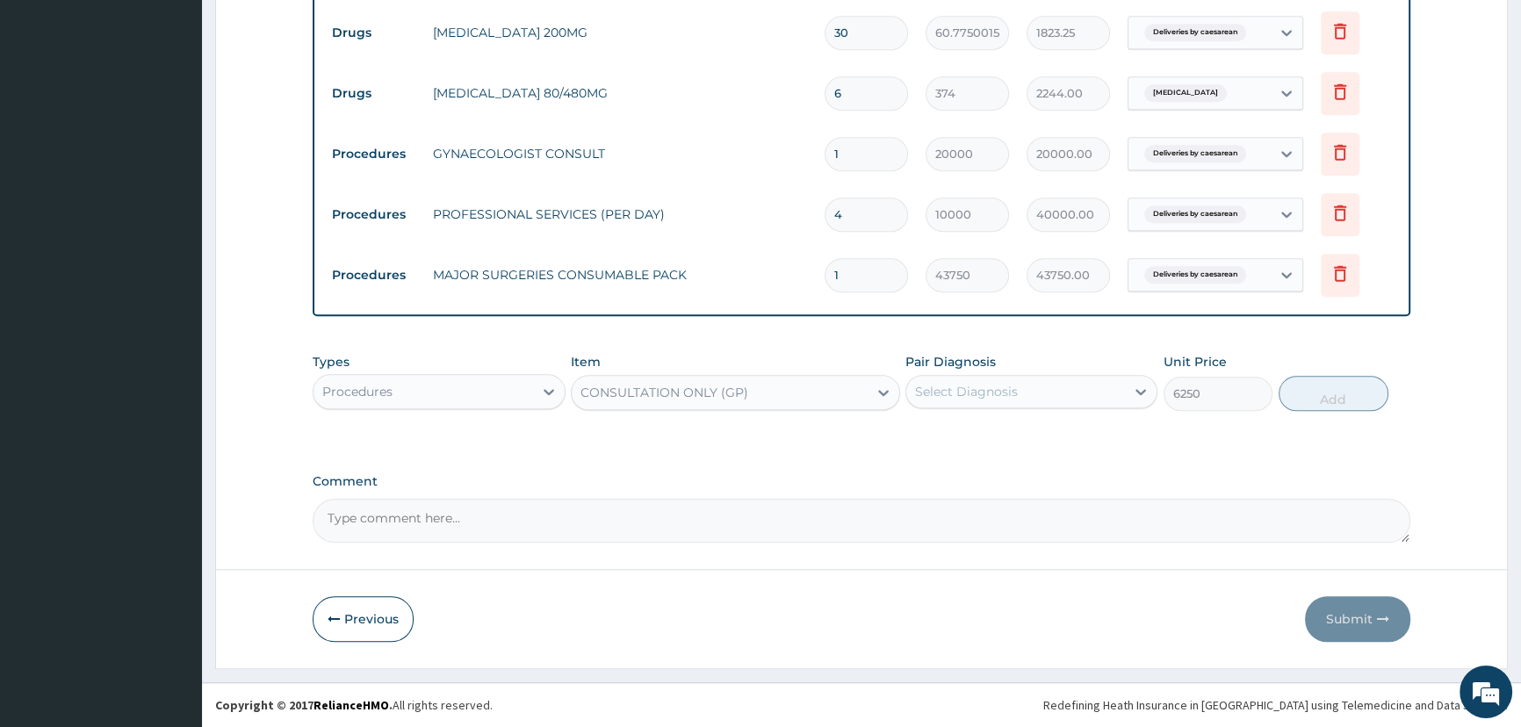
click at [1103, 402] on div "Select Diagnosis" at bounding box center [1015, 392] width 219 height 28
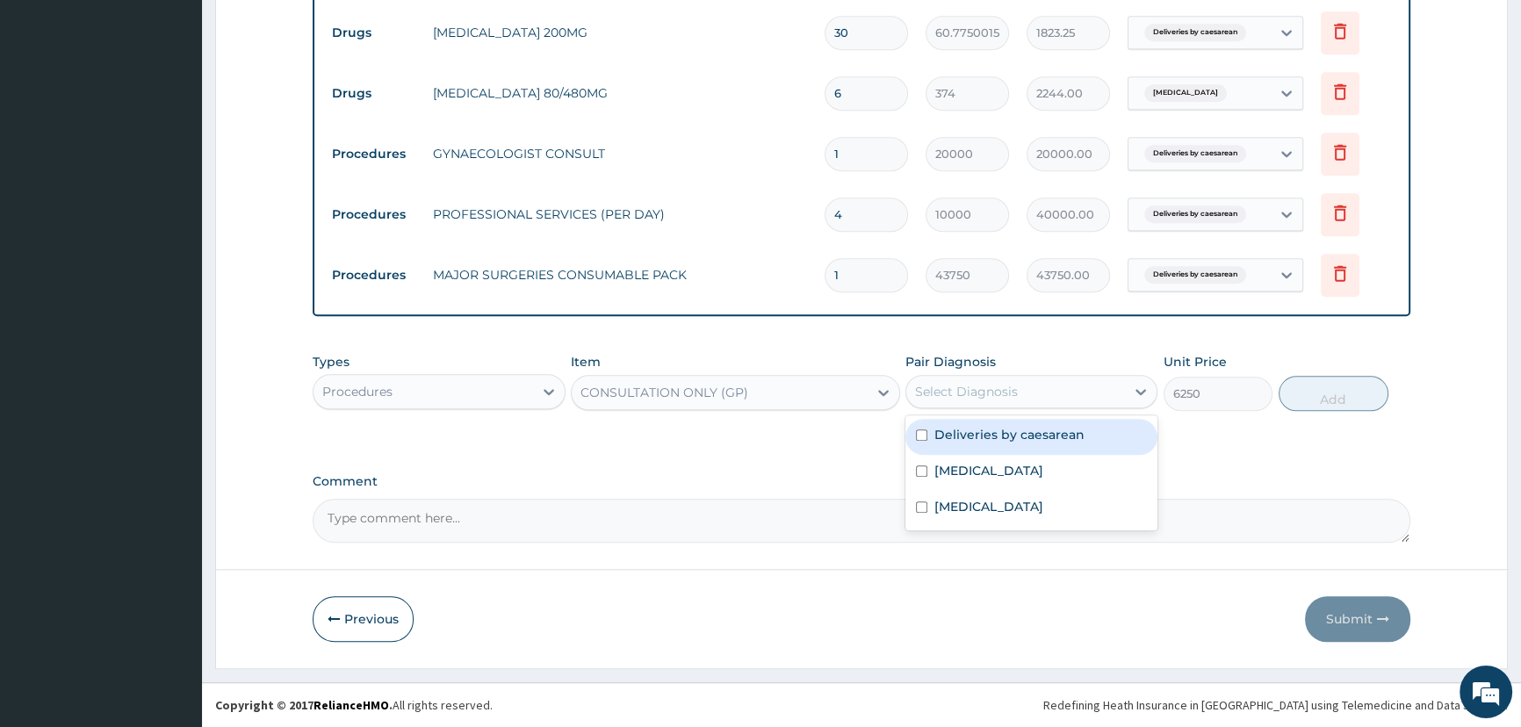
click at [1011, 434] on label "Deliveries by caesarean" at bounding box center [1009, 435] width 150 height 18
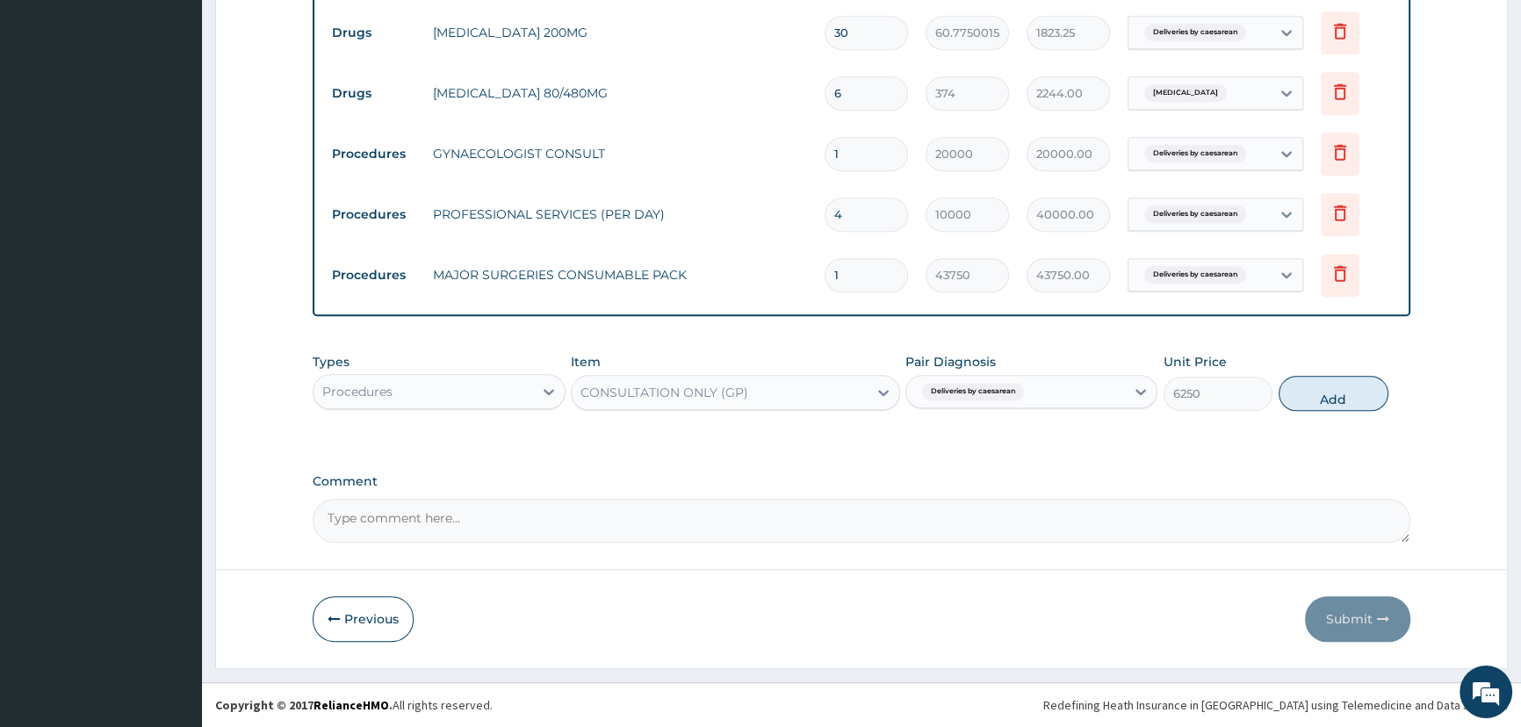
click at [1334, 397] on button "Add" at bounding box center [1333, 393] width 110 height 35
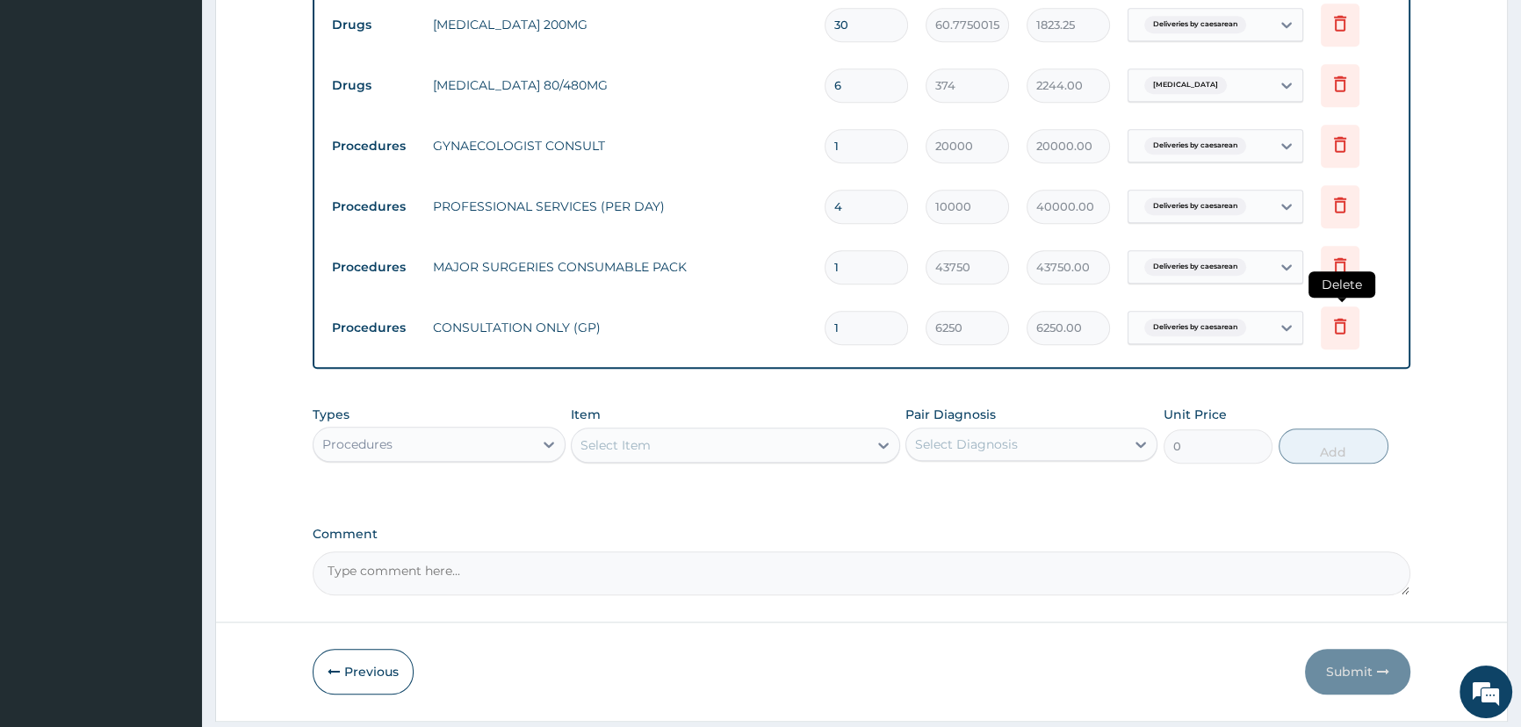
click at [1340, 335] on icon at bounding box center [1339, 325] width 21 height 21
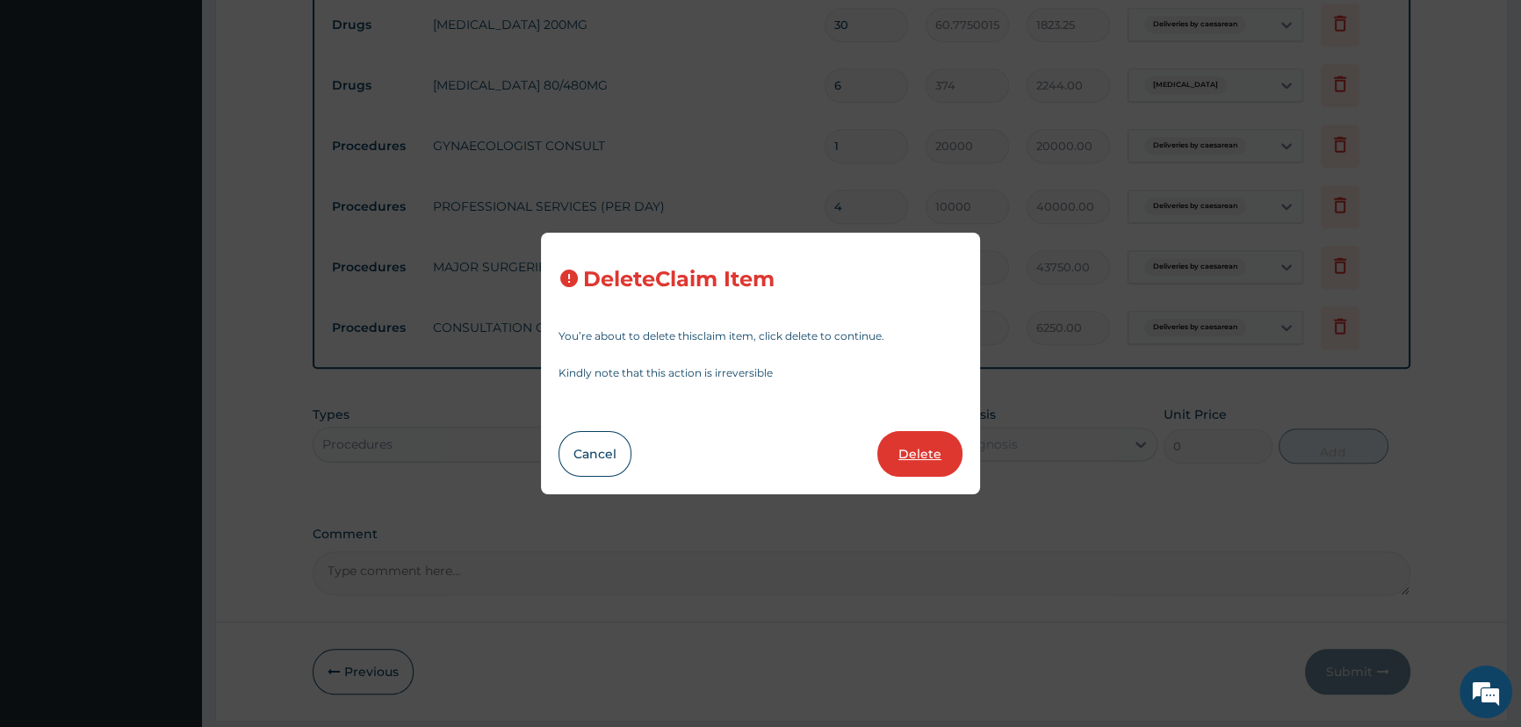
click at [902, 451] on button "Delete" at bounding box center [919, 454] width 85 height 46
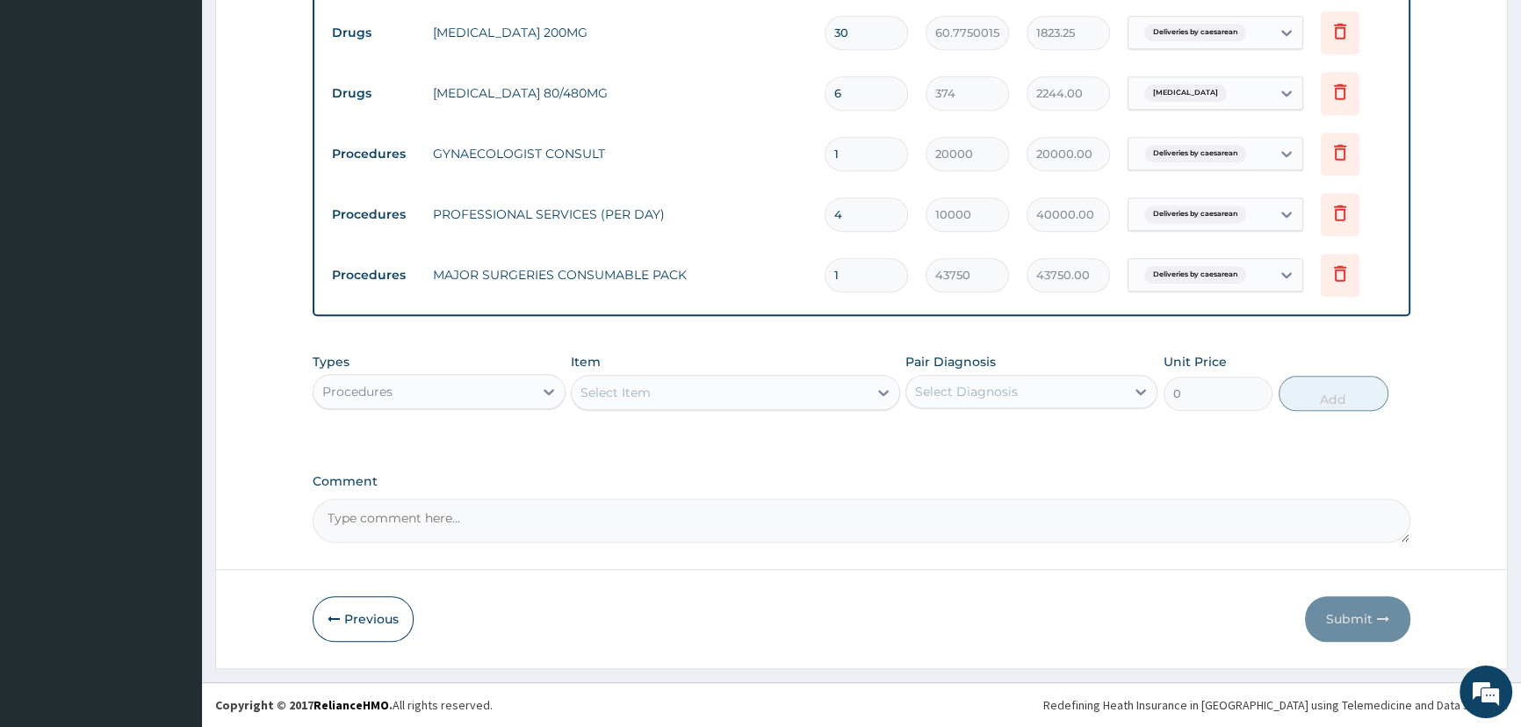
click at [514, 347] on div "Types Procedures Item Select Item Pair Diagnosis Select Diagnosis Unit Price 0 …" at bounding box center [861, 382] width 1097 height 76
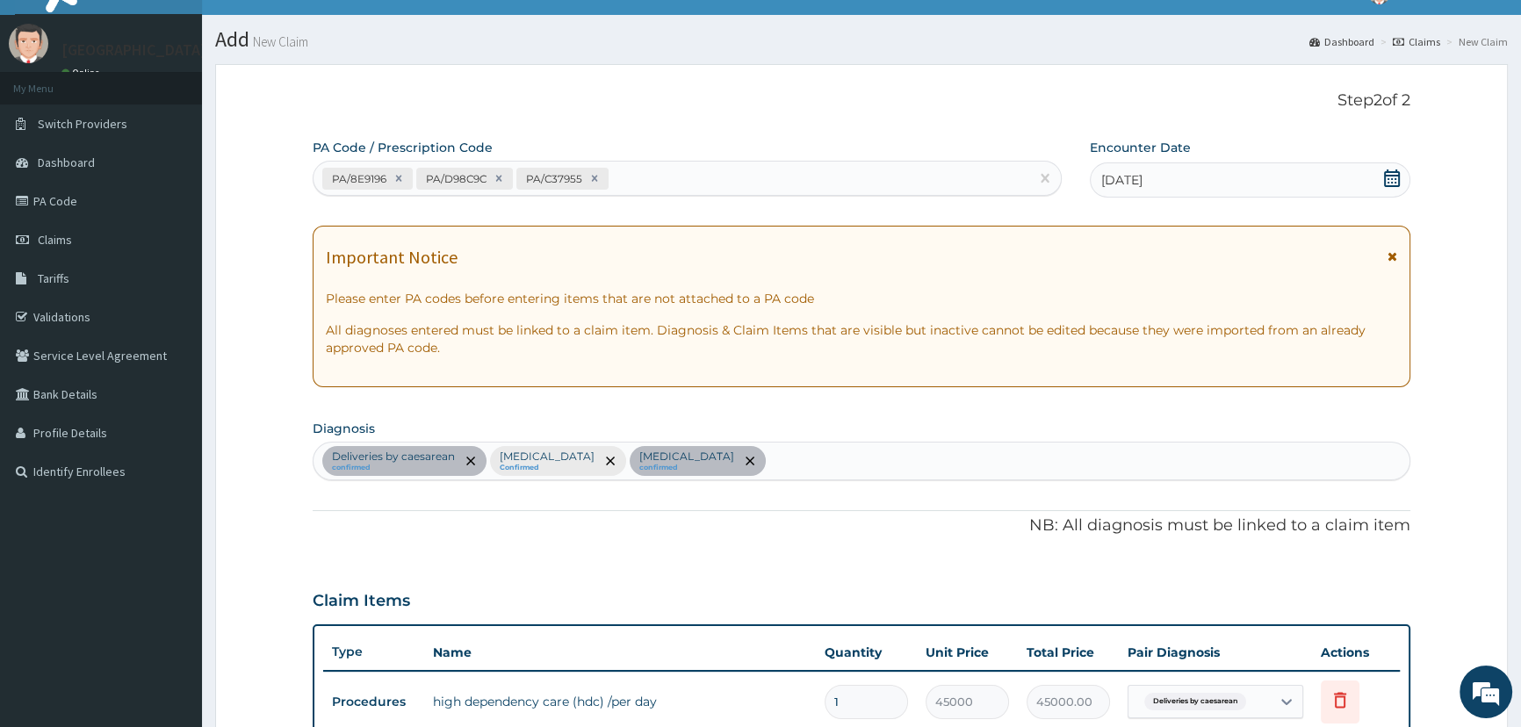
scroll to position [79, 0]
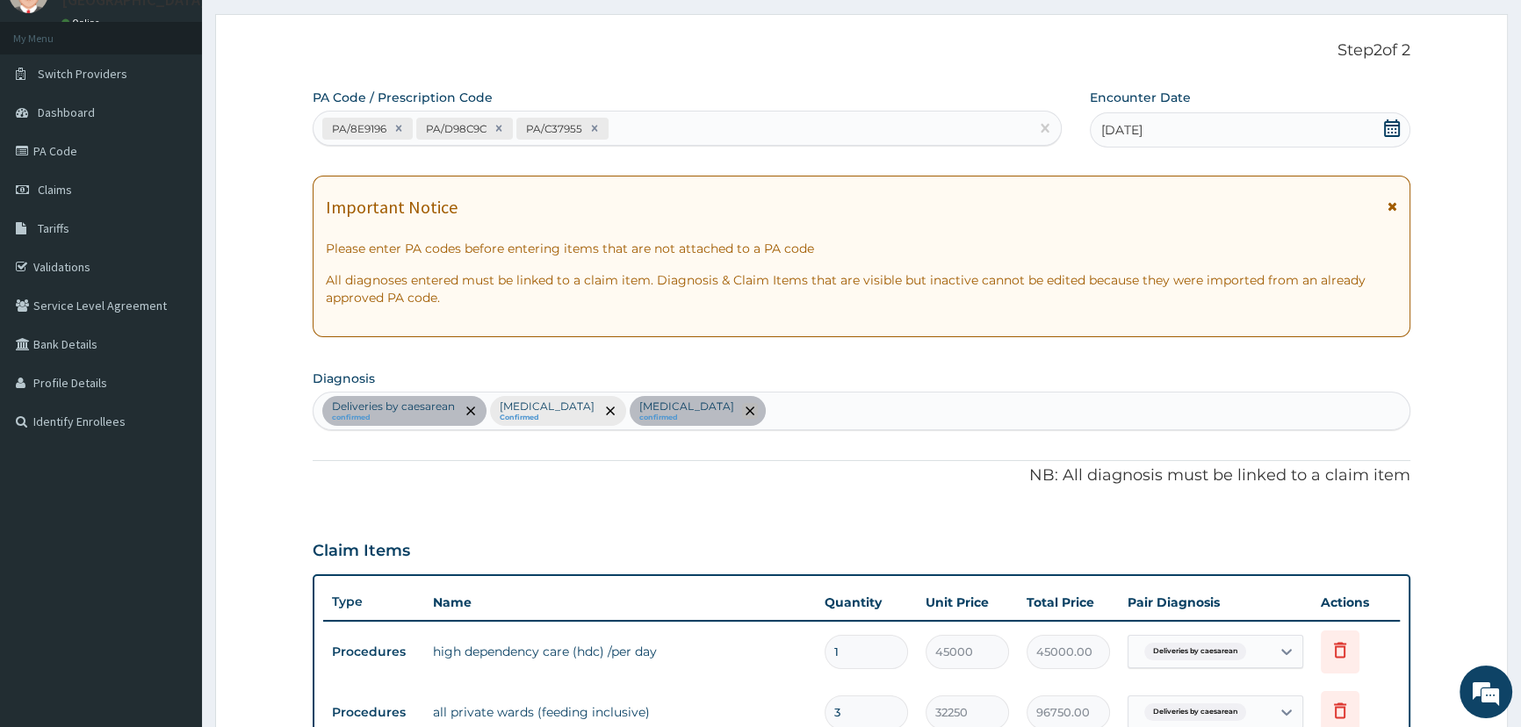
click at [745, 411] on icon "remove selection option" at bounding box center [749, 410] width 9 height 9
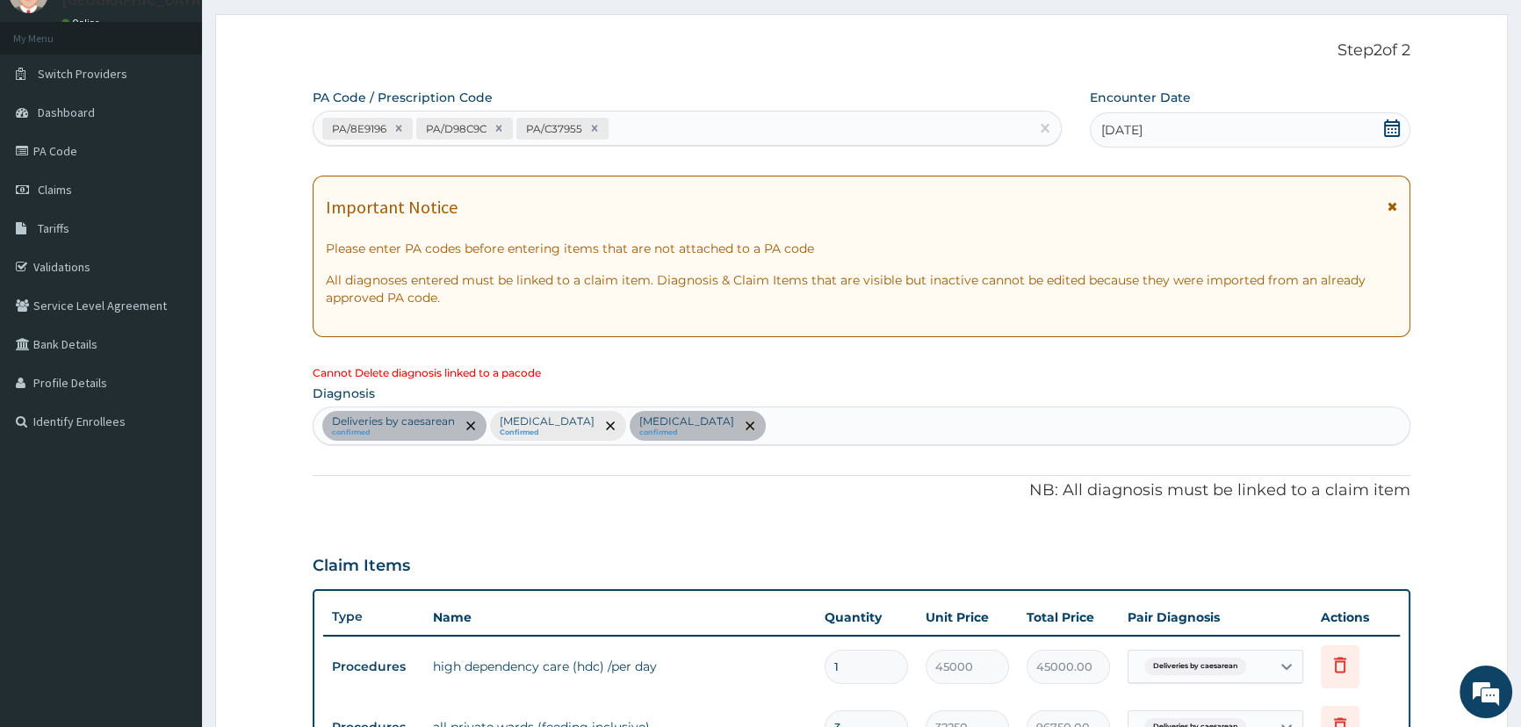
click at [745, 426] on icon "remove selection option" at bounding box center [749, 425] width 9 height 9
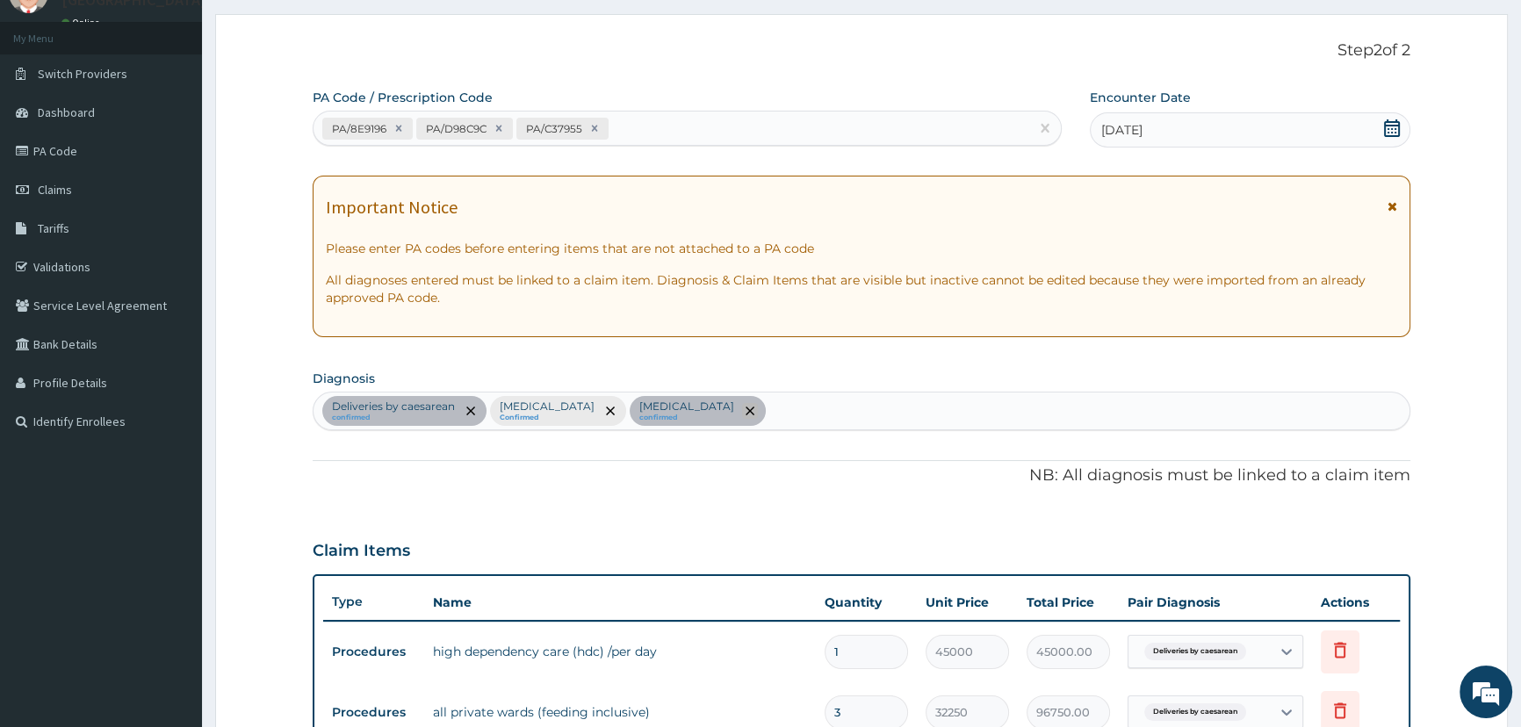
click at [745, 412] on icon "remove selection option" at bounding box center [749, 410] width 9 height 9
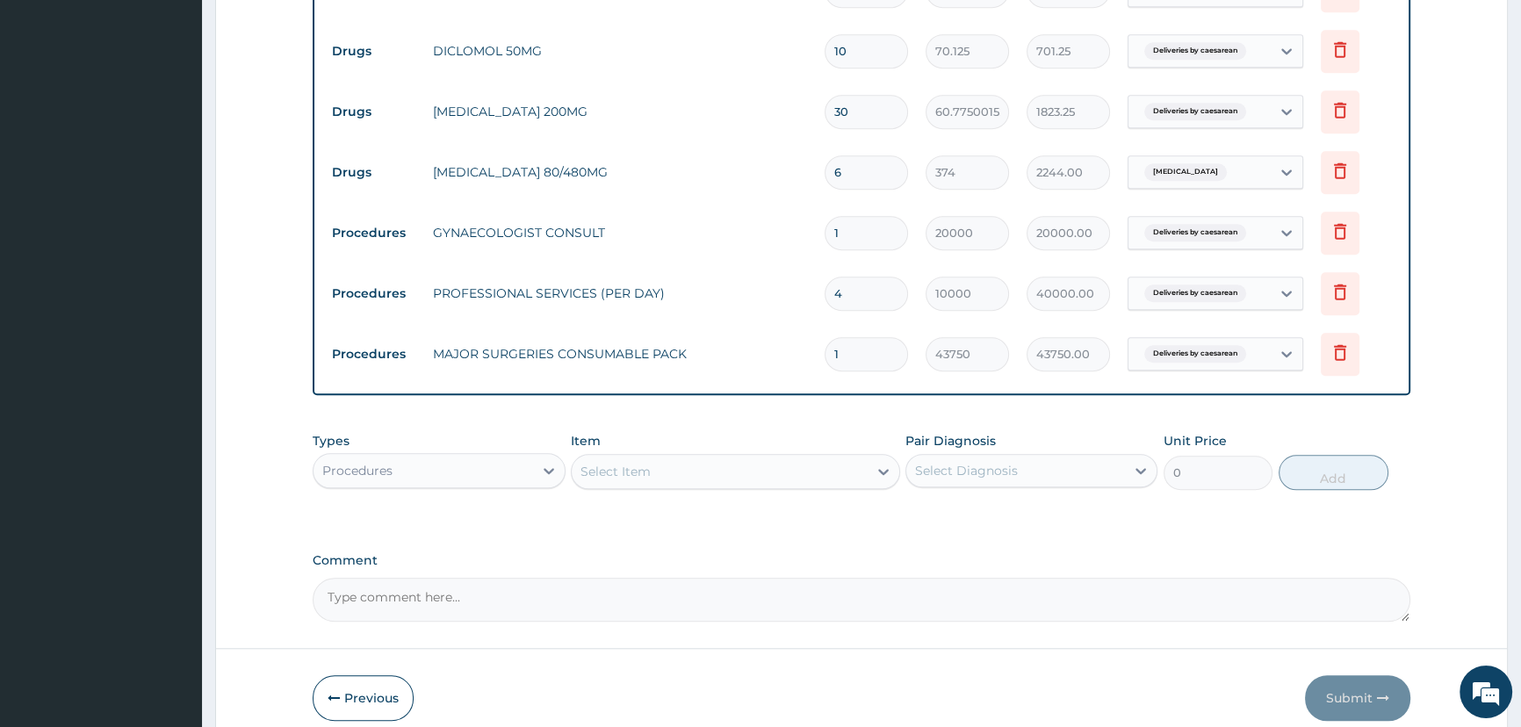
scroll to position [1915, 0]
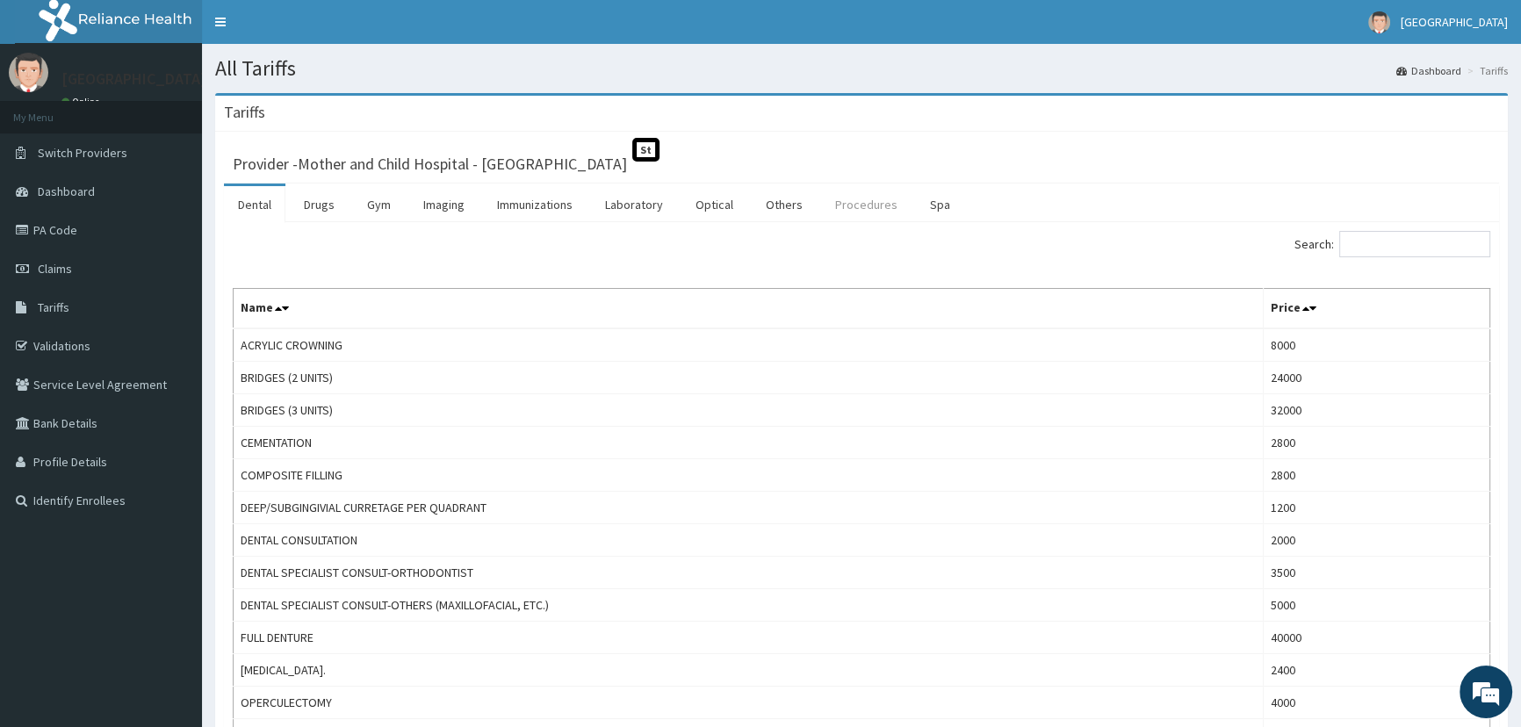
click at [837, 207] on link "Procedures" at bounding box center [866, 204] width 90 height 37
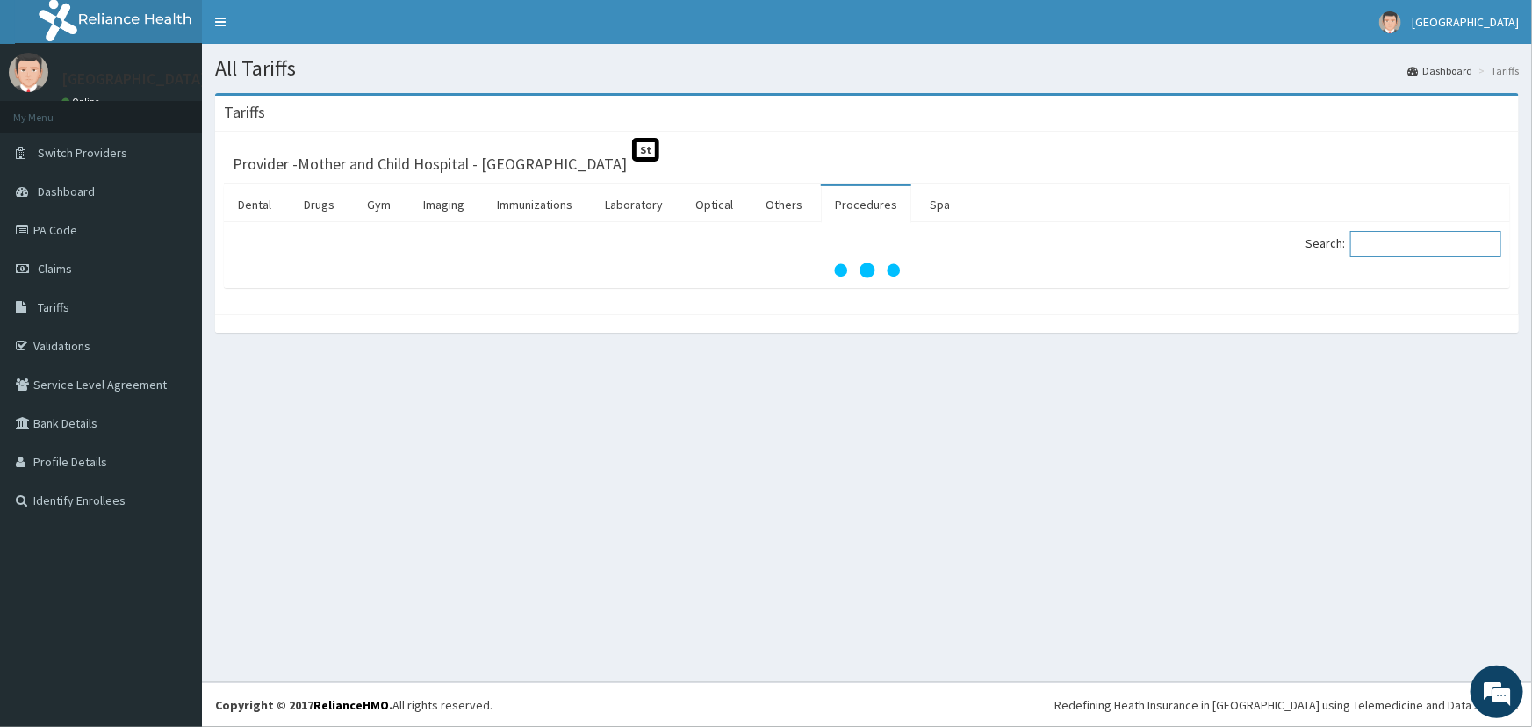
click at [1393, 248] on input "Search:" at bounding box center [1425, 244] width 151 height 26
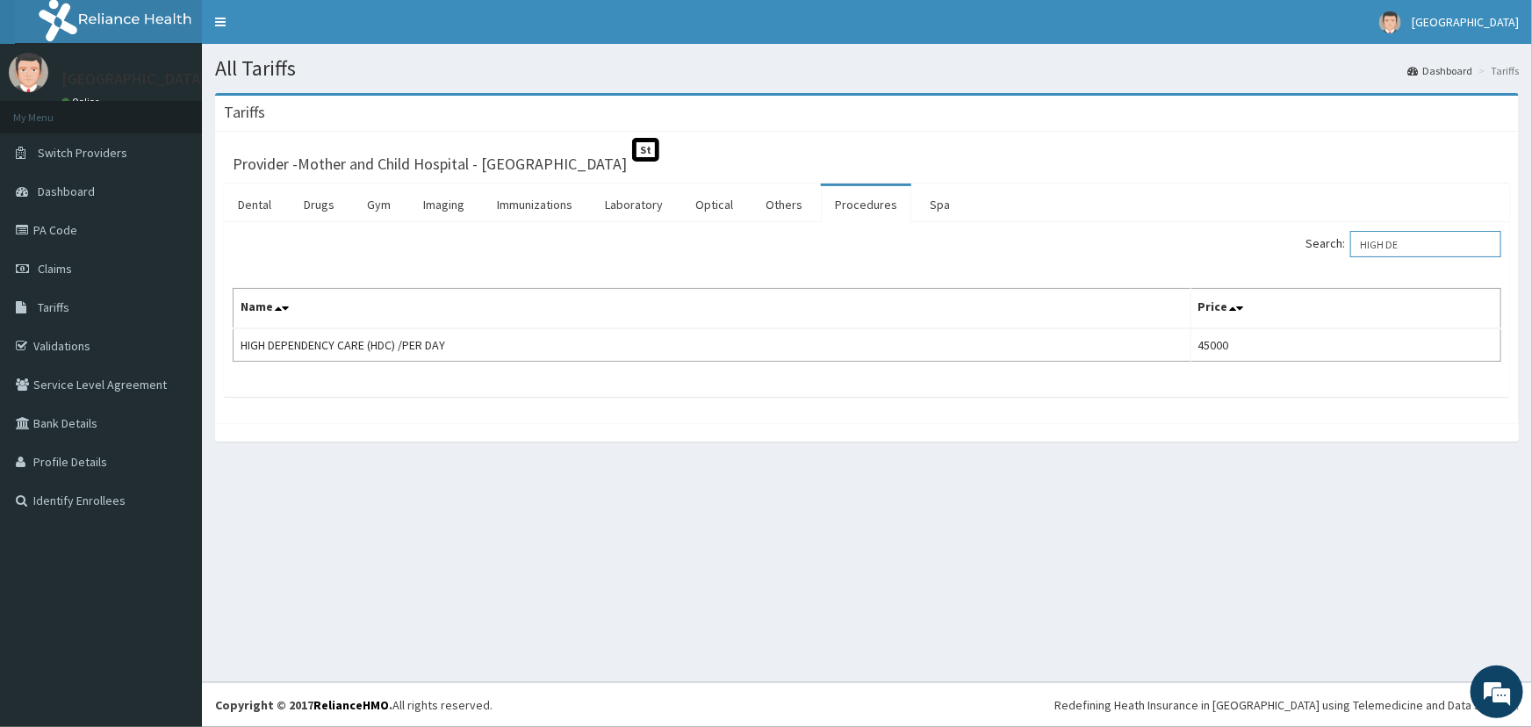
type input "HIGH DE"
click at [70, 234] on link "PA Code" at bounding box center [101, 230] width 202 height 39
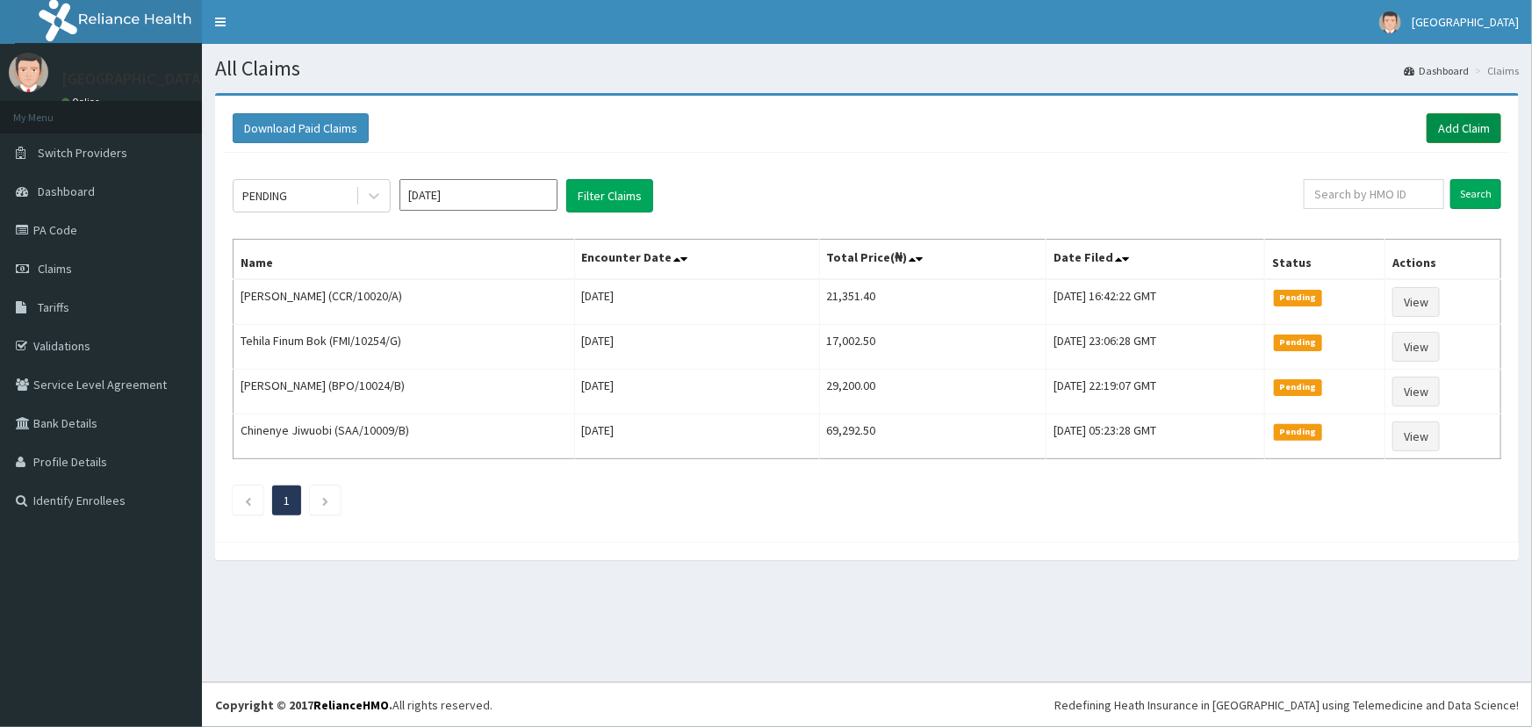
click at [1427, 131] on link "Add Claim" at bounding box center [1464, 128] width 75 height 30
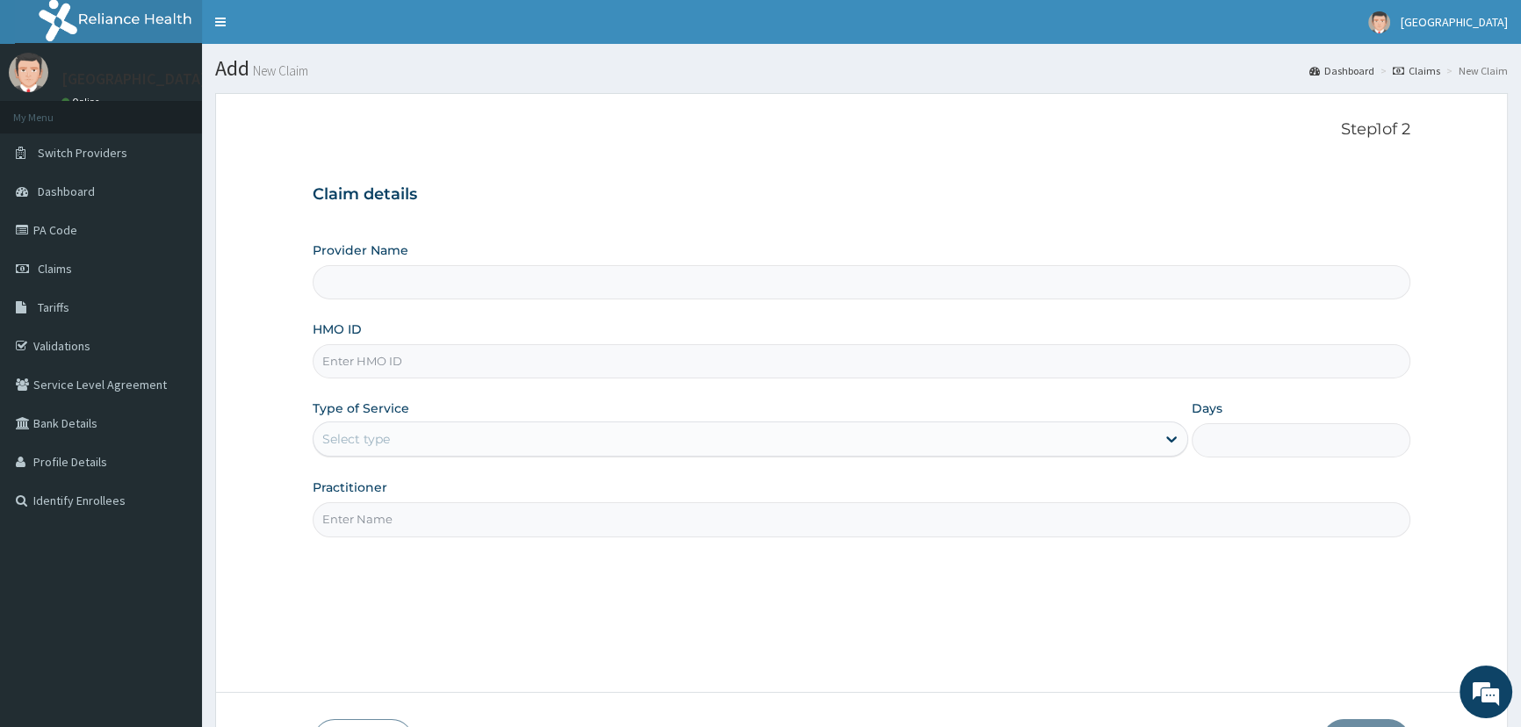
click at [442, 367] on input "HMO ID" at bounding box center [861, 361] width 1097 height 34
type input "Mother and Child Hospital - [GEOGRAPHIC_DATA]"
type input "LTI/10281/A"
click at [359, 444] on div "Select type" at bounding box center [356, 439] width 68 height 18
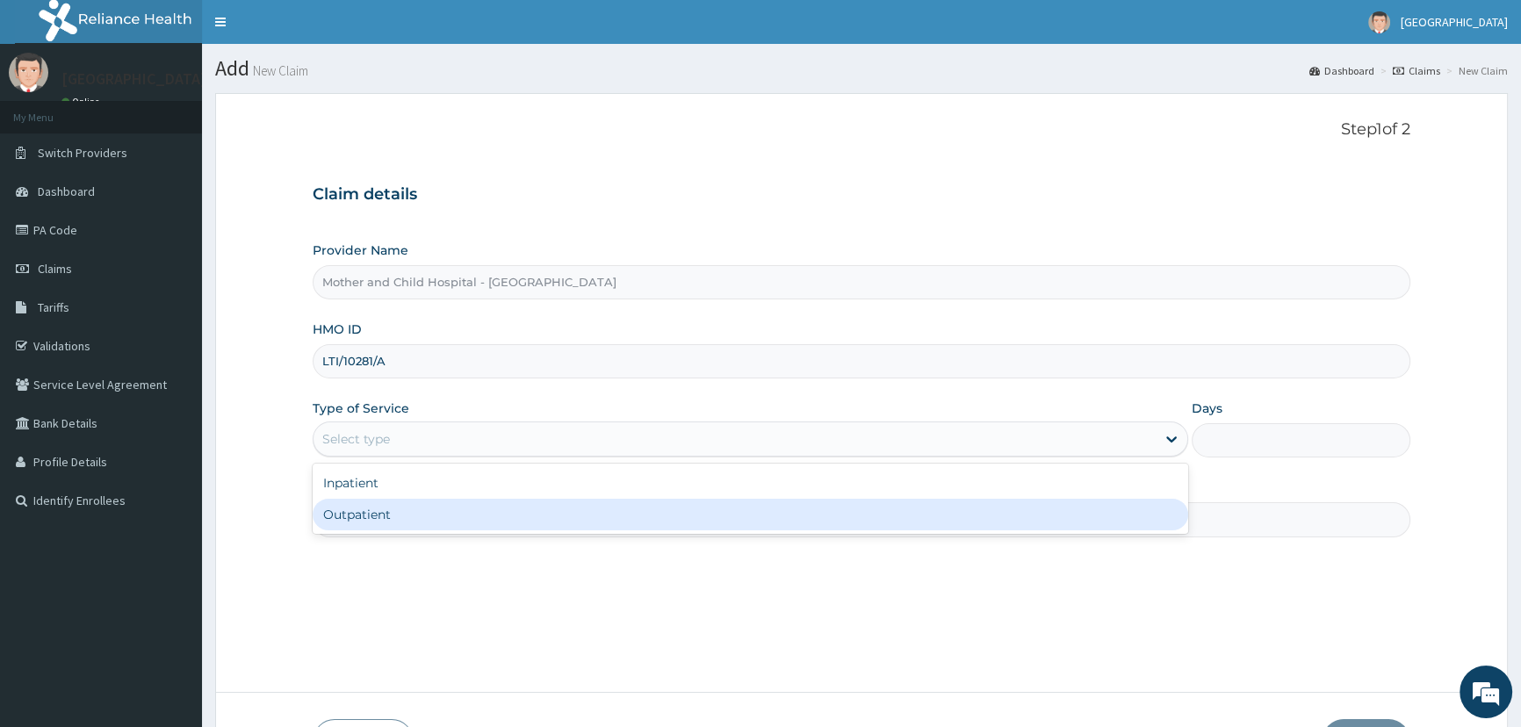
click at [376, 521] on div "Outpatient" at bounding box center [750, 515] width 874 height 32
type input "1"
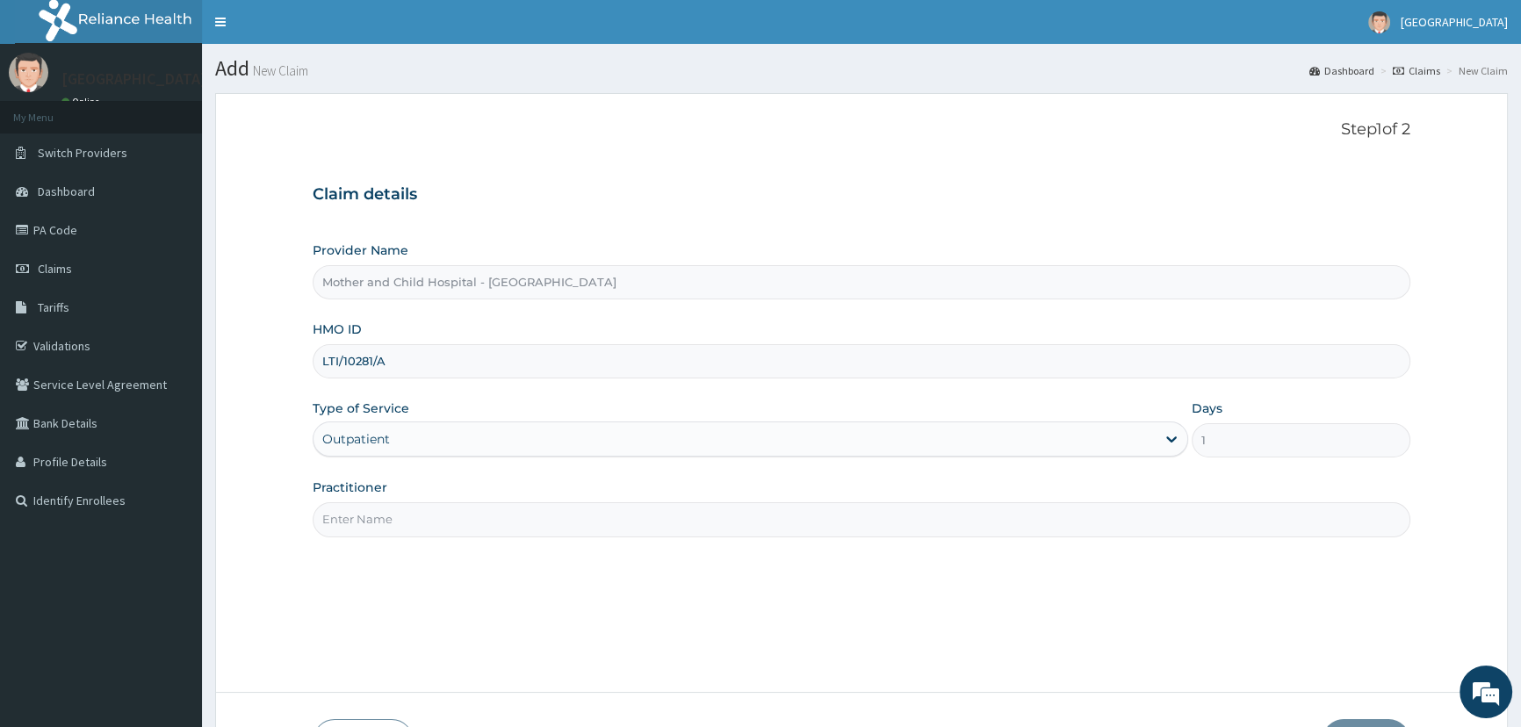
click at [403, 508] on input "Practitioner" at bounding box center [861, 519] width 1097 height 34
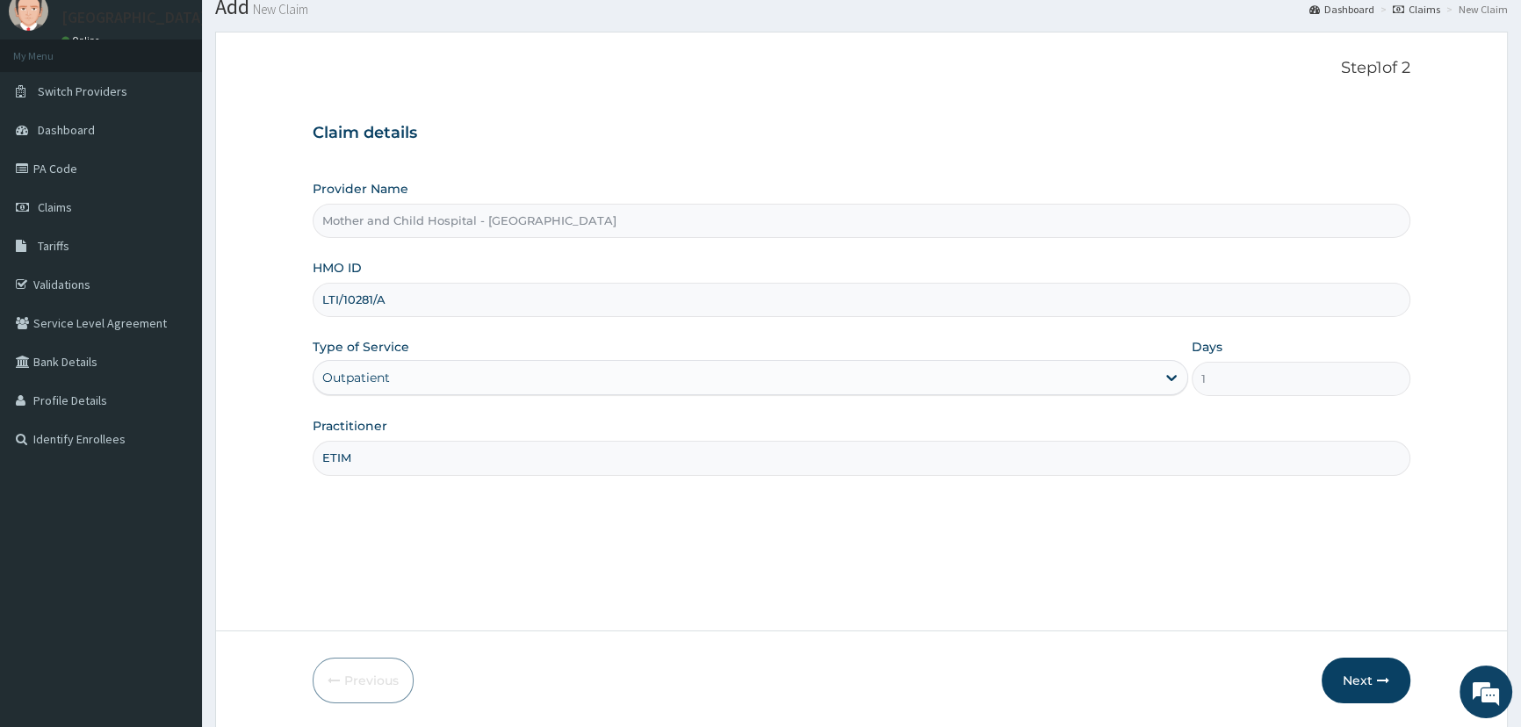
scroll to position [123, 0]
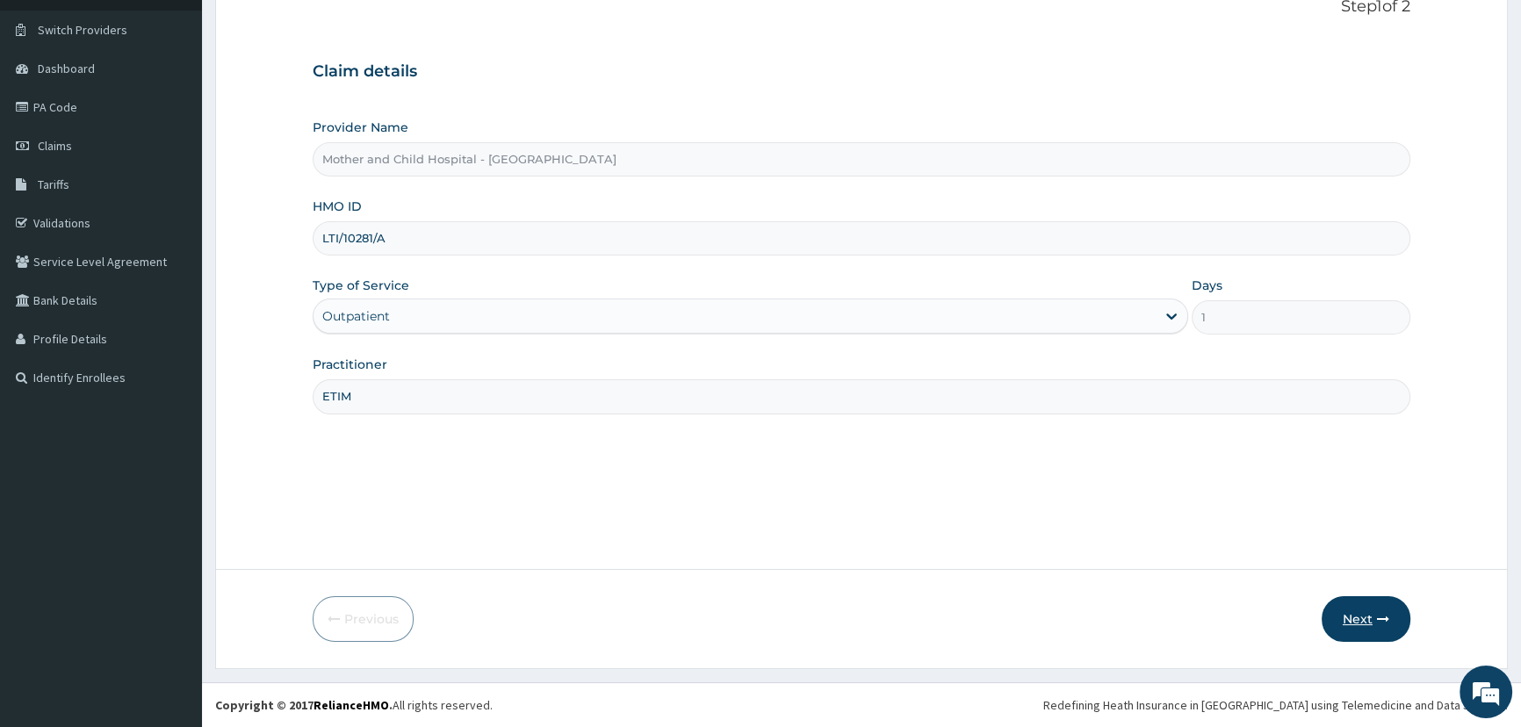
type input "ETIM"
click at [1357, 629] on button "Next" at bounding box center [1365, 619] width 89 height 46
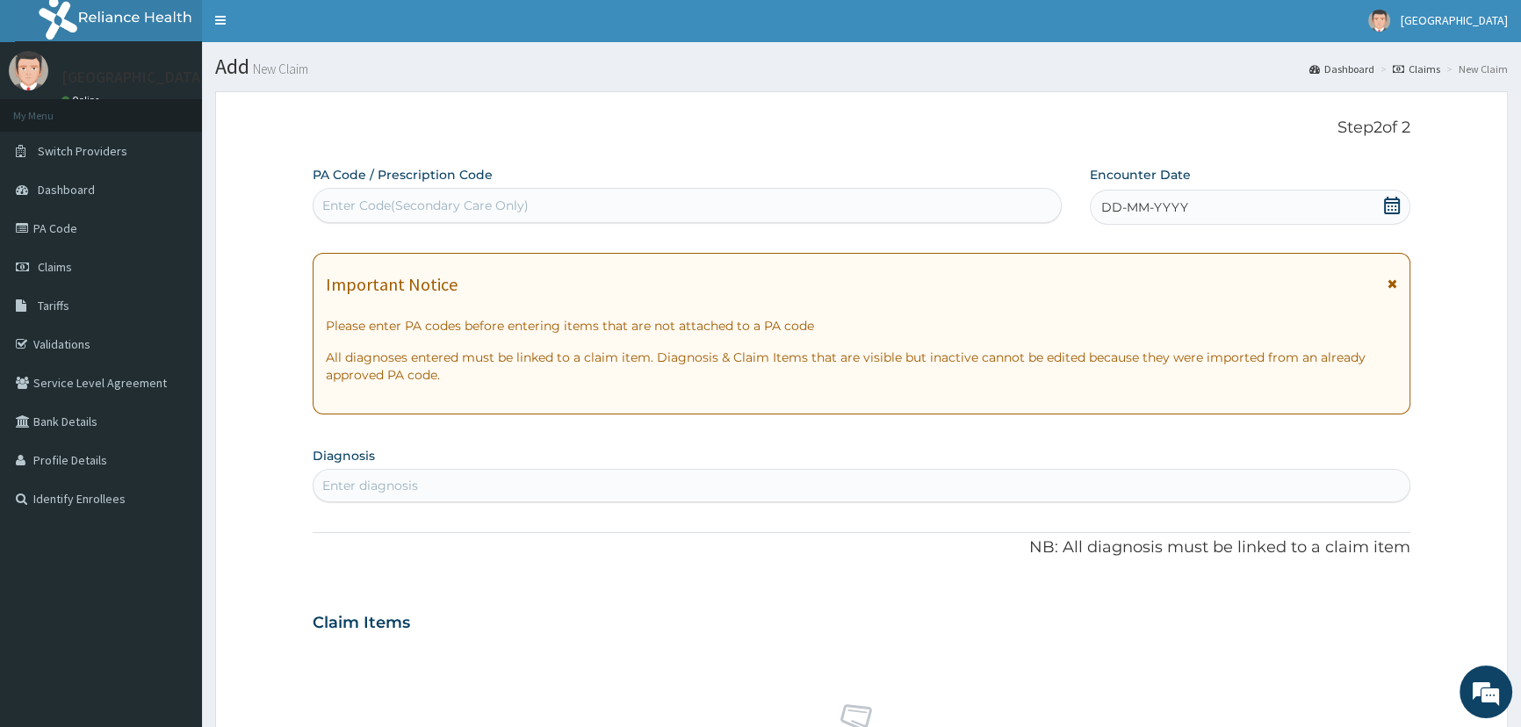
scroll to position [0, 0]
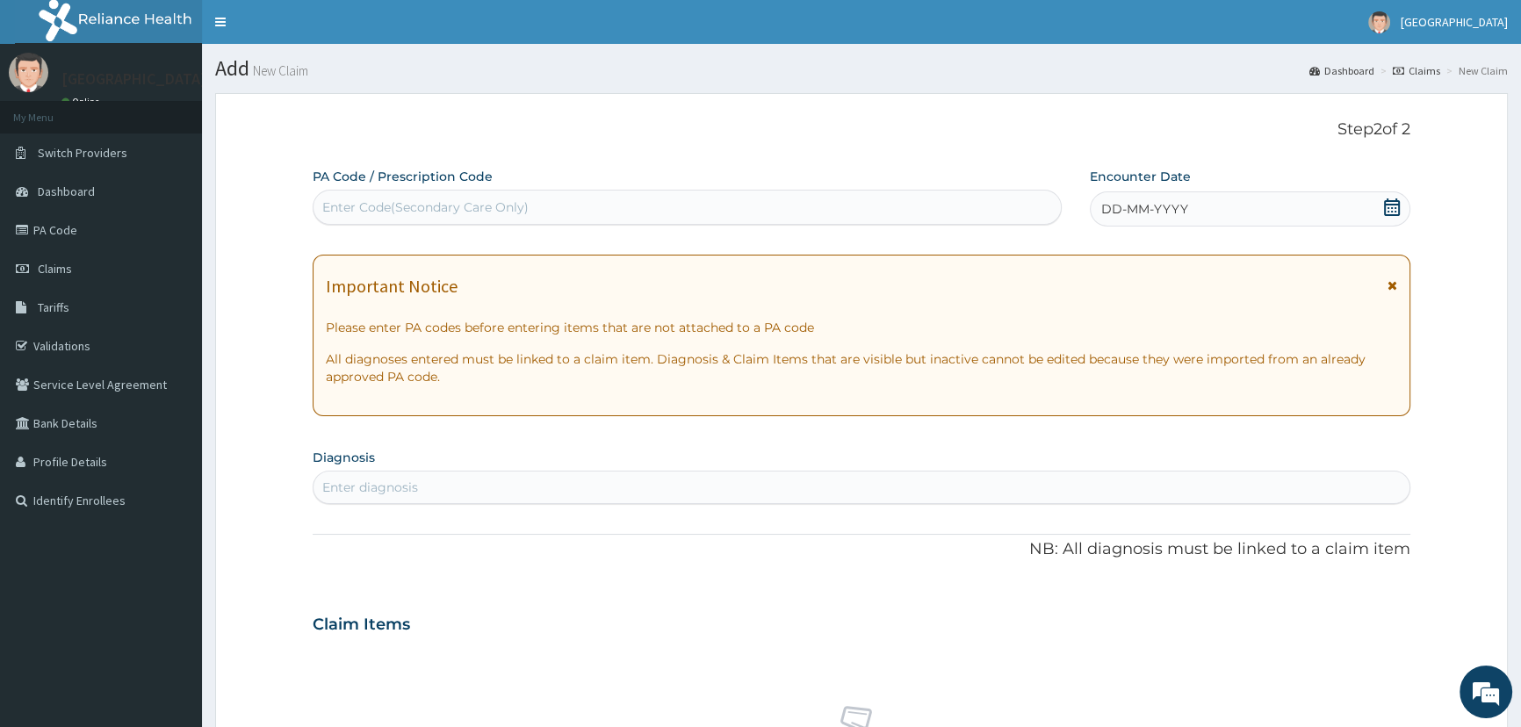
click at [1385, 216] on span at bounding box center [1392, 209] width 18 height 22
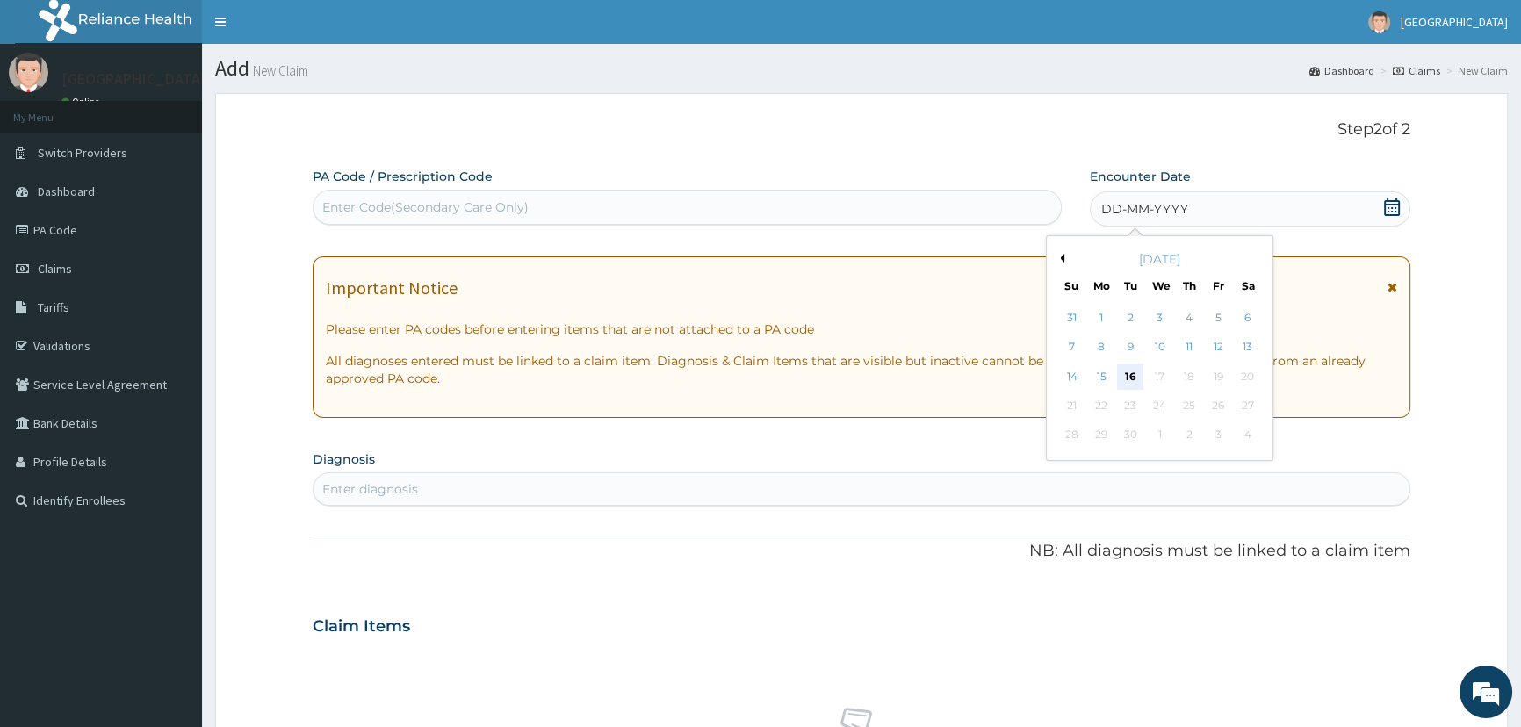
click at [1131, 376] on div "16" at bounding box center [1130, 376] width 26 height 26
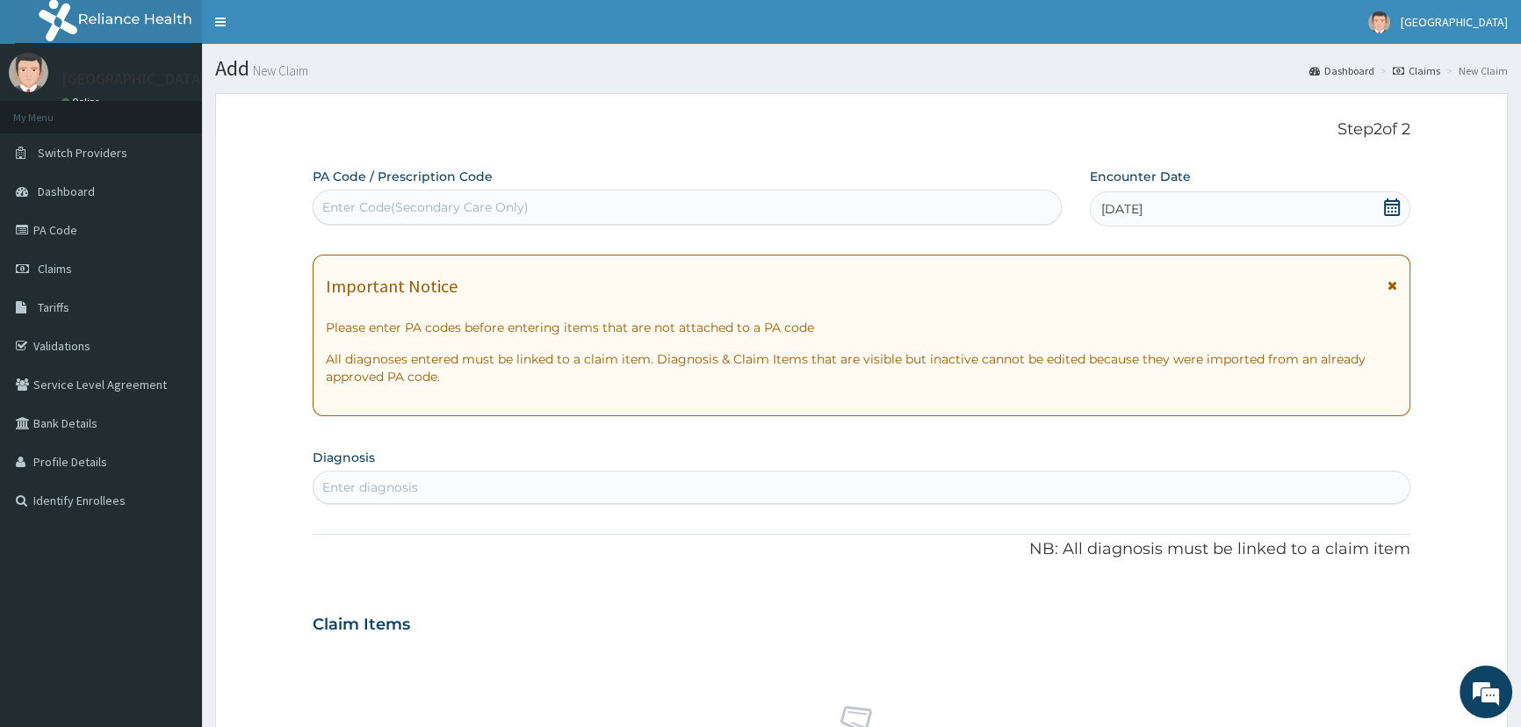
click at [462, 489] on div "Enter diagnosis" at bounding box center [861, 487] width 1096 height 28
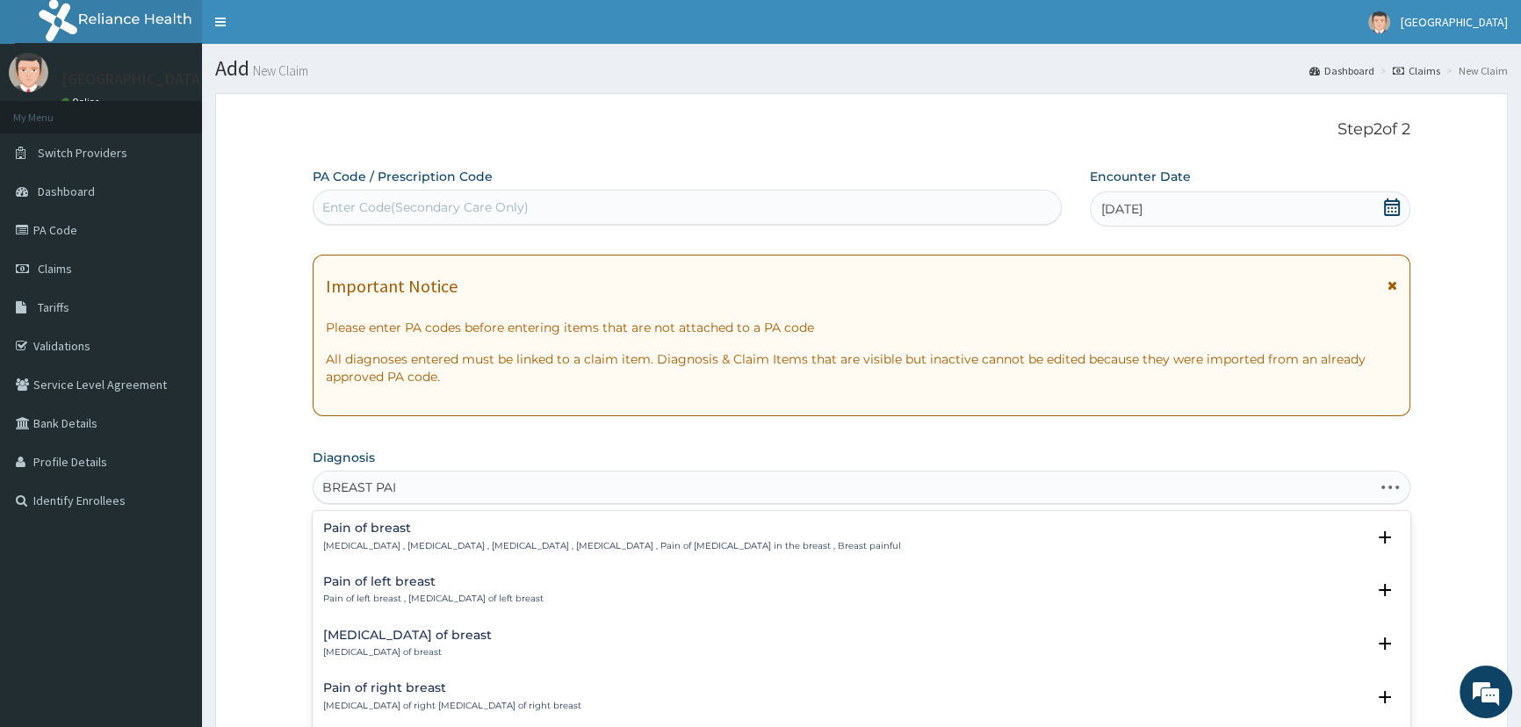
type input "BREAST PAIN"
click at [401, 536] on div "Pain of breast Mastodynia , Painful breasts , Mastalgia , Breast pain , Pain of…" at bounding box center [612, 536] width 578 height 31
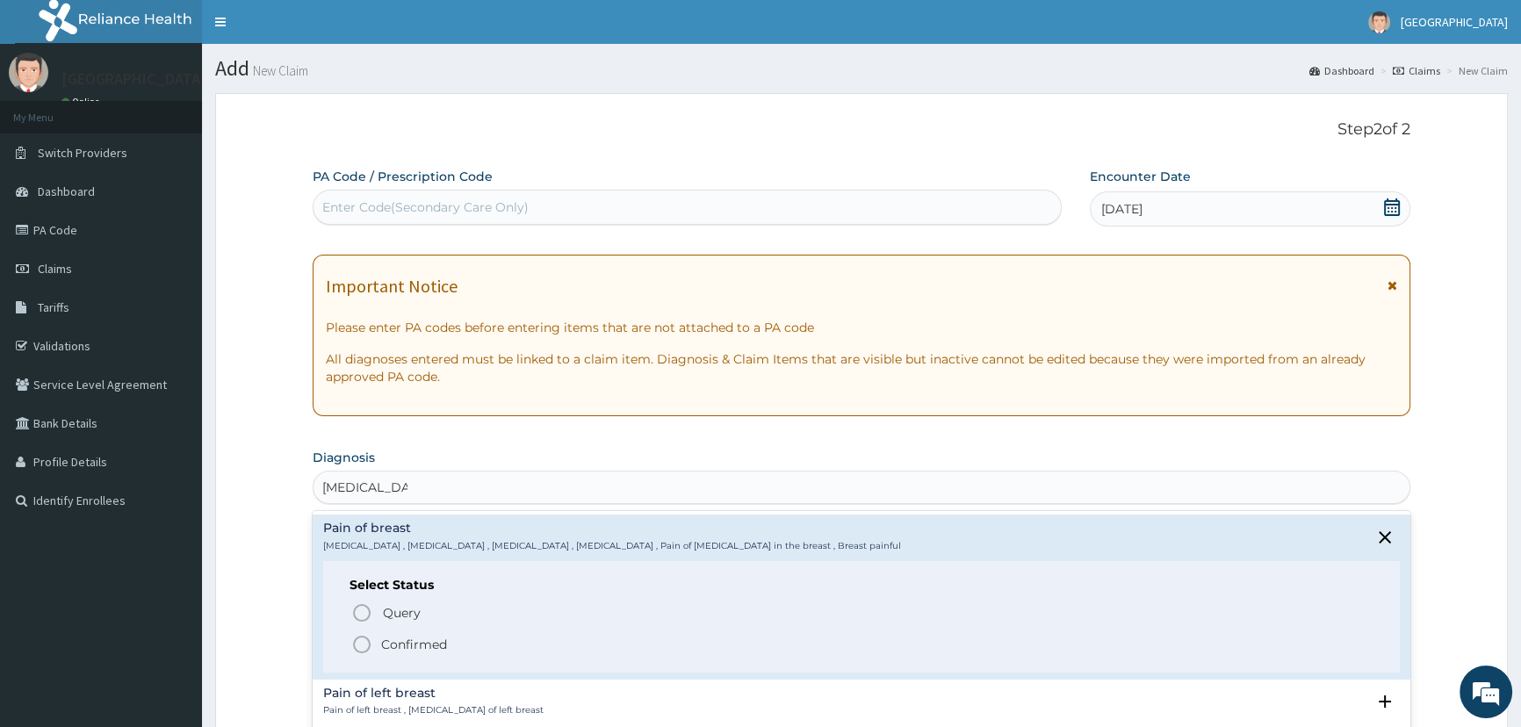
click at [421, 644] on p "Confirmed" at bounding box center [414, 645] width 66 height 18
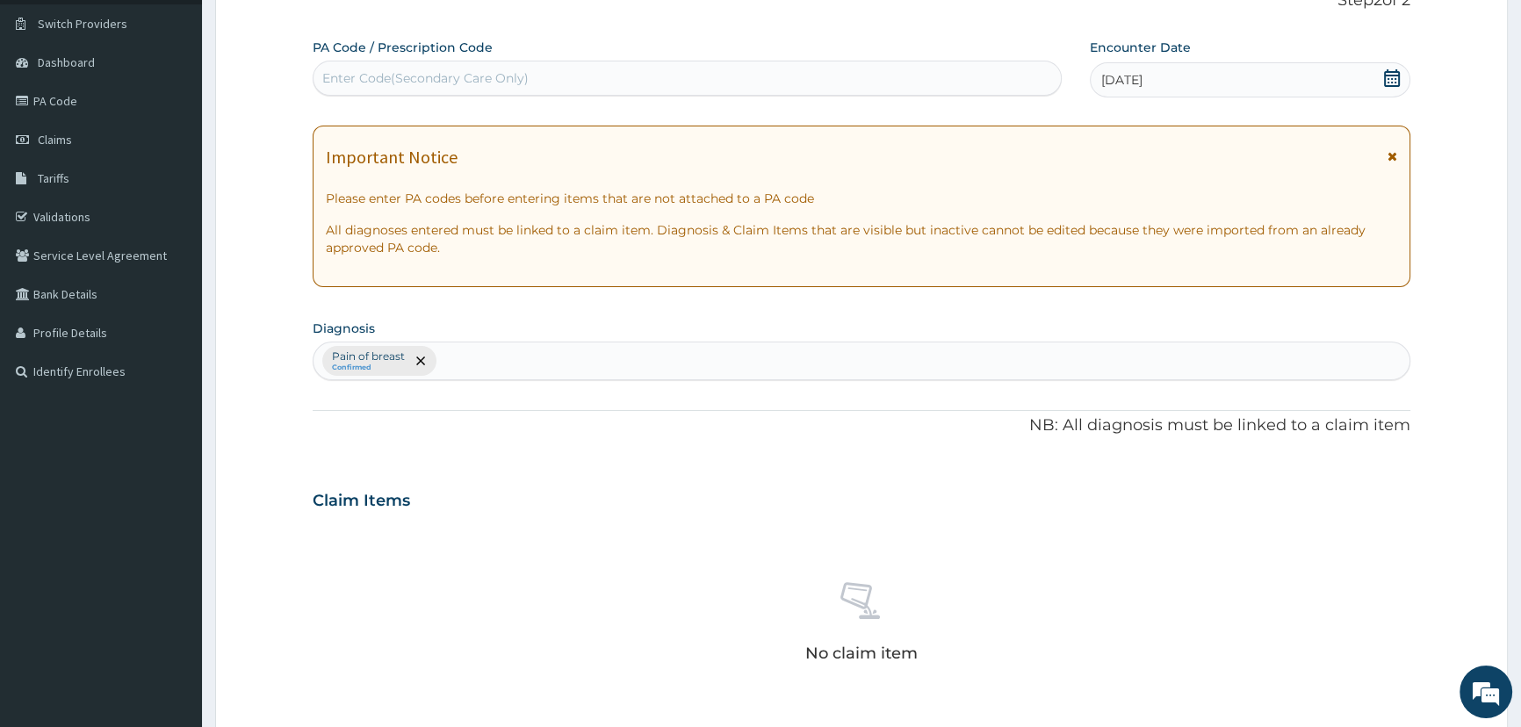
scroll to position [478, 0]
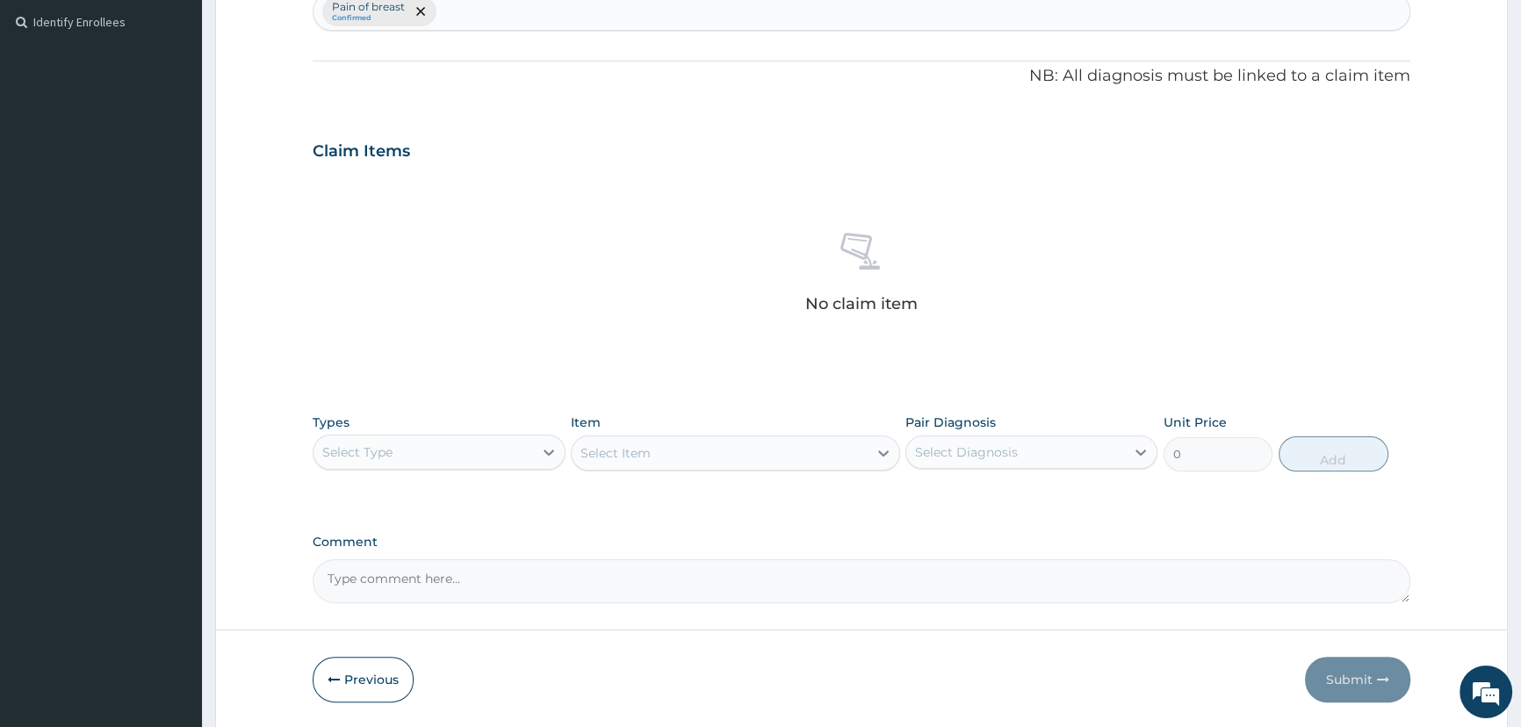
click at [402, 438] on div "Select Type" at bounding box center [422, 452] width 219 height 28
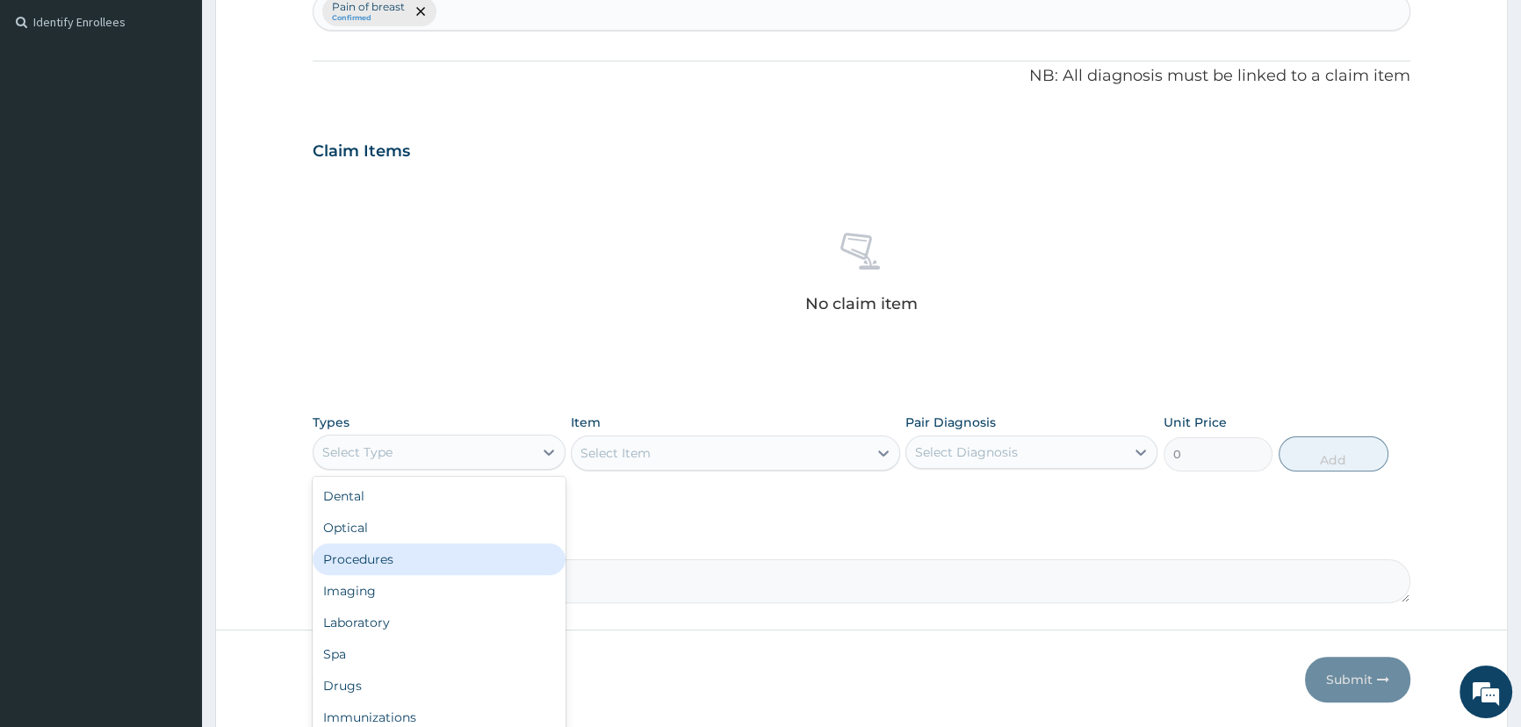
click at [410, 562] on div "Procedures" at bounding box center [439, 559] width 252 height 32
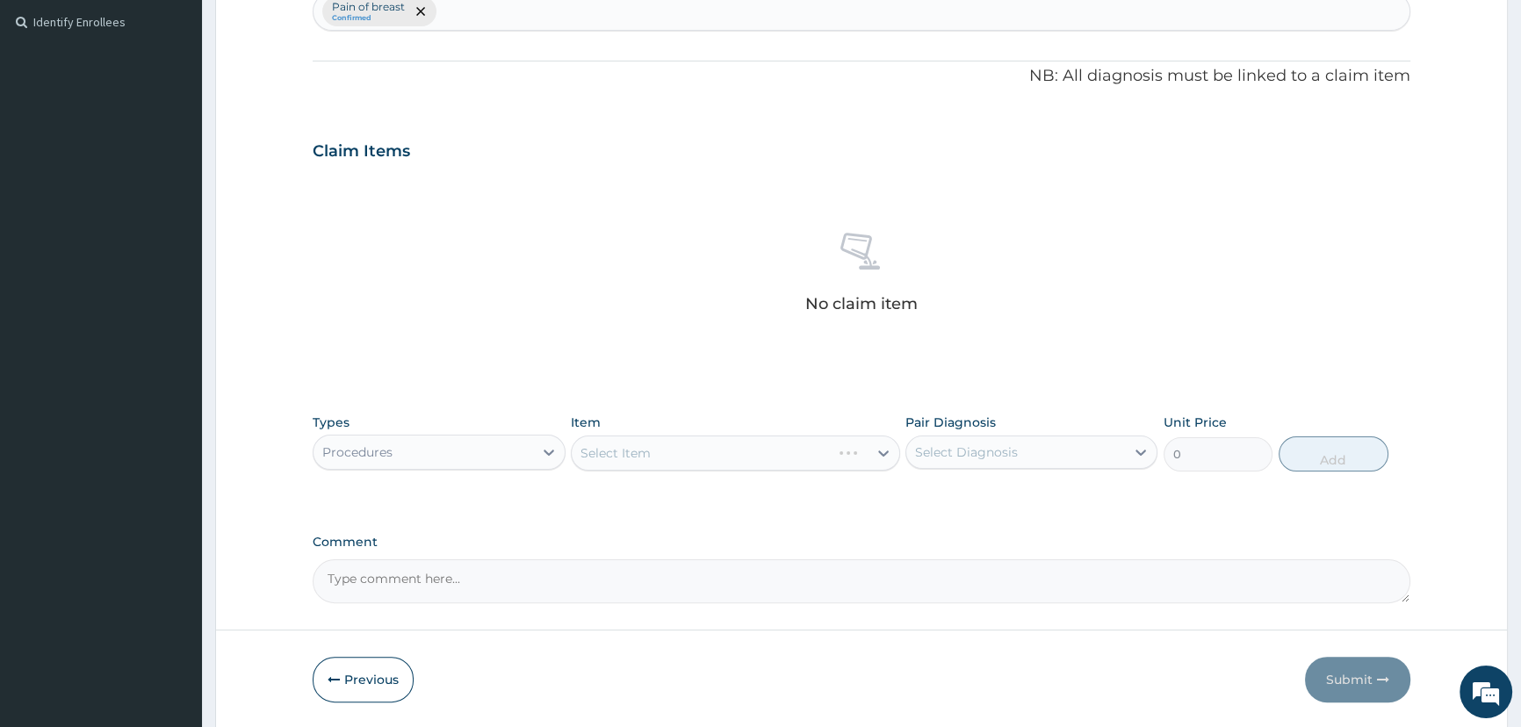
click at [688, 451] on div "Select Item" at bounding box center [735, 452] width 329 height 35
click at [637, 457] on div "Select Item" at bounding box center [735, 452] width 329 height 35
click at [662, 457] on div "Select Item" at bounding box center [735, 452] width 329 height 35
click at [709, 463] on div "Select Item" at bounding box center [735, 452] width 329 height 35
click at [694, 464] on div "Select Item" at bounding box center [735, 452] width 329 height 35
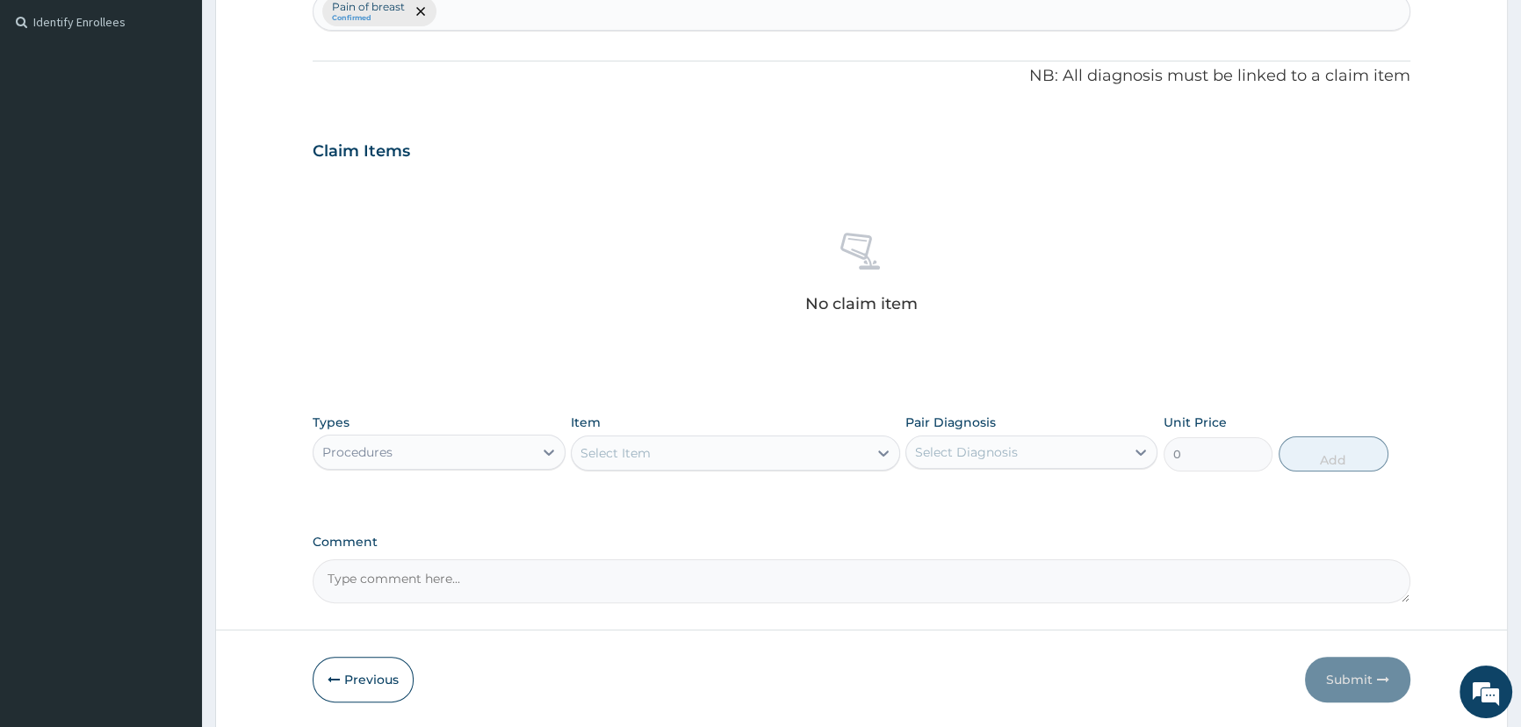
click at [657, 455] on div "Select Item" at bounding box center [720, 453] width 296 height 28
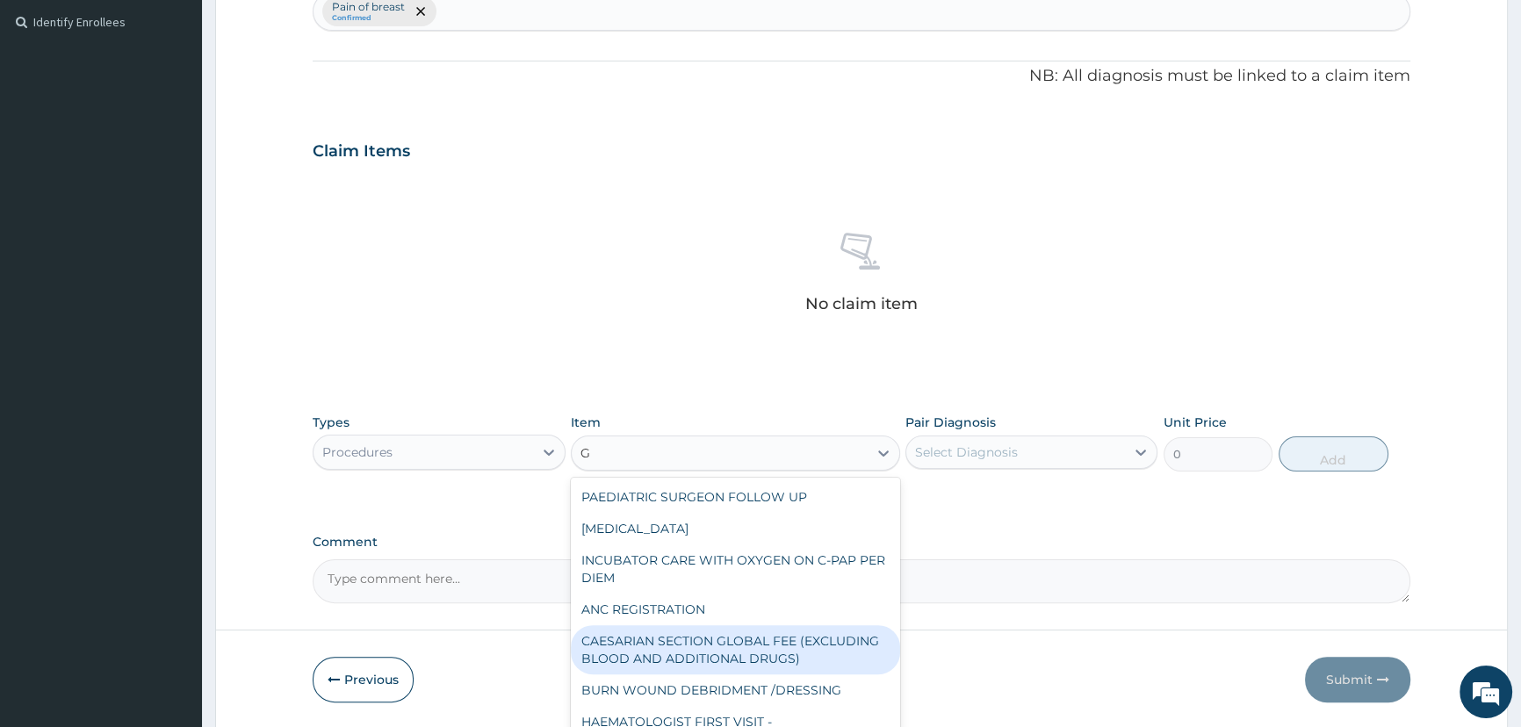
type input "GP"
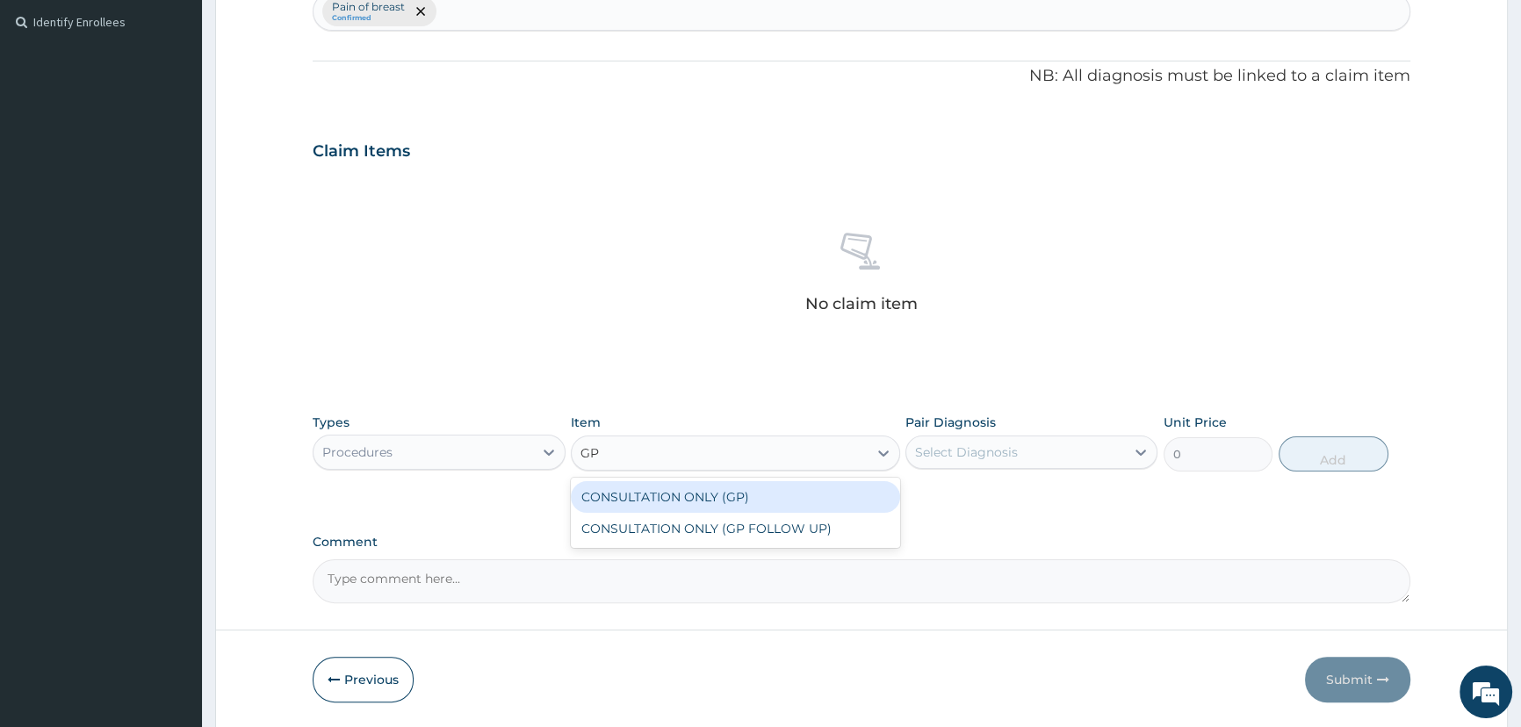
click at [748, 496] on div "CONSULTATION ONLY (GP)" at bounding box center [735, 497] width 329 height 32
type input "6250"
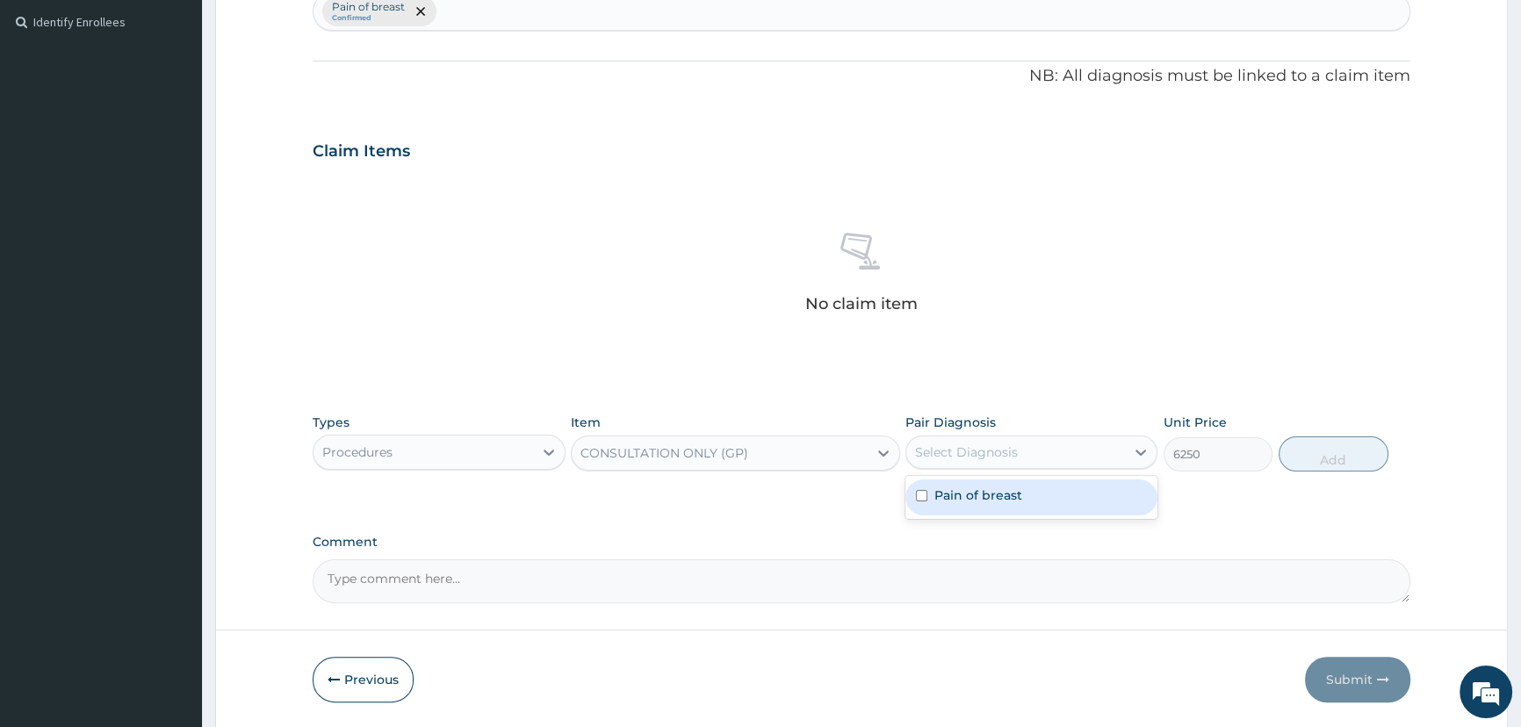
click at [1054, 452] on div "Select Diagnosis" at bounding box center [1015, 452] width 219 height 28
click at [1031, 493] on div "Pain of breast" at bounding box center [1031, 497] width 252 height 36
checkbox input "true"
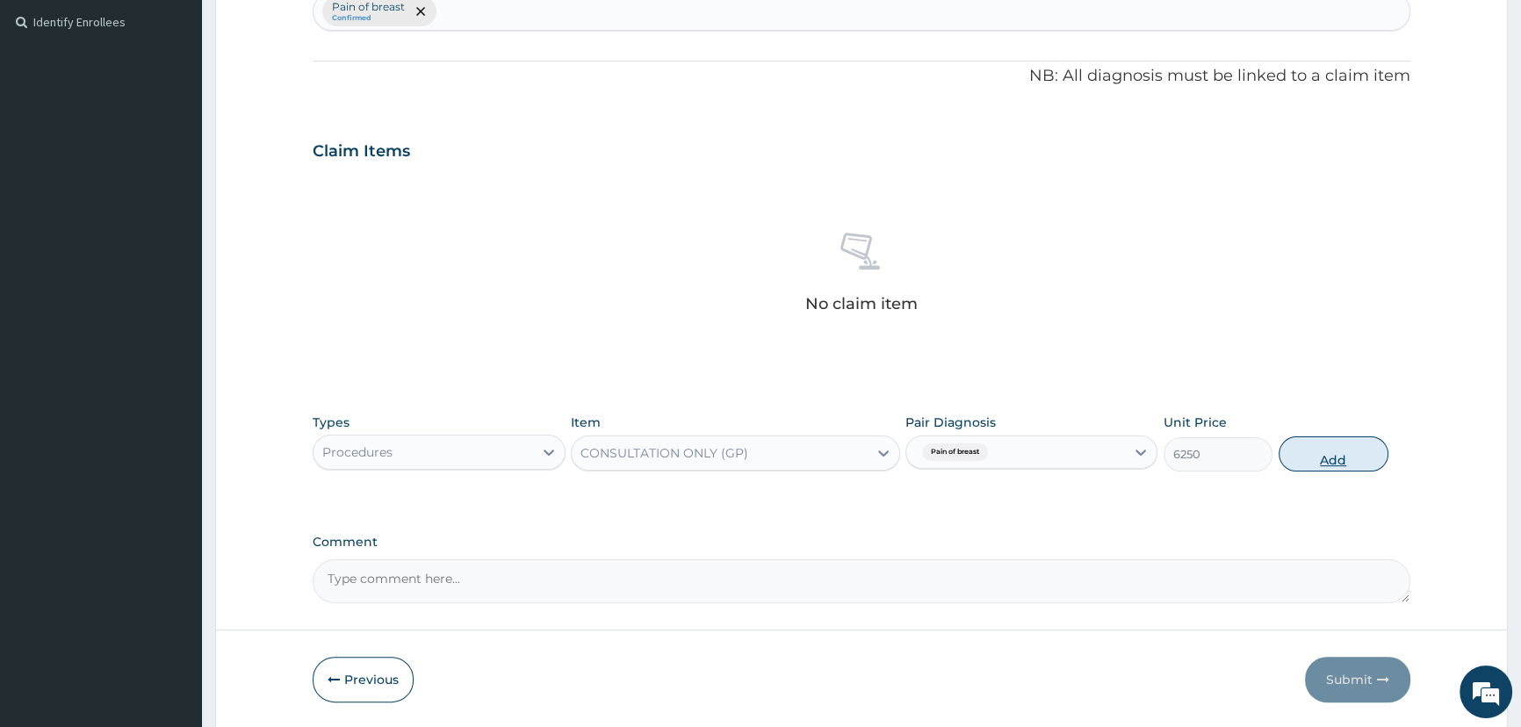
click at [1326, 470] on button "Add" at bounding box center [1333, 453] width 110 height 35
type input "0"
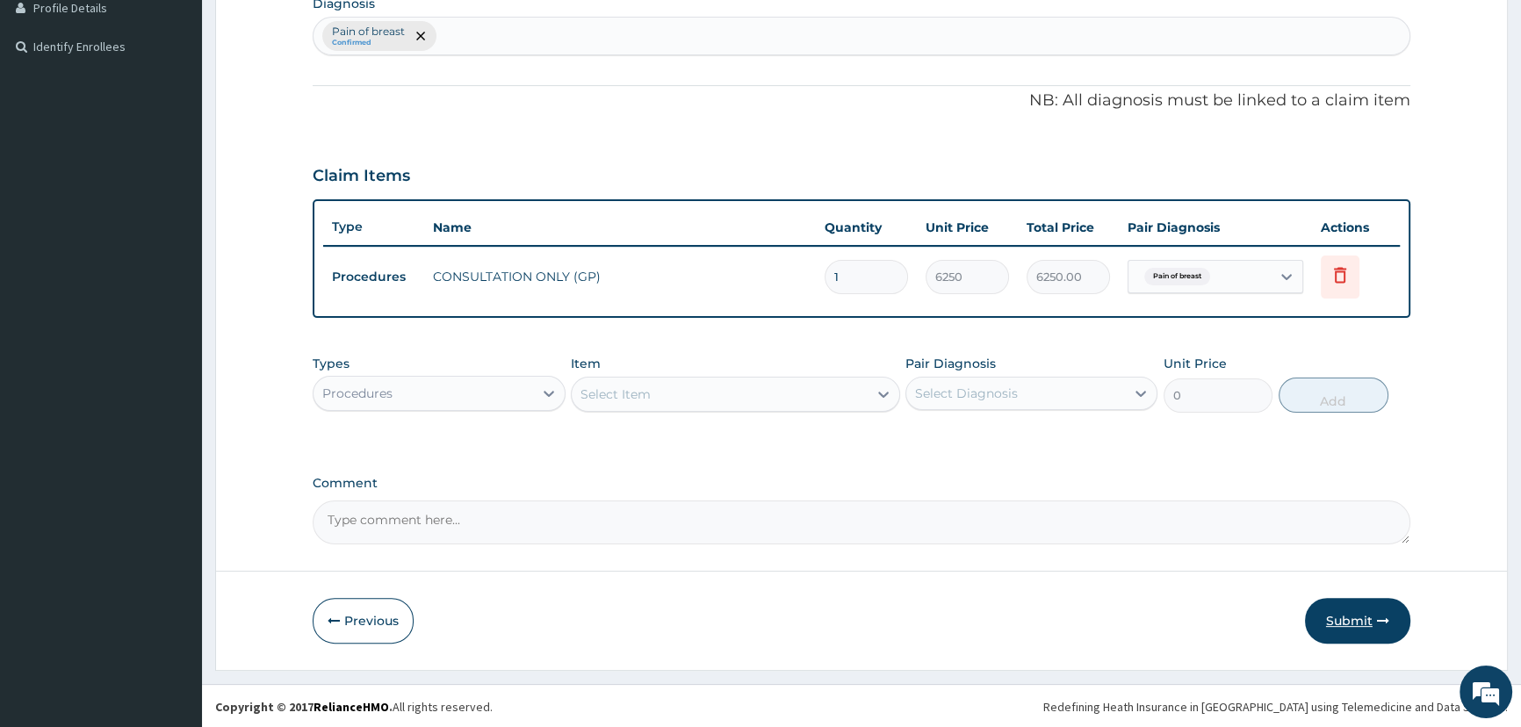
click at [1351, 621] on button "Submit" at bounding box center [1357, 621] width 105 height 46
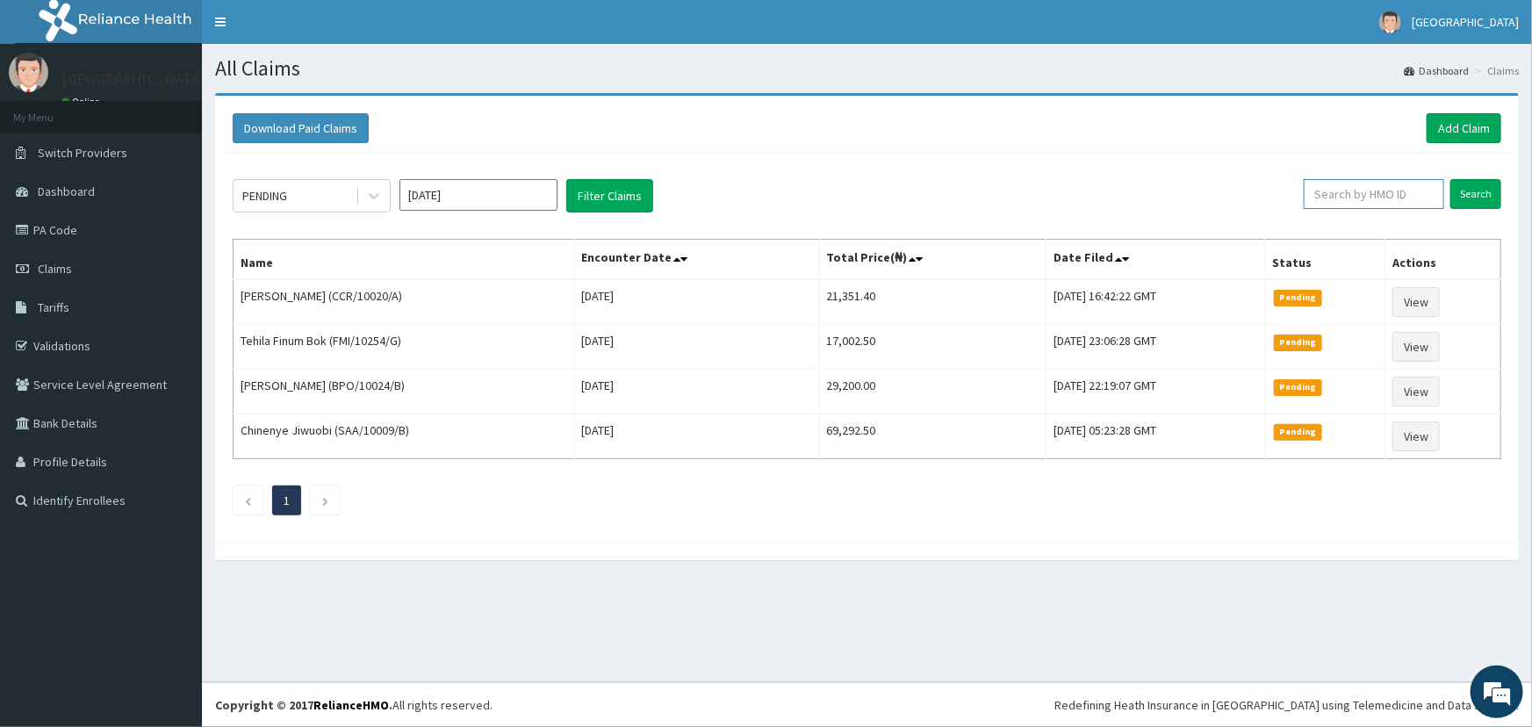
click at [1334, 208] on input "text" at bounding box center [1374, 194] width 140 height 30
type input "LTI/10281/A"
click at [1482, 189] on input "Search" at bounding box center [1475, 194] width 51 height 30
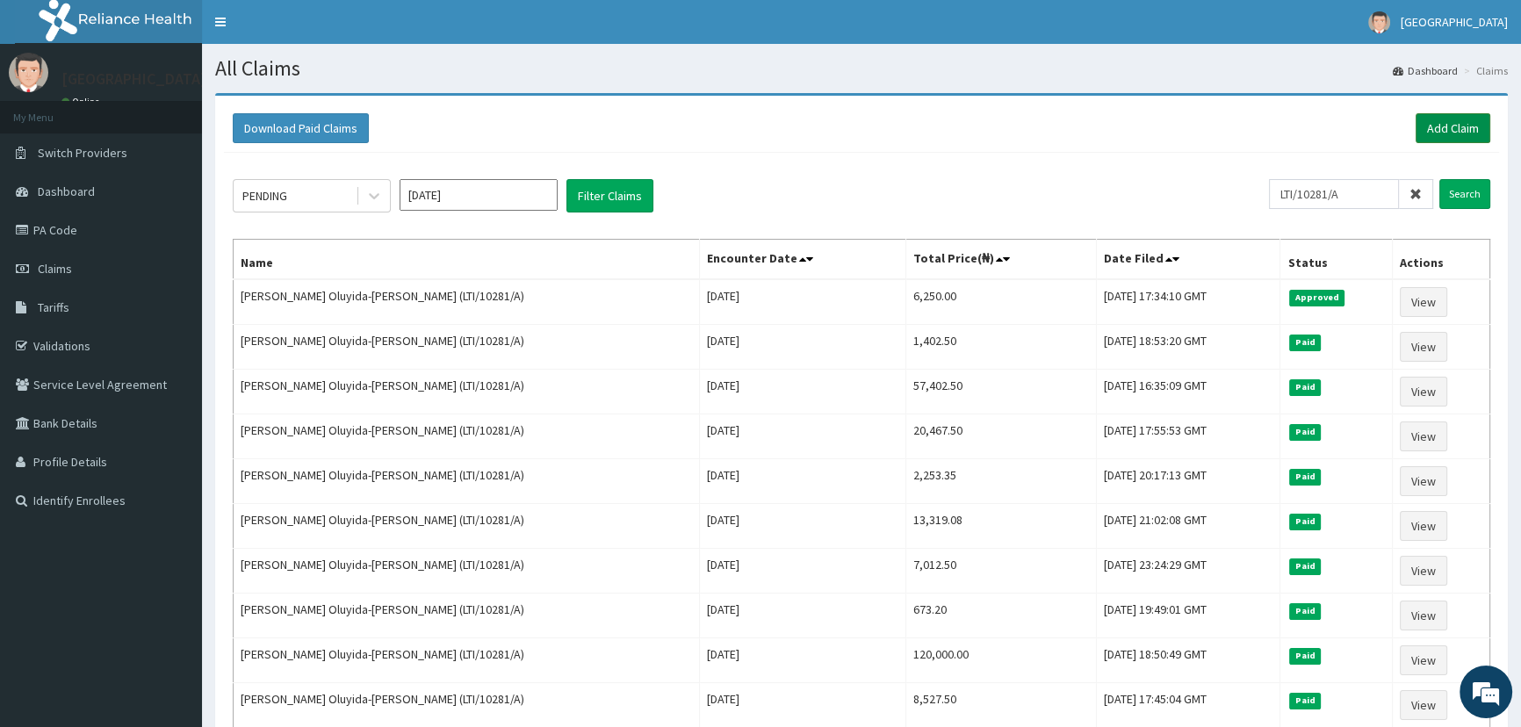
click at [1438, 125] on link "Add Claim" at bounding box center [1452, 128] width 75 height 30
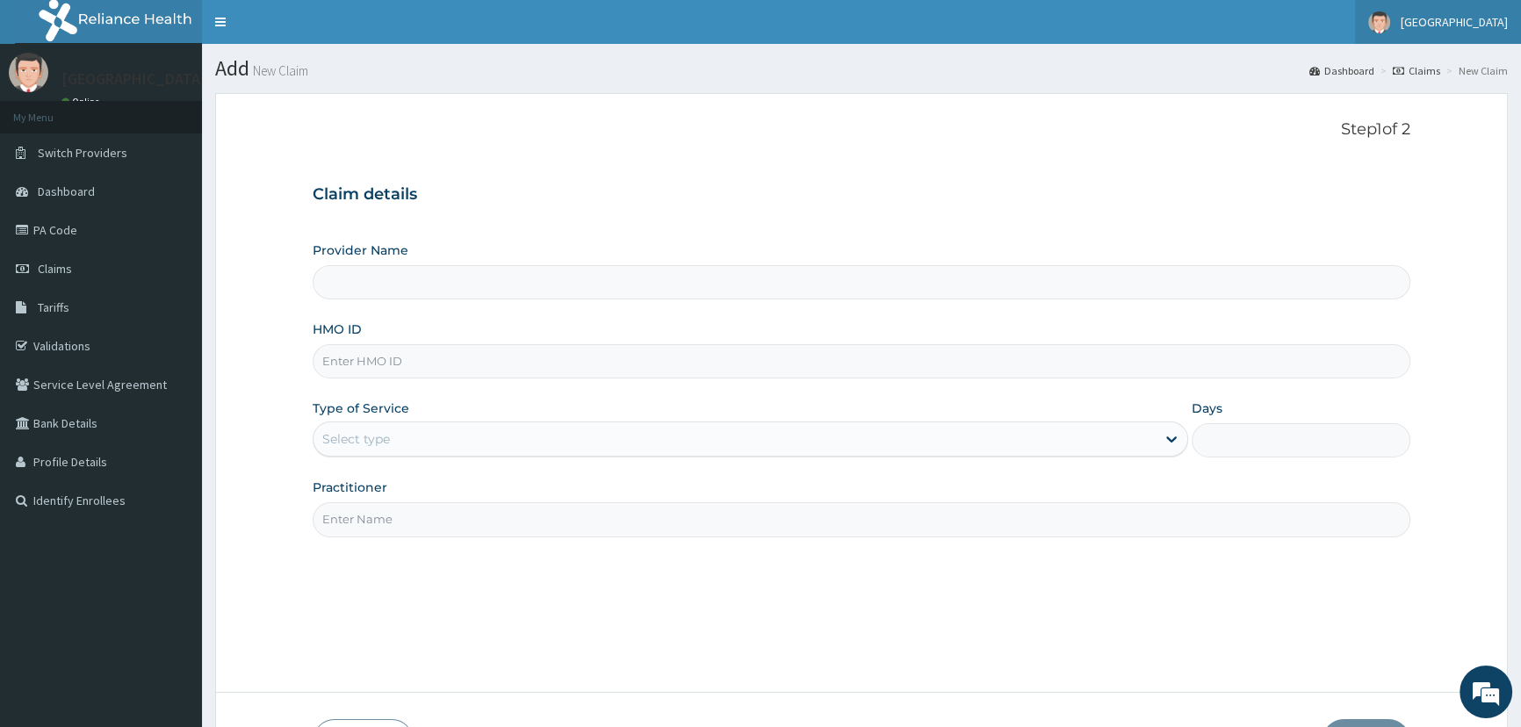
type input "Mother and Child Hospital - [GEOGRAPHIC_DATA]"
click at [64, 349] on link "Validations" at bounding box center [101, 346] width 202 height 39
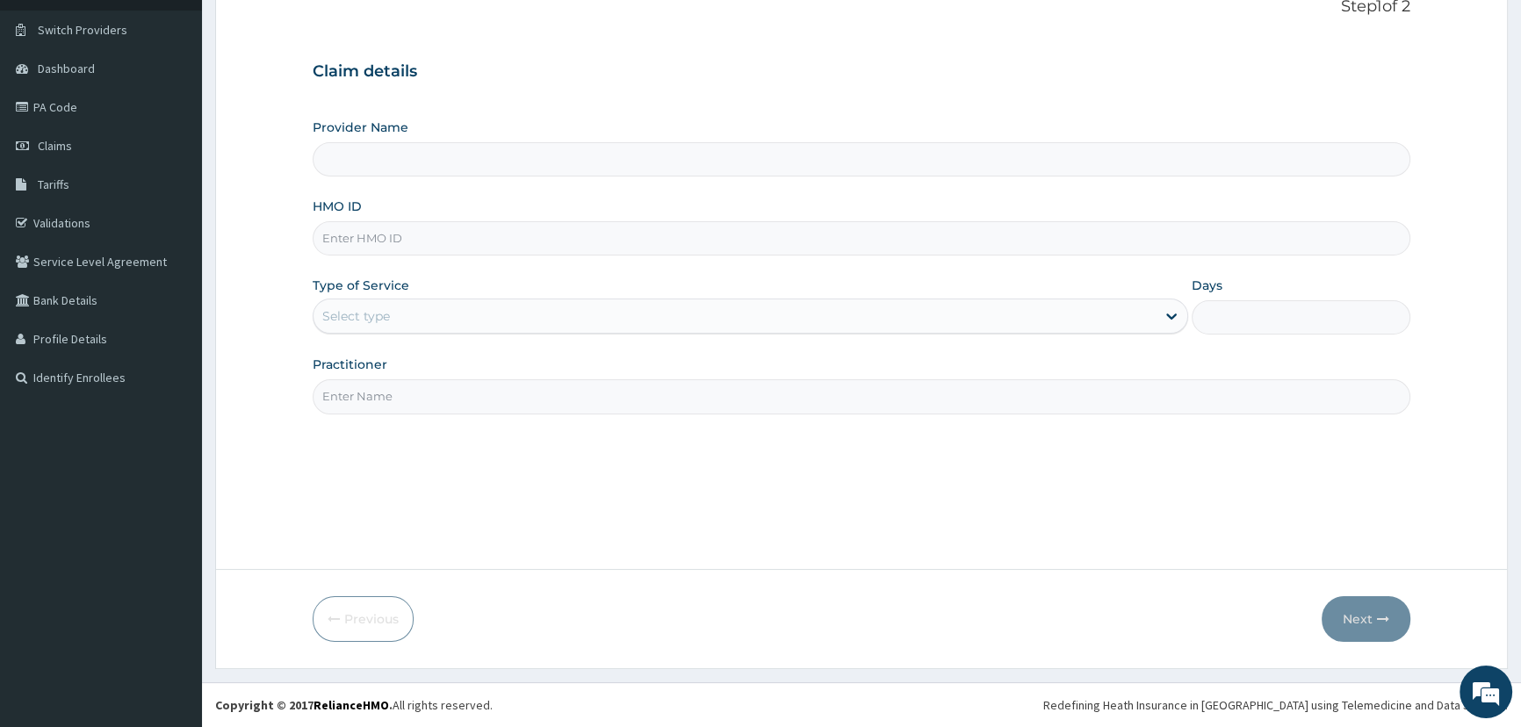
type input "Mother and Child Hospital - [GEOGRAPHIC_DATA]"
click at [89, 116] on link "PA Code" at bounding box center [101, 107] width 202 height 39
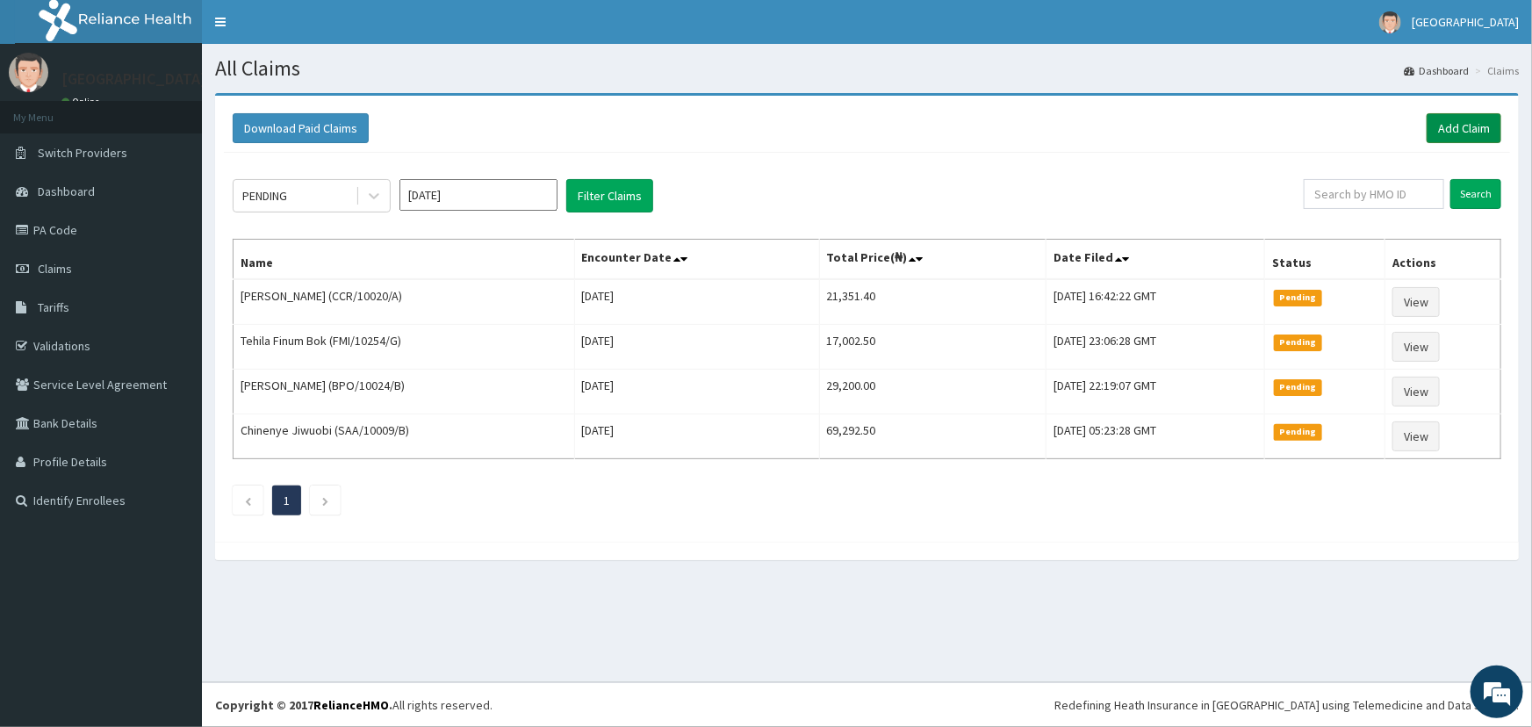
click at [1464, 128] on link "Add Claim" at bounding box center [1464, 128] width 75 height 30
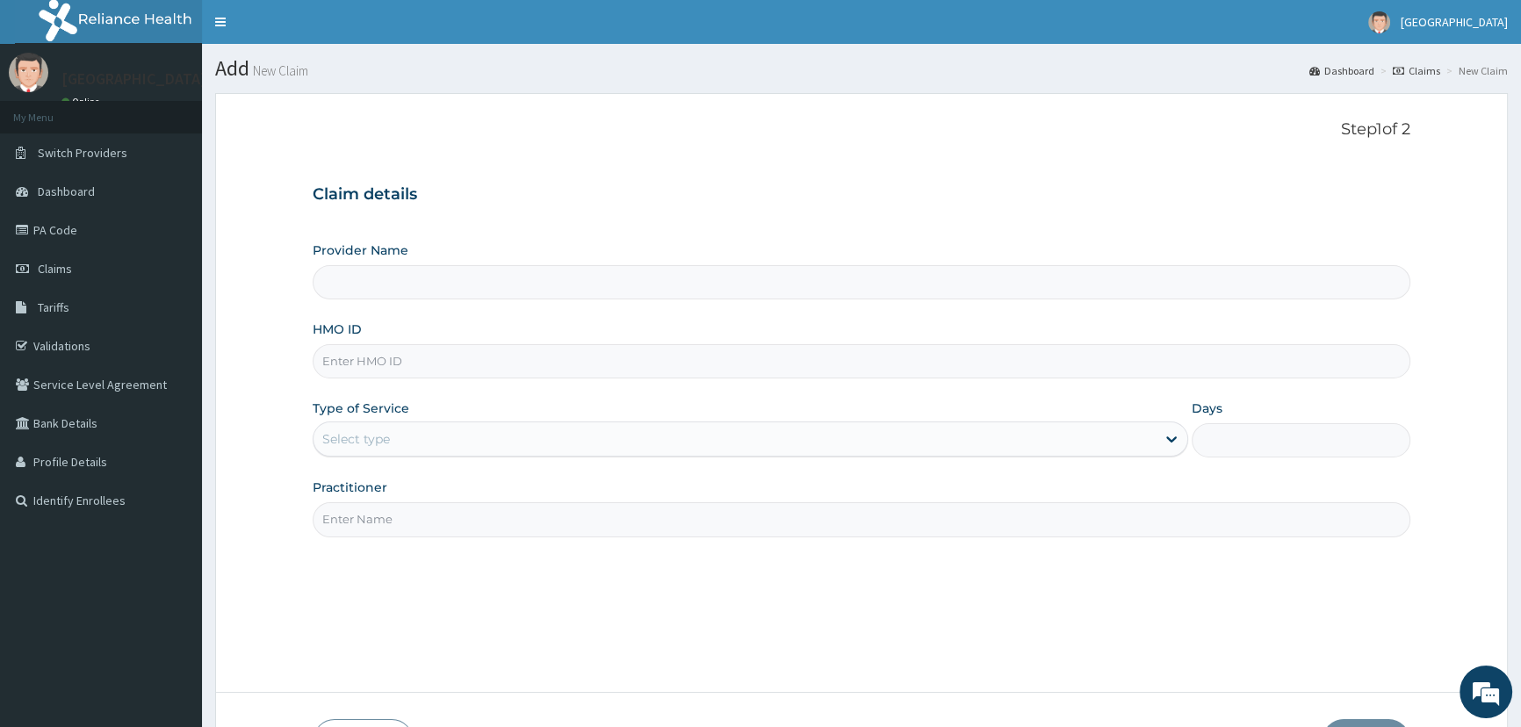
type input "Mother and Child Hospital - [GEOGRAPHIC_DATA]"
click at [391, 358] on input "HMO ID" at bounding box center [861, 361] width 1097 height 34
type input "LTI/10281/A"
drag, startPoint x: 411, startPoint y: 452, endPoint x: 428, endPoint y: 460, distance: 19.3
click at [421, 452] on div "Select type" at bounding box center [733, 439] width 841 height 28
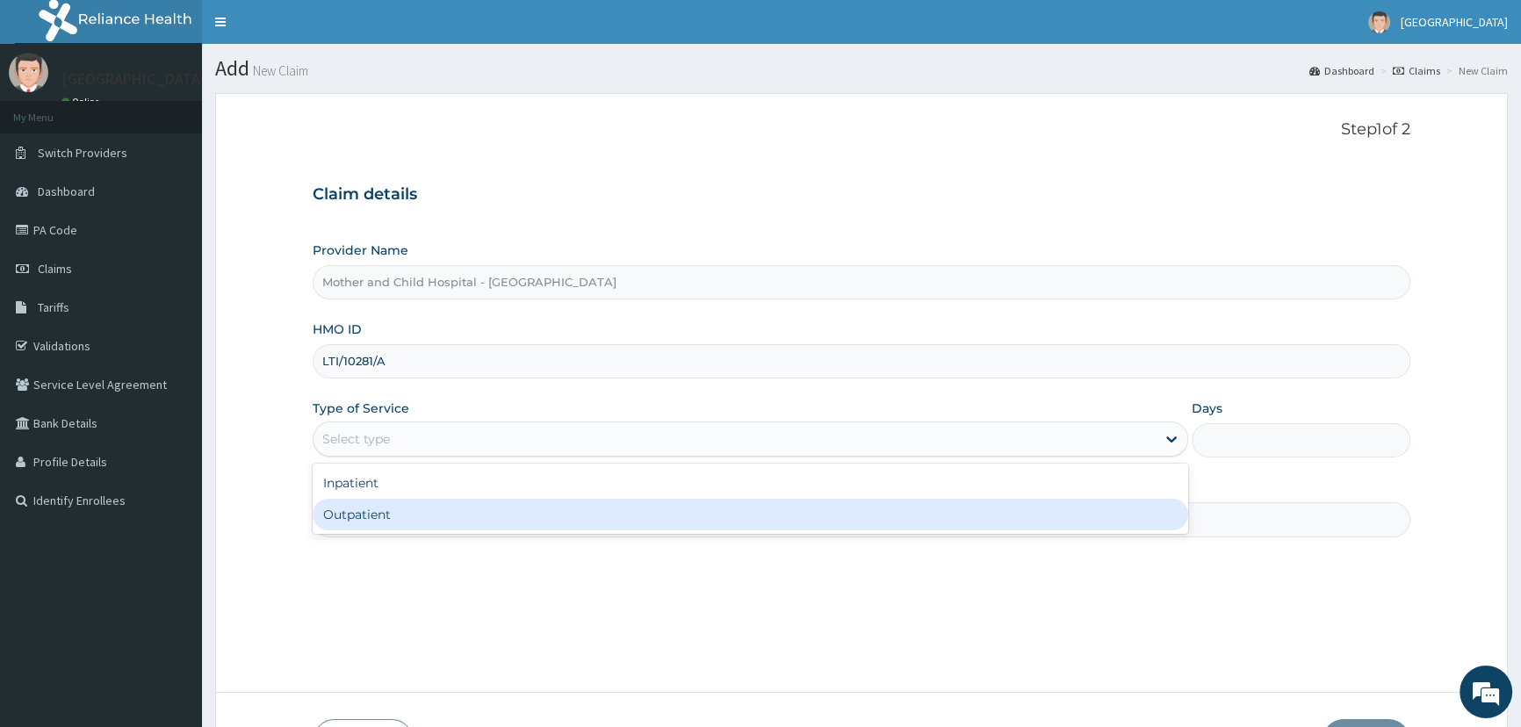
click at [416, 508] on div "Outpatient" at bounding box center [750, 515] width 874 height 32
type input "1"
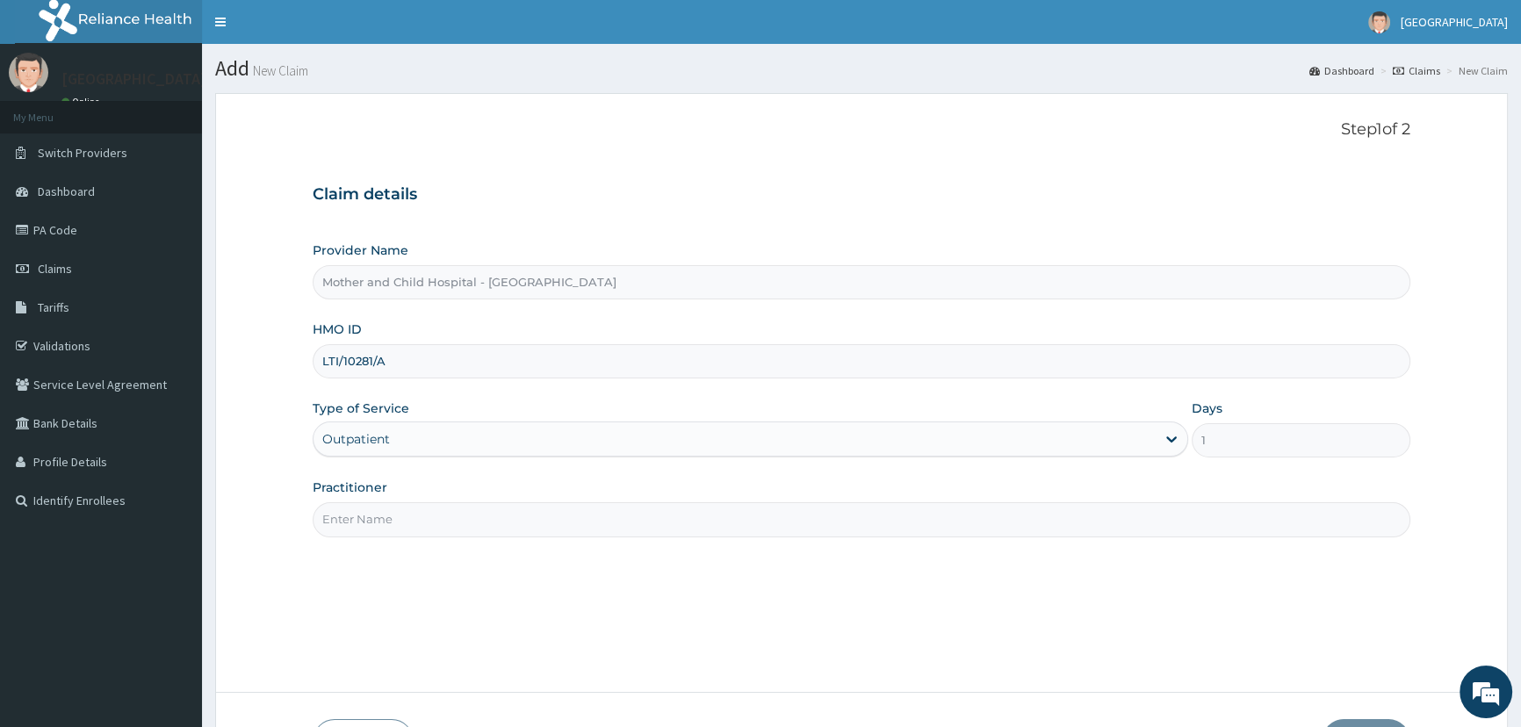
click at [382, 522] on input "Practitioner" at bounding box center [861, 519] width 1097 height 34
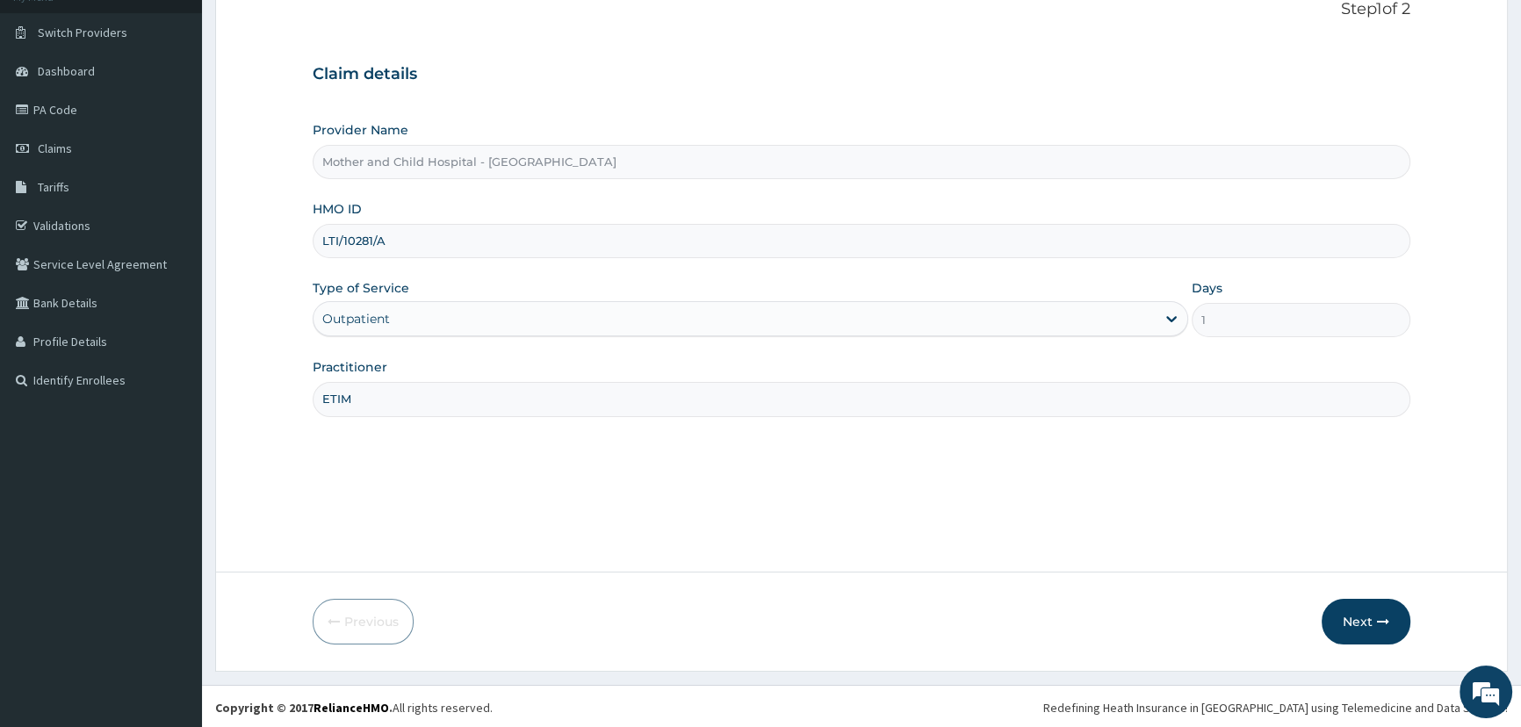
scroll to position [123, 0]
type input "ETIM"
click at [1356, 615] on button "Next" at bounding box center [1365, 619] width 89 height 46
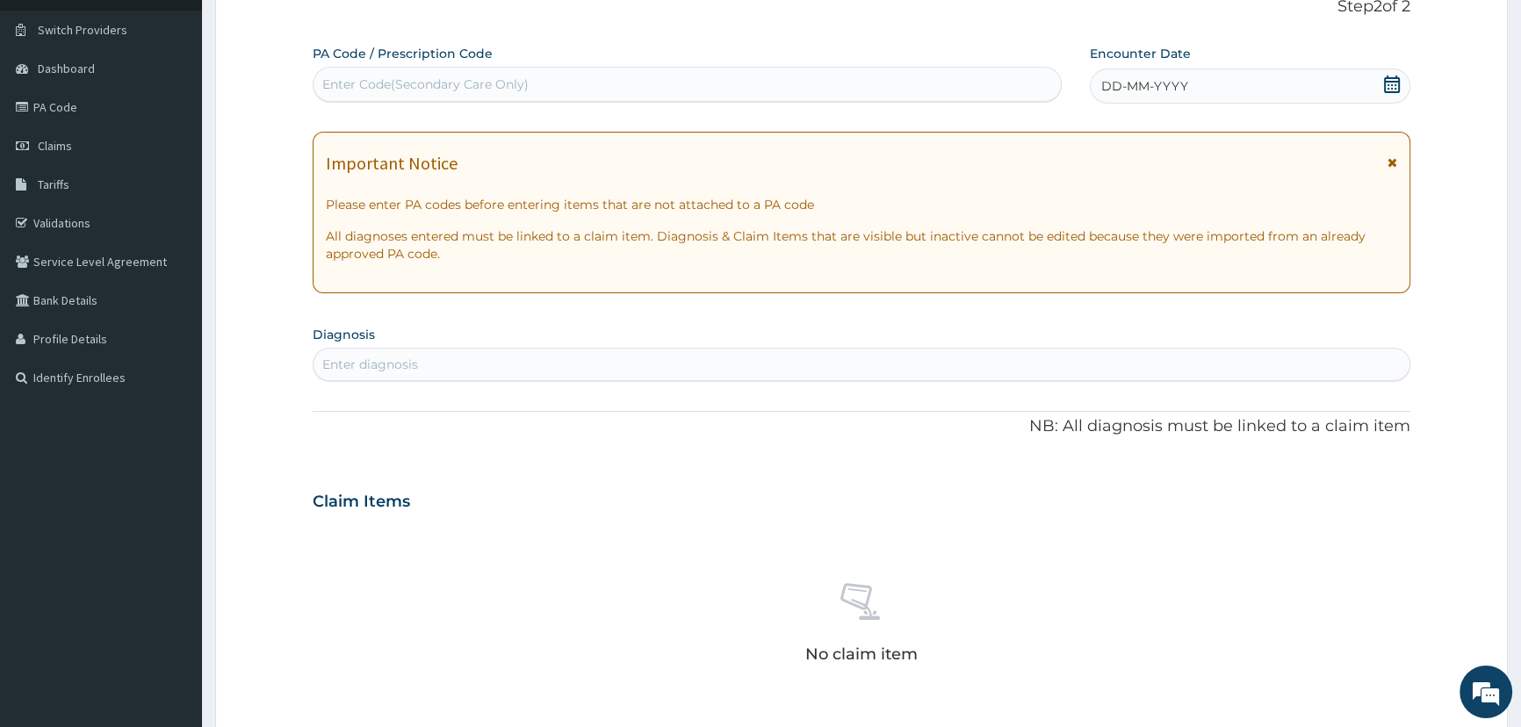
click at [510, 90] on div "Enter Code(Secondary Care Only)" at bounding box center [425, 85] width 206 height 18
paste input "PA/5DBF47"
type input "PA/5DBF47"
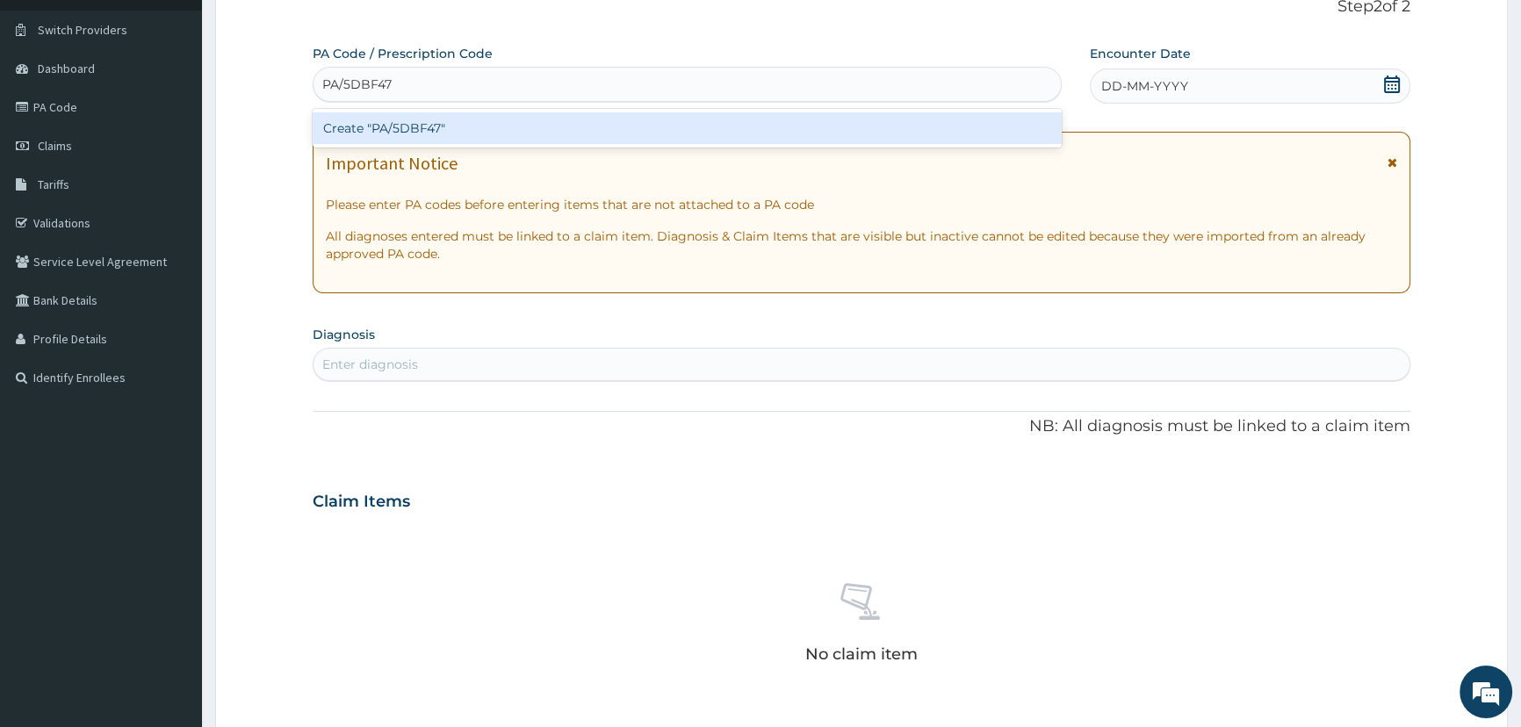
click at [428, 137] on div "Create "PA/5DBF47"" at bounding box center [687, 128] width 748 height 32
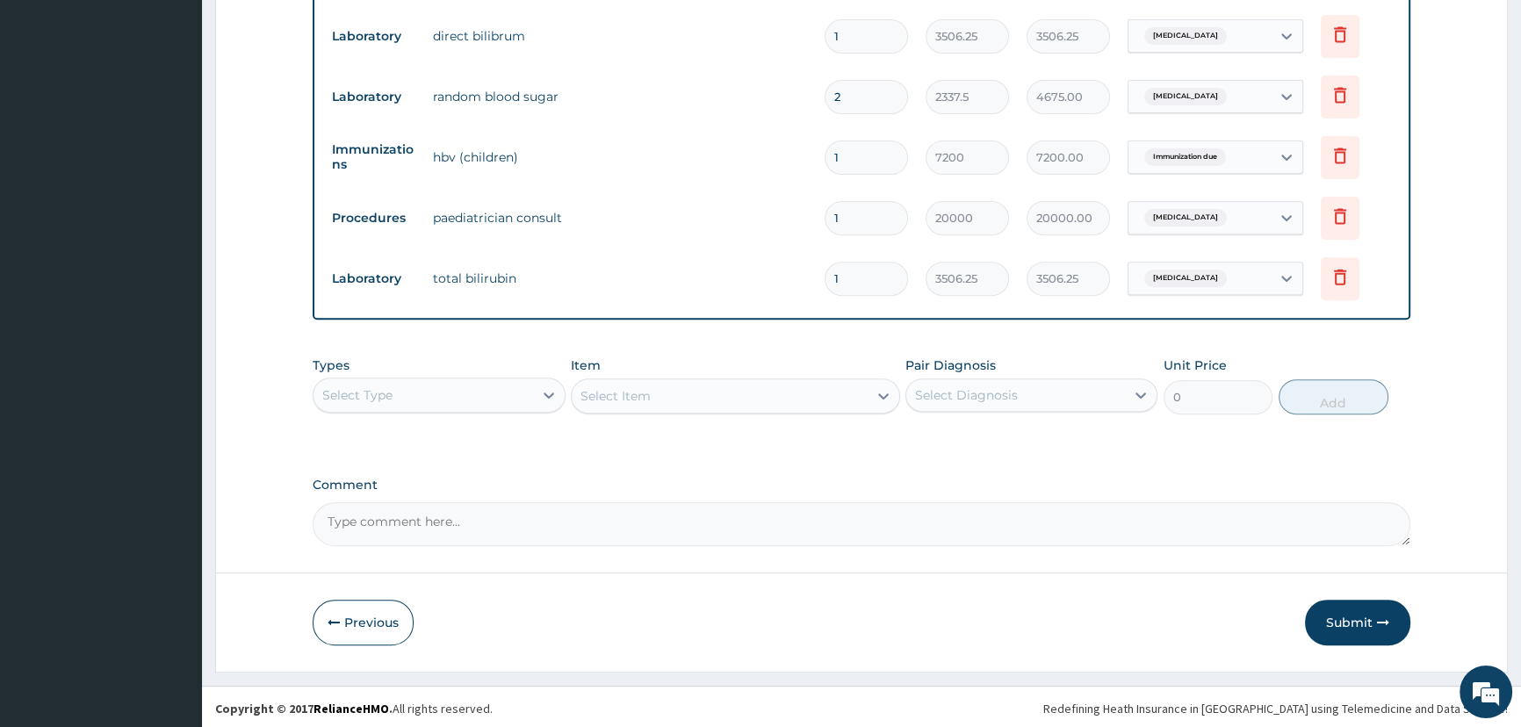
scroll to position [820, 0]
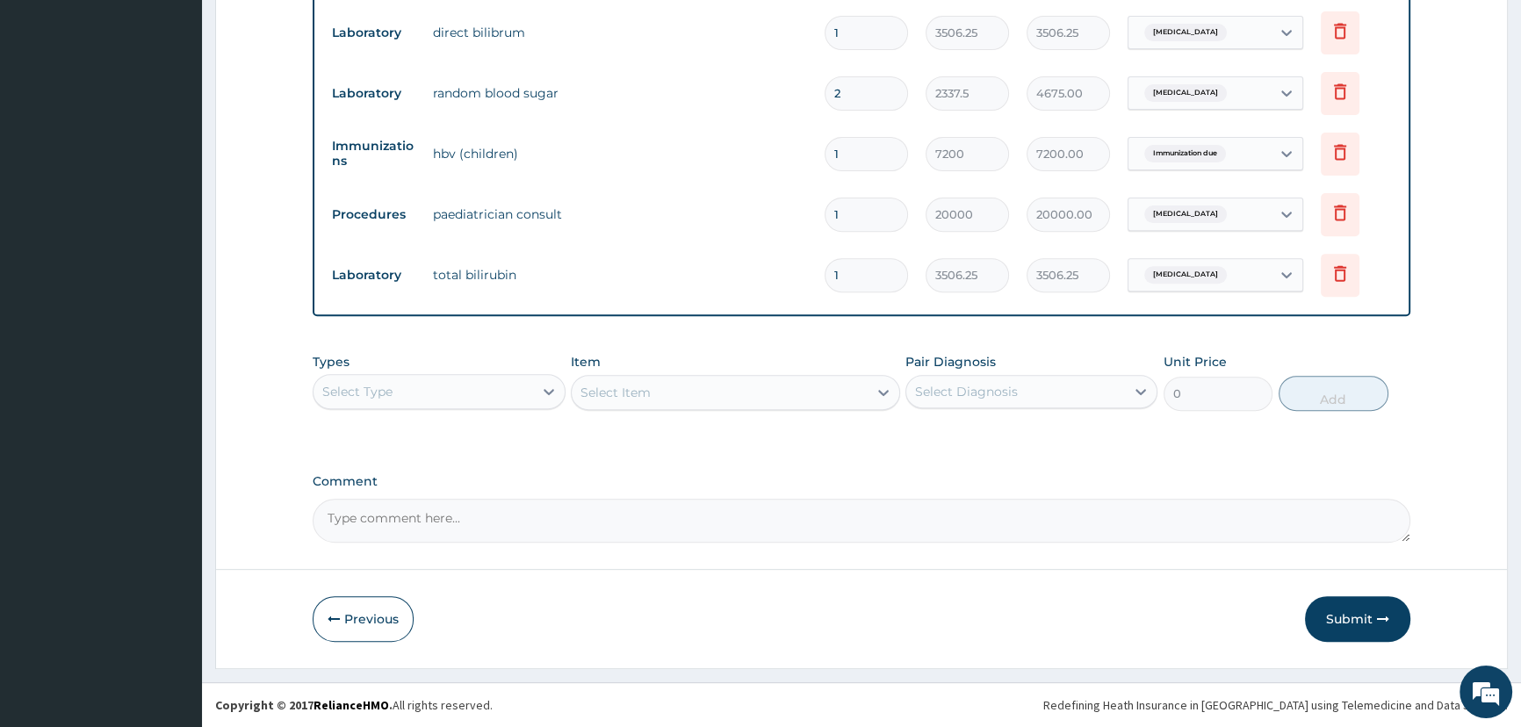
click at [421, 394] on div "Select Type" at bounding box center [422, 392] width 219 height 28
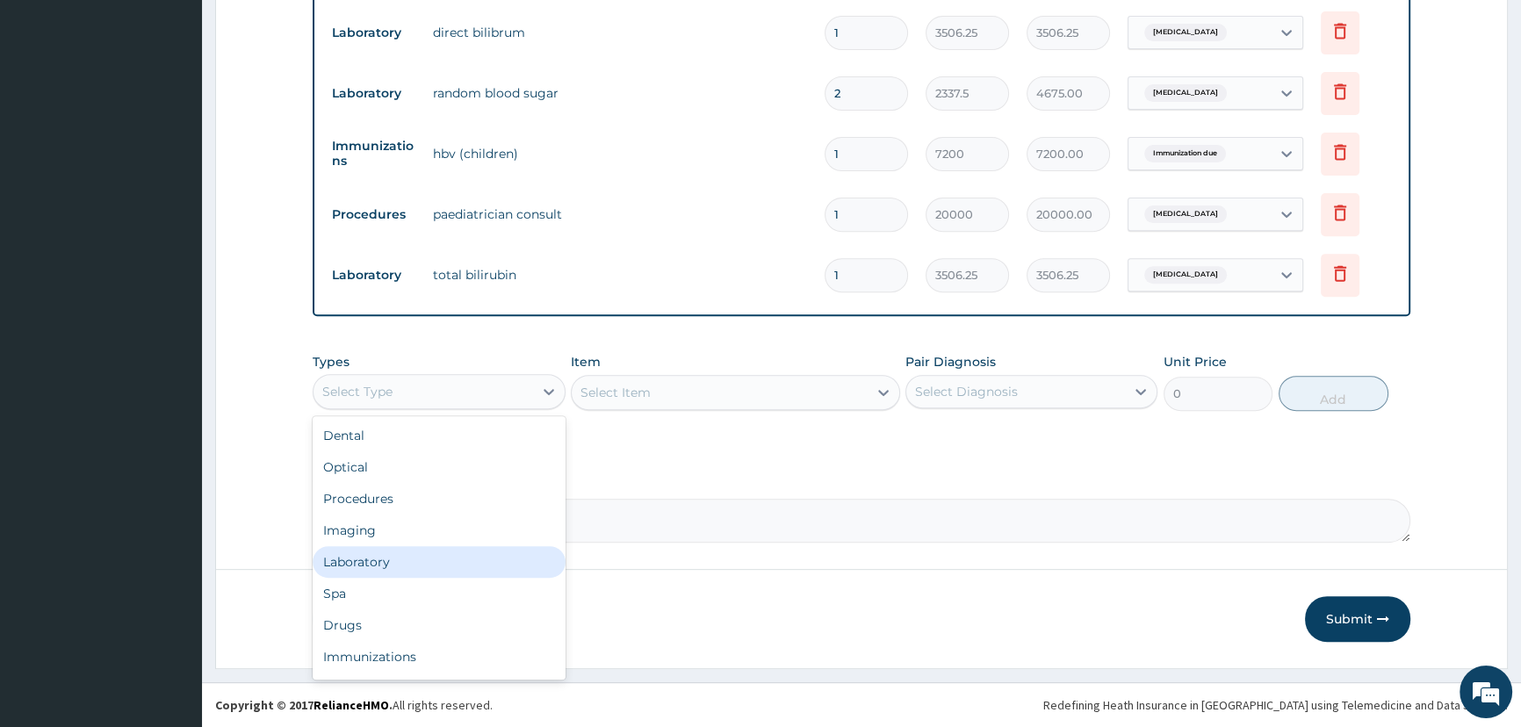
drag, startPoint x: 399, startPoint y: 560, endPoint x: 413, endPoint y: 562, distance: 13.3
click at [401, 560] on div "Laboratory" at bounding box center [439, 562] width 252 height 32
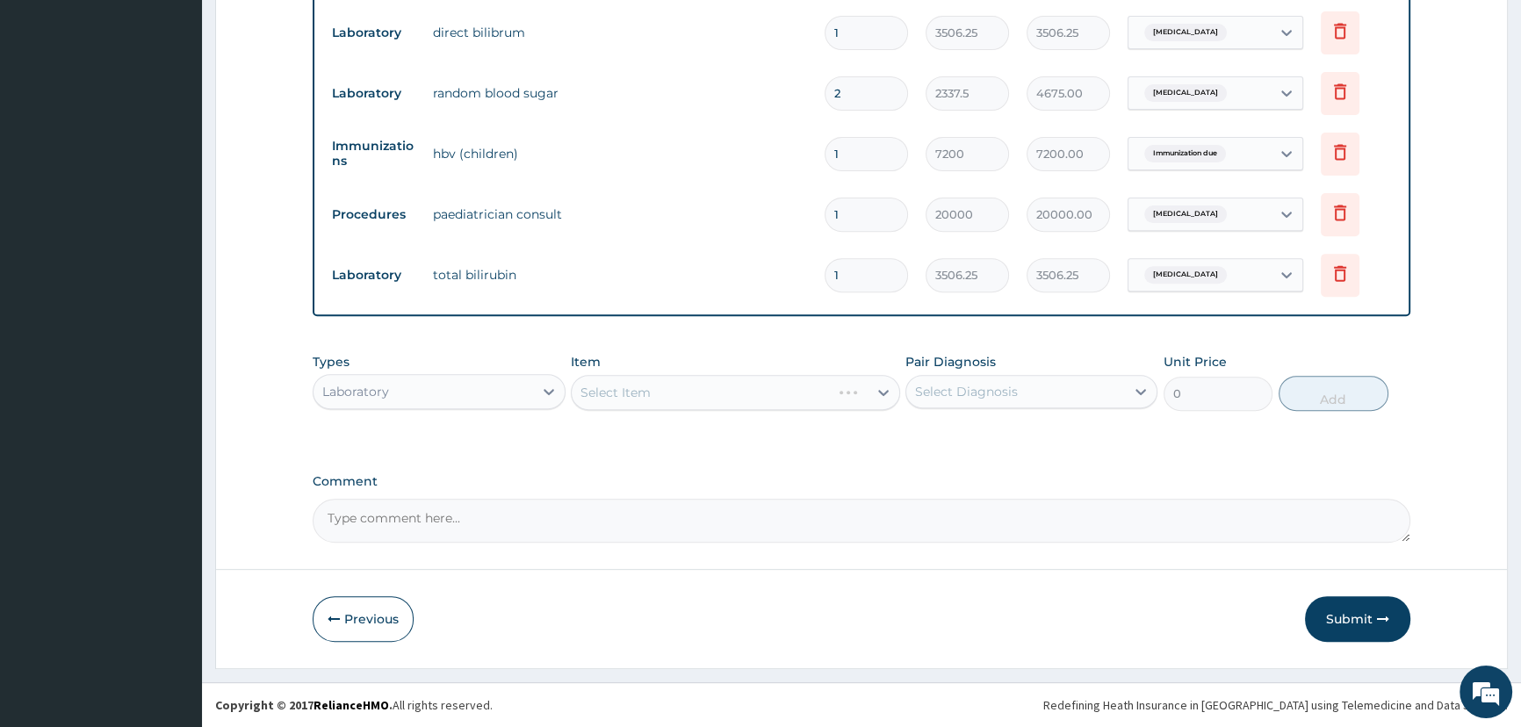
click at [690, 399] on div "Select Item" at bounding box center [735, 392] width 329 height 35
click at [663, 399] on div "Select Item" at bounding box center [735, 392] width 329 height 35
click at [632, 400] on div "Select Item" at bounding box center [735, 392] width 329 height 35
drag, startPoint x: 667, startPoint y: 396, endPoint x: 652, endPoint y: 406, distance: 17.8
click at [663, 398] on div "Select Item" at bounding box center [735, 392] width 329 height 35
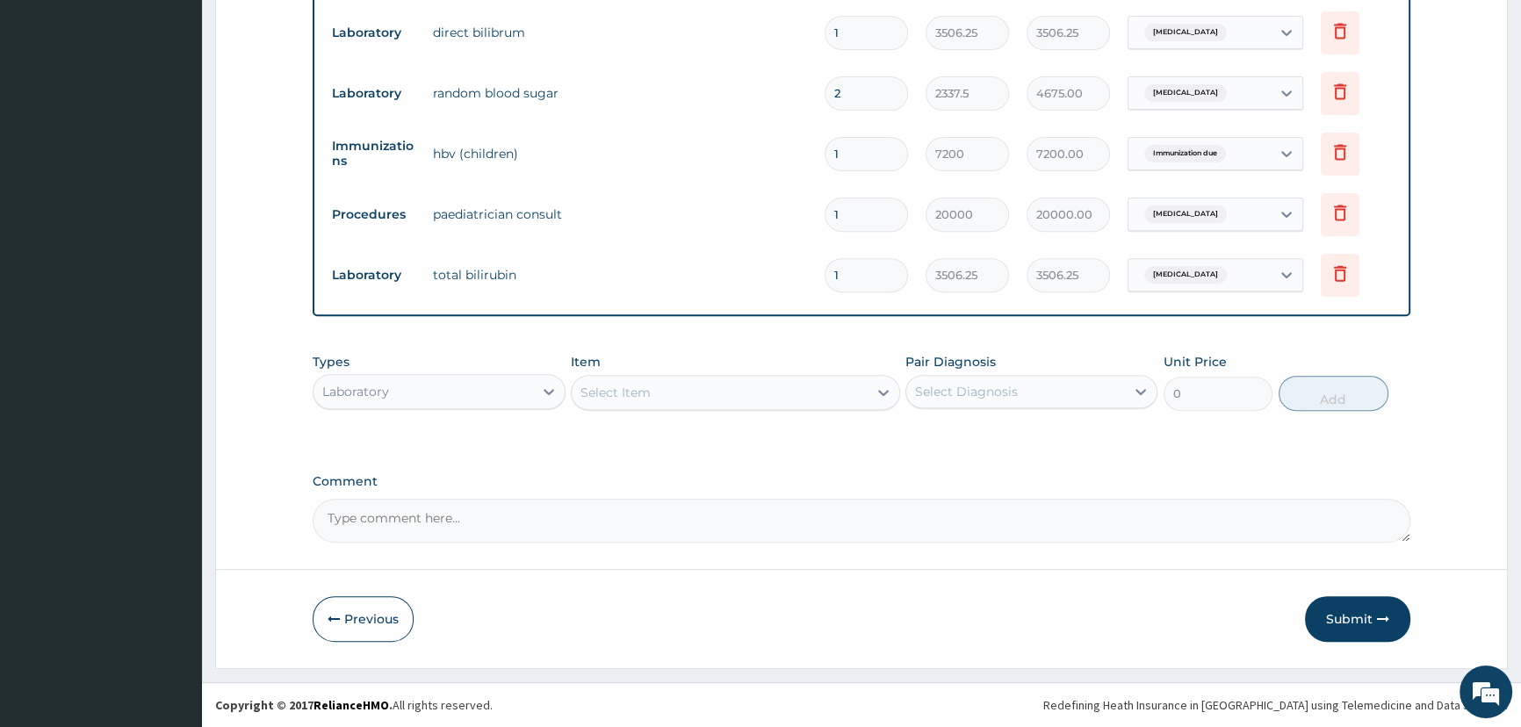
click at [696, 396] on div "Select Item" at bounding box center [720, 392] width 296 height 28
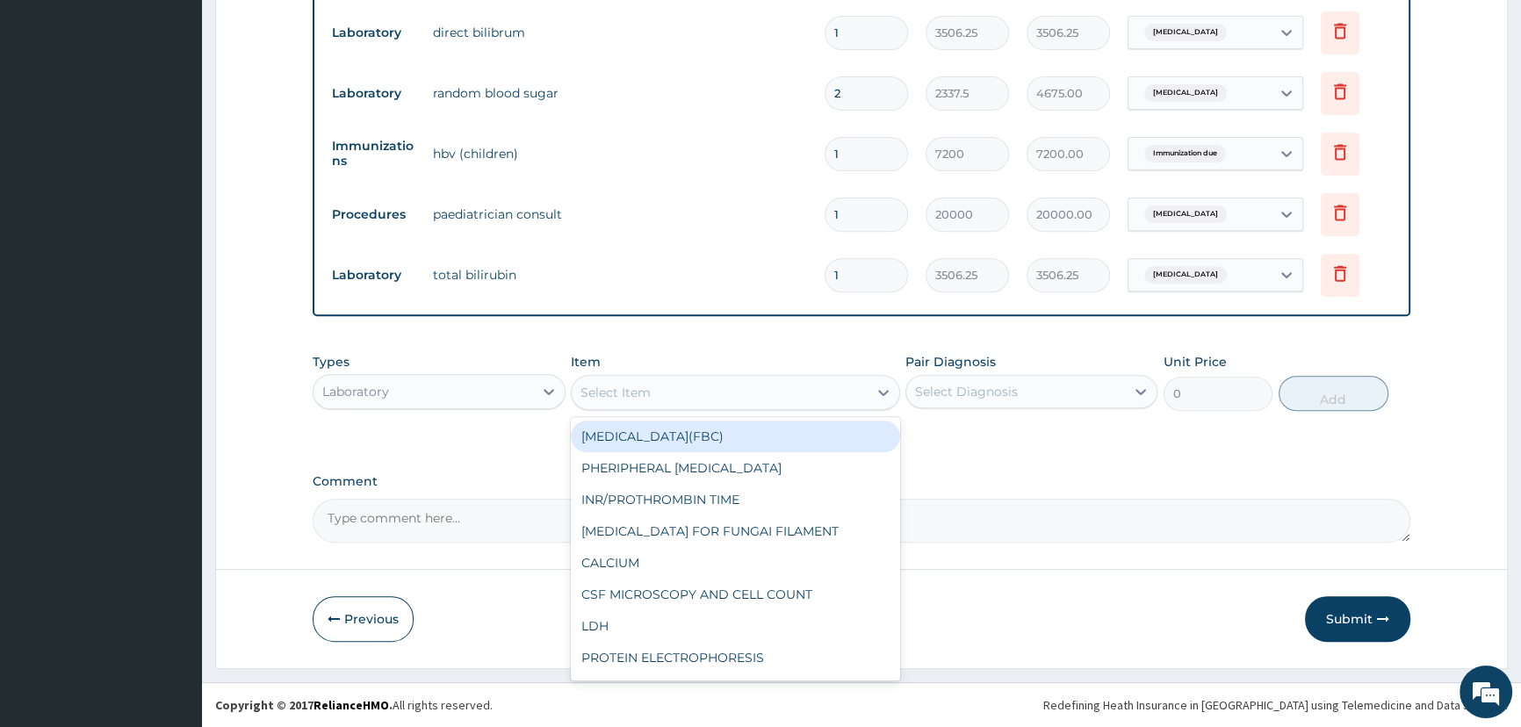
click at [720, 435] on div "[MEDICAL_DATA](FBC)" at bounding box center [735, 437] width 329 height 32
type input "4675"
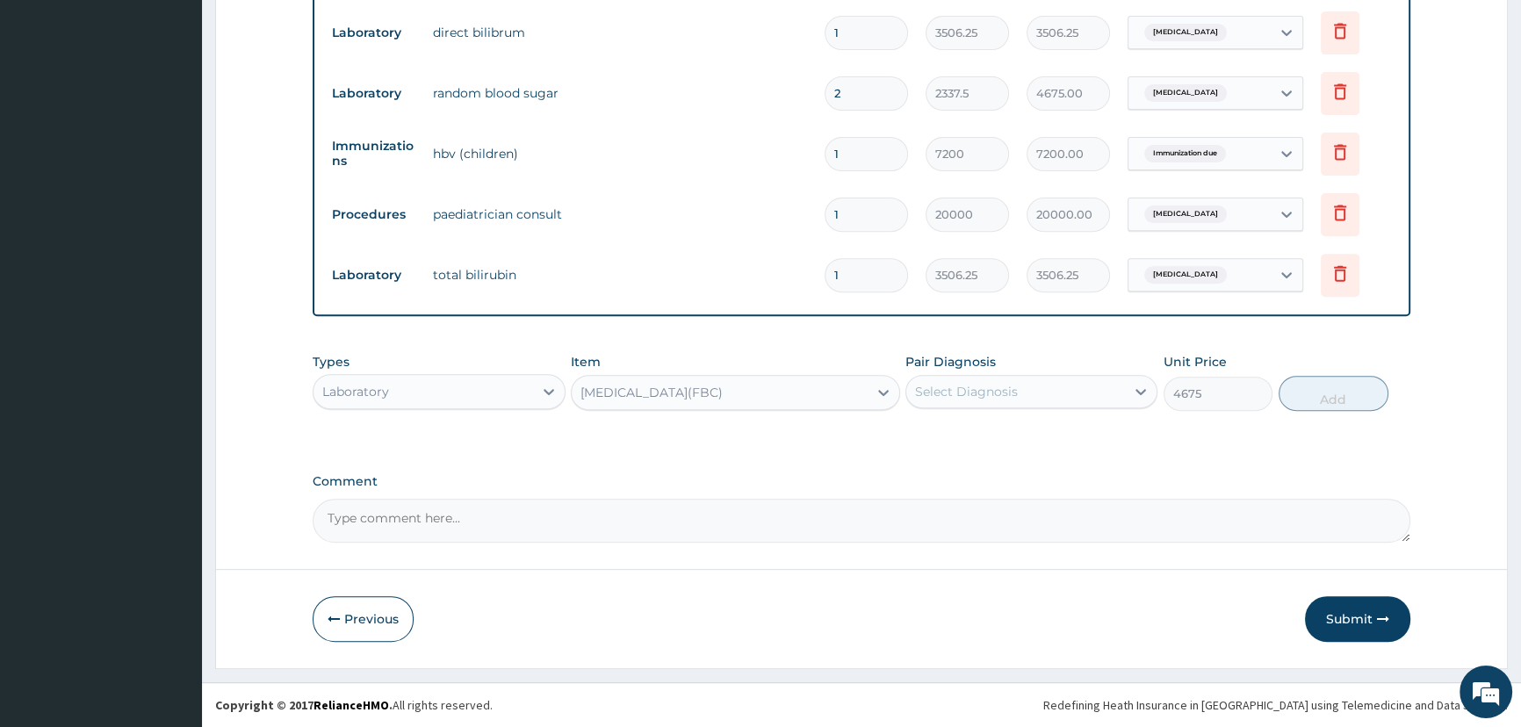
click at [1030, 387] on div "Select Diagnosis" at bounding box center [1015, 392] width 219 height 28
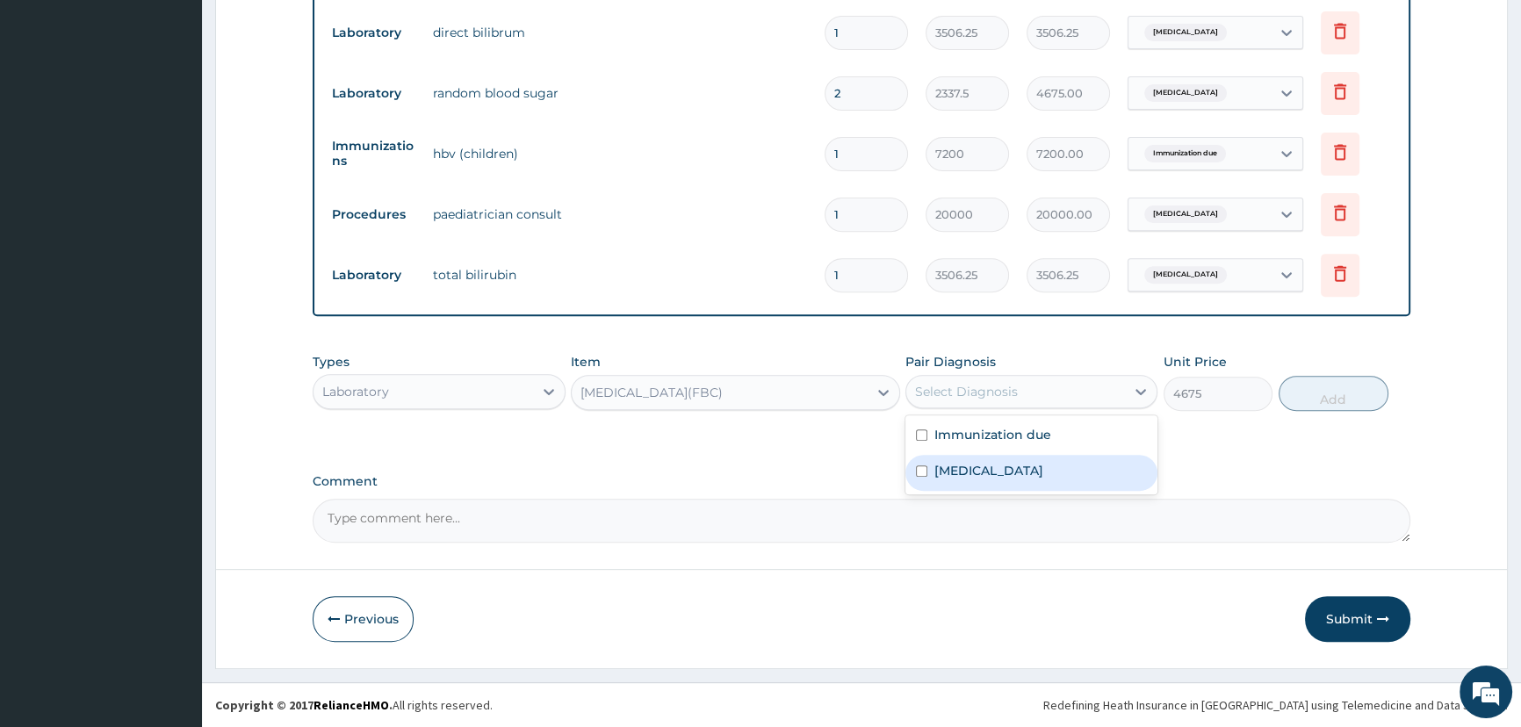
click at [1011, 476] on label "[MEDICAL_DATA]" at bounding box center [988, 471] width 109 height 18
checkbox input "true"
click at [1334, 385] on button "Add" at bounding box center [1333, 393] width 110 height 35
type input "0"
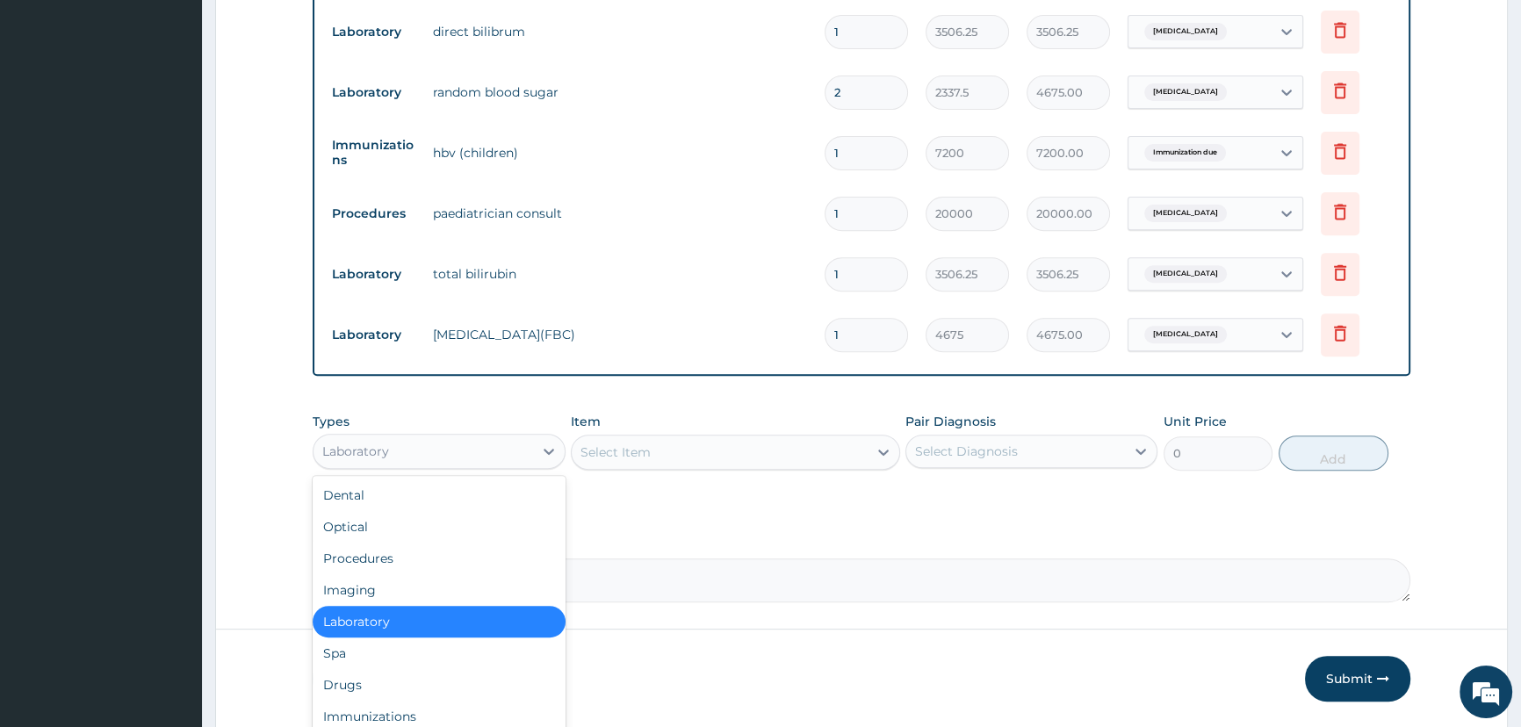
click at [464, 457] on div "Laboratory" at bounding box center [422, 451] width 219 height 28
click at [735, 451] on div "Select Item" at bounding box center [720, 452] width 296 height 28
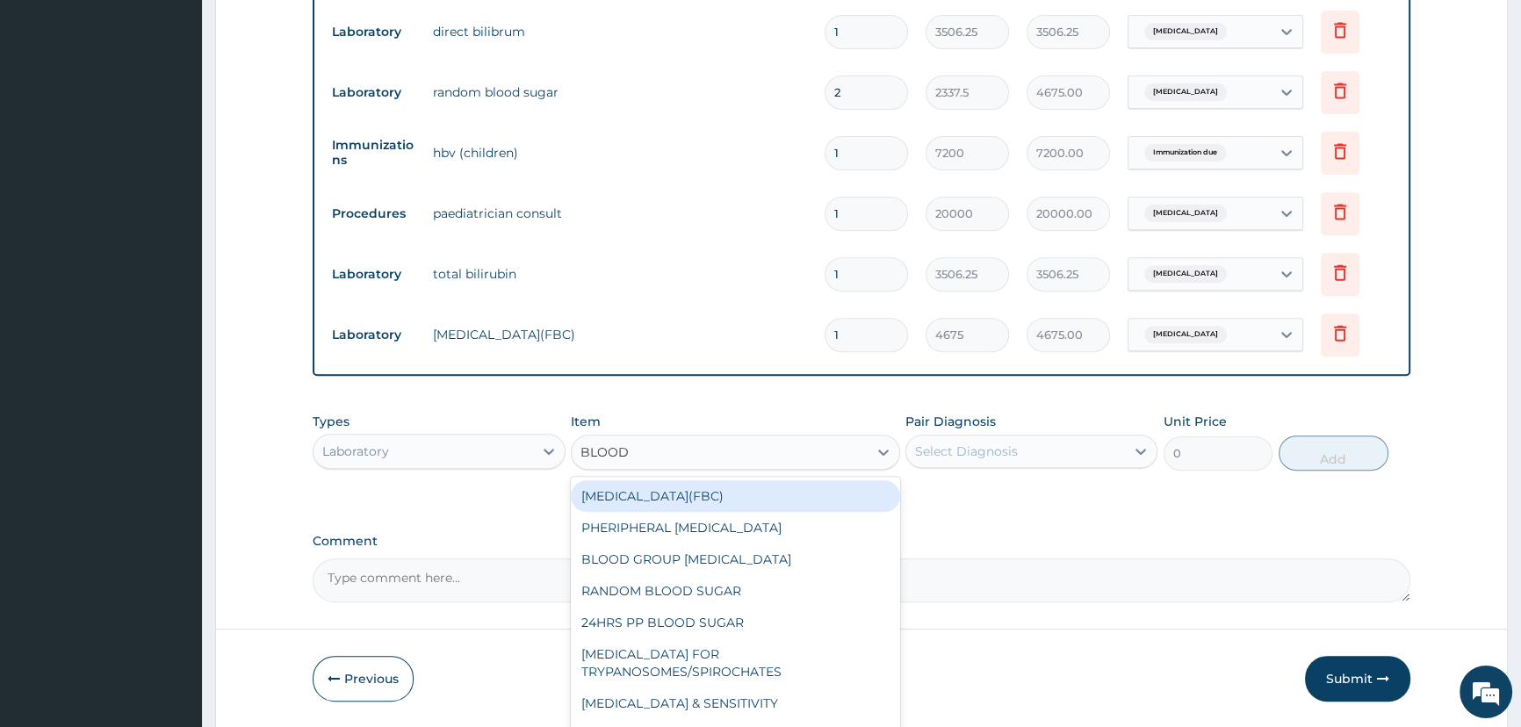
type input "BLOOD G"
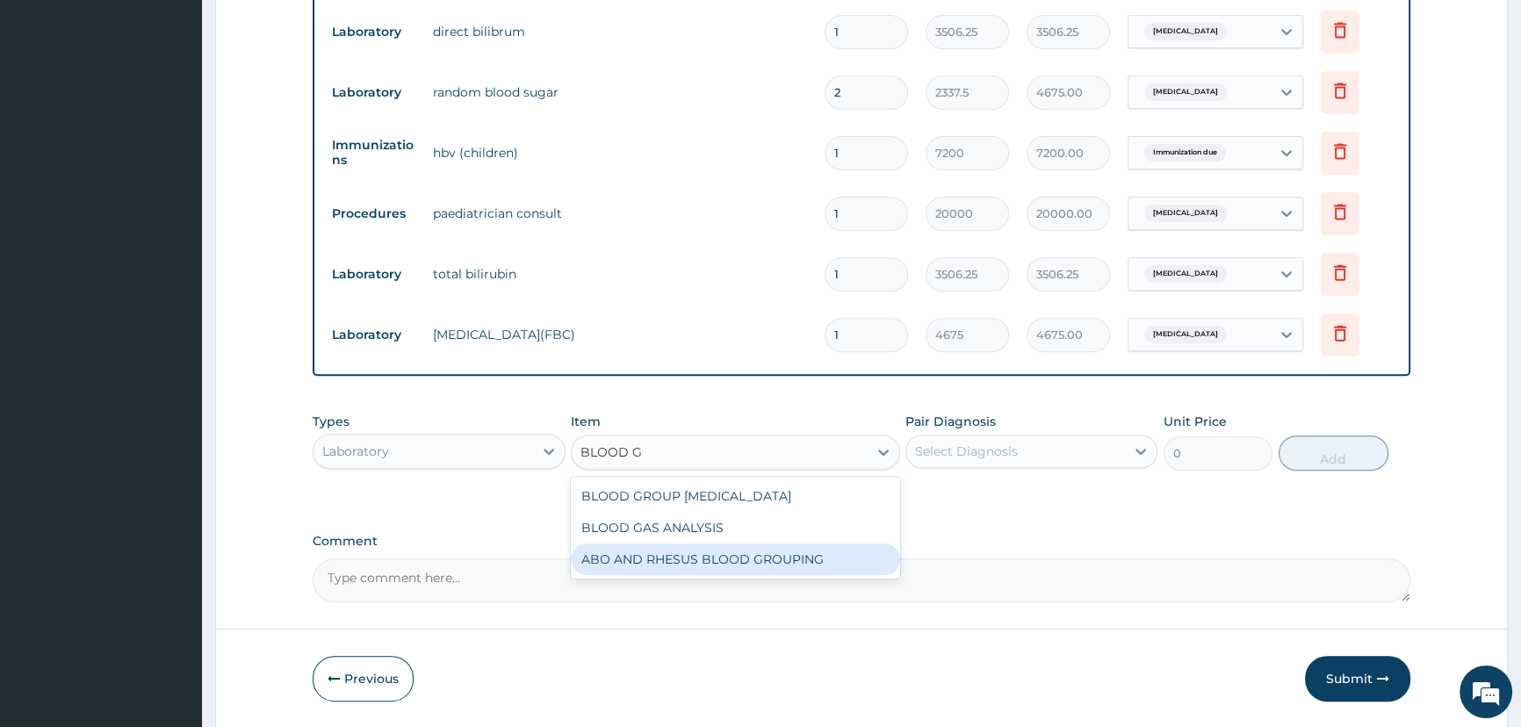
click at [712, 557] on div "ABO AND RHESUS BLOOD GROUPING" at bounding box center [735, 559] width 329 height 32
type input "2337.5"
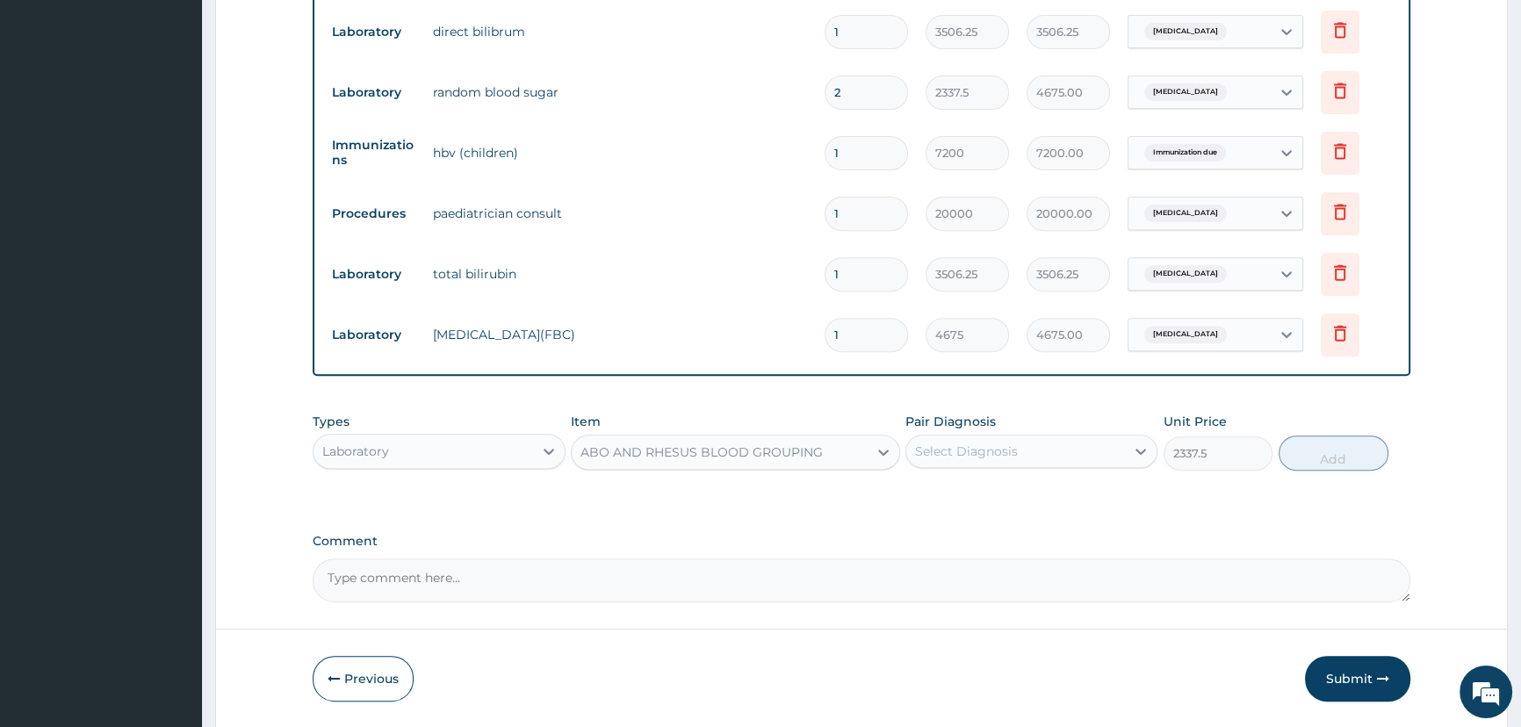
click at [1079, 455] on div "Select Diagnosis" at bounding box center [1015, 451] width 219 height 28
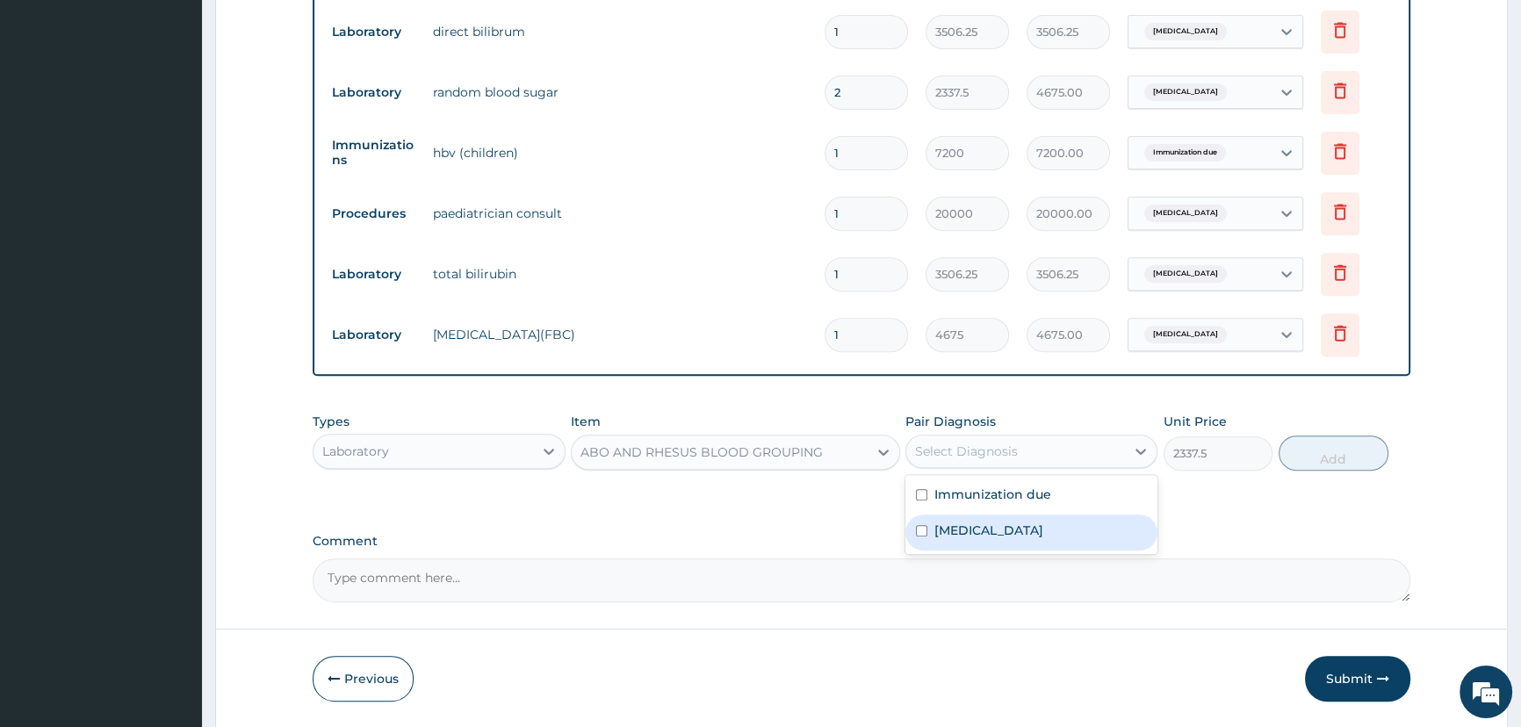
click at [998, 534] on label "[MEDICAL_DATA]" at bounding box center [988, 530] width 109 height 18
checkbox input "true"
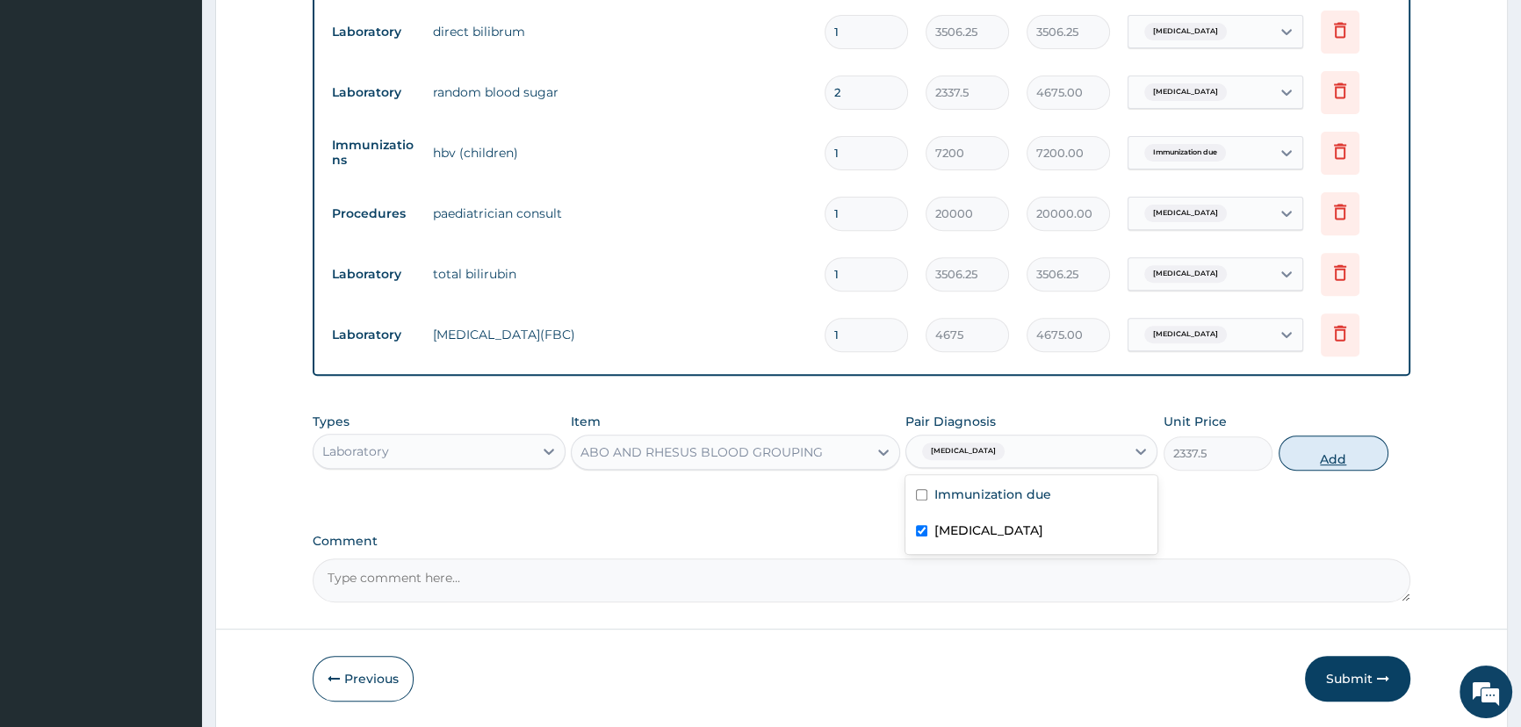
click at [1314, 438] on button "Add" at bounding box center [1333, 452] width 110 height 35
type input "0"
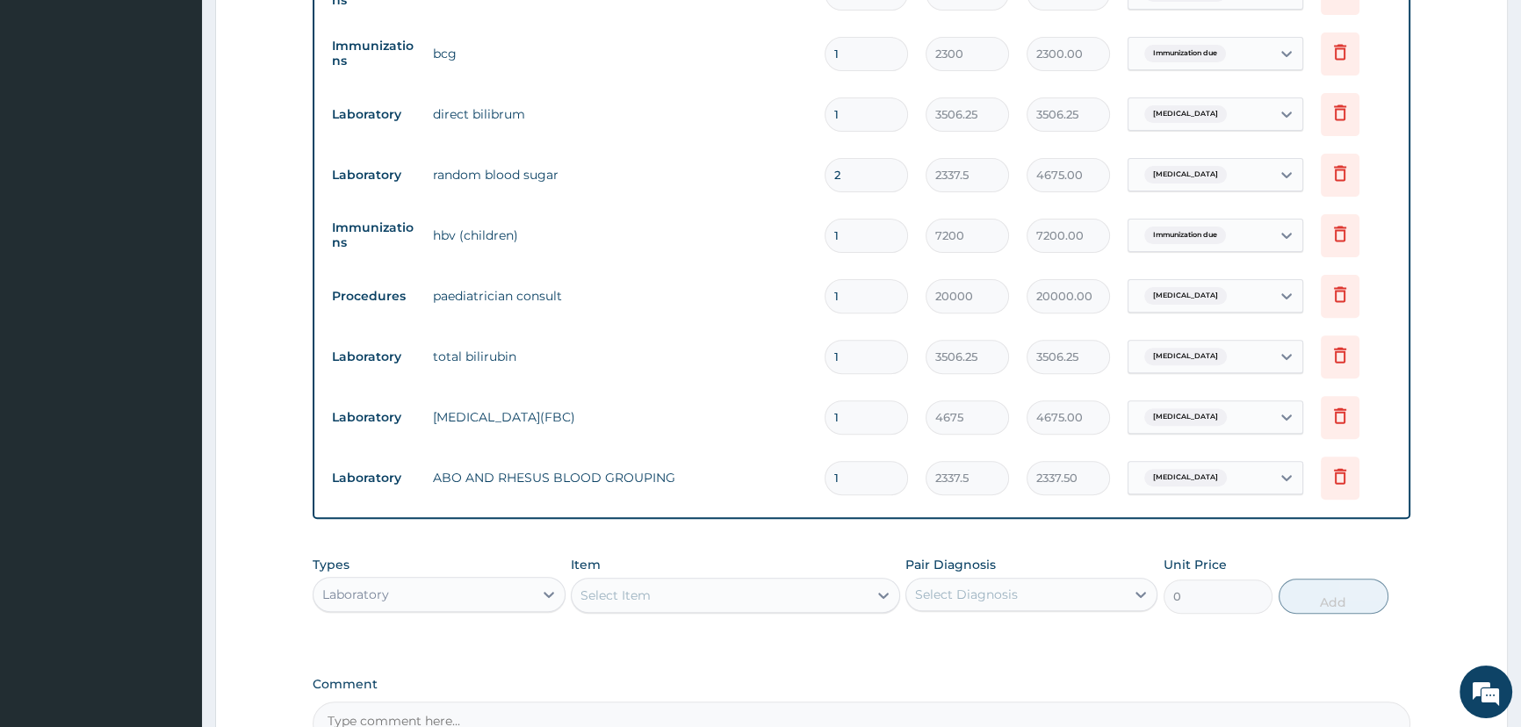
scroll to position [900, 0]
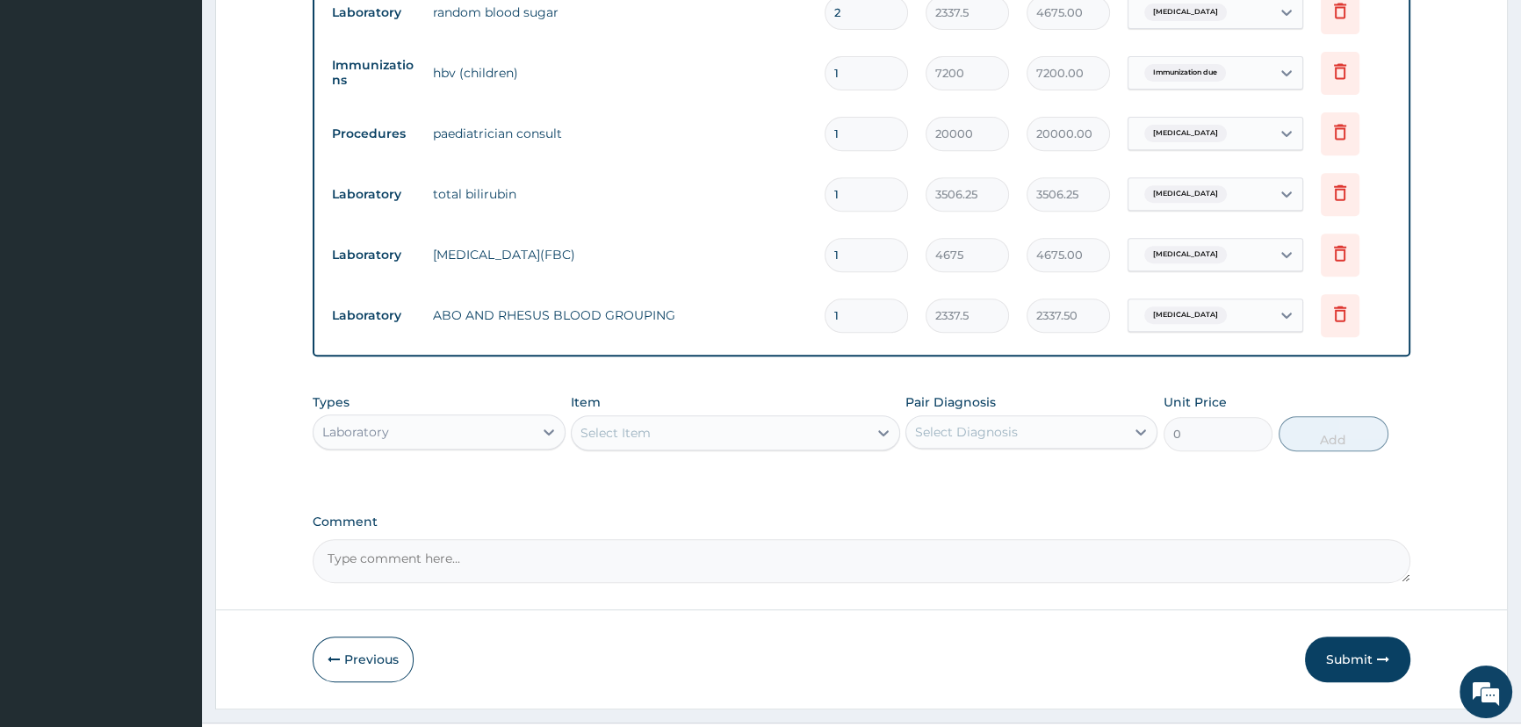
drag, startPoint x: 477, startPoint y: 433, endPoint x: 464, endPoint y: 449, distance: 20.0
click at [474, 431] on div "Laboratory" at bounding box center [422, 432] width 219 height 28
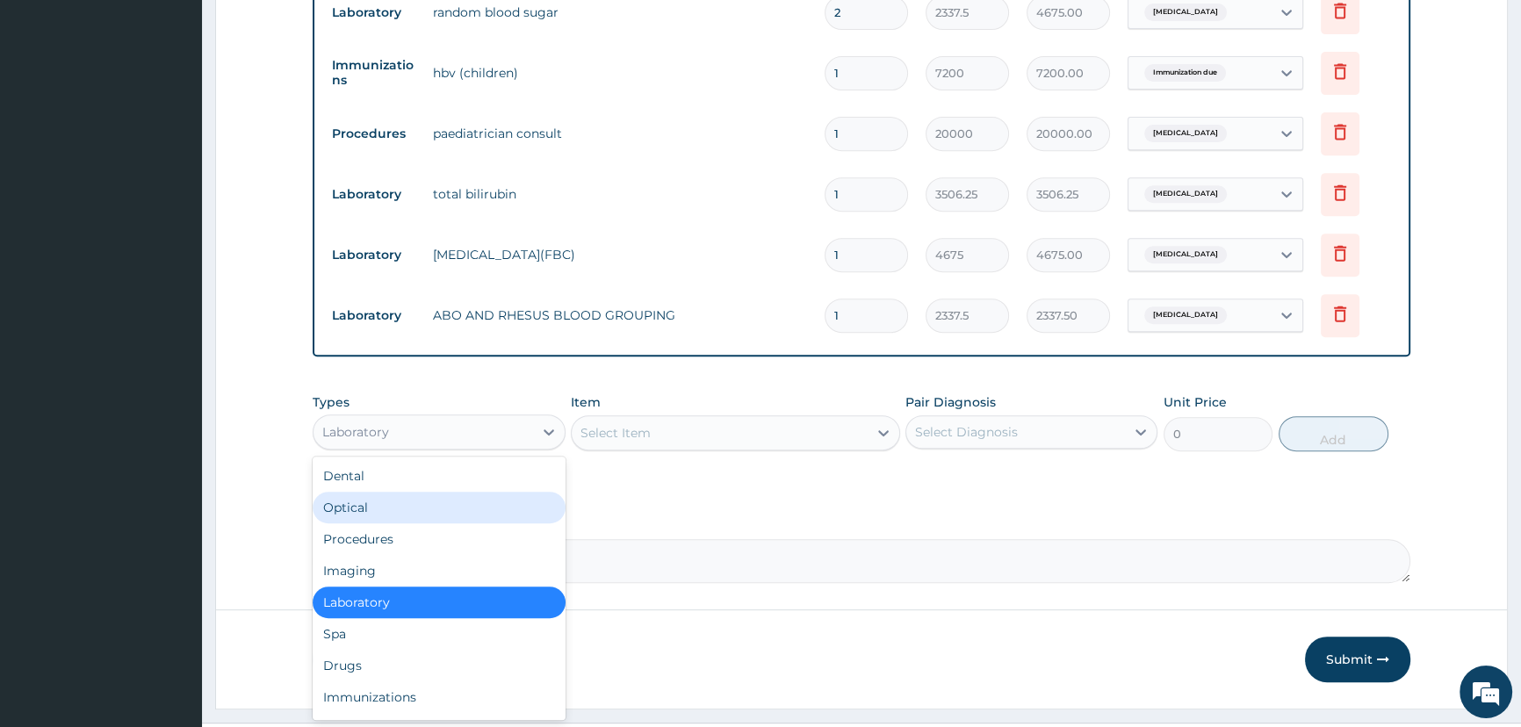
scroll to position [60, 0]
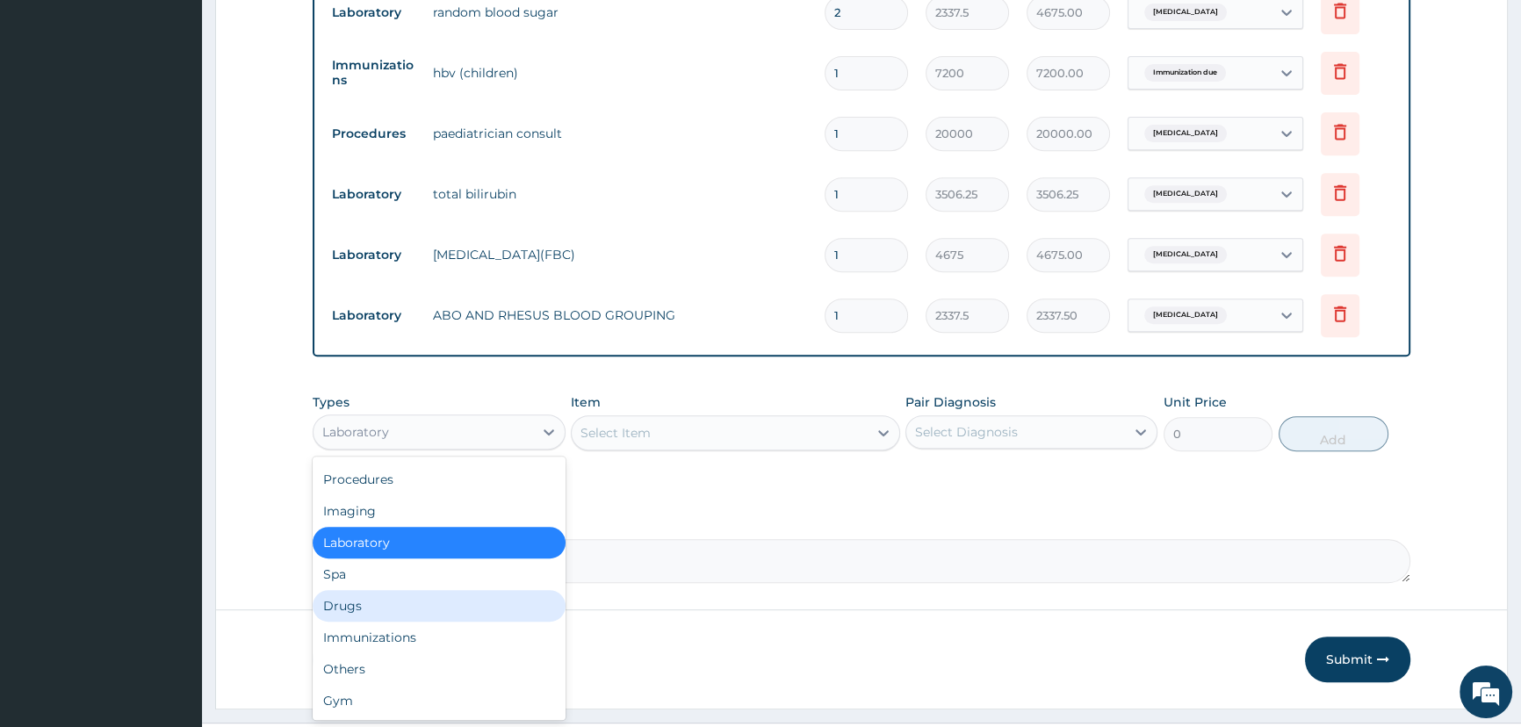
click at [370, 605] on div "Drugs" at bounding box center [439, 606] width 252 height 32
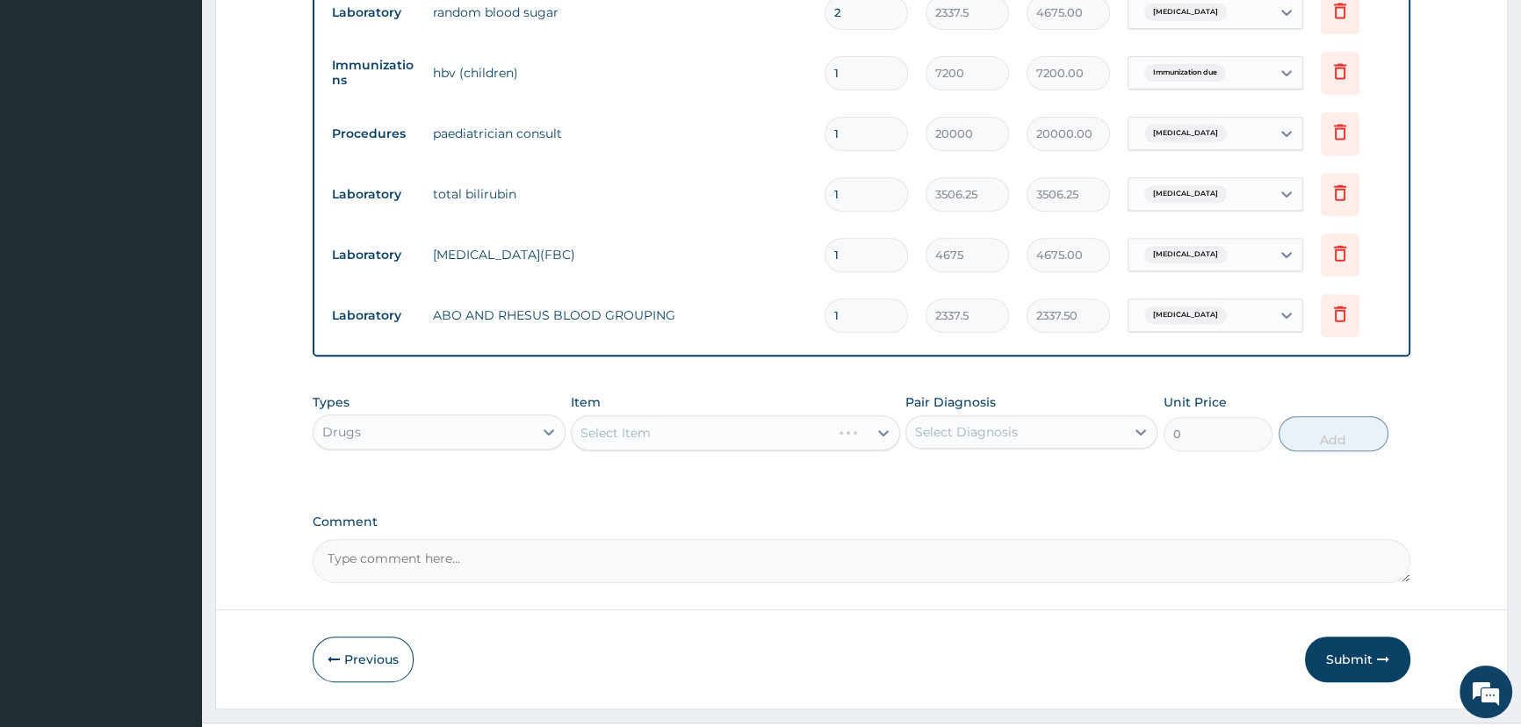
drag, startPoint x: 693, startPoint y: 428, endPoint x: 680, endPoint y: 443, distance: 20.6
click at [692, 428] on div "Select Item" at bounding box center [735, 432] width 329 height 35
click at [684, 438] on div "Select Item" at bounding box center [735, 432] width 329 height 35
click at [629, 439] on div "Select Item" at bounding box center [735, 432] width 329 height 35
click at [640, 442] on div "Select Item" at bounding box center [735, 432] width 329 height 35
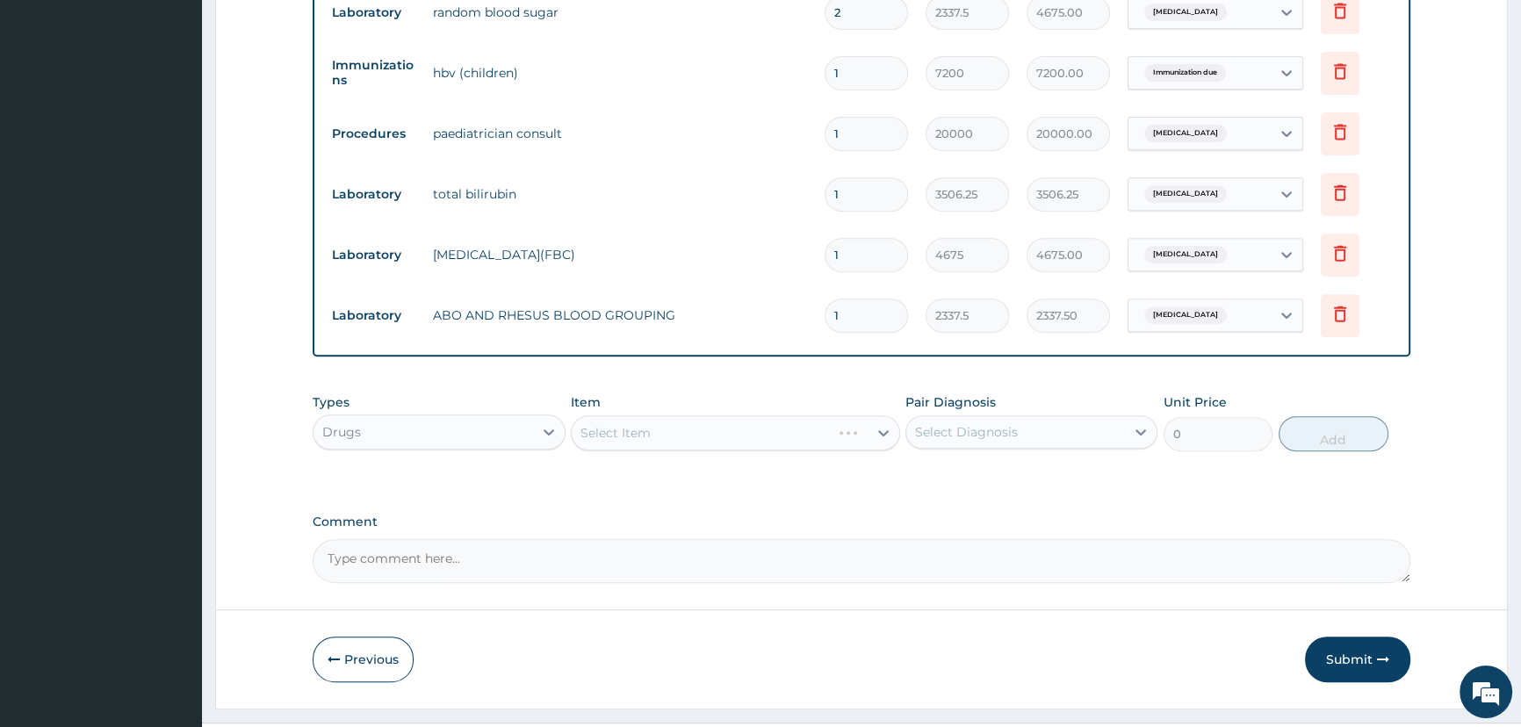
drag, startPoint x: 667, startPoint y: 450, endPoint x: 691, endPoint y: 449, distance: 23.8
click at [667, 450] on div "Select Item" at bounding box center [735, 432] width 329 height 35
click at [739, 447] on div "Select Item" at bounding box center [735, 432] width 329 height 35
click at [684, 437] on div "Select Item" at bounding box center [735, 432] width 329 height 35
click at [687, 447] on div "Select Item" at bounding box center [720, 433] width 296 height 28
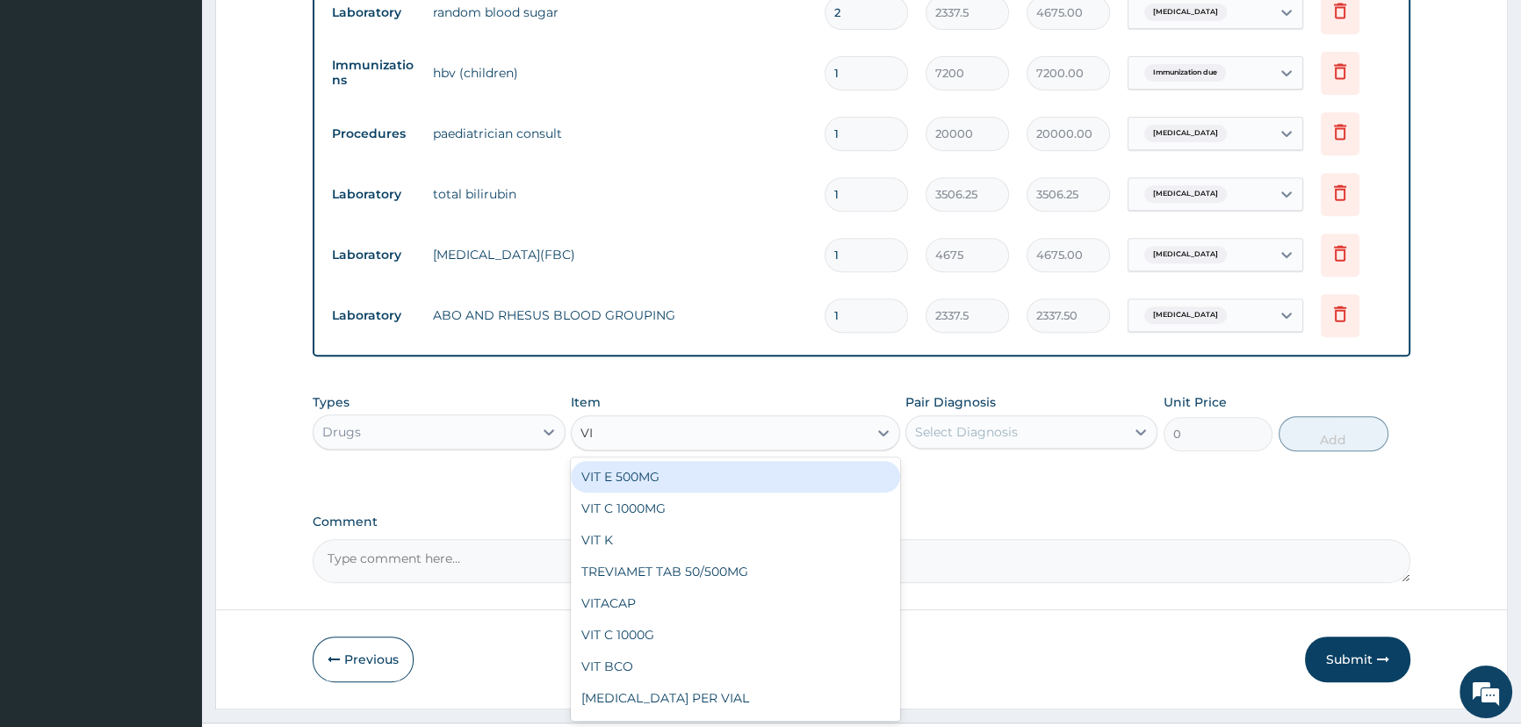
type input "VIT"
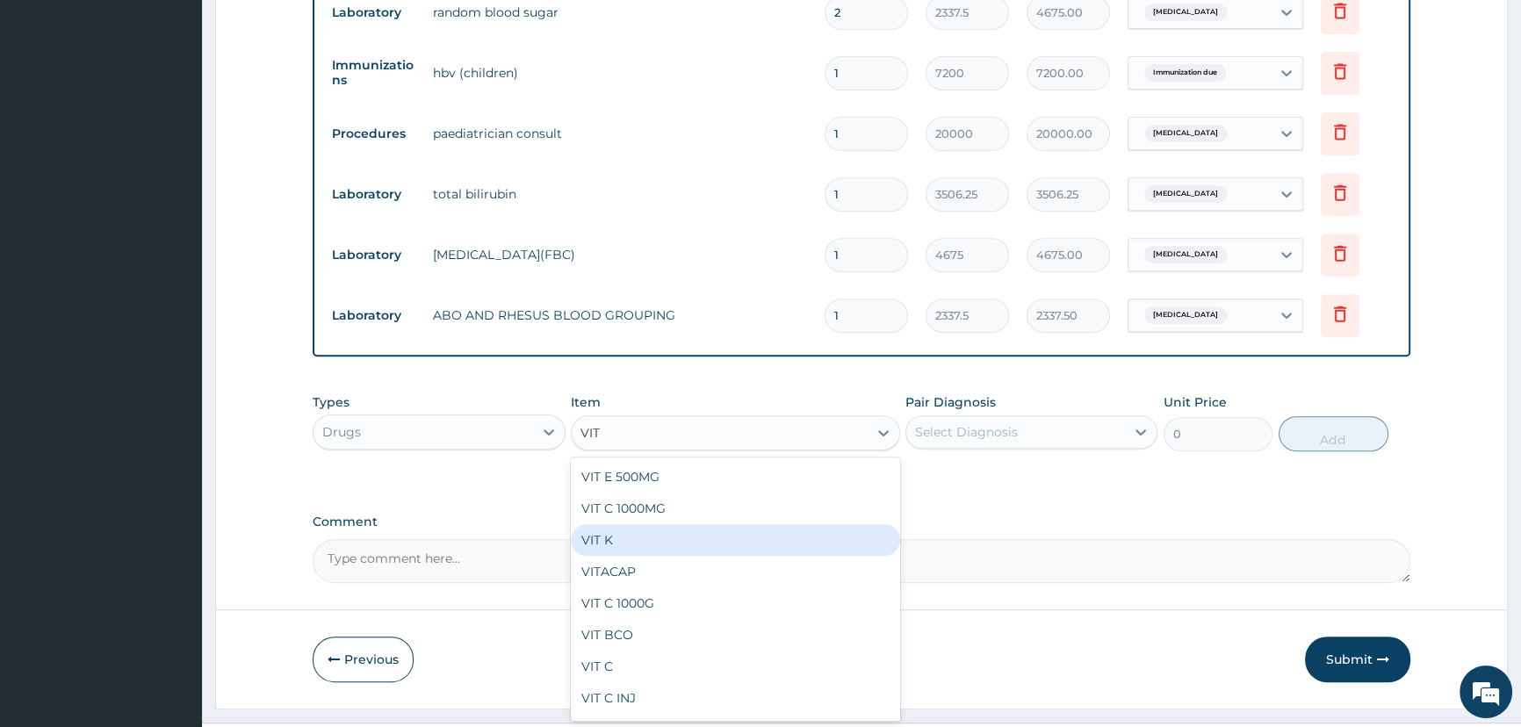
click at [613, 548] on div "VIT K" at bounding box center [735, 540] width 329 height 32
type input "467.5"
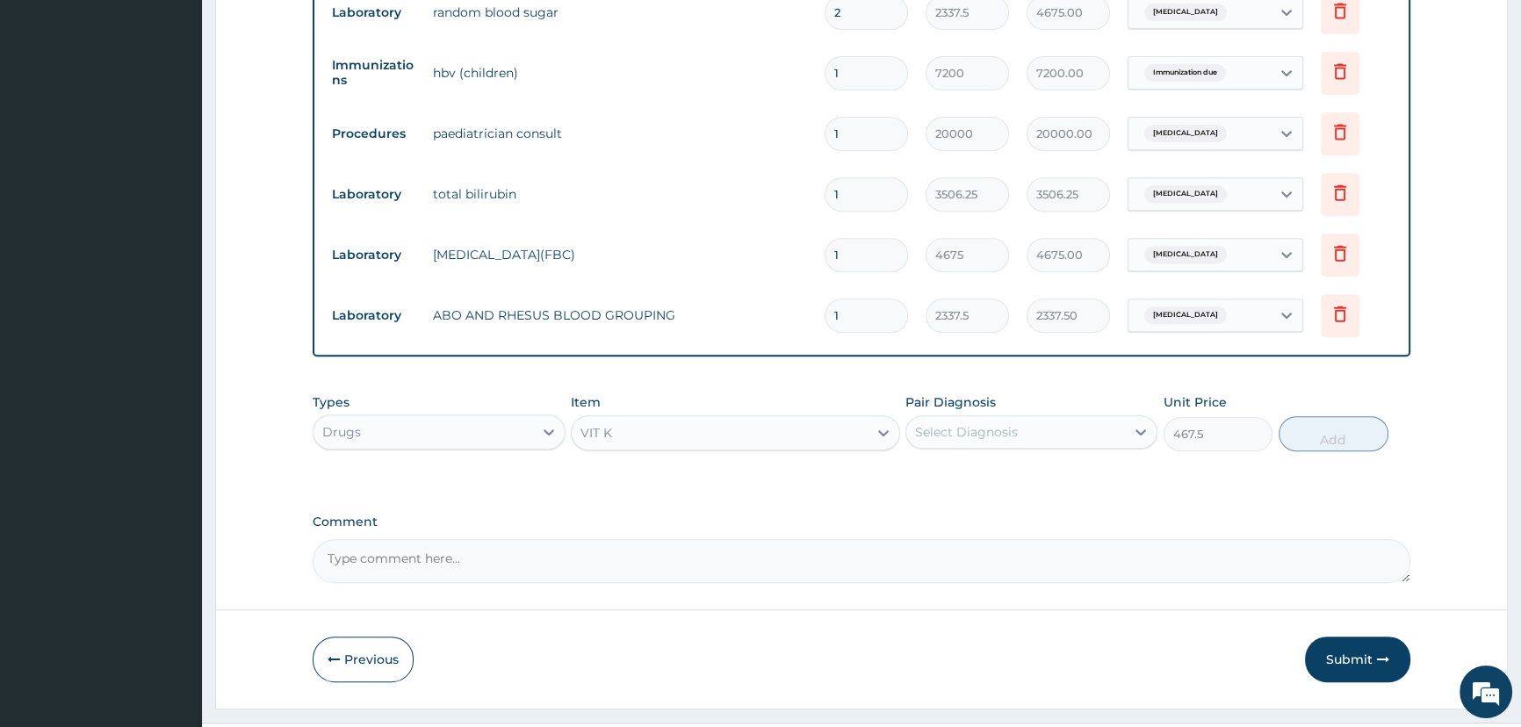
click at [1050, 436] on div "Select Diagnosis" at bounding box center [1015, 432] width 219 height 28
click at [1065, 481] on div "Immunization due" at bounding box center [1031, 477] width 252 height 36
checkbox input "true"
click at [1343, 438] on button "Add" at bounding box center [1333, 433] width 110 height 35
type input "0"
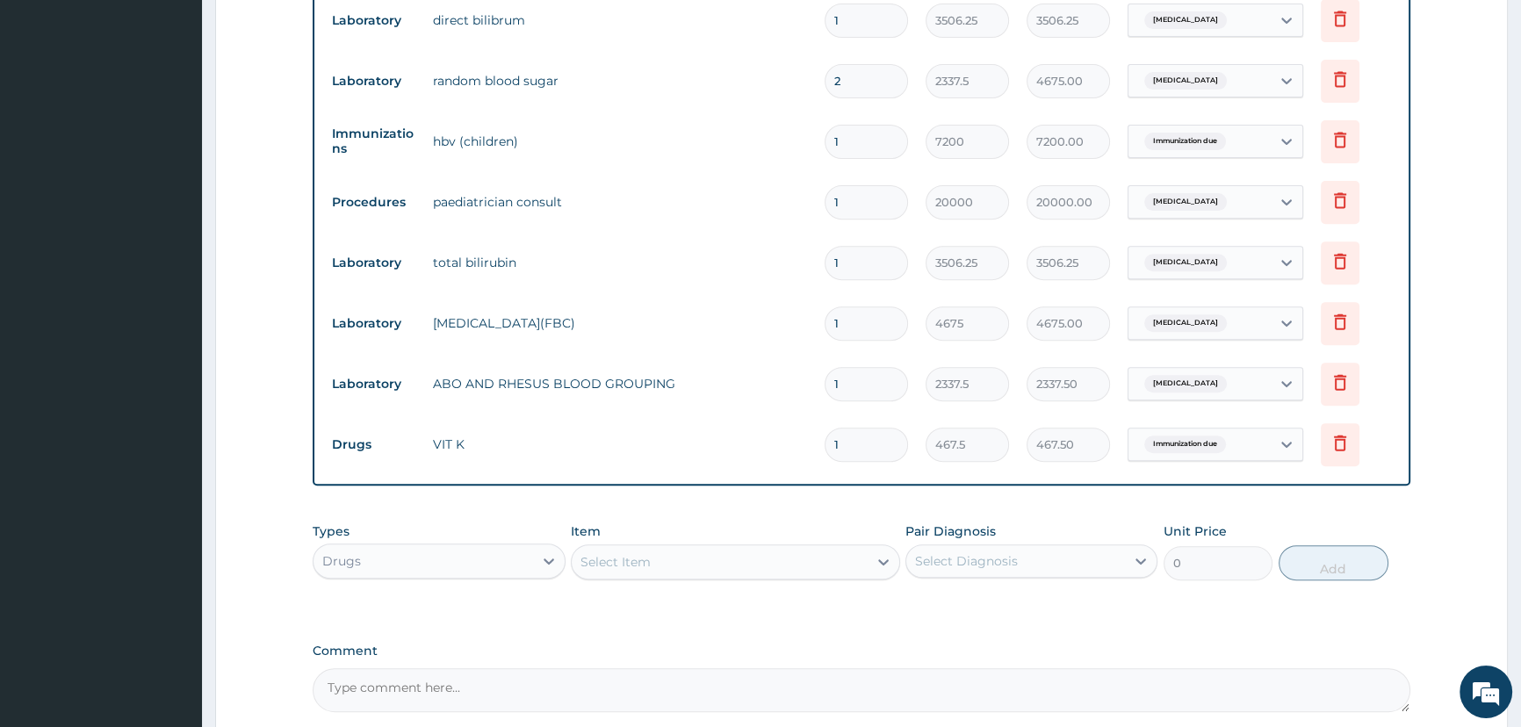
scroll to position [1003, 0]
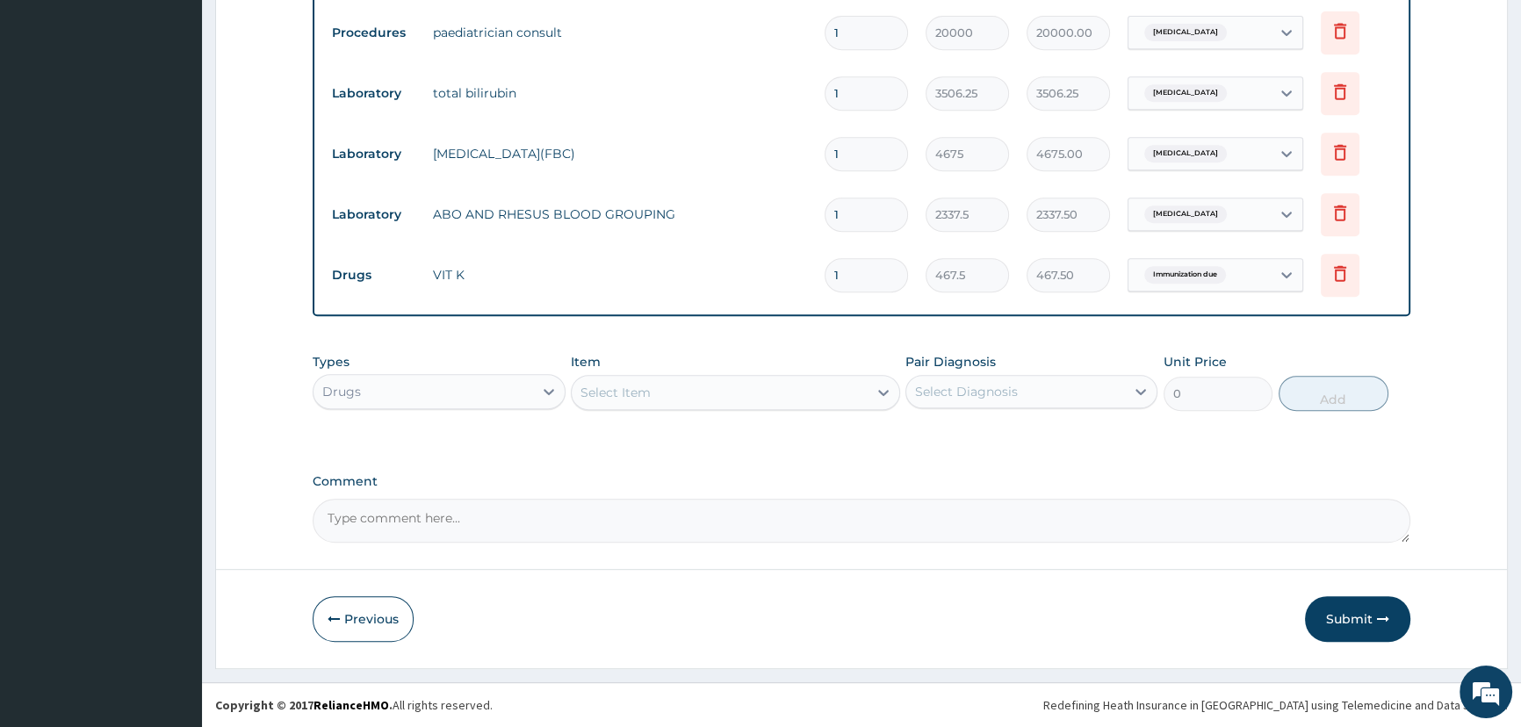
click at [1334, 626] on button "Submit" at bounding box center [1357, 619] width 105 height 46
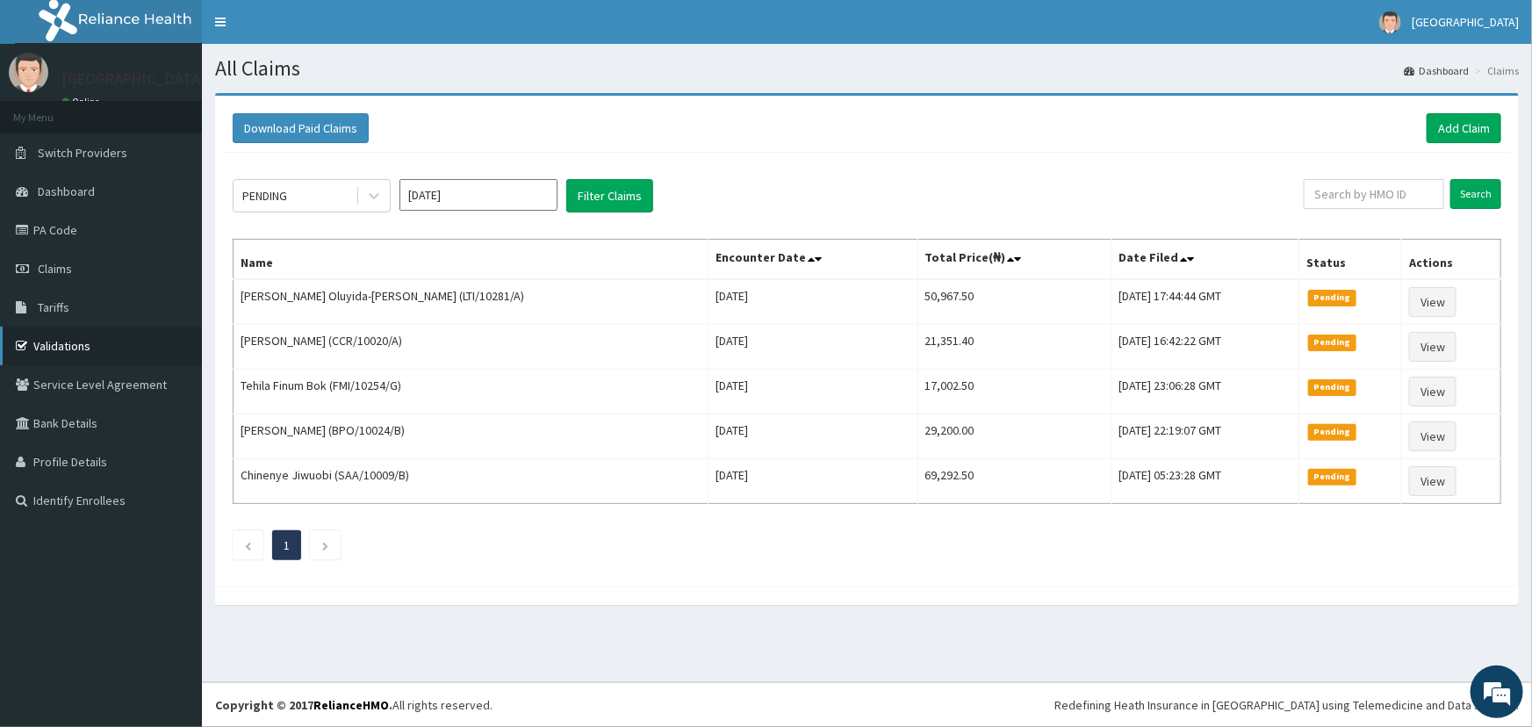
click at [80, 342] on link "Validations" at bounding box center [101, 346] width 202 height 39
